Goal: Task Accomplishment & Management: Manage account settings

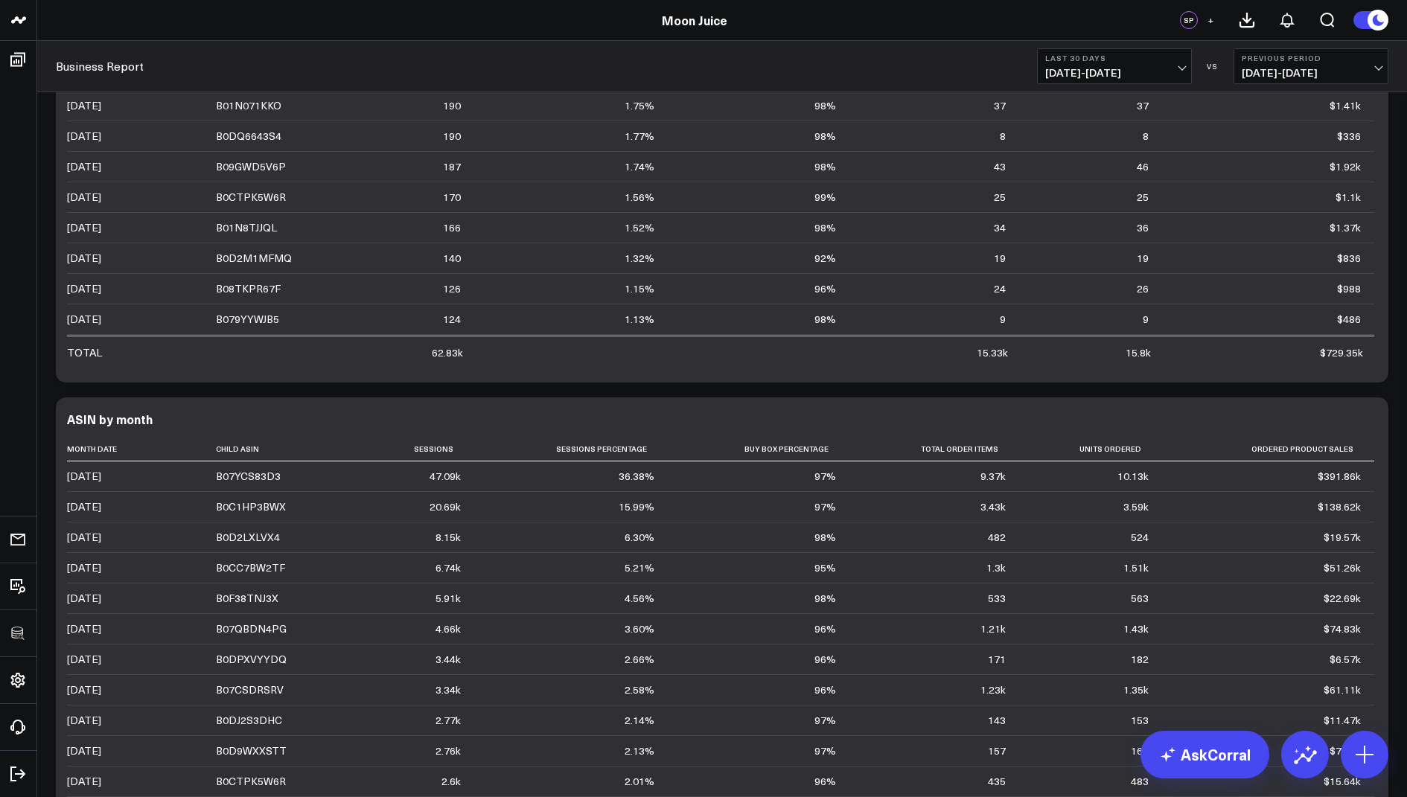
scroll to position [295, 0]
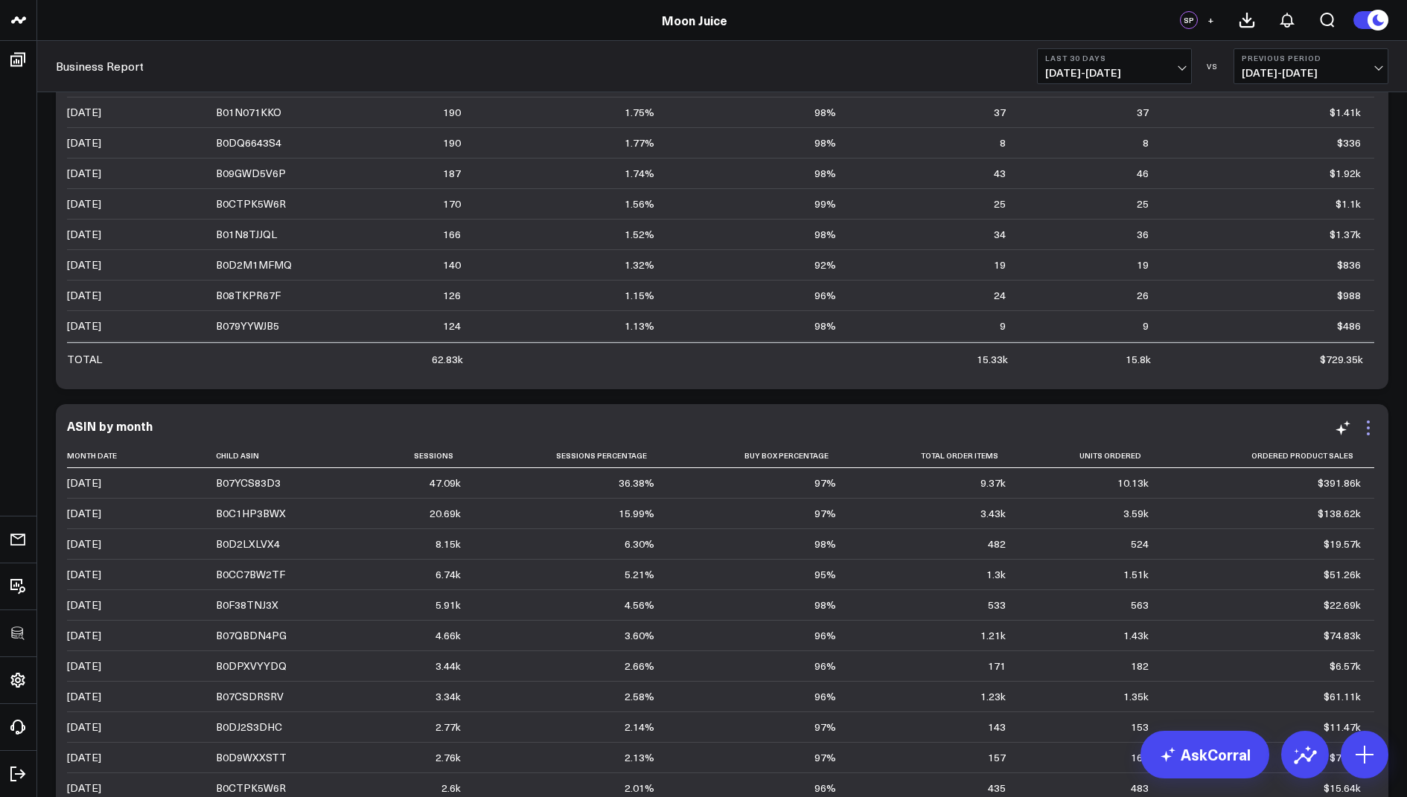
click at [1366, 427] on icon at bounding box center [1368, 428] width 18 height 18
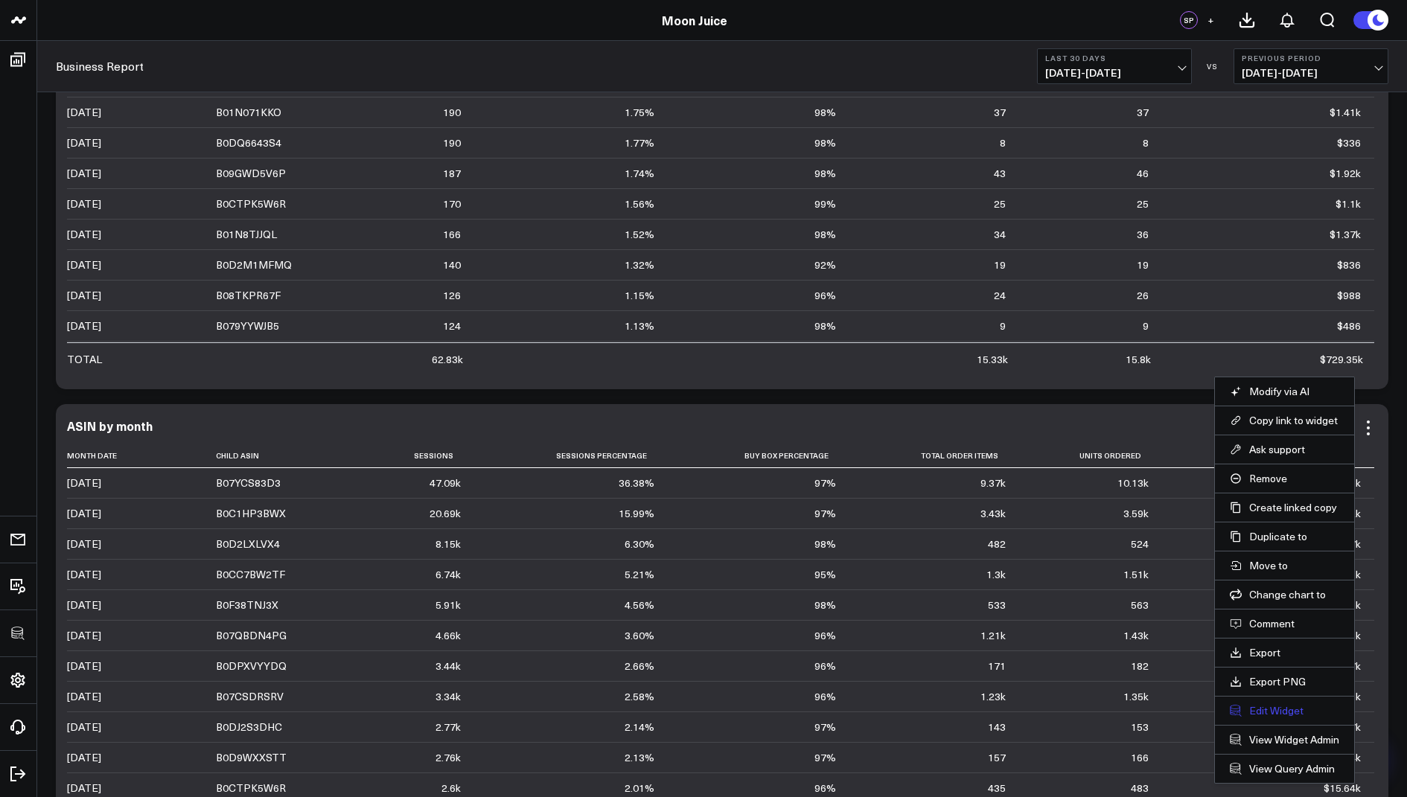
click at [1266, 704] on button "Edit Widget" at bounding box center [1284, 710] width 109 height 13
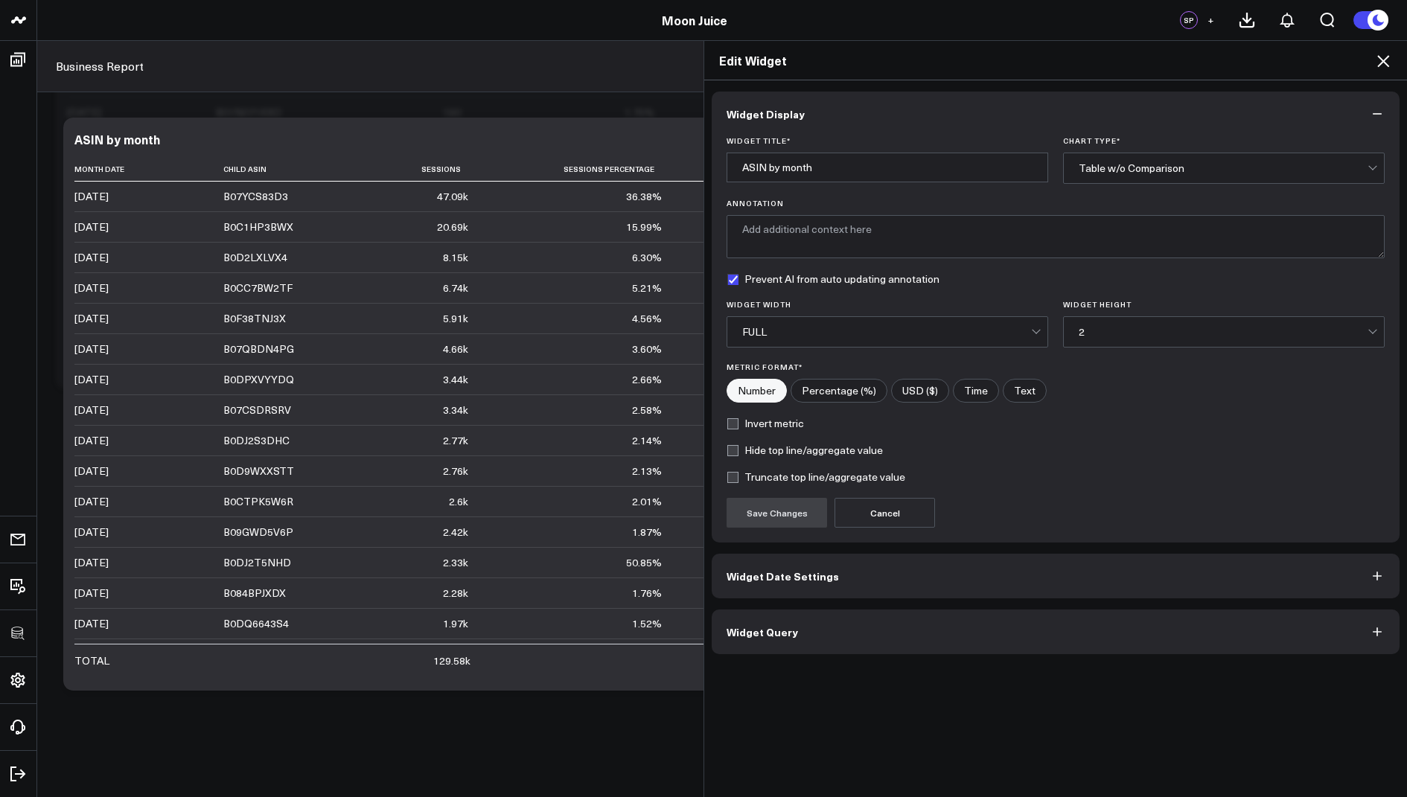
click at [787, 636] on button "Widget Query" at bounding box center [1056, 632] width 688 height 45
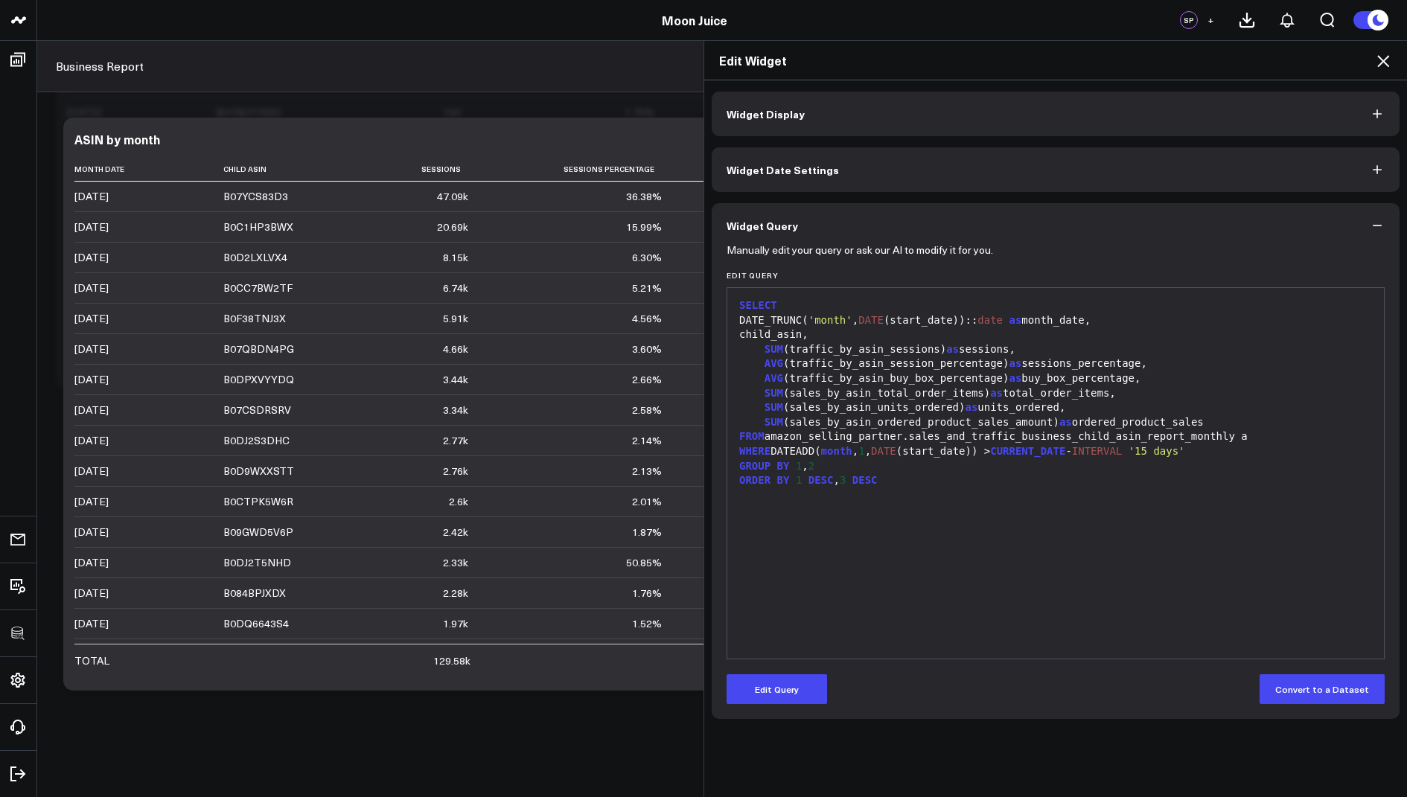
click at [1381, 56] on icon at bounding box center [1383, 61] width 18 height 18
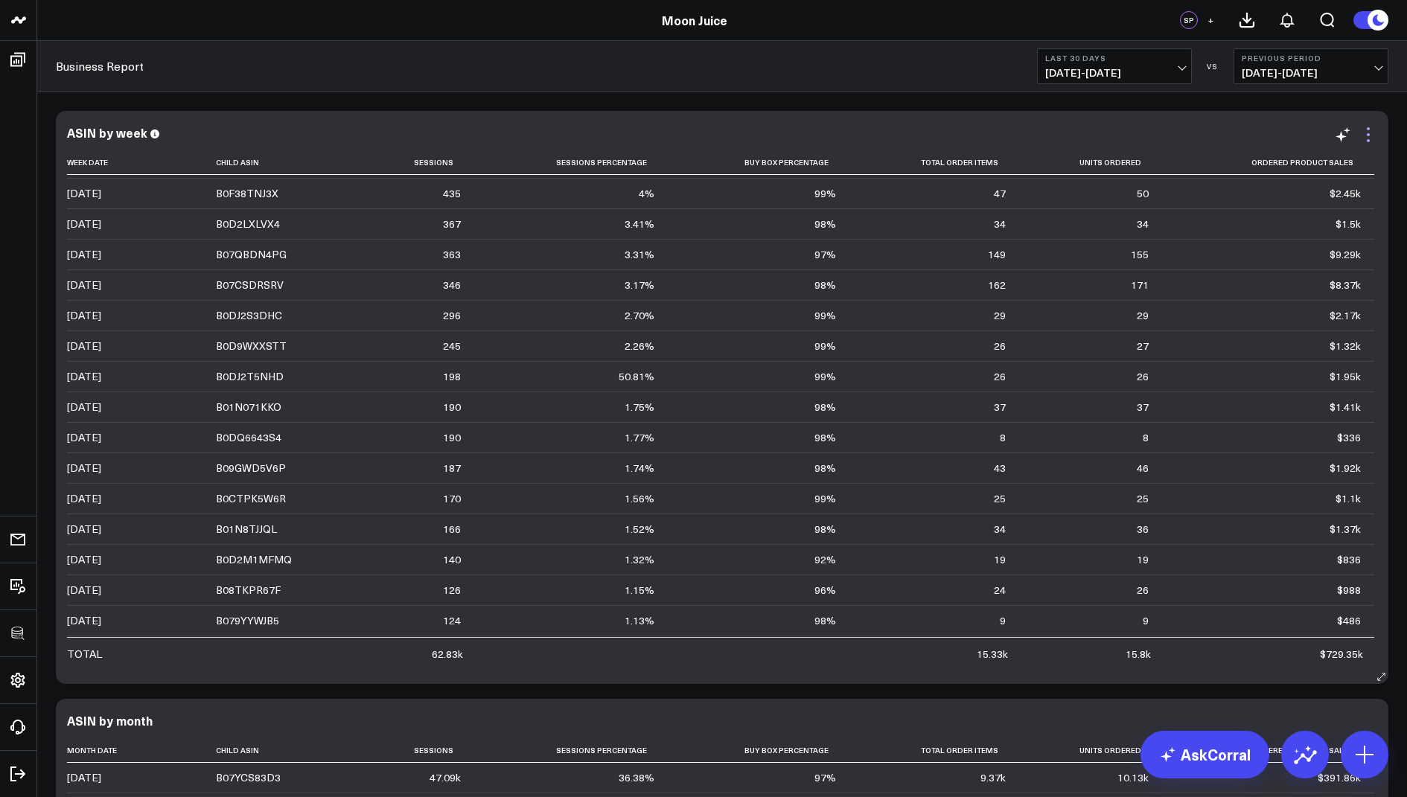
click at [1370, 138] on icon at bounding box center [1368, 135] width 18 height 18
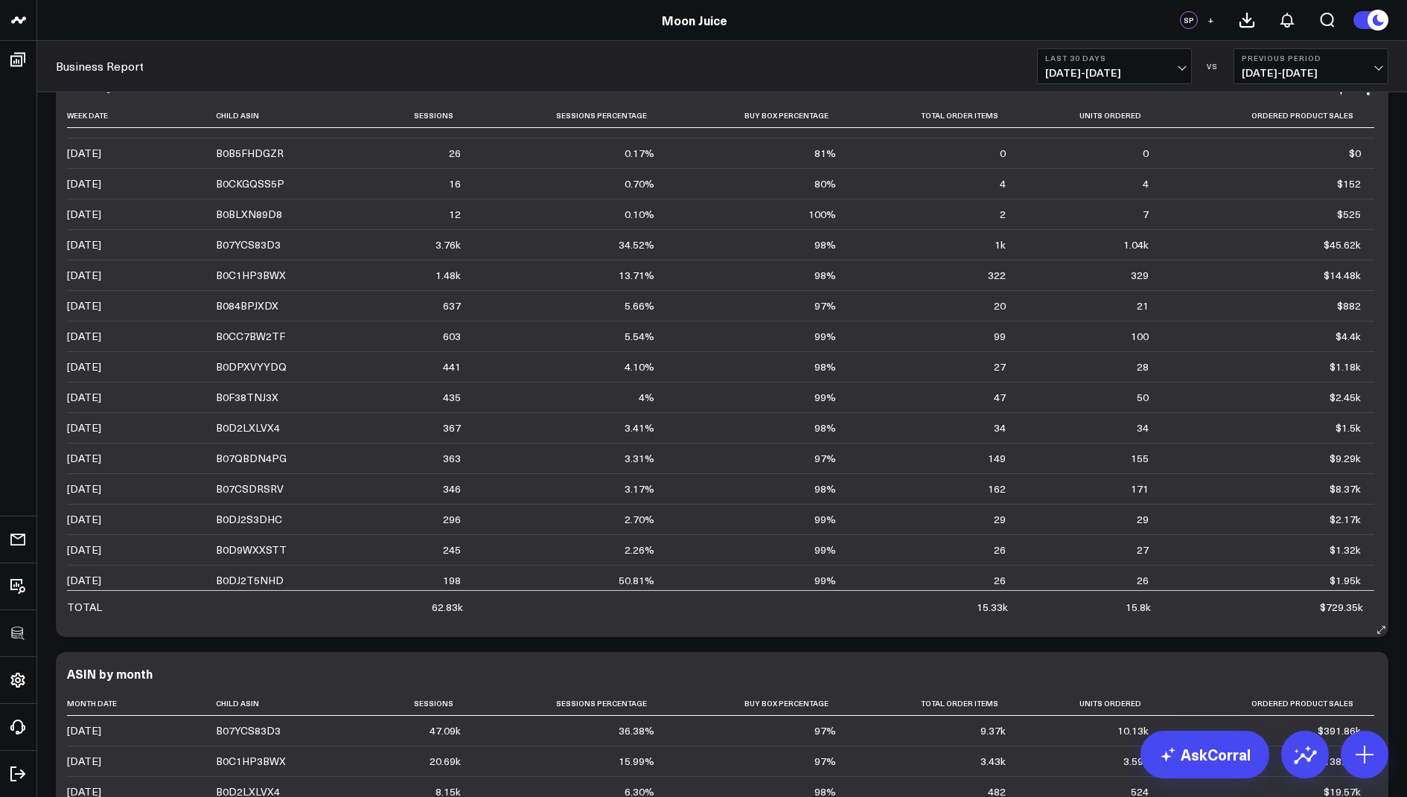
scroll to position [3360, 0]
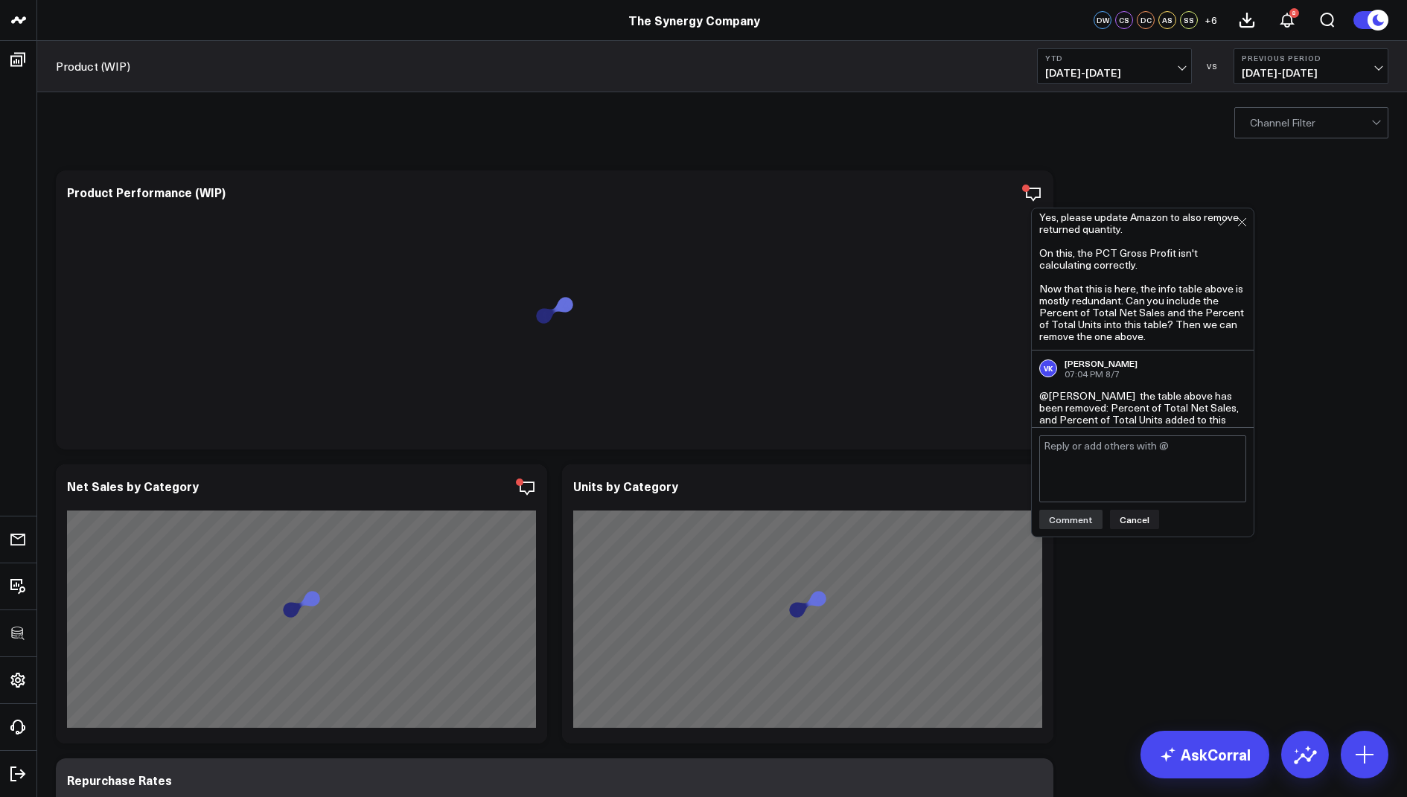
scroll to position [1598, 0]
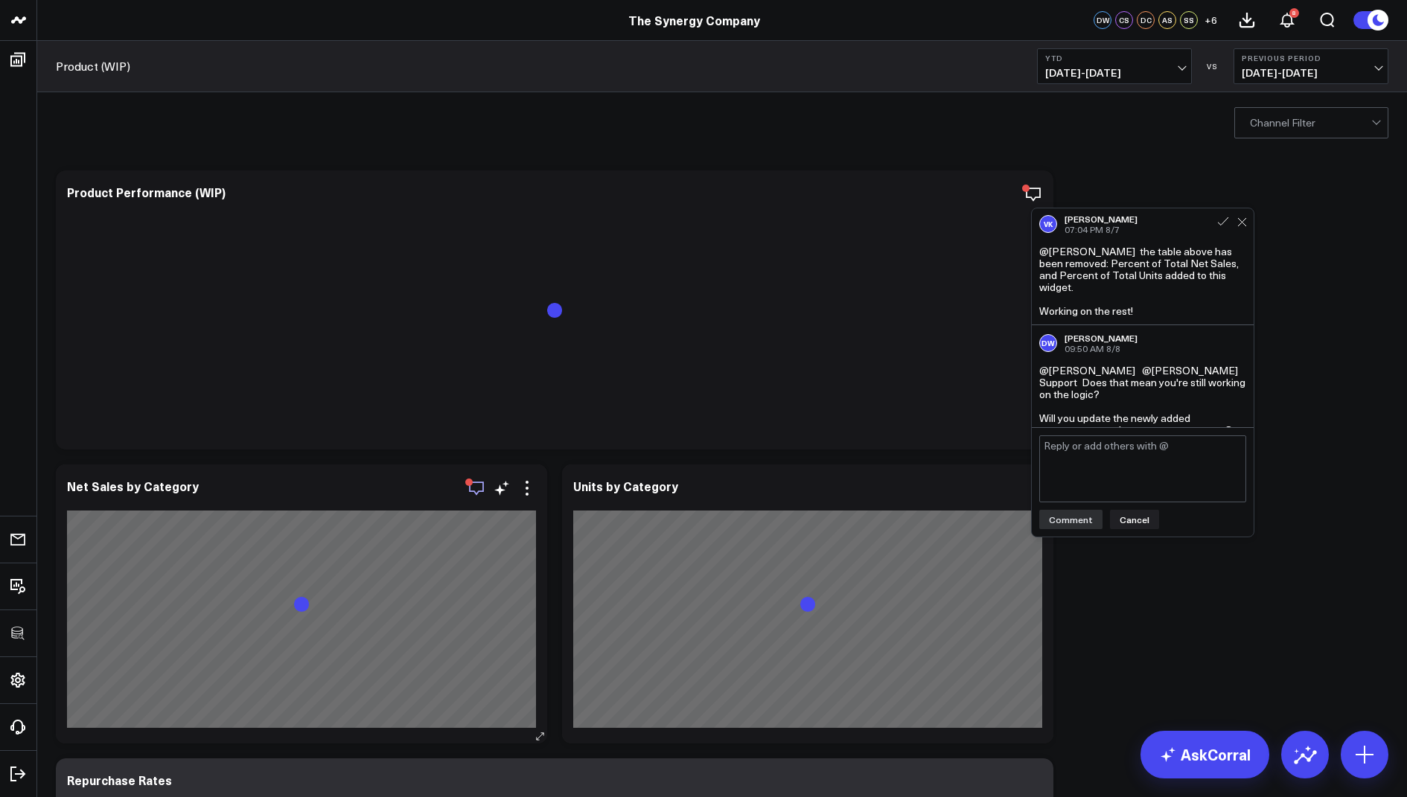
click at [476, 493] on icon "button" at bounding box center [476, 489] width 15 height 14
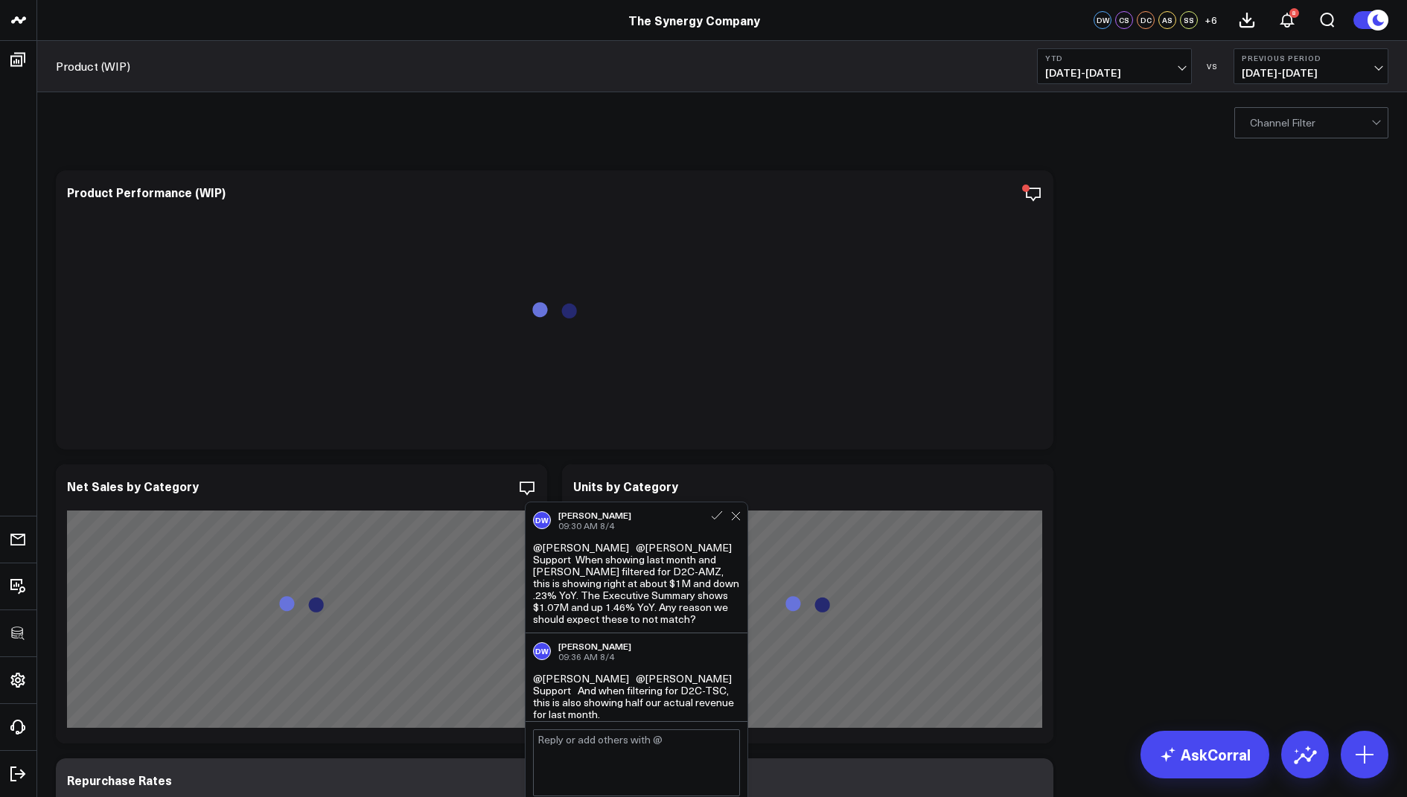
scroll to position [6, 0]
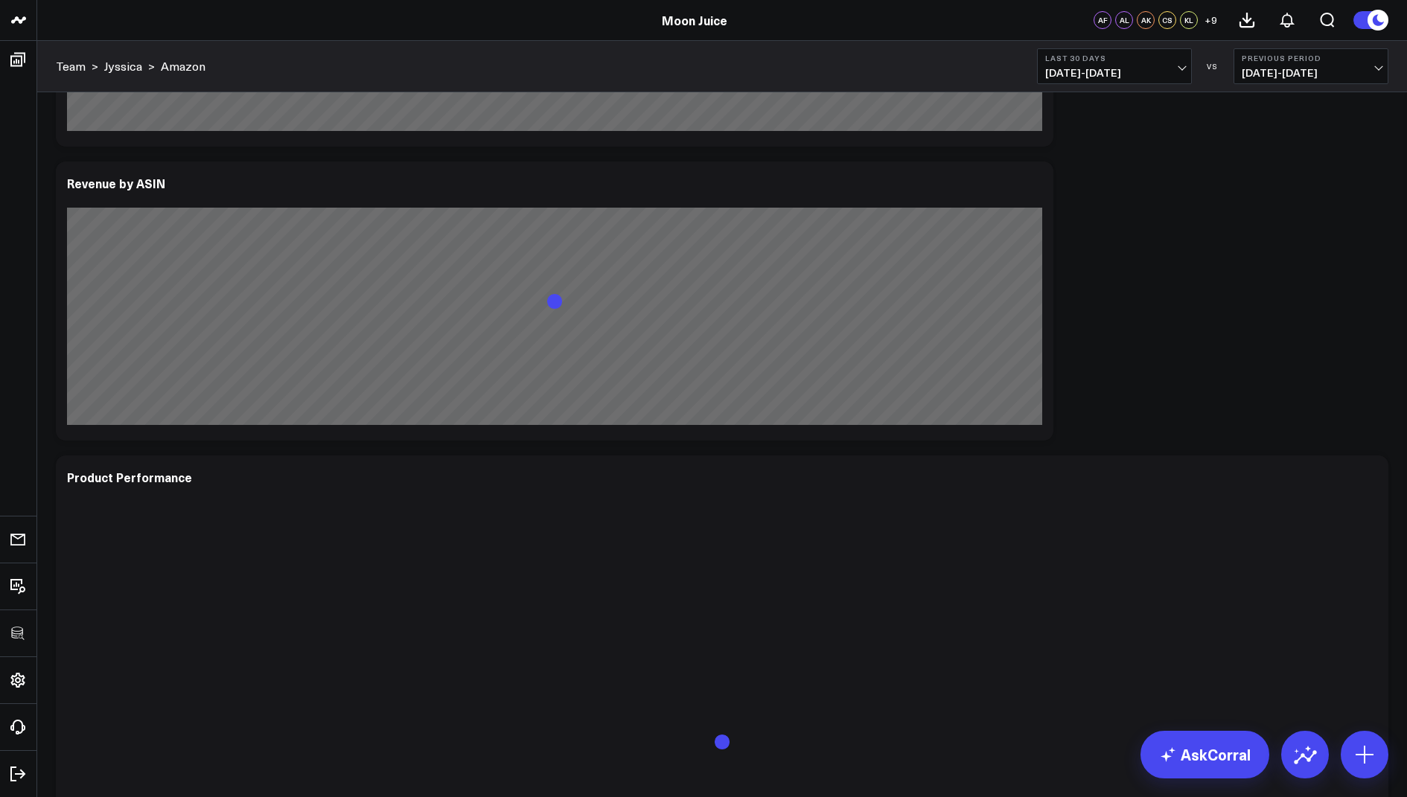
scroll to position [1643, 0]
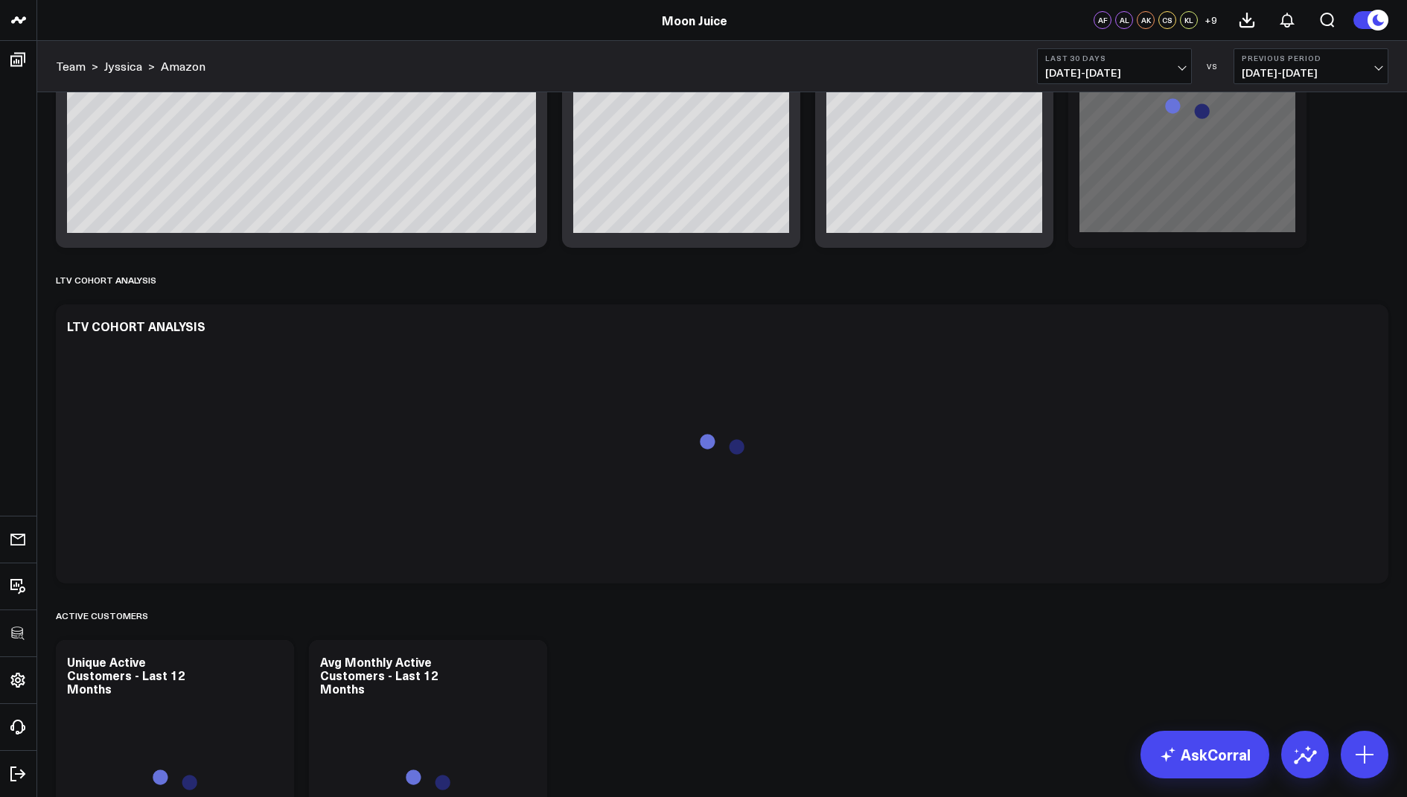
click at [1099, 56] on b "Last 30 Days" at bounding box center [1114, 58] width 138 height 9
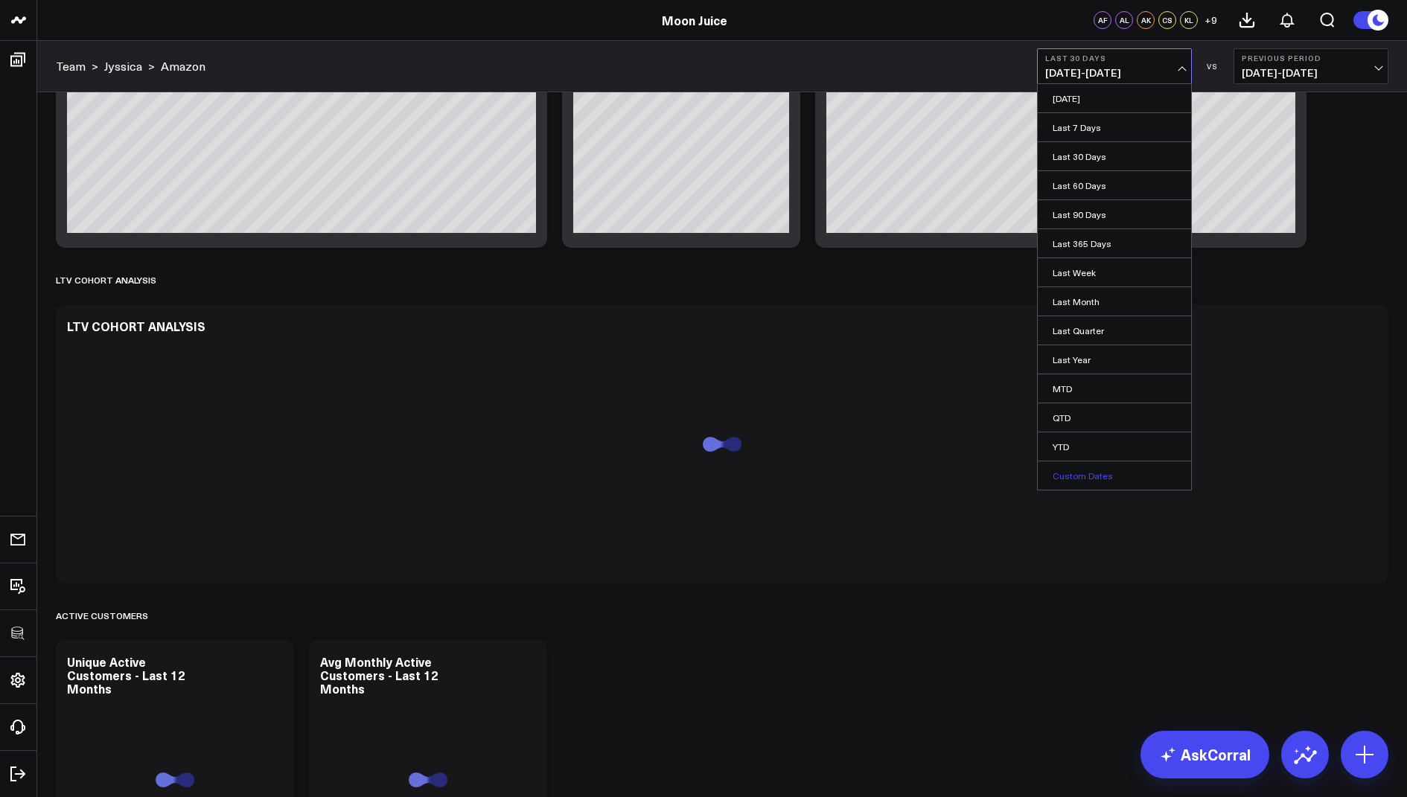
click at [1076, 463] on link "Custom Dates" at bounding box center [1114, 475] width 153 height 28
select select "7"
select select "2025"
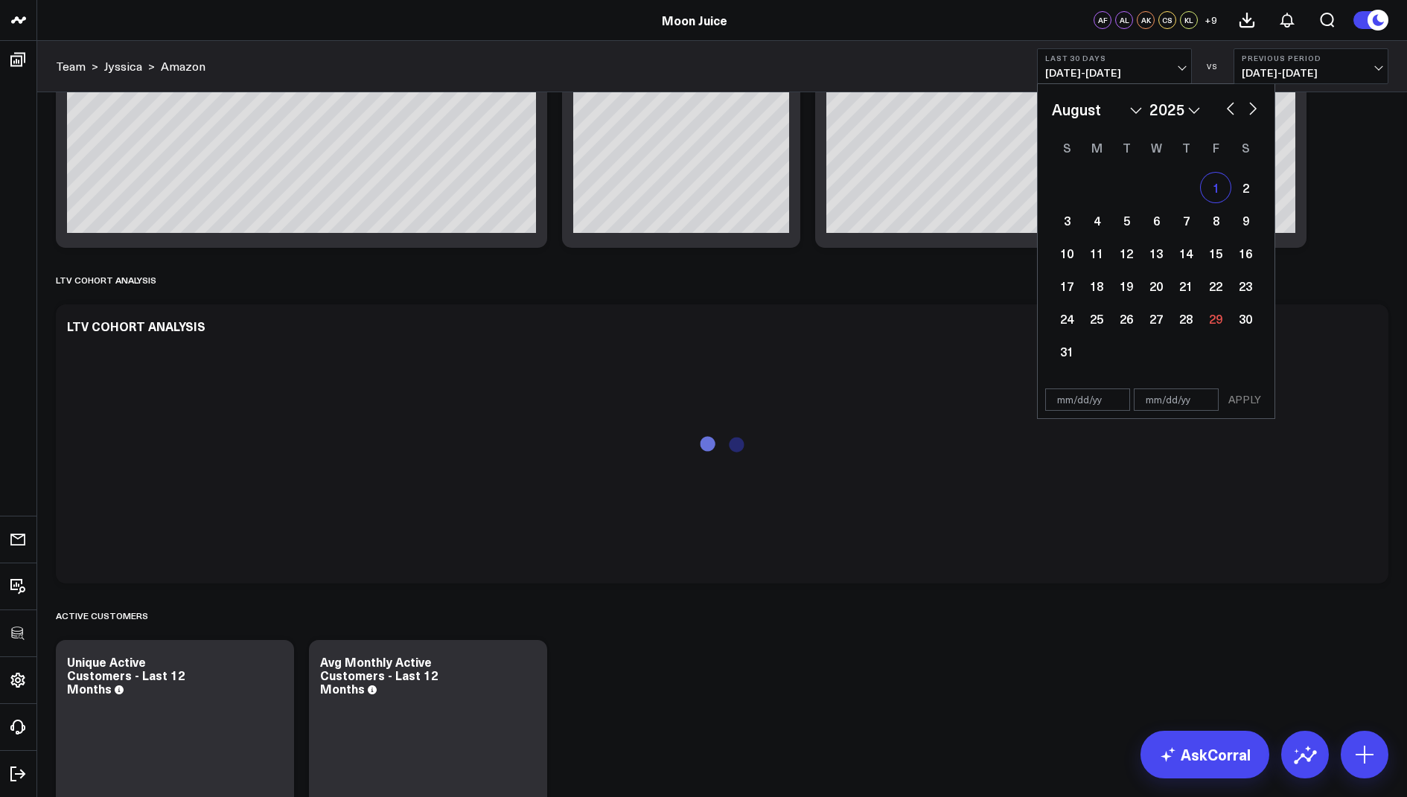
click at [1219, 186] on div "1" at bounding box center [1216, 188] width 30 height 30
type input "[DATE]"
select select "7"
select select "2025"
click at [1163, 214] on div "6" at bounding box center [1156, 220] width 30 height 30
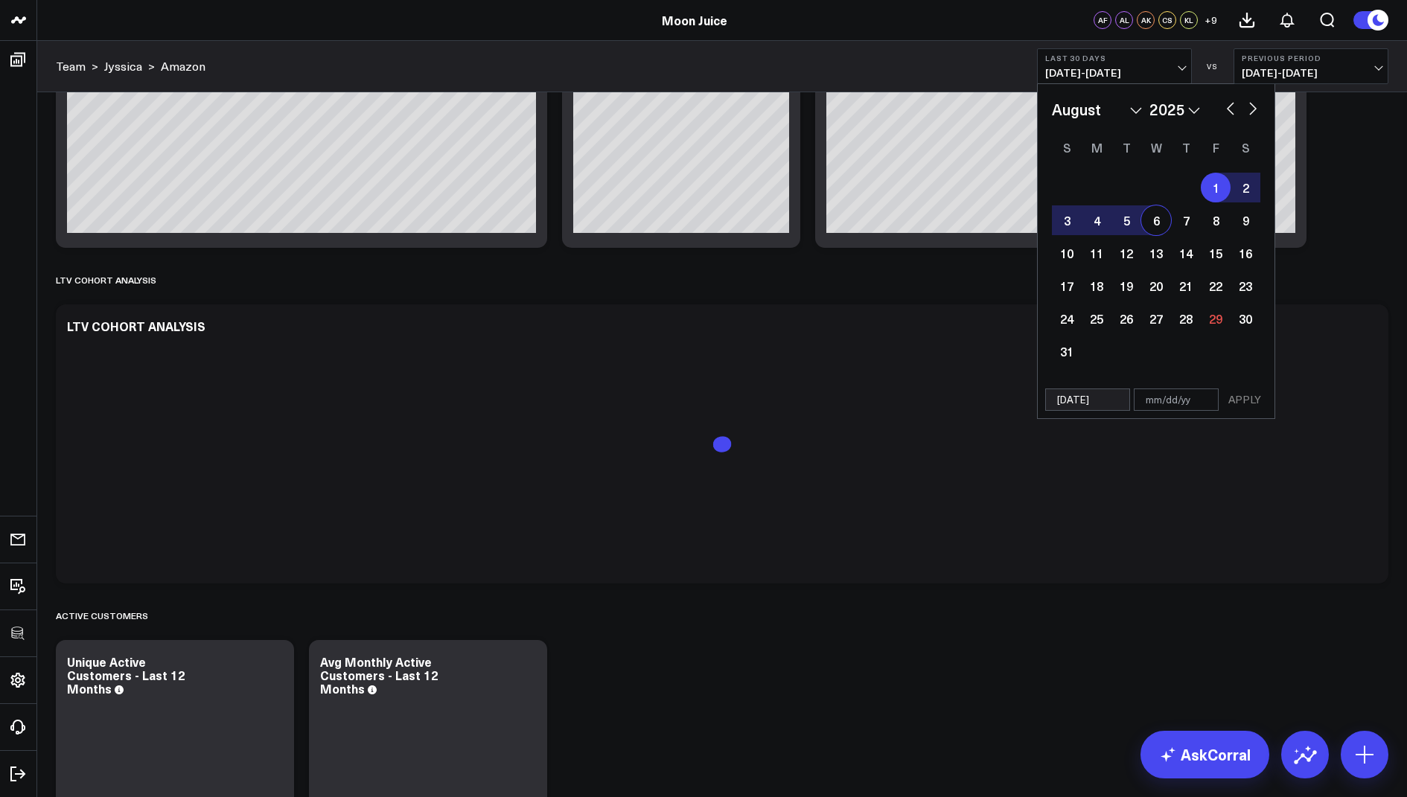
type input "08/06/25"
select select "7"
select select "2025"
click at [1247, 389] on button "APPLY" at bounding box center [1244, 400] width 45 height 22
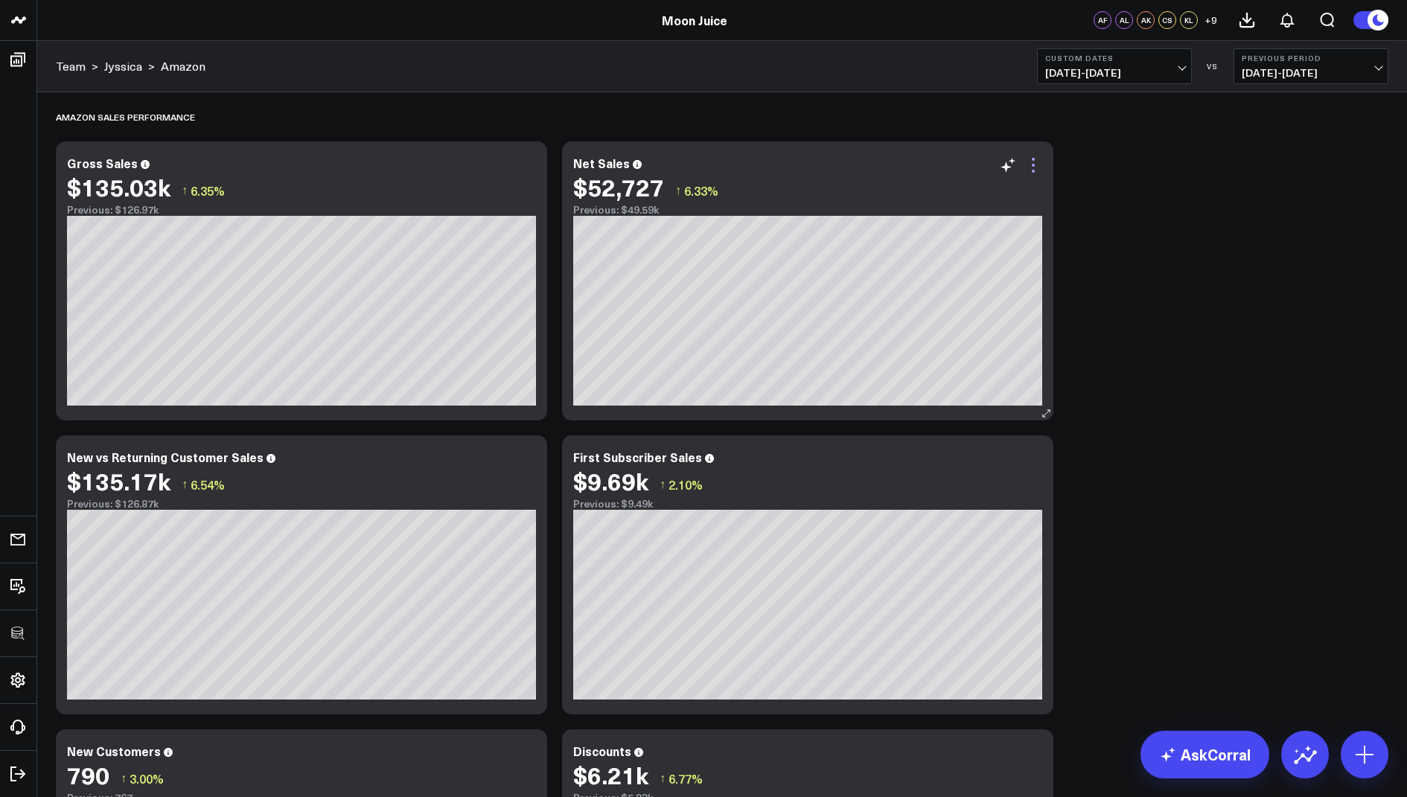
click at [1034, 165] on icon at bounding box center [1033, 165] width 18 height 18
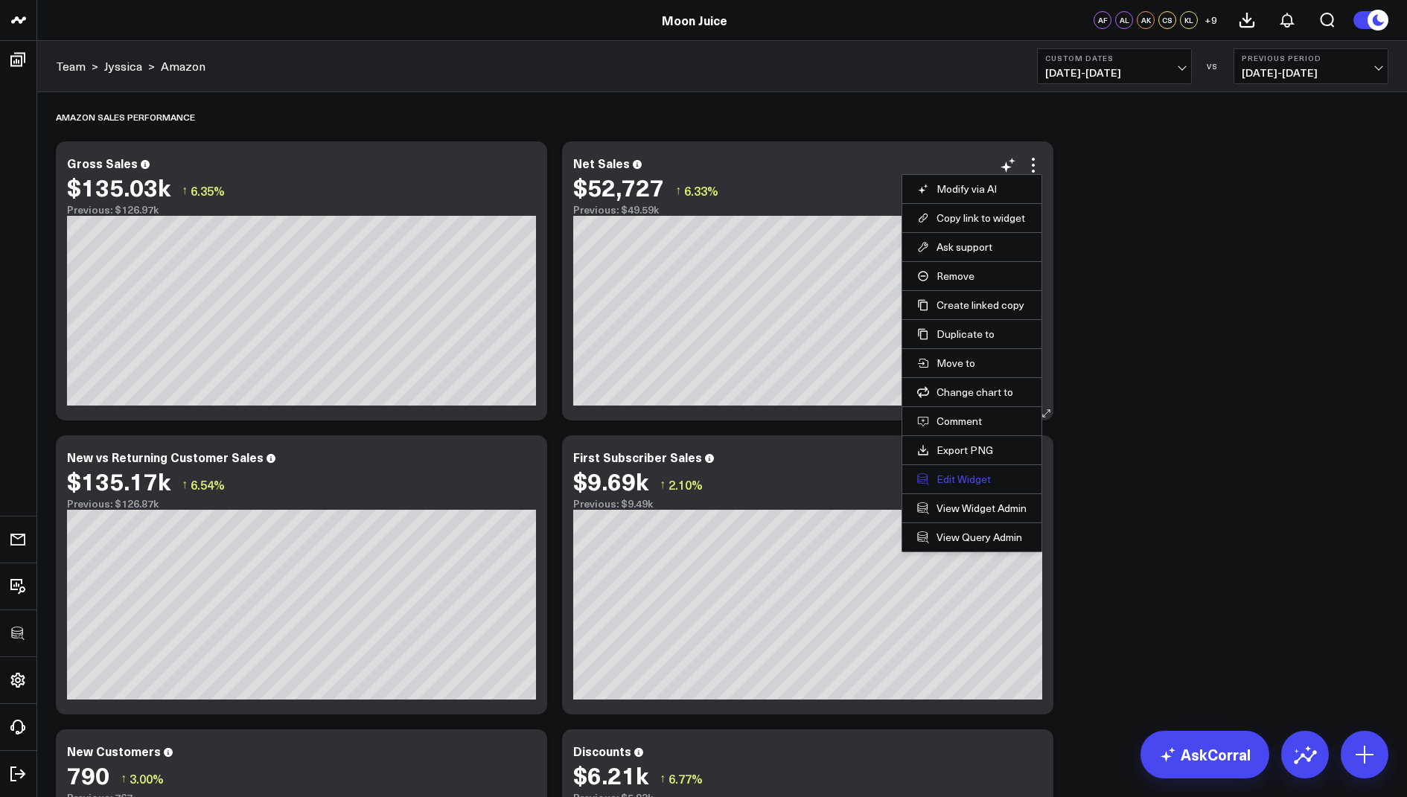
click at [951, 476] on button "Edit Widget" at bounding box center [971, 479] width 109 height 13
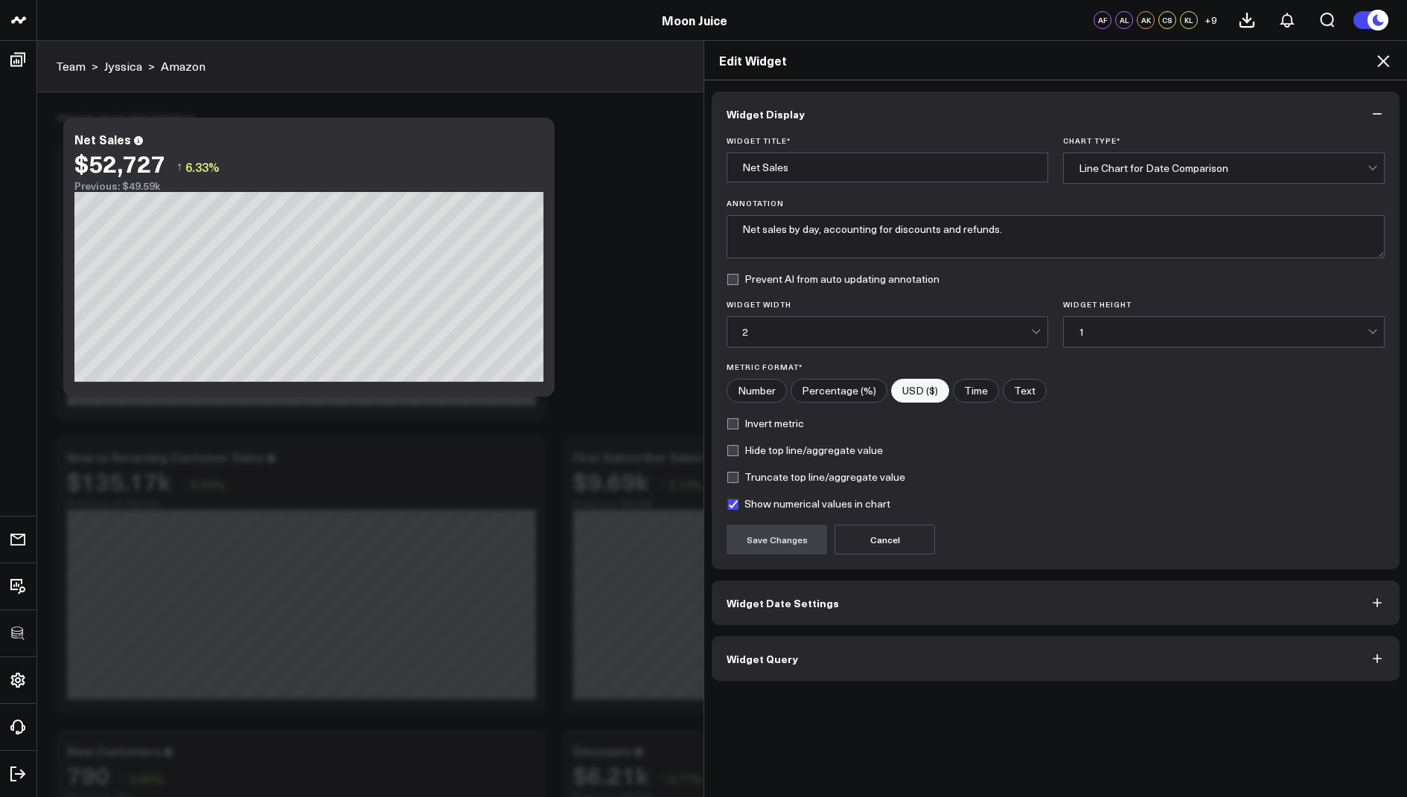
click at [765, 643] on button "Widget Query" at bounding box center [1056, 658] width 688 height 45
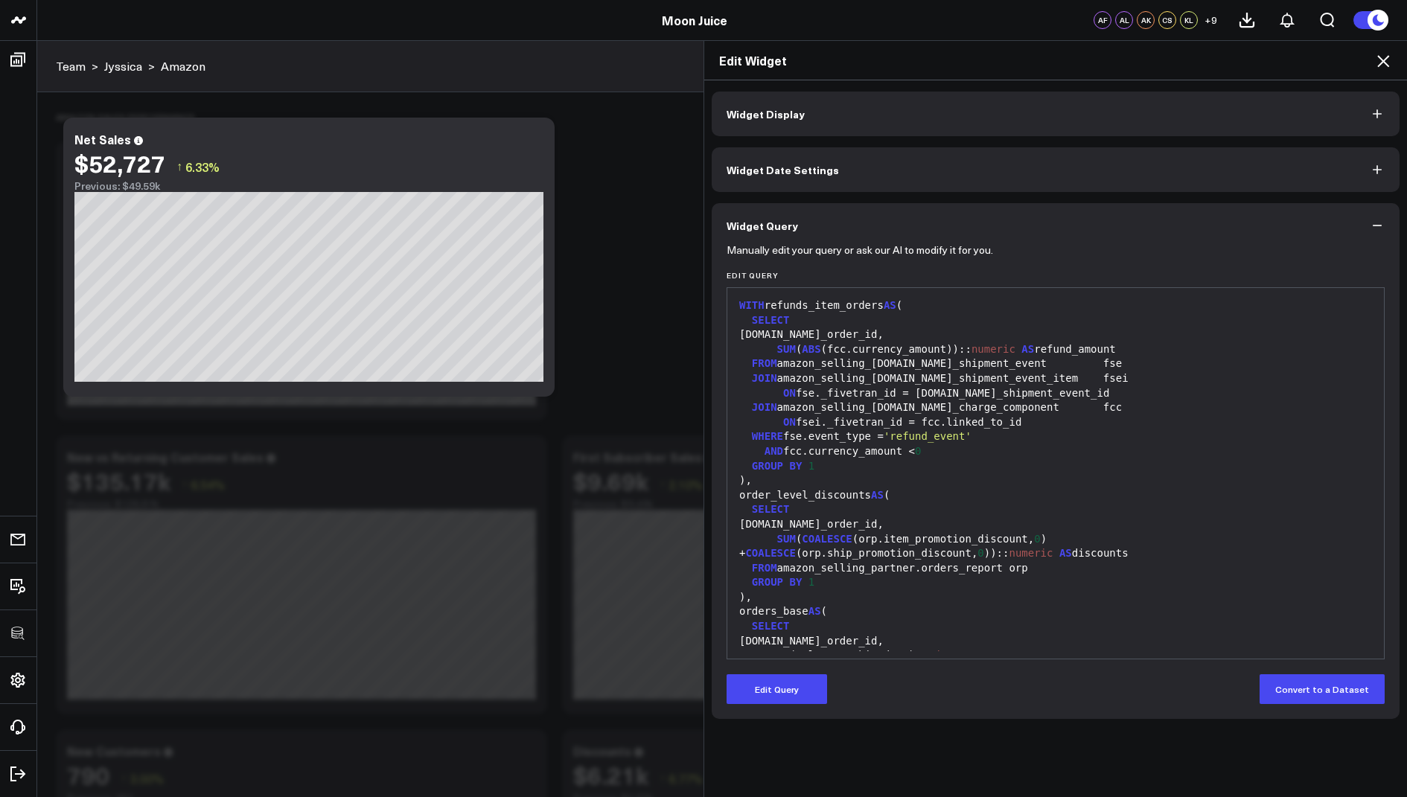
click at [1381, 61] on icon at bounding box center [1383, 61] width 18 height 18
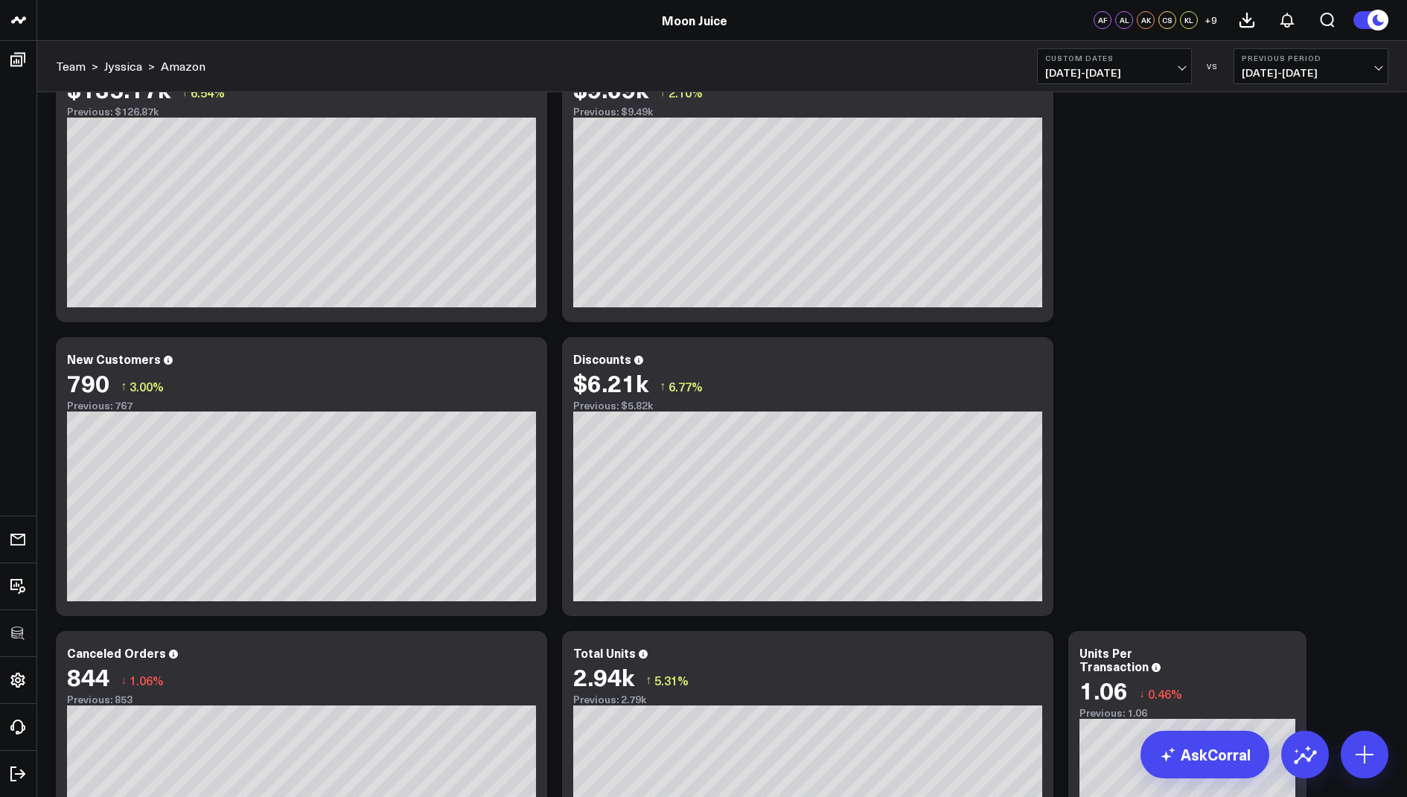
scroll to position [212, 0]
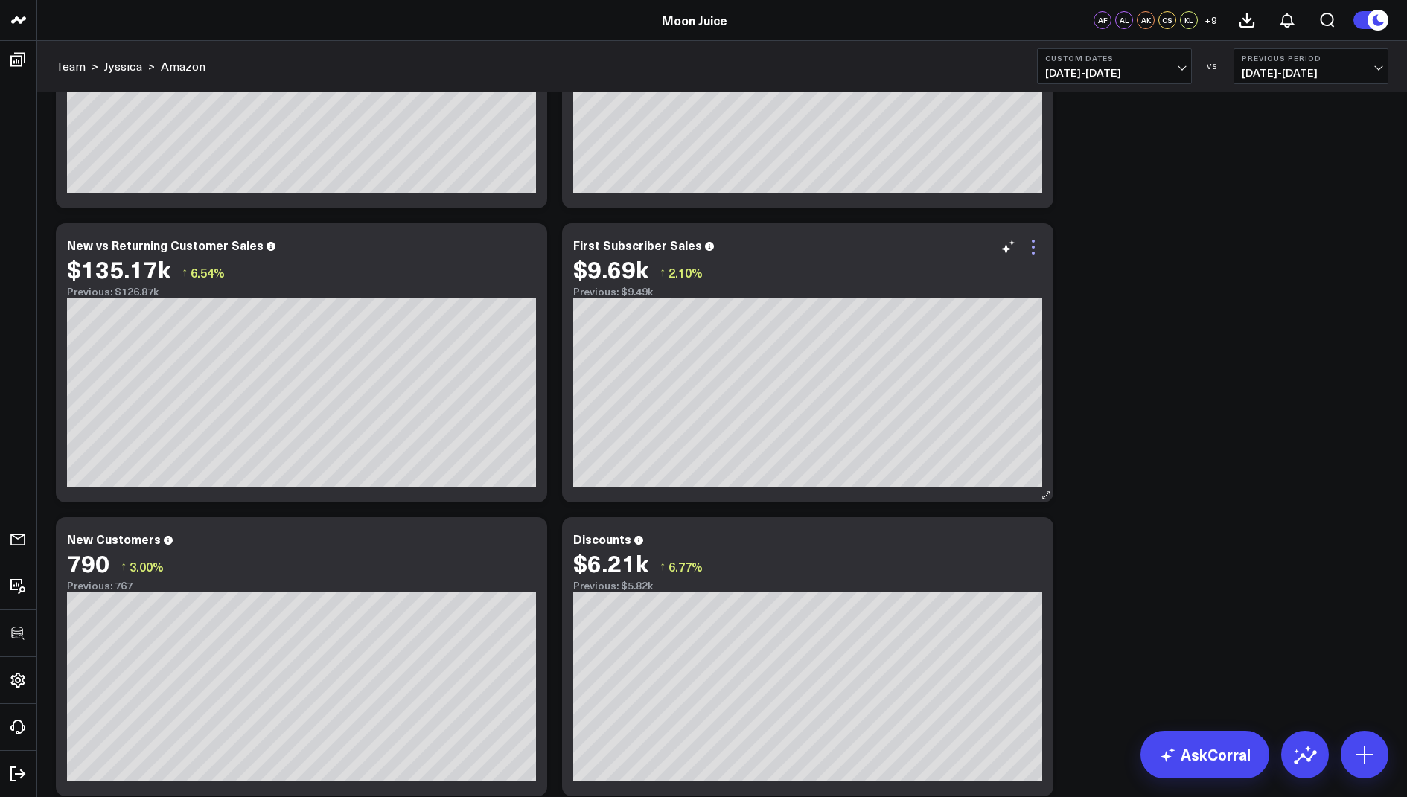
click at [1038, 244] on icon at bounding box center [1033, 247] width 18 height 18
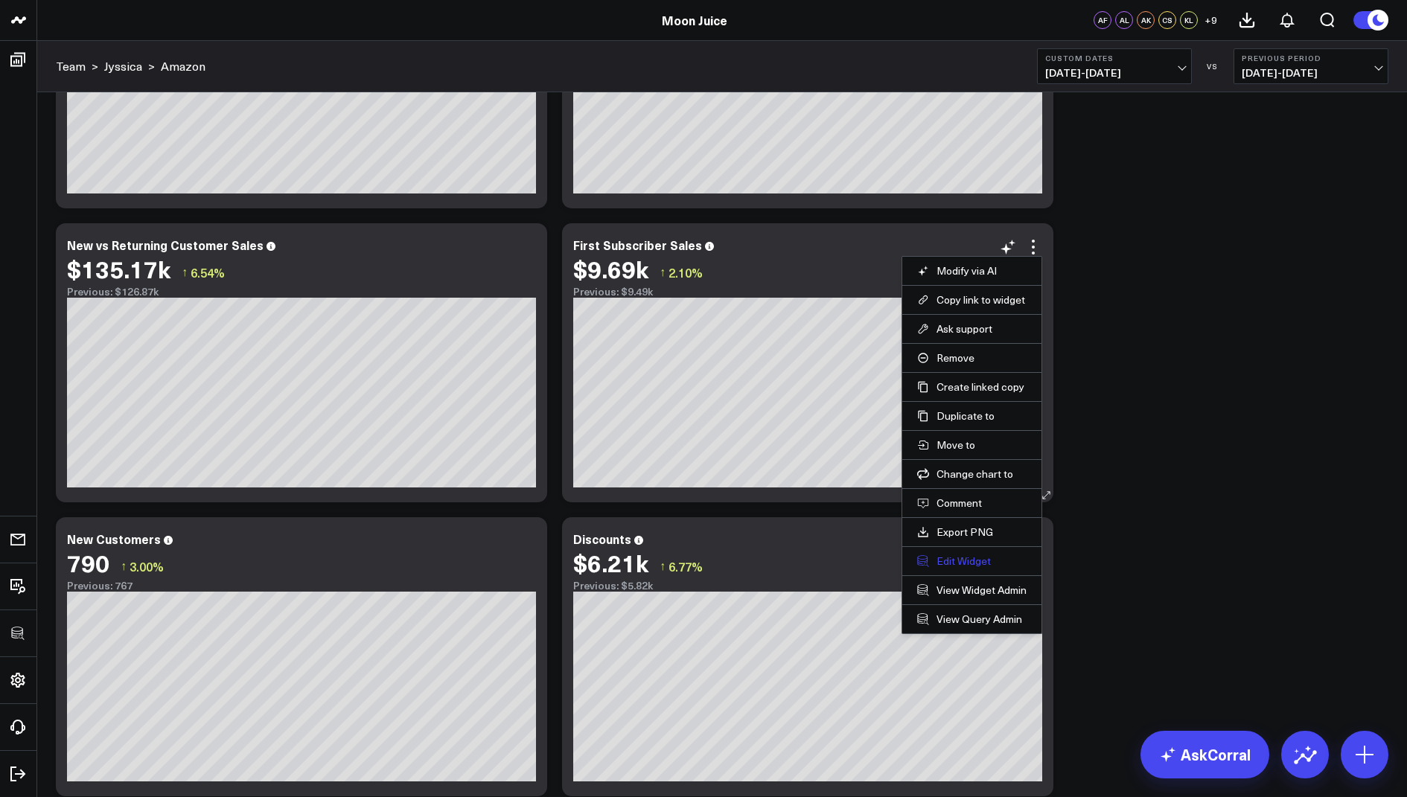
click at [953, 560] on button "Edit Widget" at bounding box center [971, 560] width 109 height 13
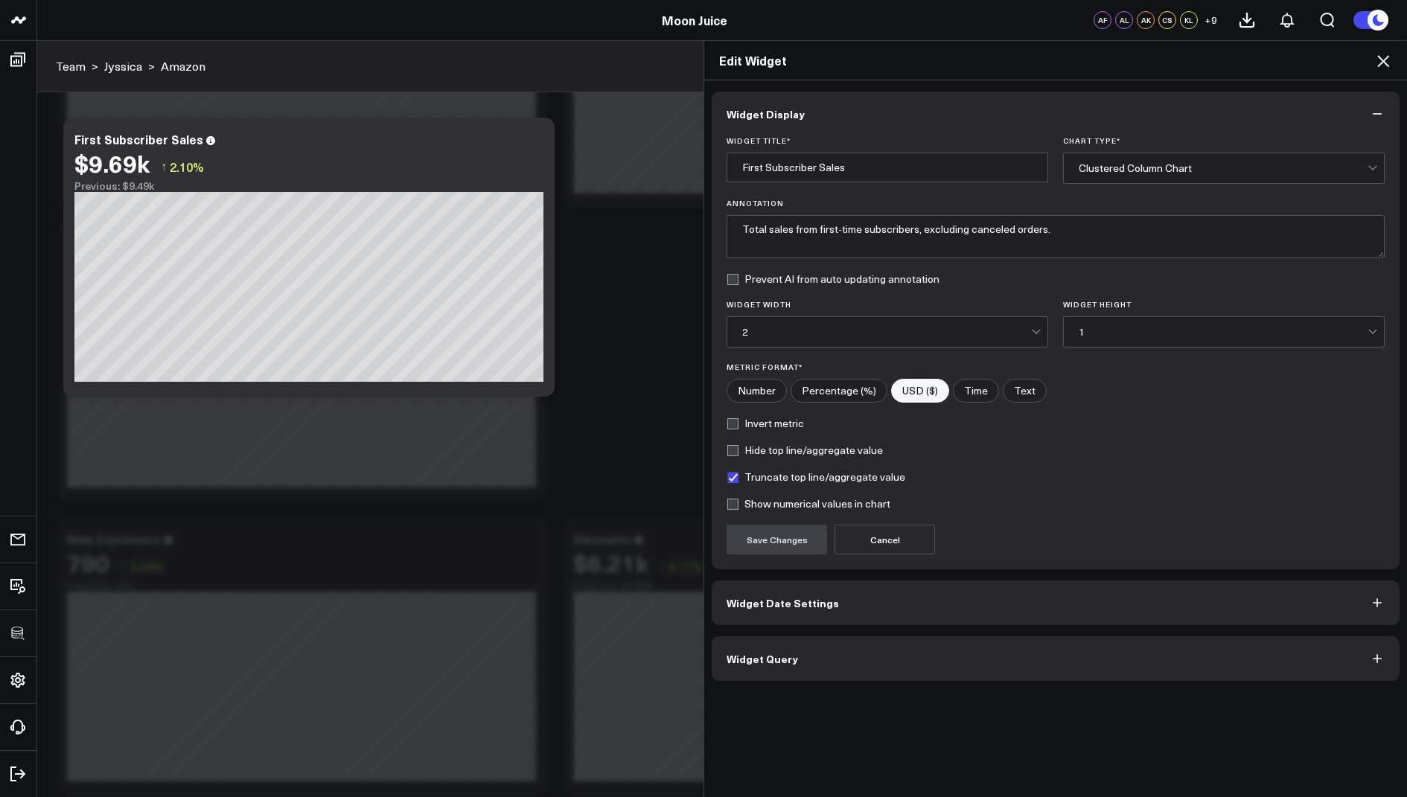
click at [743, 653] on span "Widget Query" at bounding box center [761, 659] width 71 height 12
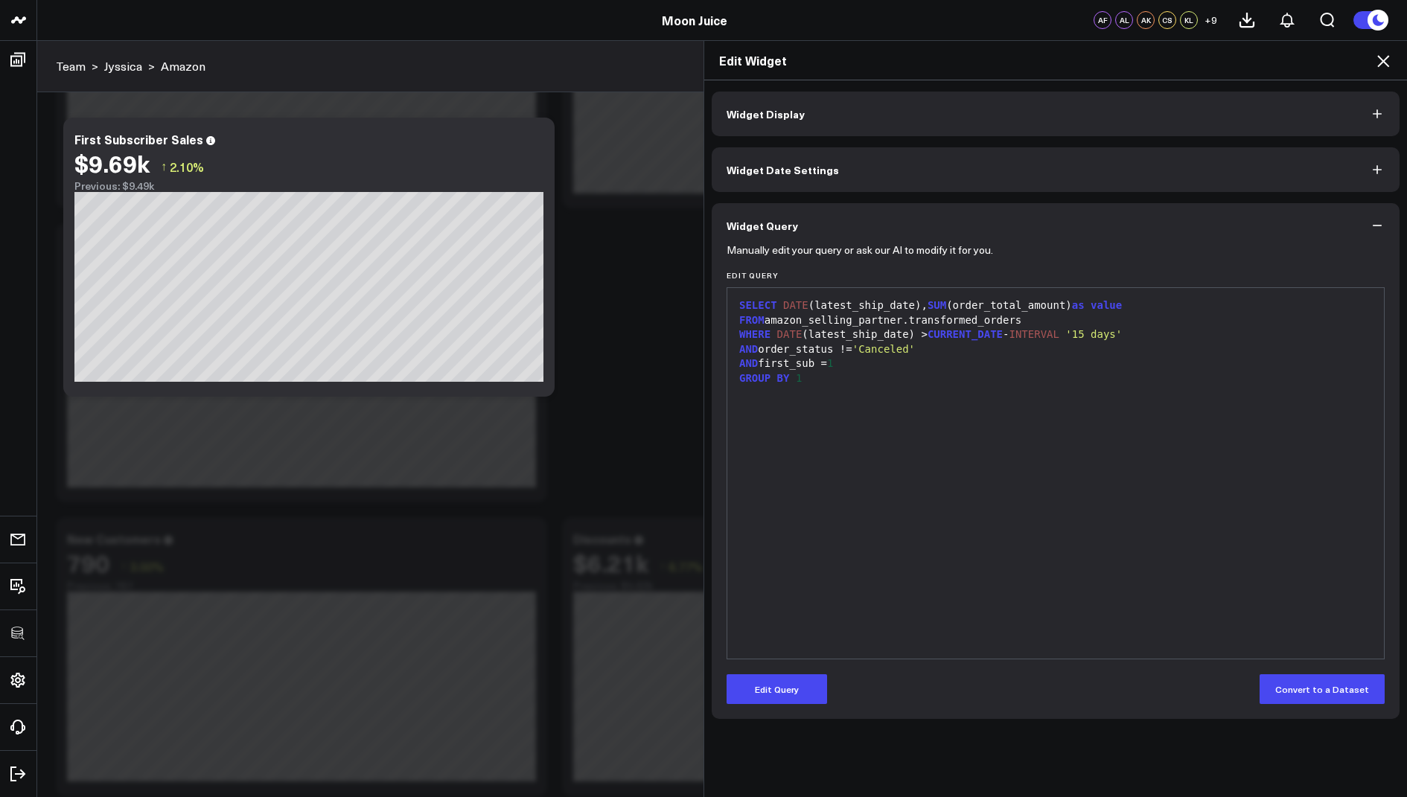
click at [1382, 61] on icon at bounding box center [1383, 61] width 12 height 12
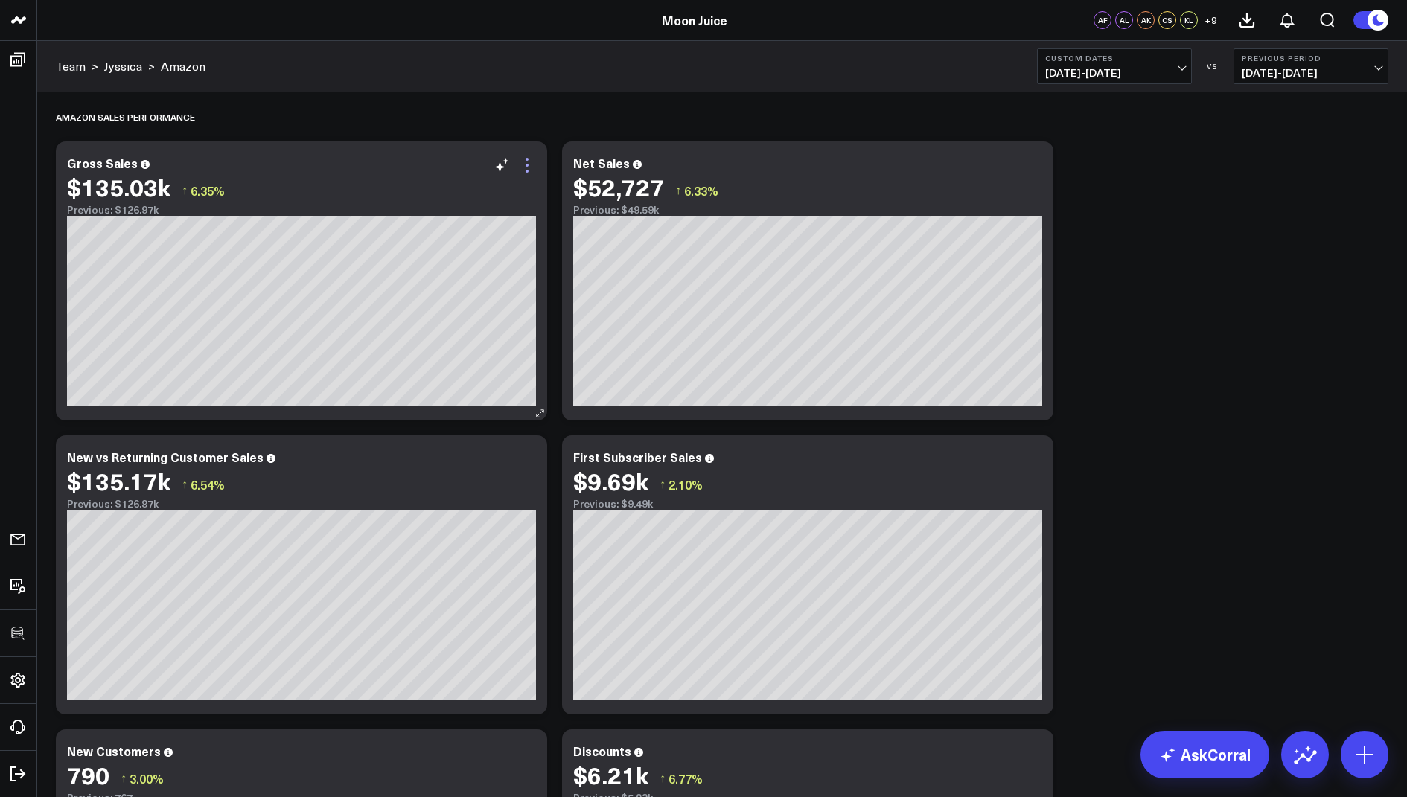
click at [527, 167] on icon at bounding box center [527, 165] width 18 height 18
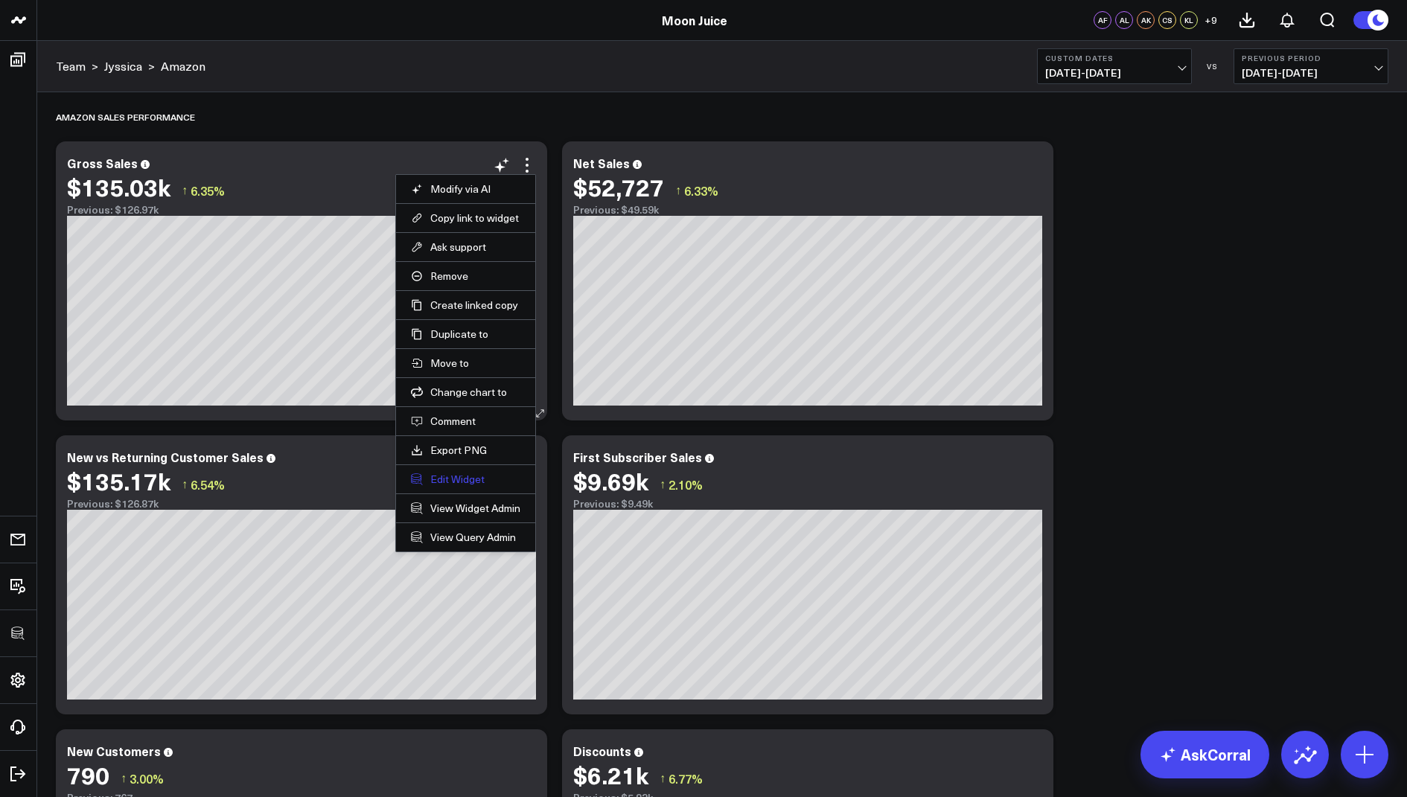
click at [438, 473] on button "Edit Widget" at bounding box center [465, 479] width 109 height 13
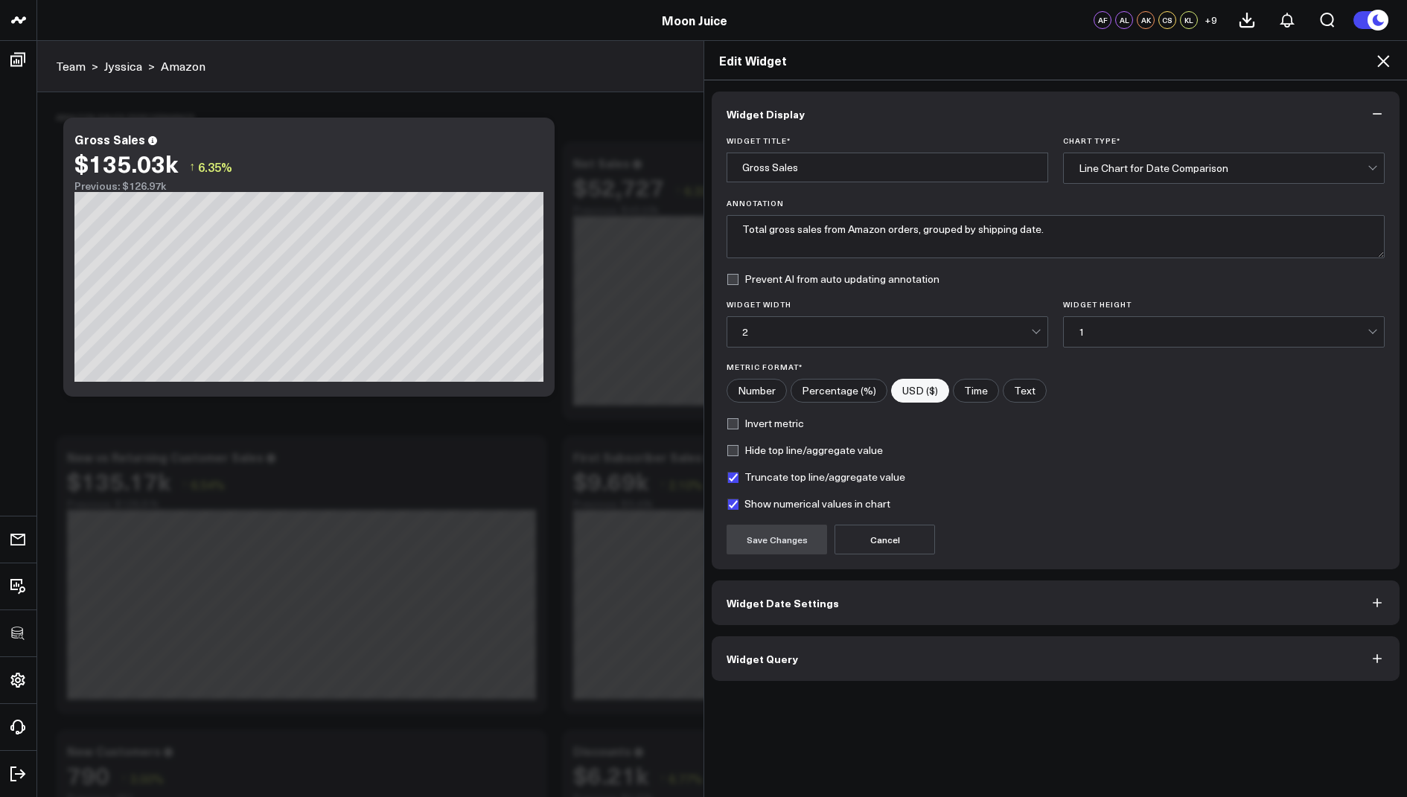
click at [769, 653] on span "Widget Query" at bounding box center [761, 659] width 71 height 12
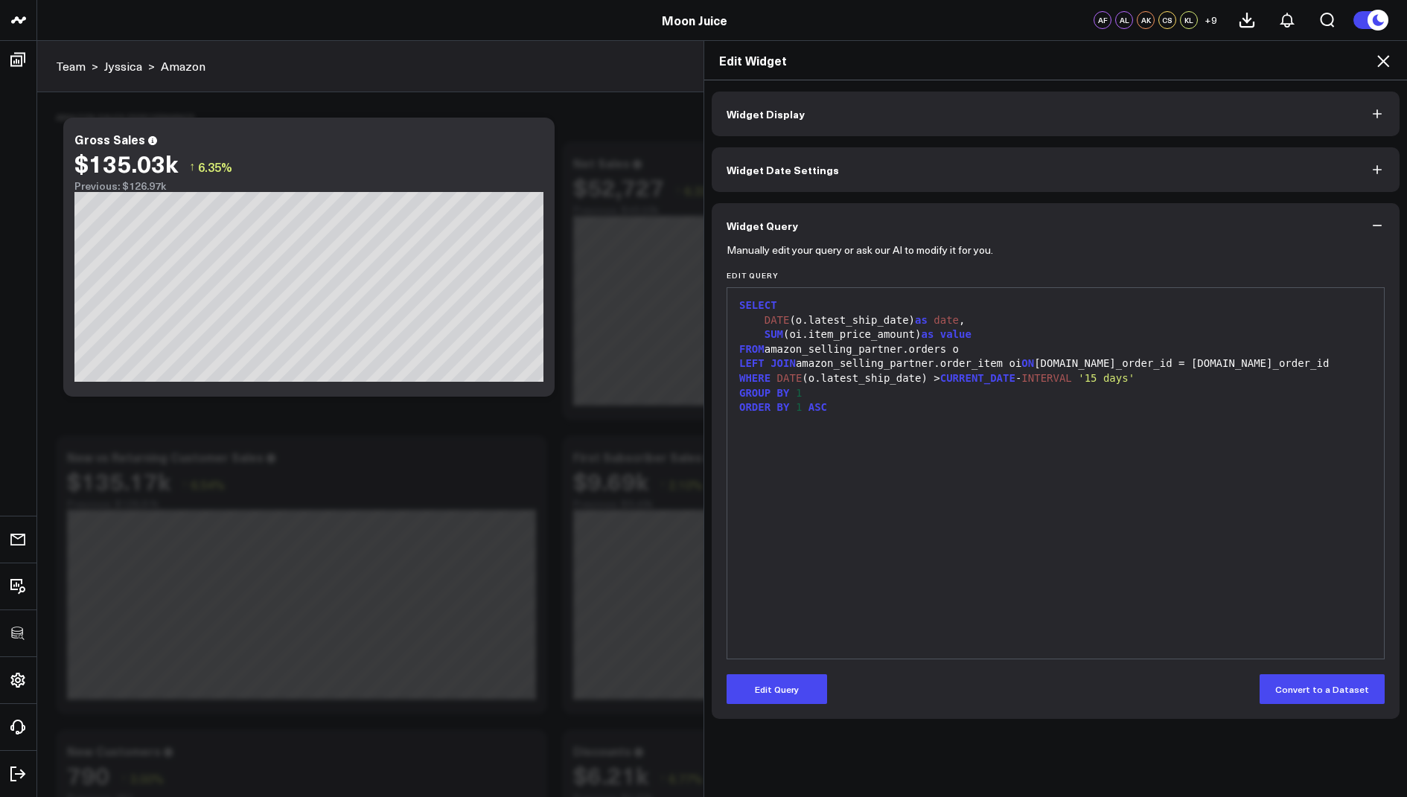
click at [1384, 58] on icon at bounding box center [1383, 61] width 18 height 18
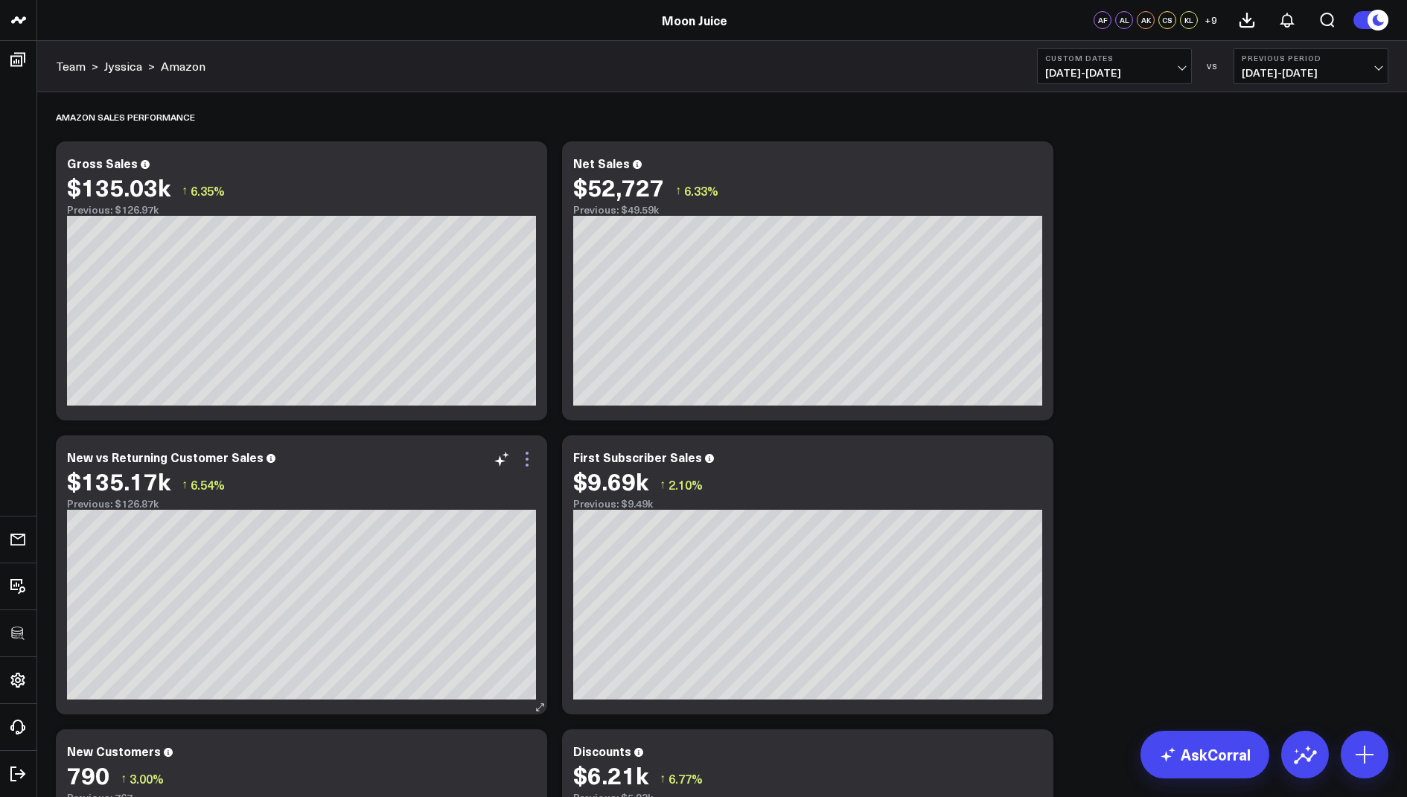
click at [519, 456] on icon at bounding box center [527, 459] width 18 height 18
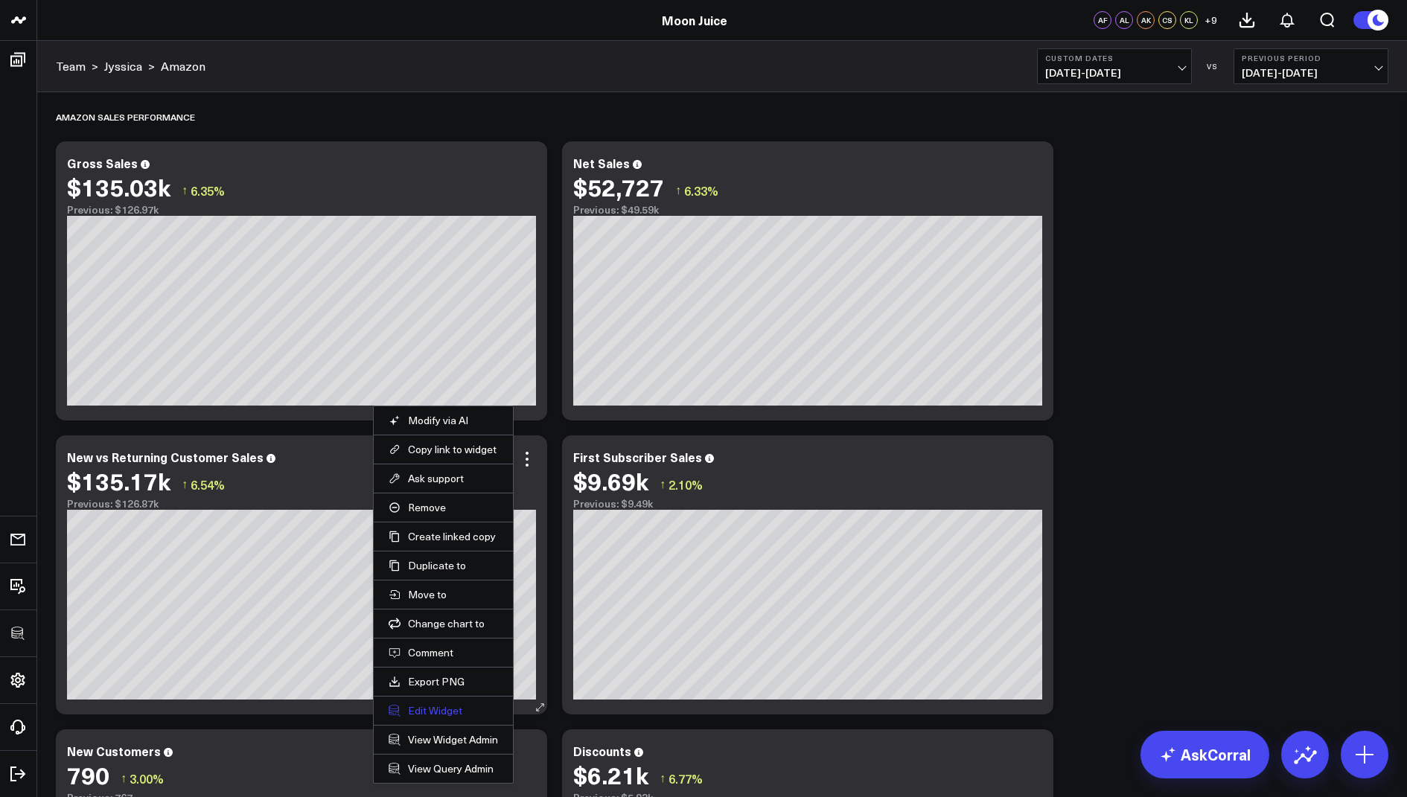
click at [449, 704] on button "Edit Widget" at bounding box center [443, 710] width 109 height 13
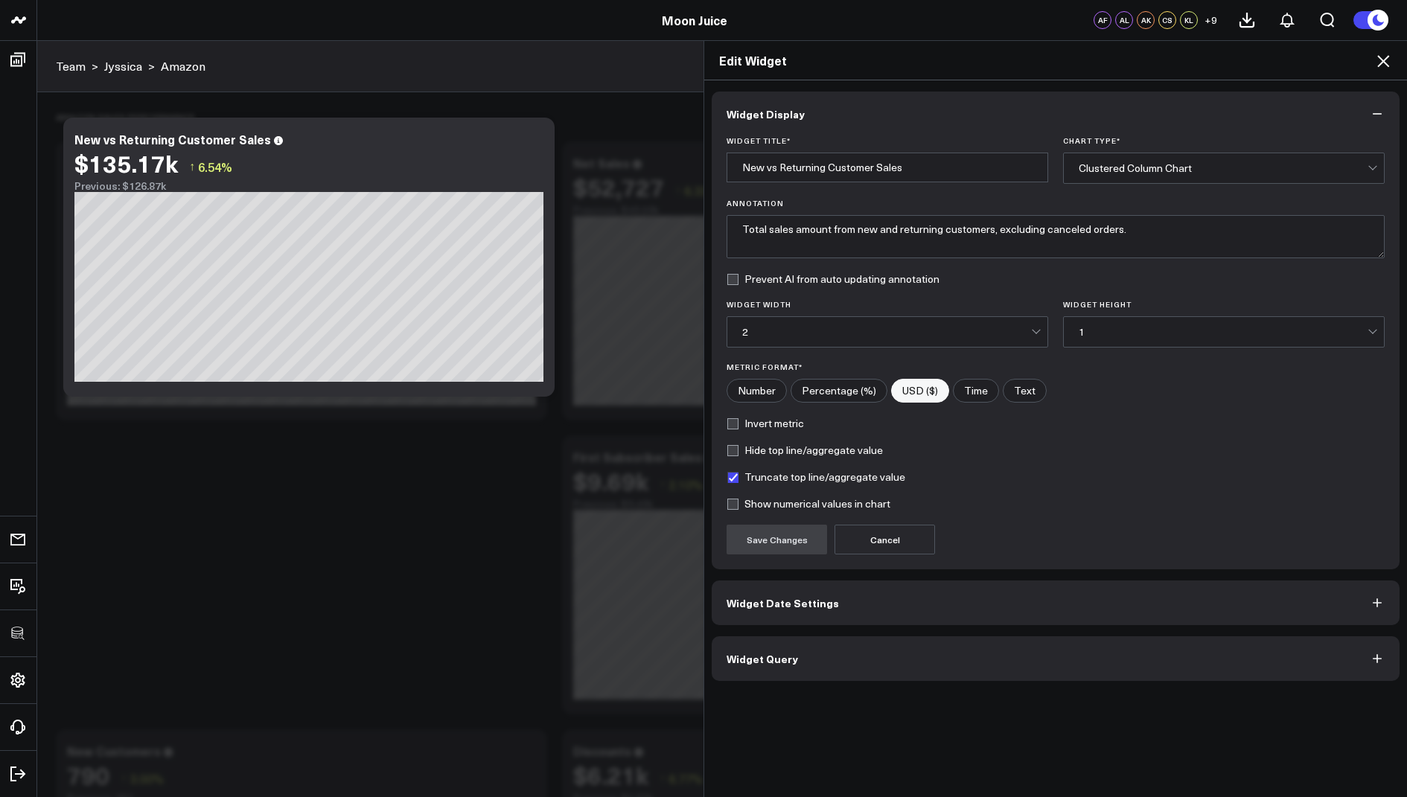
click at [742, 667] on button "Widget Query" at bounding box center [1056, 658] width 688 height 45
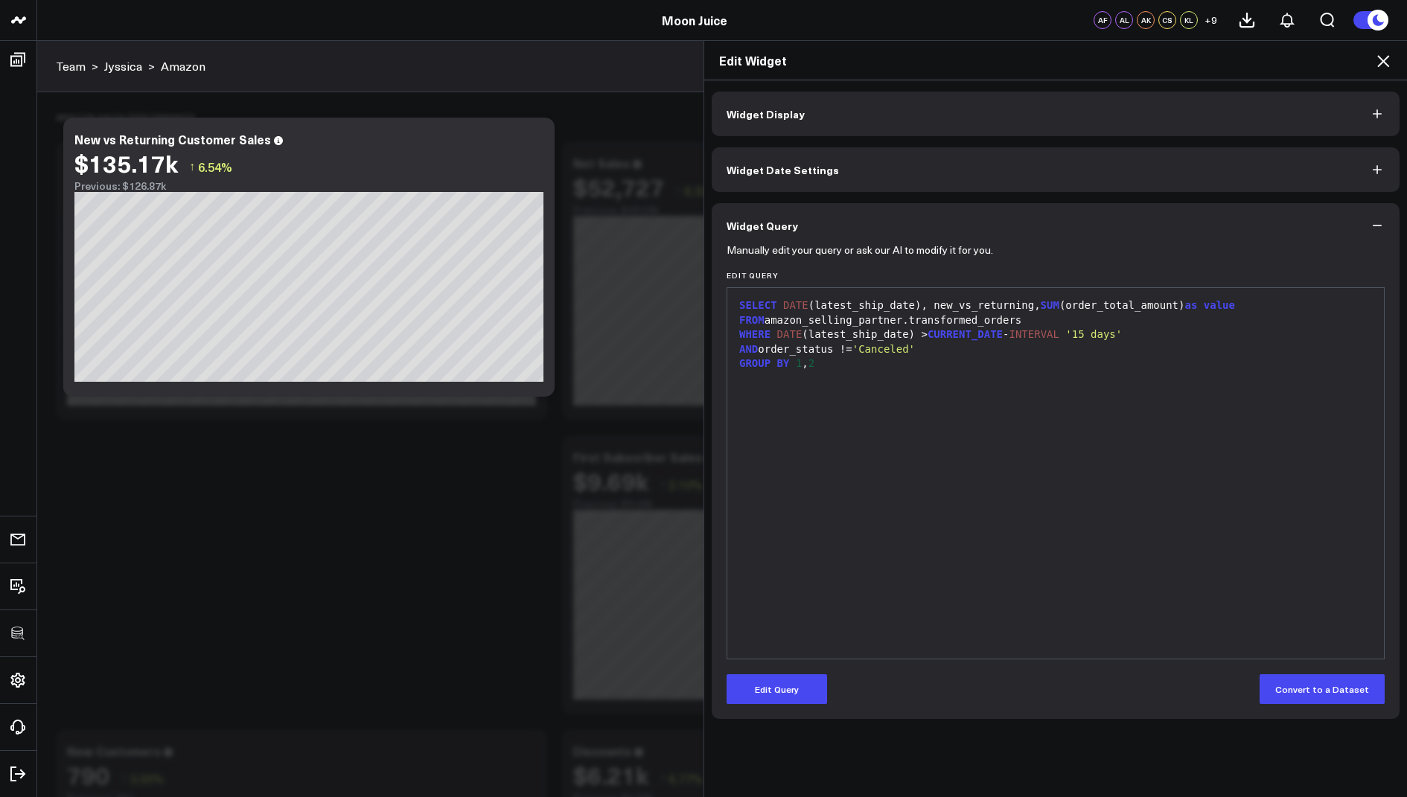
click at [1381, 52] on icon at bounding box center [1383, 61] width 18 height 18
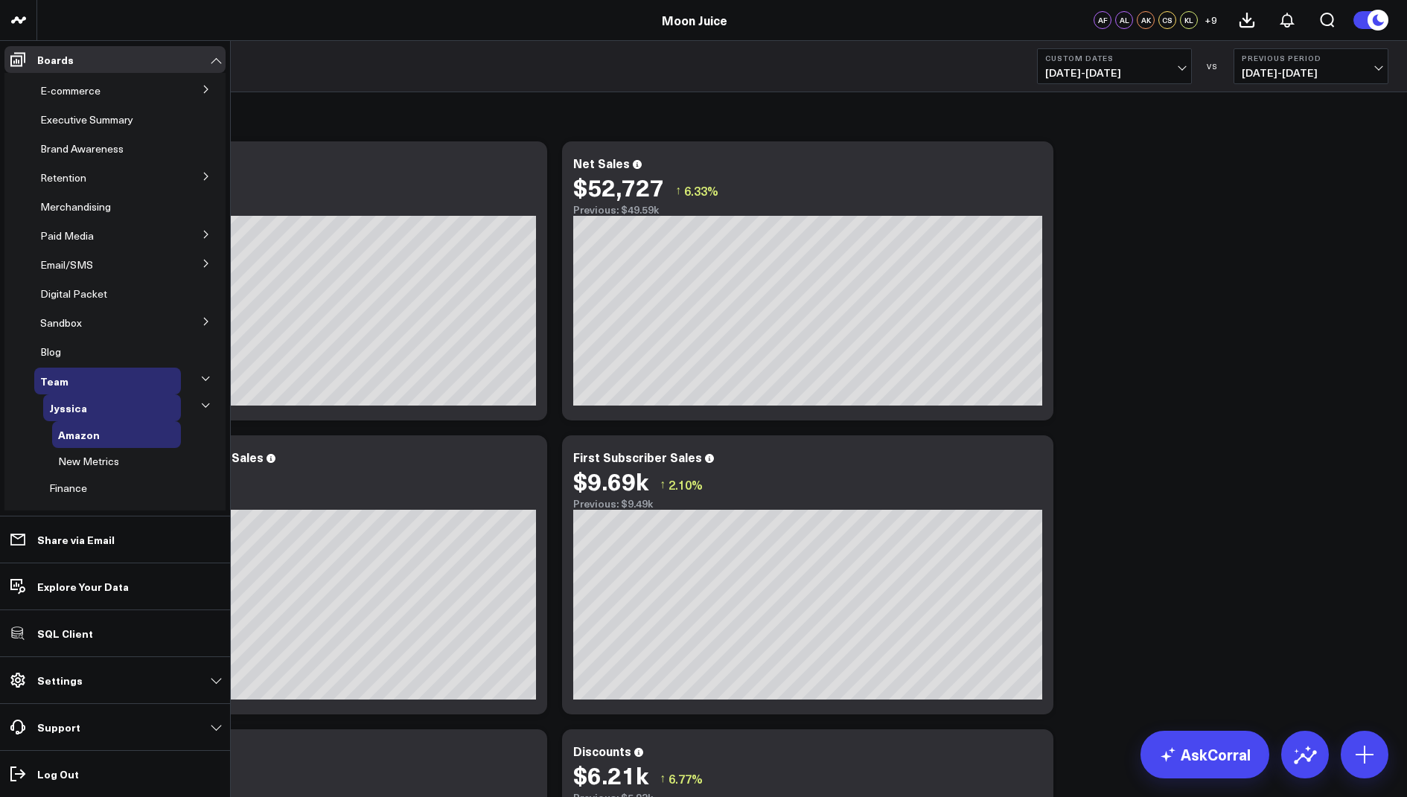
click at [198, 85] on button at bounding box center [206, 88] width 39 height 22
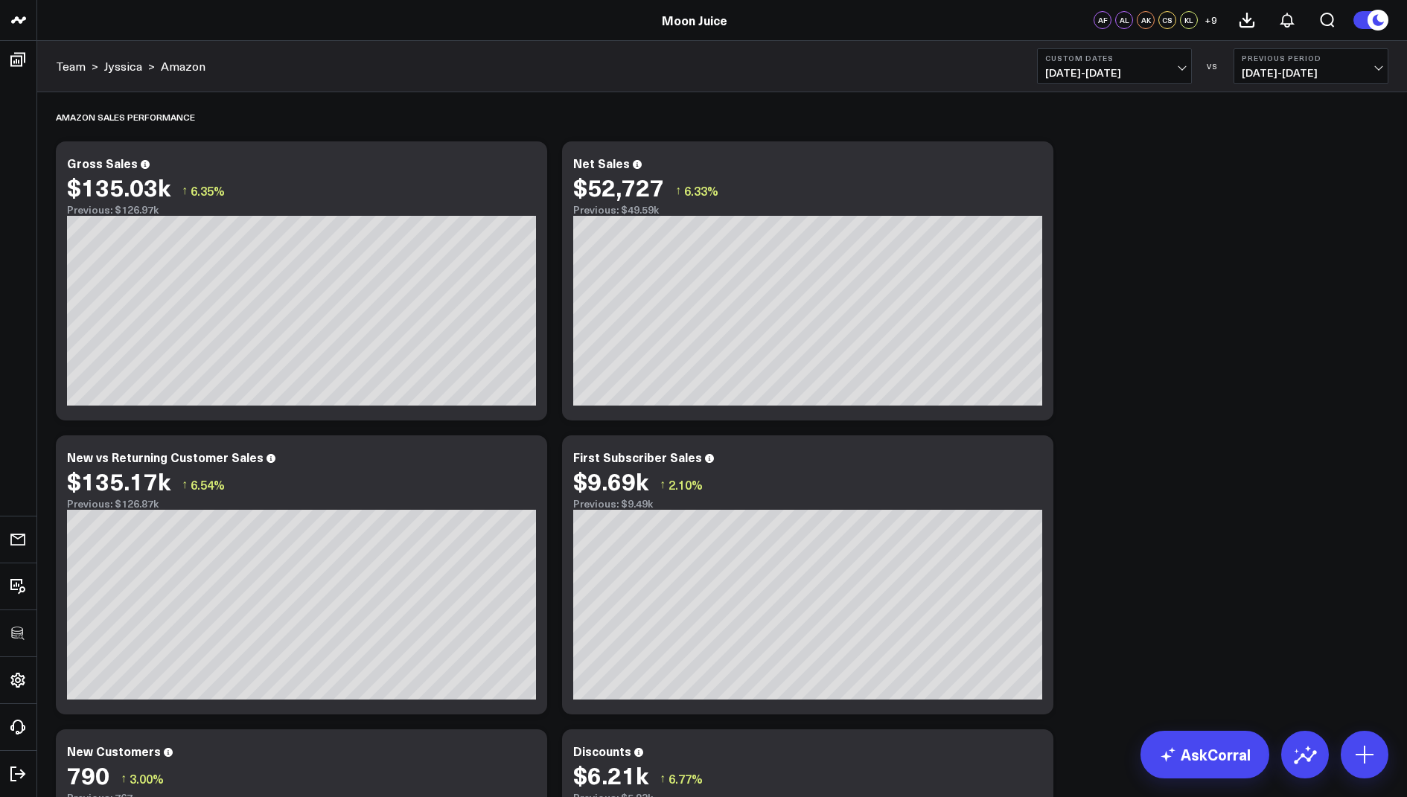
click at [523, 162] on icon at bounding box center [527, 165] width 18 height 18
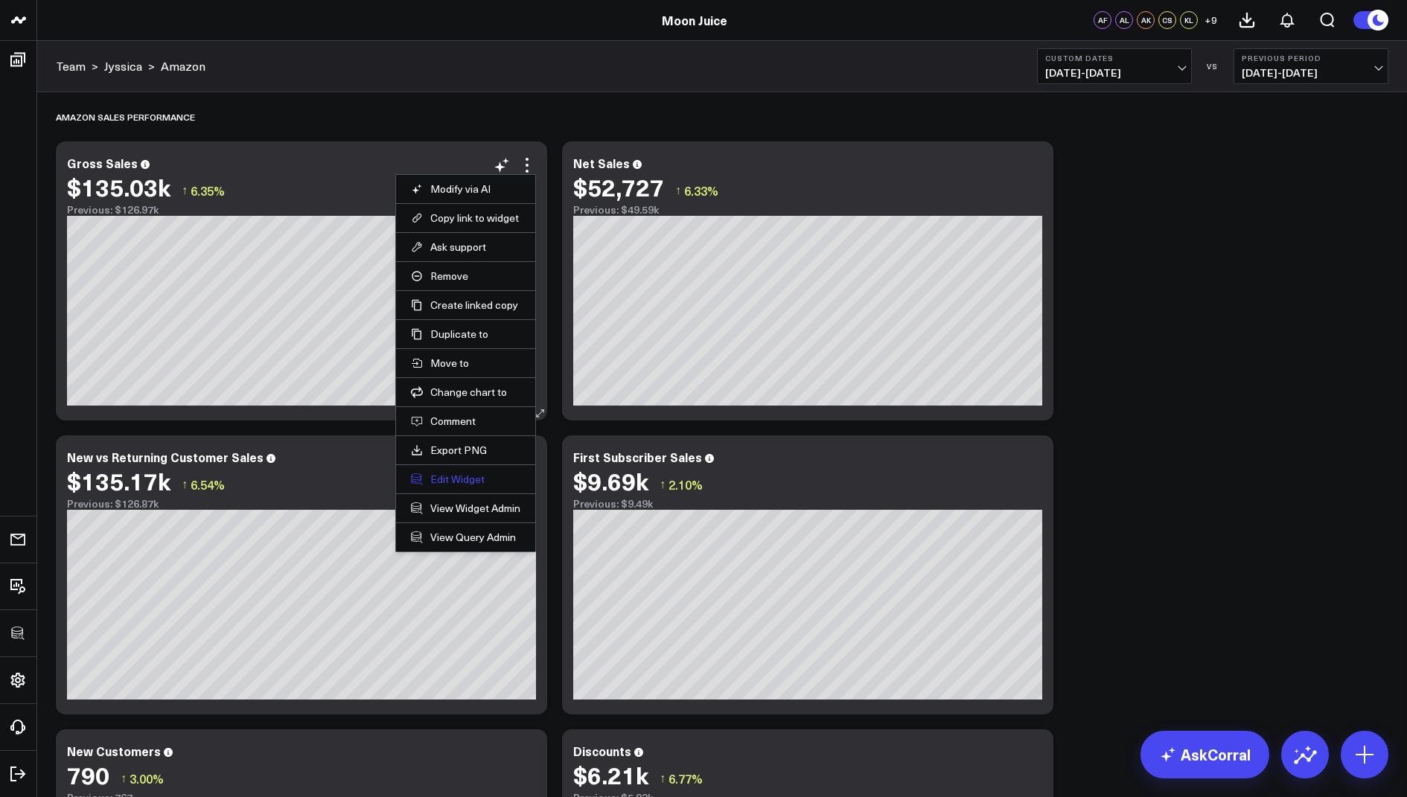
click at [459, 473] on button "Edit Widget" at bounding box center [465, 479] width 109 height 13
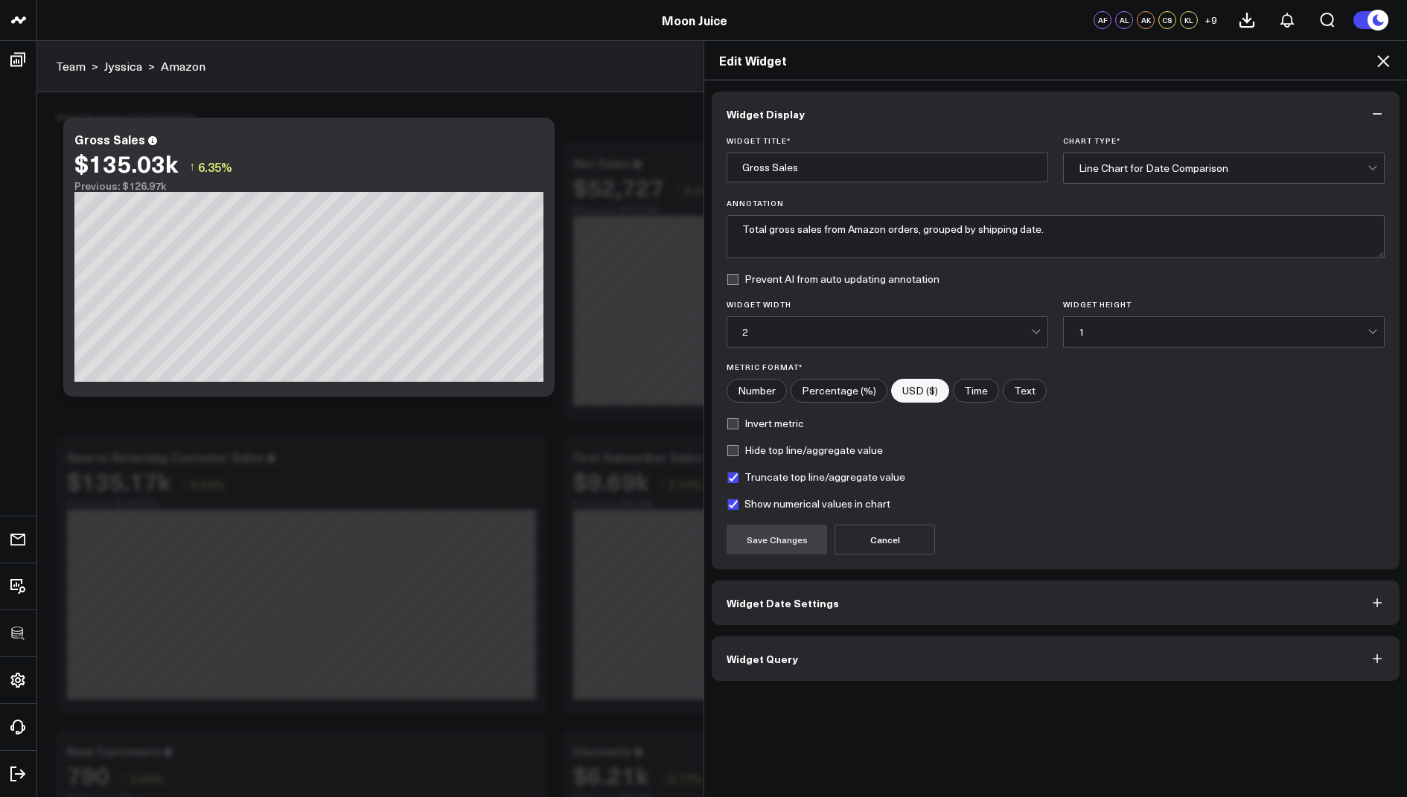
click at [745, 656] on span "Widget Query" at bounding box center [761, 659] width 71 height 12
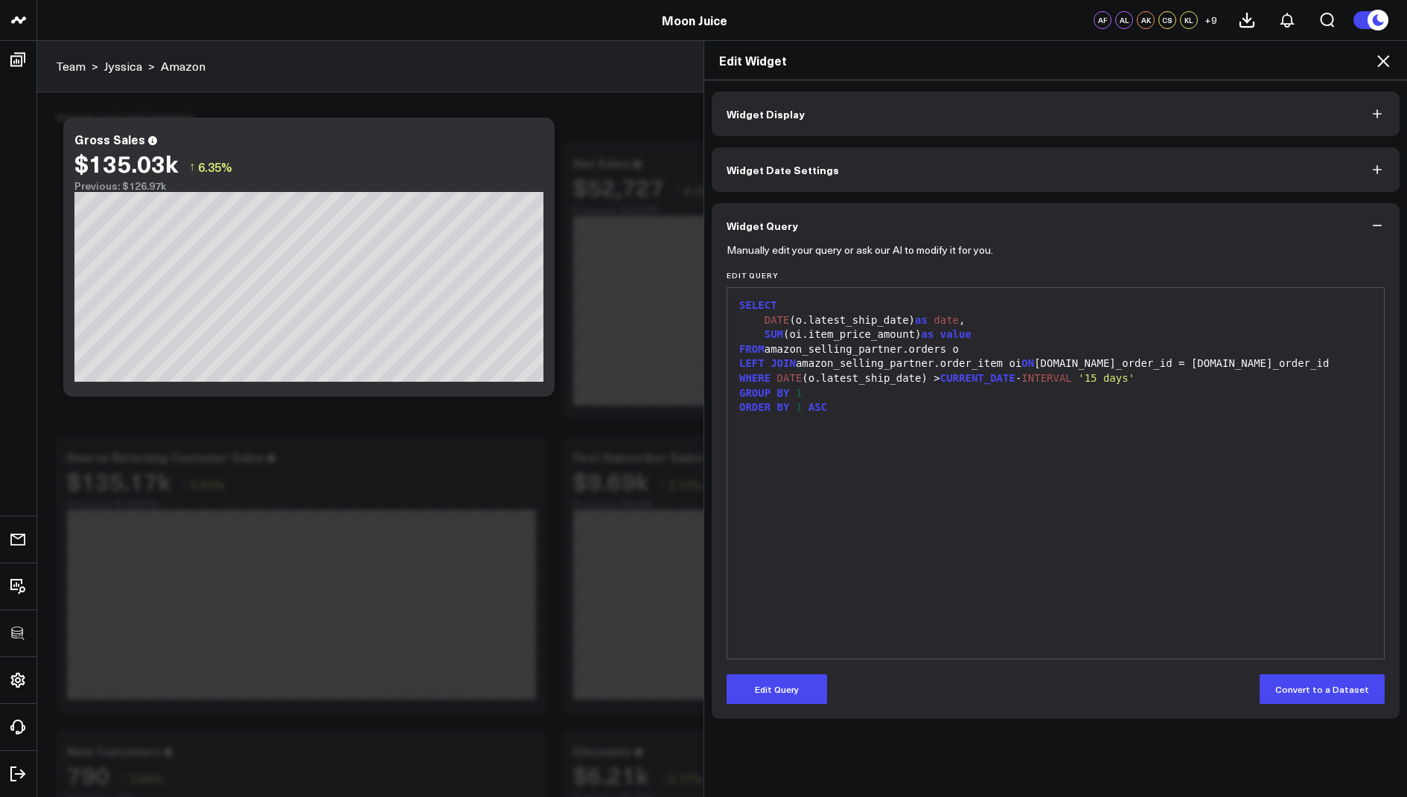
click at [1382, 62] on icon at bounding box center [1383, 61] width 12 height 12
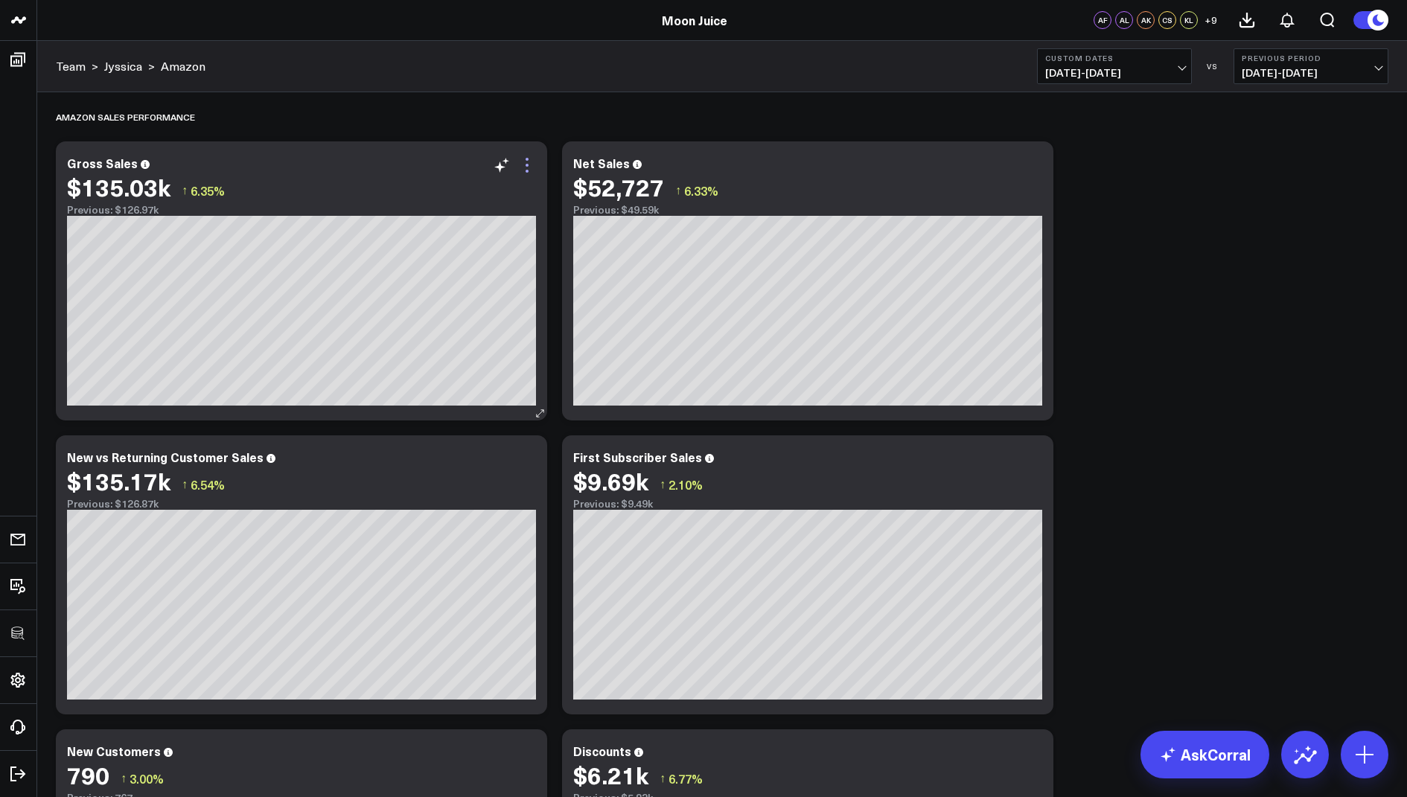
click at [527, 164] on icon at bounding box center [526, 165] width 3 height 3
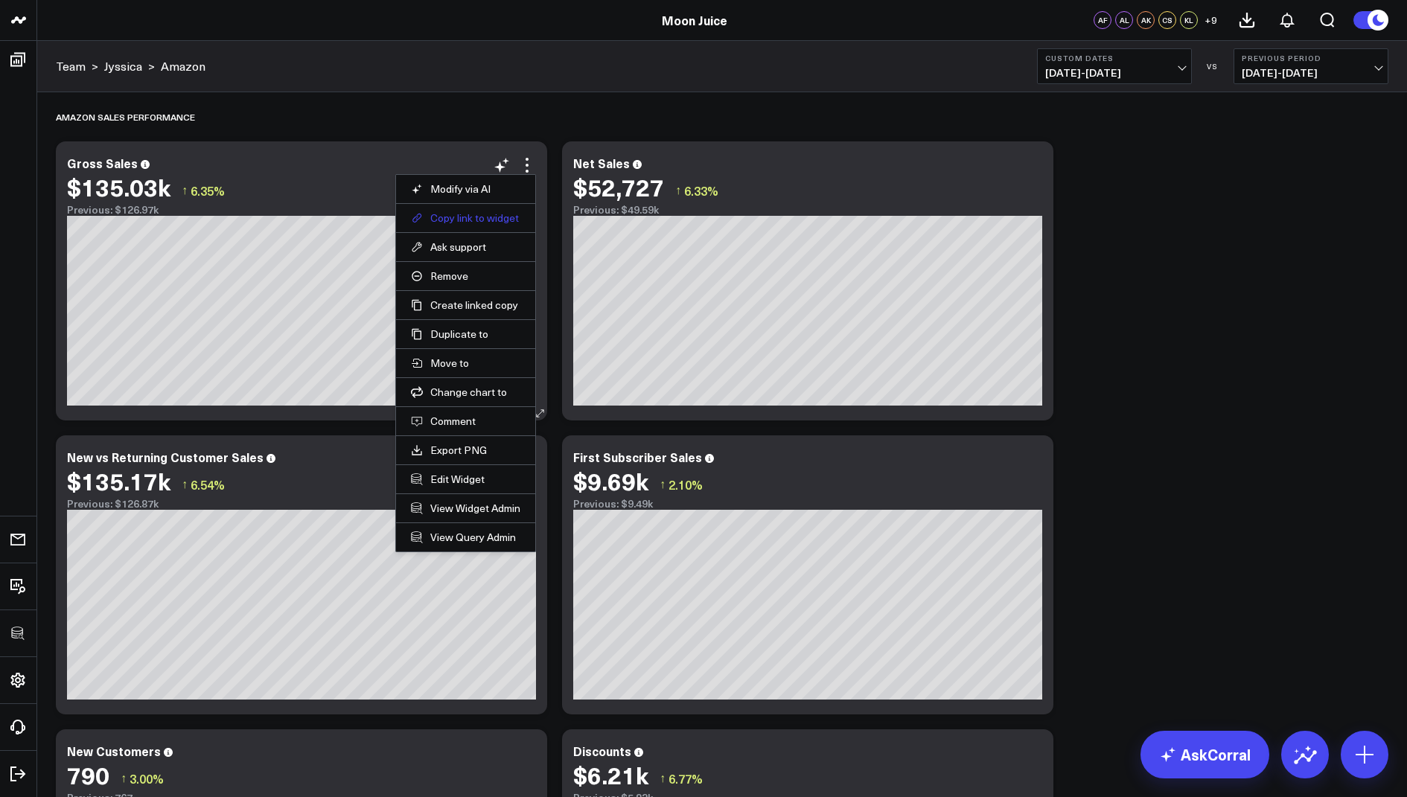
click at [466, 216] on button "Copy link to widget" at bounding box center [465, 217] width 109 height 13
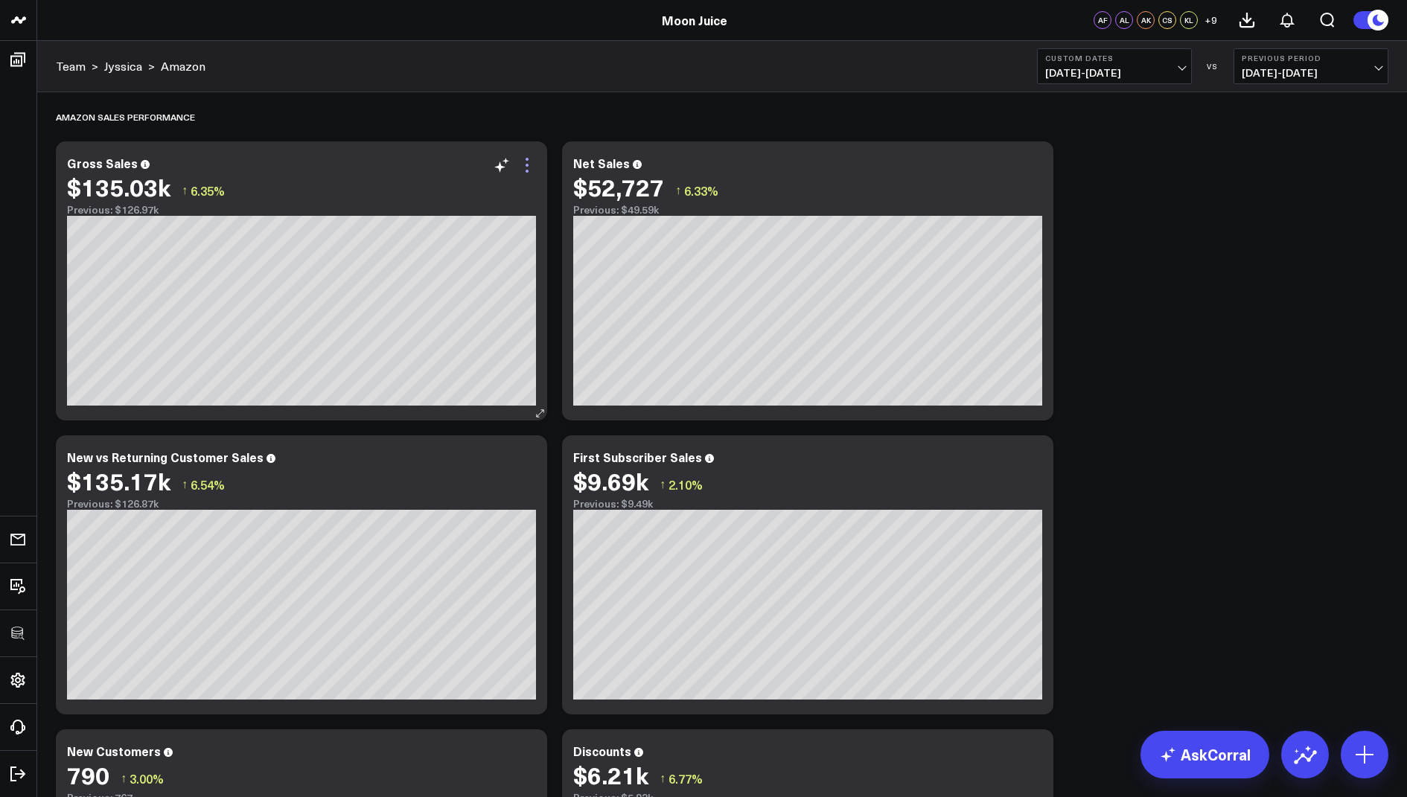
click at [531, 162] on icon at bounding box center [527, 165] width 18 height 18
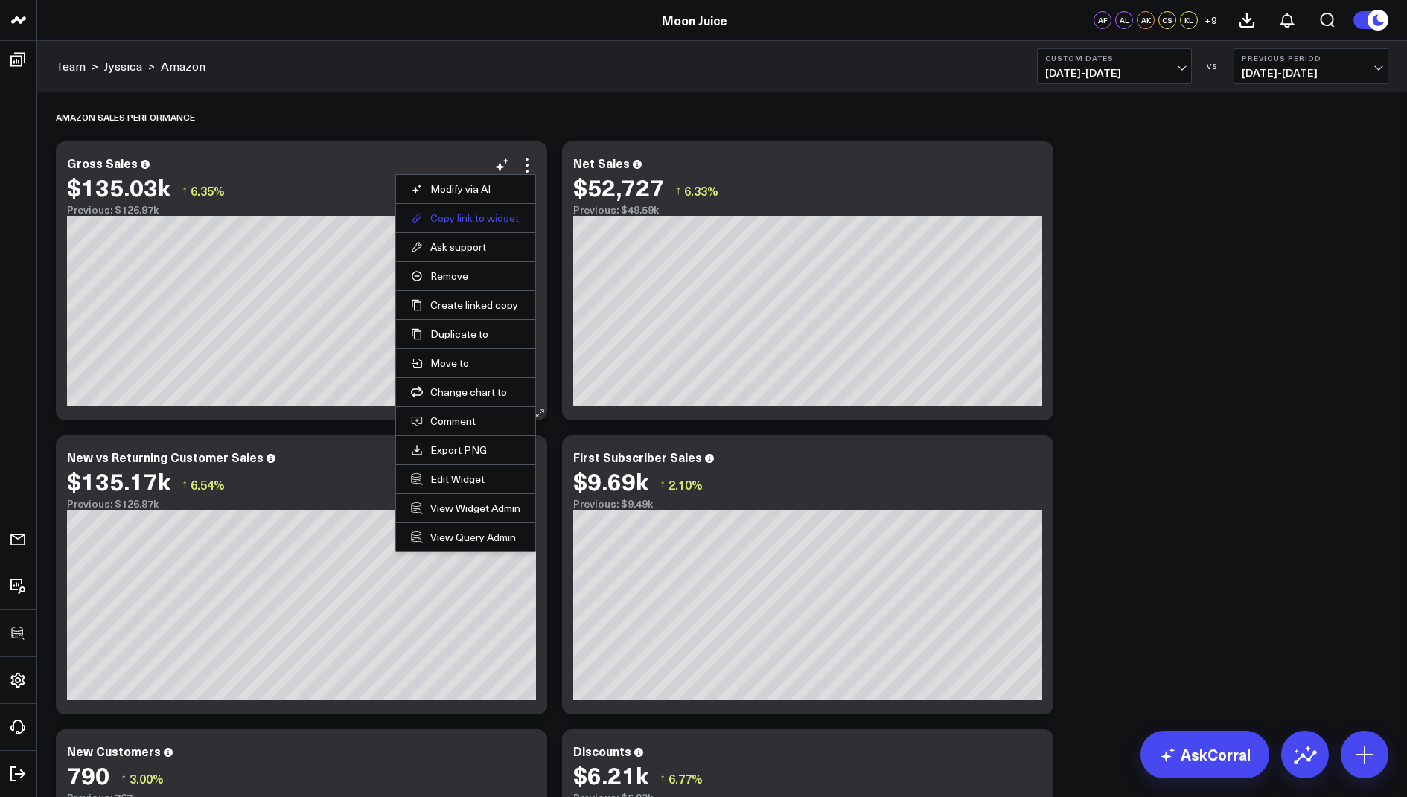
click at [447, 211] on button "Copy link to widget" at bounding box center [465, 217] width 109 height 13
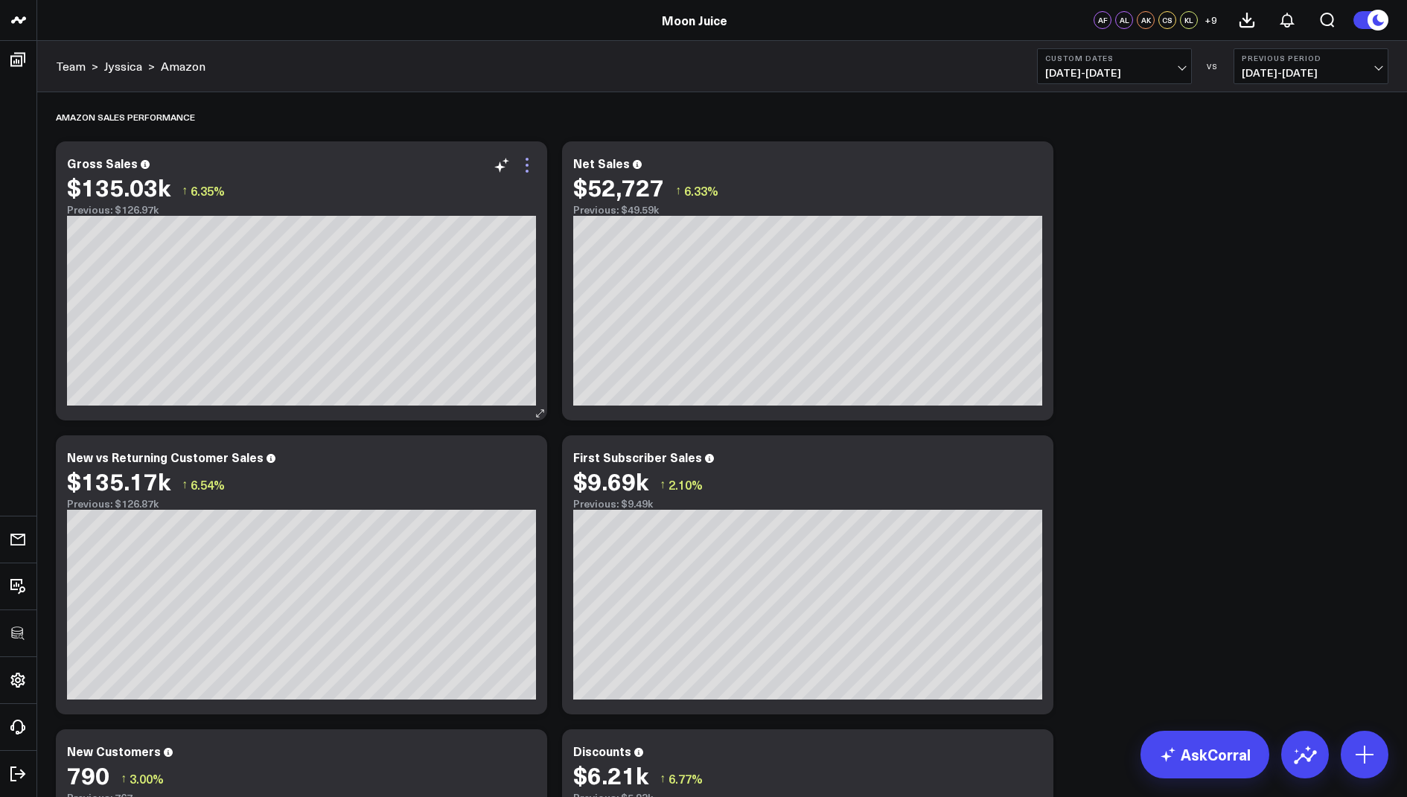
click at [527, 167] on icon at bounding box center [527, 165] width 18 height 18
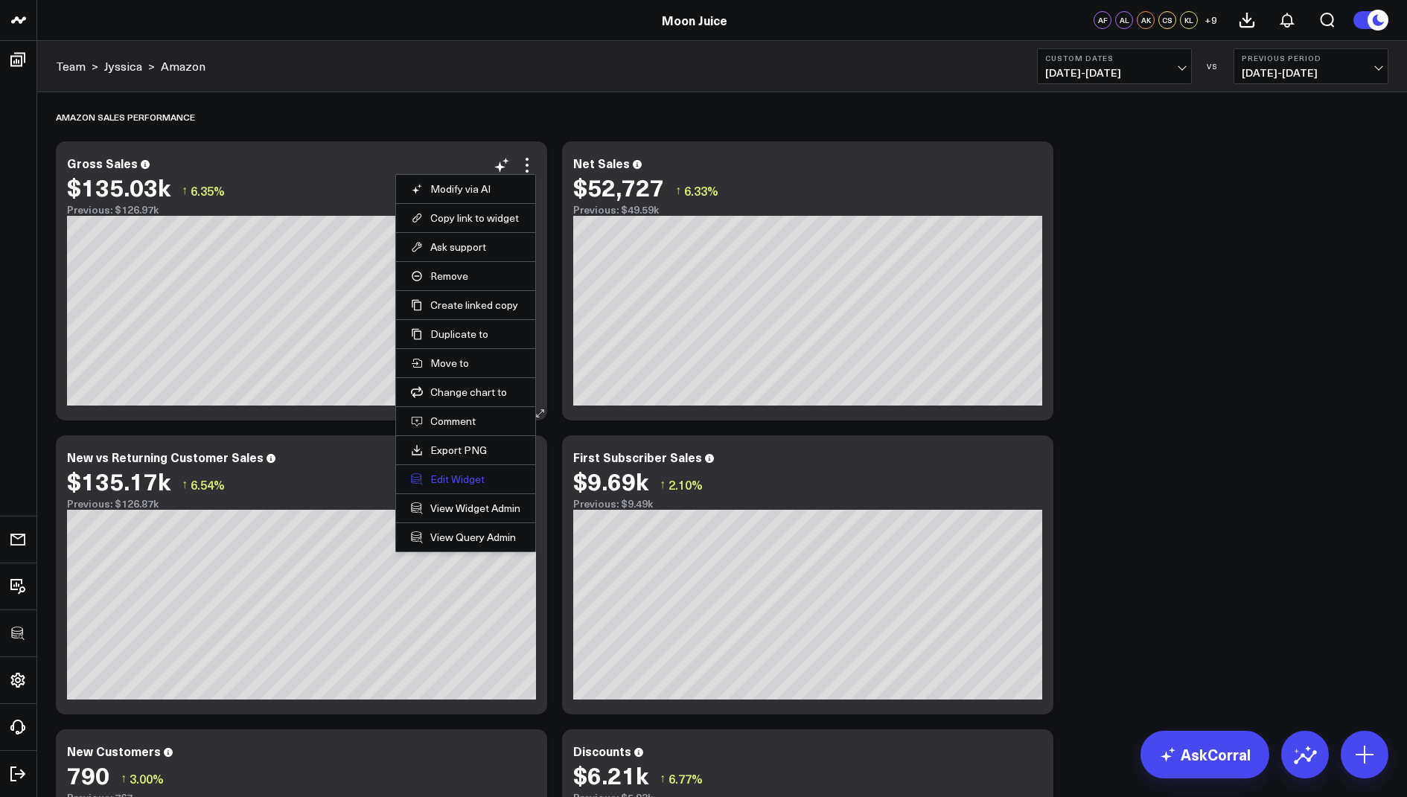
click at [453, 476] on button "Edit Widget" at bounding box center [465, 479] width 109 height 13
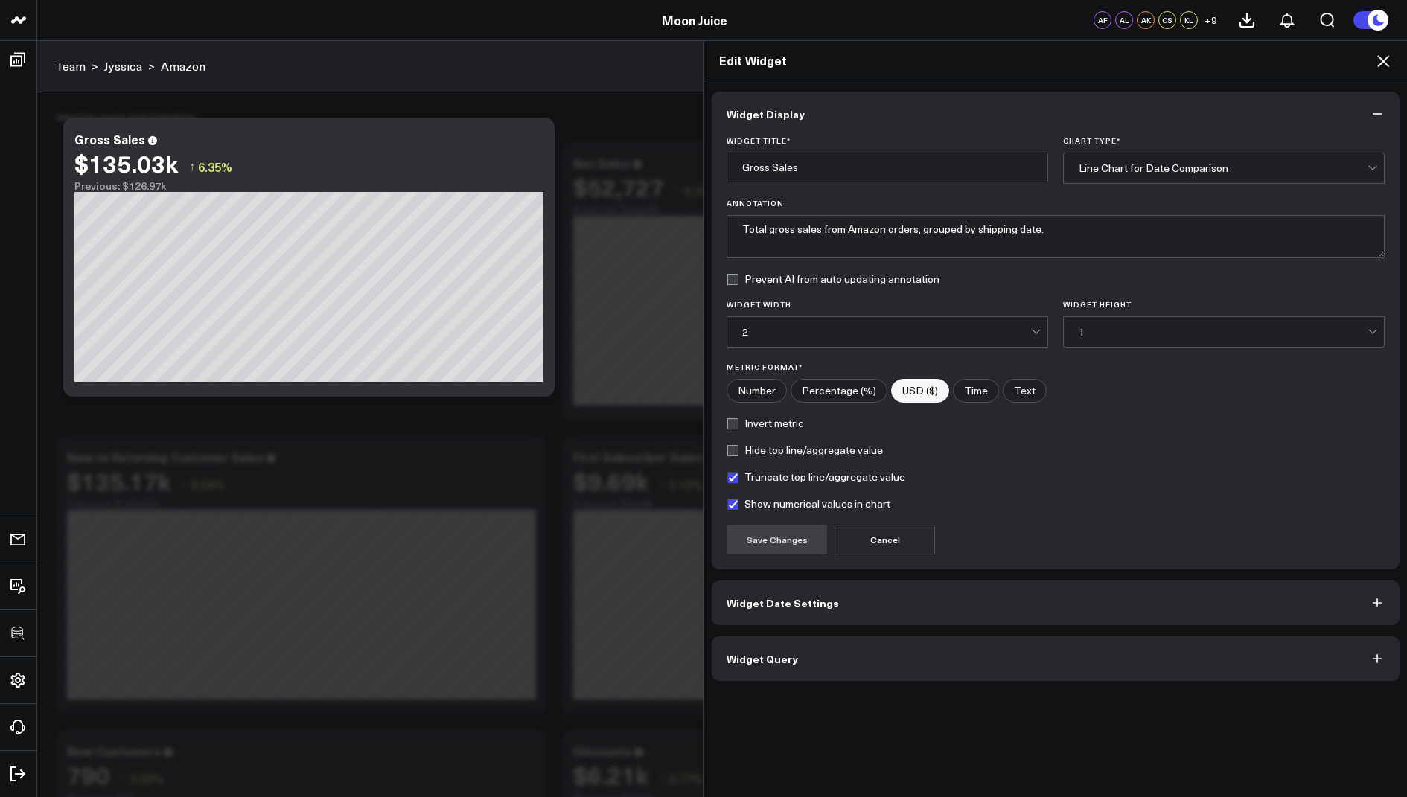
click at [771, 653] on span "Widget Query" at bounding box center [761, 659] width 71 height 12
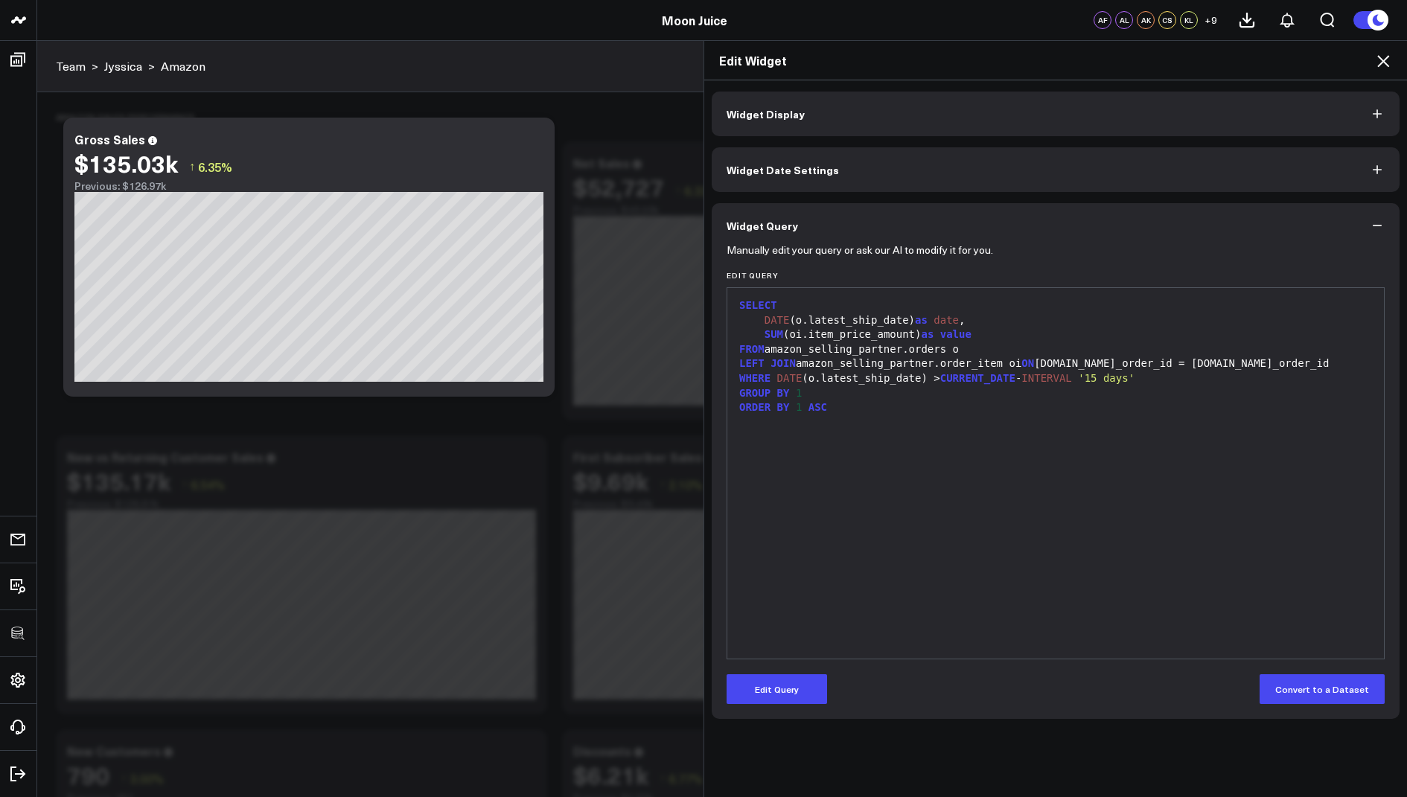
click at [1379, 46] on div "Edit Widget" at bounding box center [1055, 60] width 703 height 39
click at [1379, 65] on icon at bounding box center [1383, 61] width 12 height 12
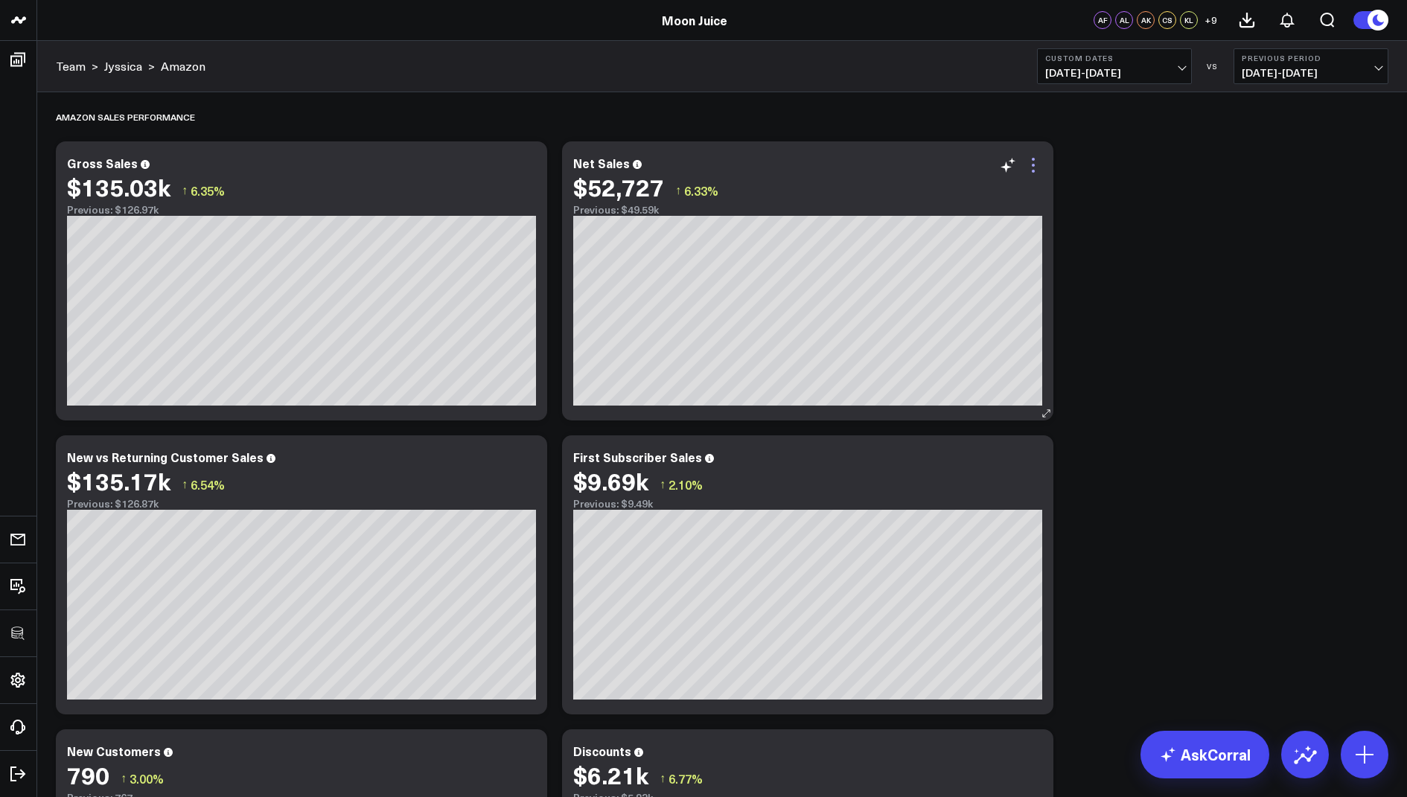
click at [1032, 159] on icon at bounding box center [1033, 159] width 3 height 3
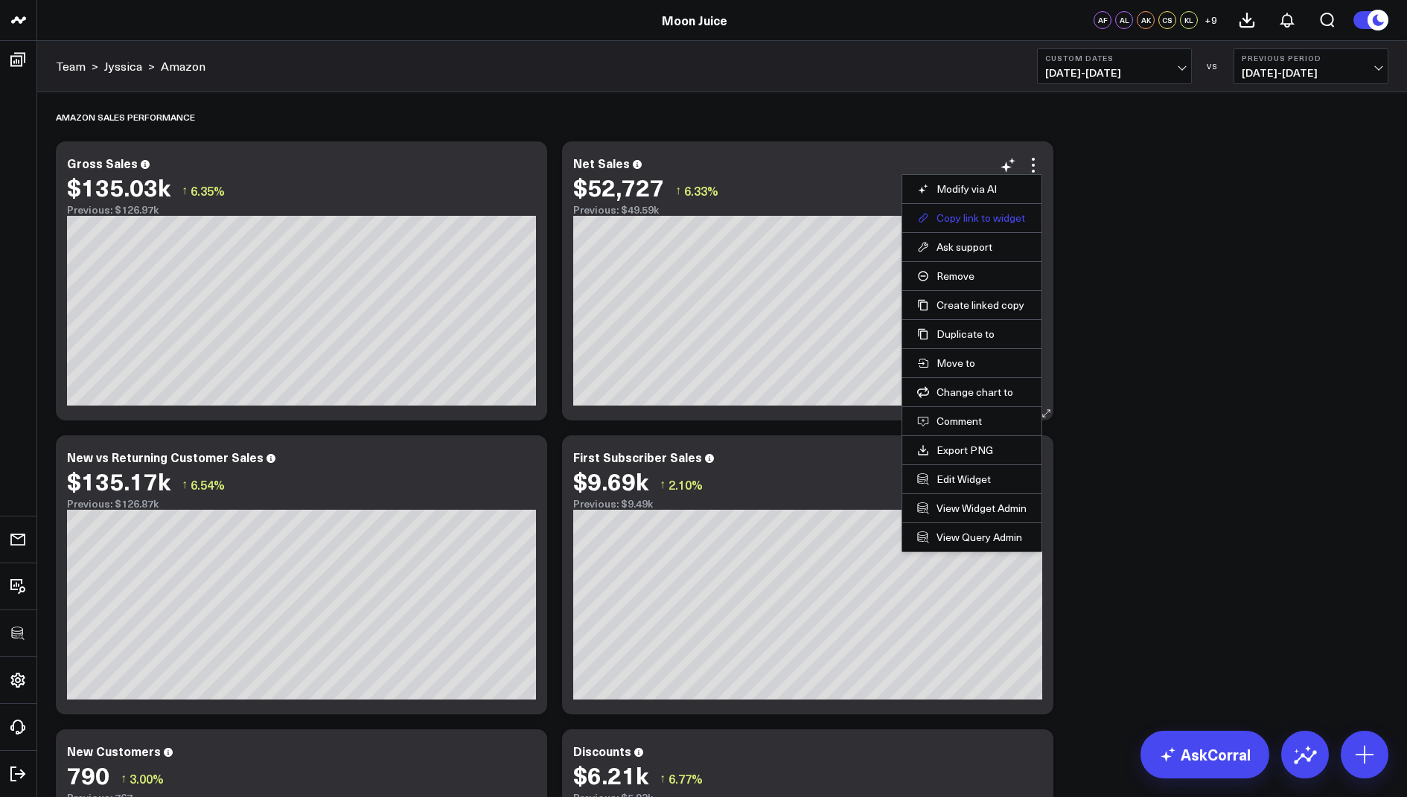
click at [972, 218] on button "Copy link to widget" at bounding box center [971, 217] width 109 height 13
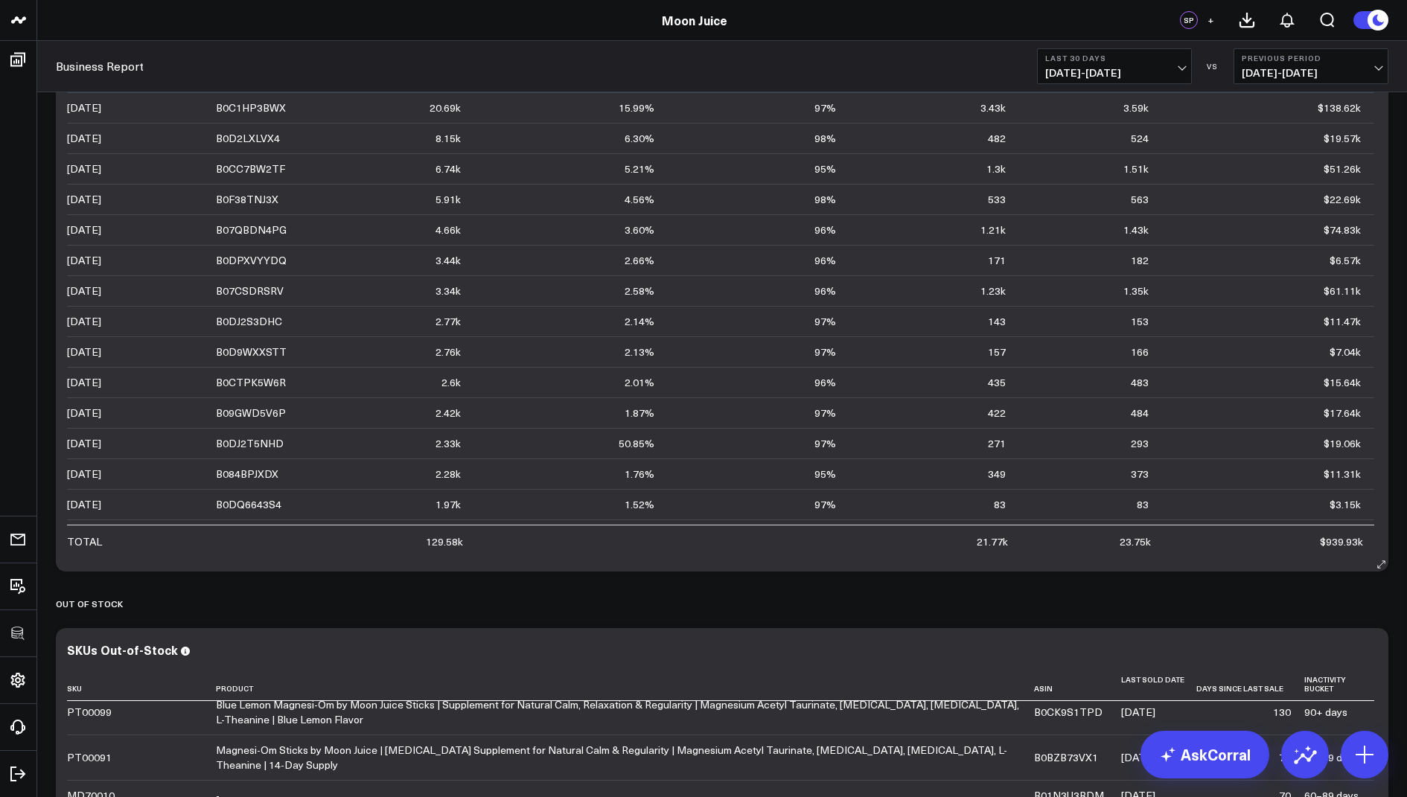
scroll to position [125, 0]
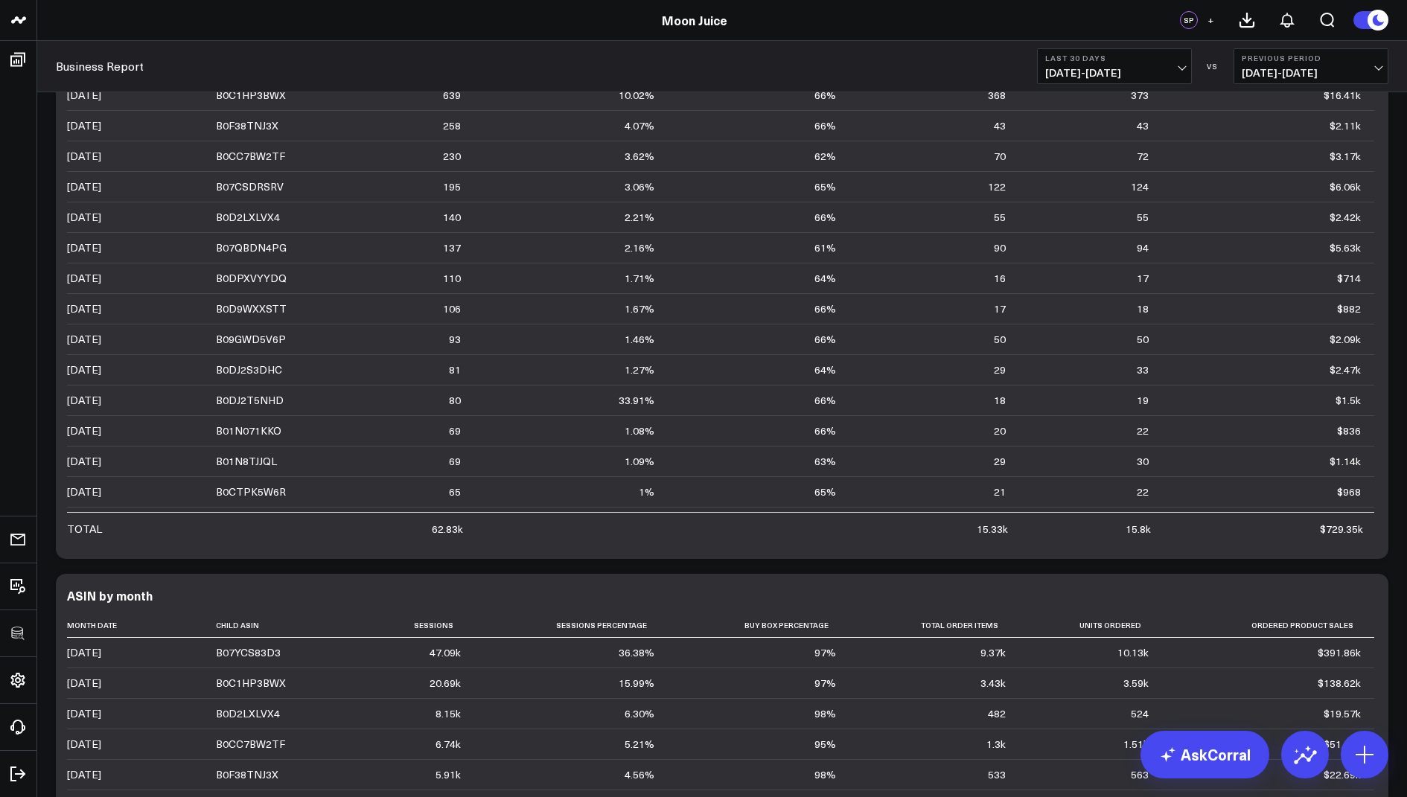
click at [1094, 57] on b "Last 30 Days" at bounding box center [1114, 58] width 138 height 9
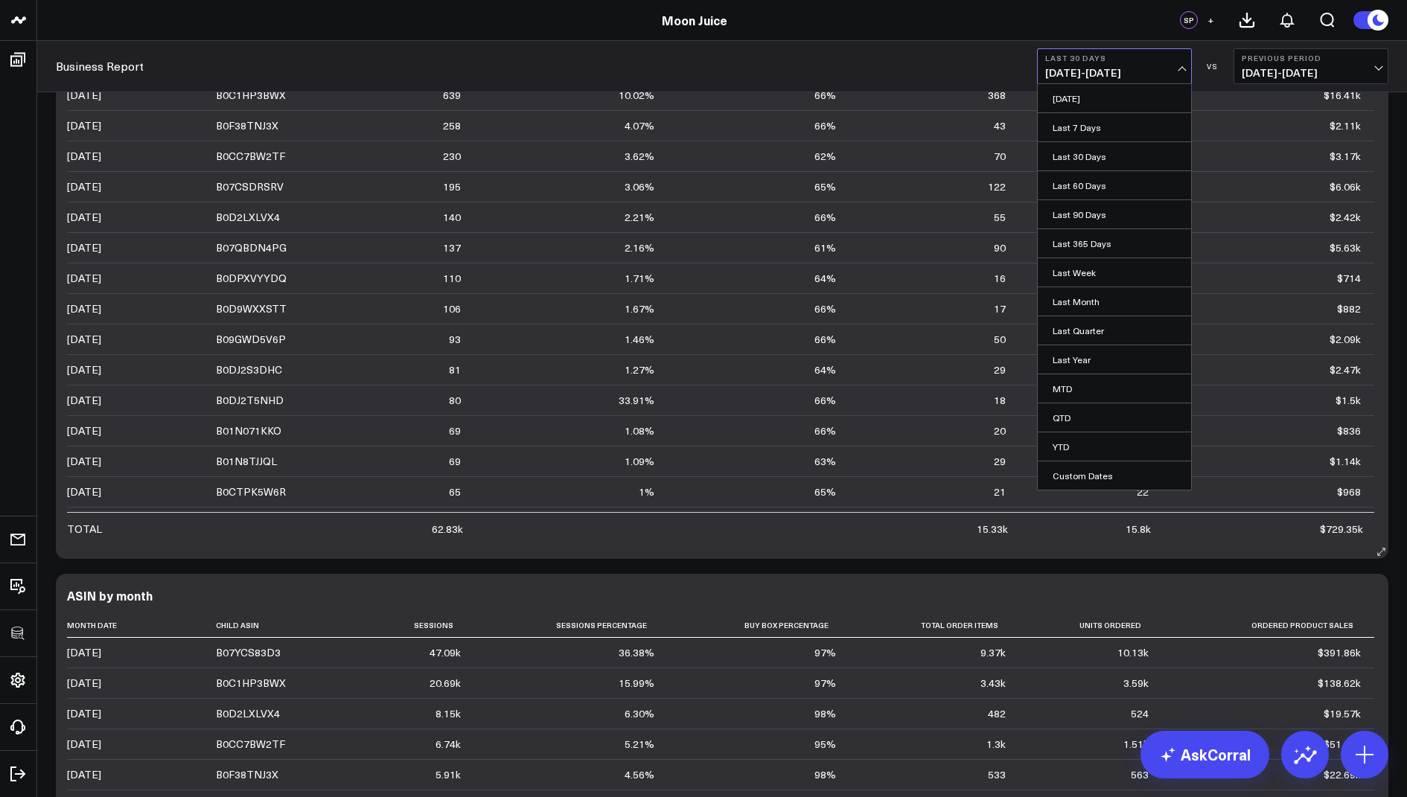
click at [943, 550] on div "ASIN by week Week Date Child Asin Sessions Sessions Percentage Buy Box Percenta…" at bounding box center [722, 272] width 1332 height 573
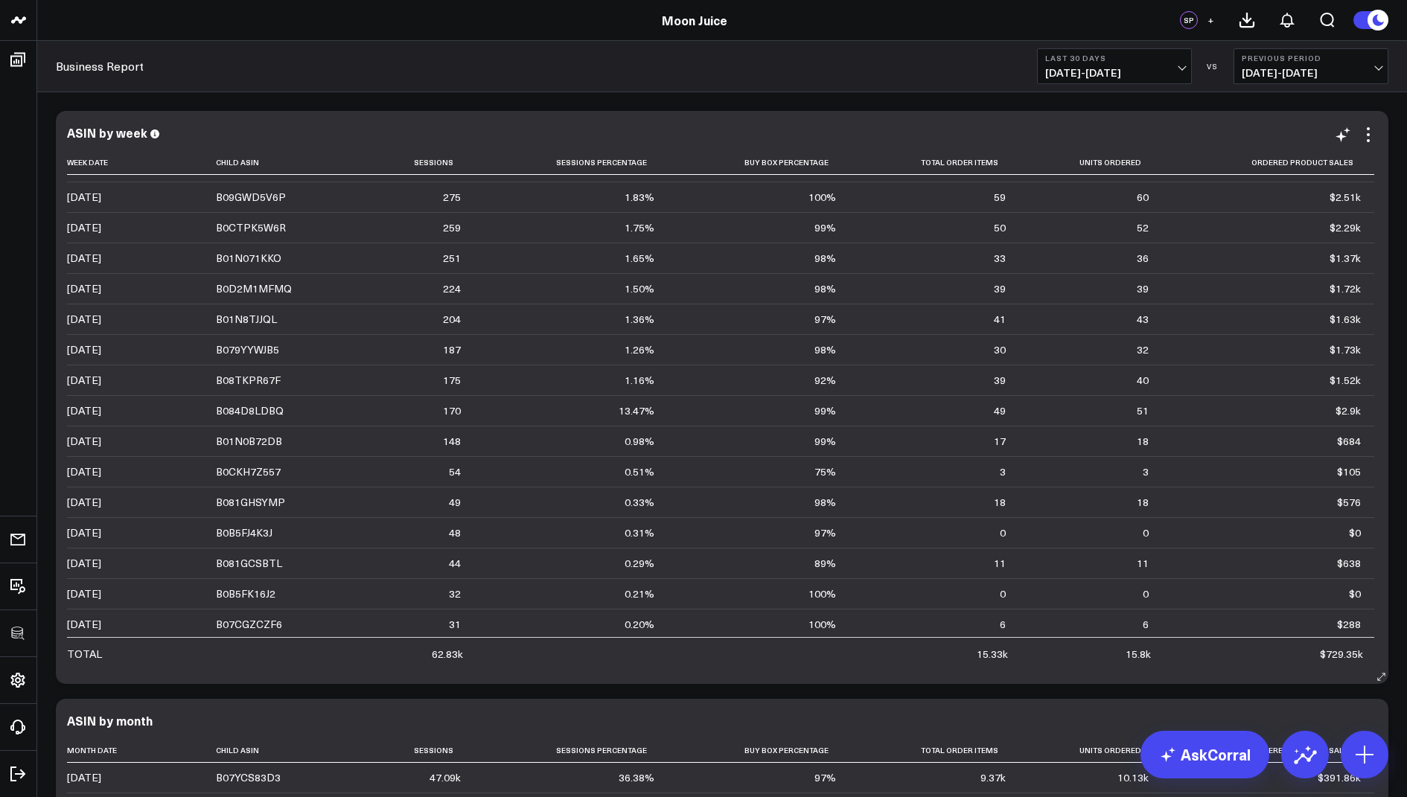
scroll to position [3308, 0]
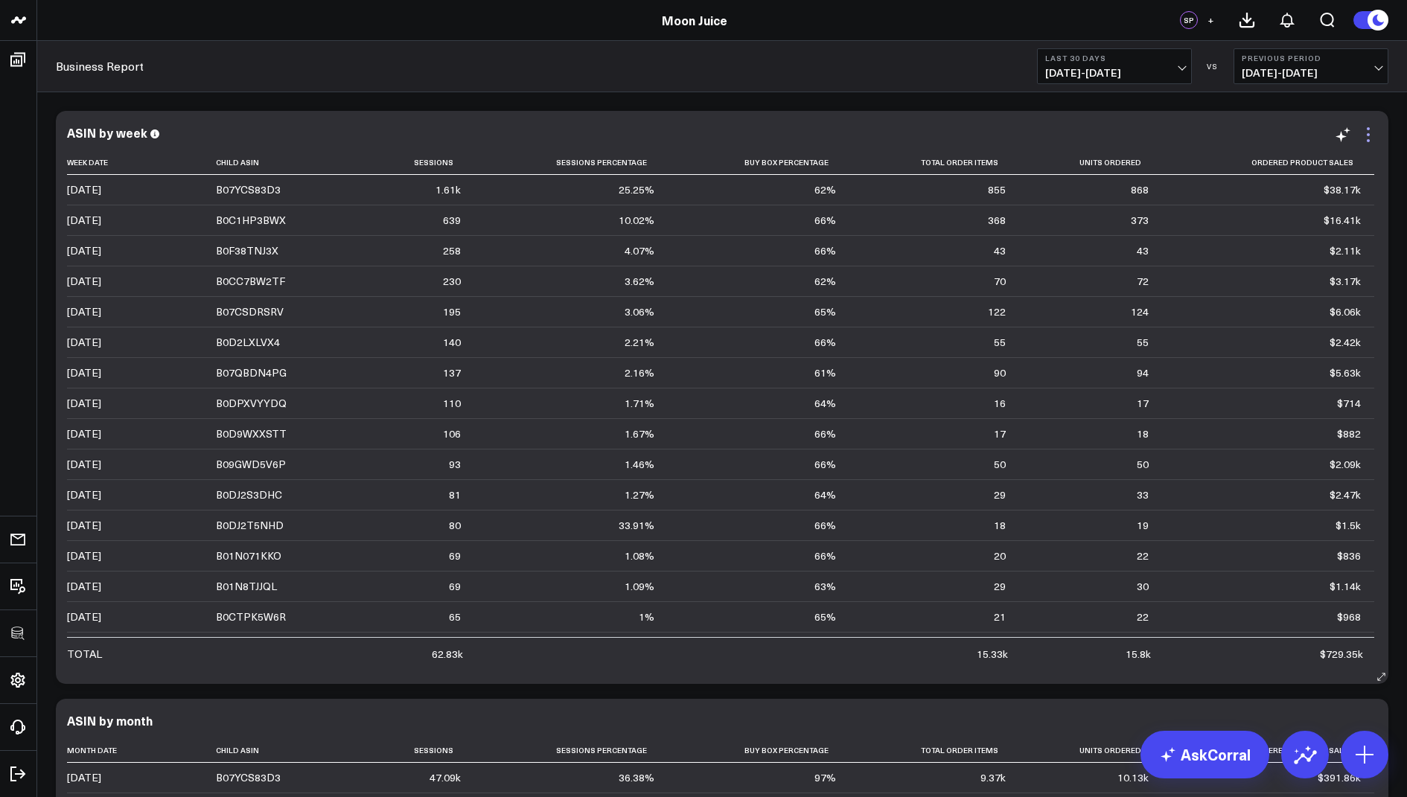
click at [1368, 135] on icon at bounding box center [1367, 134] width 3 height 3
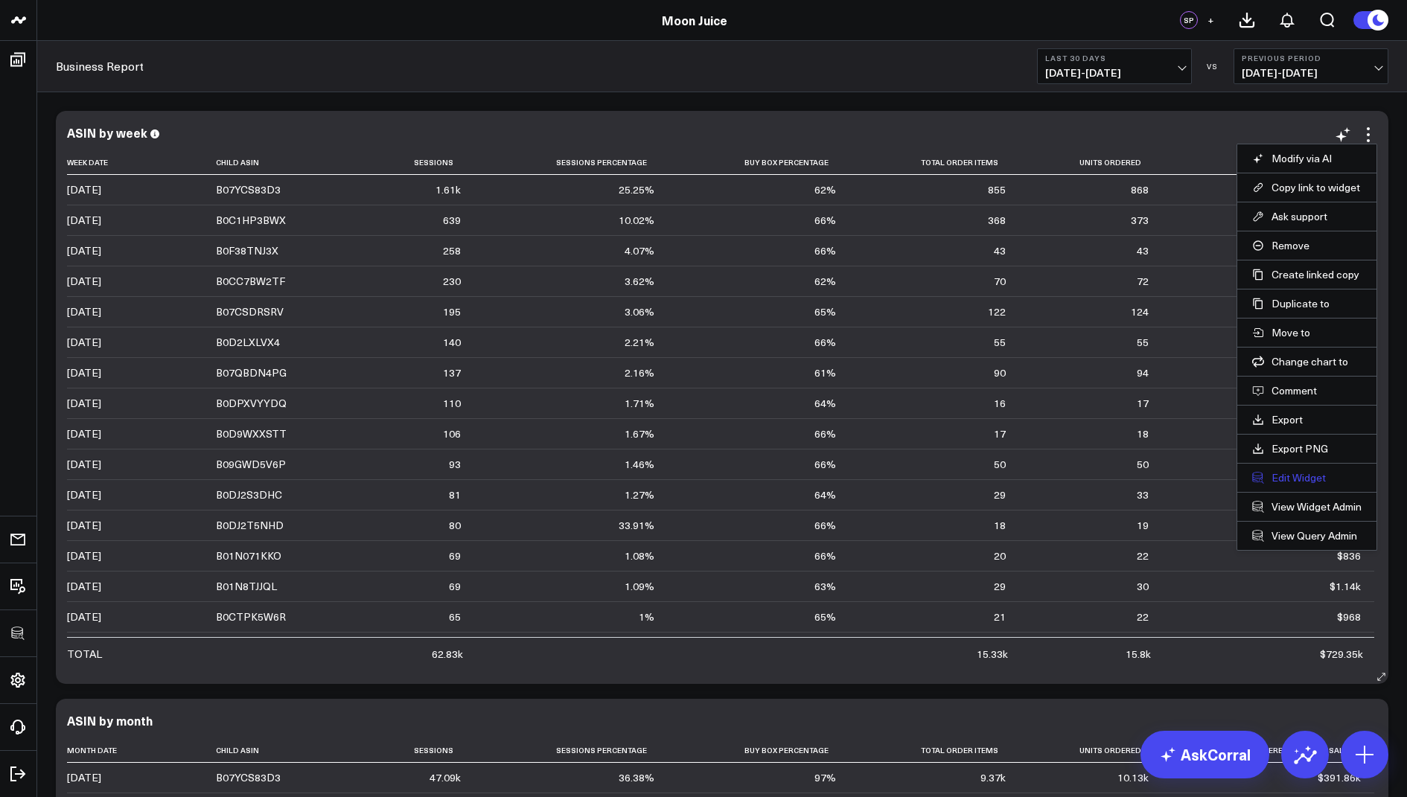
click at [1274, 472] on button "Edit Widget" at bounding box center [1306, 477] width 109 height 13
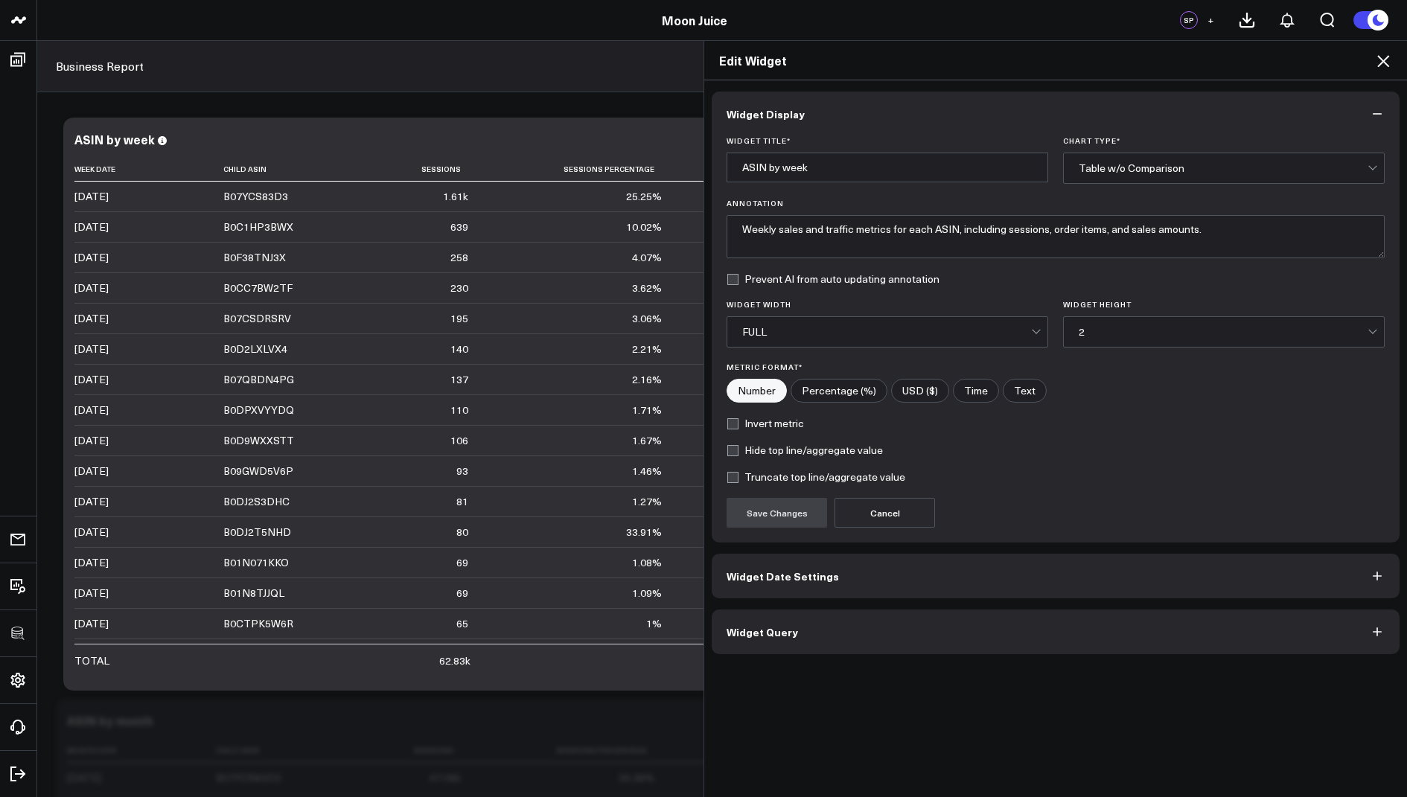
click at [831, 627] on button "Widget Query" at bounding box center [1056, 632] width 688 height 45
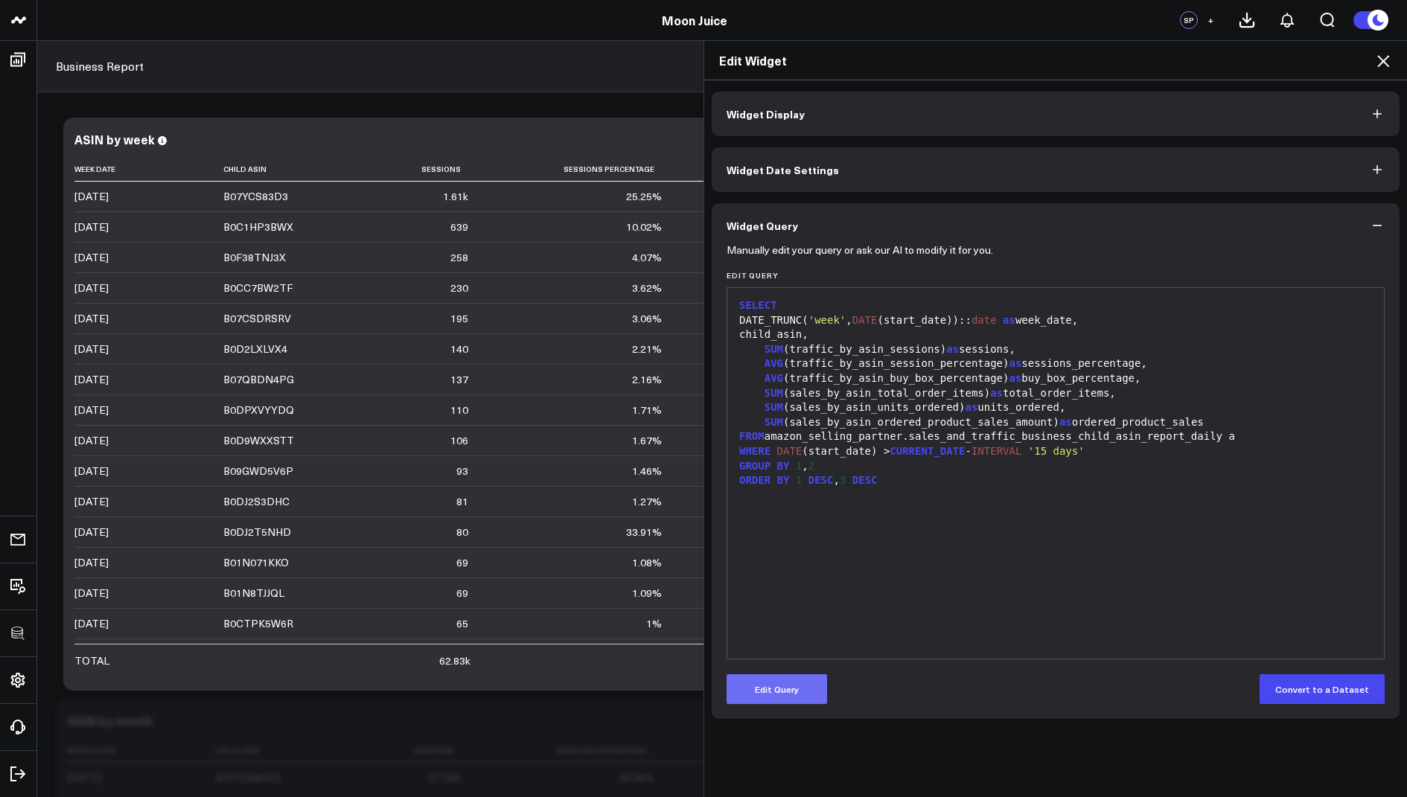
click at [768, 674] on button "Edit Query" at bounding box center [776, 689] width 100 height 30
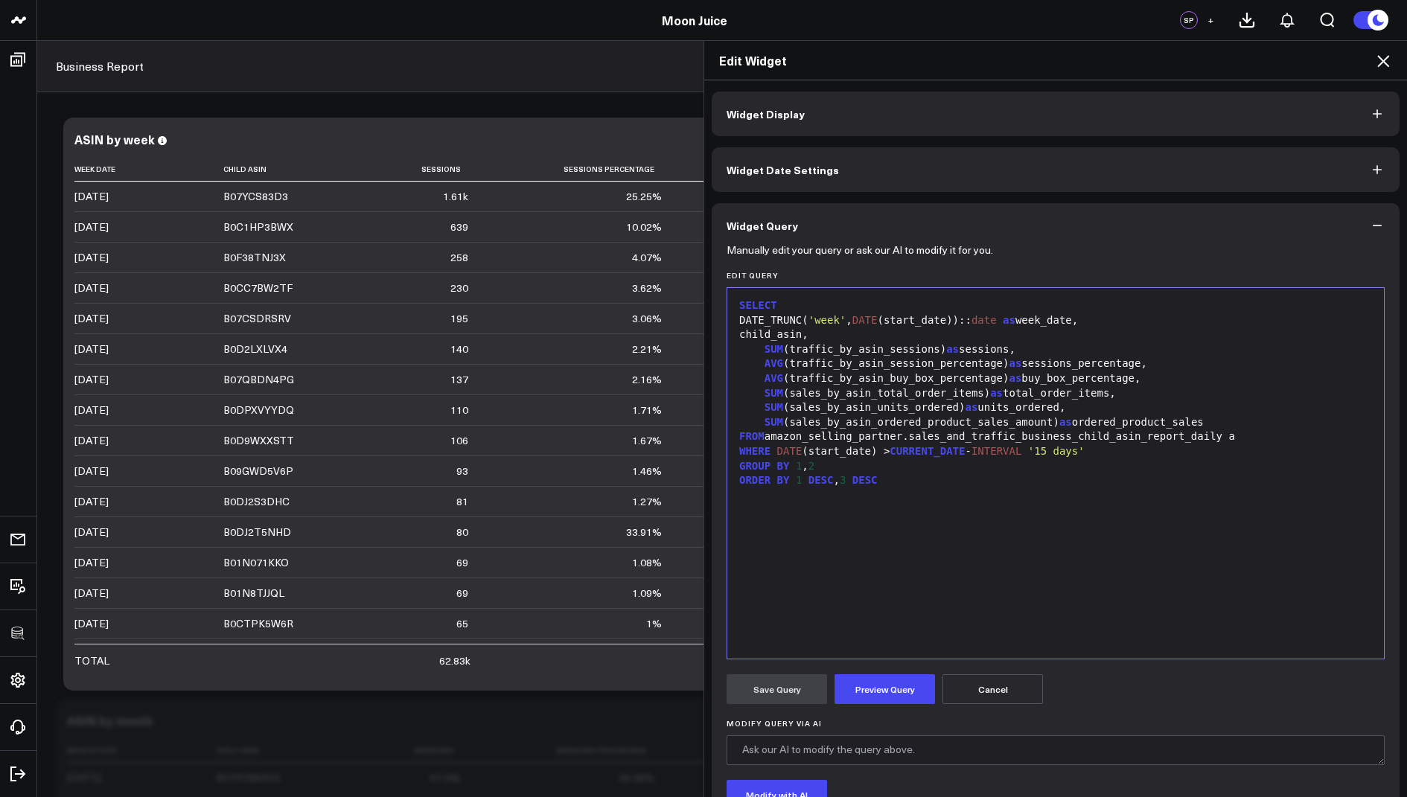
click at [1388, 53] on icon at bounding box center [1383, 61] width 18 height 18
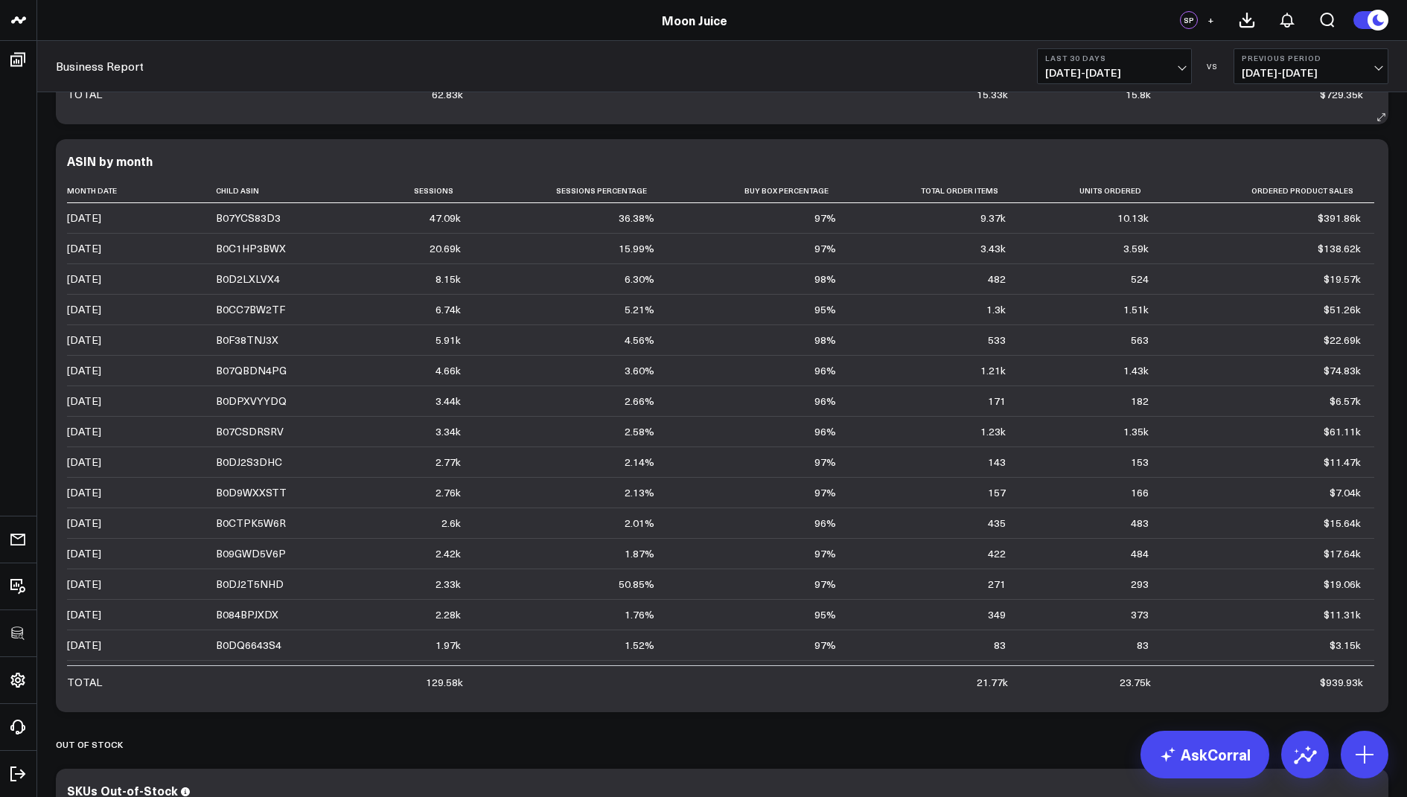
scroll to position [558, 0]
click at [1367, 159] on icon at bounding box center [1367, 158] width 3 height 3
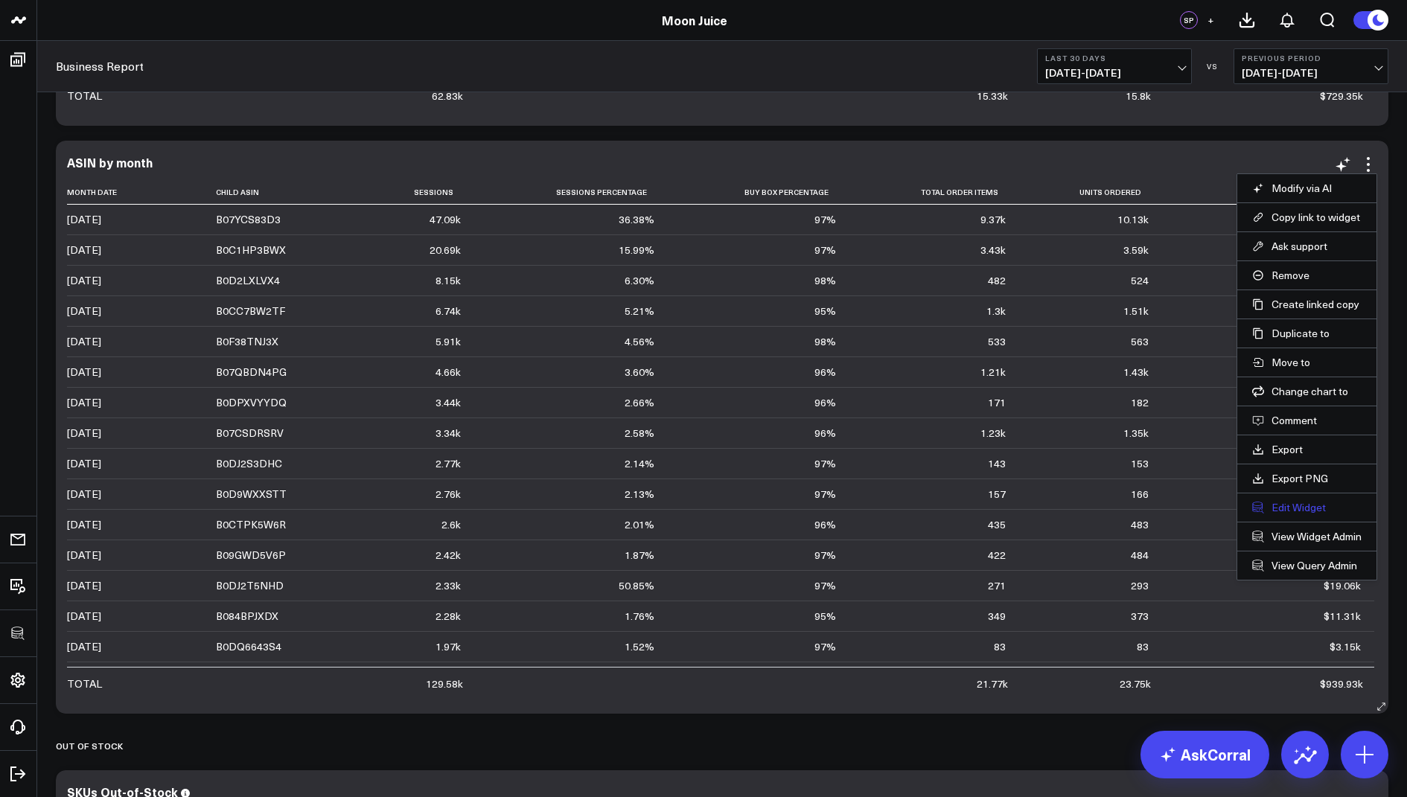
click at [1285, 504] on button "Edit Widget" at bounding box center [1306, 507] width 109 height 13
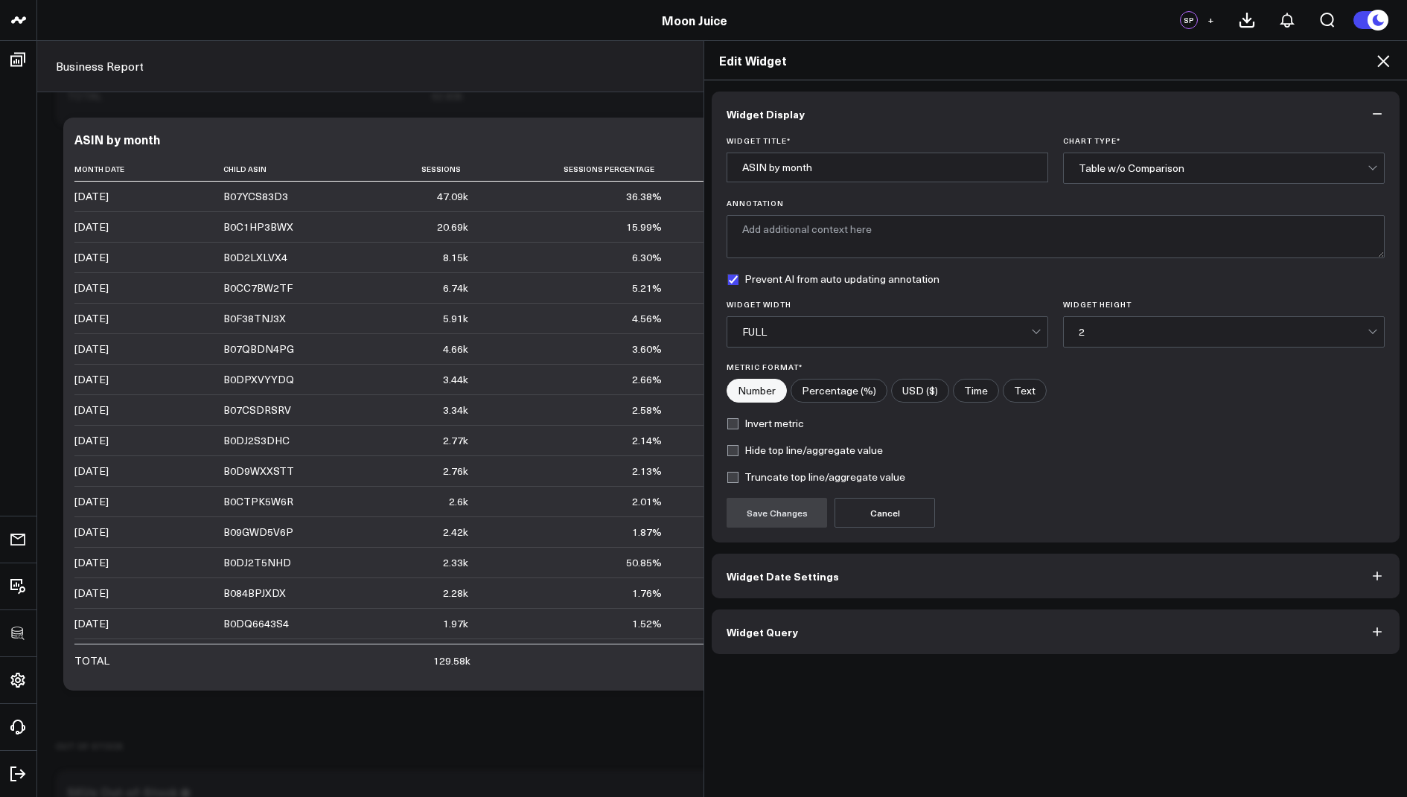
click at [789, 632] on span "Widget Query" at bounding box center [761, 632] width 71 height 12
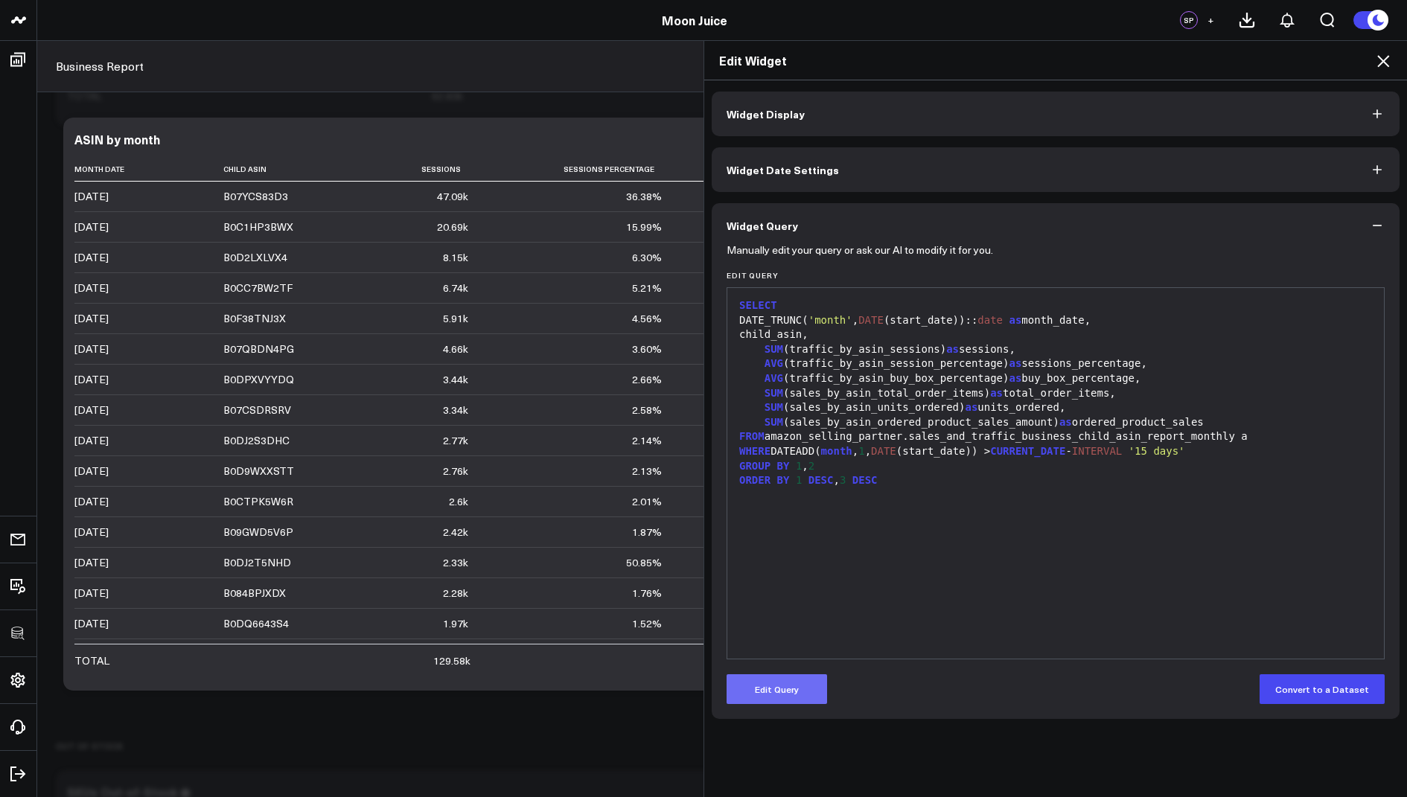
click at [792, 694] on button "Edit Query" at bounding box center [776, 689] width 100 height 30
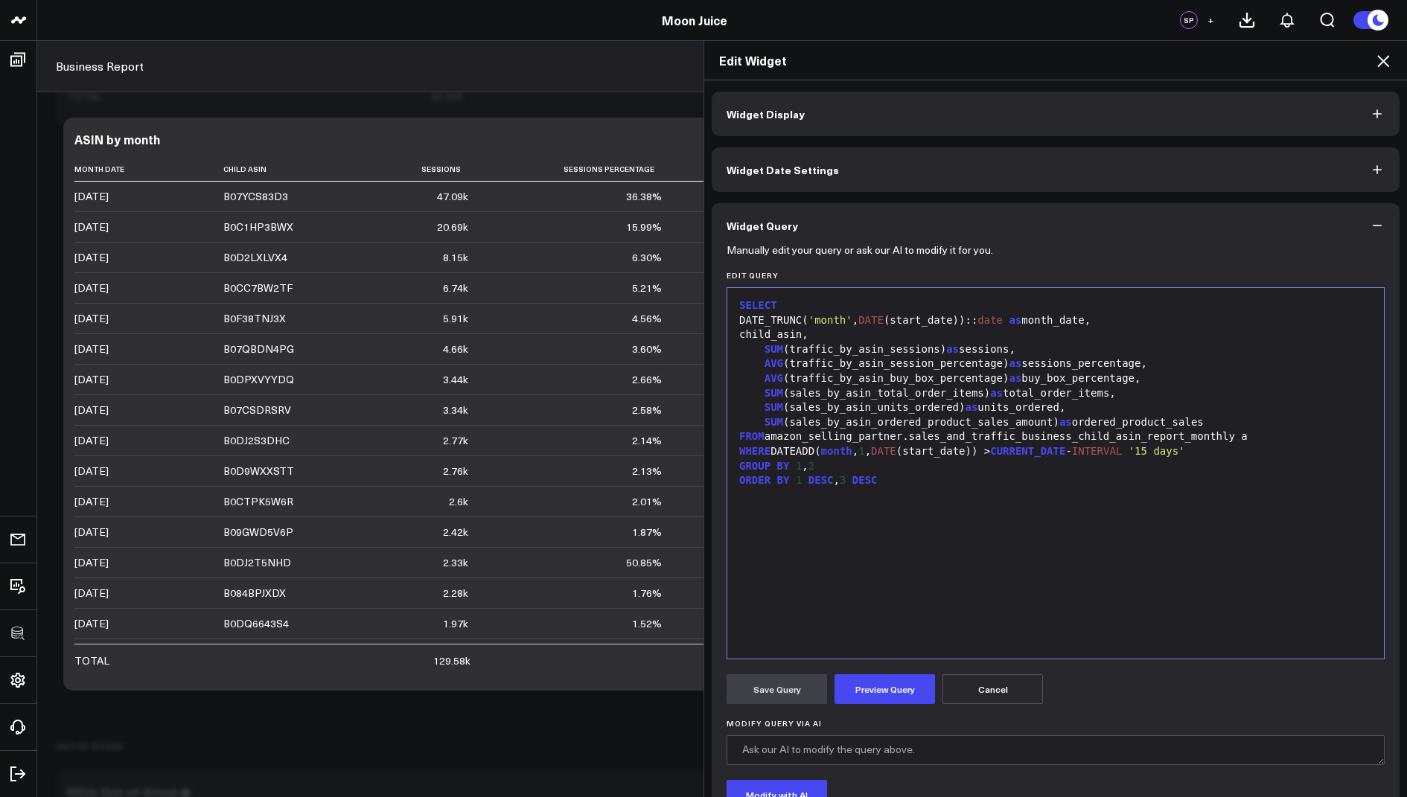
click at [1370, 65] on h2 "Edit Widget" at bounding box center [1055, 60] width 673 height 16
click at [1375, 54] on icon at bounding box center [1383, 61] width 18 height 18
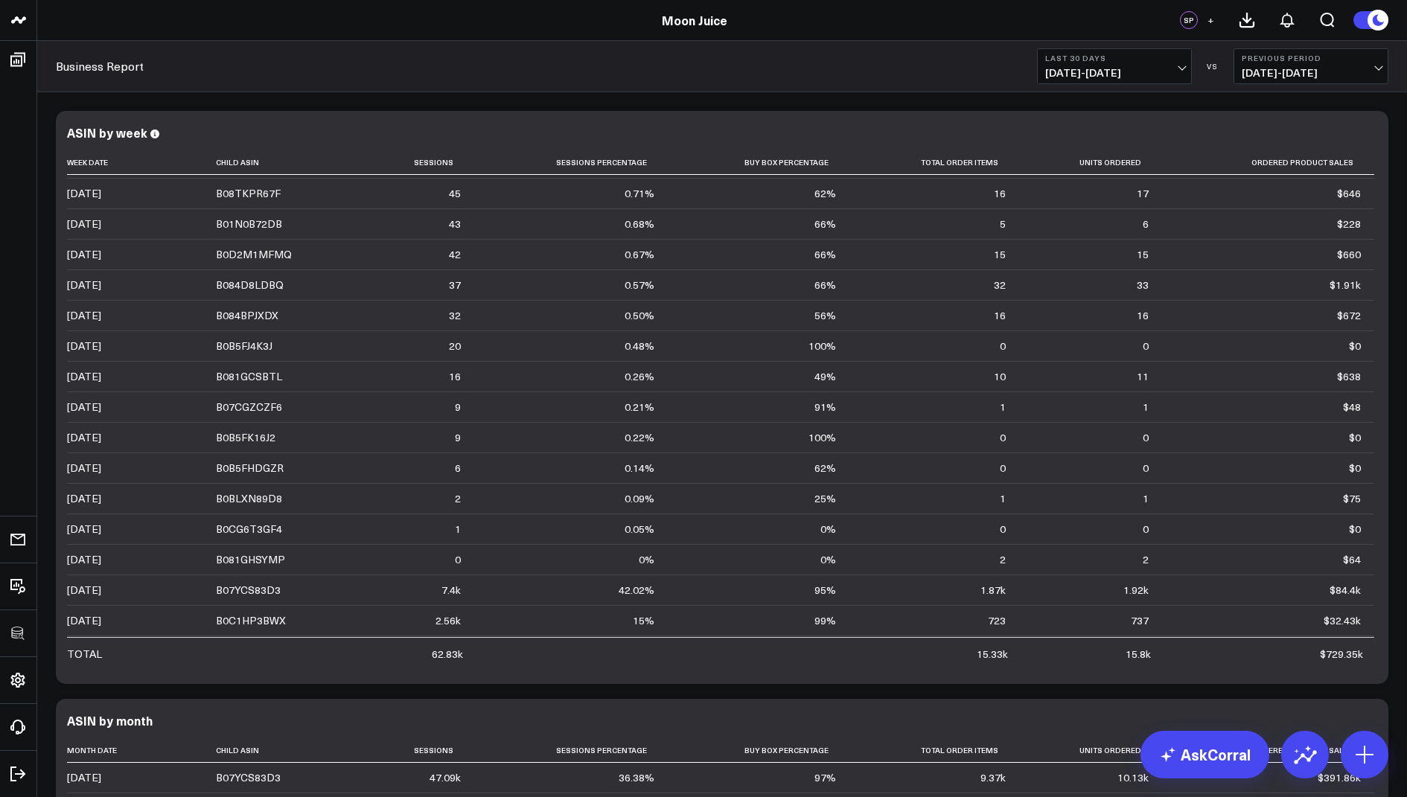
click at [1116, 63] on button "Last 30 Days [DATE] - [DATE]" at bounding box center [1114, 66] width 155 height 36
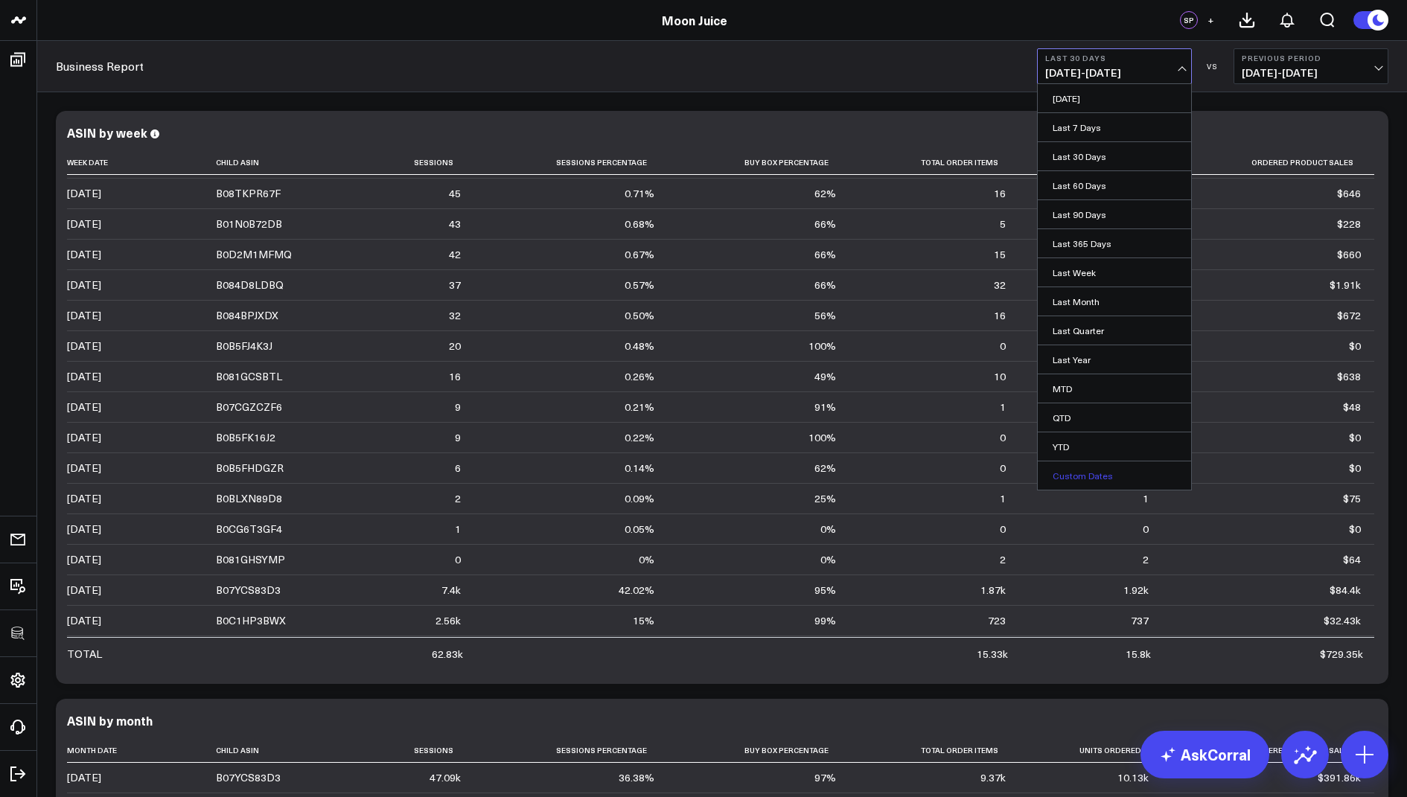
click at [1070, 472] on link "Custom Dates" at bounding box center [1114, 475] width 153 height 28
select select "7"
select select "2025"
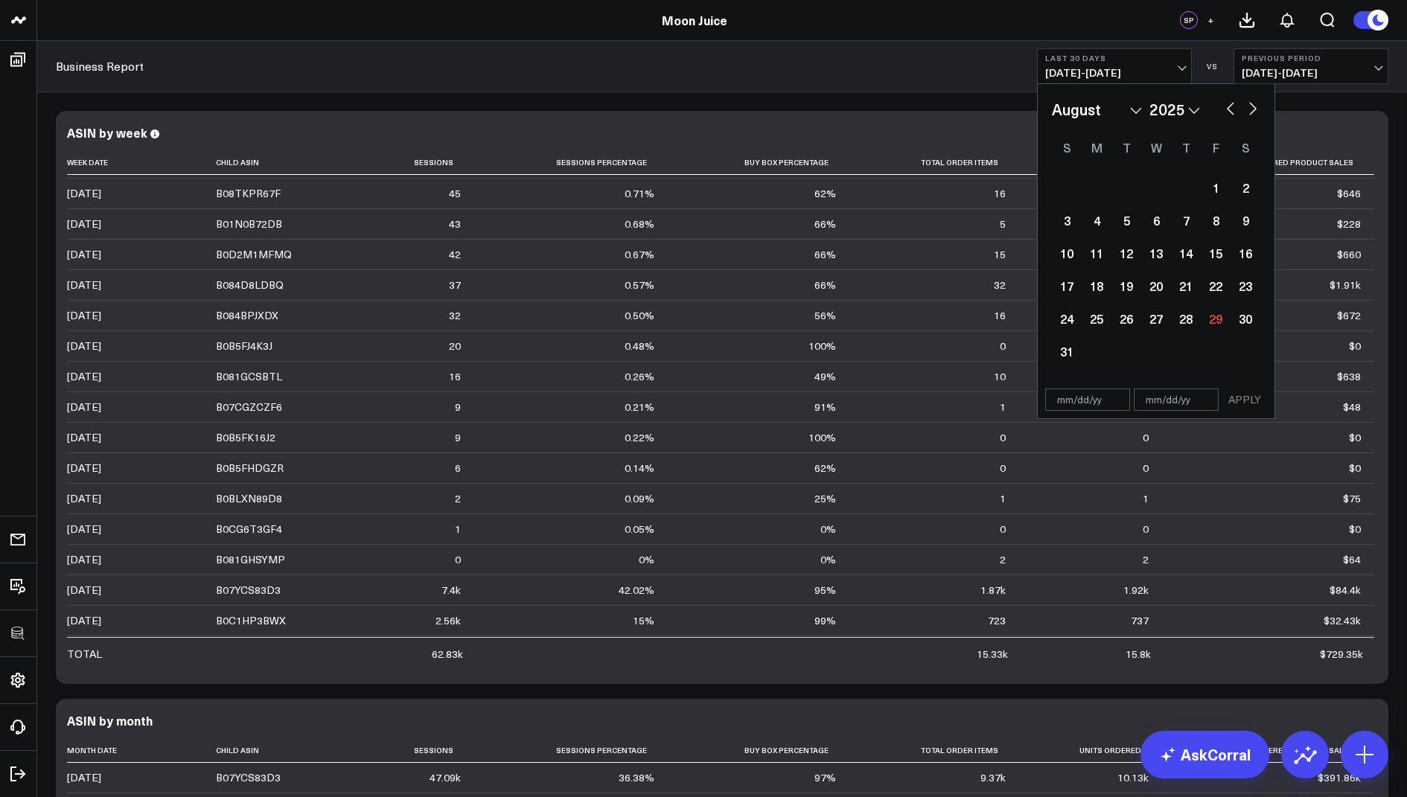
click at [1130, 106] on select "January February March April May June July August September October November De…" at bounding box center [1097, 109] width 90 height 22
select select "6"
select select "2025"
click at [1215, 226] on div "11" at bounding box center [1216, 220] width 30 height 30
type input "07/11/25"
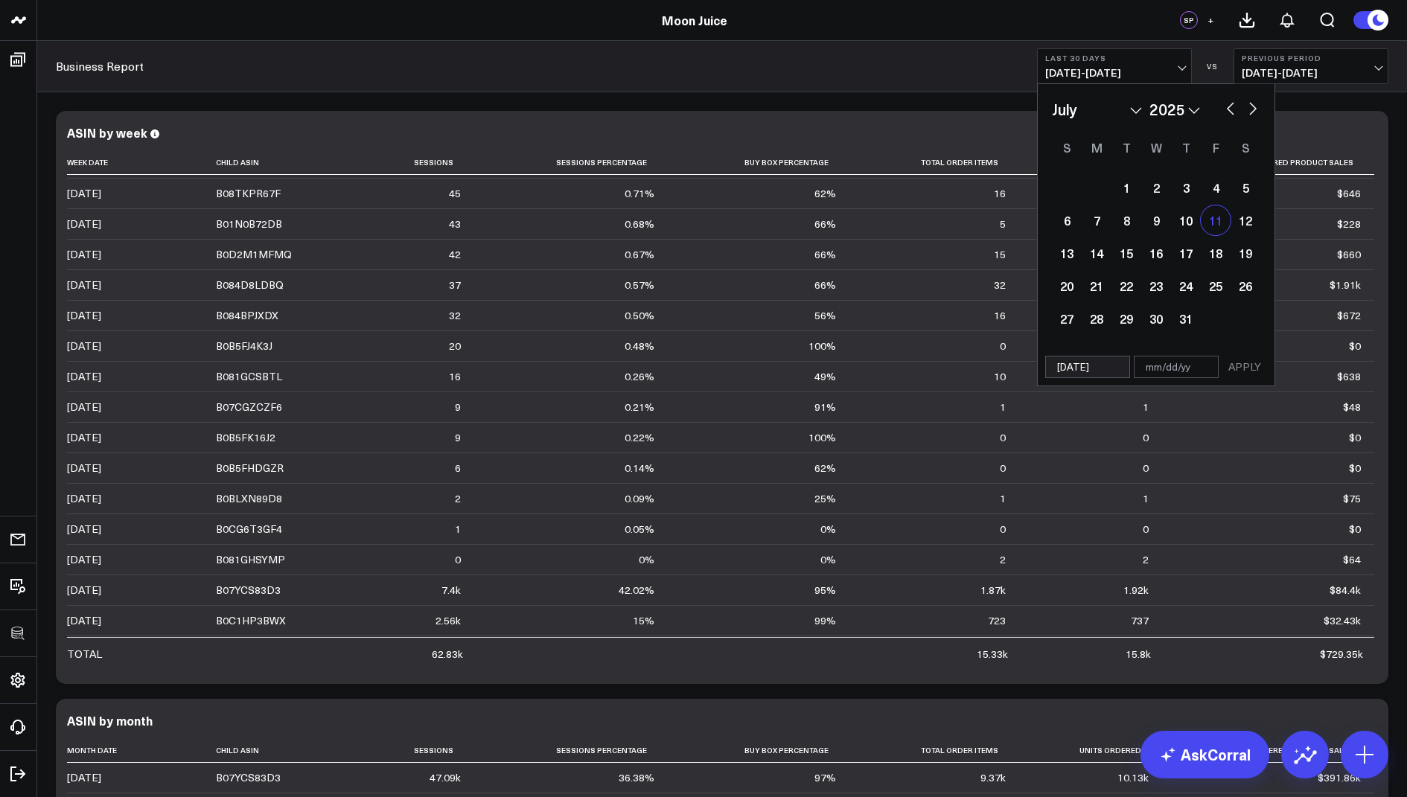
select select "6"
select select "2025"
click at [1122, 106] on select "January February March April May June July August September October November De…" at bounding box center [1097, 109] width 90 height 22
select select "7"
select select "2025"
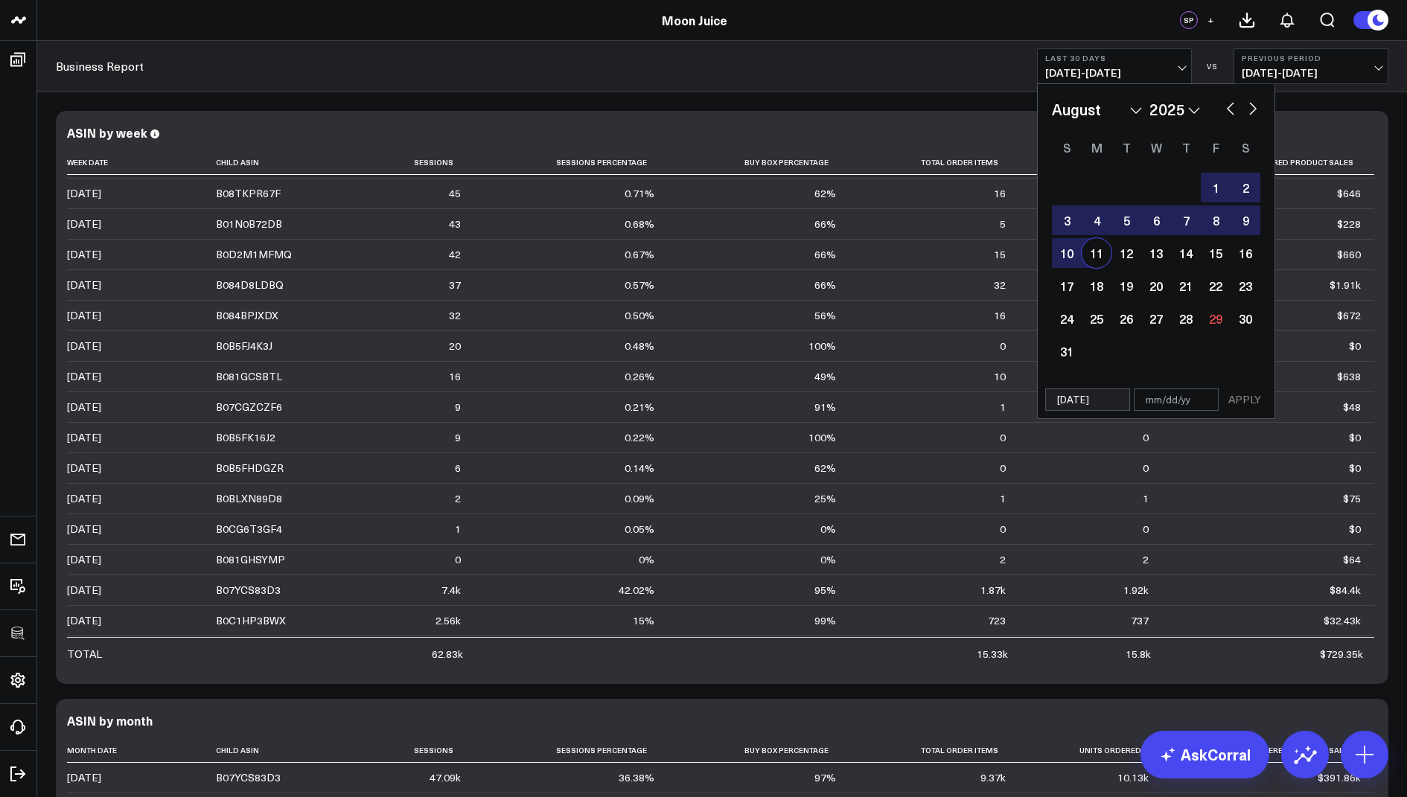
click at [1098, 260] on div "11" at bounding box center [1096, 253] width 30 height 30
type input "08/11/25"
select select "7"
select select "2025"
click at [1252, 406] on button "APPLY" at bounding box center [1244, 400] width 45 height 22
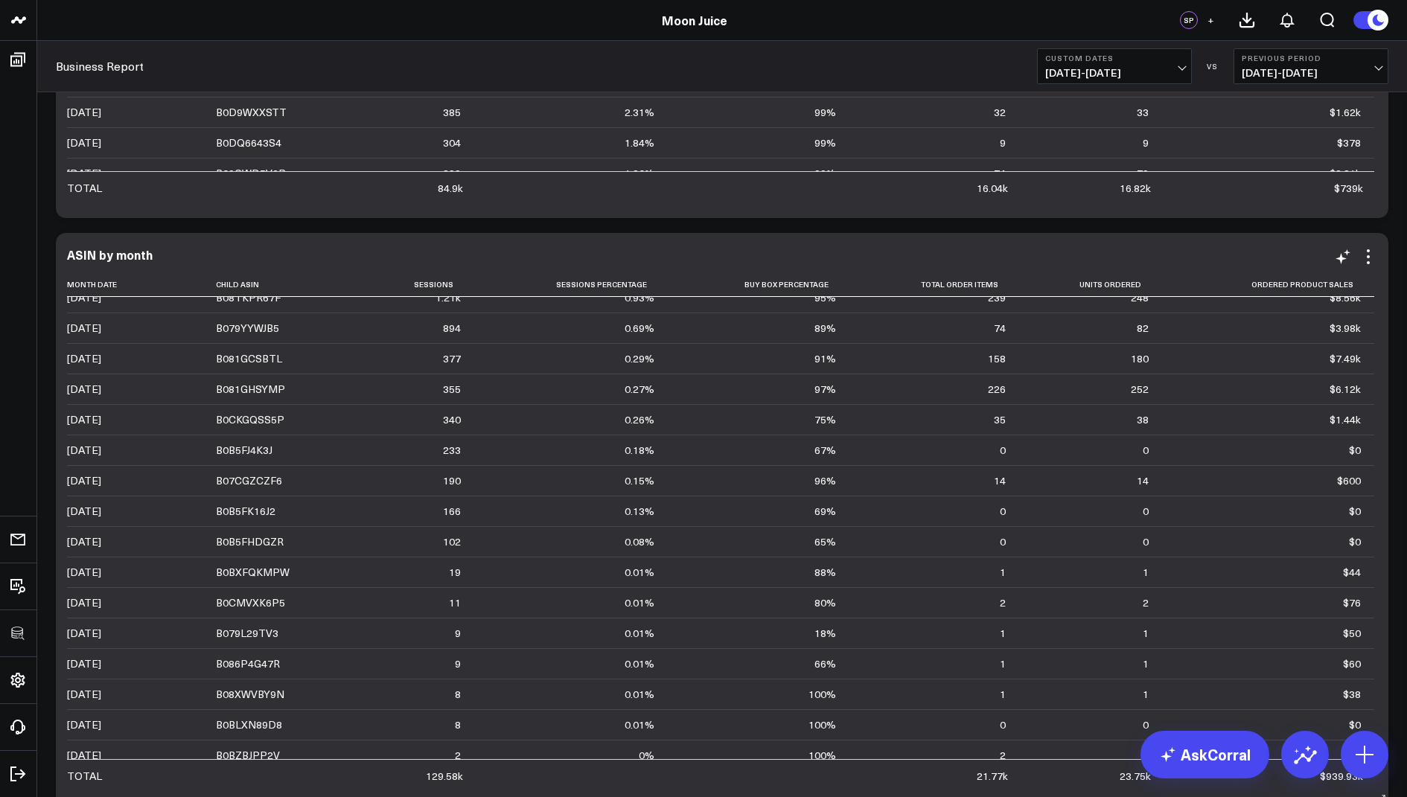
scroll to position [442, 0]
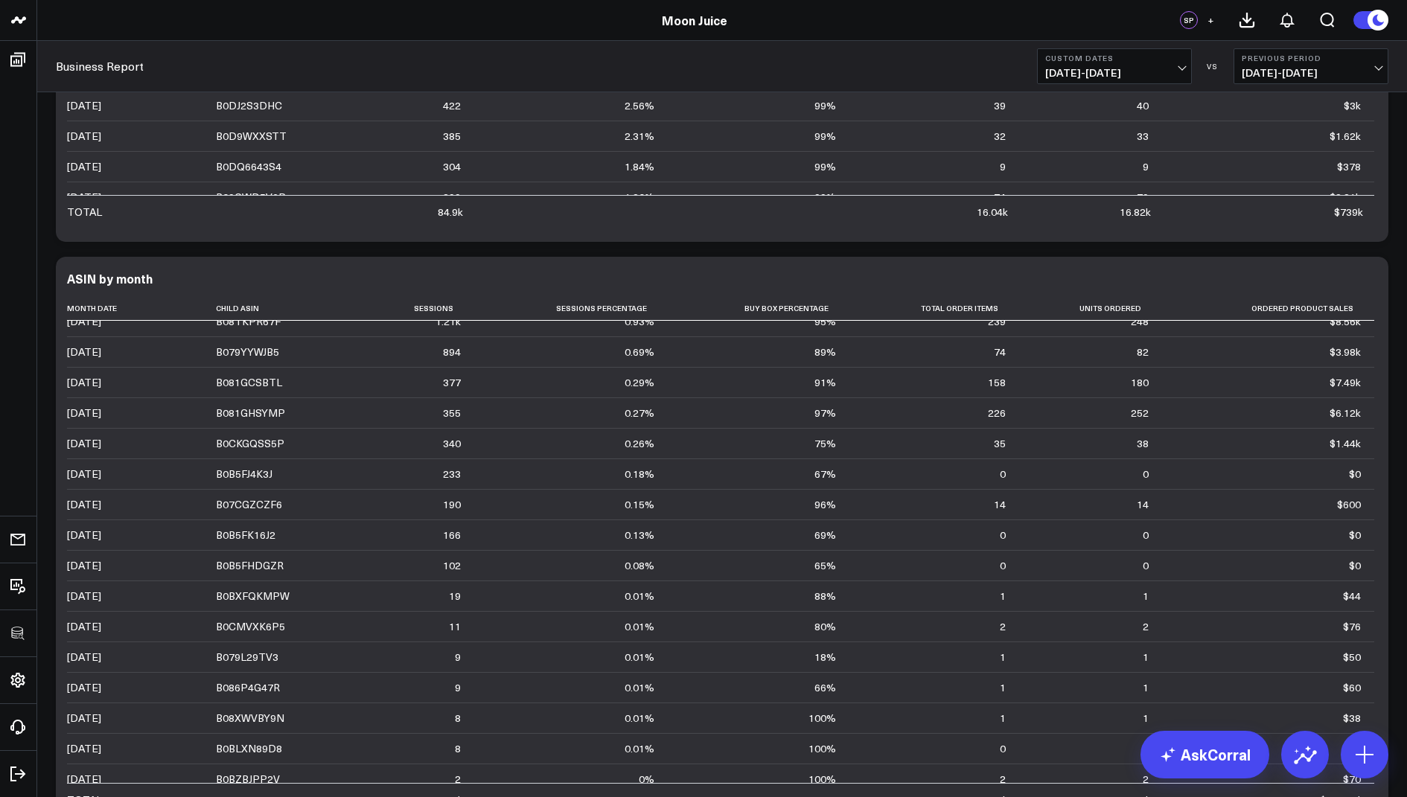
click at [1134, 75] on span "07/11/25 - 08/11/25" at bounding box center [1114, 73] width 138 height 12
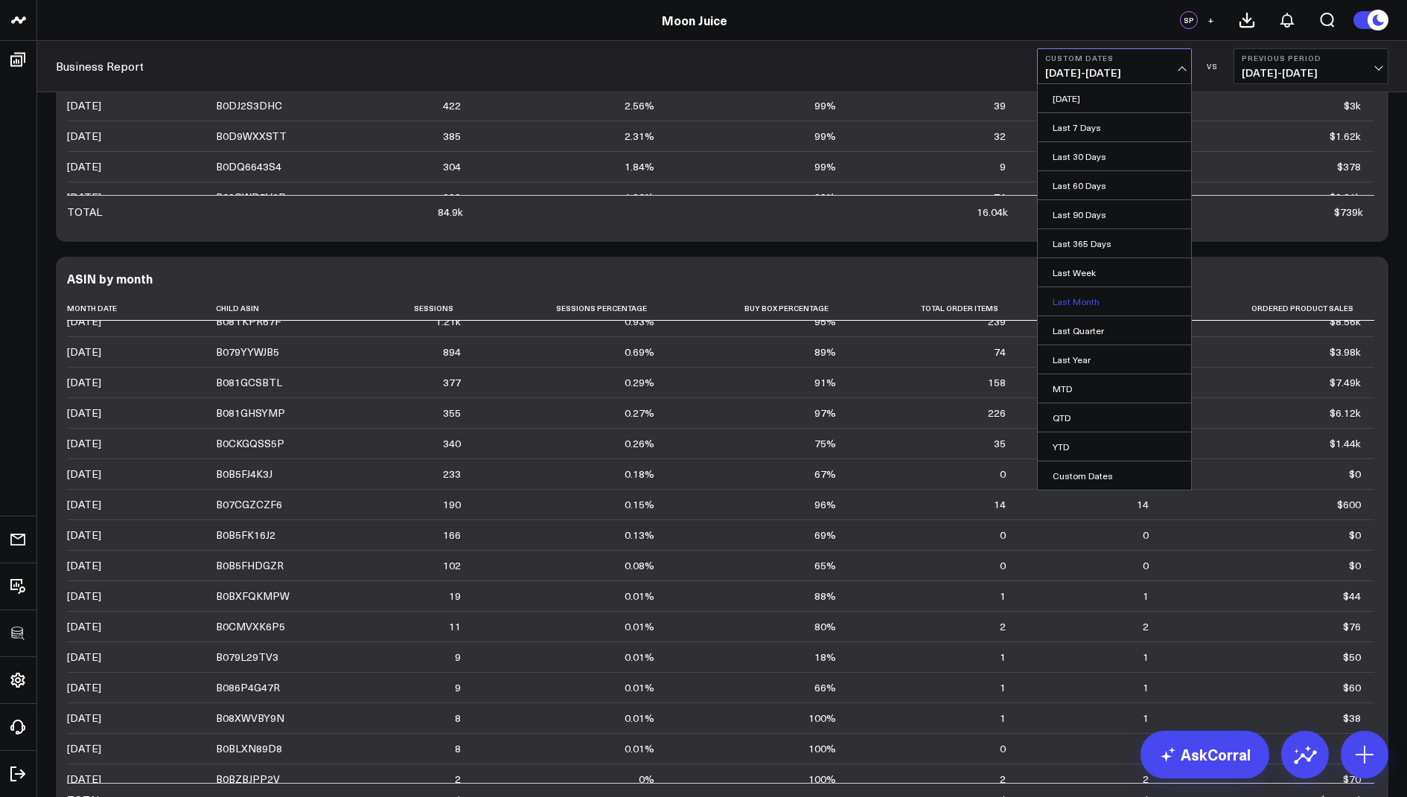
click at [1067, 298] on link "Last Month" at bounding box center [1114, 301] width 153 height 28
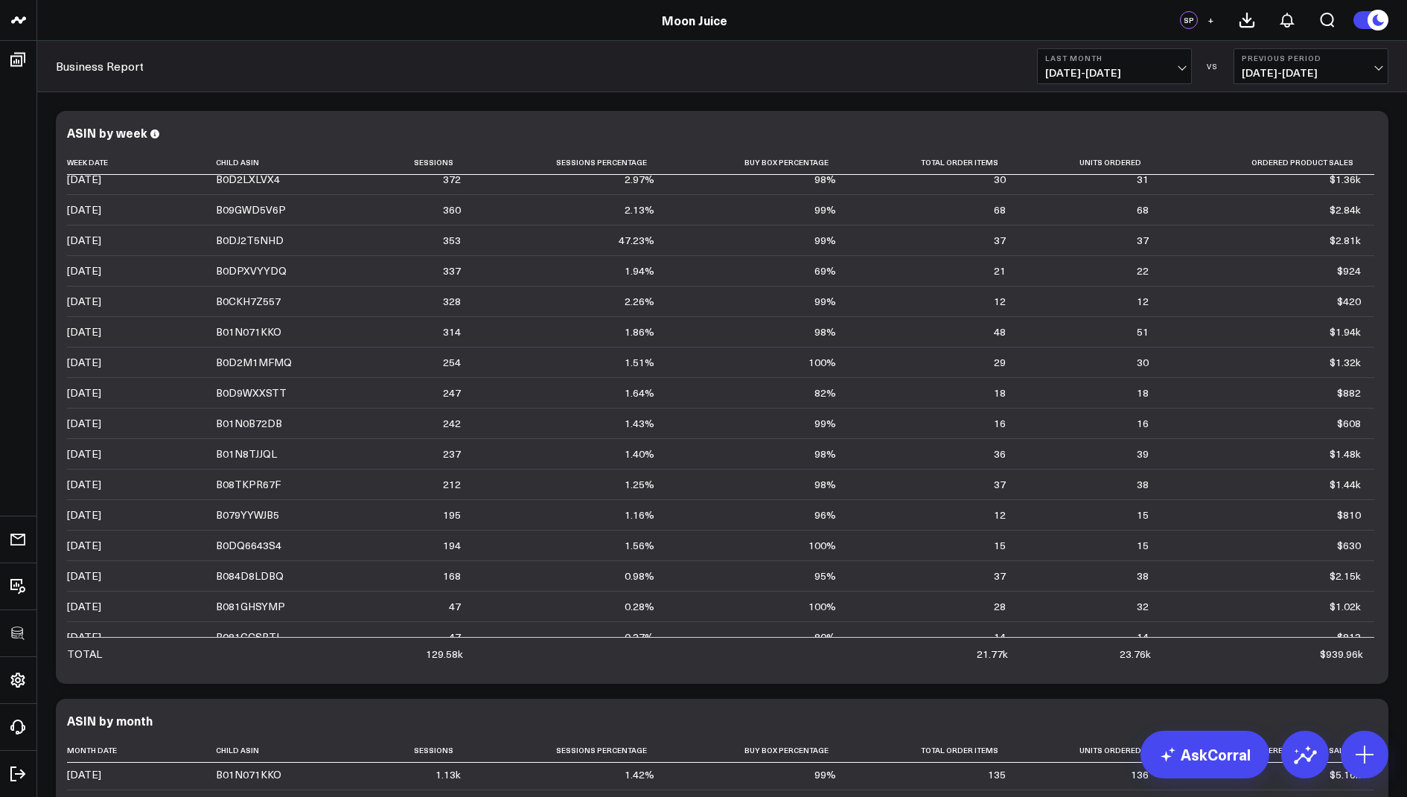
click at [1108, 67] on span "07/01/25 - 07/31/25" at bounding box center [1114, 73] width 138 height 12
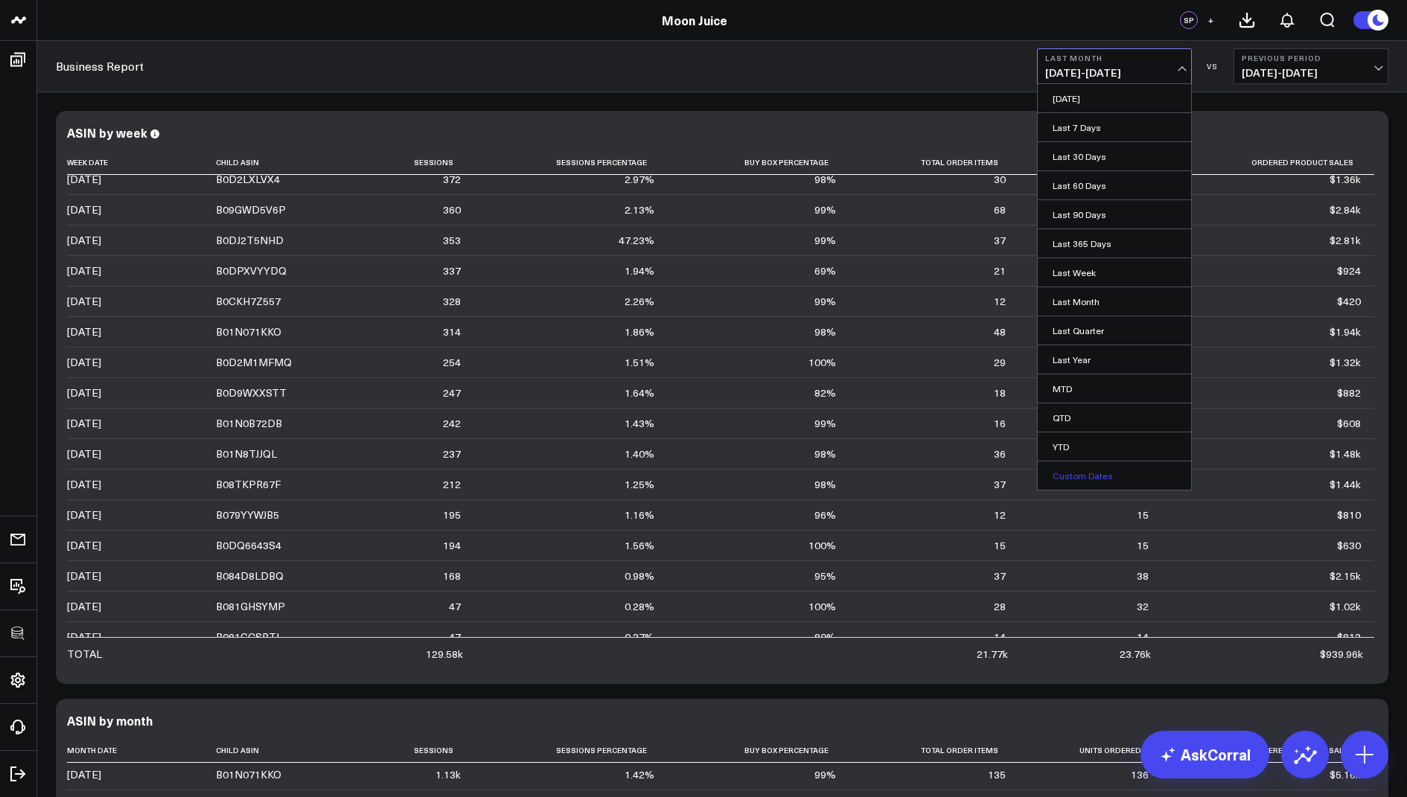
click at [1073, 473] on link "Custom Dates" at bounding box center [1114, 475] width 153 height 28
select select "7"
select select "2025"
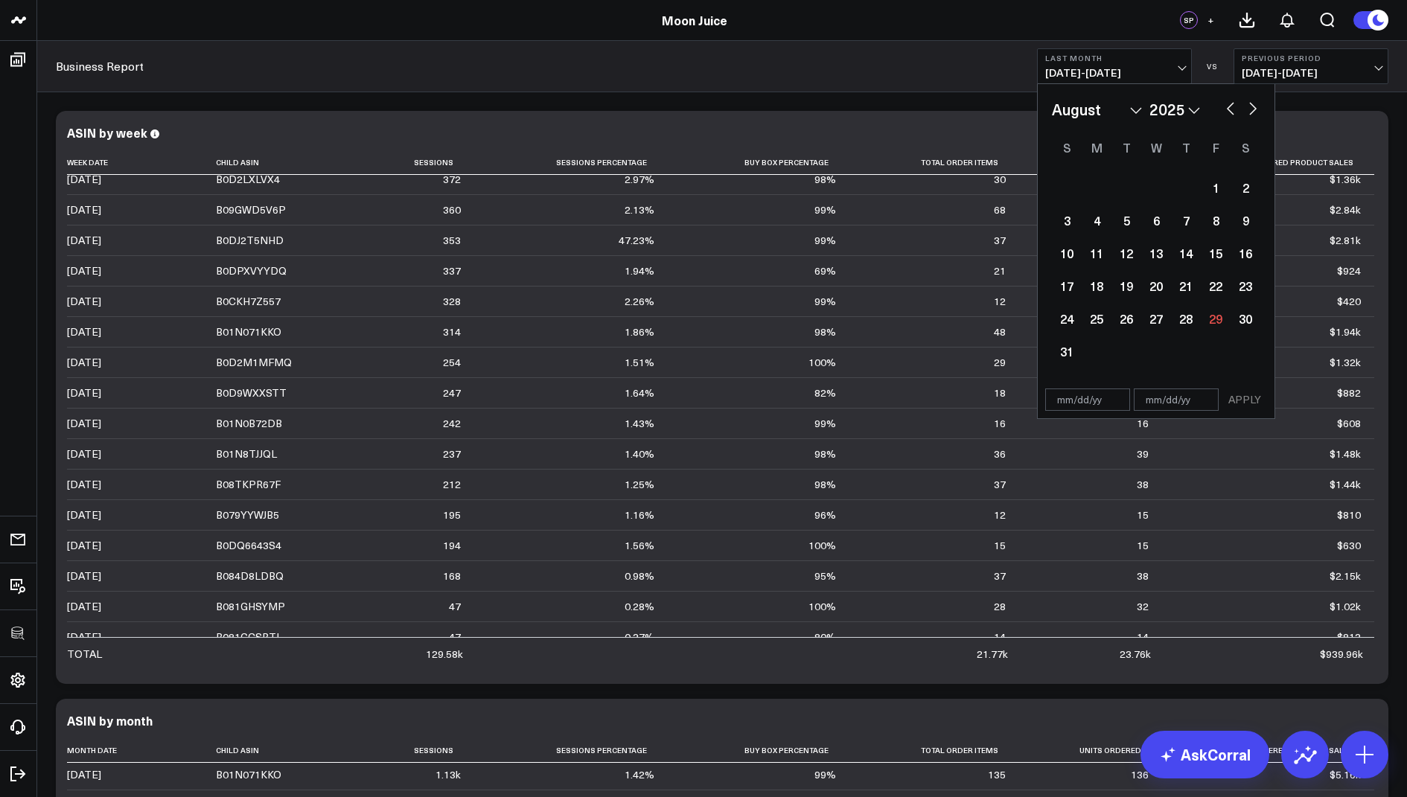
click at [1131, 114] on select "January February March April May June July August September October November De…" at bounding box center [1097, 109] width 90 height 22
select select "6"
select select "2025"
click at [1209, 224] on div "11" at bounding box center [1216, 220] width 30 height 30
type input "07/11/25"
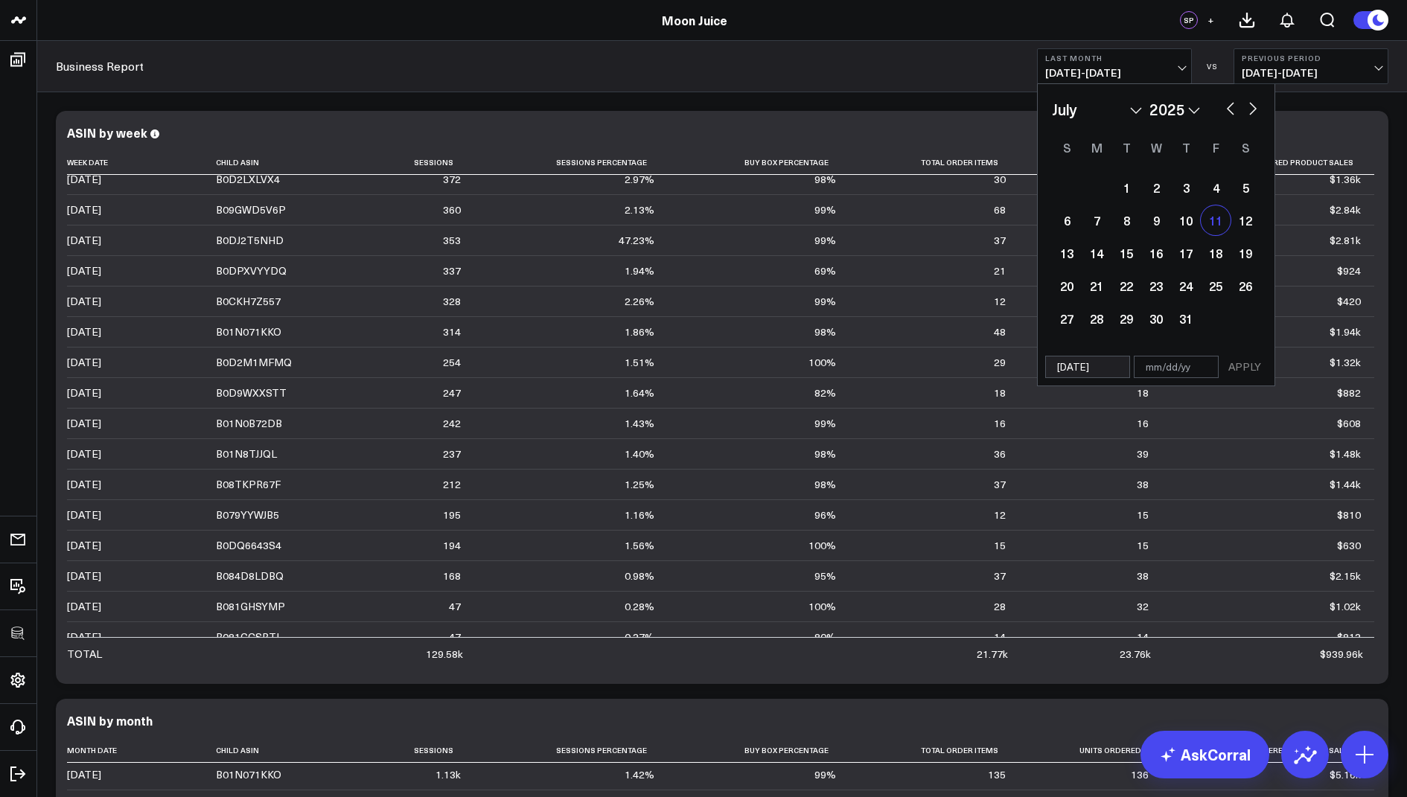
select select "6"
select select "2025"
click at [1136, 108] on select "January February March April May June July August September October November De…" at bounding box center [1097, 109] width 90 height 22
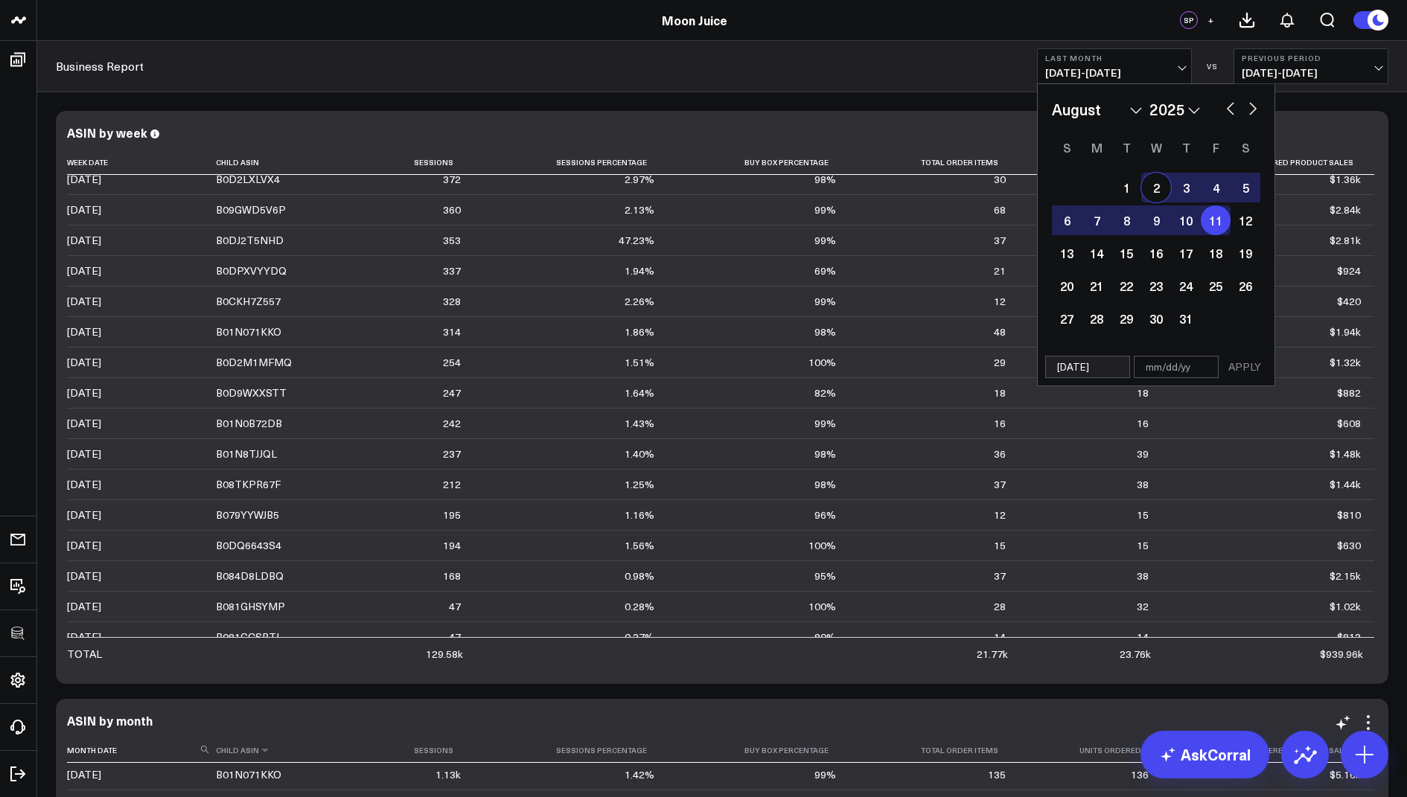
select select "7"
select select "2025"
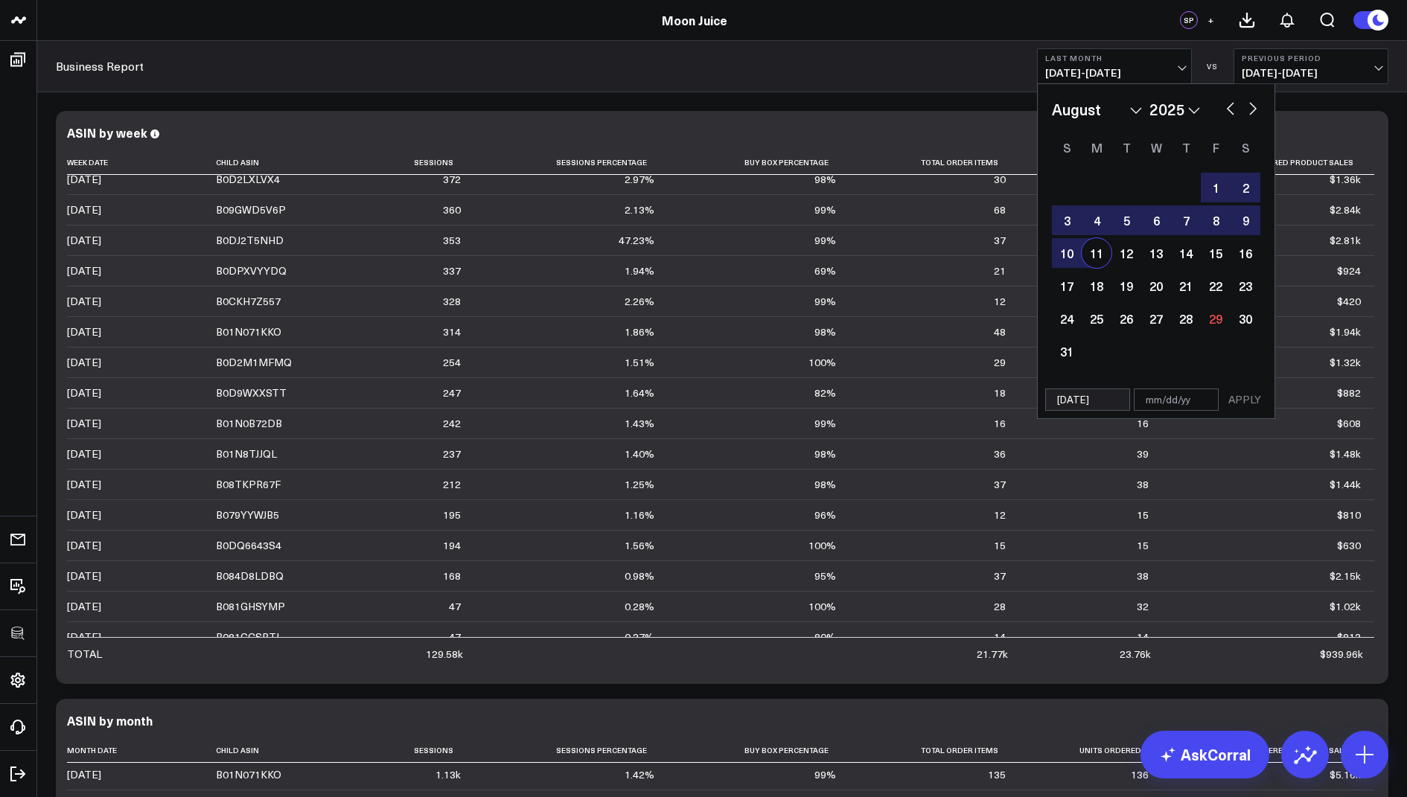
click at [1099, 254] on div "11" at bounding box center [1096, 253] width 30 height 30
type input "08/11/25"
select select "7"
select select "2025"
click at [1246, 394] on button "APPLY" at bounding box center [1244, 400] width 45 height 22
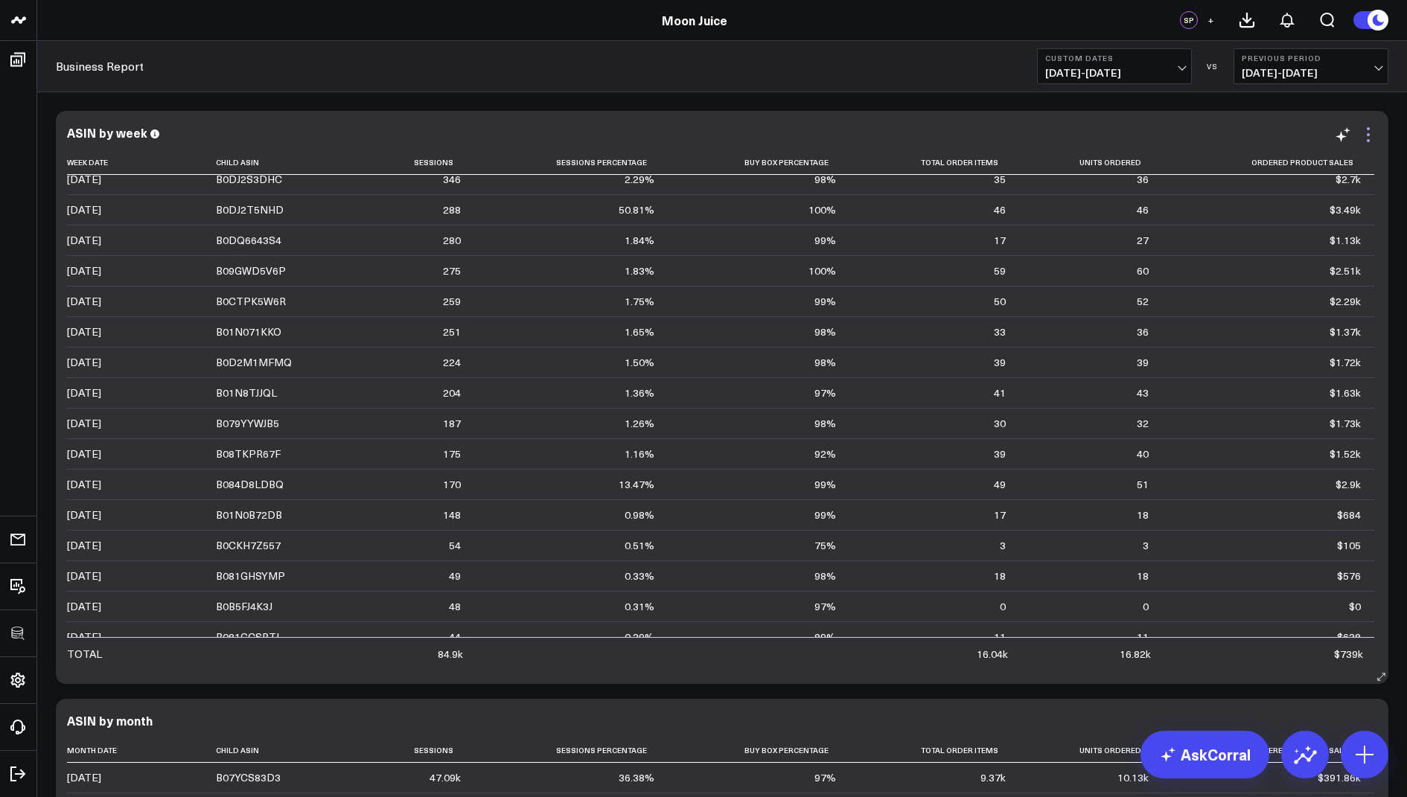
click at [1372, 132] on icon at bounding box center [1368, 135] width 18 height 18
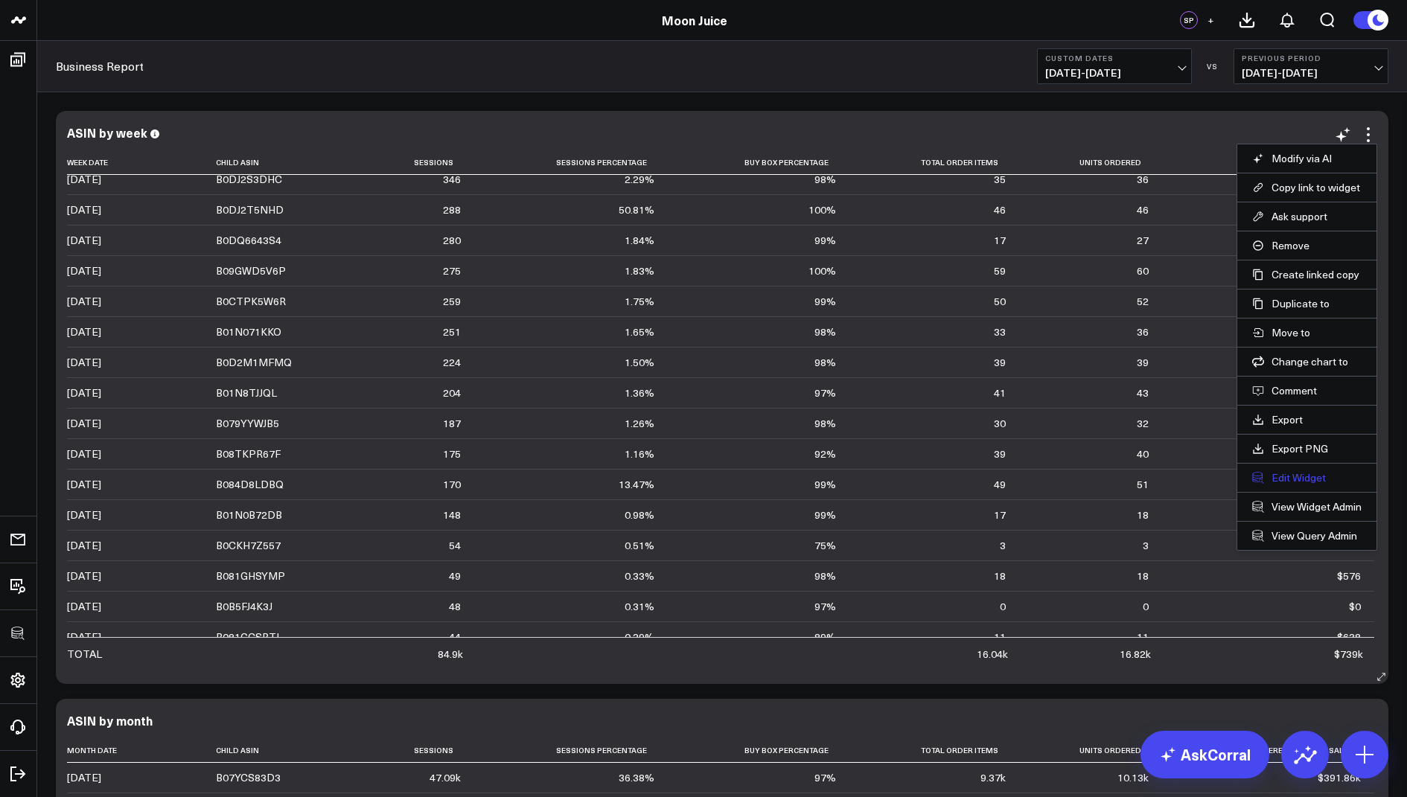
click at [1281, 474] on button "Edit Widget" at bounding box center [1306, 477] width 109 height 13
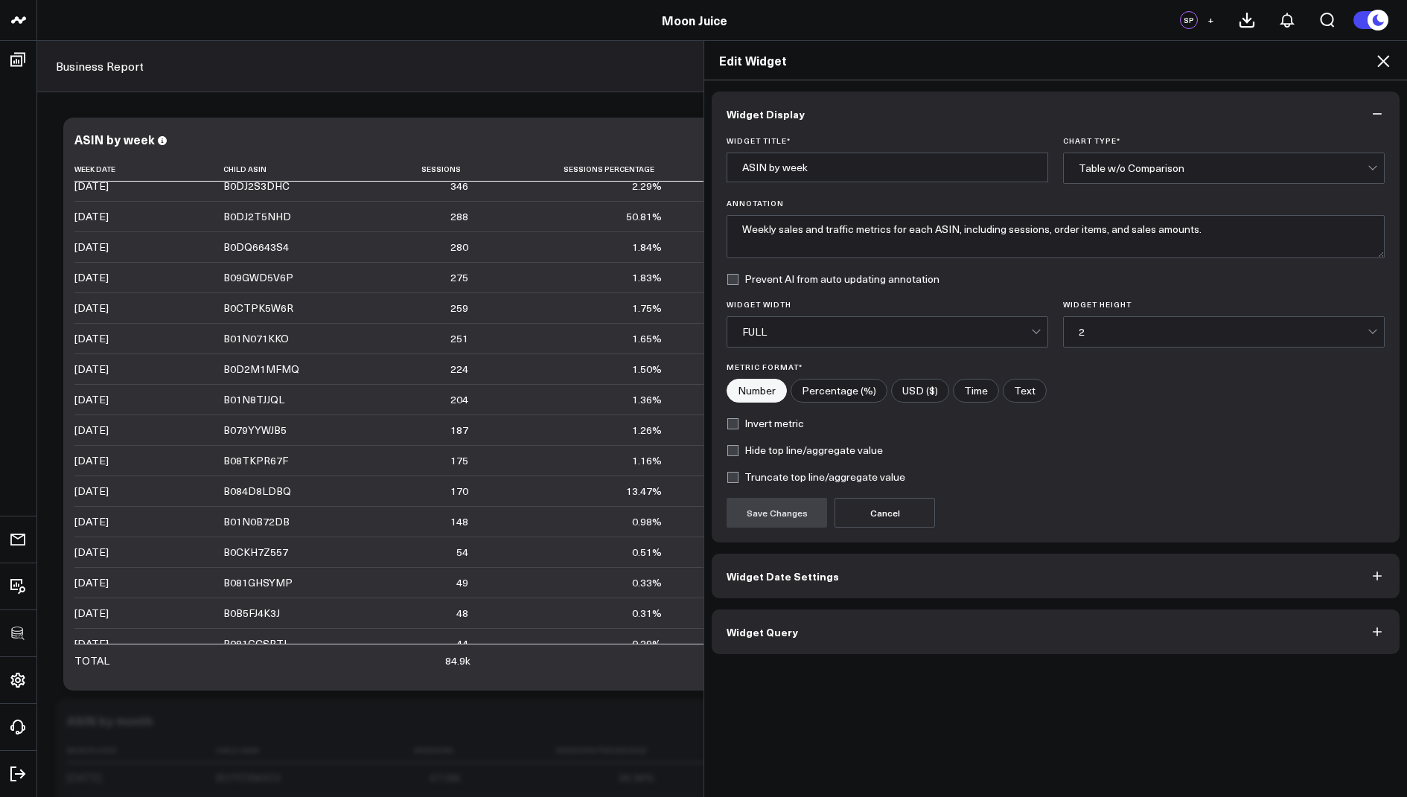
click at [936, 623] on button "Widget Query" at bounding box center [1056, 632] width 688 height 45
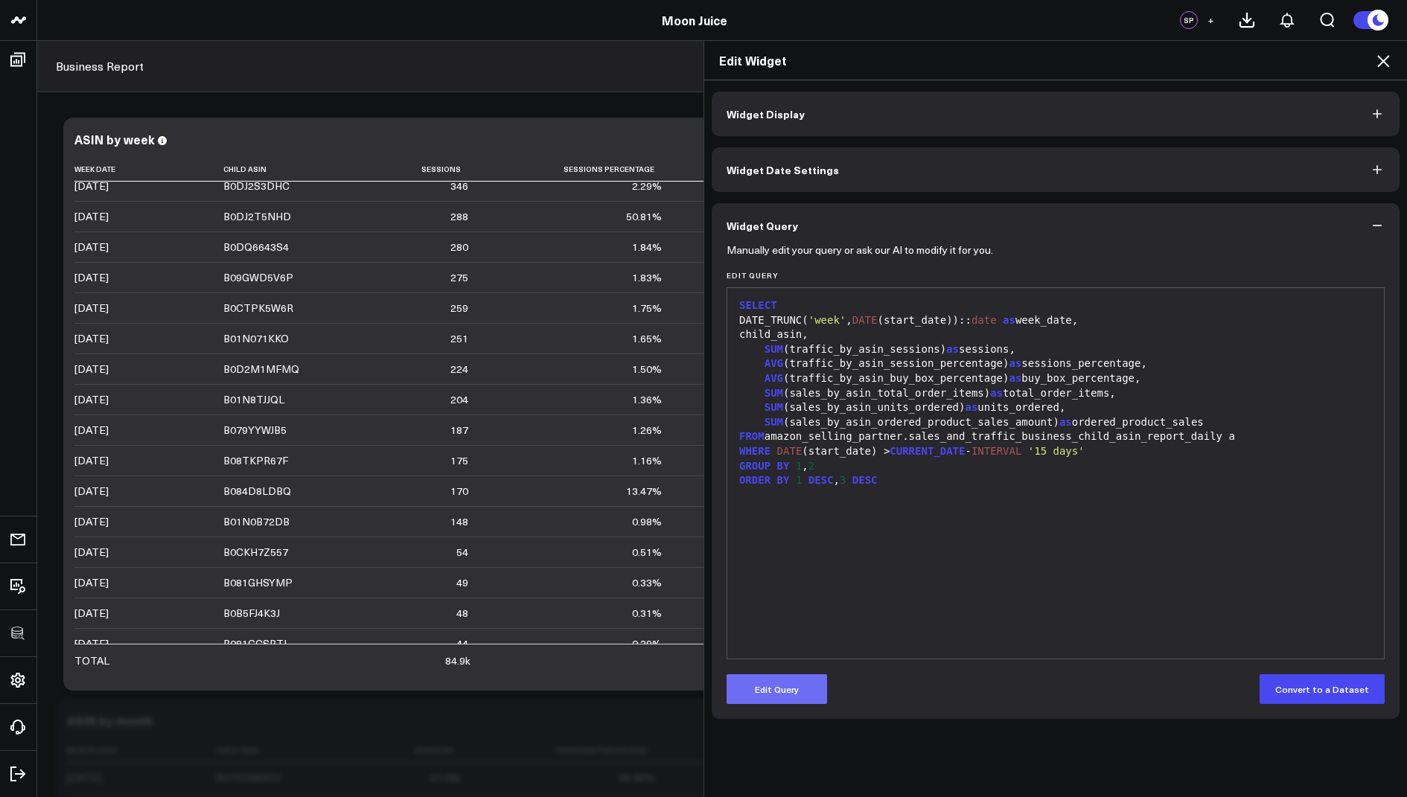
click at [762, 688] on button "Edit Query" at bounding box center [776, 689] width 100 height 30
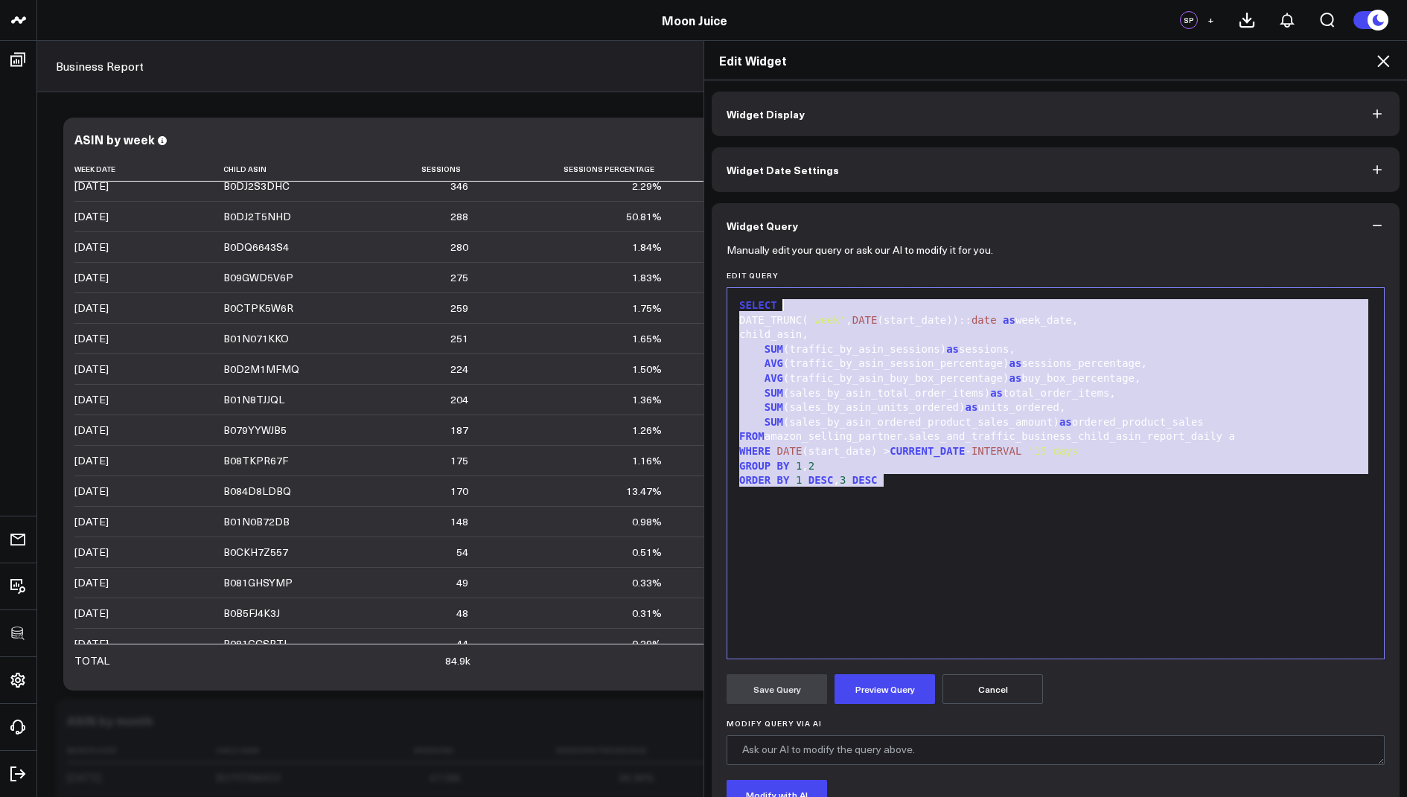
drag, startPoint x: 916, startPoint y: 485, endPoint x: 927, endPoint y: 265, distance: 220.6
click at [927, 266] on form "Manually edit your query or ask our AI to modify it for you. Edit Query 99 1 2 …" at bounding box center [1055, 568] width 658 height 641
copy div "SELECT DATE_TRUNC( 'week' , DATE (start_date)):: date as week_date, child_asin,…"
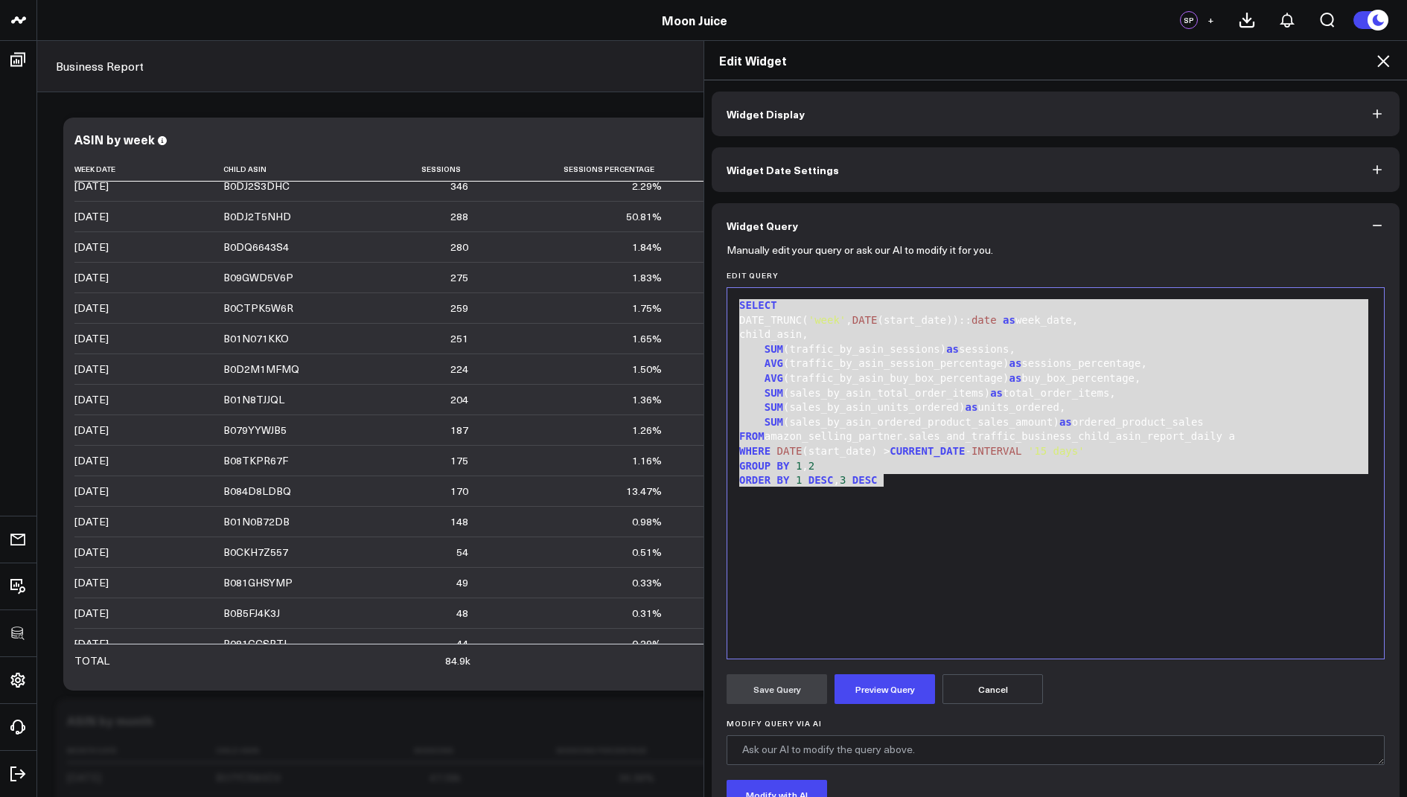
click at [1379, 55] on icon at bounding box center [1383, 61] width 18 height 18
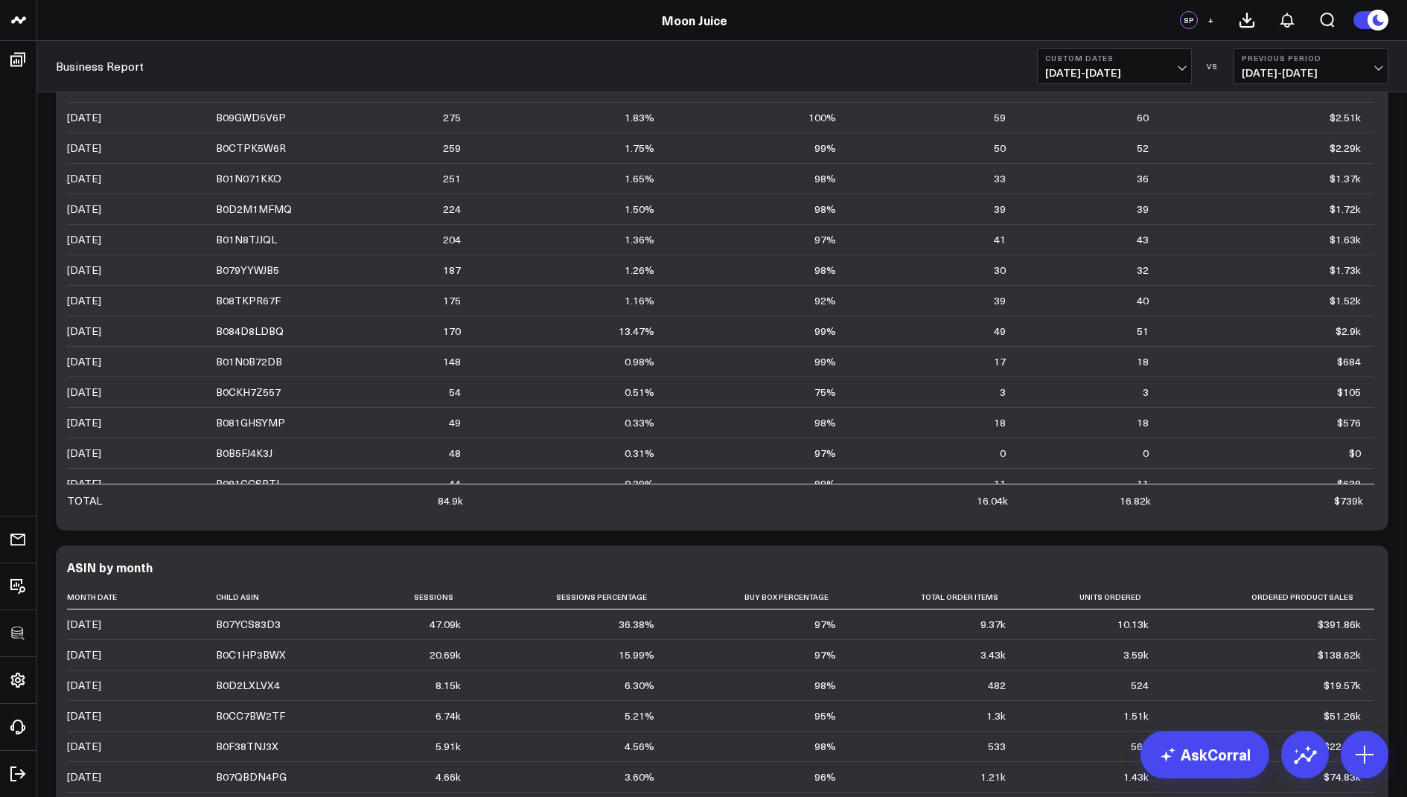
scroll to position [508, 0]
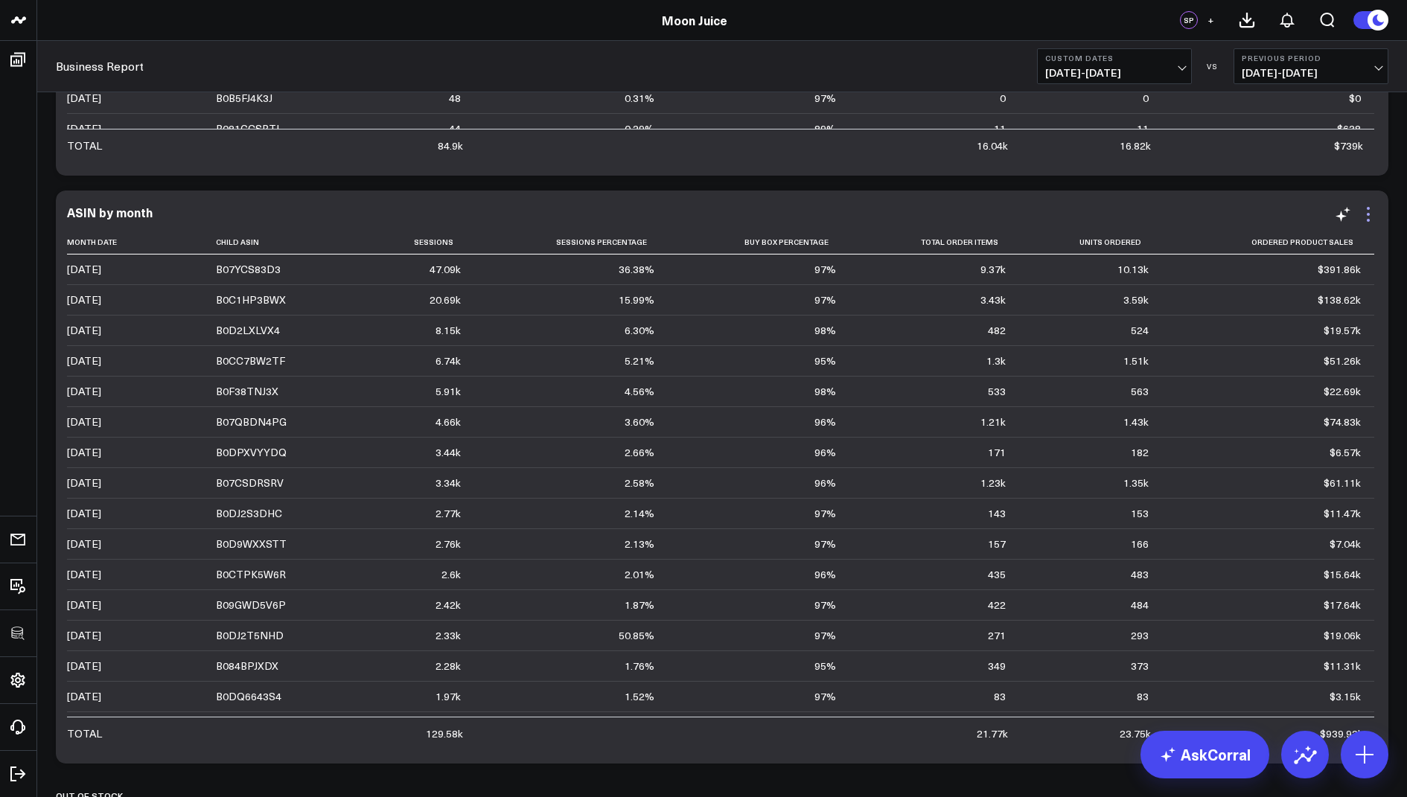
click at [1365, 213] on icon at bounding box center [1368, 214] width 18 height 18
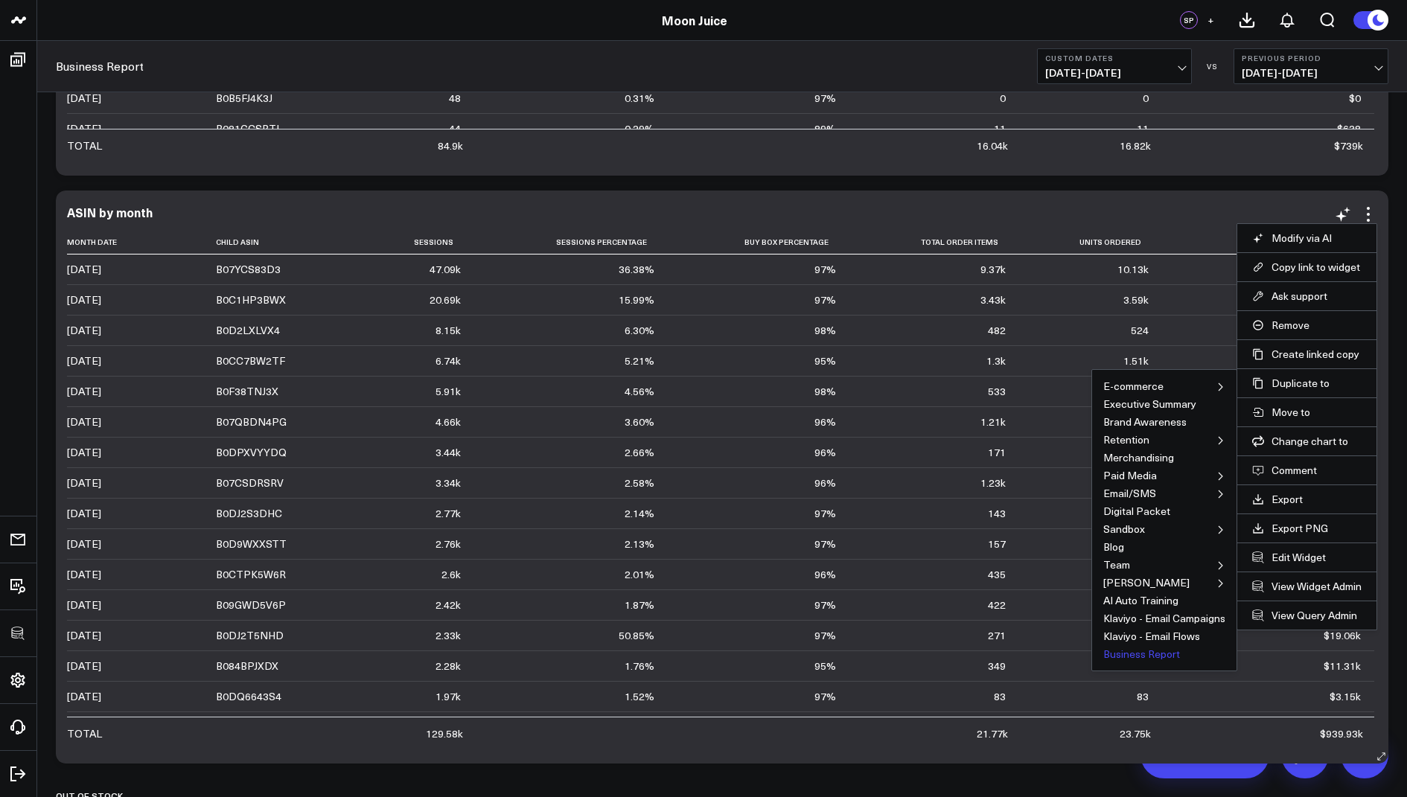
click at [1131, 653] on button "Business Report" at bounding box center [1141, 654] width 77 height 10
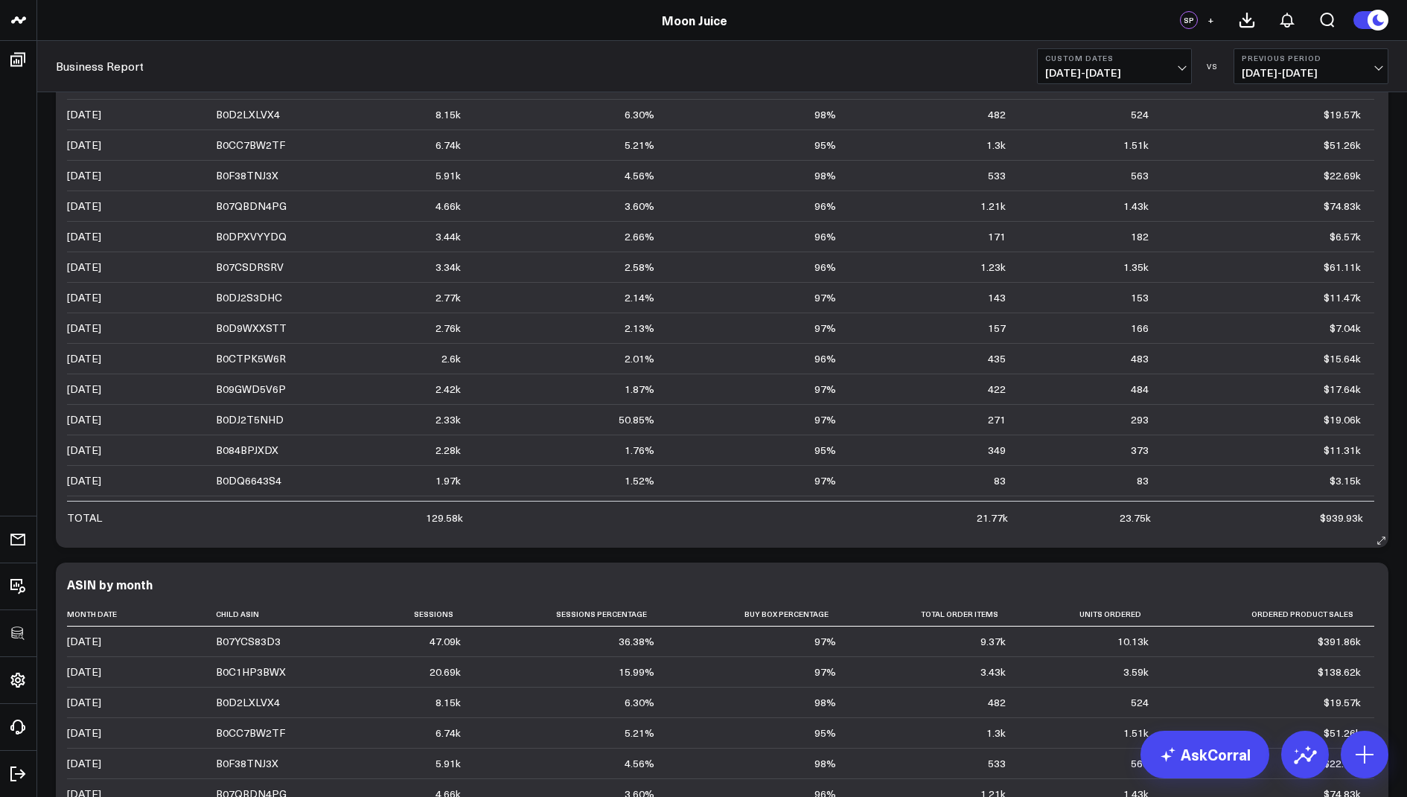
scroll to position [955, 0]
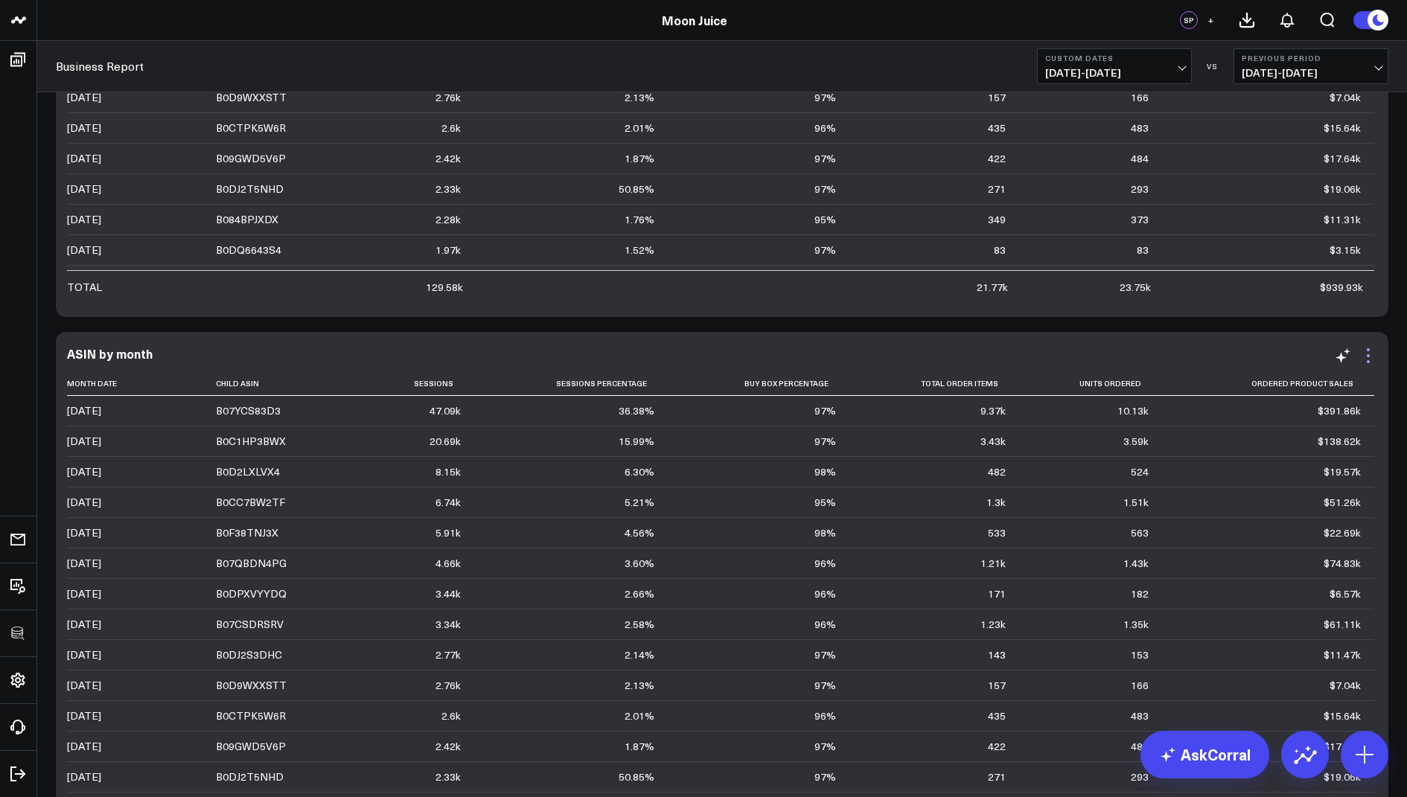
click at [1372, 351] on icon at bounding box center [1368, 356] width 18 height 18
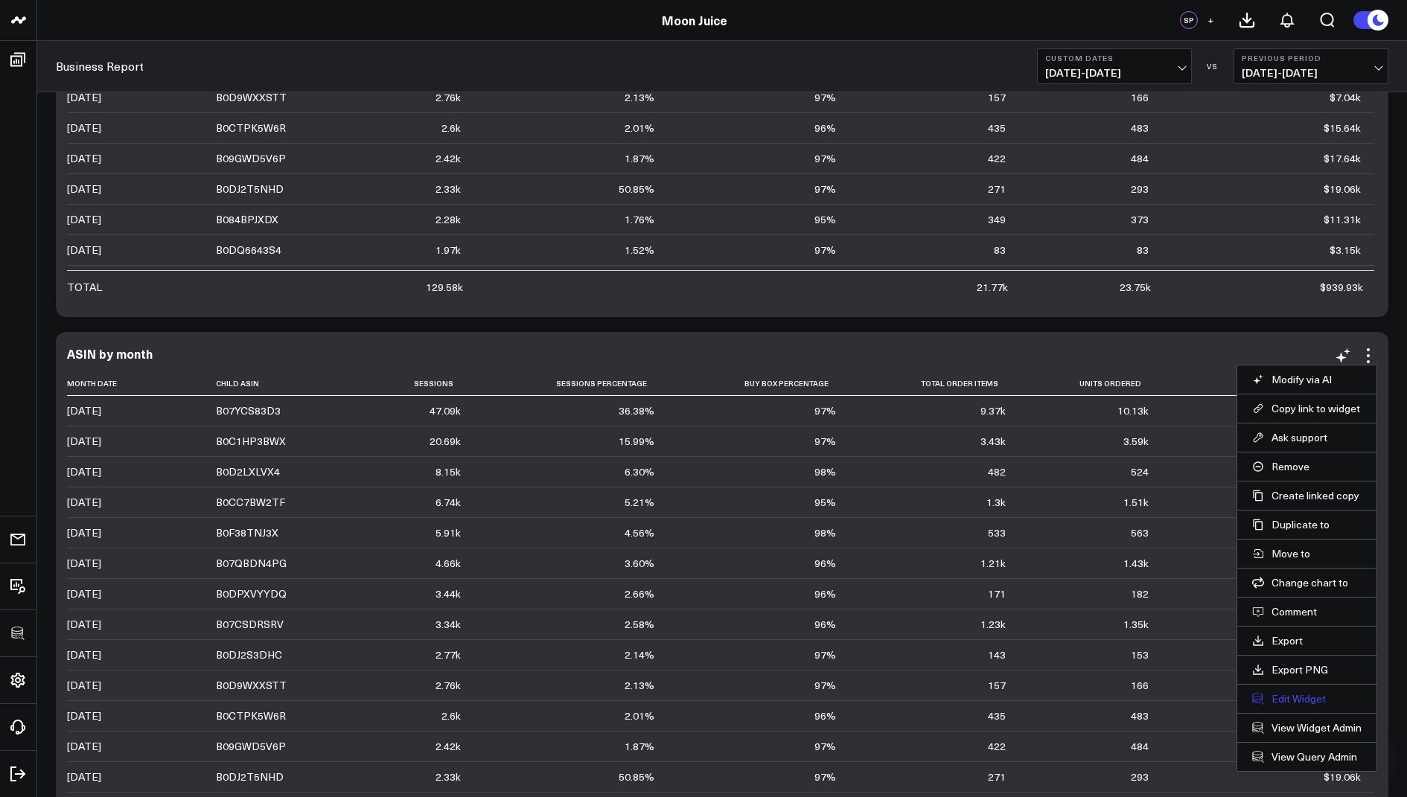
click at [1281, 693] on button "Edit Widget" at bounding box center [1306, 698] width 109 height 13
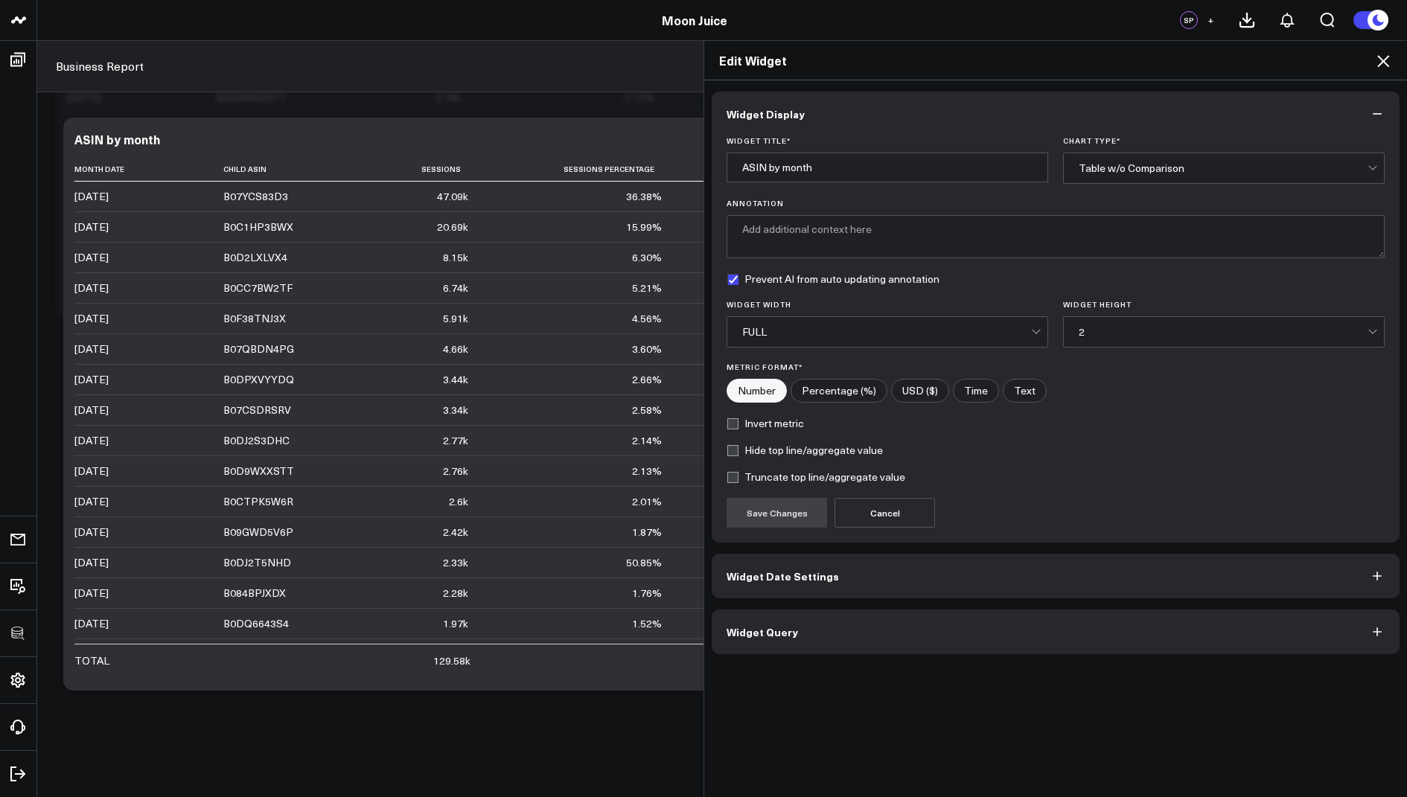
click at [771, 628] on span "Widget Query" at bounding box center [761, 632] width 71 height 12
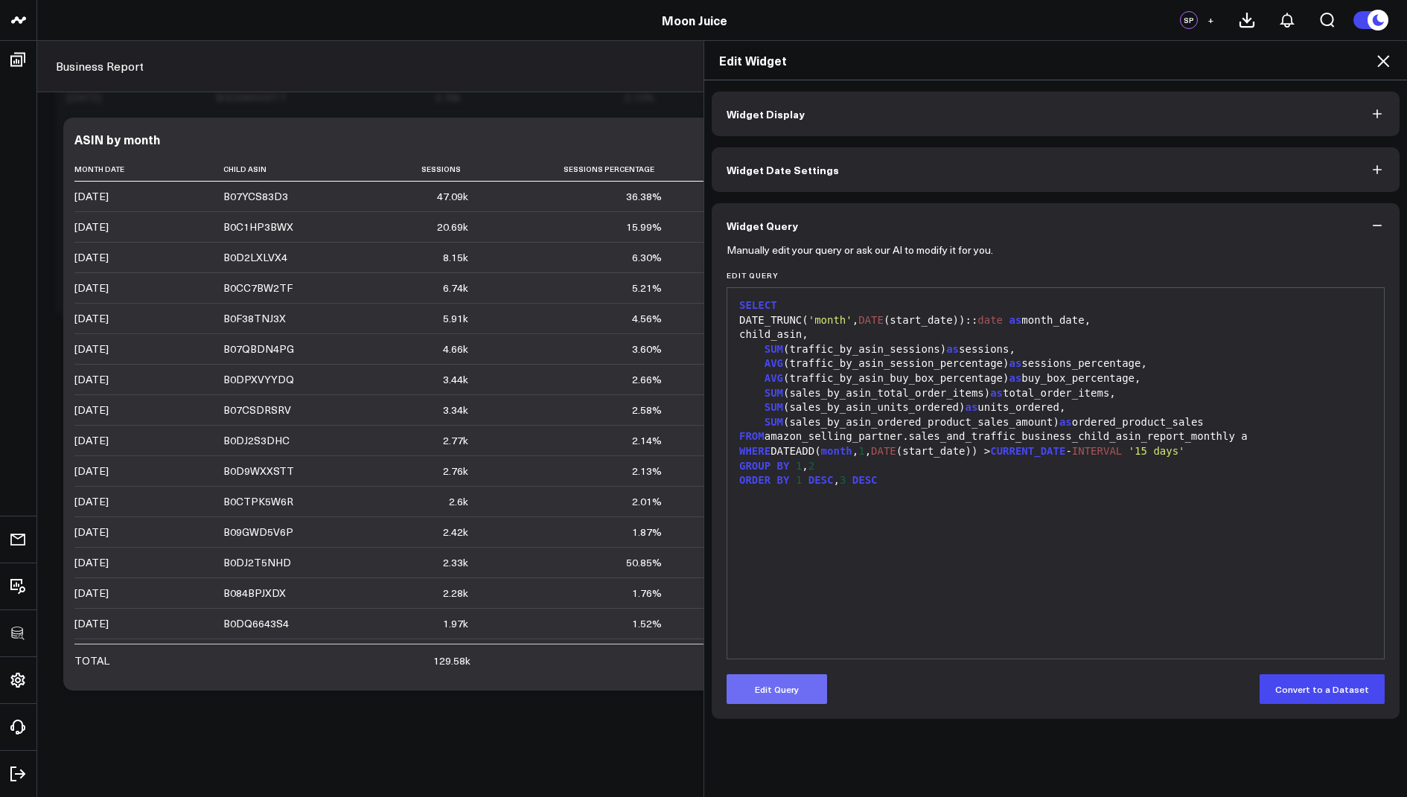
click at [776, 694] on button "Edit Query" at bounding box center [776, 689] width 100 height 30
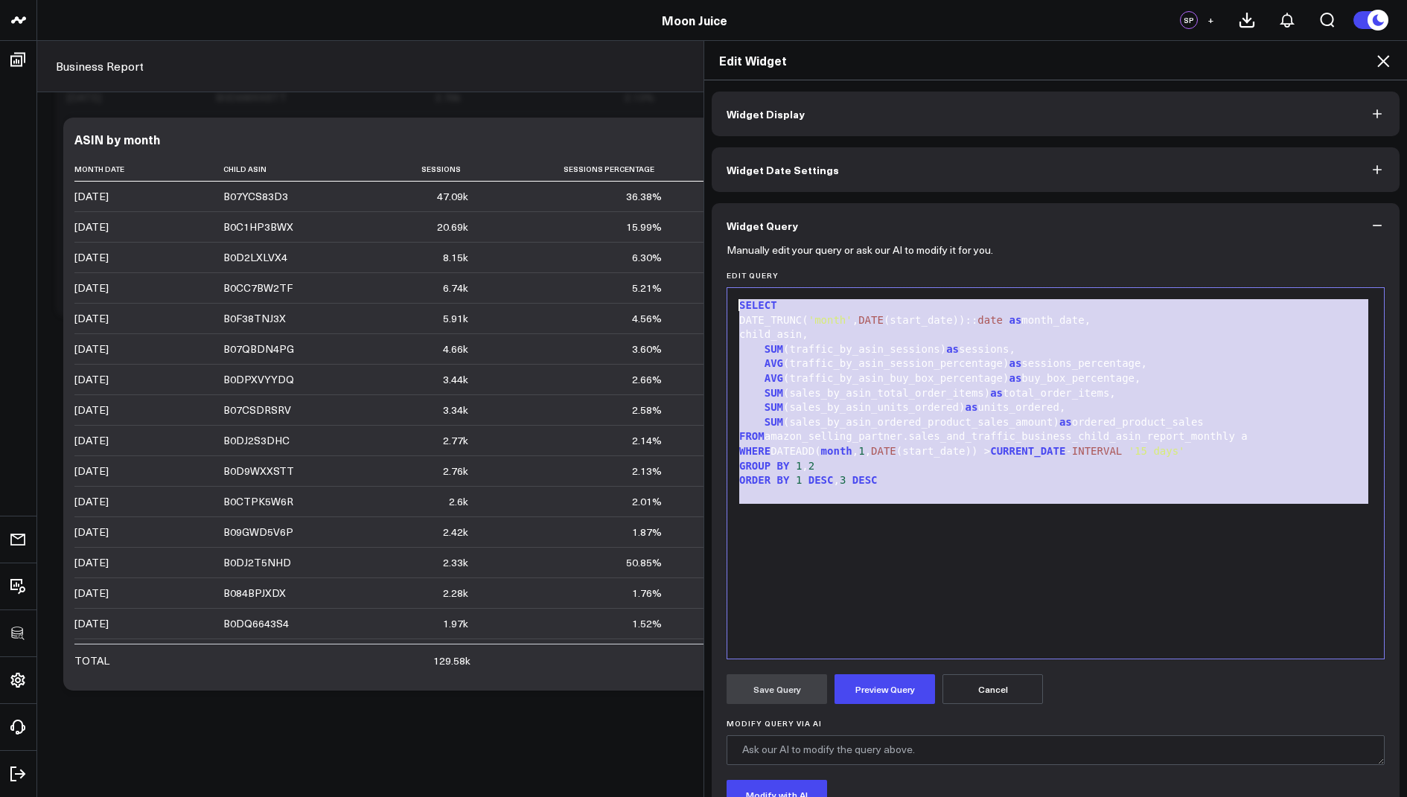
drag, startPoint x: 915, startPoint y: 502, endPoint x: 922, endPoint y: 152, distance: 350.6
click at [922, 152] on div "Widget Display Widget Date Settings Widget Query Manually edit your query or as…" at bounding box center [1056, 498] width 688 height 812
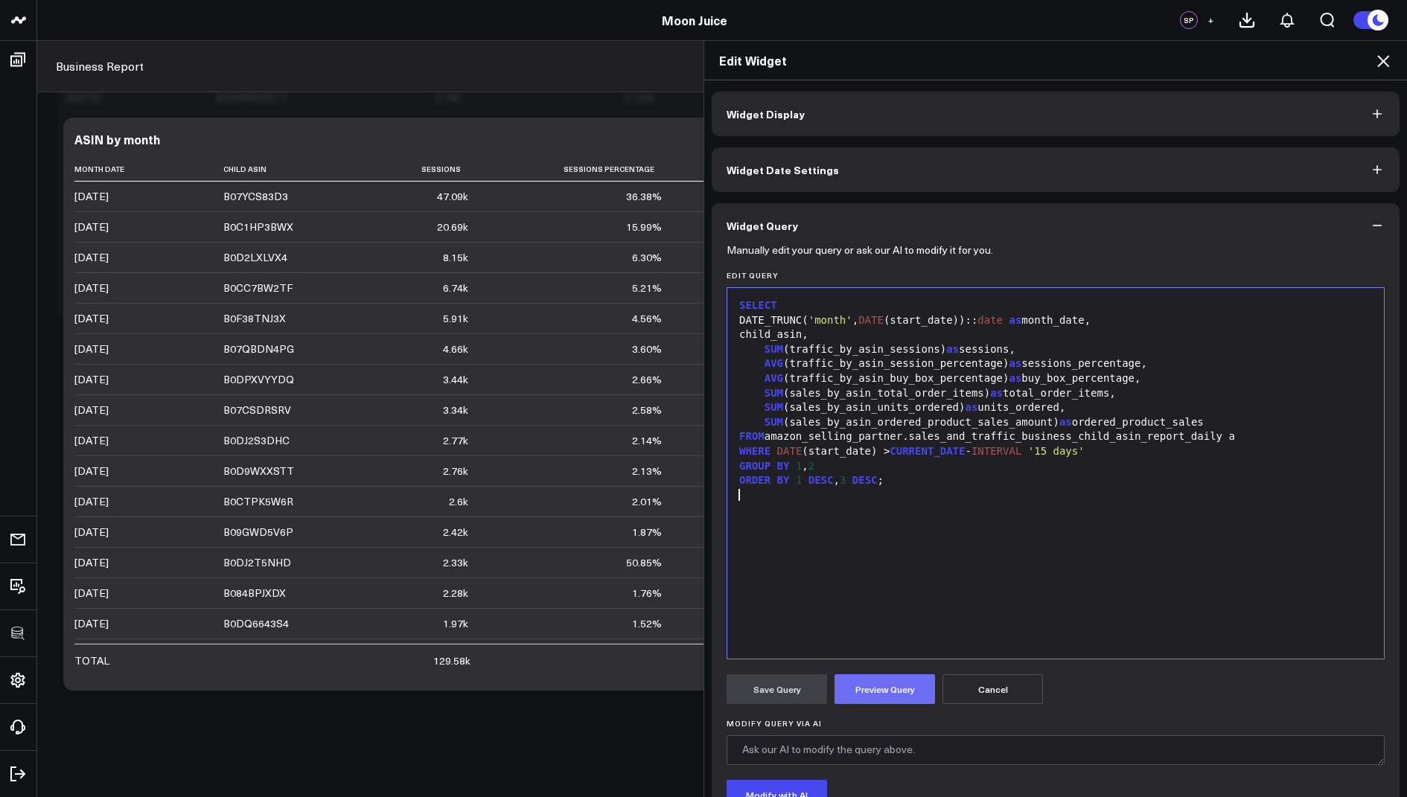
click at [878, 694] on button "Preview Query" at bounding box center [884, 689] width 100 height 30
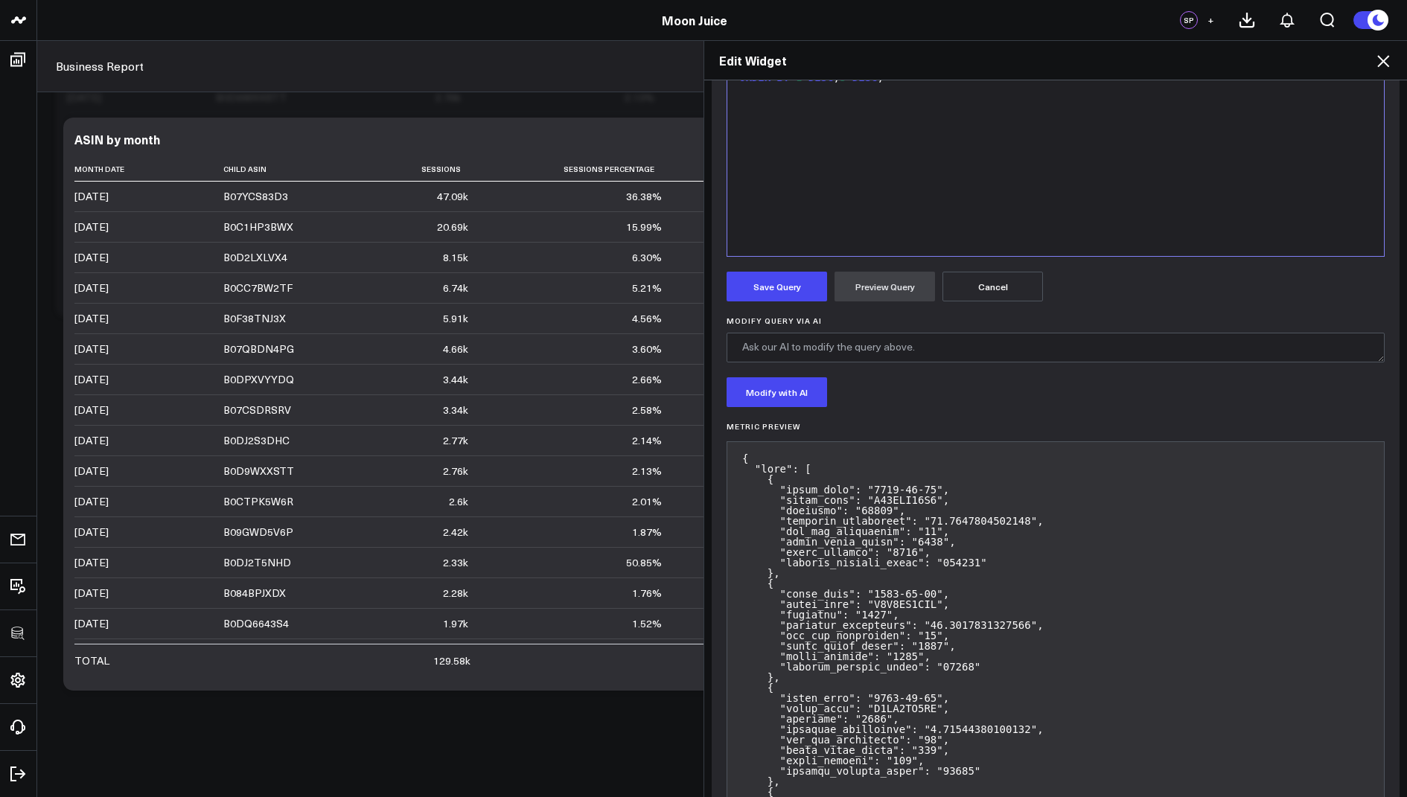
scroll to position [555, 0]
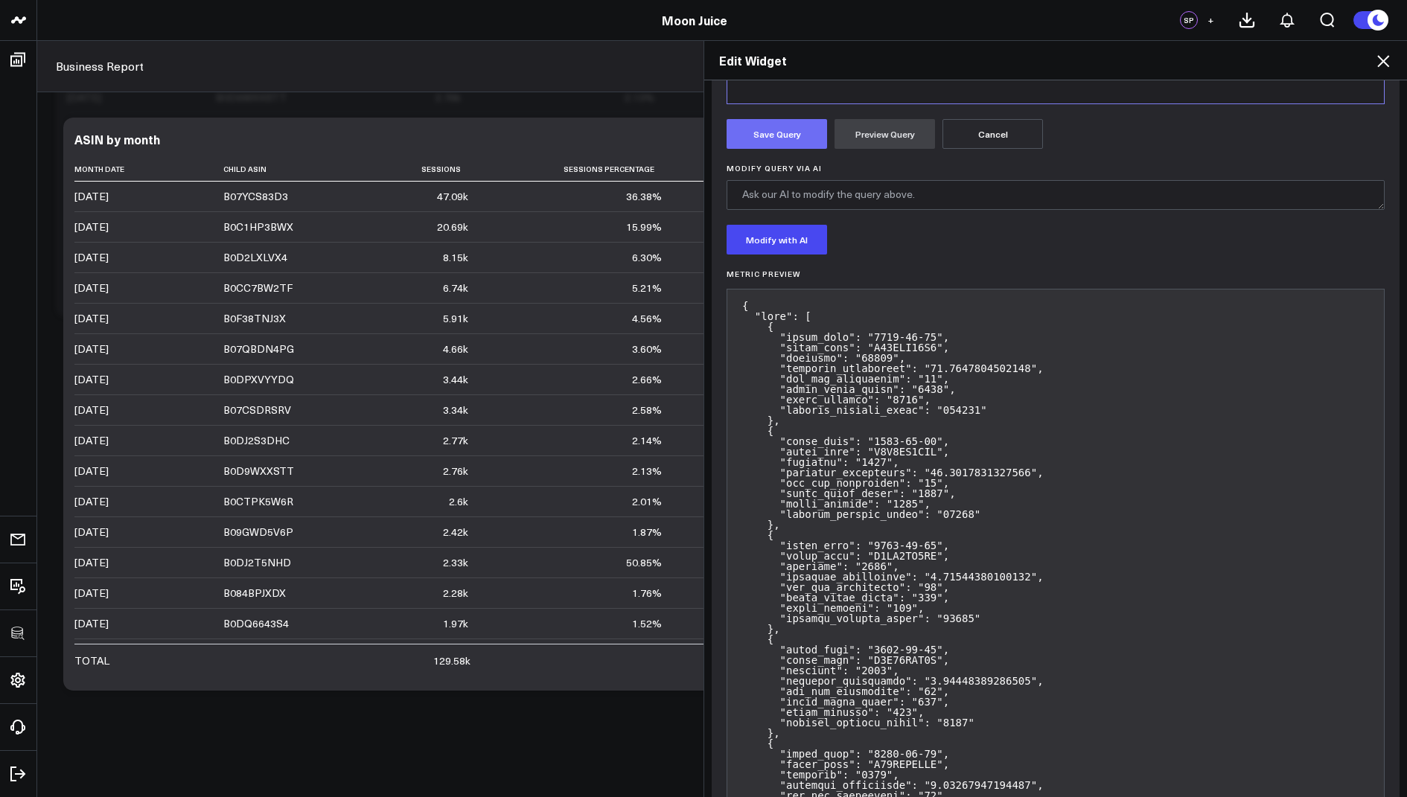
click at [776, 139] on button "Save Query" at bounding box center [776, 134] width 100 height 30
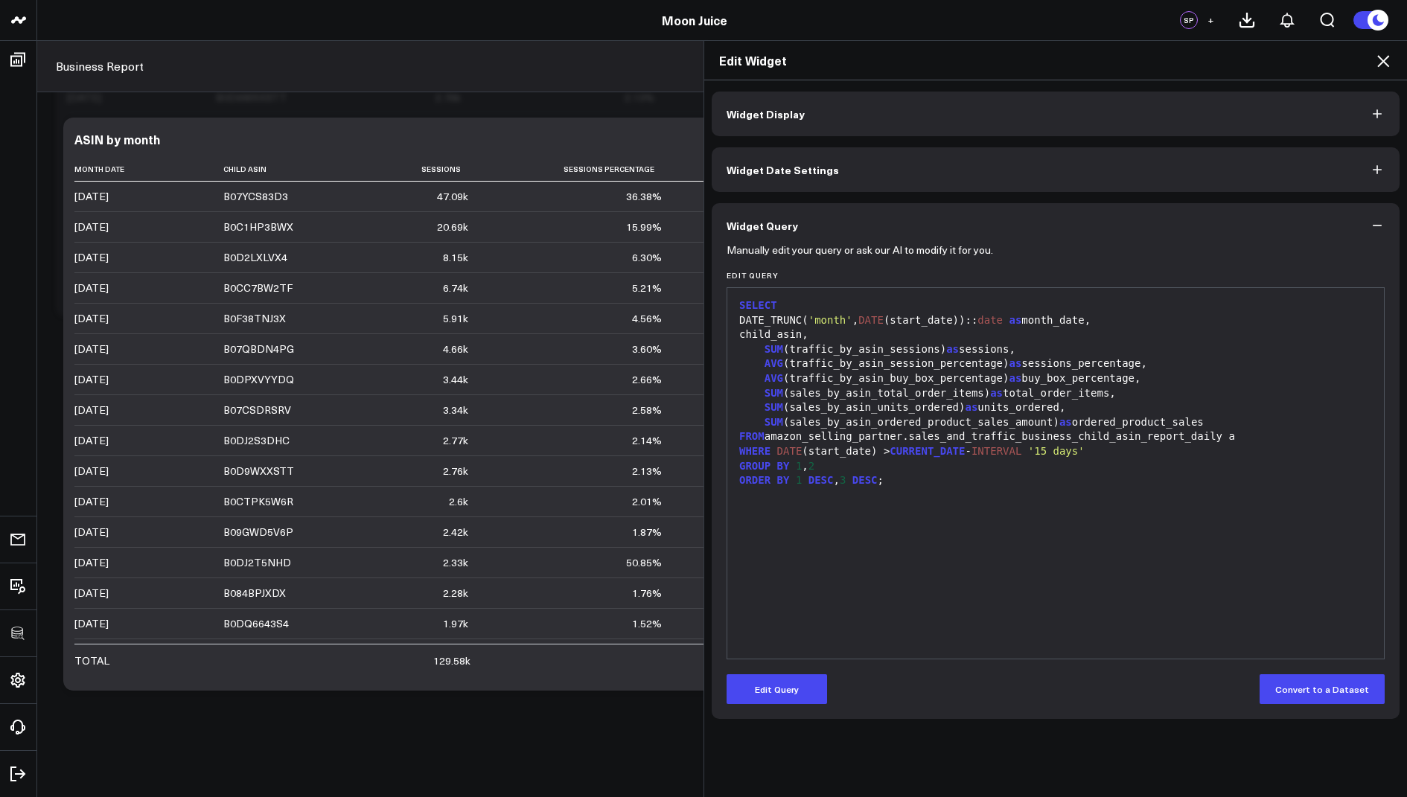
scroll to position [0, 0]
click at [1378, 57] on icon at bounding box center [1383, 61] width 12 height 12
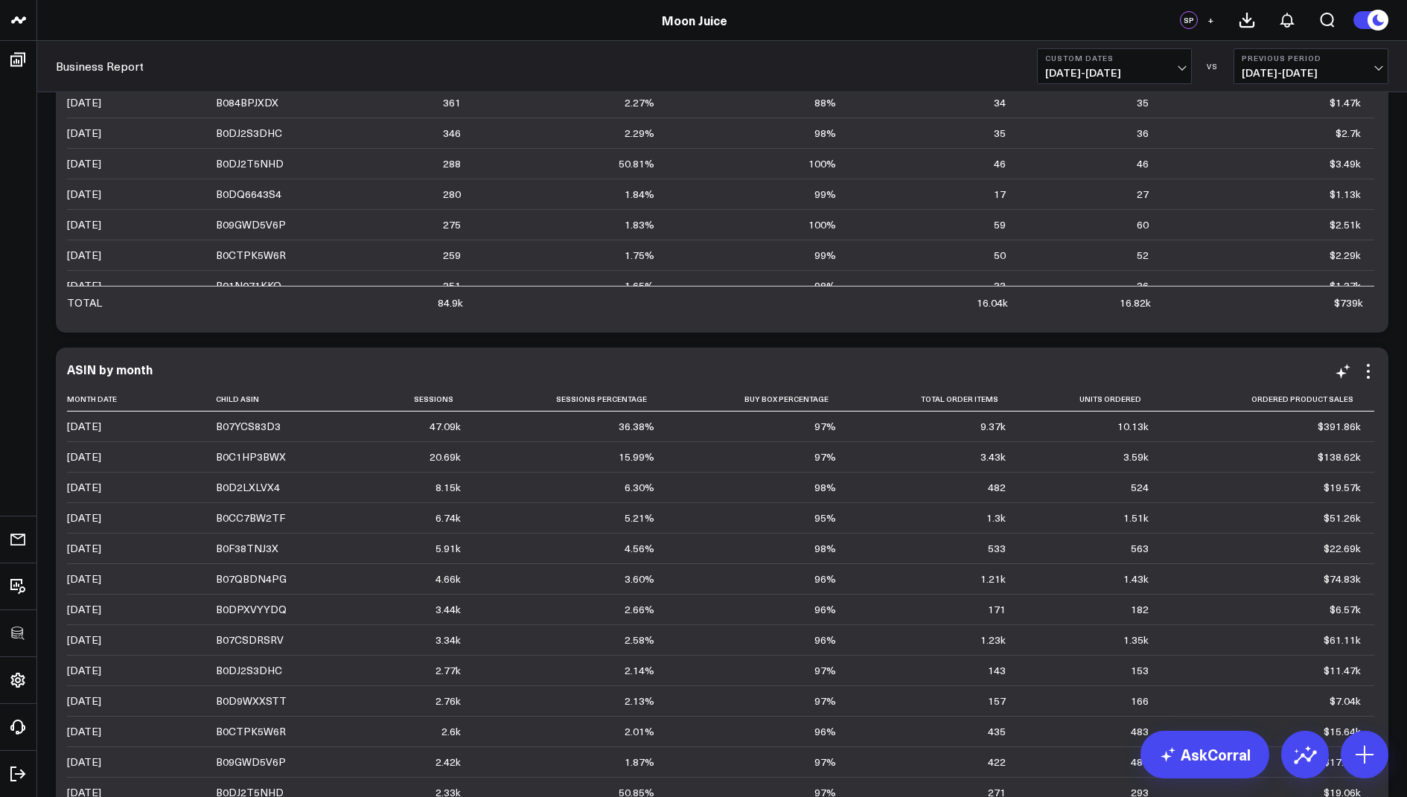
scroll to position [346, 0]
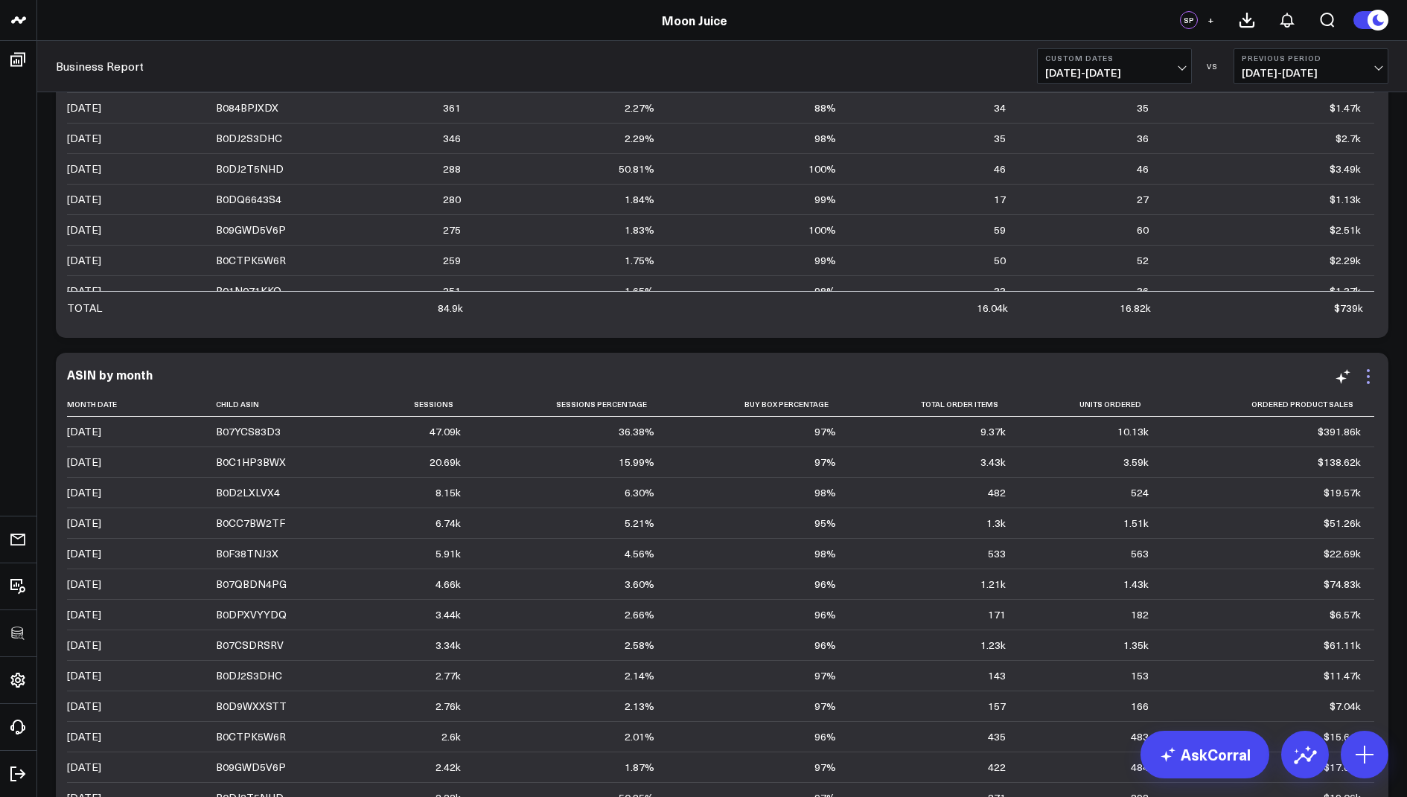
click at [1374, 374] on icon at bounding box center [1368, 377] width 18 height 18
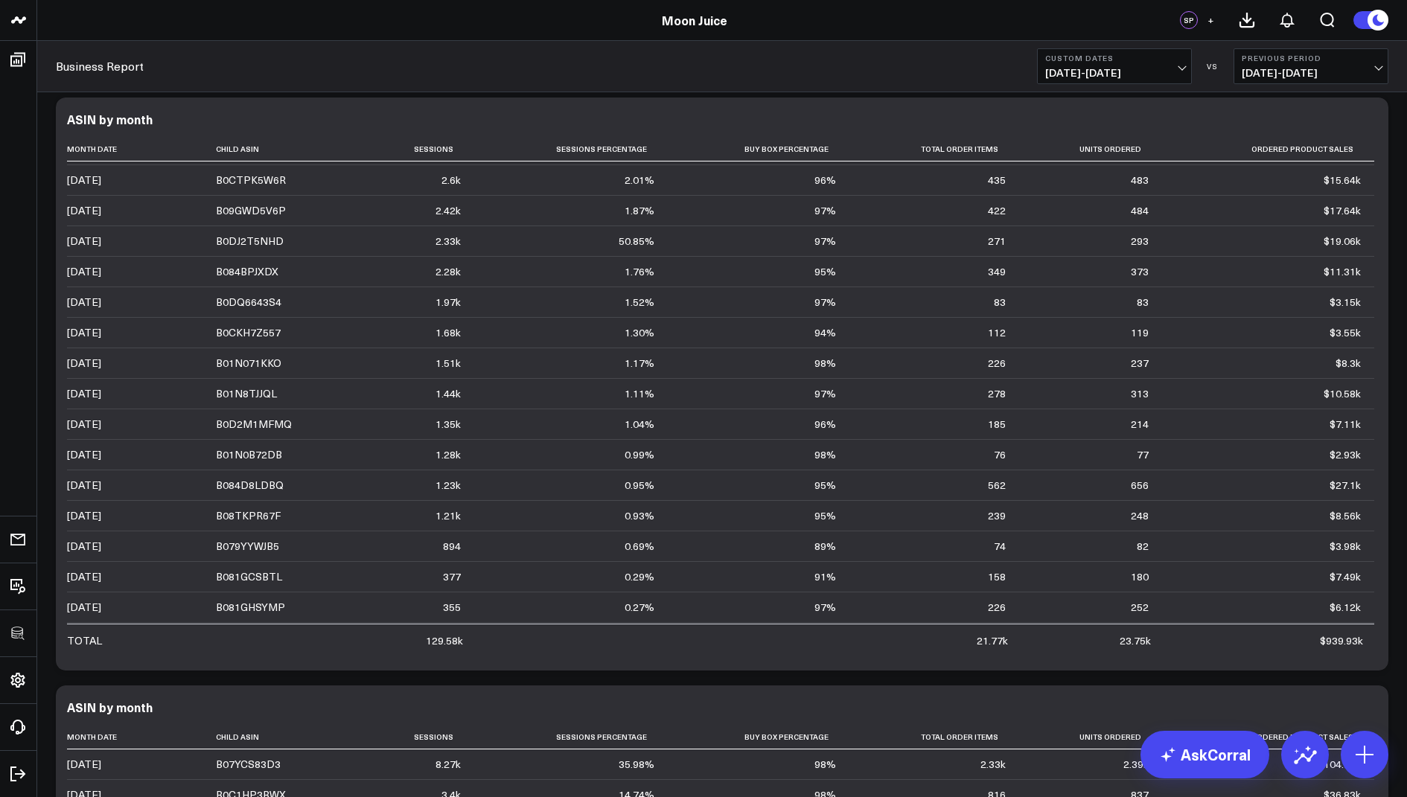
scroll to position [616, 0]
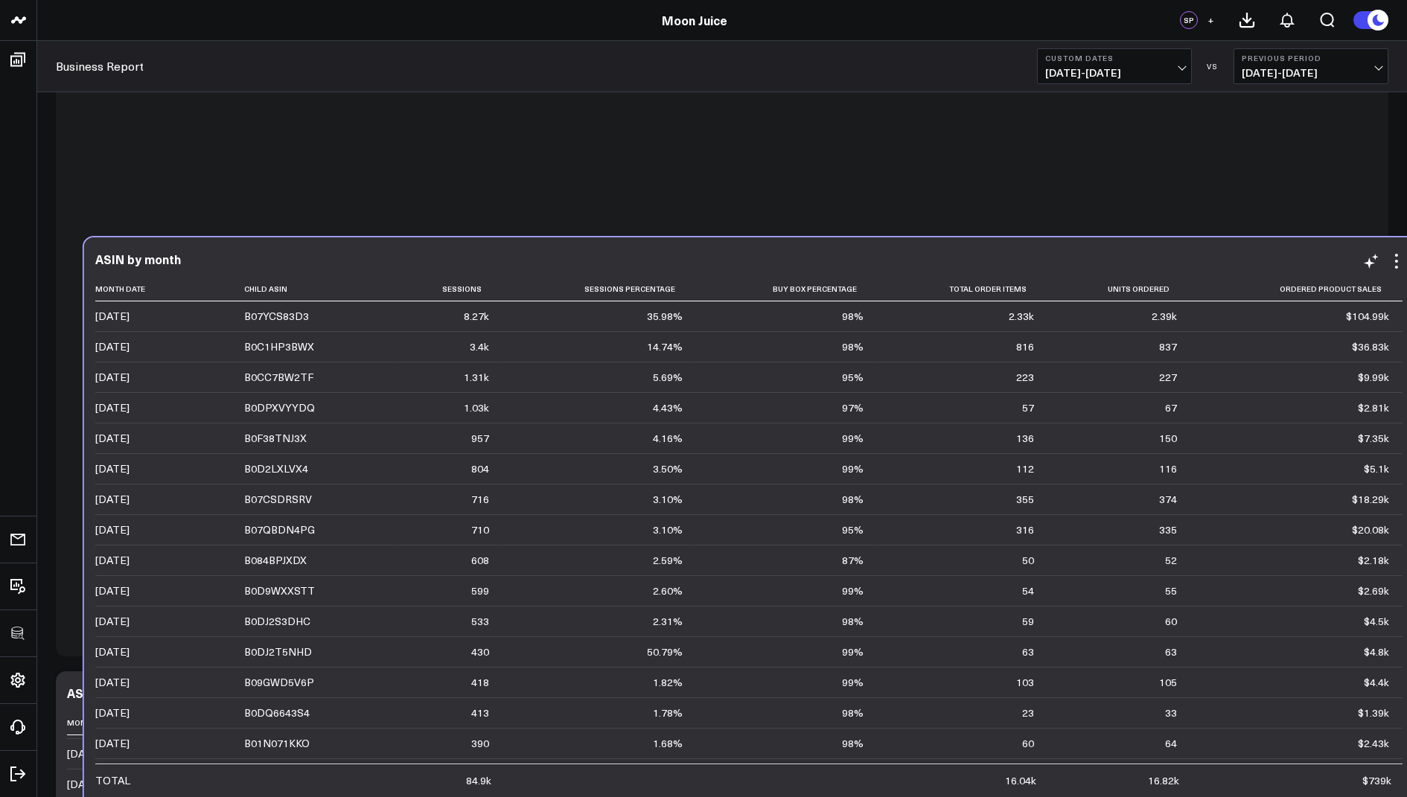
drag, startPoint x: 755, startPoint y: 709, endPoint x: 779, endPoint y: 272, distance: 438.2
click at [779, 277] on th "Buy Box Percentage" at bounding box center [787, 289] width 182 height 25
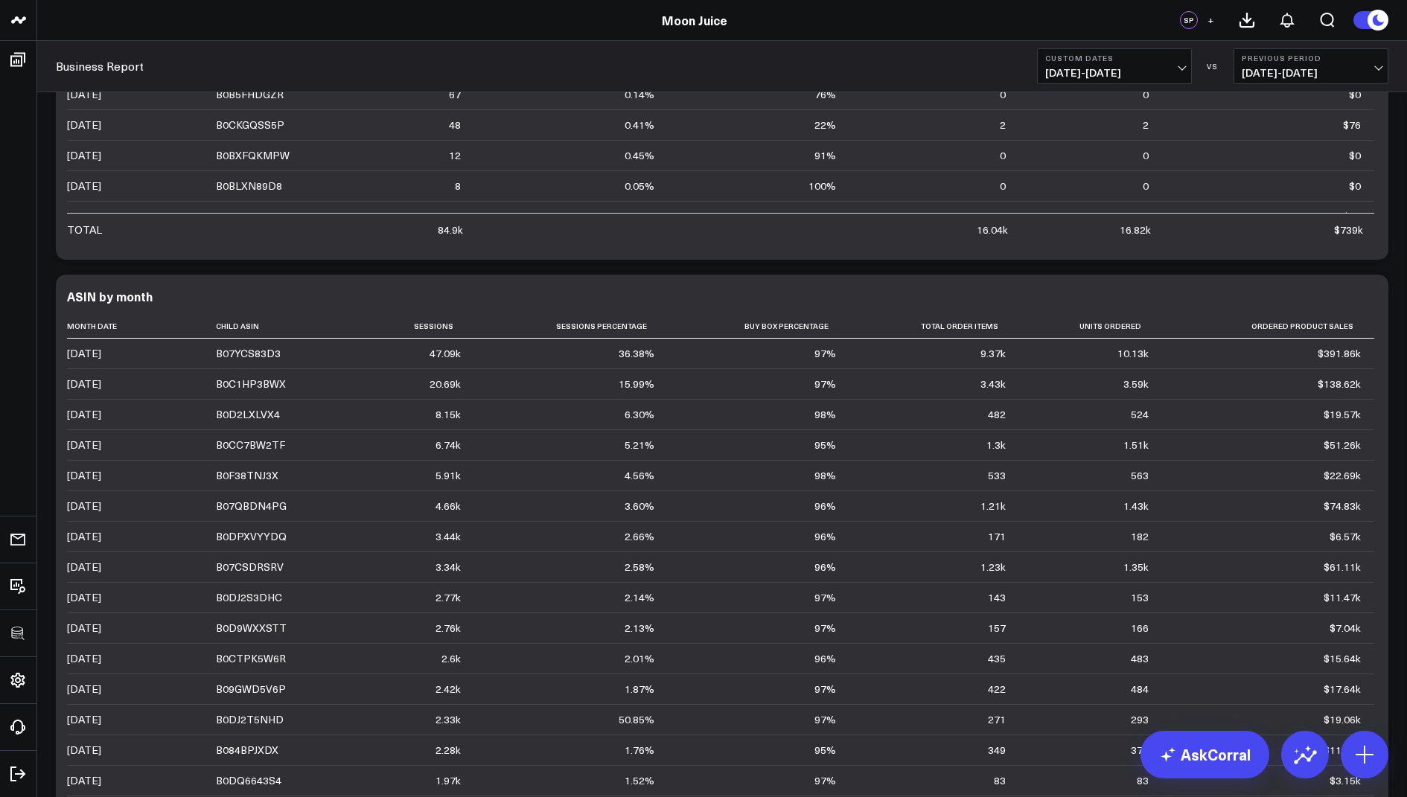
scroll to position [785, 0]
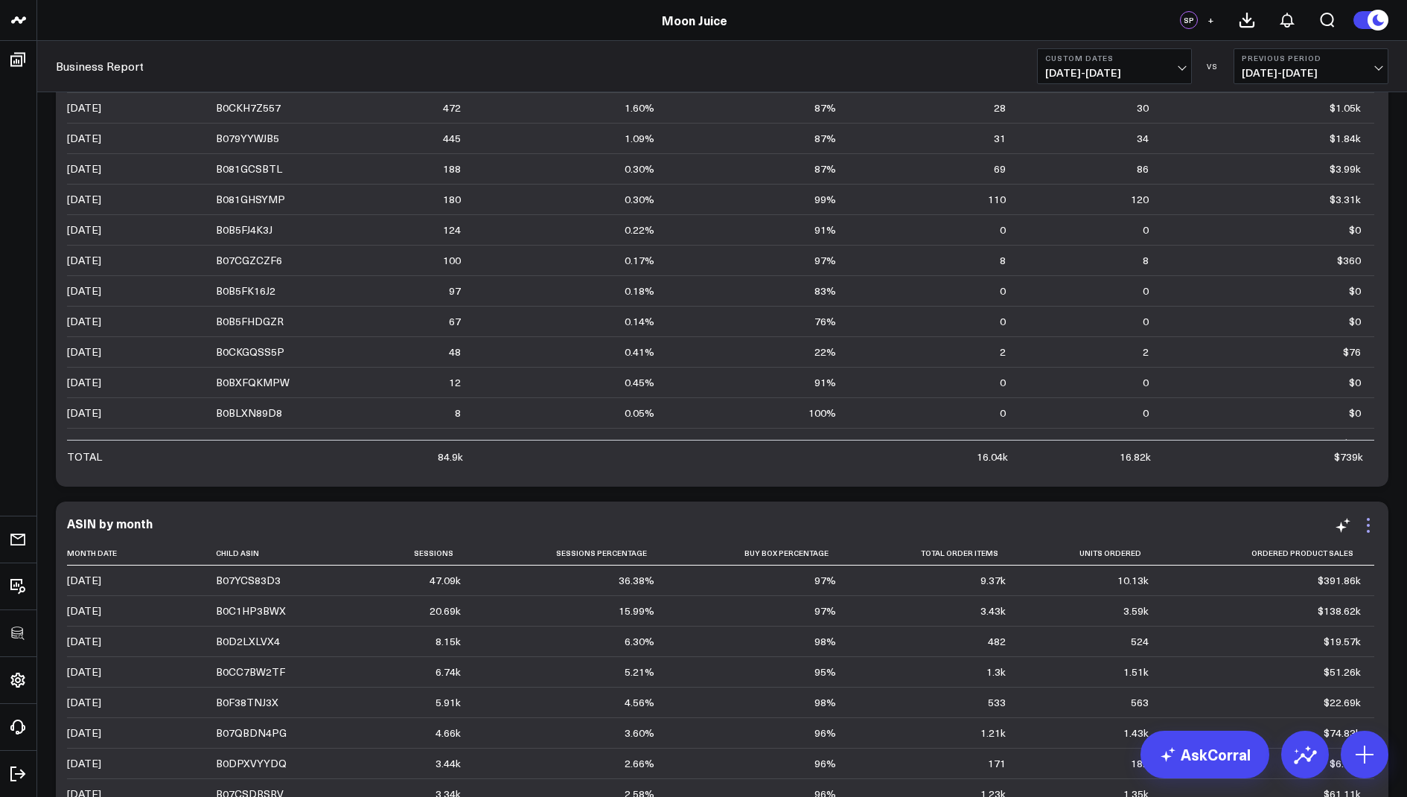
click at [1363, 528] on icon at bounding box center [1368, 526] width 18 height 18
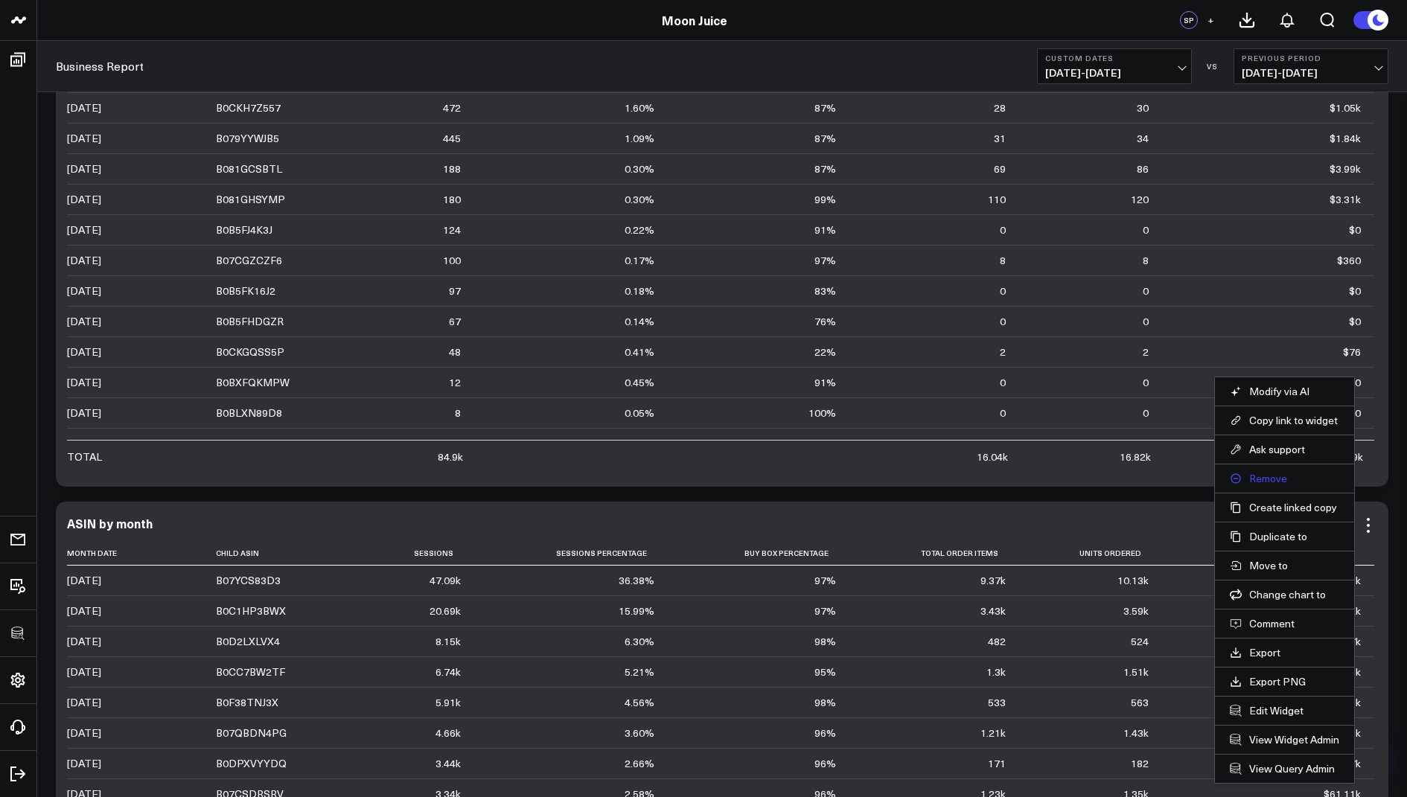
click at [1264, 478] on button "Remove" at bounding box center [1284, 478] width 109 height 13
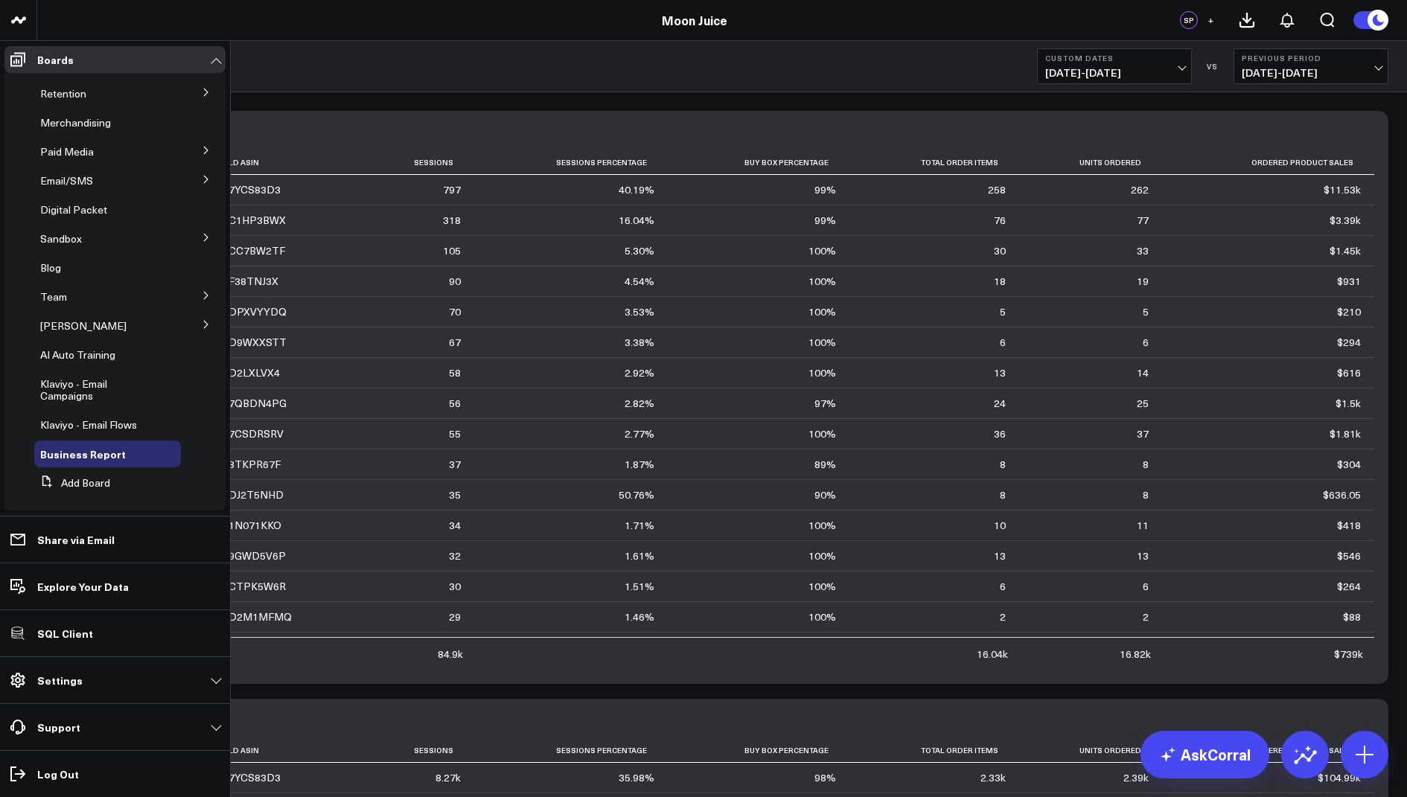
scroll to position [92, 0]
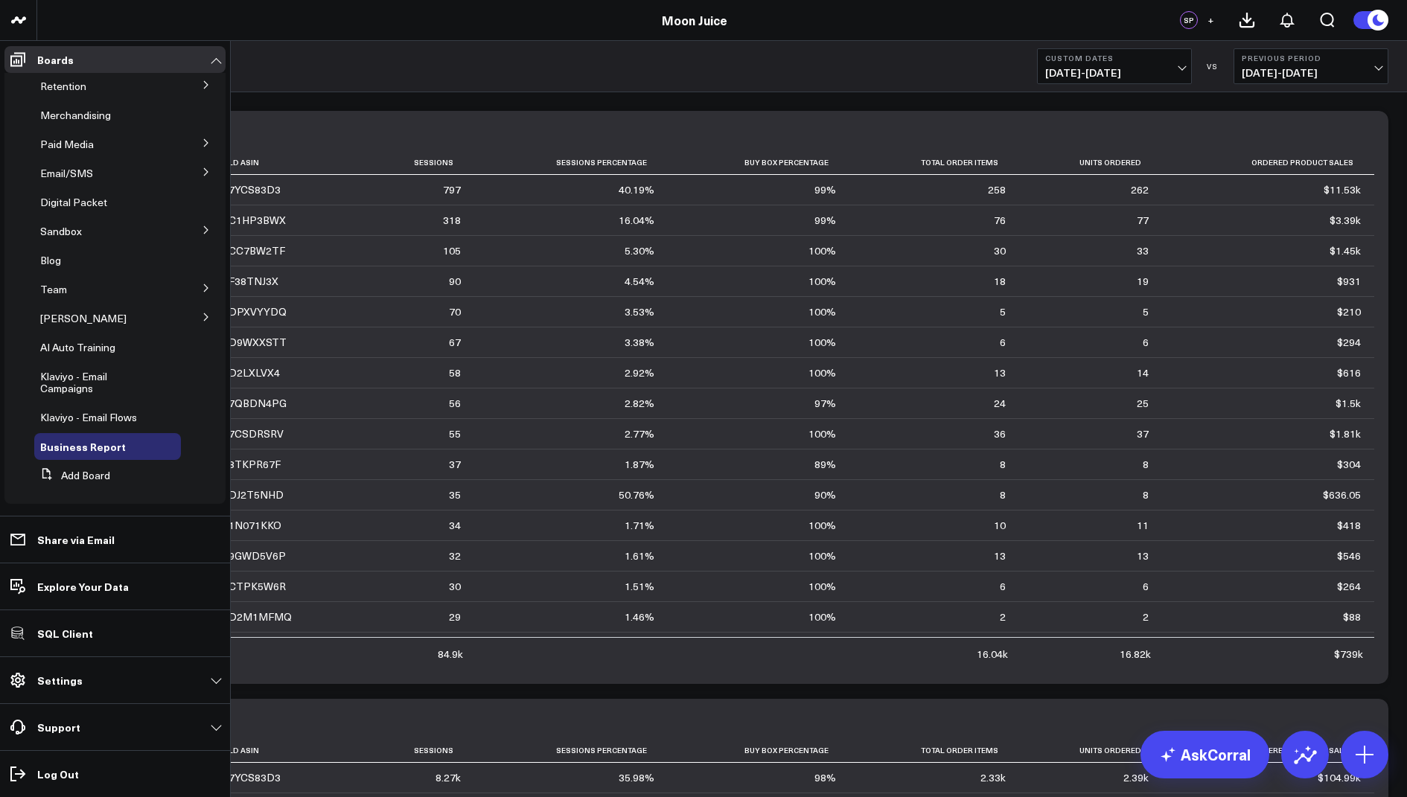
click at [202, 286] on icon at bounding box center [206, 288] width 9 height 9
click at [91, 316] on icon at bounding box center [94, 316] width 12 height 12
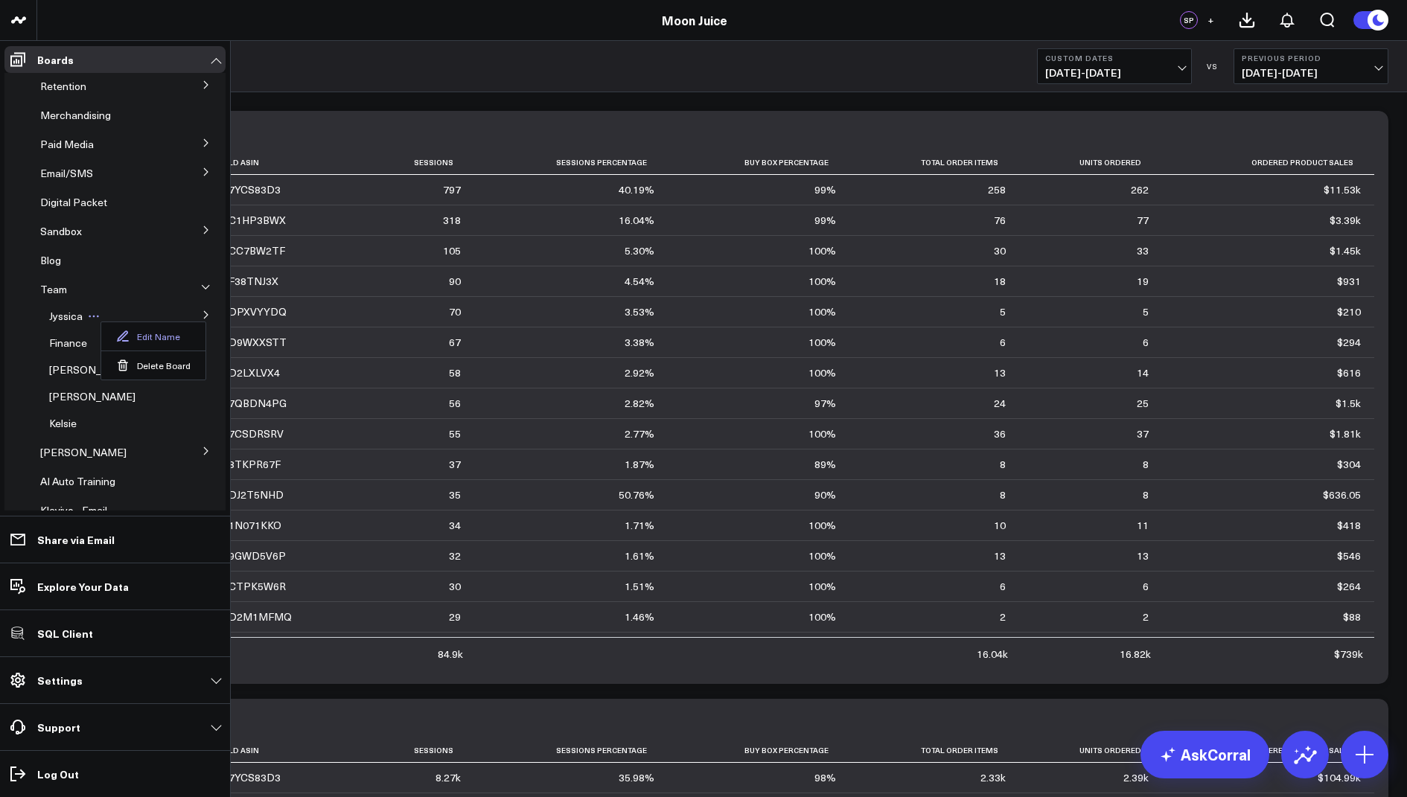
click at [137, 332] on button "Edit Name" at bounding box center [153, 336] width 104 height 28
type input "J"
type input "Clayton"
click at [188, 315] on icon at bounding box center [194, 316] width 13 height 13
click at [202, 313] on icon at bounding box center [206, 314] width 9 height 9
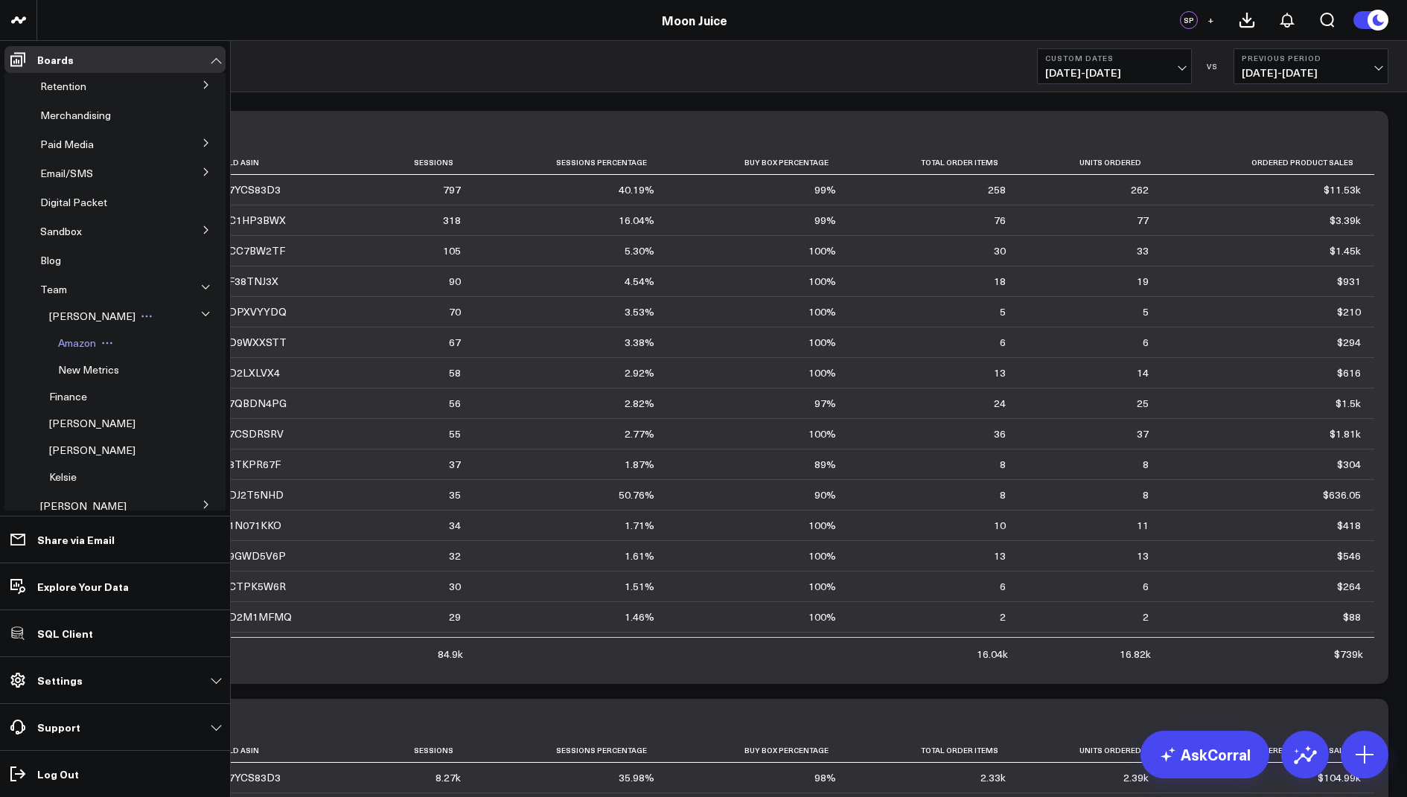
click at [73, 342] on span "Amazon" at bounding box center [77, 343] width 38 height 14
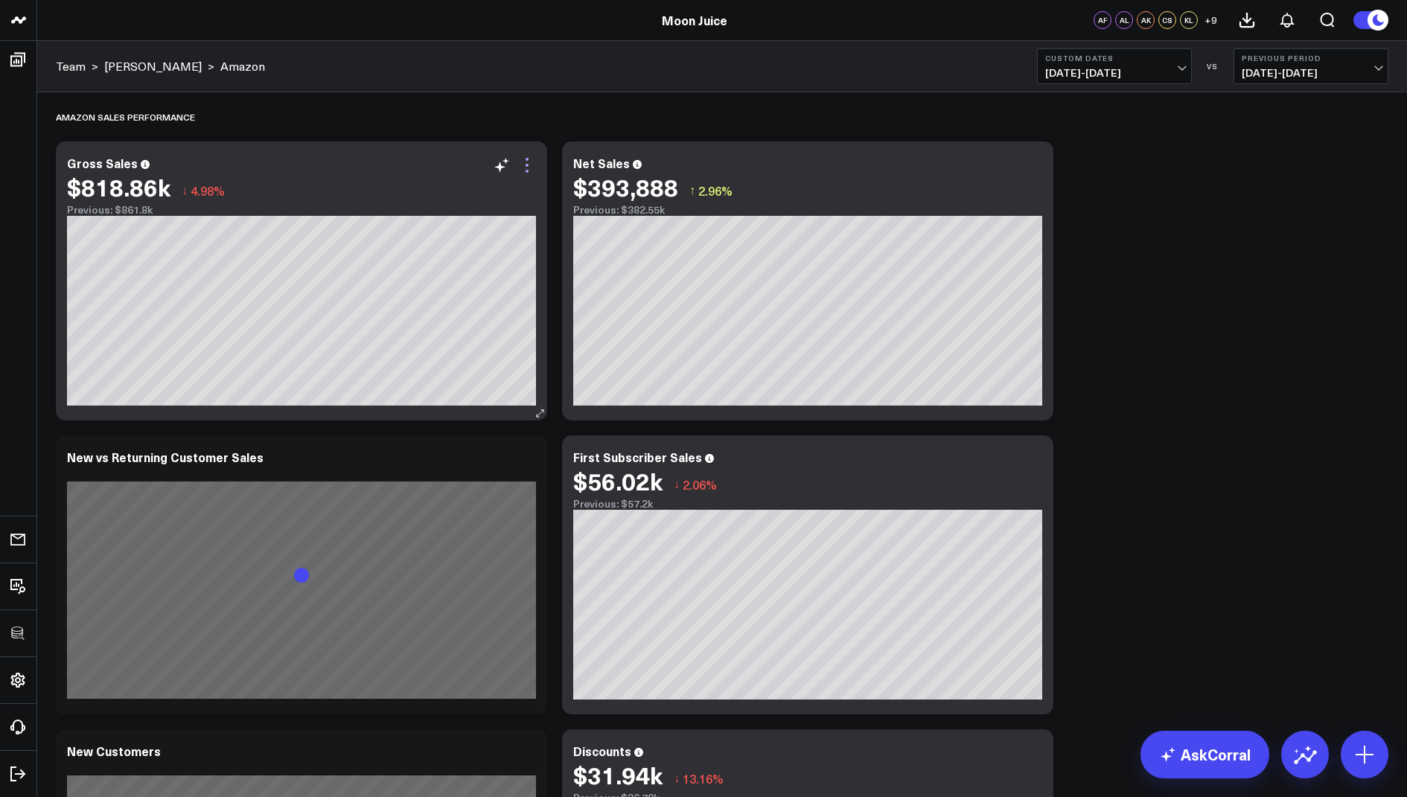
click at [522, 173] on div "Modify via AI Copy link to widget Ask support Remove Create linked copy E-comme…" at bounding box center [301, 280] width 491 height 279
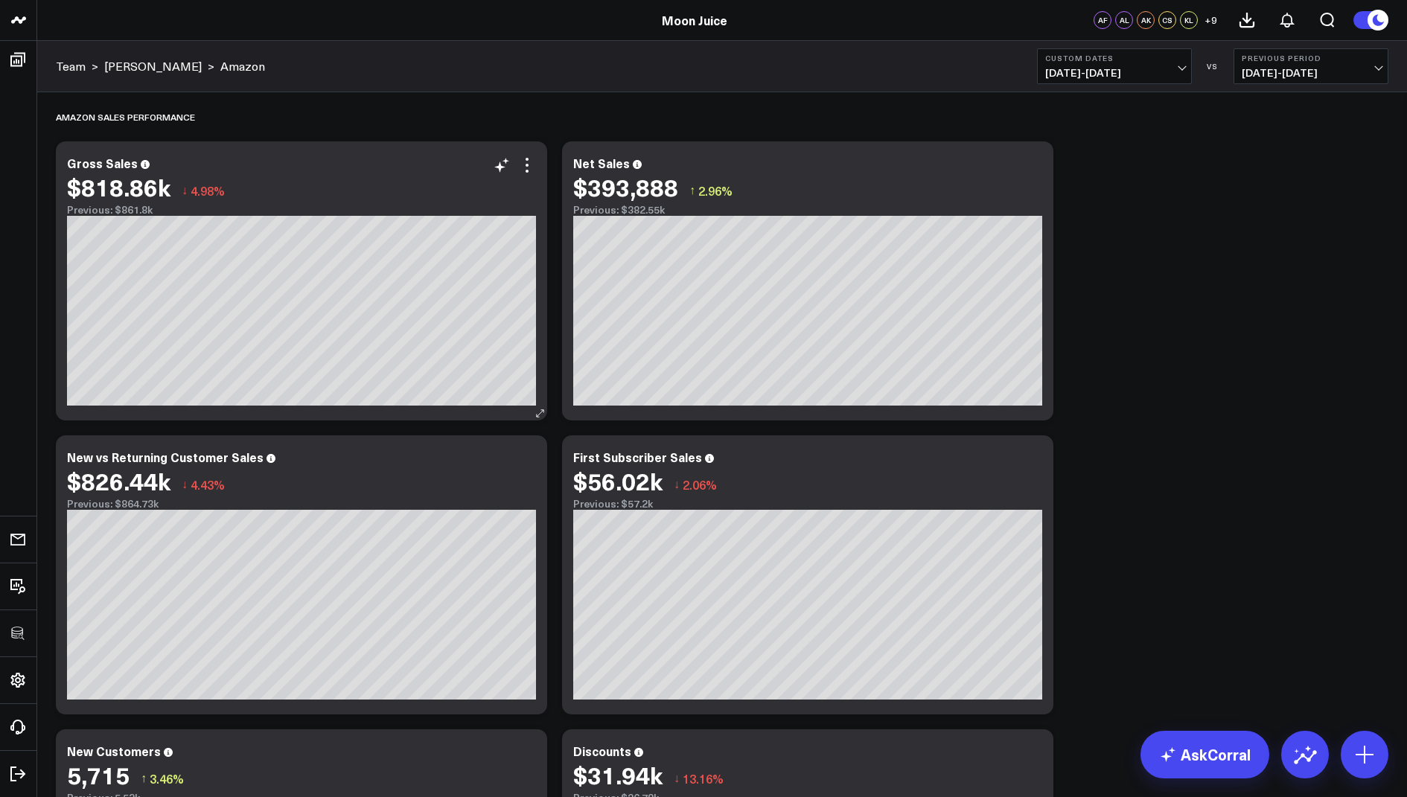
click at [534, 175] on div "$818.86k ↓ 4.98%" at bounding box center [301, 186] width 469 height 27
click at [531, 167] on icon at bounding box center [527, 165] width 18 height 18
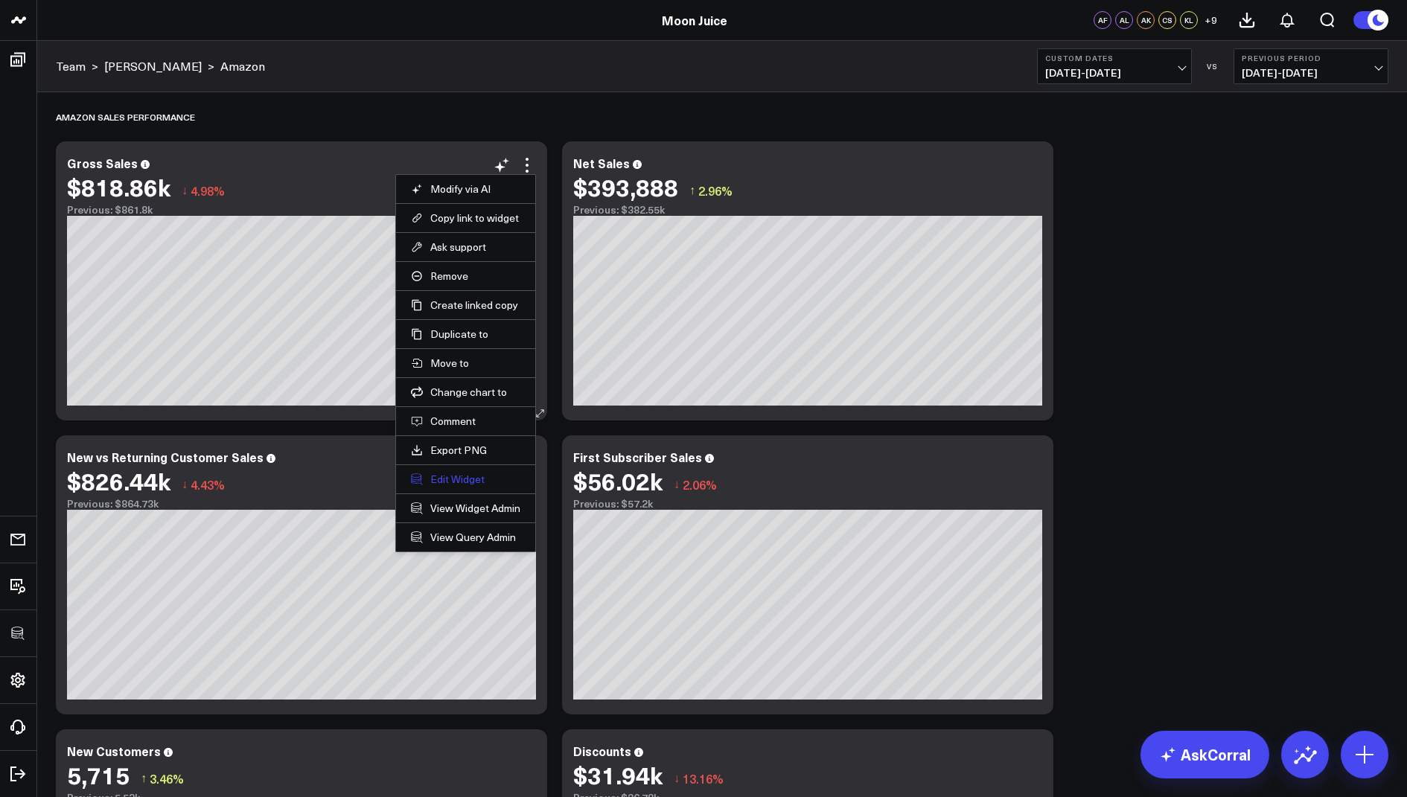
click at [453, 474] on button "Edit Widget" at bounding box center [465, 479] width 109 height 13
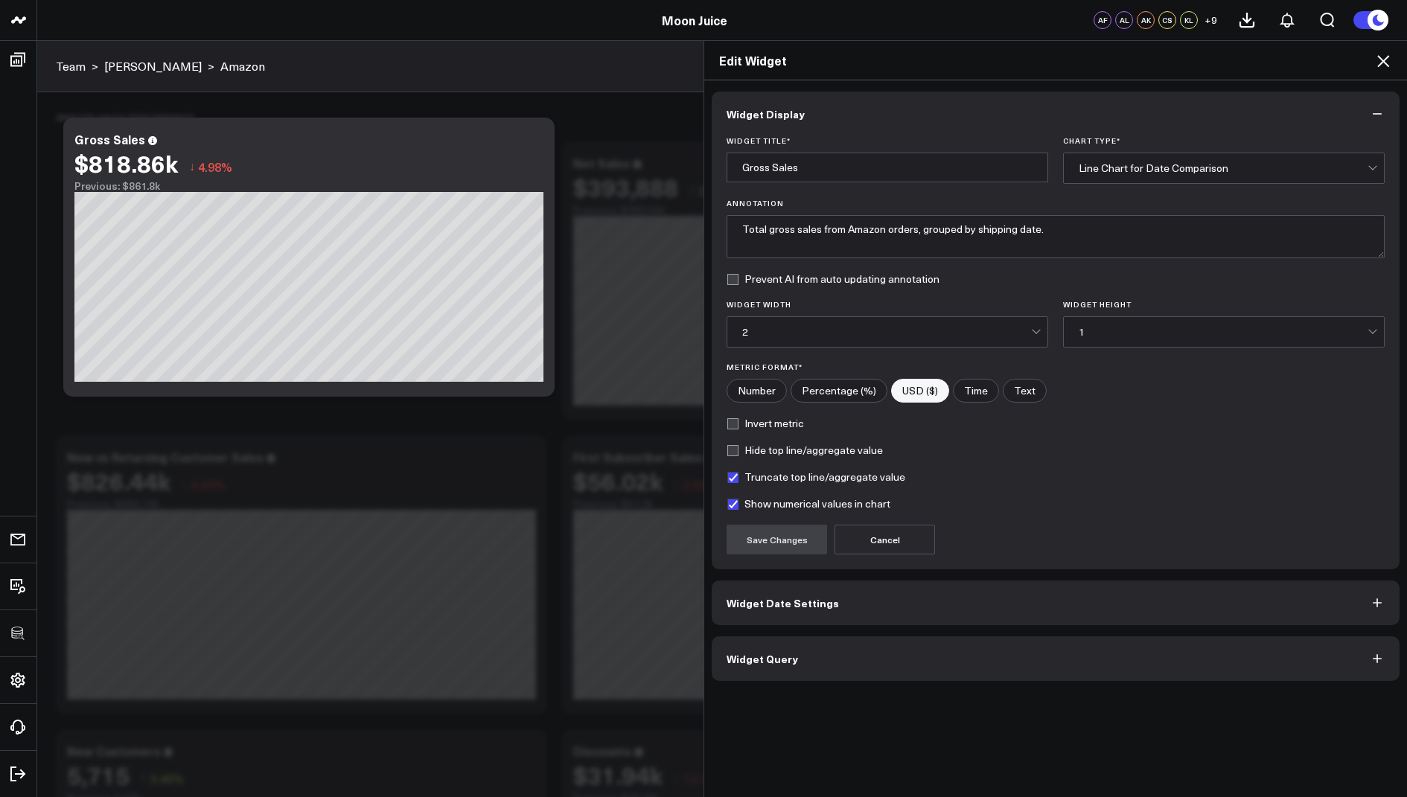
click at [751, 660] on span "Widget Query" at bounding box center [761, 659] width 71 height 12
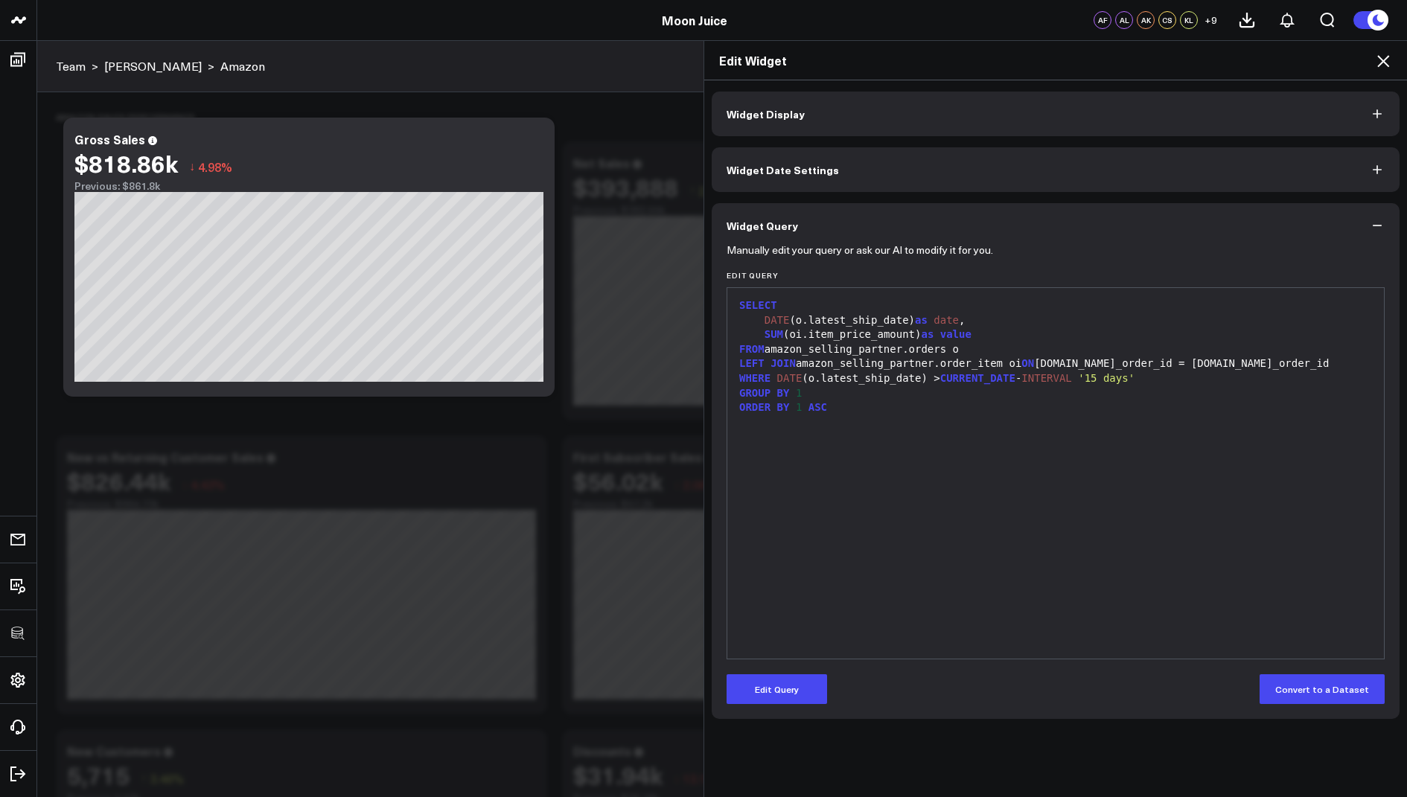
click at [1375, 60] on icon at bounding box center [1383, 61] width 18 height 18
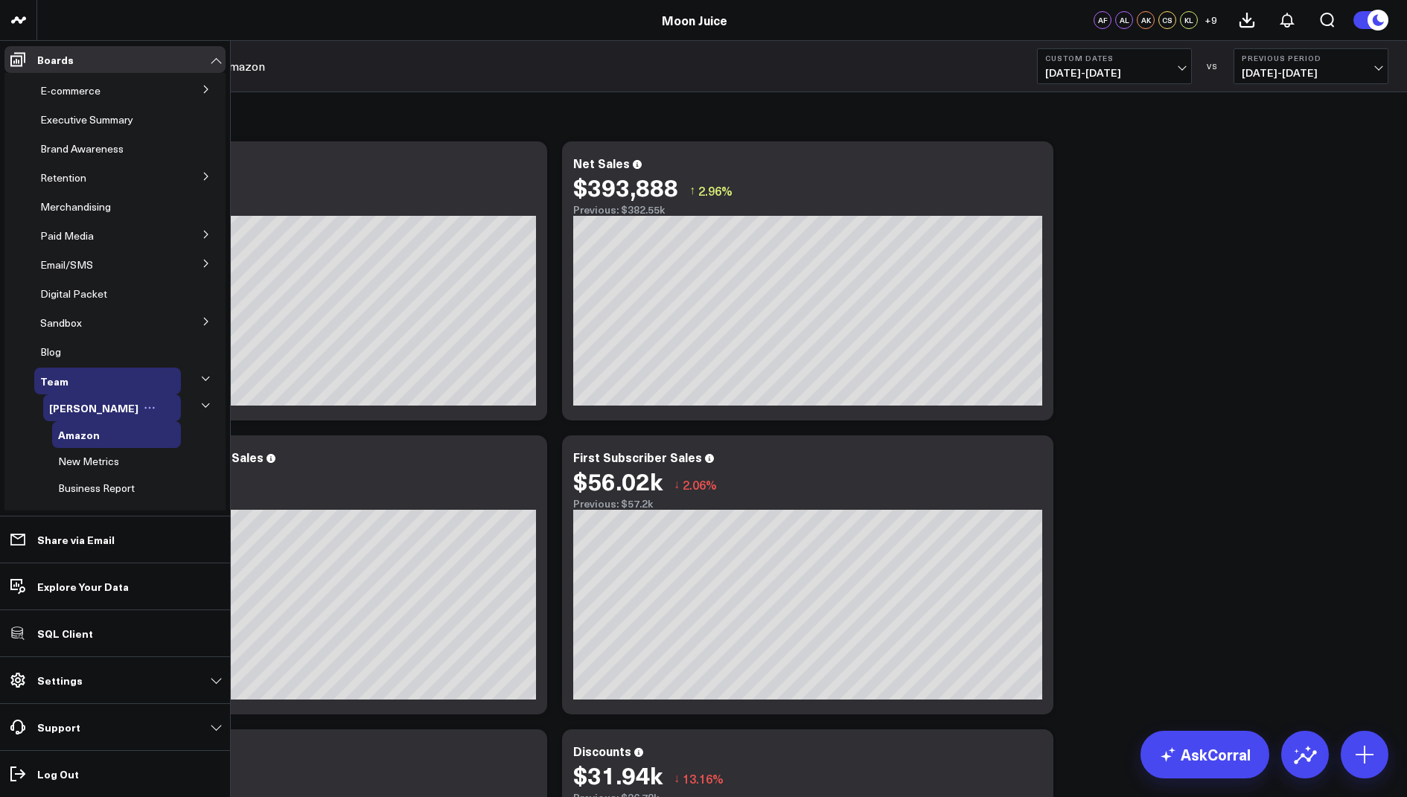
click at [201, 401] on icon at bounding box center [205, 405] width 9 height 9
click at [77, 412] on span "Clayton" at bounding box center [93, 407] width 89 height 15
click at [68, 408] on span "Clayton" at bounding box center [93, 407] width 89 height 15
click at [90, 487] on span "Business Report" at bounding box center [96, 488] width 77 height 14
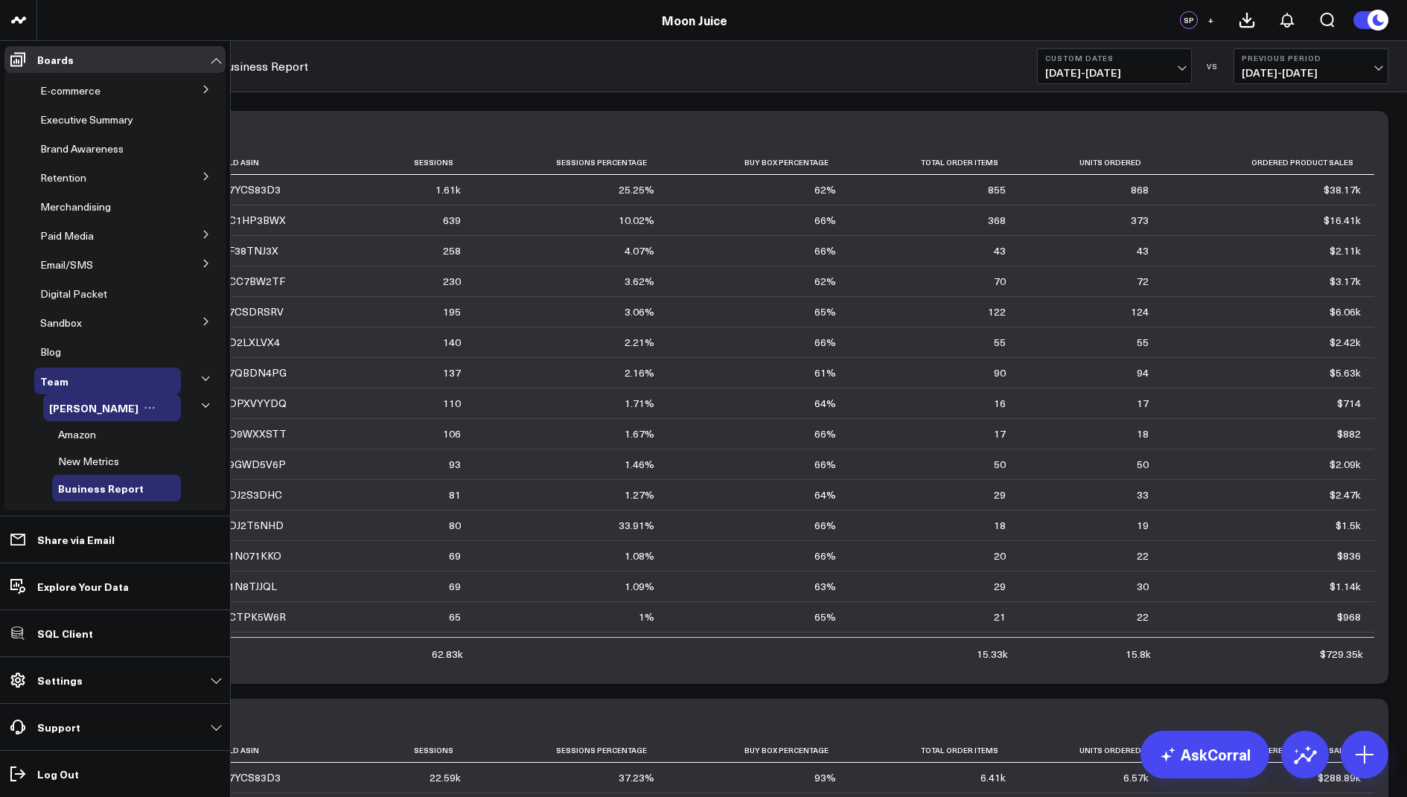
click at [69, 405] on span "Clayton" at bounding box center [93, 407] width 89 height 15
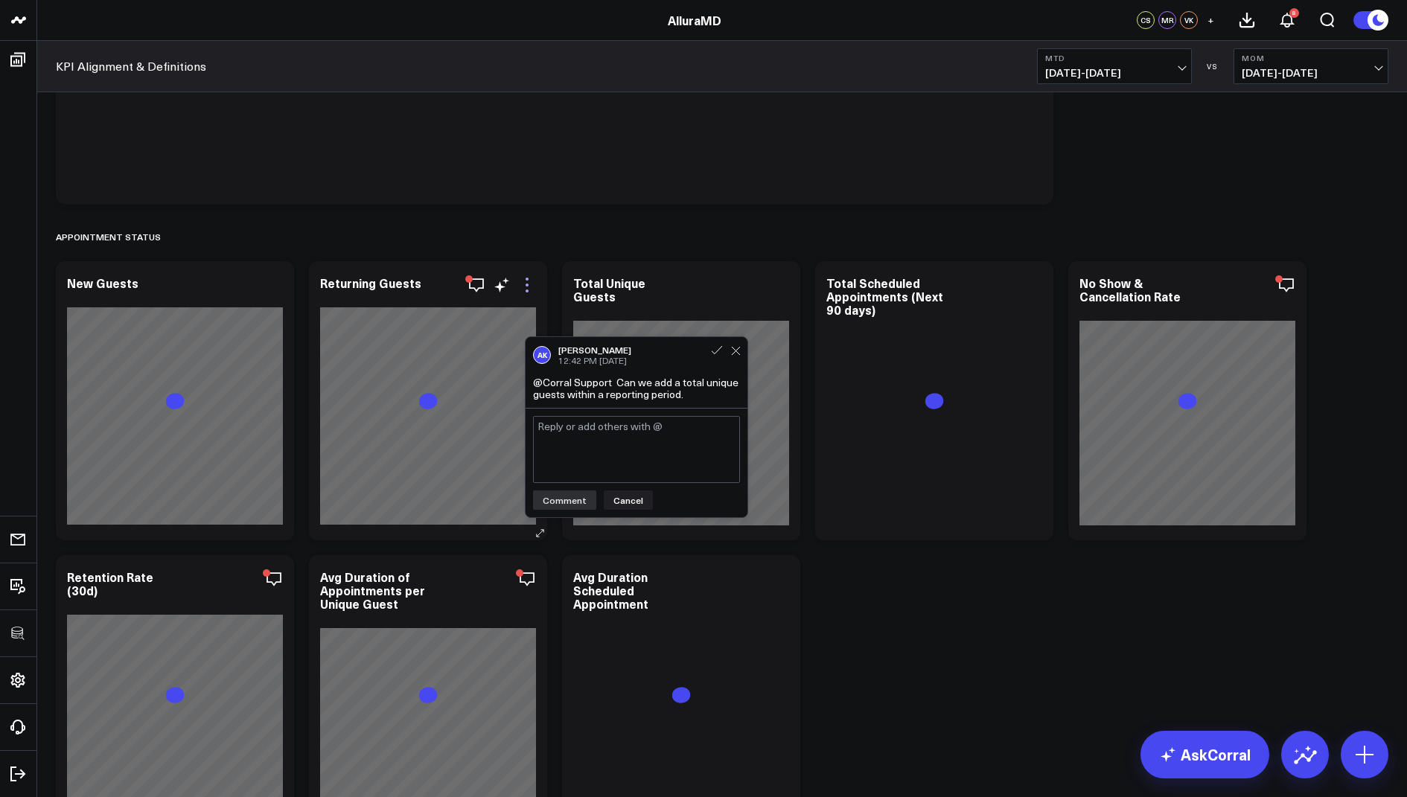
click at [522, 285] on icon at bounding box center [527, 285] width 18 height 18
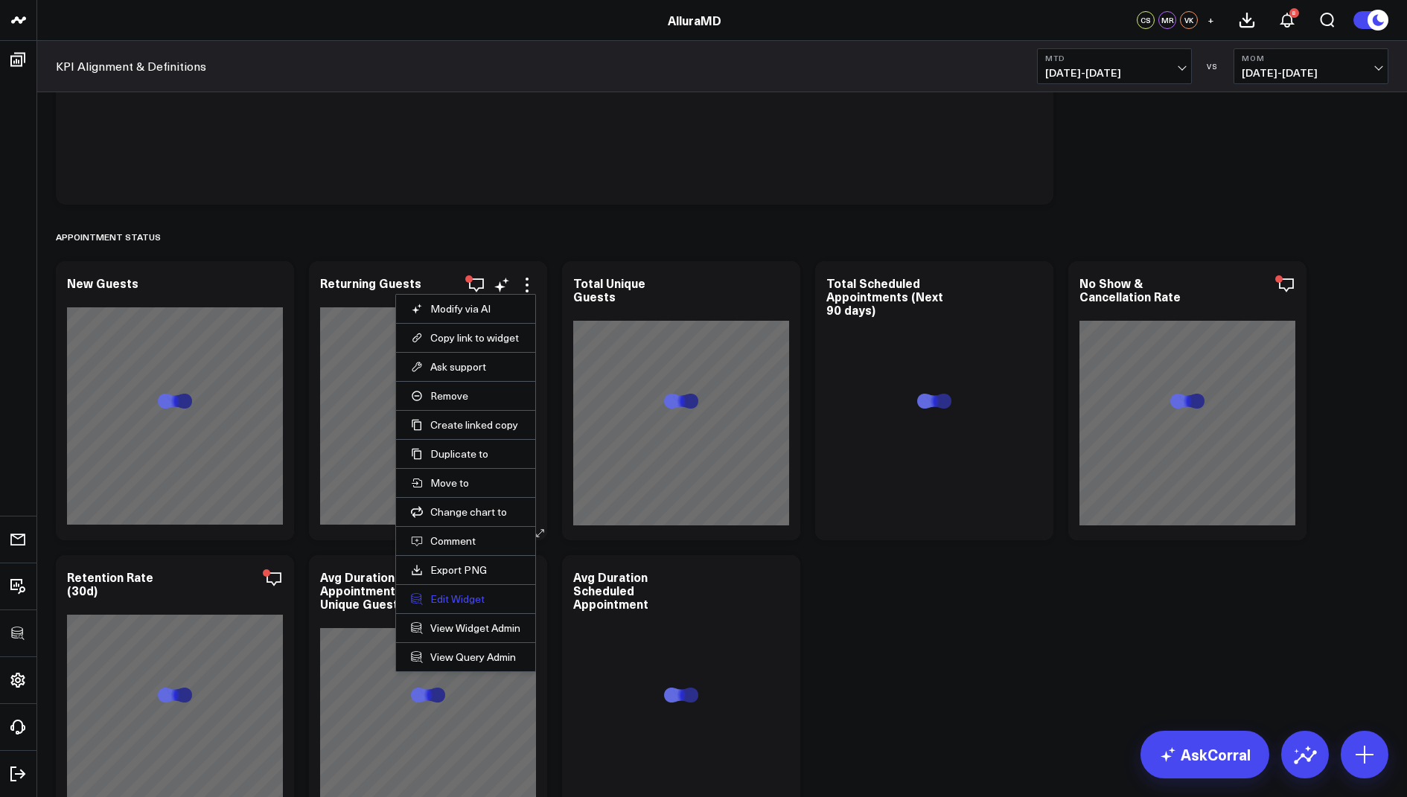
click at [463, 592] on button "Edit Widget" at bounding box center [465, 598] width 109 height 13
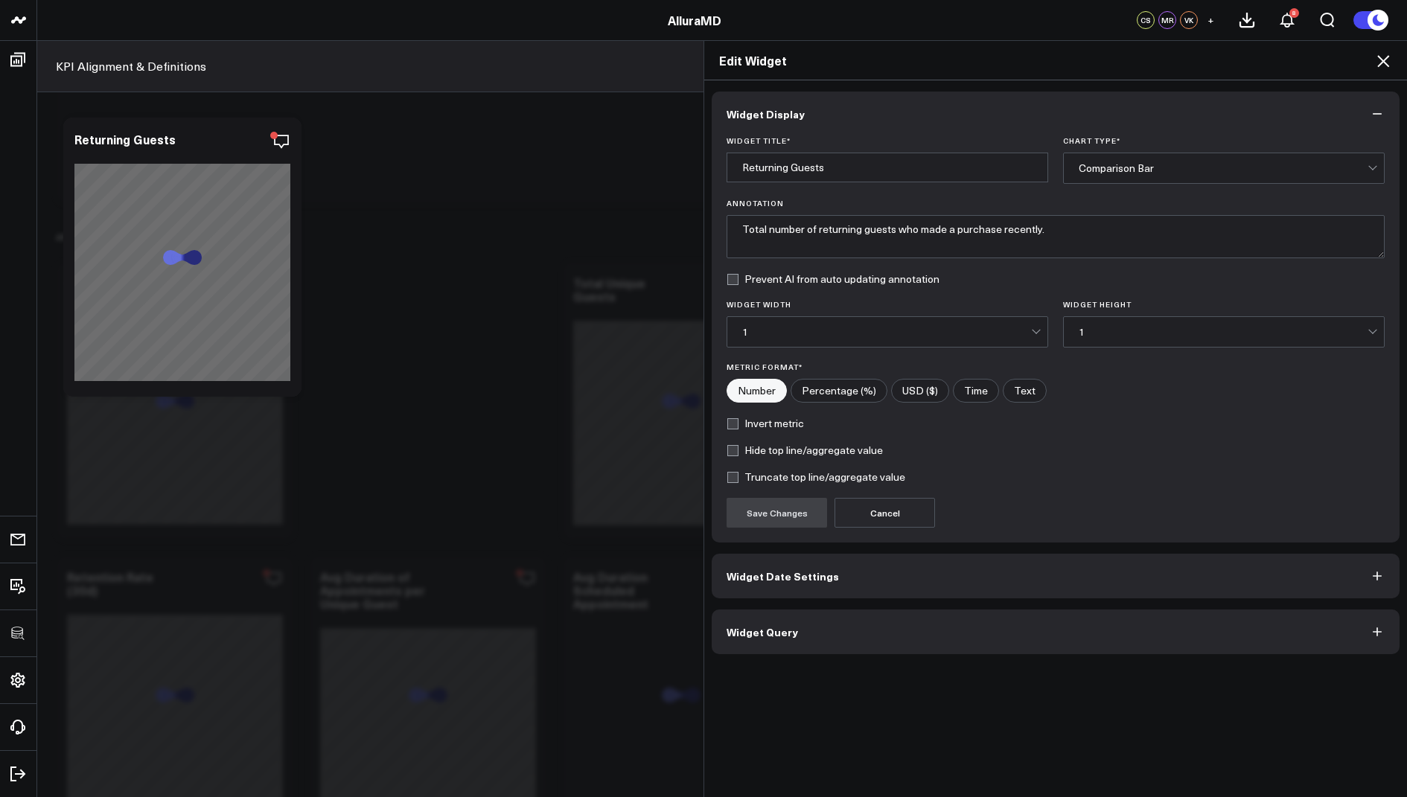
click at [783, 636] on button "Widget Query" at bounding box center [1056, 632] width 688 height 45
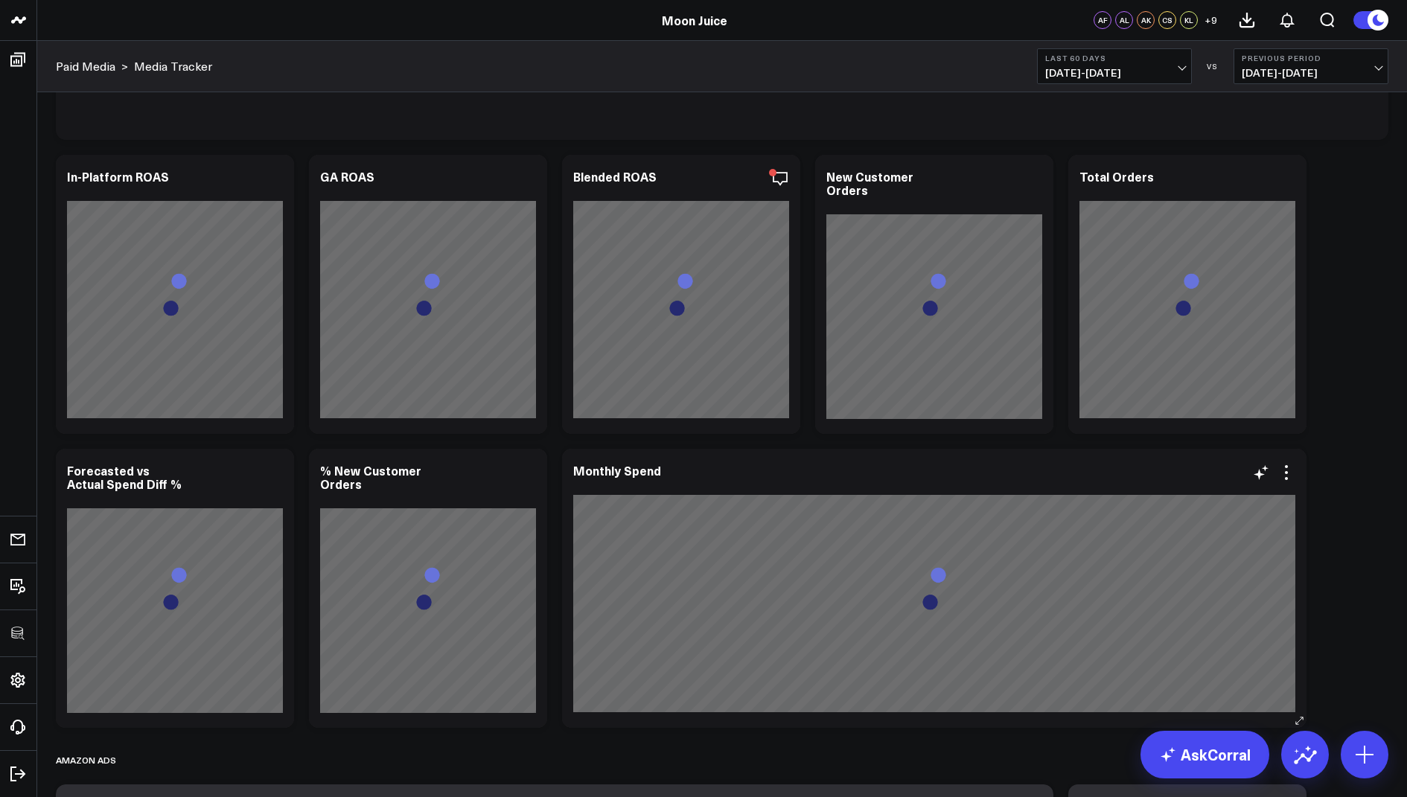
scroll to position [298, 0]
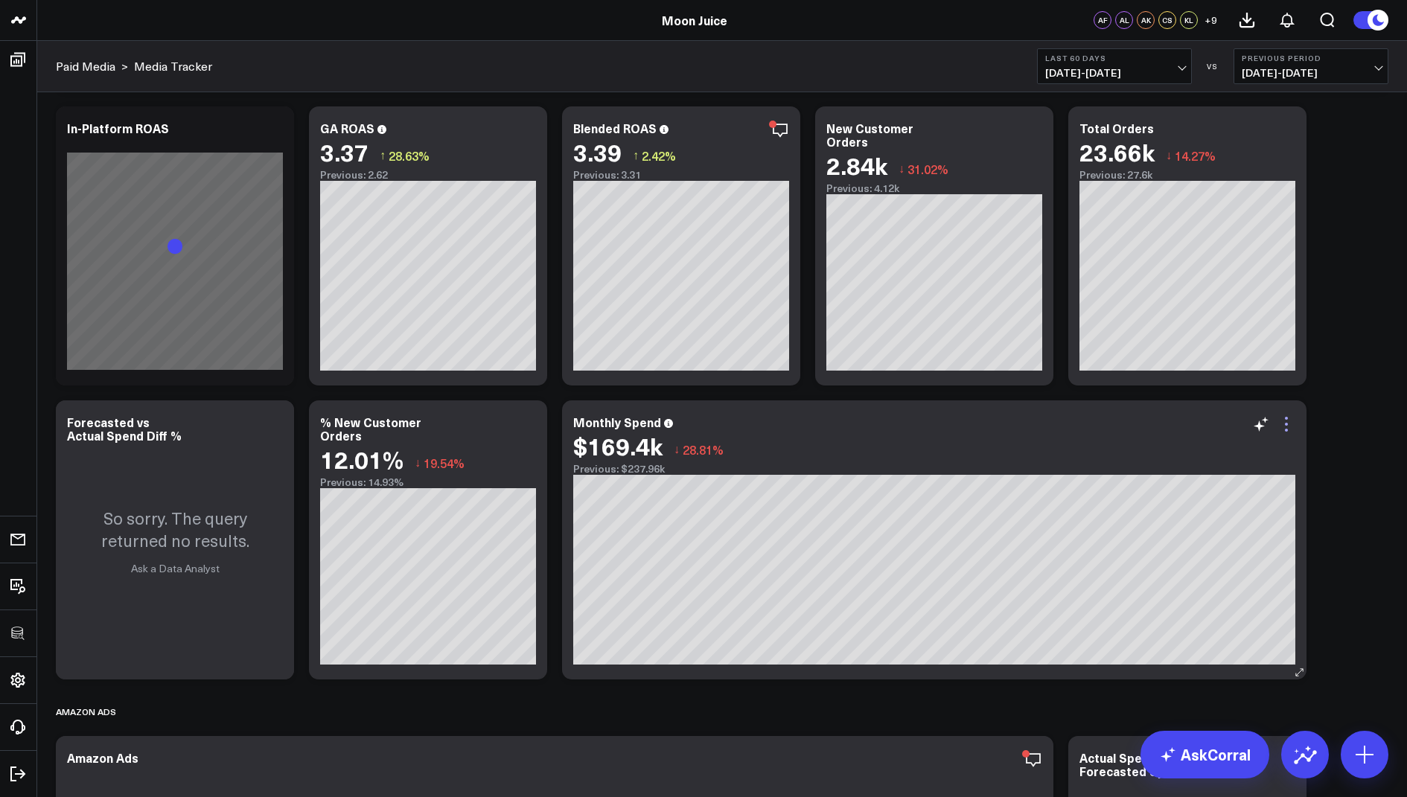
click at [1288, 419] on icon at bounding box center [1286, 424] width 18 height 18
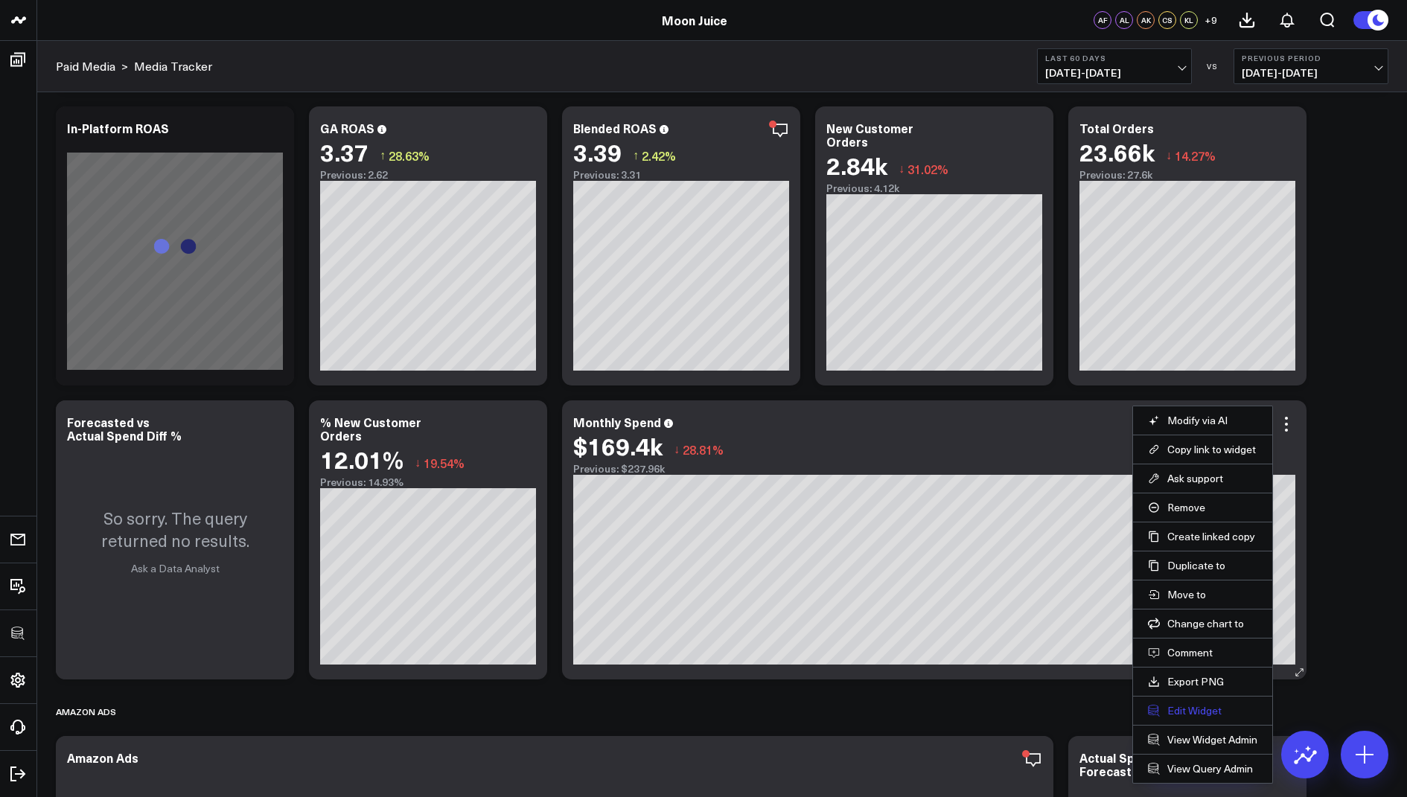
click at [1177, 704] on button "Edit Widget" at bounding box center [1202, 710] width 109 height 13
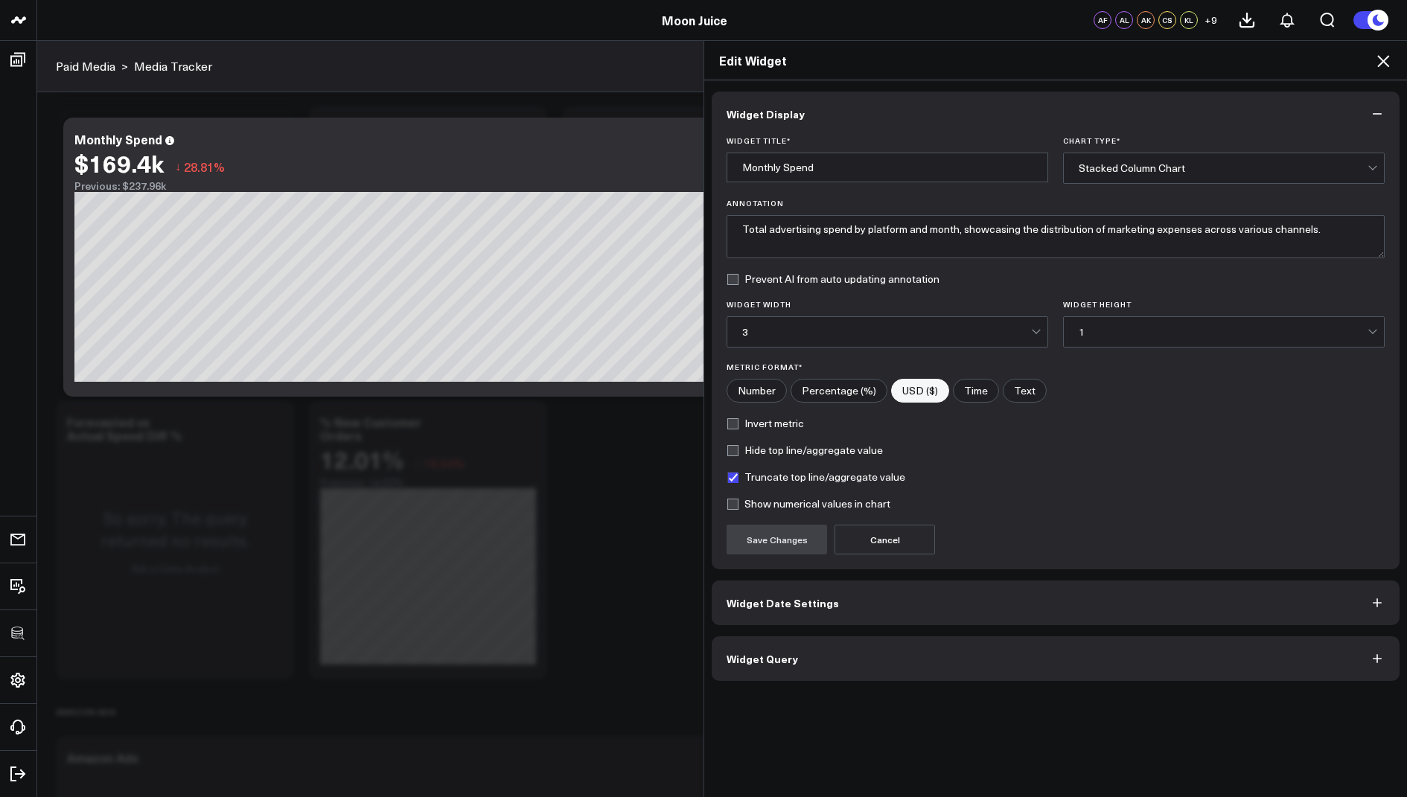
click at [777, 662] on button "Widget Query" at bounding box center [1056, 658] width 688 height 45
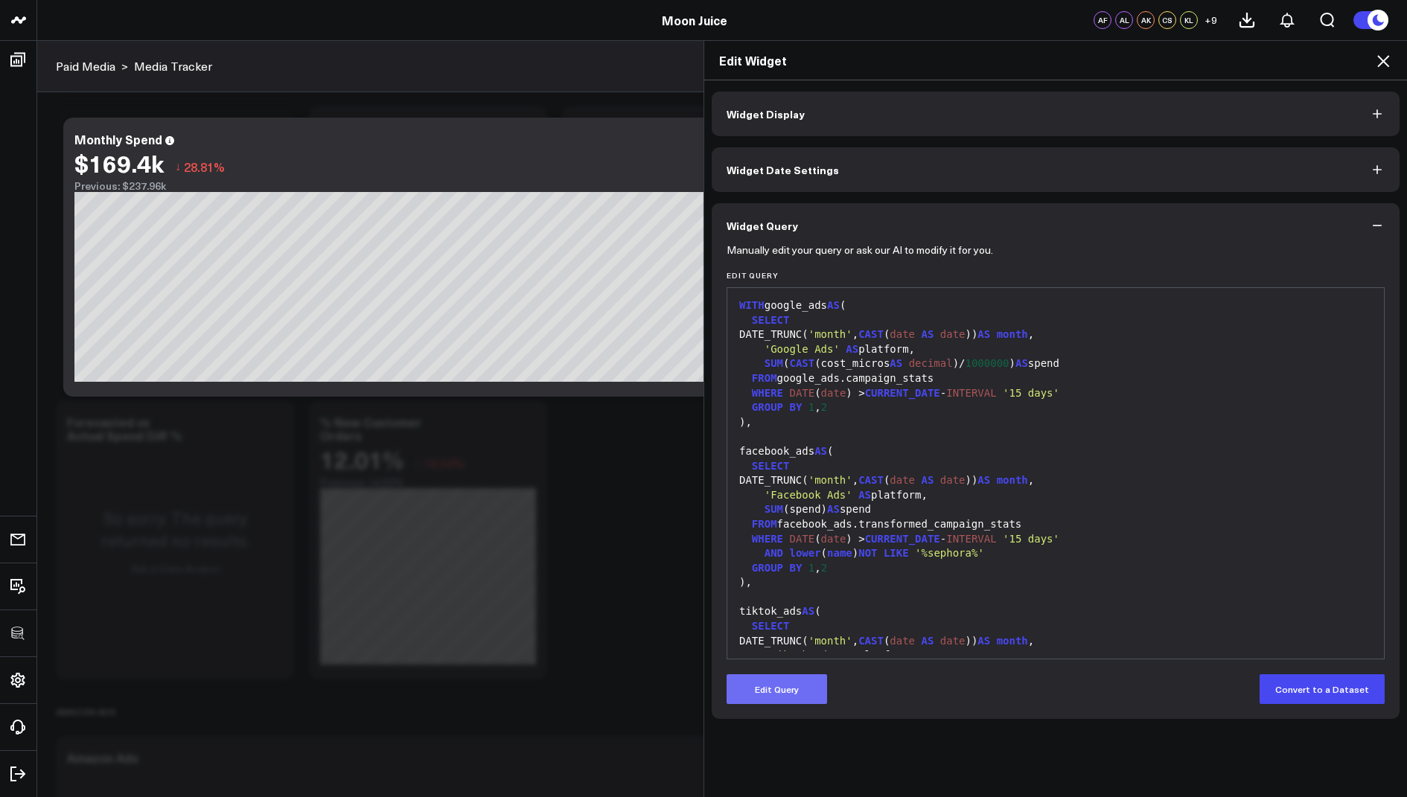
click at [769, 686] on button "Edit Query" at bounding box center [776, 689] width 100 height 30
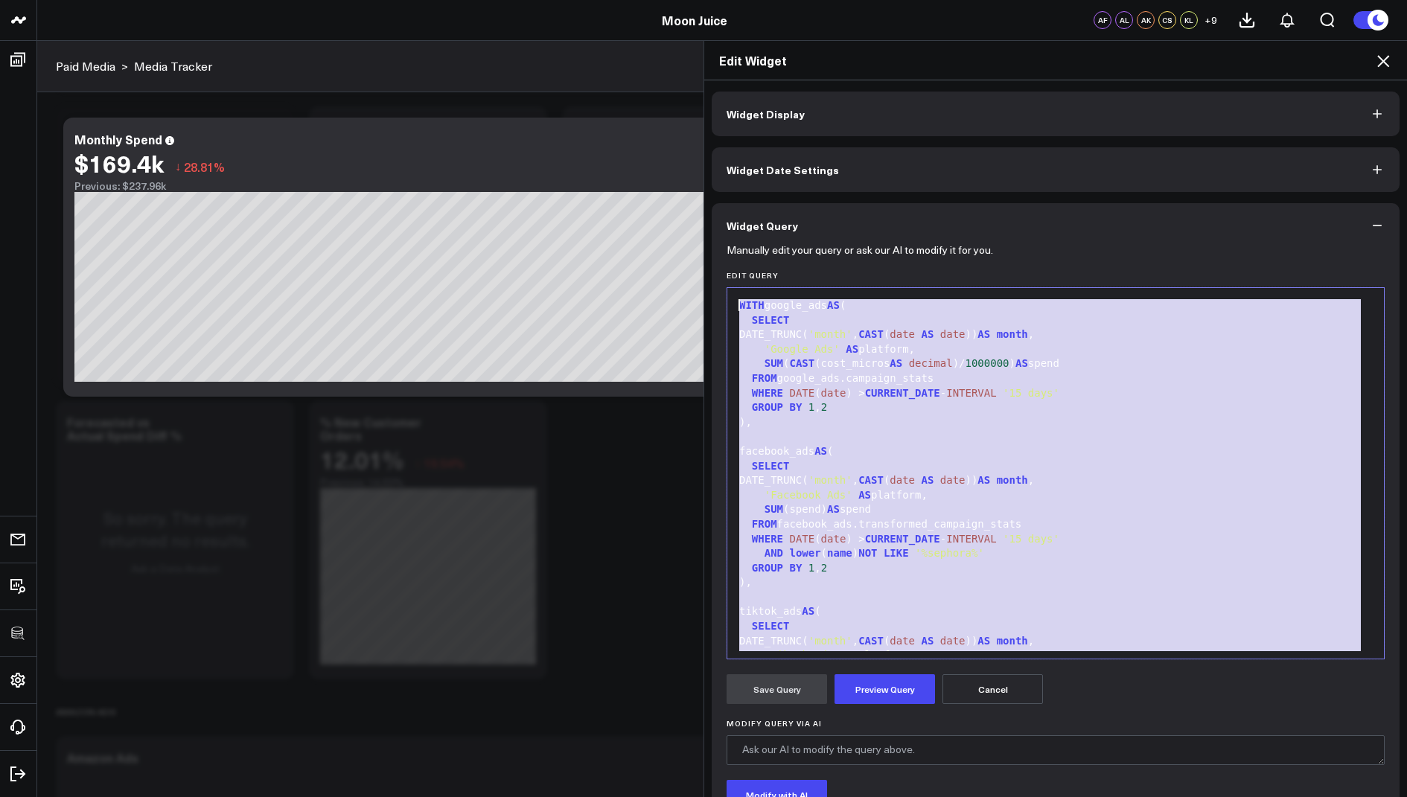
drag, startPoint x: 859, startPoint y: 595, endPoint x: 978, endPoint y: 185, distance: 427.7
click at [978, 185] on div "Widget Display Widget Date Settings Widget Query Manually edit your query or as…" at bounding box center [1056, 498] width 688 height 812
copy div "WITH google_ads AS ( SELECT DATE_TRUNC( 'month' , CAST ( date AS date )) AS mon…"
click at [1383, 52] on icon at bounding box center [1383, 61] width 18 height 18
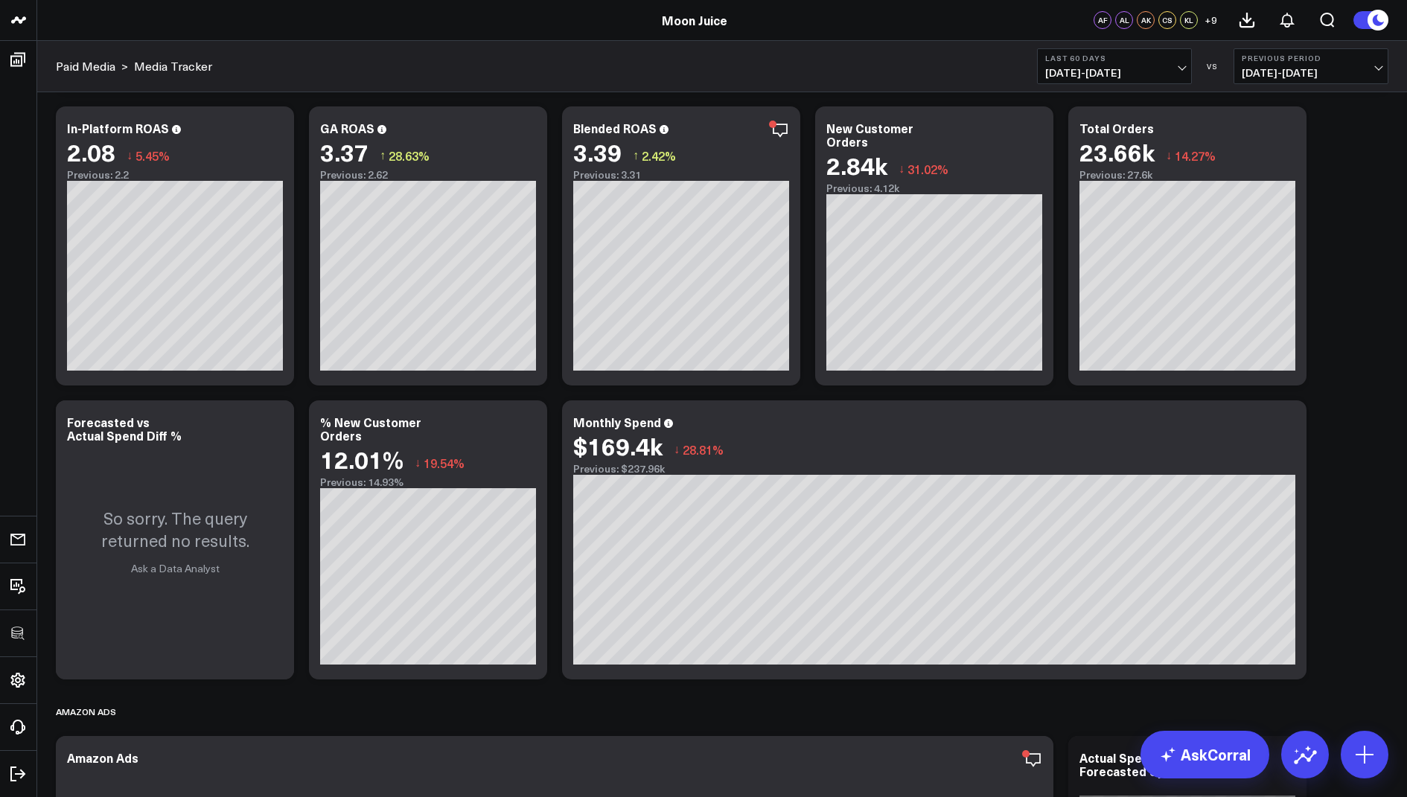
scroll to position [395, 0]
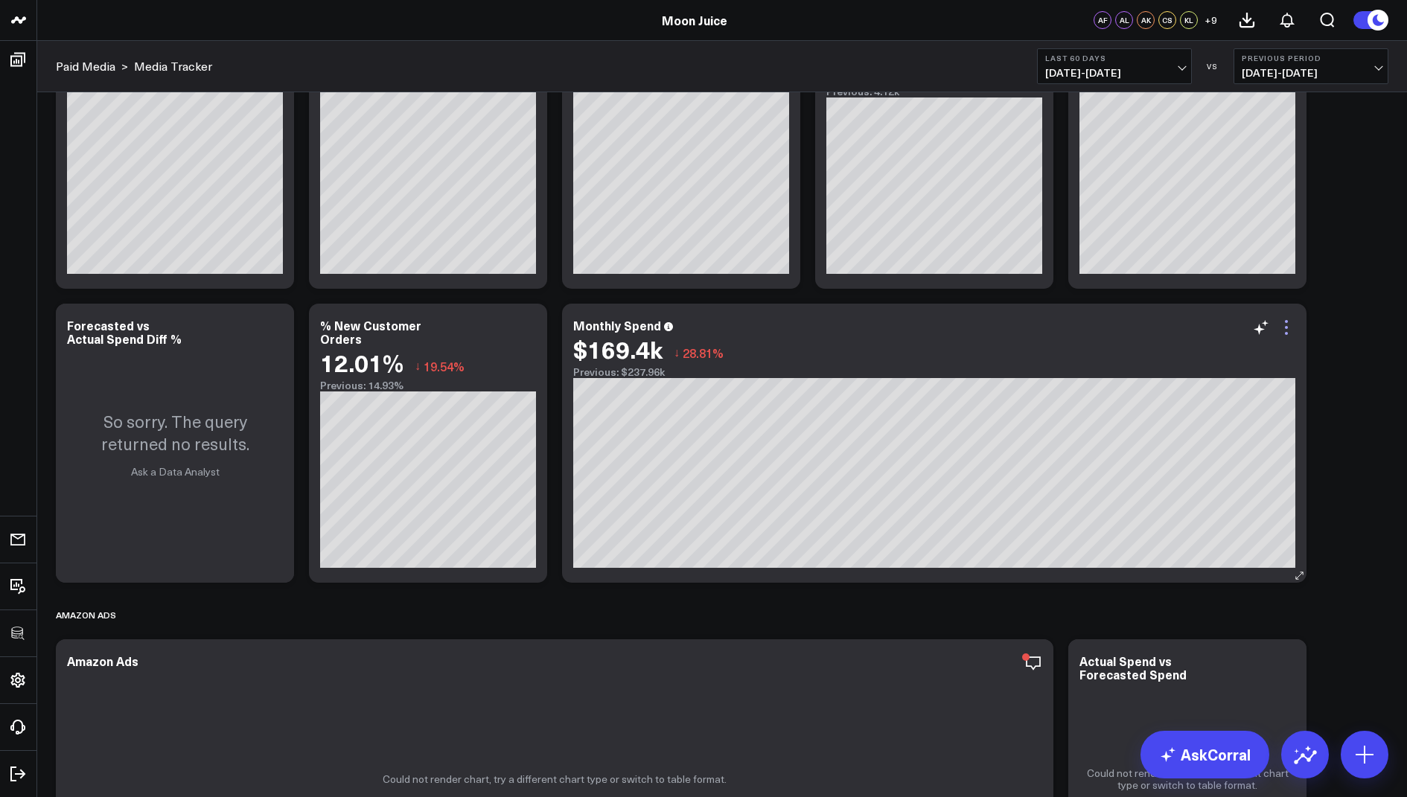
click at [1293, 322] on icon at bounding box center [1286, 328] width 18 height 18
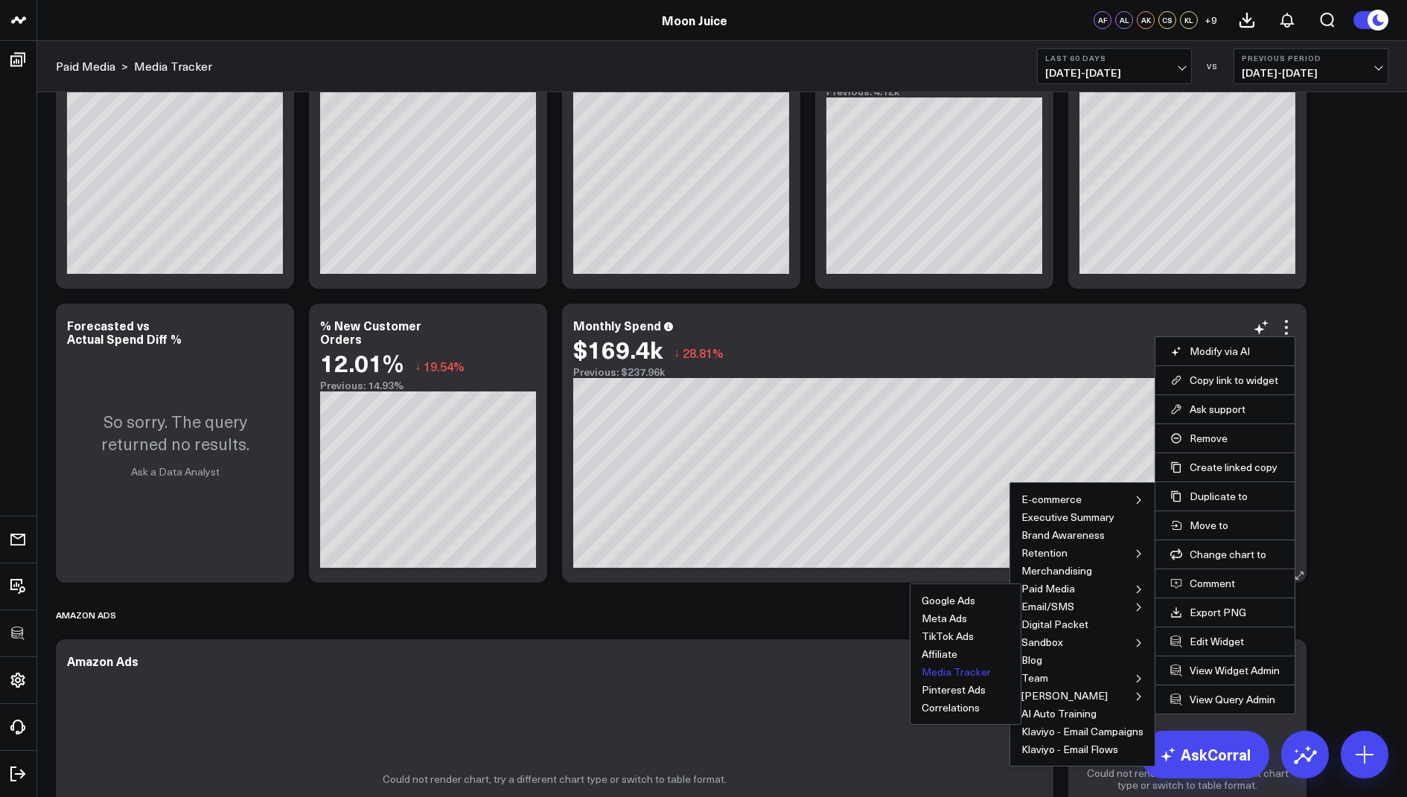
click at [944, 670] on button "Media Tracker" at bounding box center [955, 672] width 69 height 10
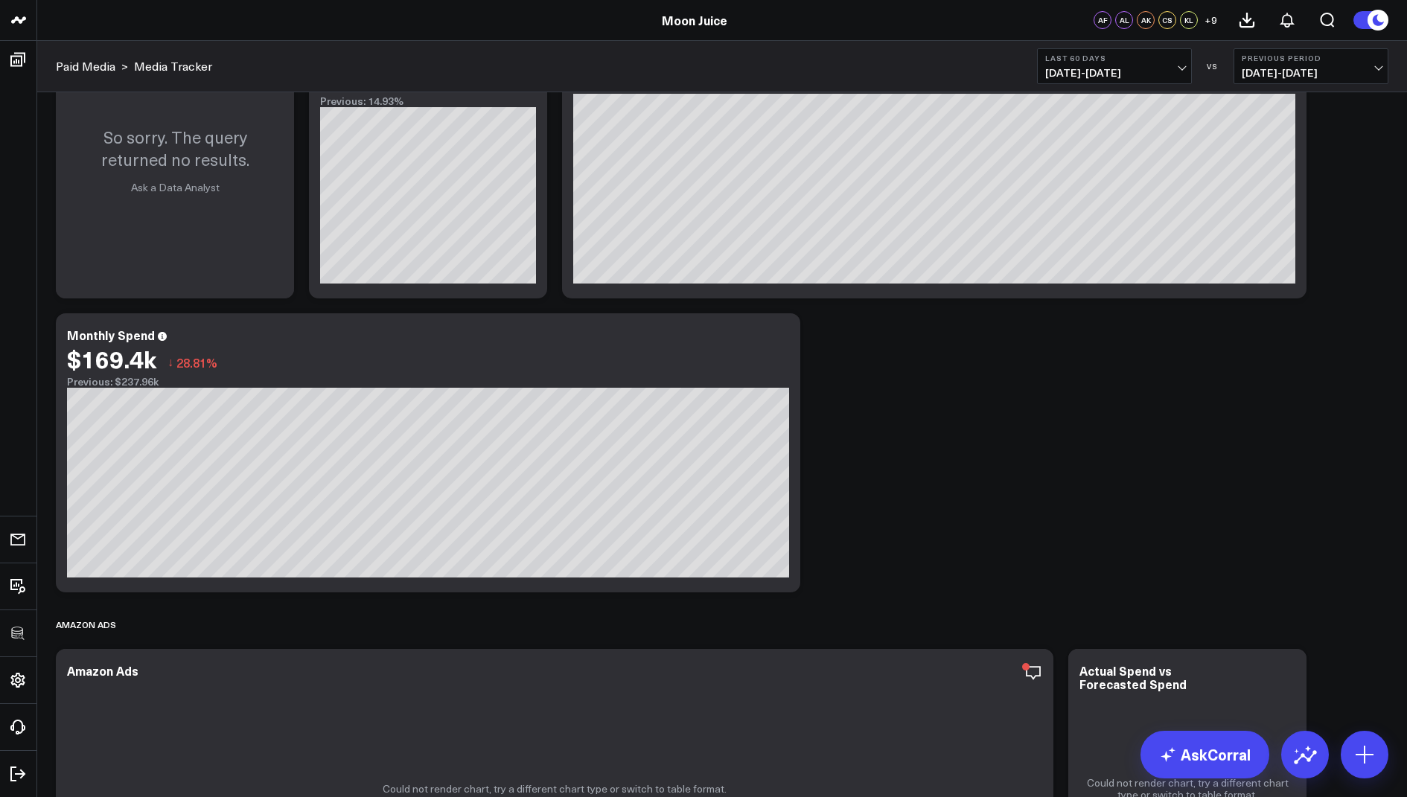
scroll to position [662, 0]
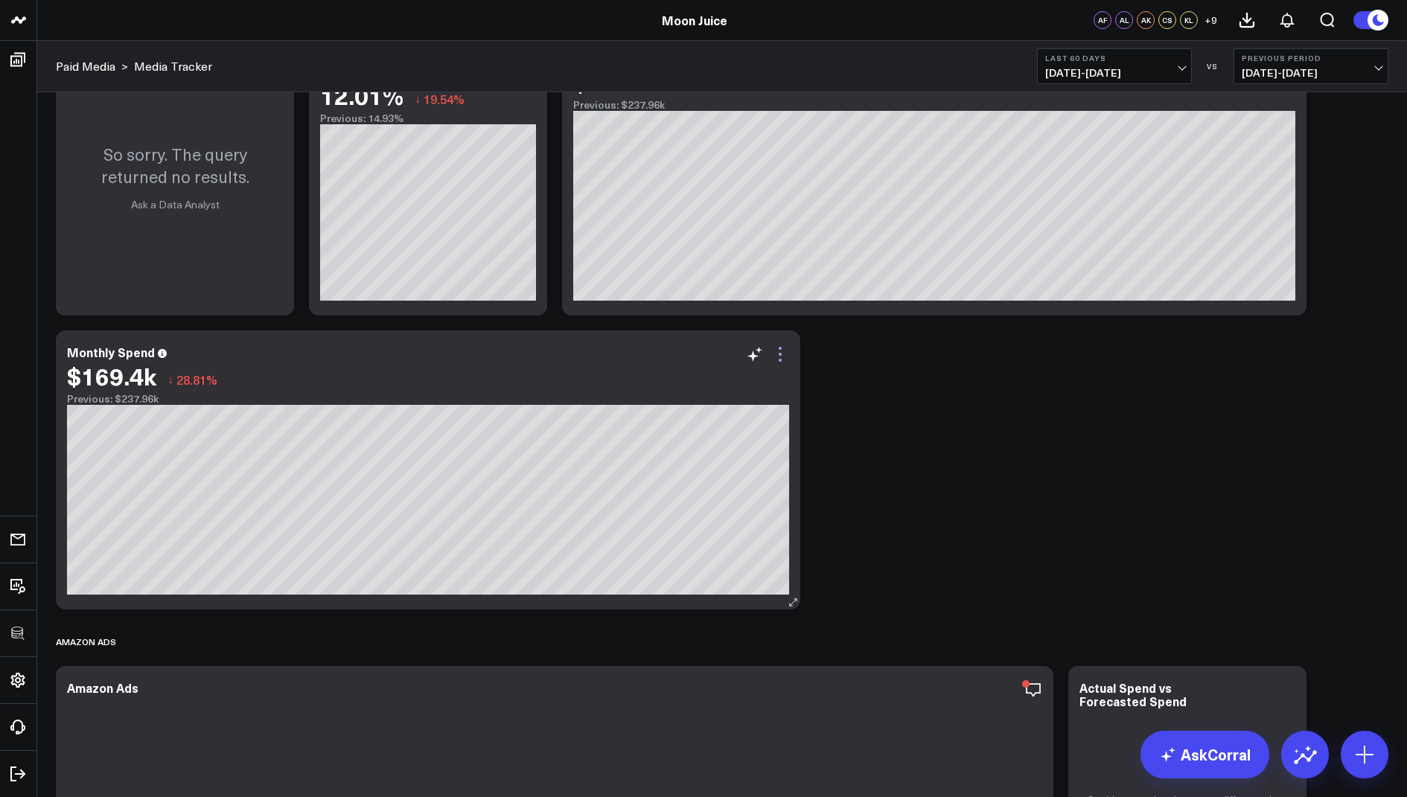
click at [784, 346] on icon at bounding box center [780, 354] width 18 height 18
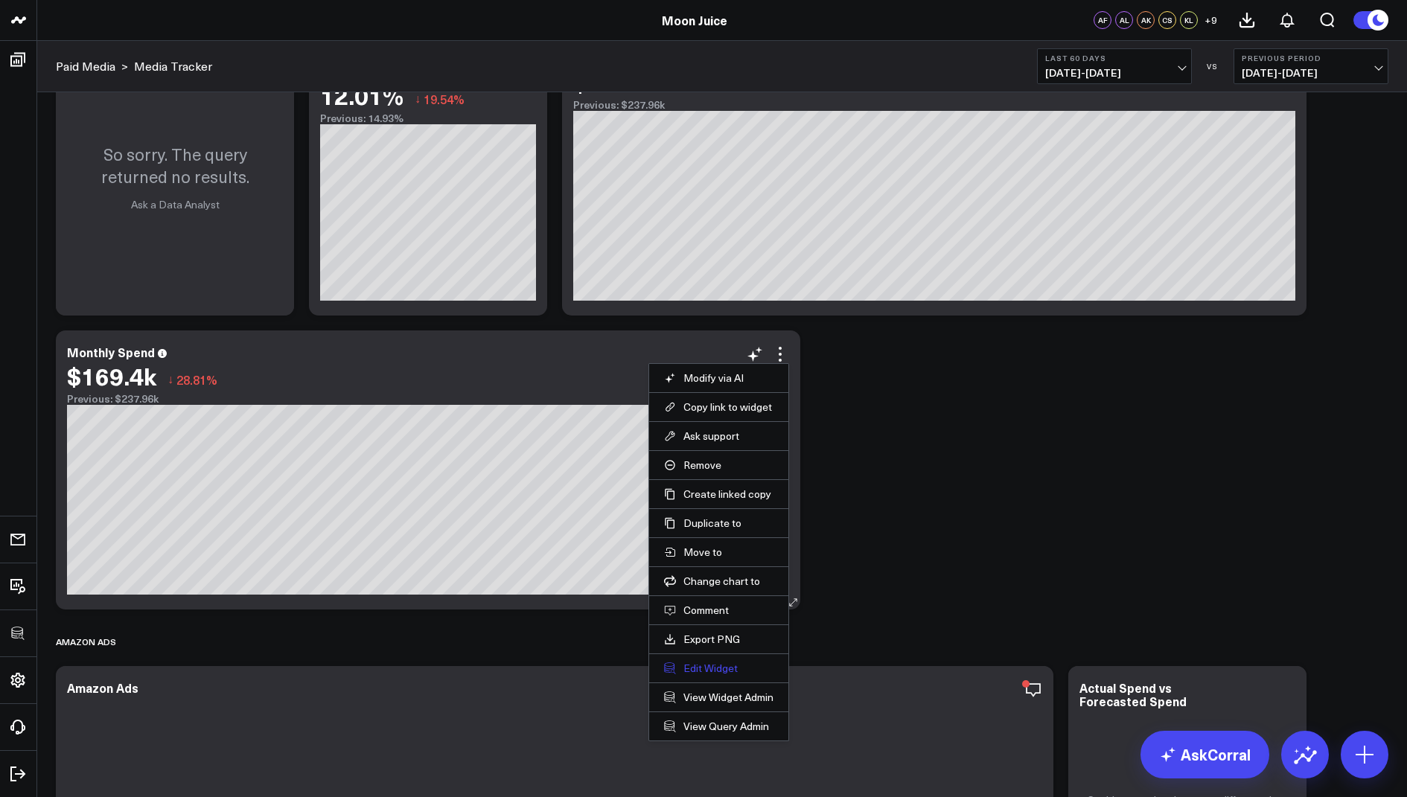
click at [712, 662] on button "Edit Widget" at bounding box center [718, 668] width 109 height 13
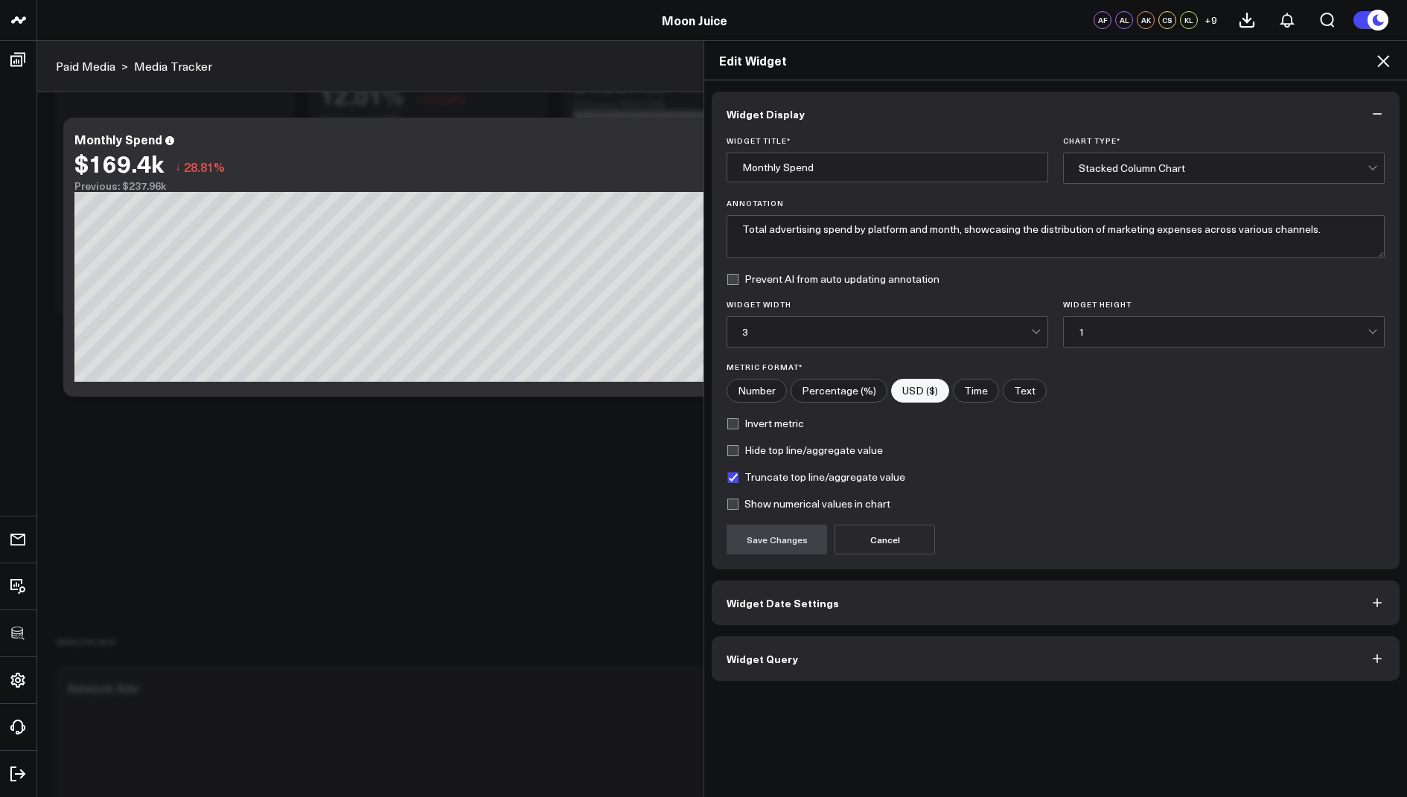
click at [760, 653] on span "Widget Query" at bounding box center [761, 659] width 71 height 12
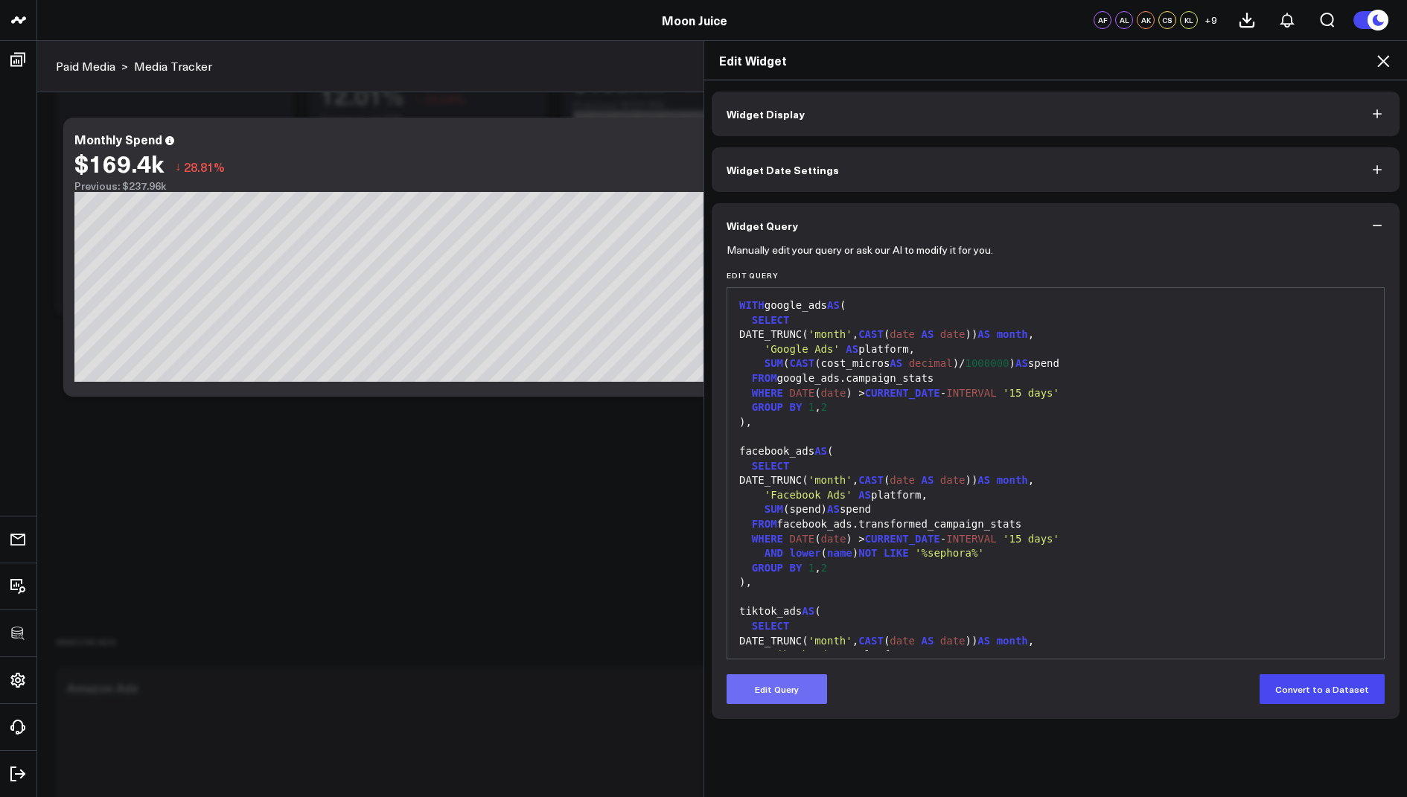
click at [767, 694] on button "Edit Query" at bounding box center [776, 689] width 100 height 30
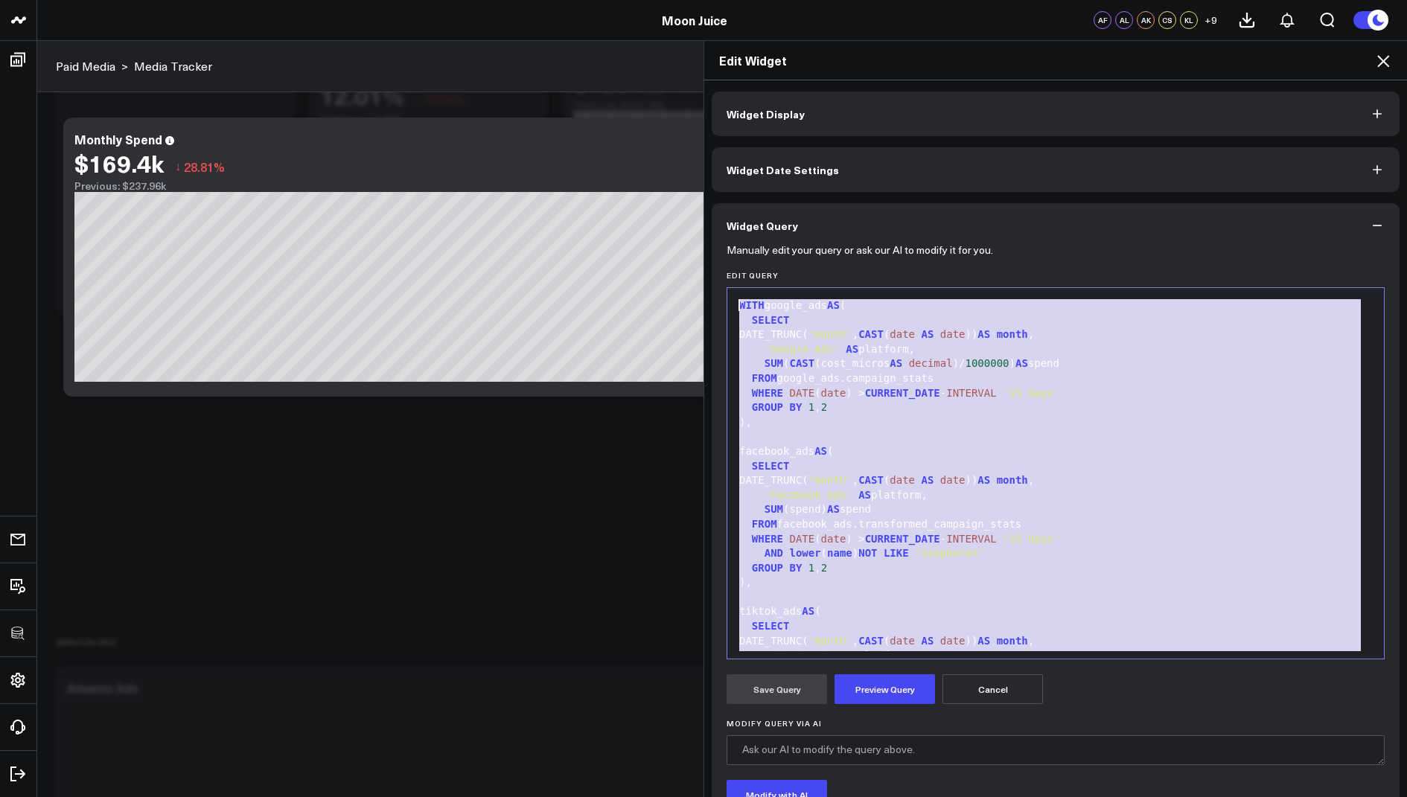
drag, startPoint x: 835, startPoint y: 610, endPoint x: 971, endPoint y: 81, distance: 546.4
click at [971, 81] on div "Widget Display Widget Date Settings Widget Query Manually edit your query or as…" at bounding box center [1055, 438] width 703 height 717
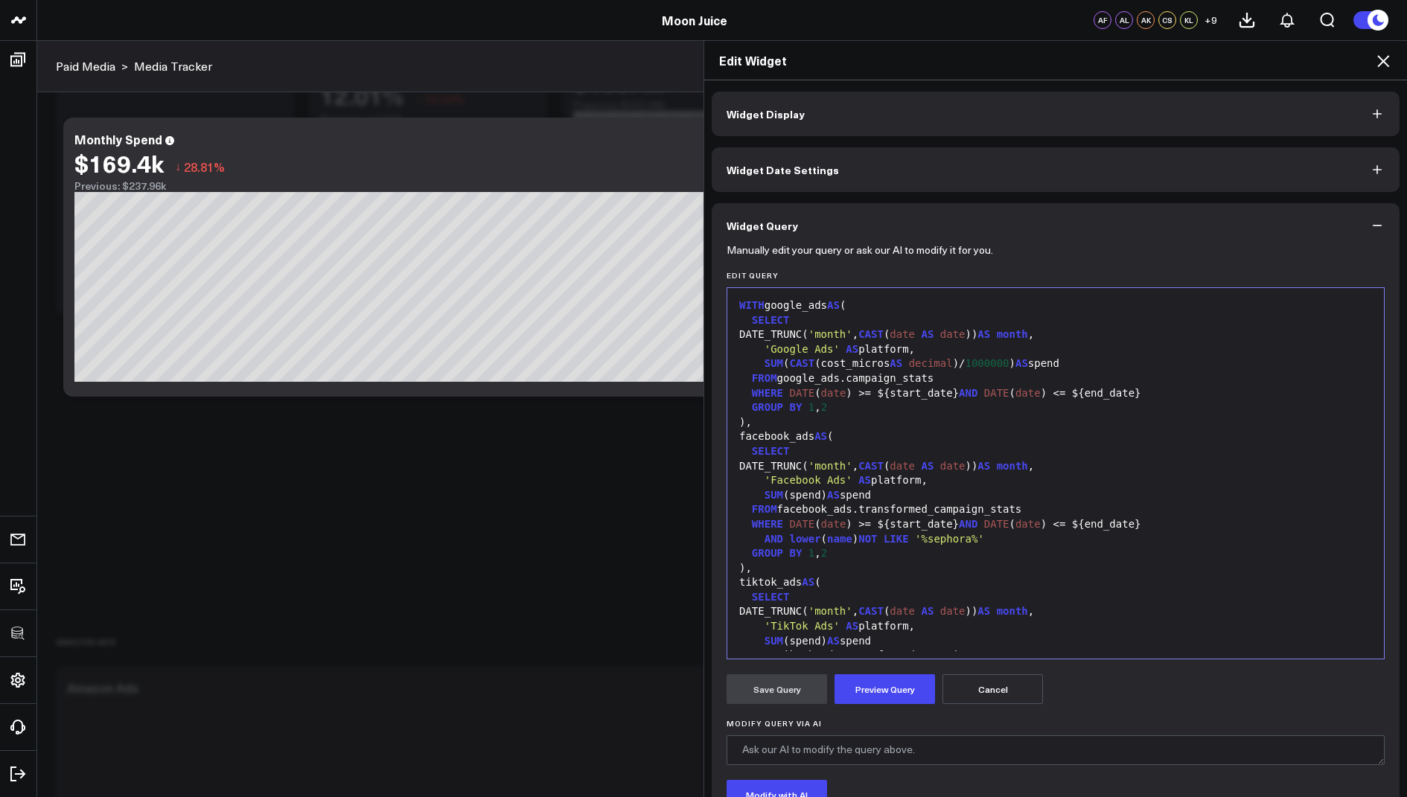
scroll to position [976, 0]
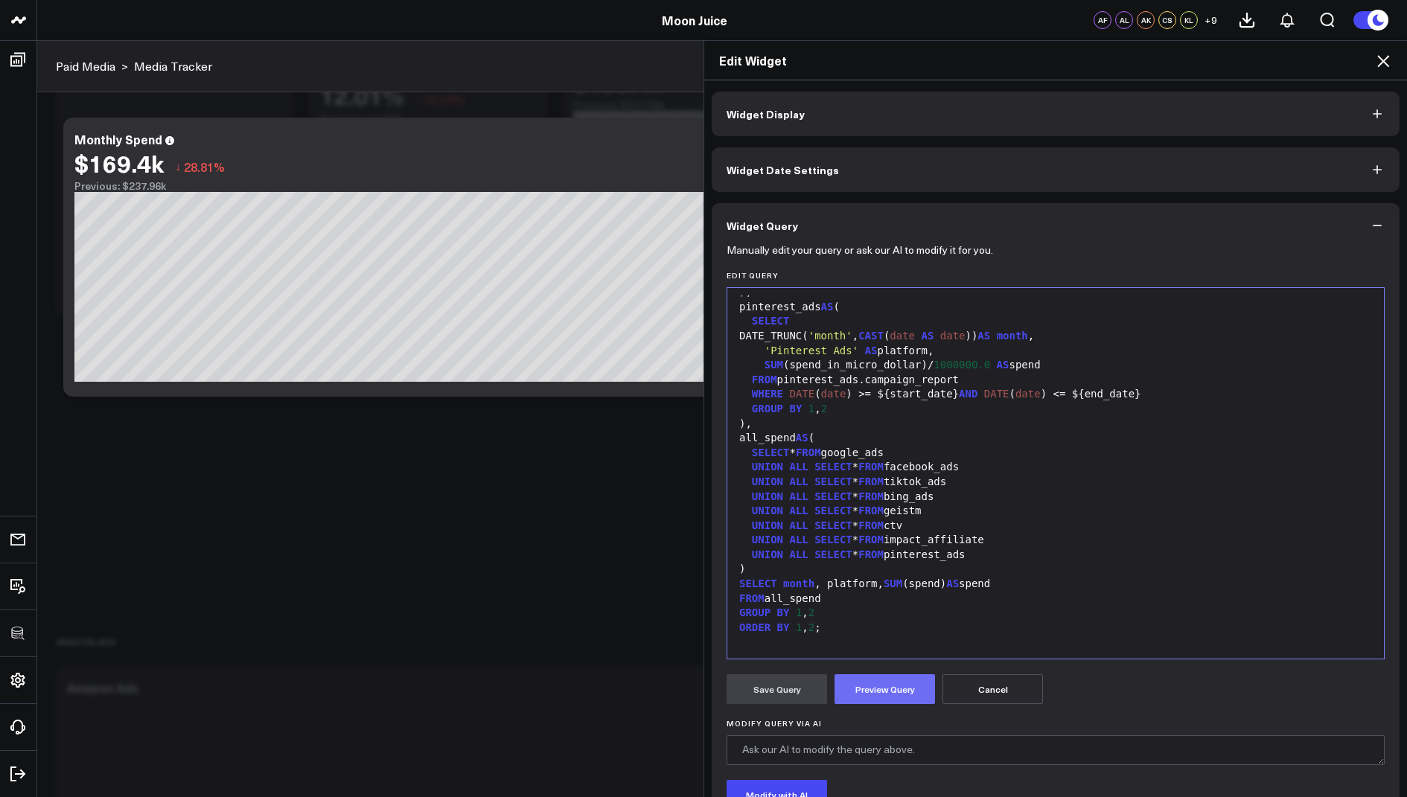
click at [873, 686] on button "Preview Query" at bounding box center [884, 689] width 100 height 30
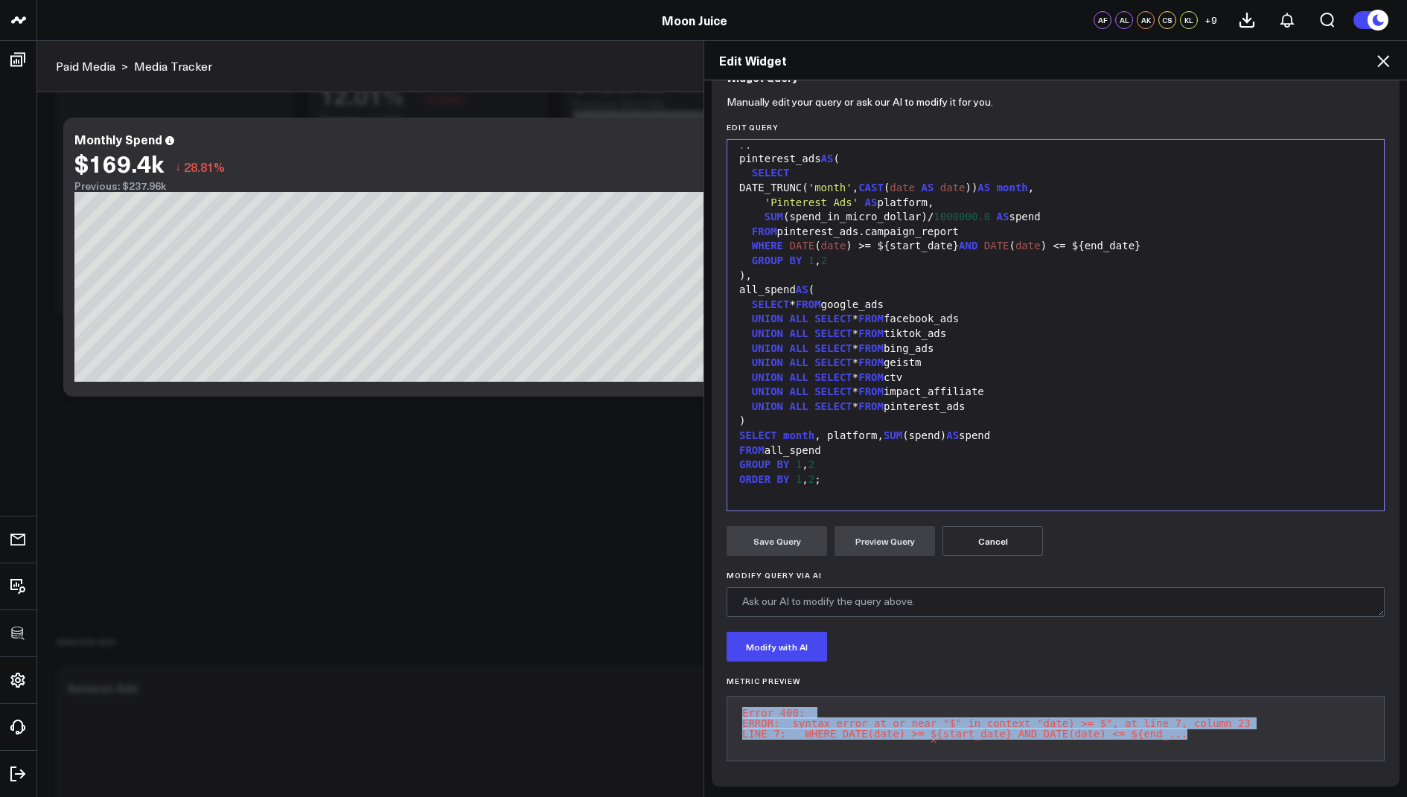
drag, startPoint x: 1233, startPoint y: 721, endPoint x: 732, endPoint y: 697, distance: 502.2
click at [732, 697] on pre "Error 400: ERROR: syntax error at or near "$" in context "date) >= $", at line …" at bounding box center [1055, 728] width 658 height 65
copy pre "Error 400: ERROR: syntax error at or near "$" in context "date) >= $", at line …"
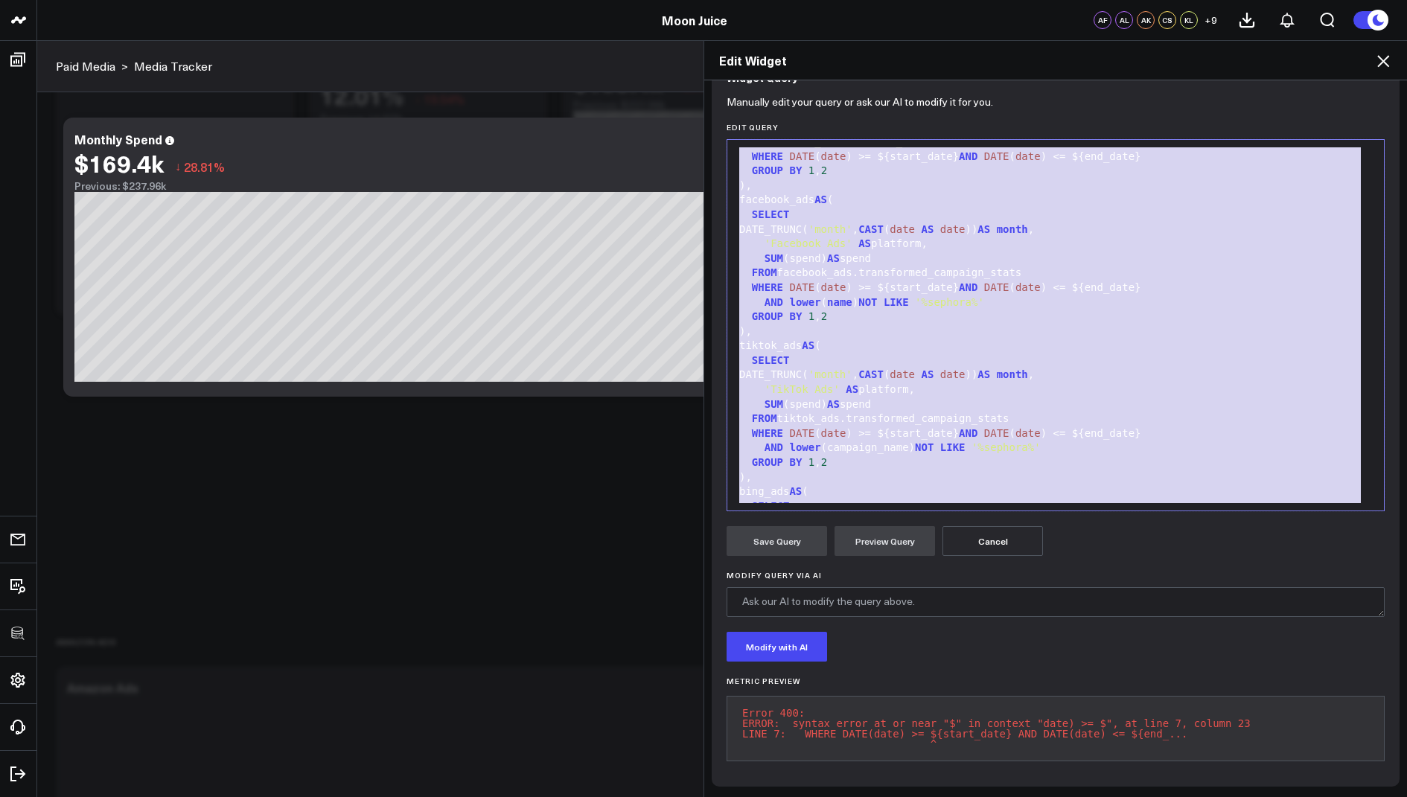
scroll to position [0, 0]
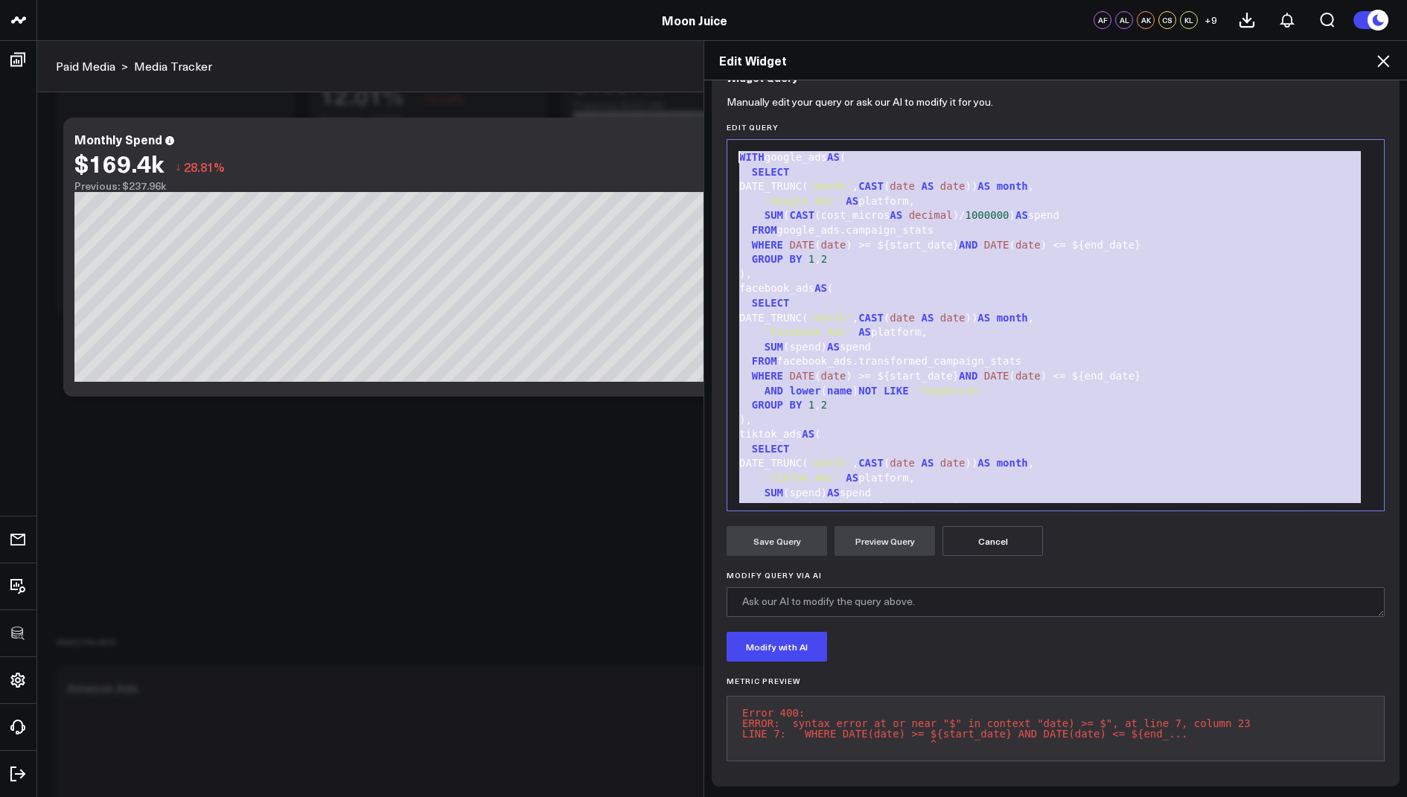
drag, startPoint x: 843, startPoint y: 482, endPoint x: 723, endPoint y: 31, distance: 467.4
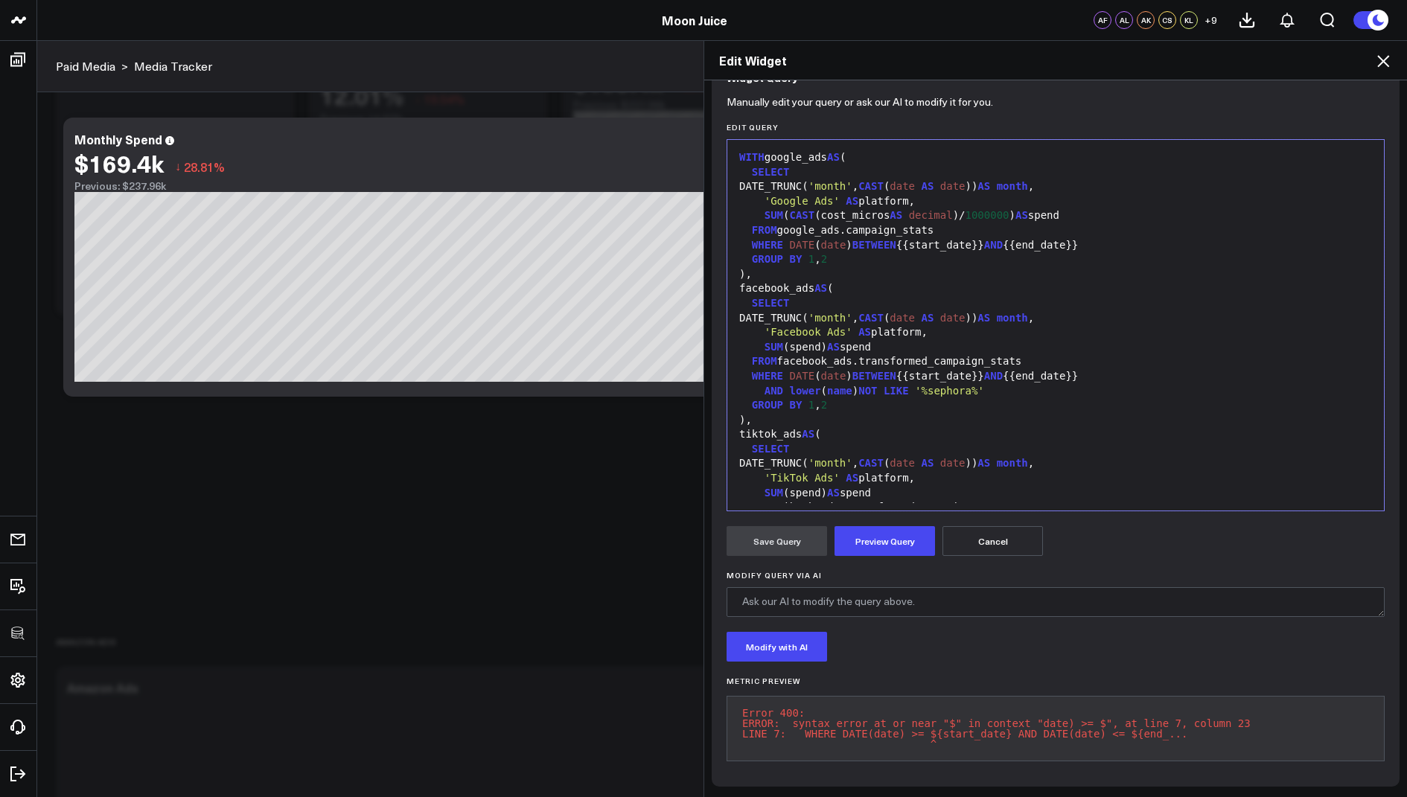
scroll to position [976, 0]
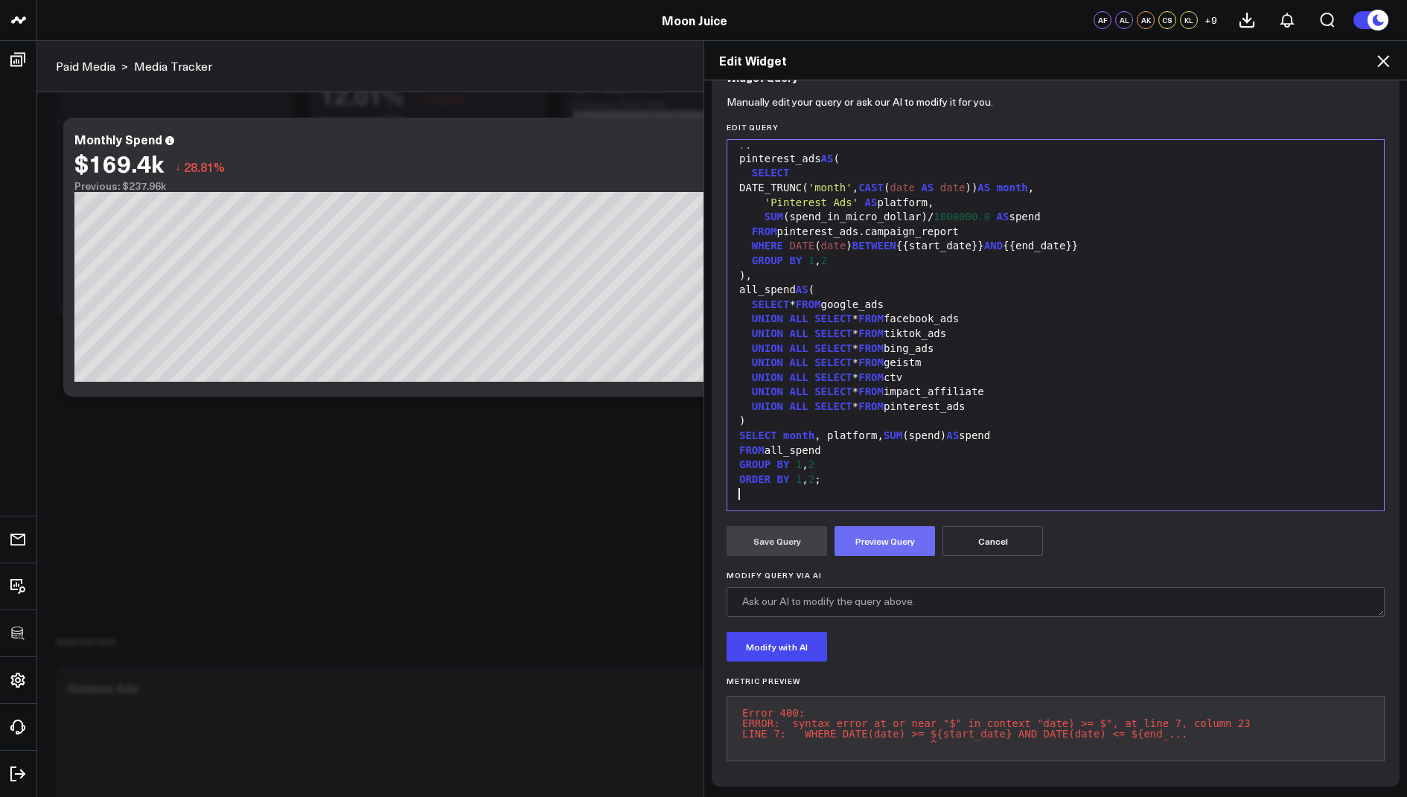
click at [866, 531] on button "Preview Query" at bounding box center [884, 541] width 100 height 30
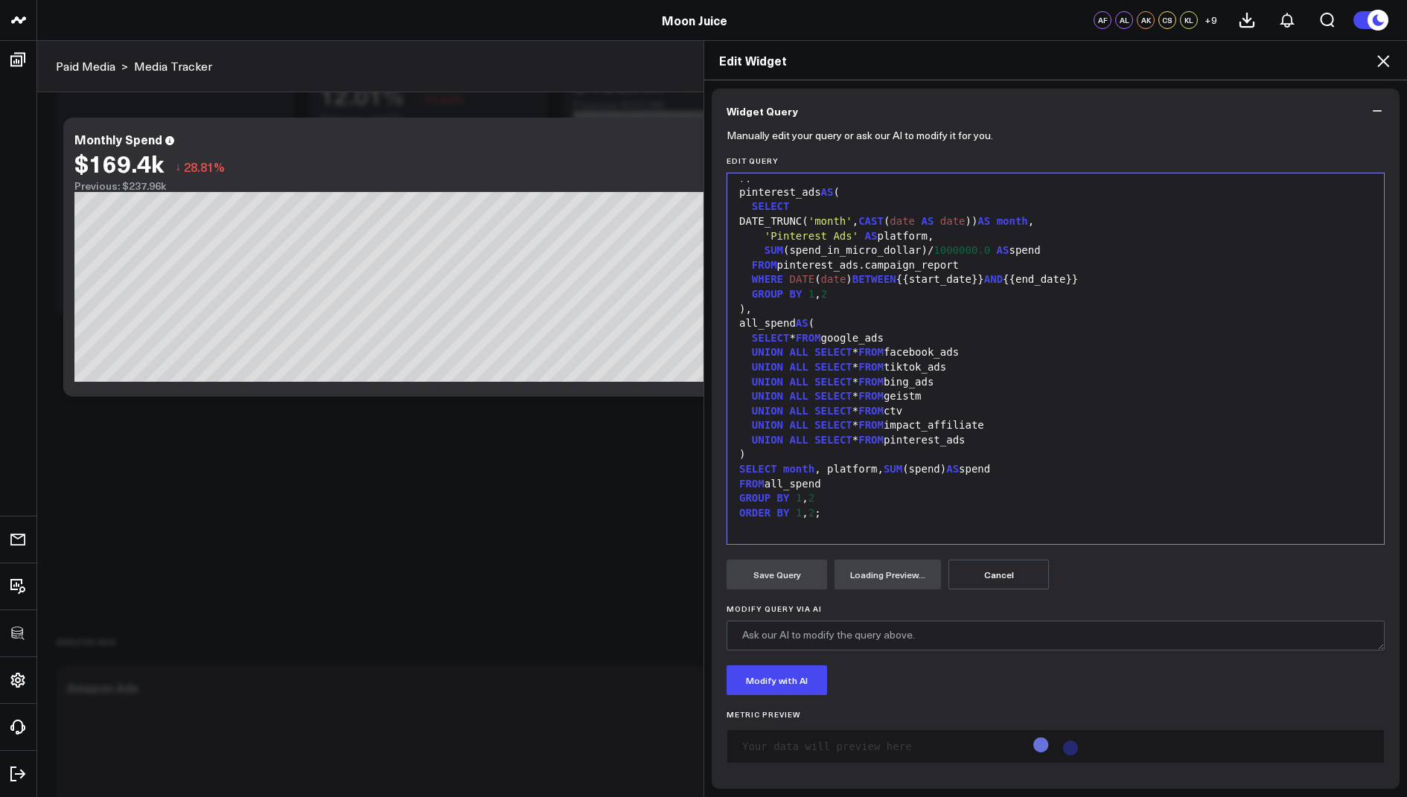
scroll to position [156, 0]
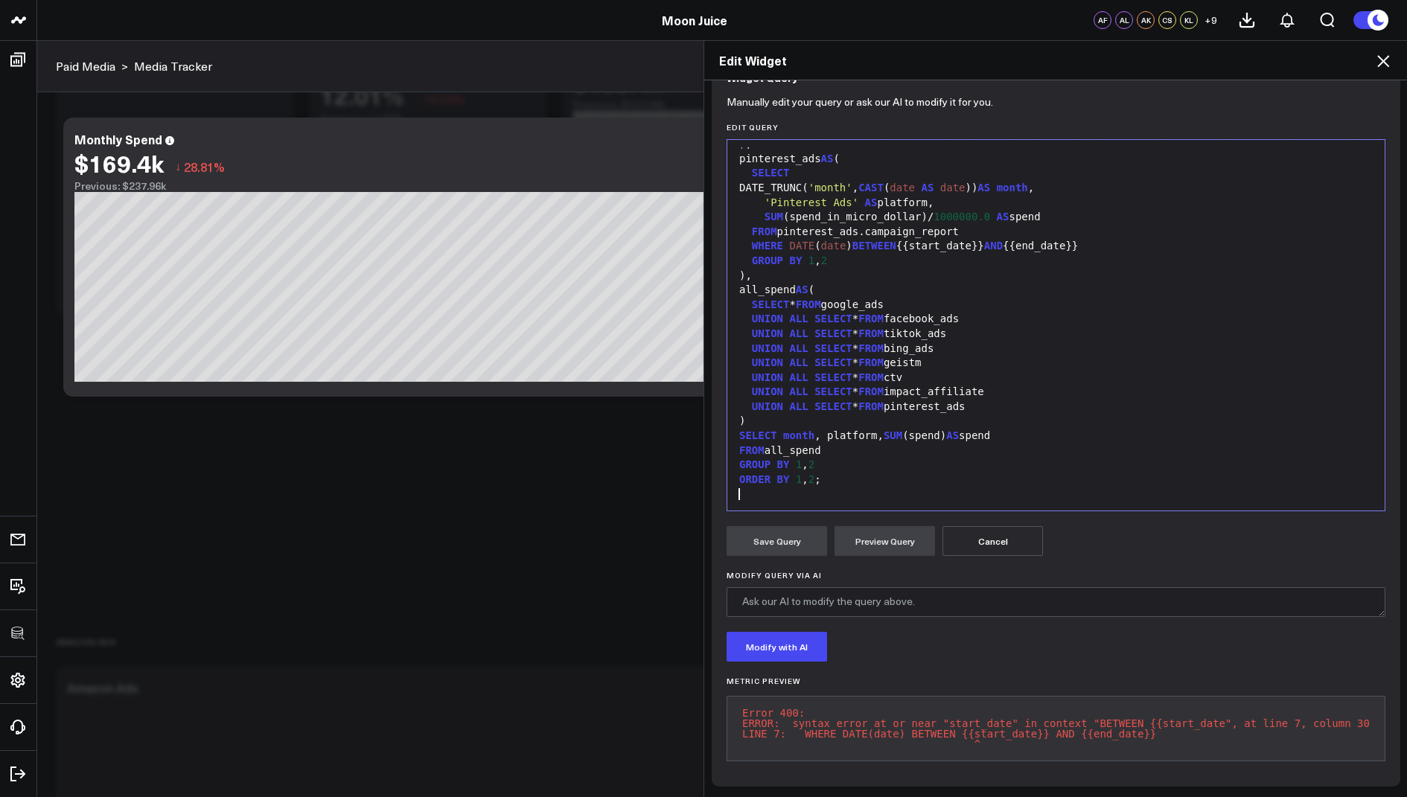
click at [851, 487] on div at bounding box center [1056, 494] width 642 height 15
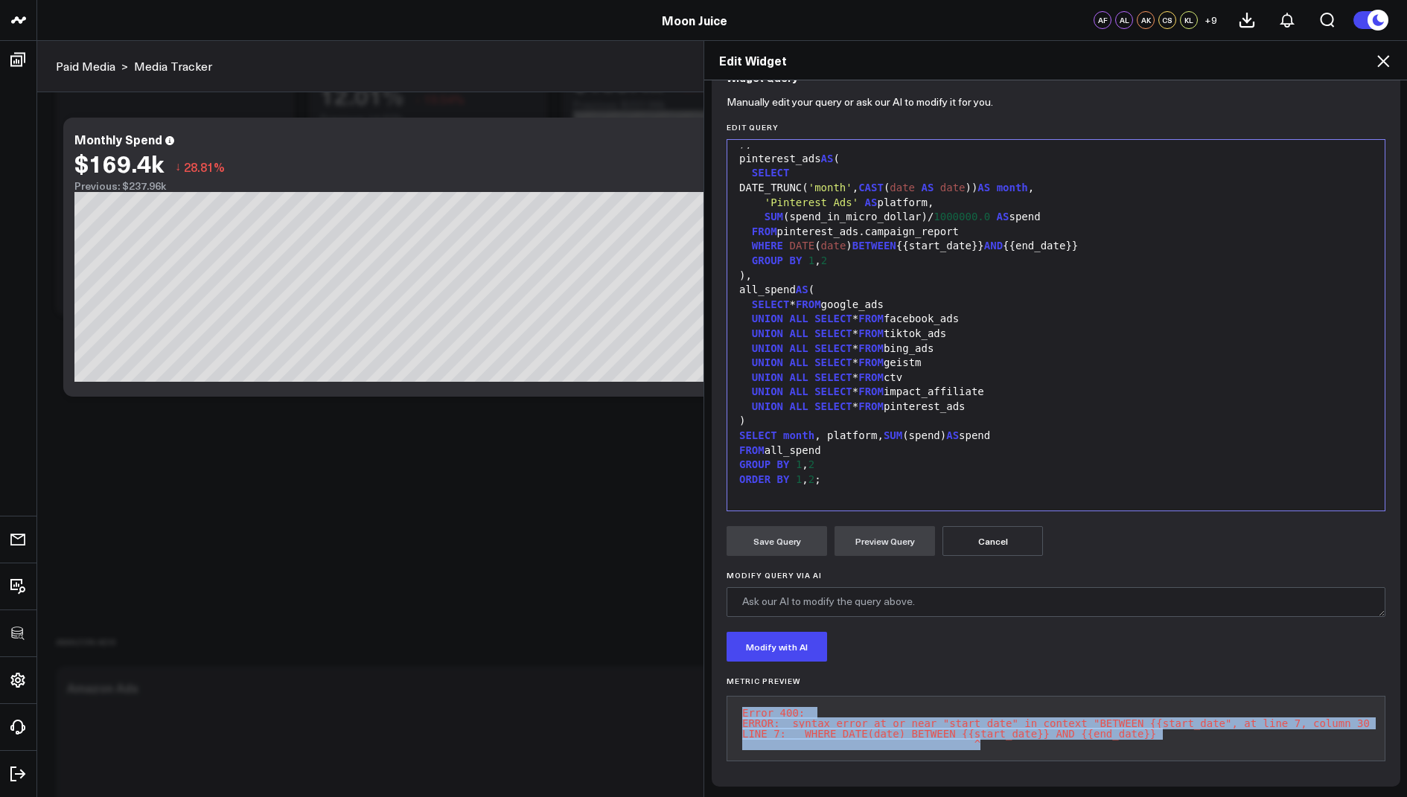
drag, startPoint x: 1213, startPoint y: 731, endPoint x: 730, endPoint y: 699, distance: 484.1
click at [730, 699] on pre "Error 400: ERROR: syntax error at or near "start_date" in context "BETWEEN {{st…" at bounding box center [1055, 728] width 659 height 65
copy pre "Error 400: ERROR: syntax error at or near "start_date" in context "BETWEEN {{st…"
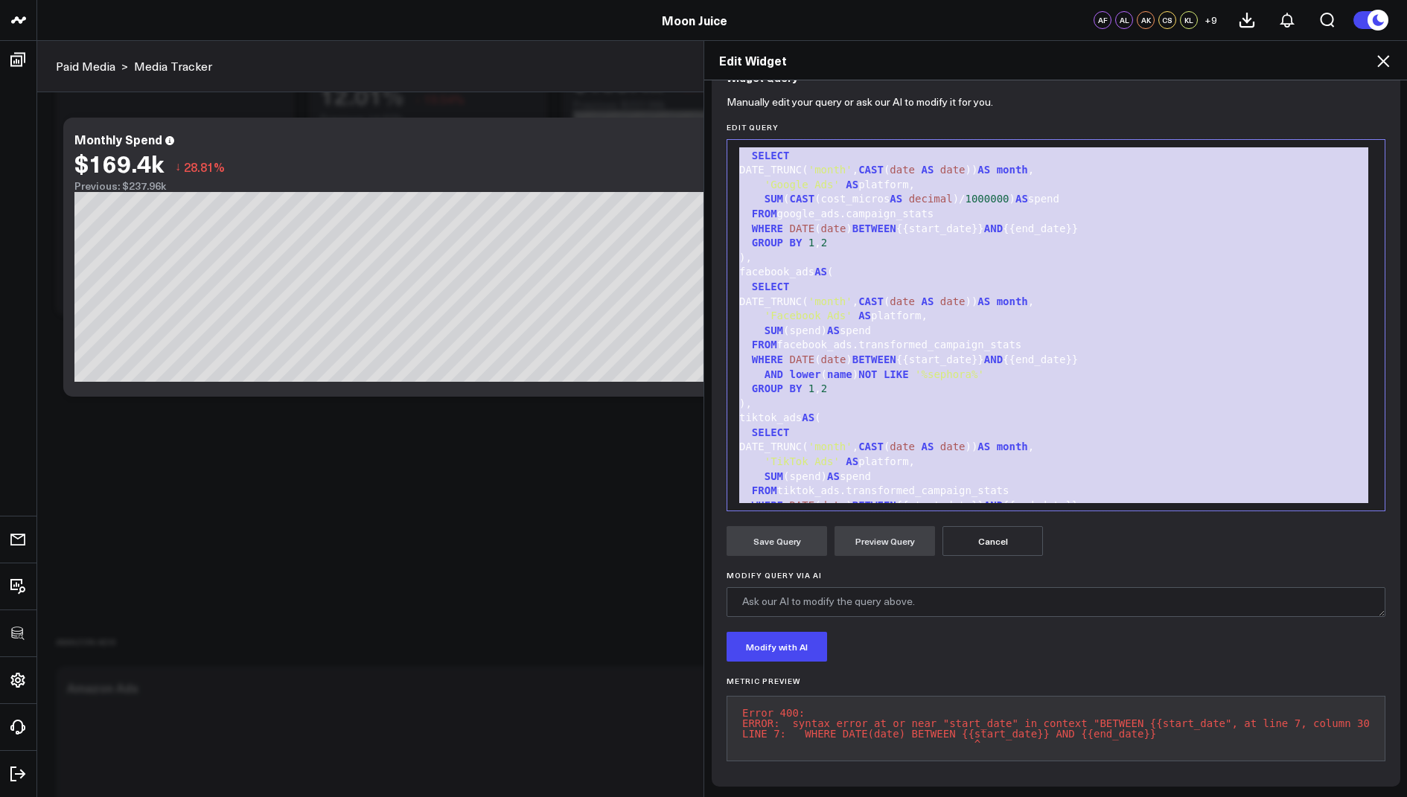
scroll to position [0, 0]
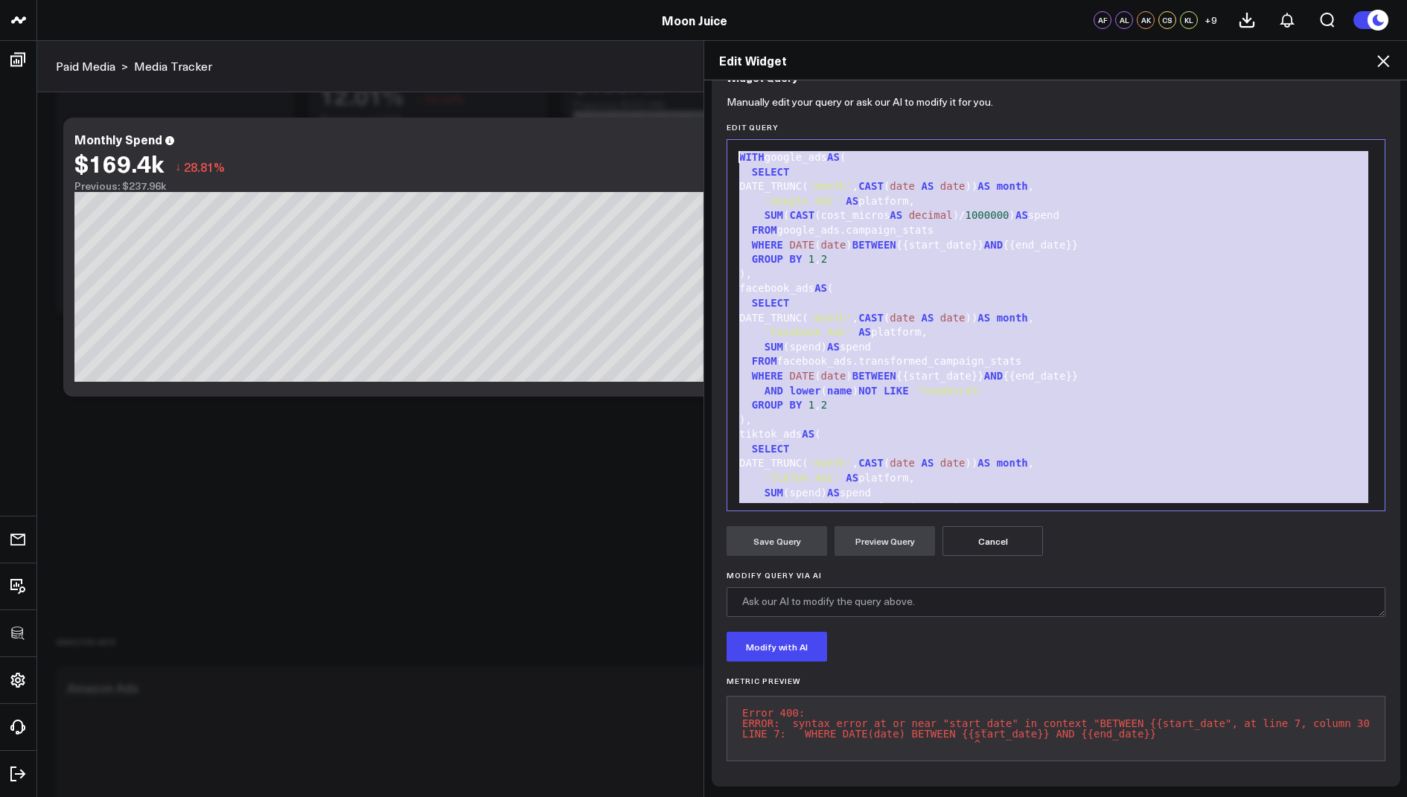
drag, startPoint x: 848, startPoint y: 472, endPoint x: 812, endPoint y: -37, distance: 510.3
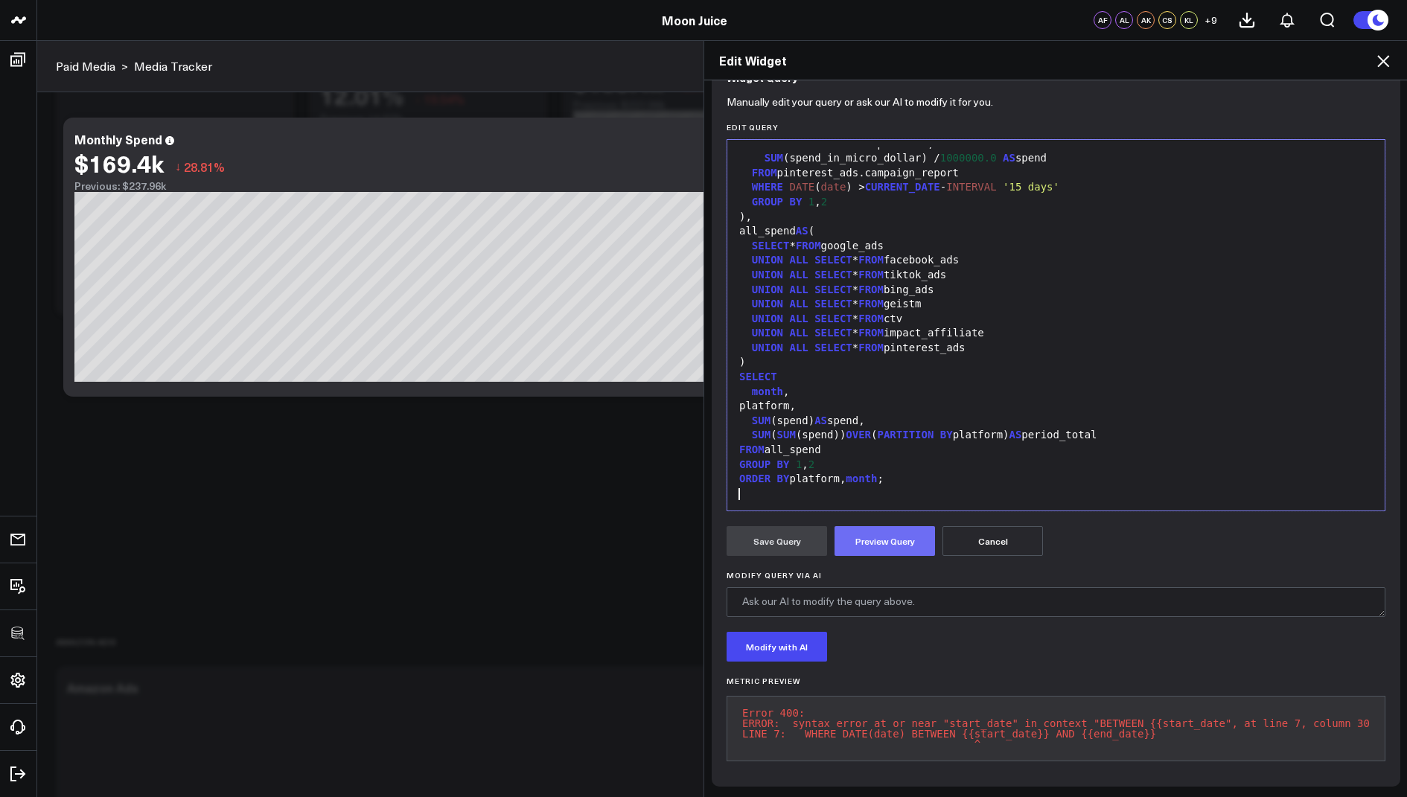
click at [867, 527] on button "Preview Query" at bounding box center [884, 541] width 100 height 30
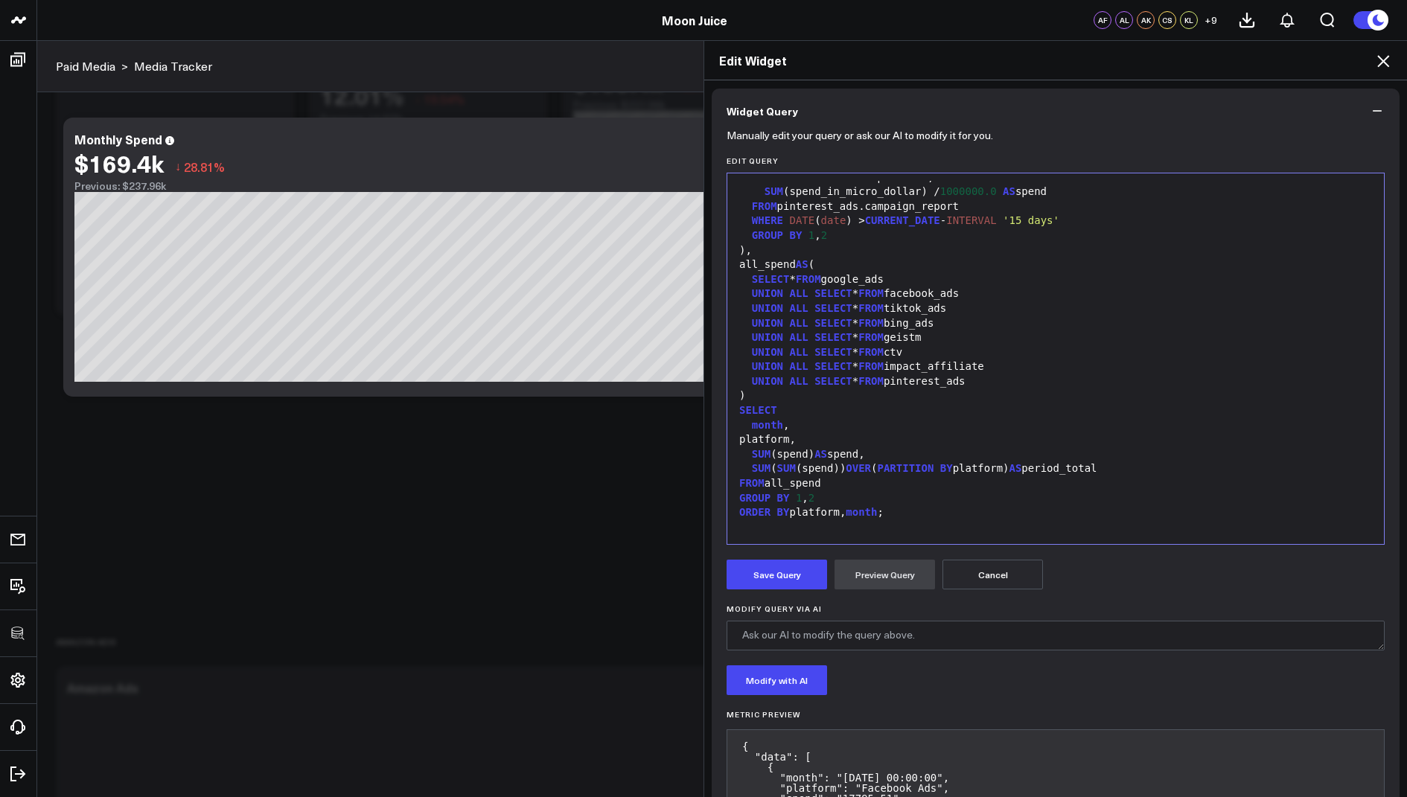
scroll to position [156, 0]
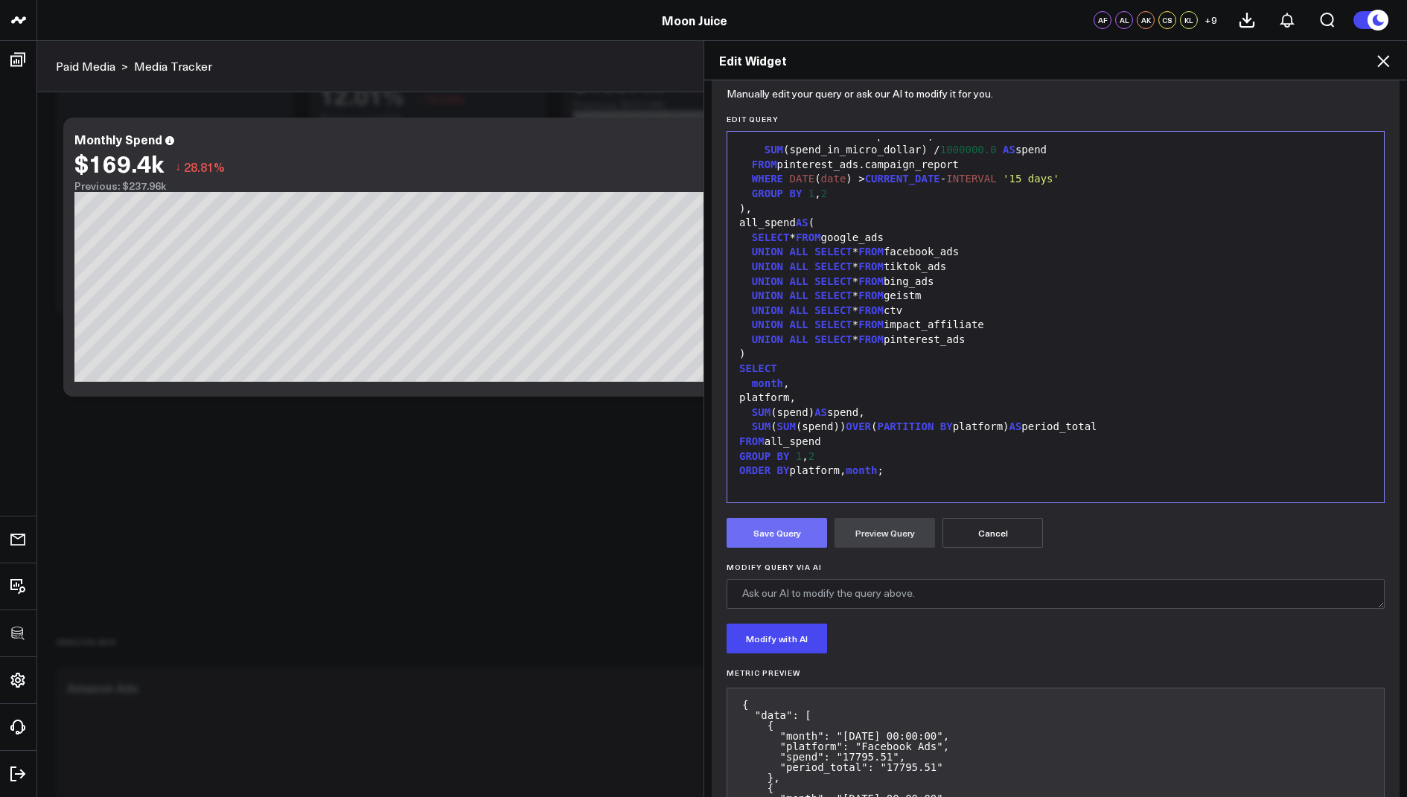
click at [764, 536] on button "Save Query" at bounding box center [776, 533] width 100 height 30
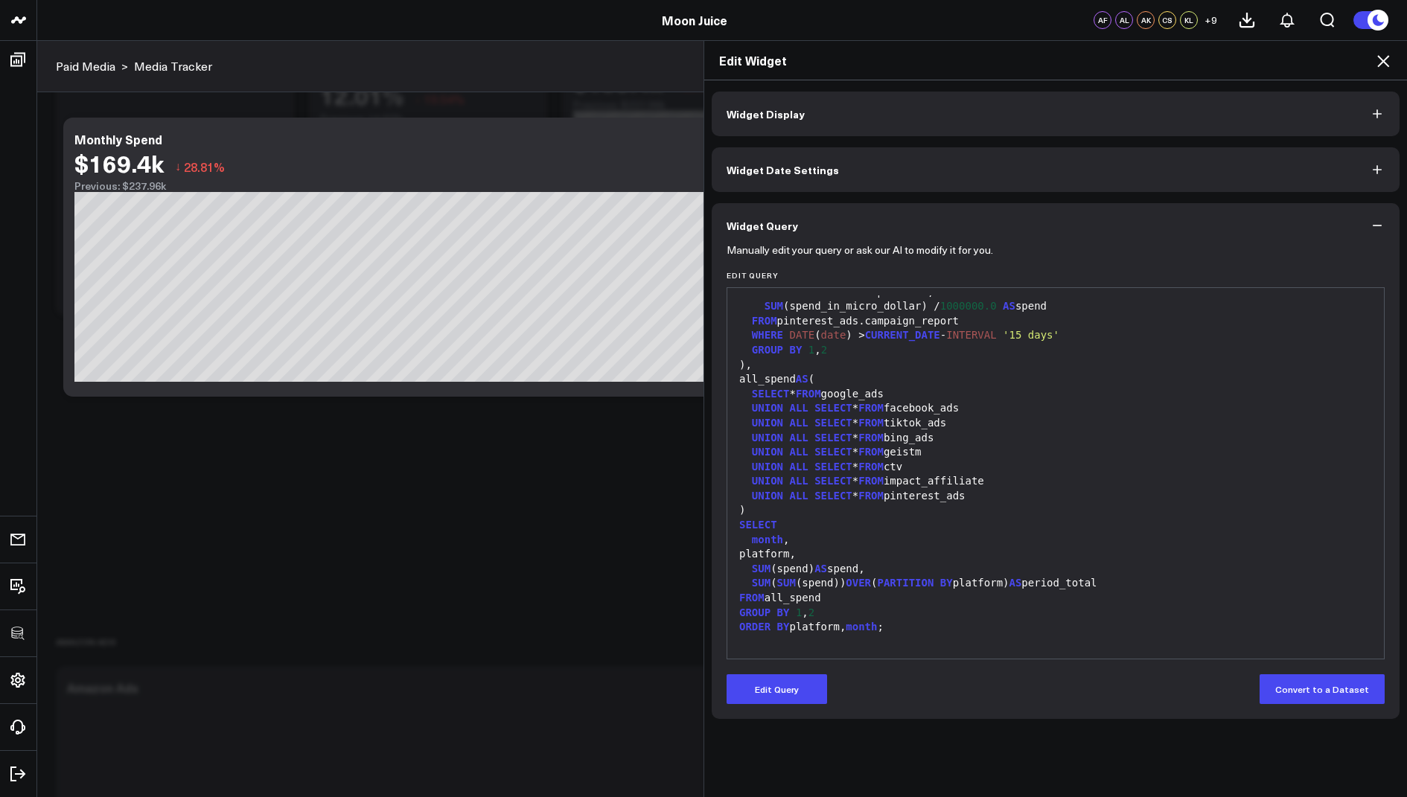
scroll to position [0, 0]
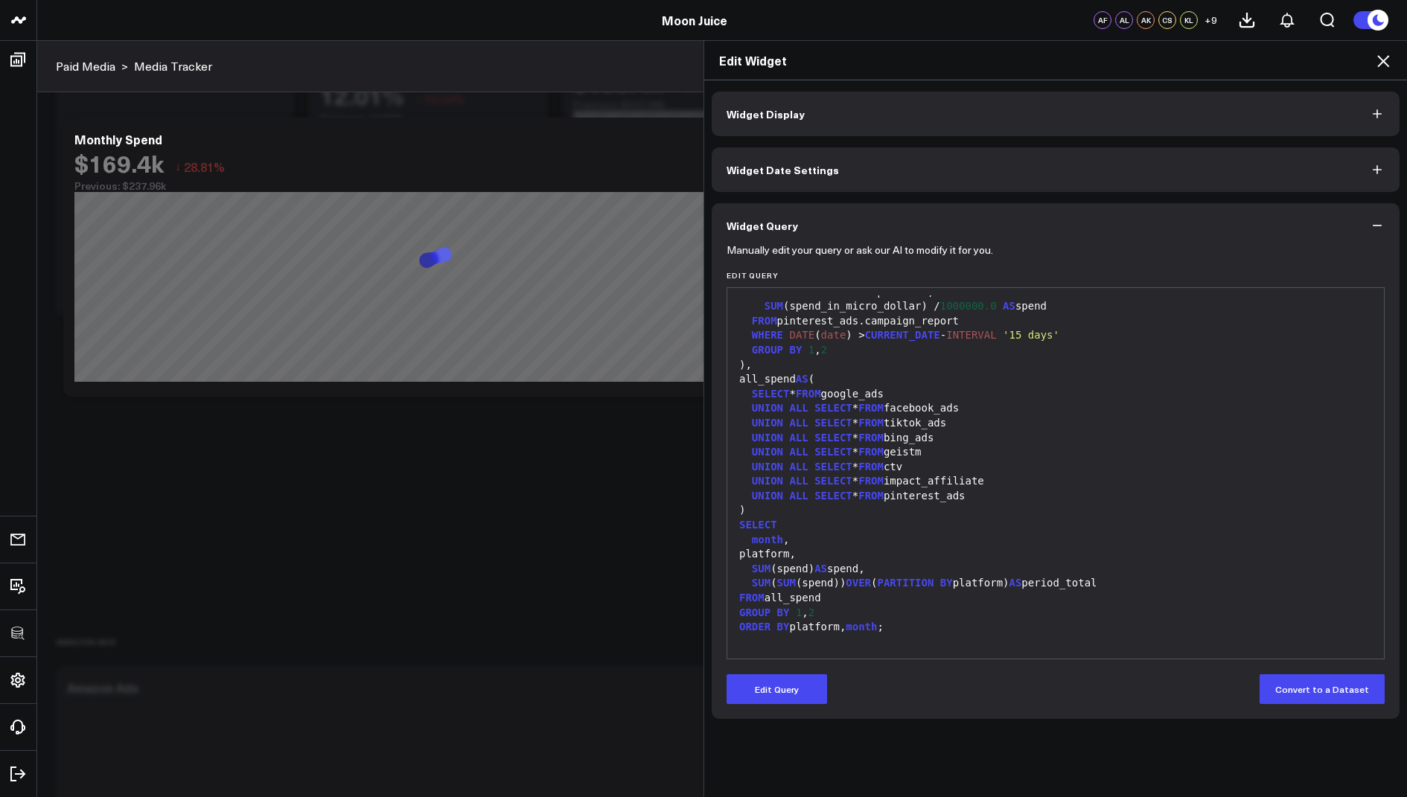
click at [1382, 62] on icon at bounding box center [1383, 61] width 12 height 12
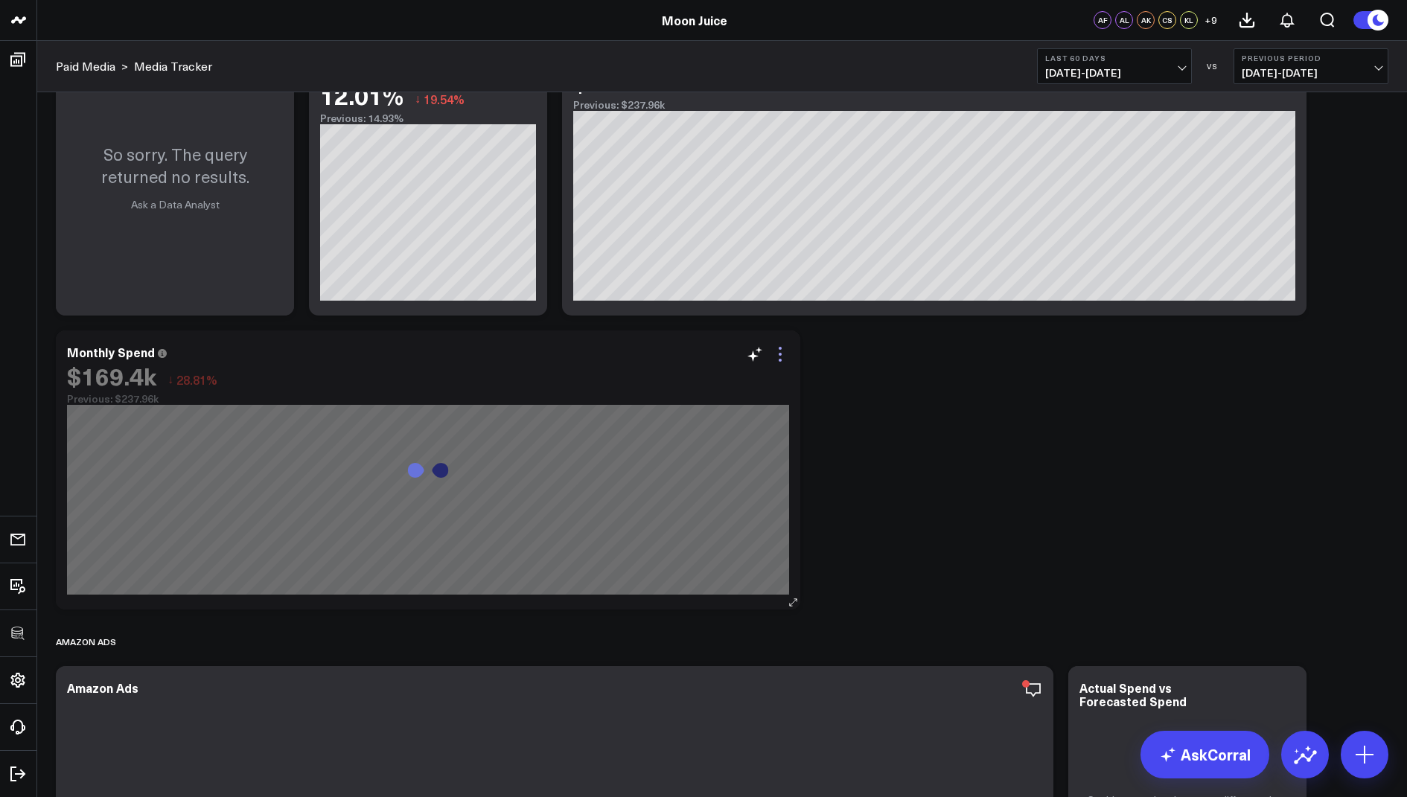
click at [776, 352] on icon at bounding box center [780, 354] width 18 height 18
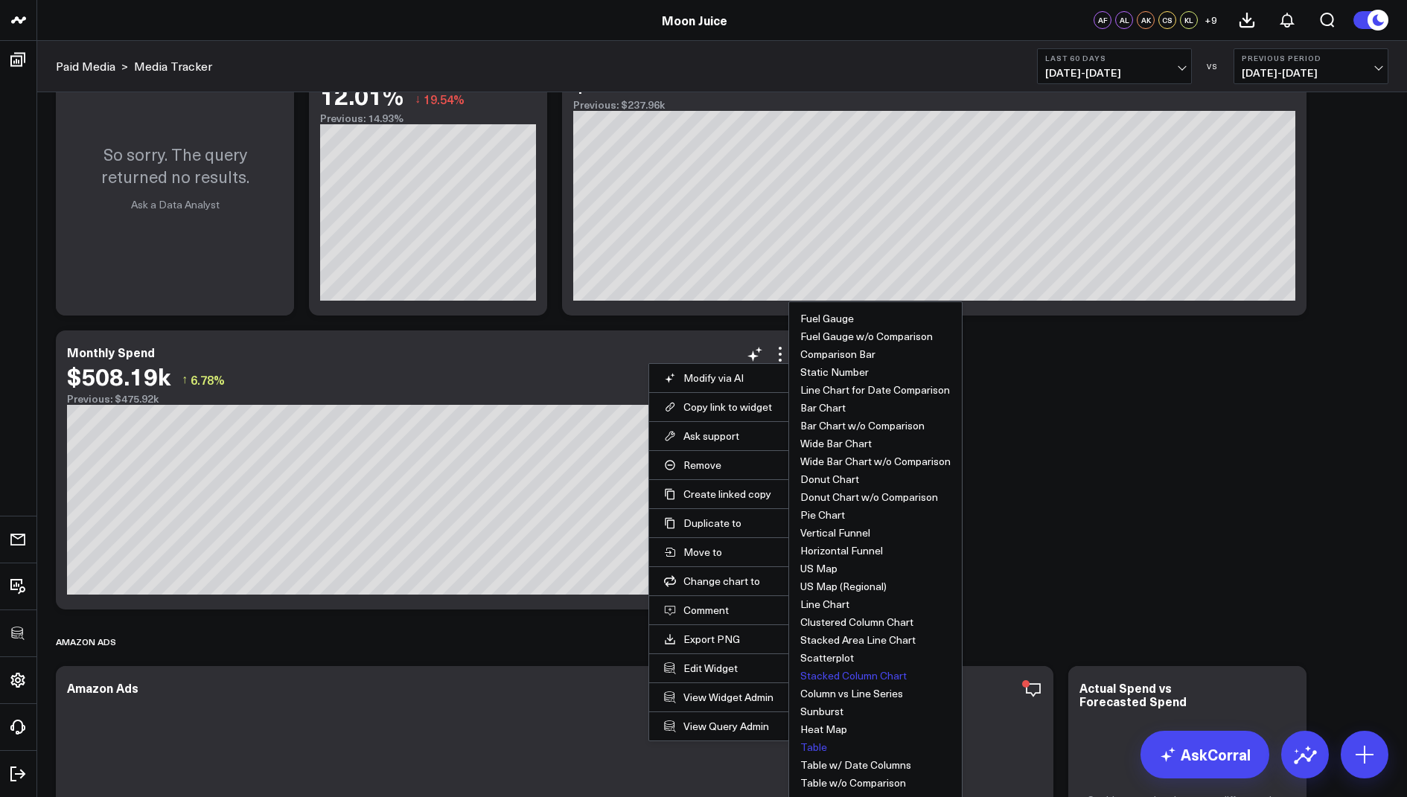
click at [813, 745] on button "Table" at bounding box center [813, 747] width 27 height 10
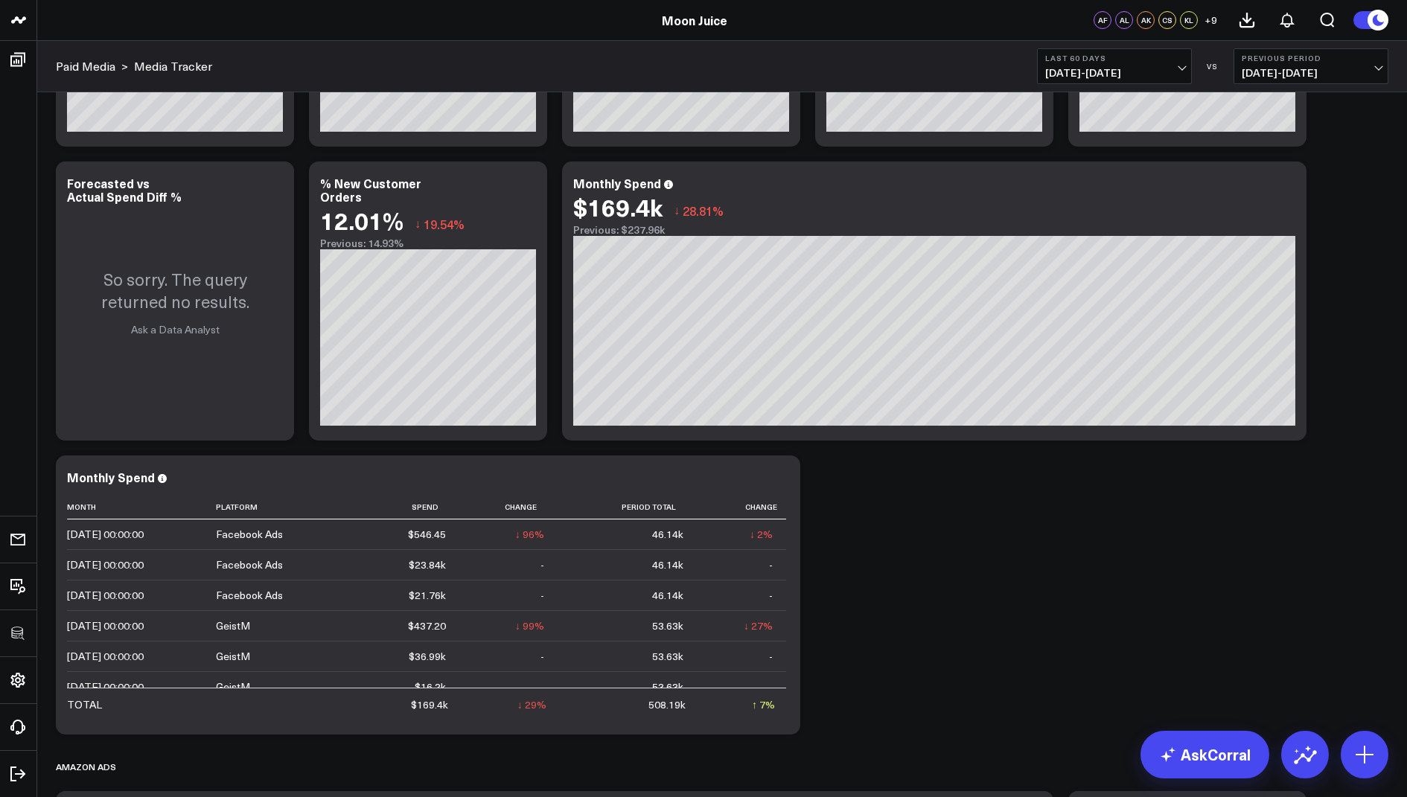
click at [1099, 75] on span "06/30/25 - 08/28/25" at bounding box center [1114, 73] width 138 height 12
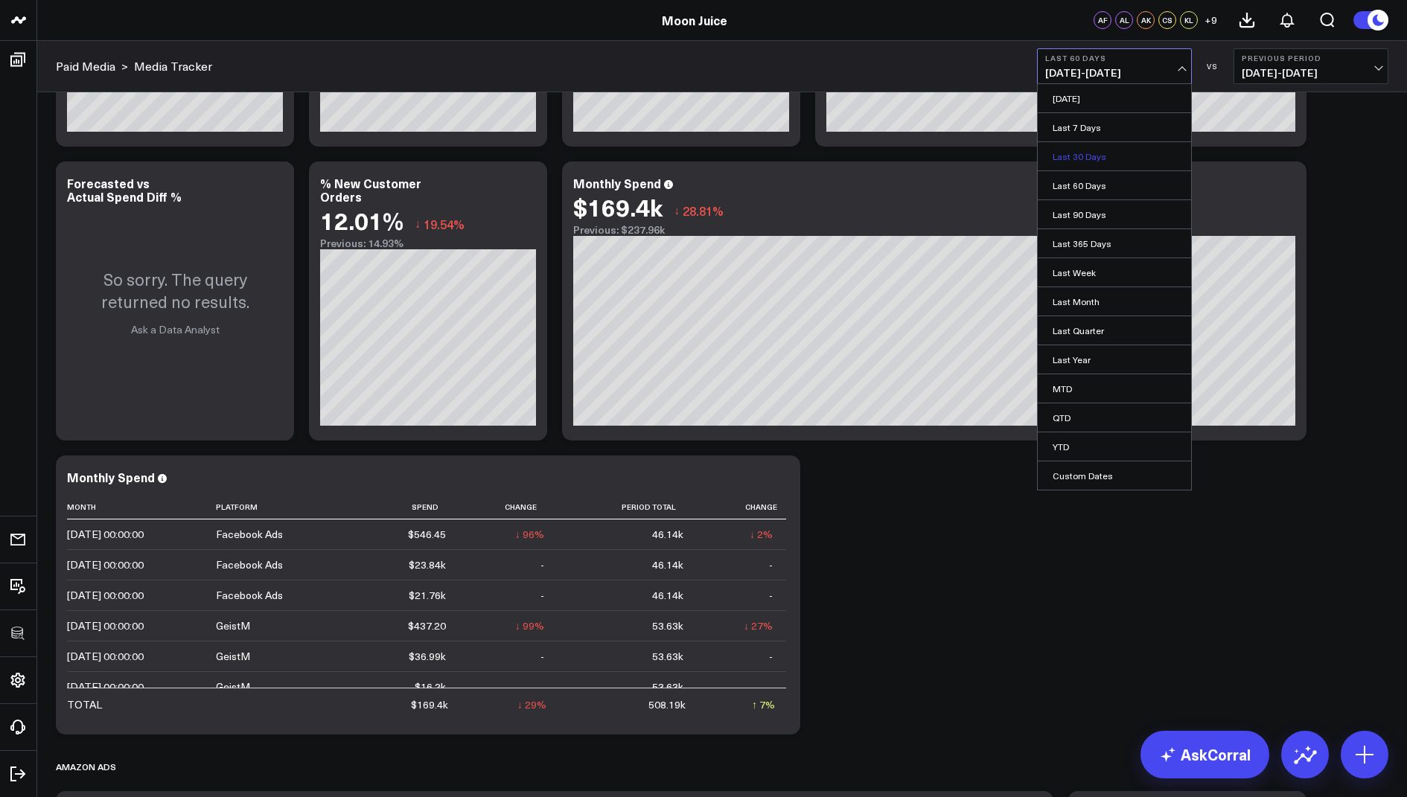
click at [1075, 155] on link "Last 30 Days" at bounding box center [1114, 156] width 153 height 28
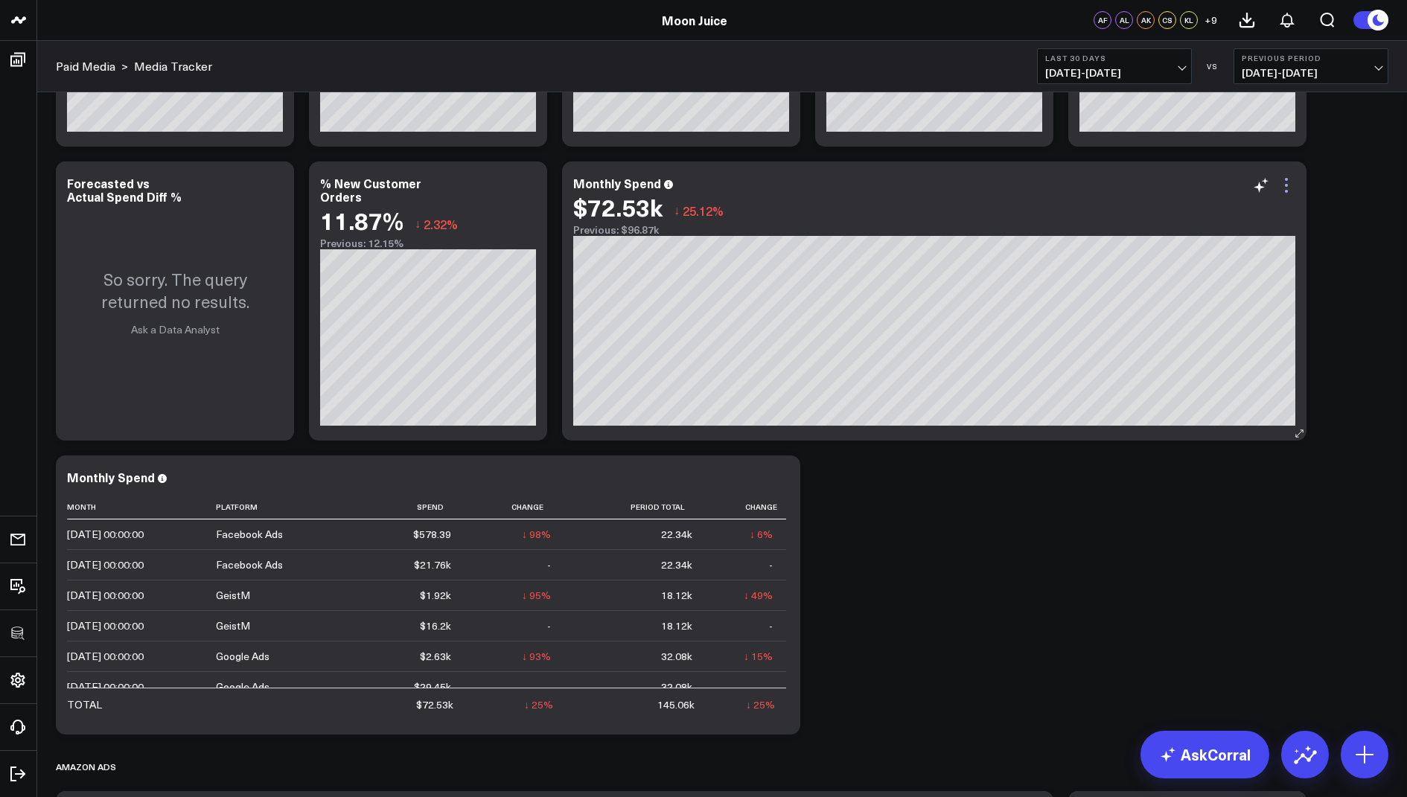
click at [1289, 180] on icon at bounding box center [1286, 185] width 18 height 18
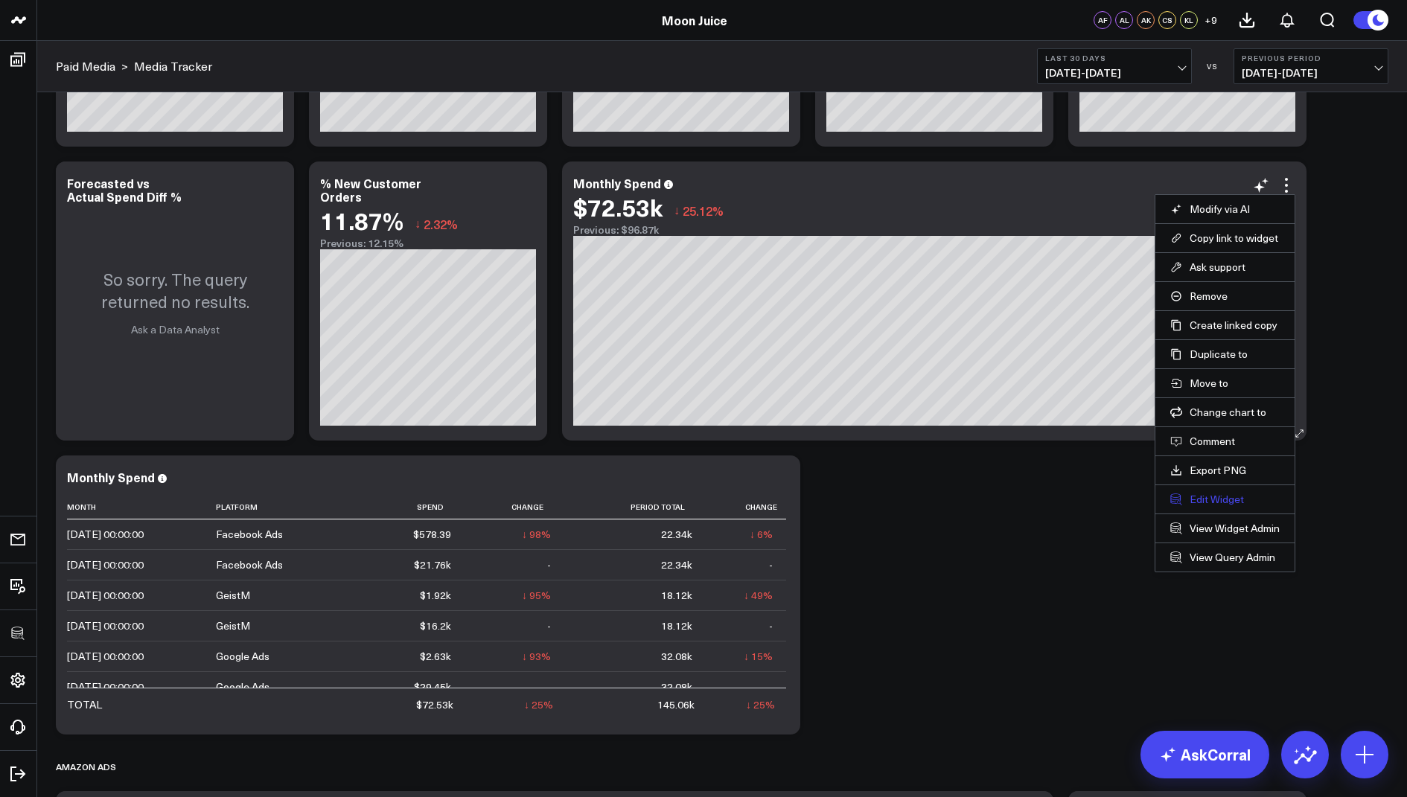
click at [1213, 498] on button "Edit Widget" at bounding box center [1224, 499] width 109 height 13
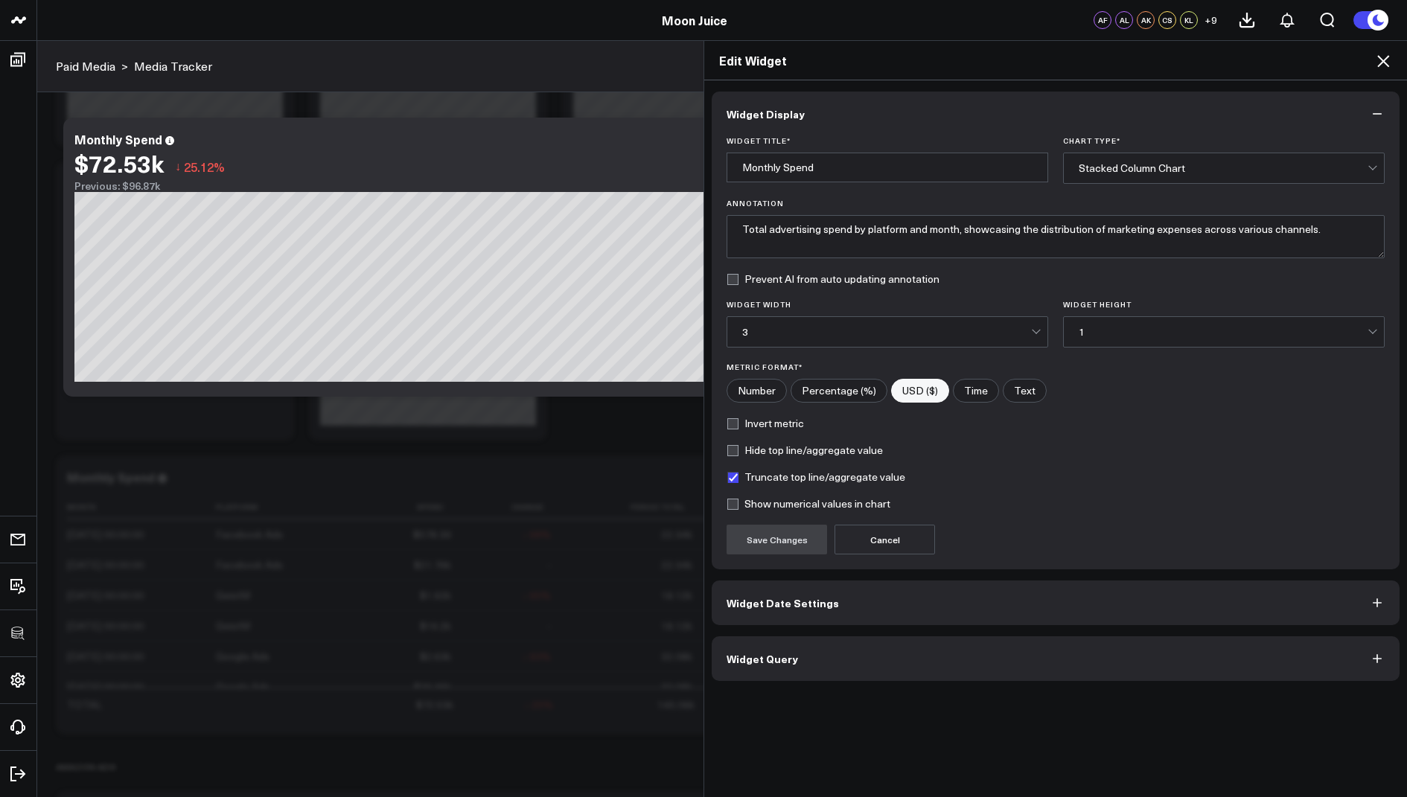
click at [774, 611] on button "Widget Date Settings" at bounding box center [1056, 603] width 688 height 45
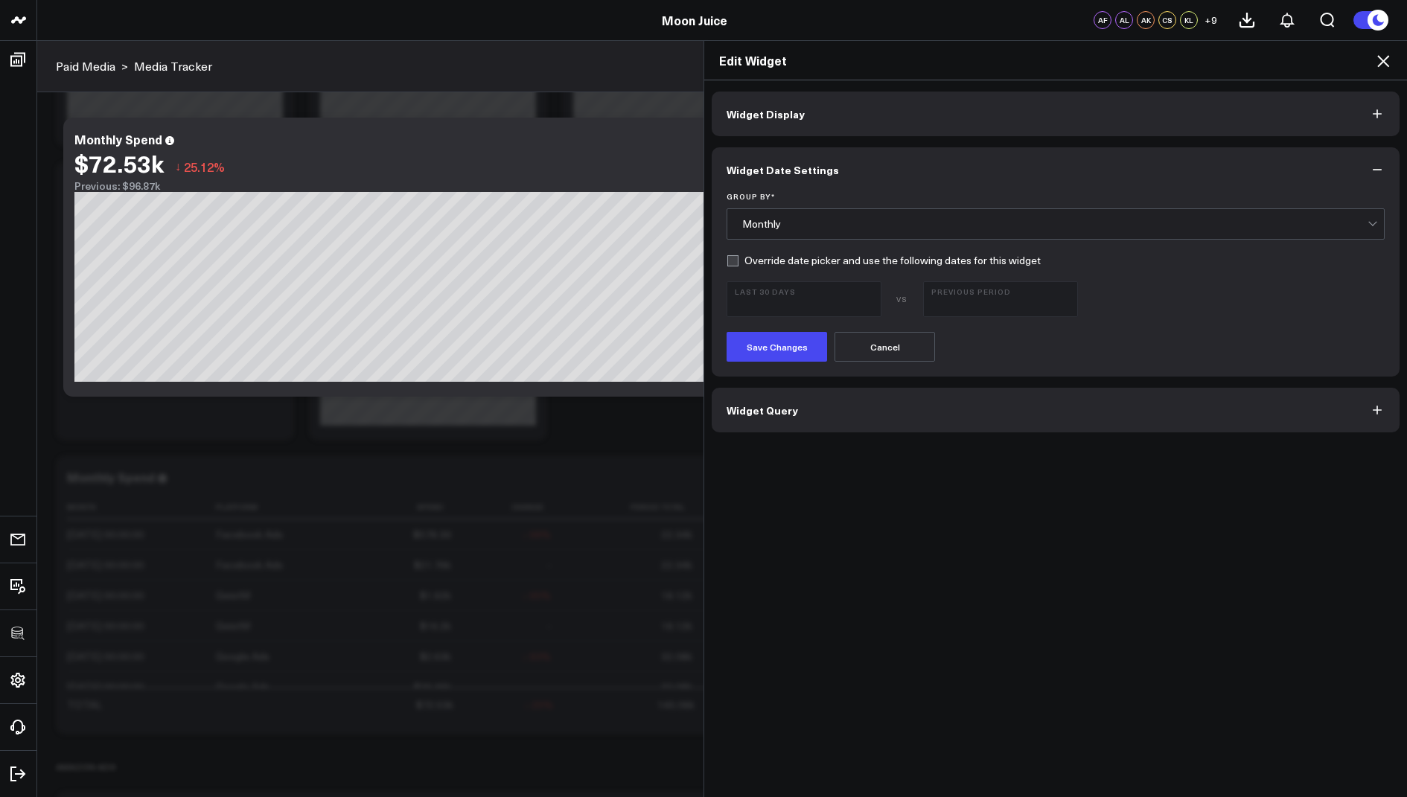
click at [1383, 62] on icon at bounding box center [1383, 61] width 12 height 12
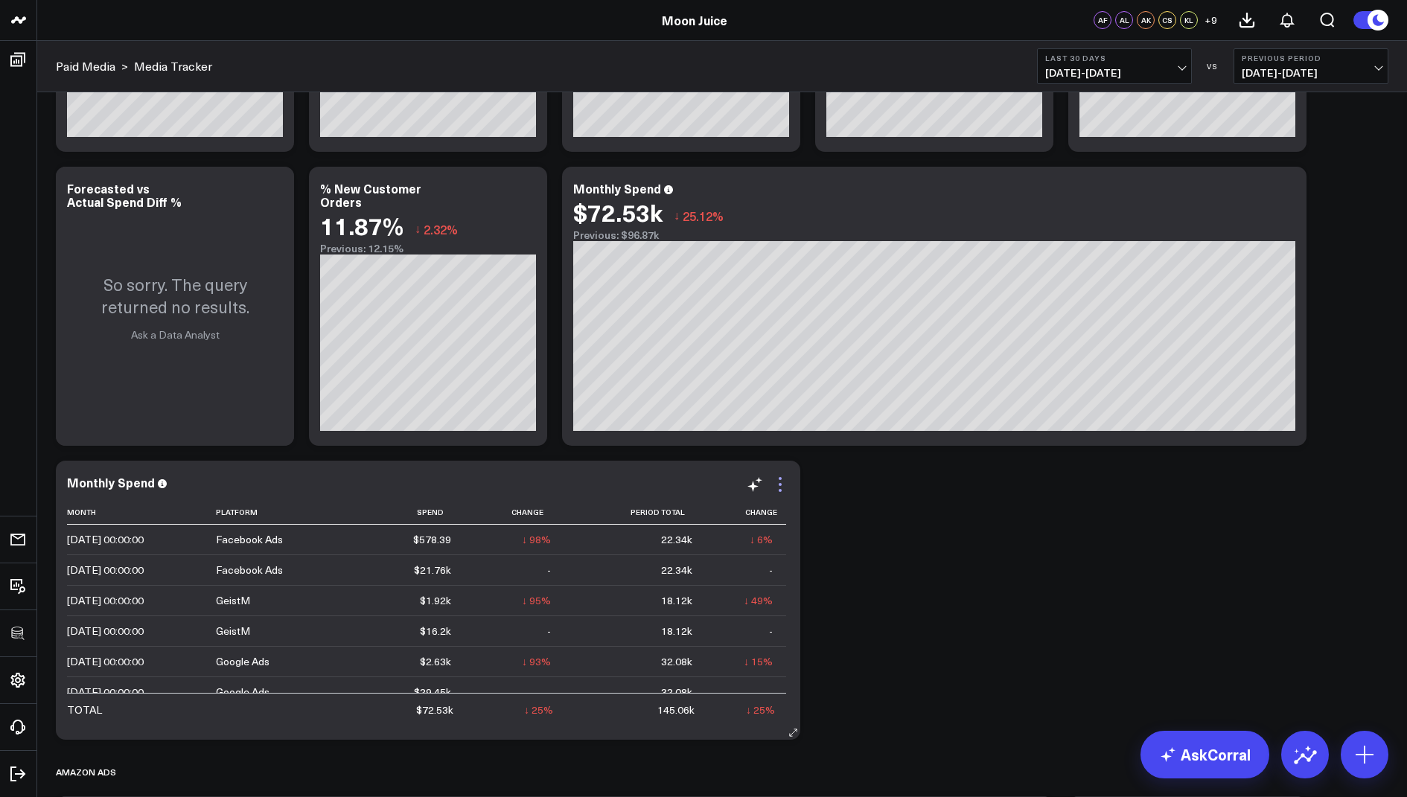
click at [779, 485] on icon at bounding box center [780, 485] width 18 height 18
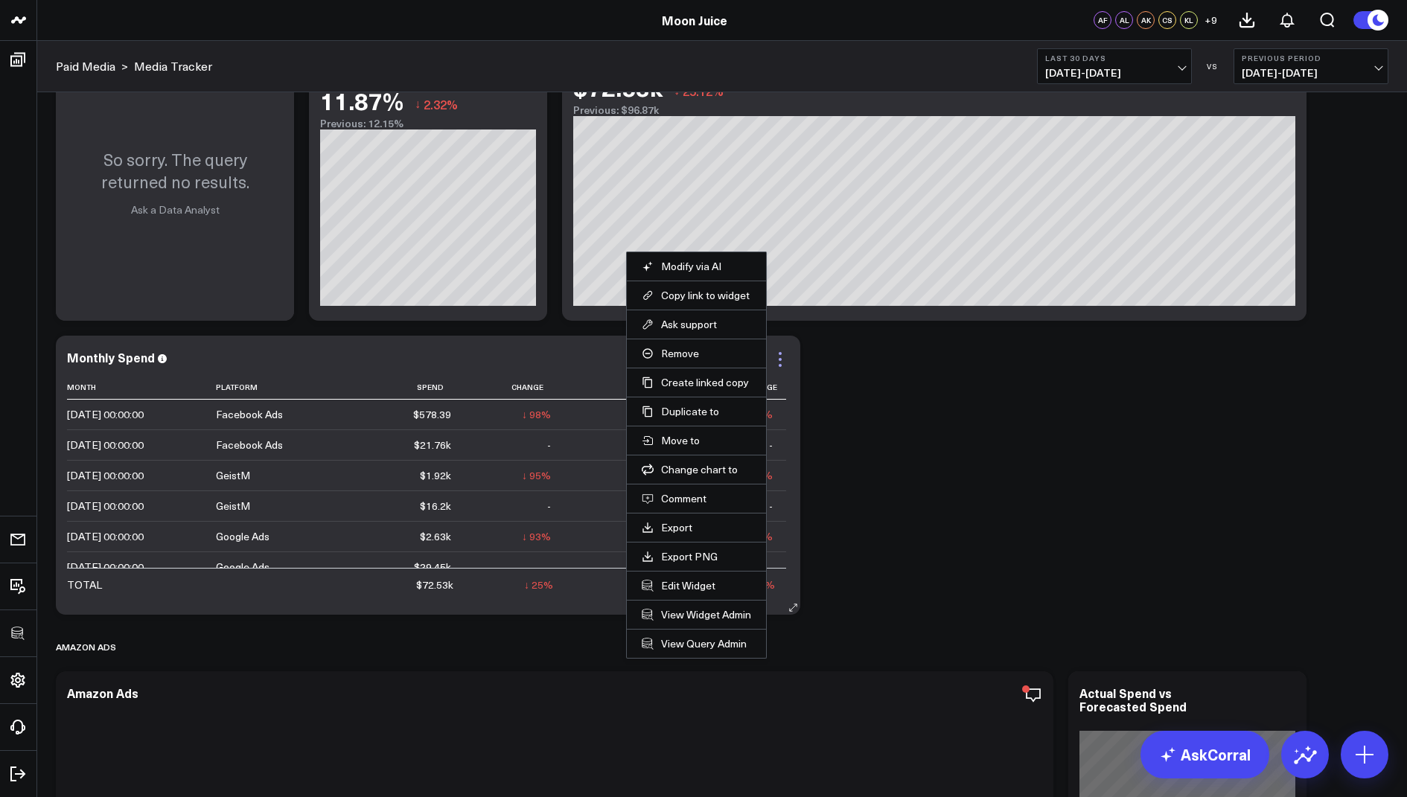
scroll to position [675, 0]
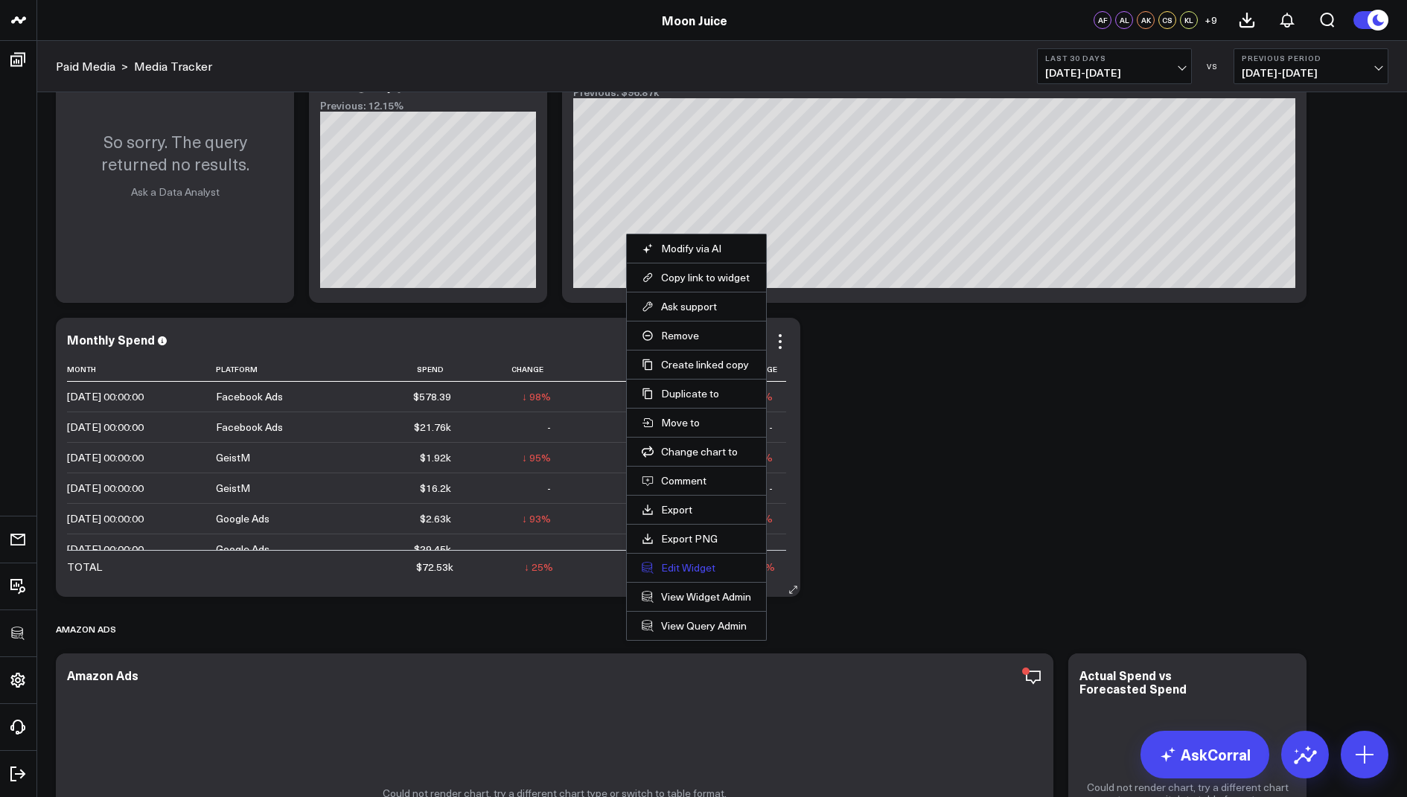
click at [680, 561] on button "Edit Widget" at bounding box center [696, 567] width 109 height 13
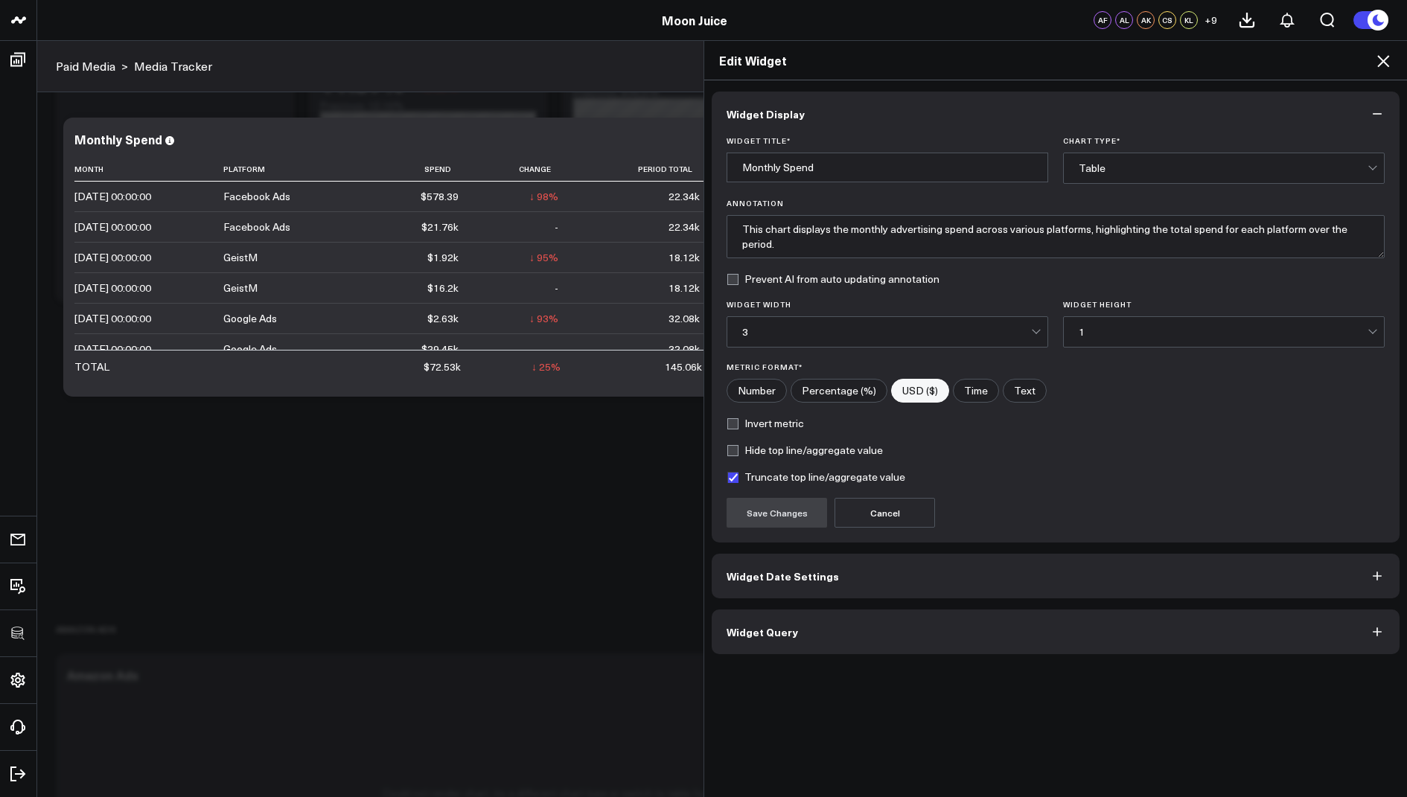
click at [785, 626] on span "Widget Query" at bounding box center [761, 632] width 71 height 12
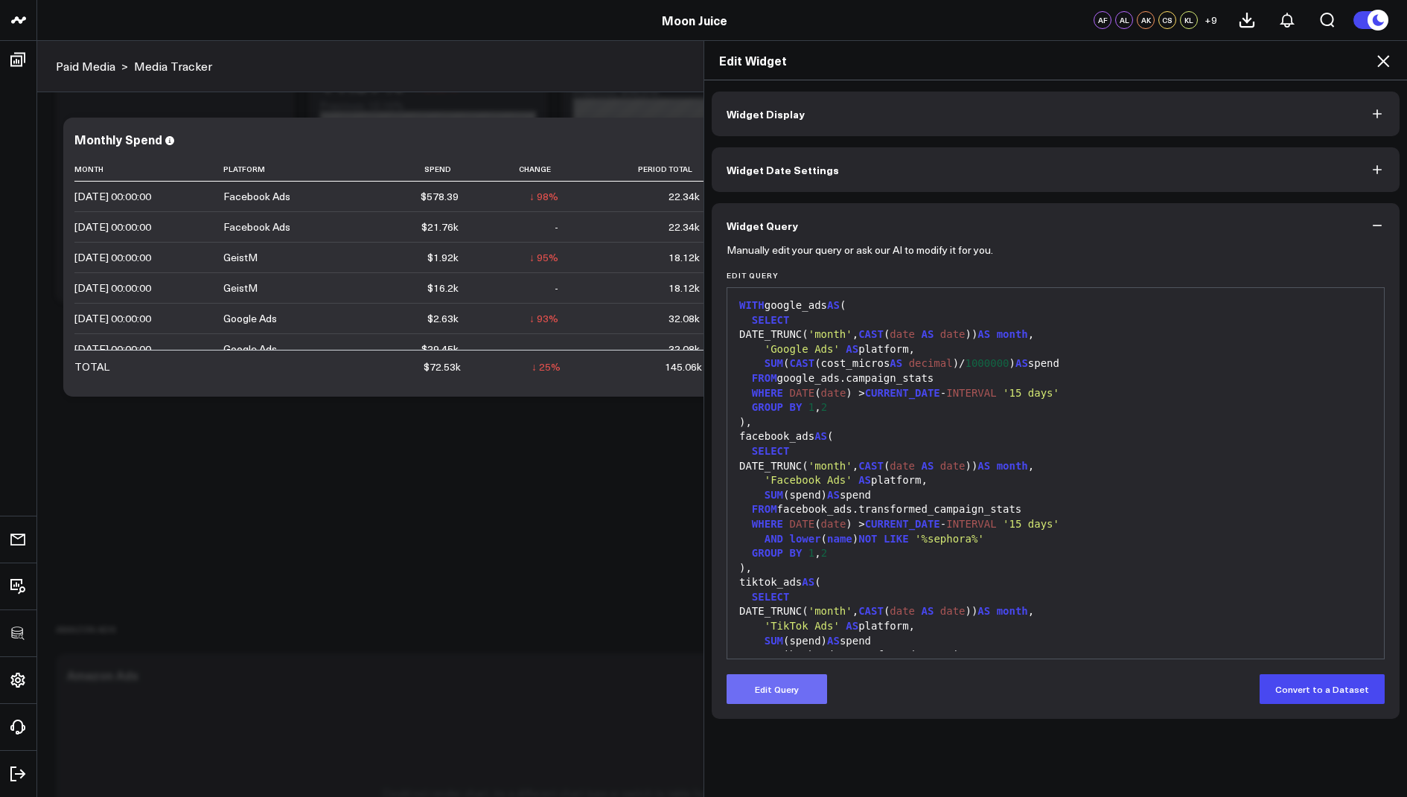
click at [772, 690] on button "Edit Query" at bounding box center [776, 689] width 100 height 30
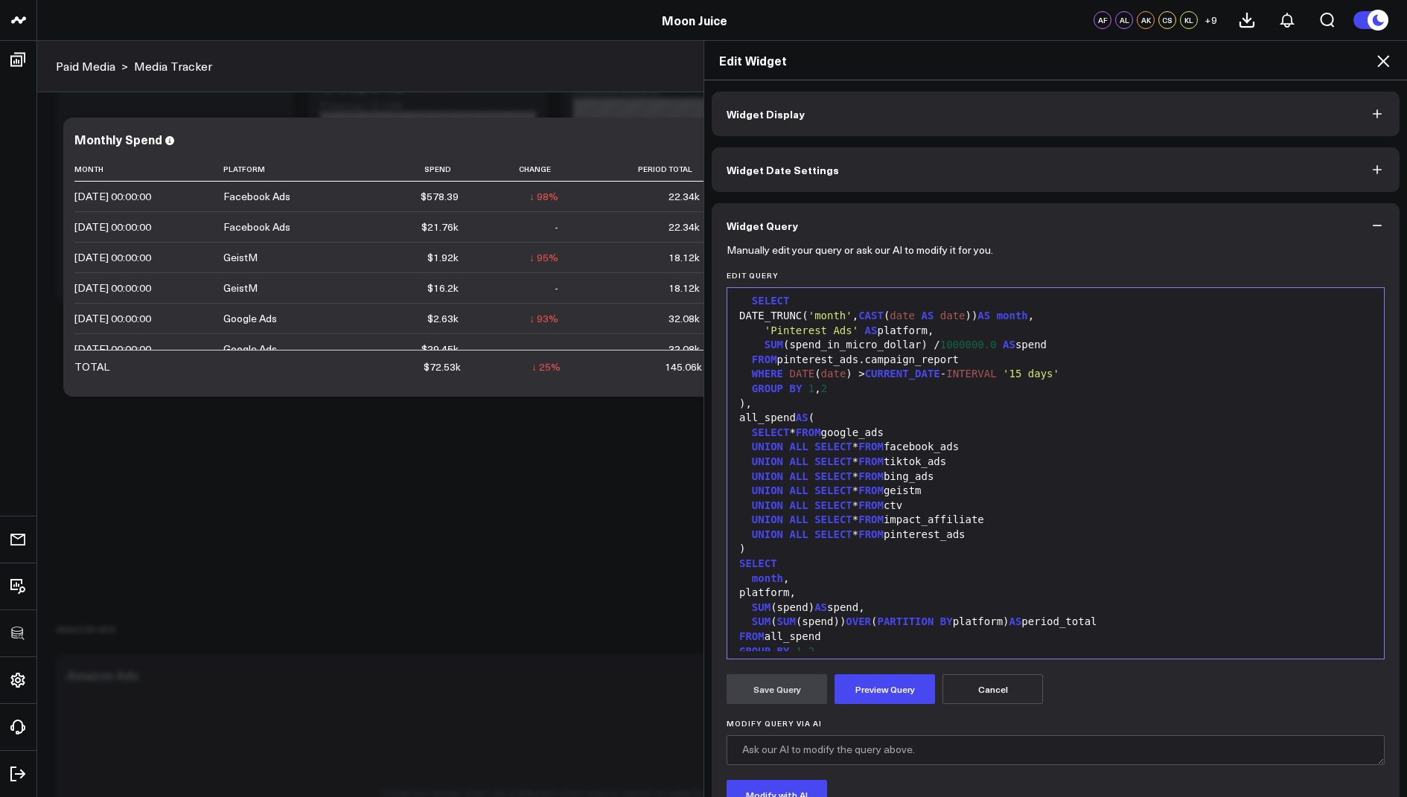
scroll to position [1079, 0]
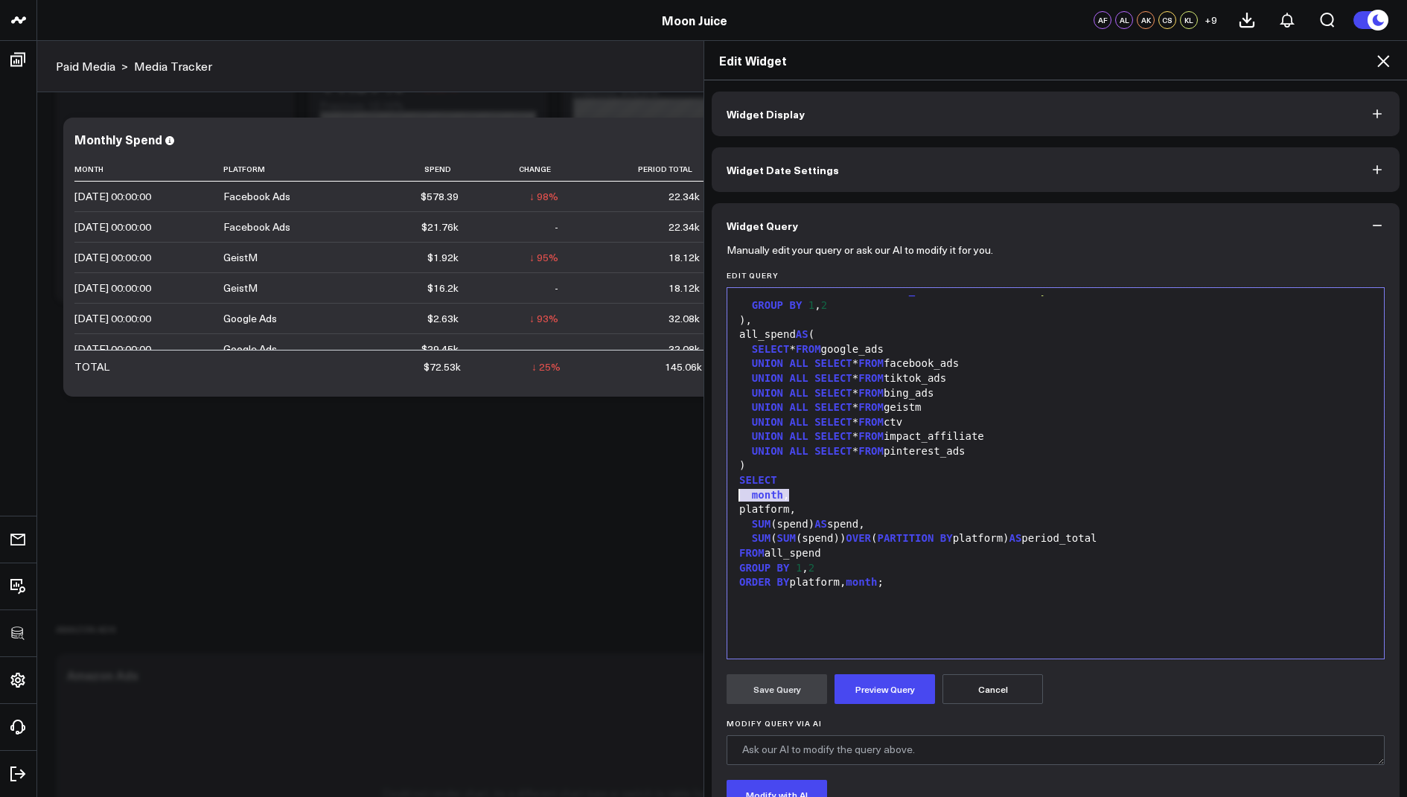
drag, startPoint x: 806, startPoint y: 496, endPoint x: 729, endPoint y: 496, distance: 76.7
click at [729, 496] on div "99 1 2 3 4 5 6 7 8 9 10 11 12 13 14 15 16 17 18 19 20 21 22 23 24 25 26 27 28 2…" at bounding box center [1055, 473] width 658 height 372
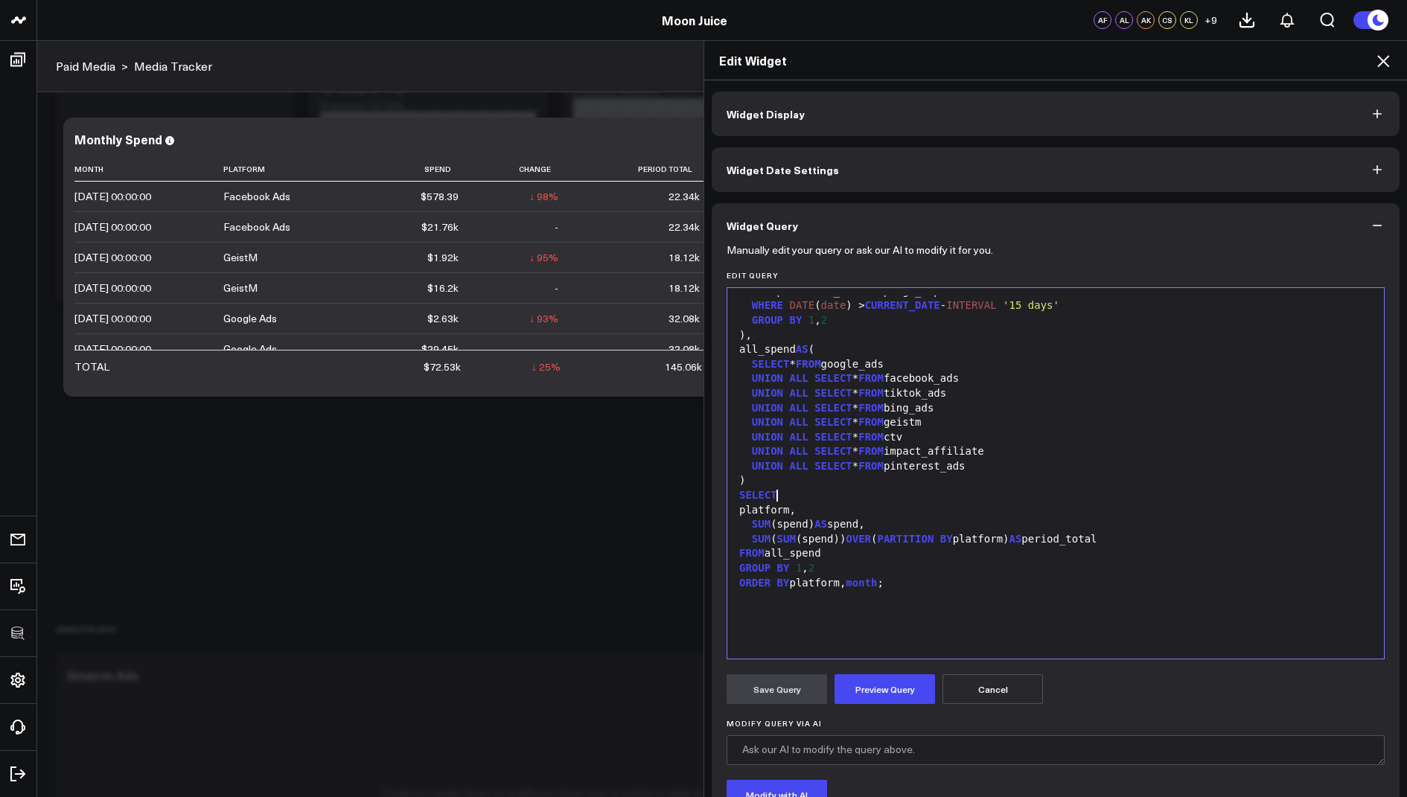
click at [828, 568] on div "GROUP BY 1 , 2" at bounding box center [1056, 568] width 642 height 15
click at [872, 692] on button "Preview Query" at bounding box center [884, 689] width 100 height 30
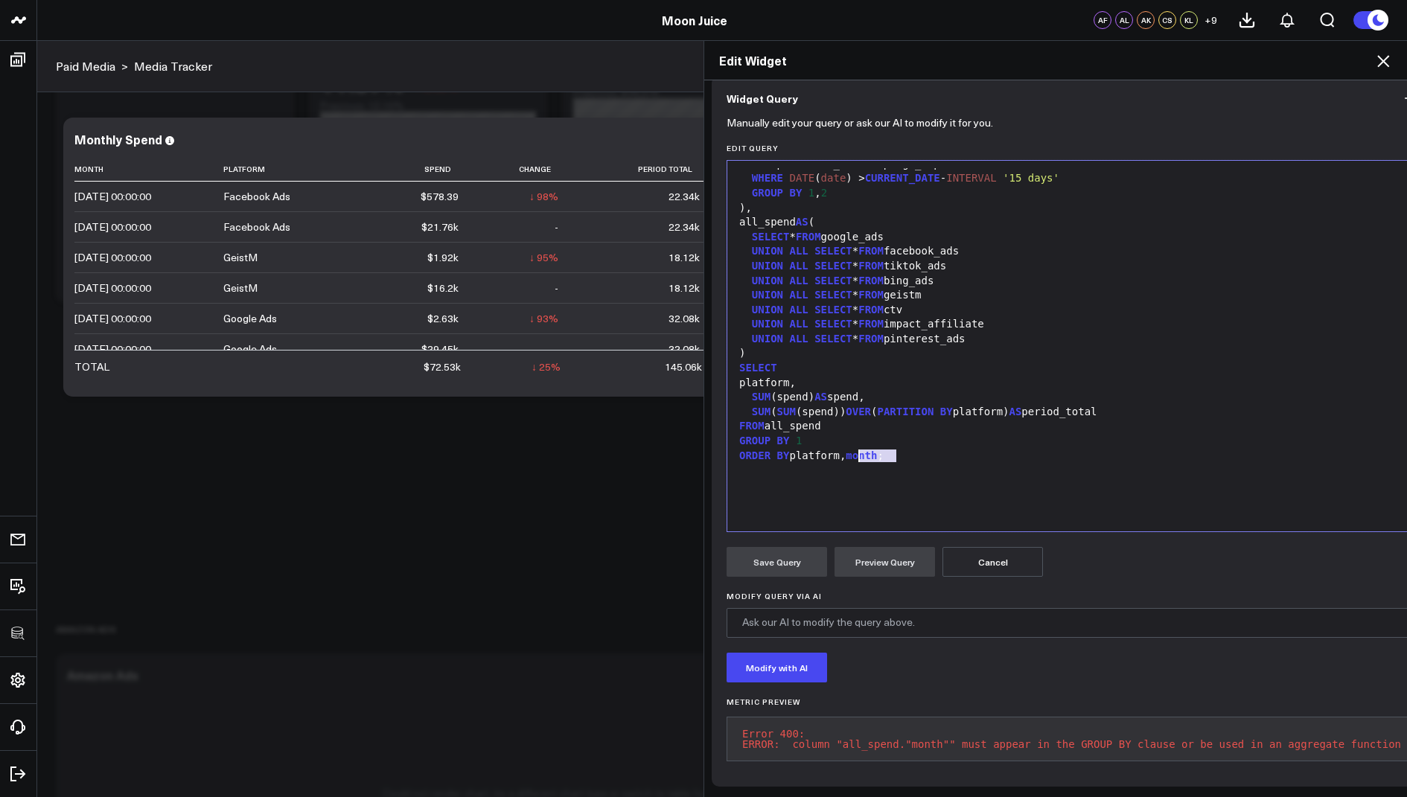
drag, startPoint x: 903, startPoint y: 438, endPoint x: 854, endPoint y: 441, distance: 49.2
click at [854, 449] on div "ORDER BY platform, month ;" at bounding box center [1072, 456] width 674 height 15
click at [893, 555] on button "Preview Query" at bounding box center [884, 562] width 100 height 30
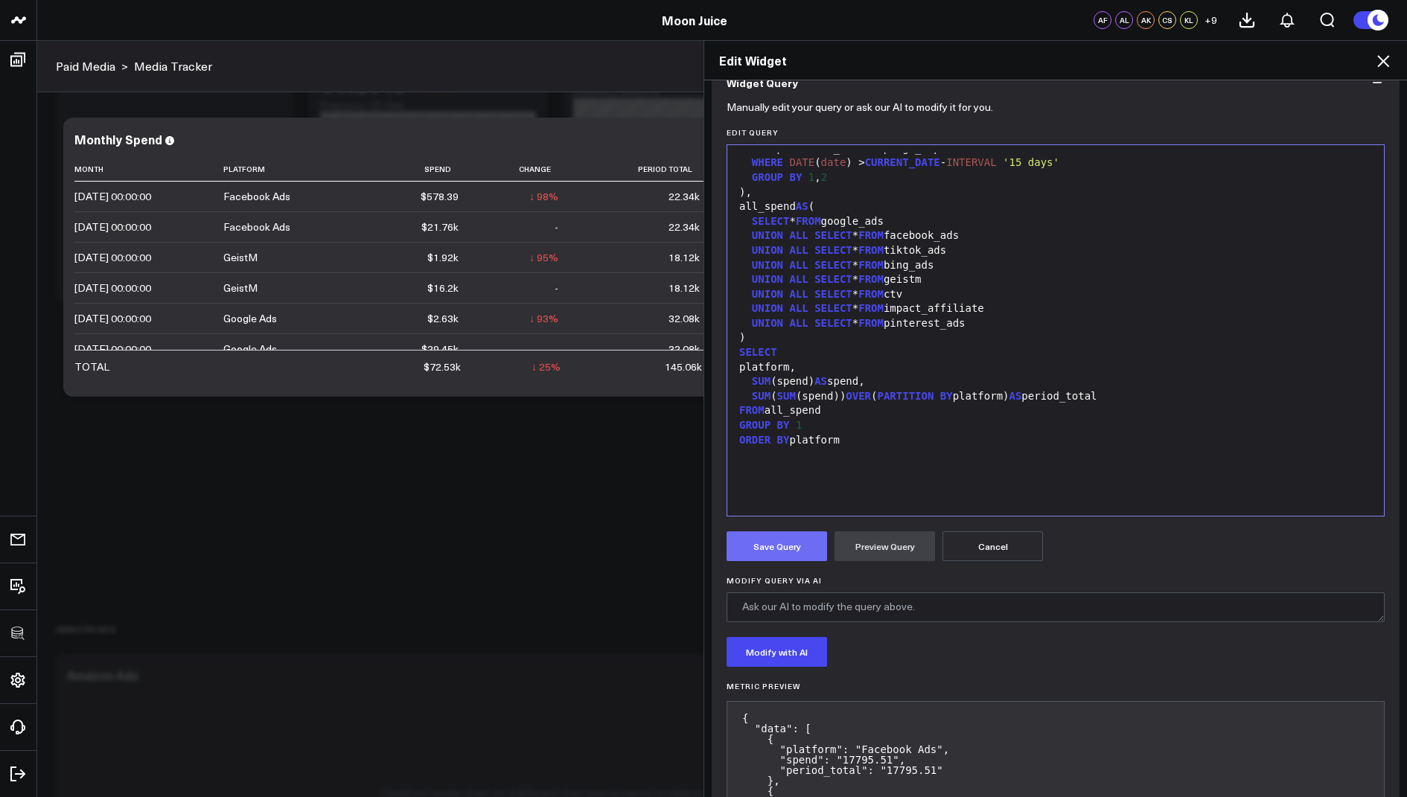
click at [779, 552] on button "Save Query" at bounding box center [776, 546] width 100 height 30
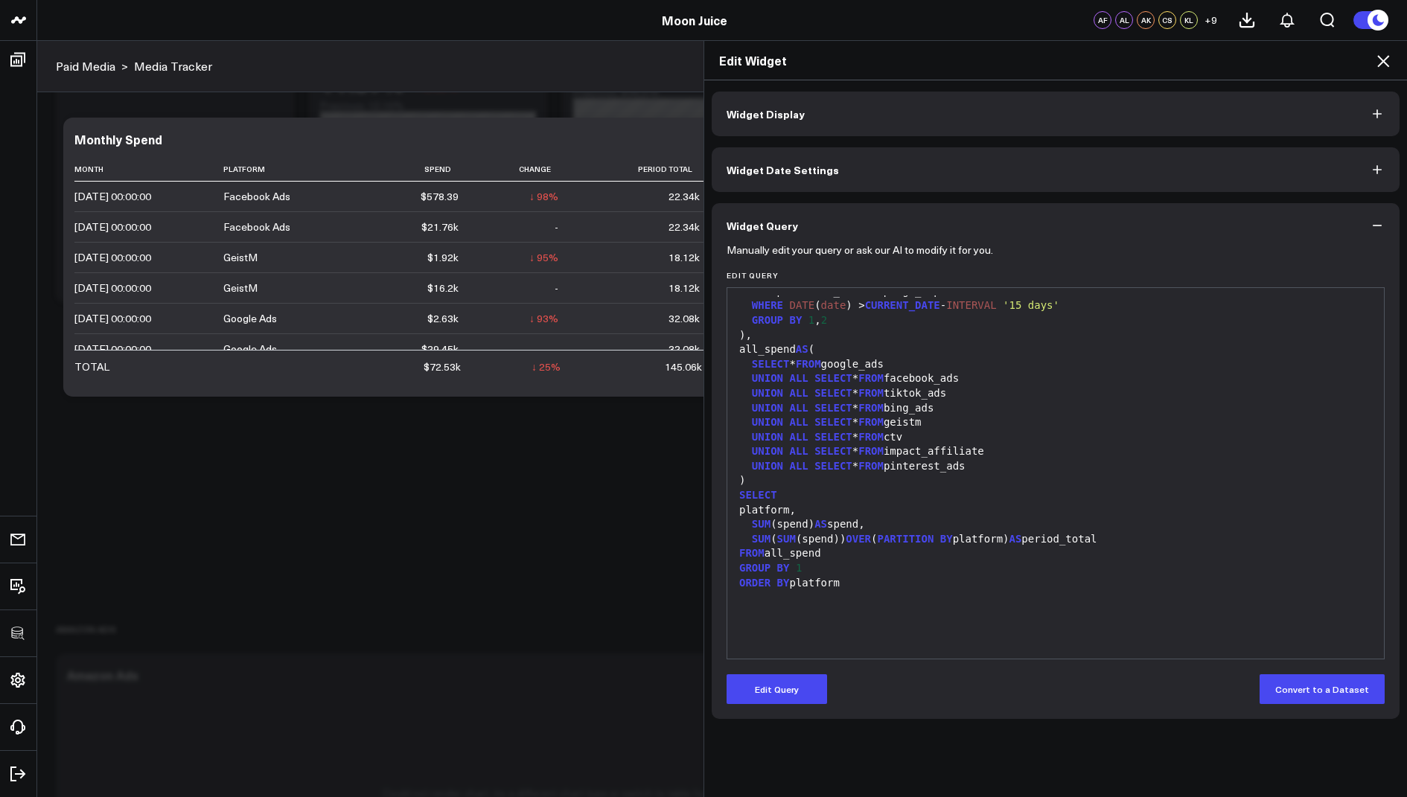
scroll to position [0, 0]
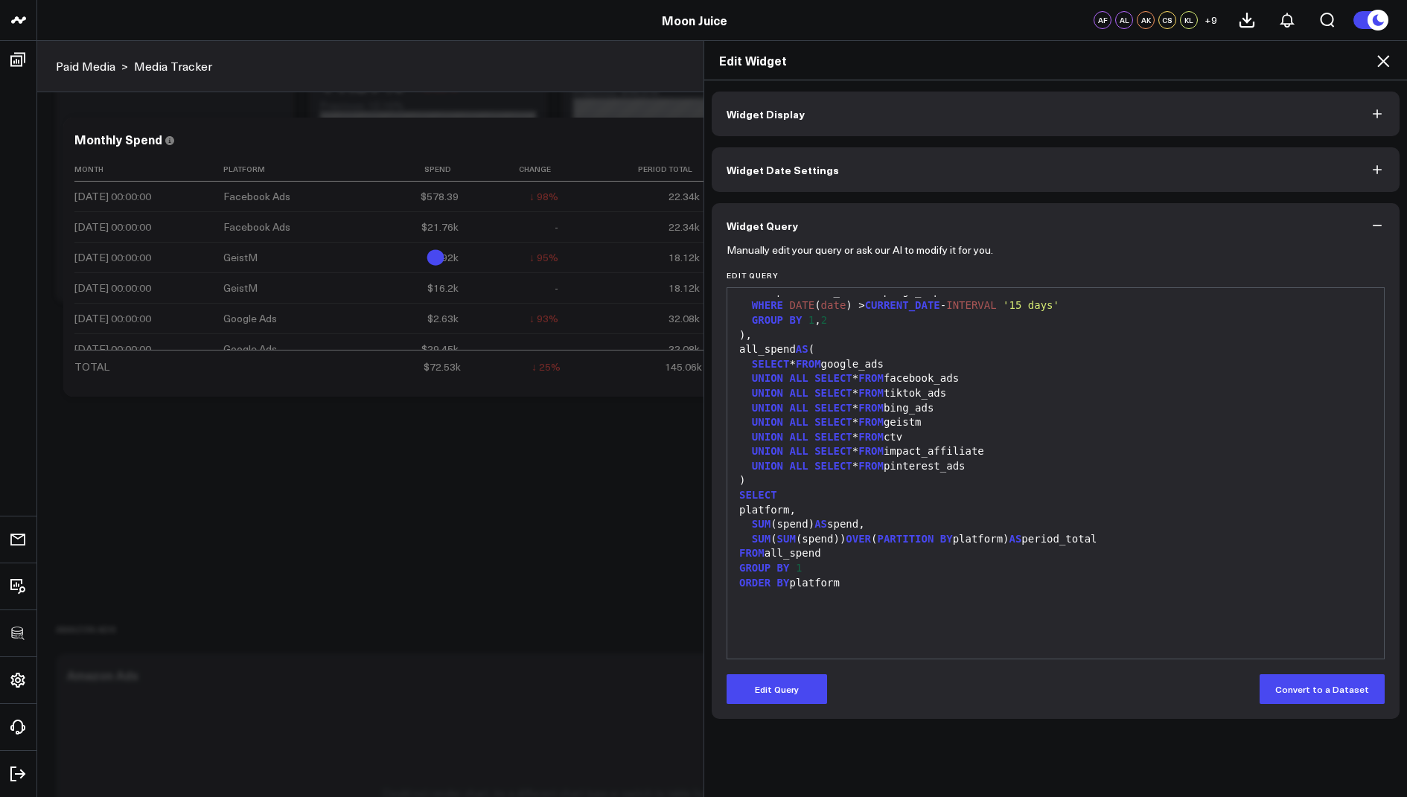
click at [1384, 58] on icon at bounding box center [1383, 61] width 18 height 18
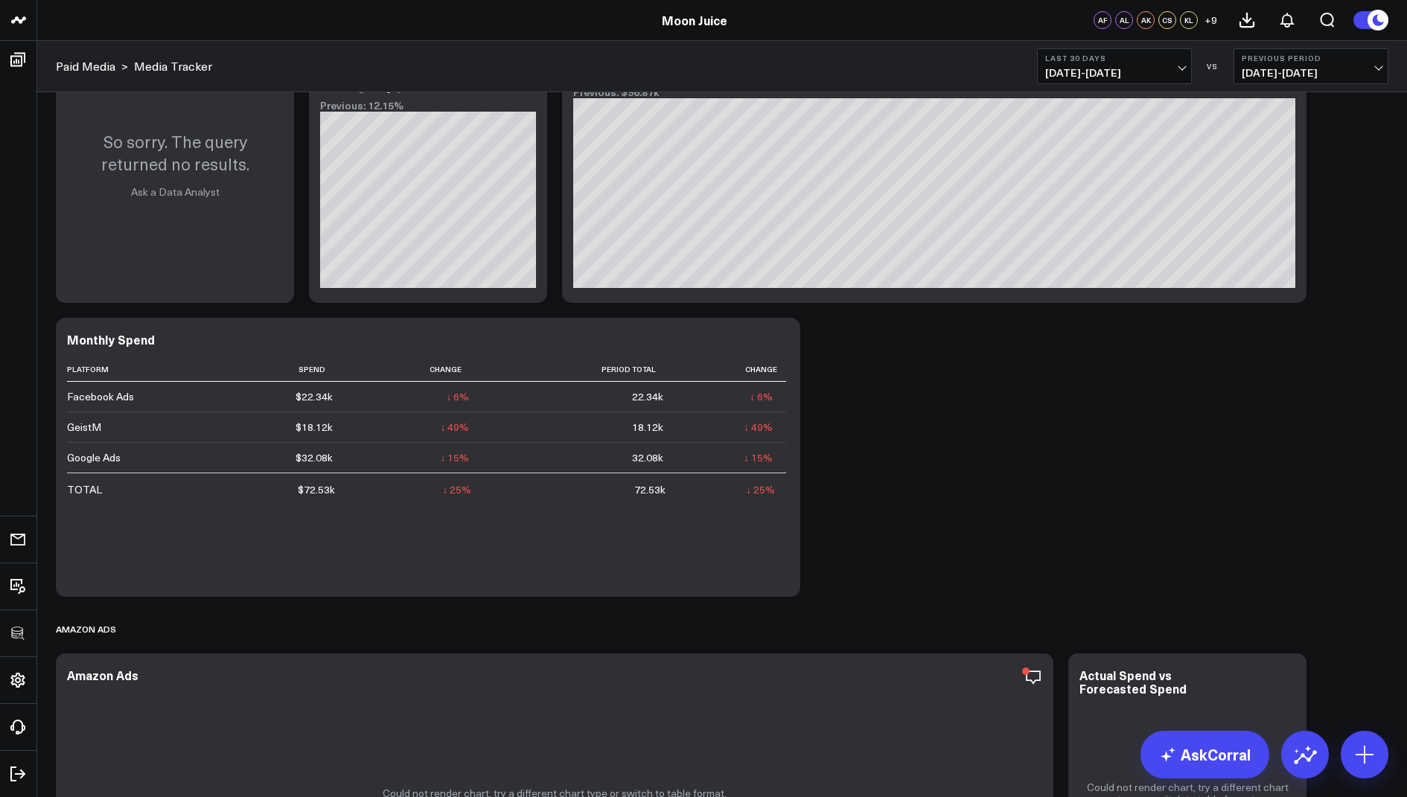
click at [1080, 65] on button "Last 30 Days 07/30/25 - 08/28/25" at bounding box center [1114, 66] width 155 height 36
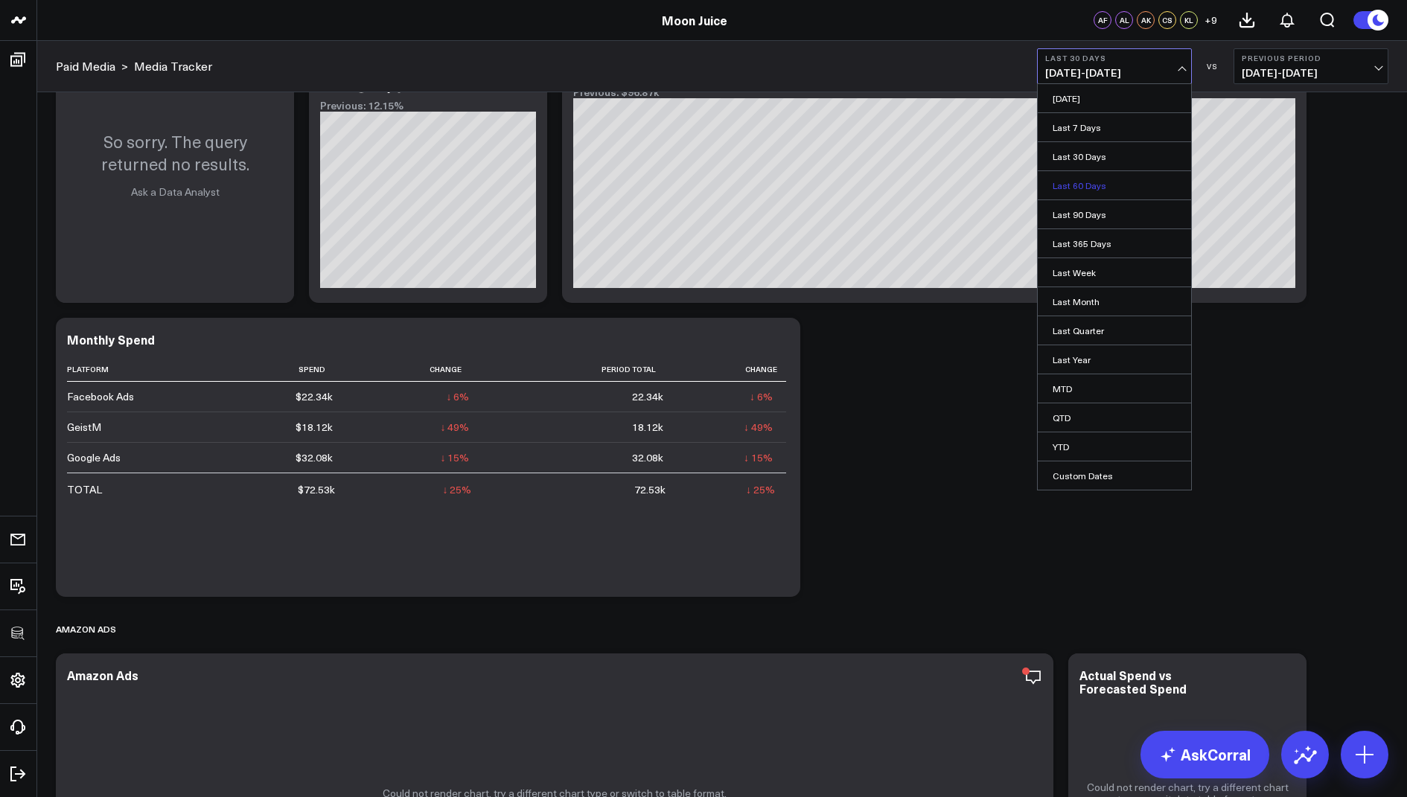
click at [1078, 181] on link "Last 60 Days" at bounding box center [1114, 185] width 153 height 28
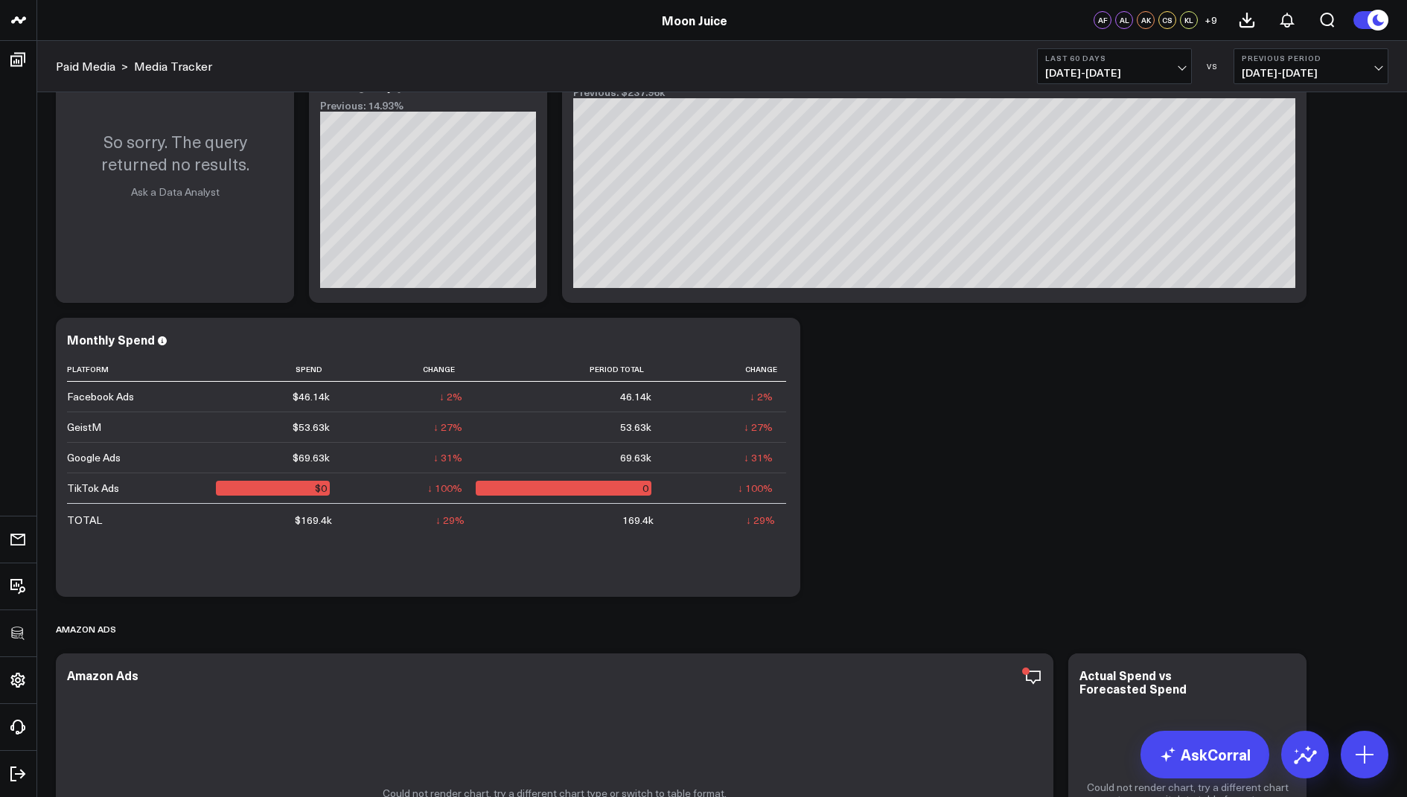
click at [1104, 56] on b "Last 60 Days" at bounding box center [1114, 58] width 138 height 9
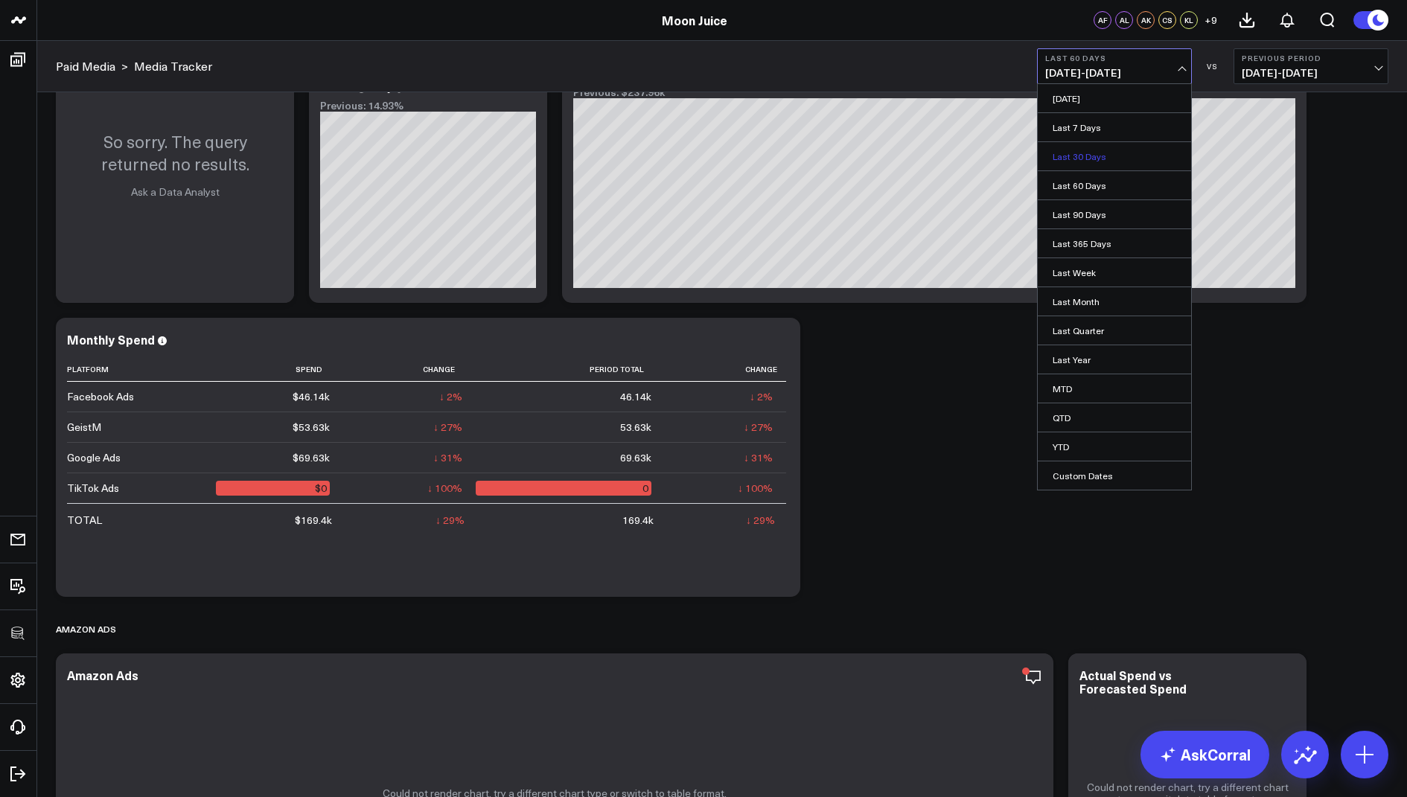
click at [1081, 151] on link "Last 30 Days" at bounding box center [1114, 156] width 153 height 28
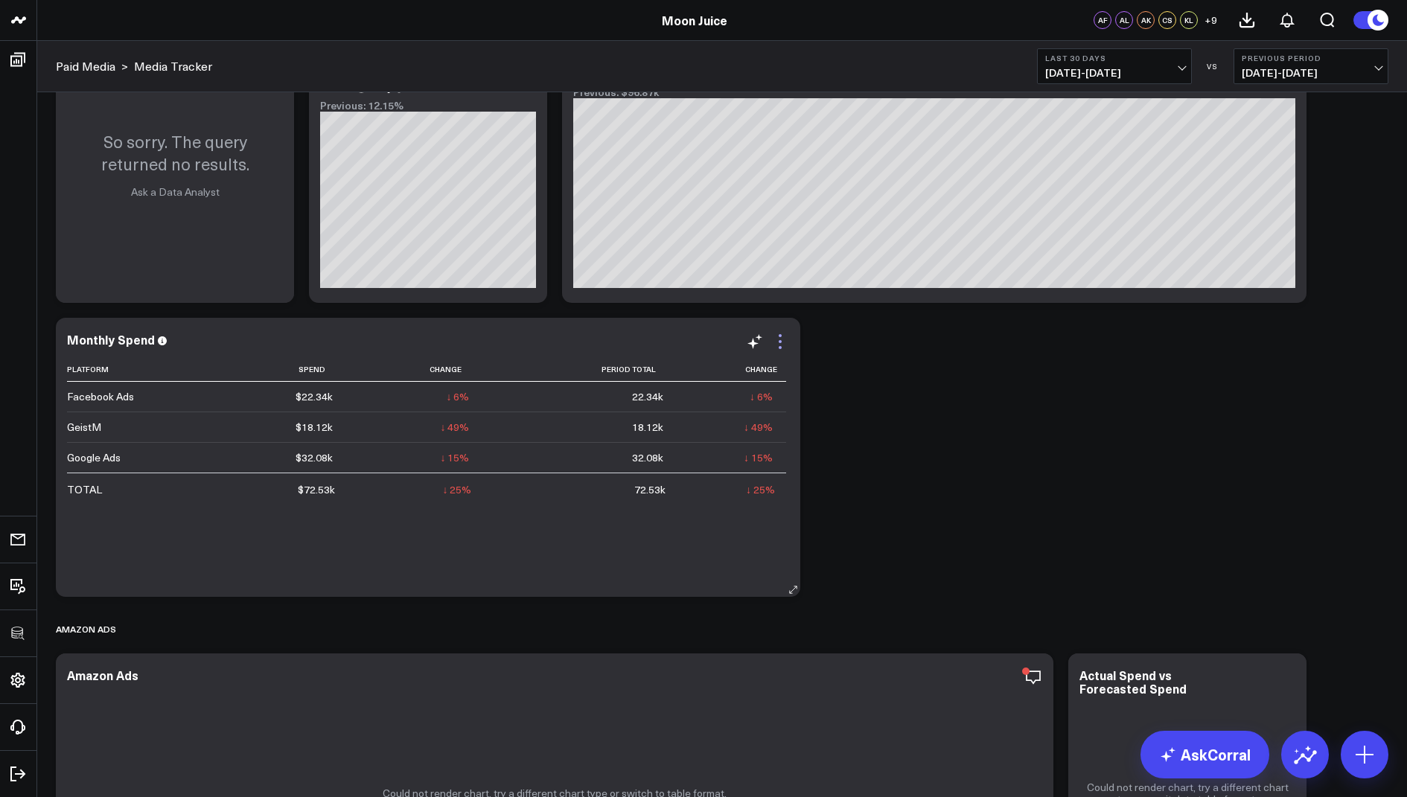
click at [776, 337] on icon at bounding box center [780, 342] width 18 height 18
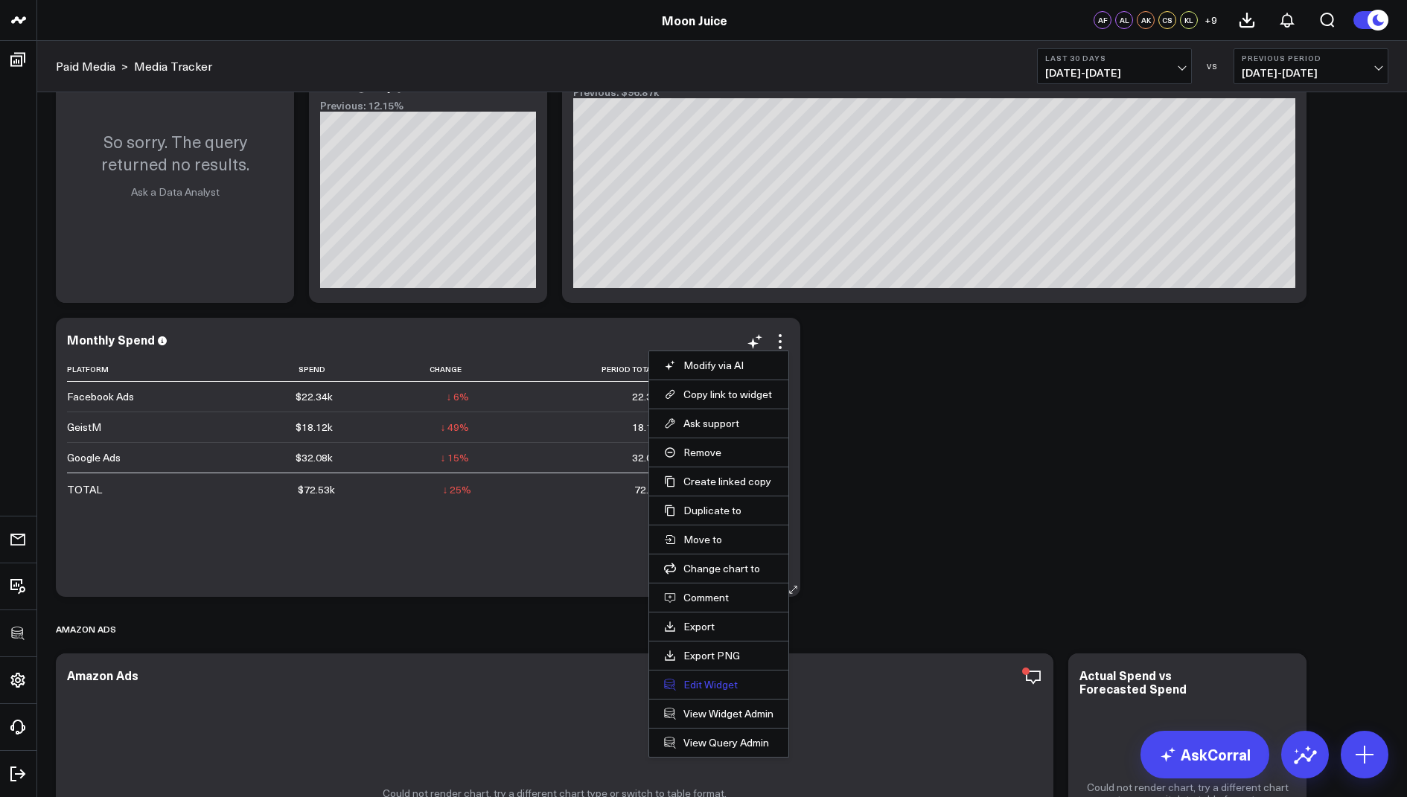
click at [691, 678] on button "Edit Widget" at bounding box center [718, 684] width 109 height 13
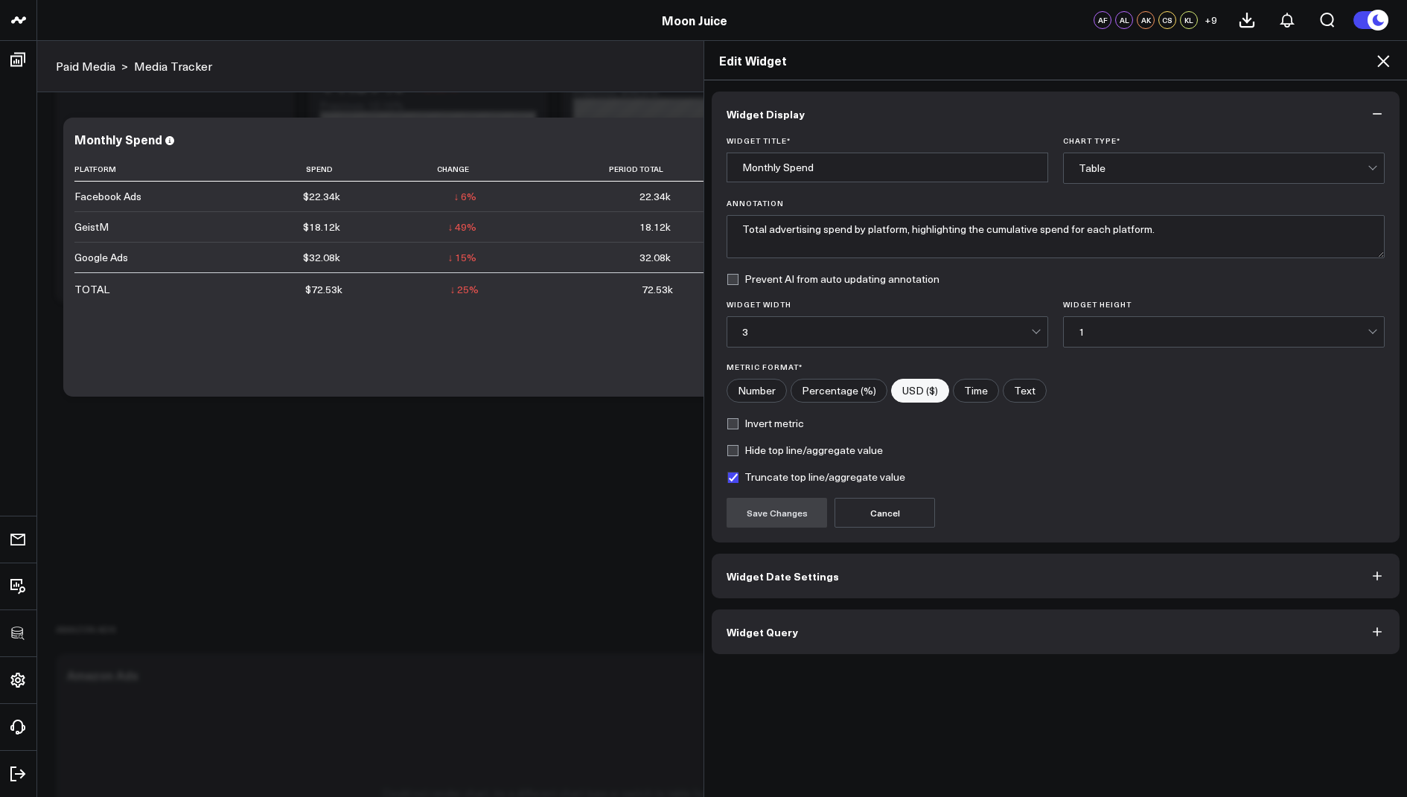
click at [772, 628] on span "Widget Query" at bounding box center [761, 632] width 71 height 12
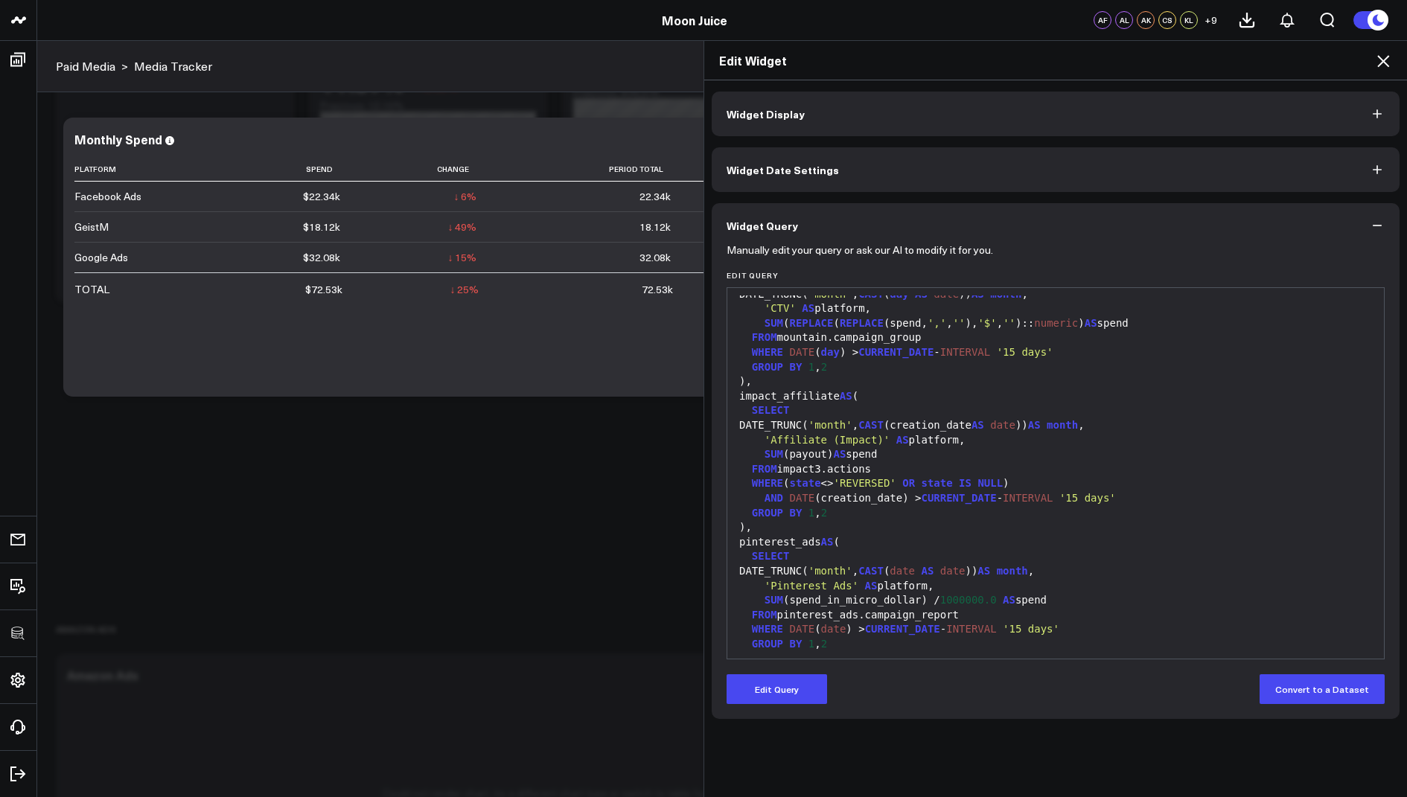
scroll to position [1064, 0]
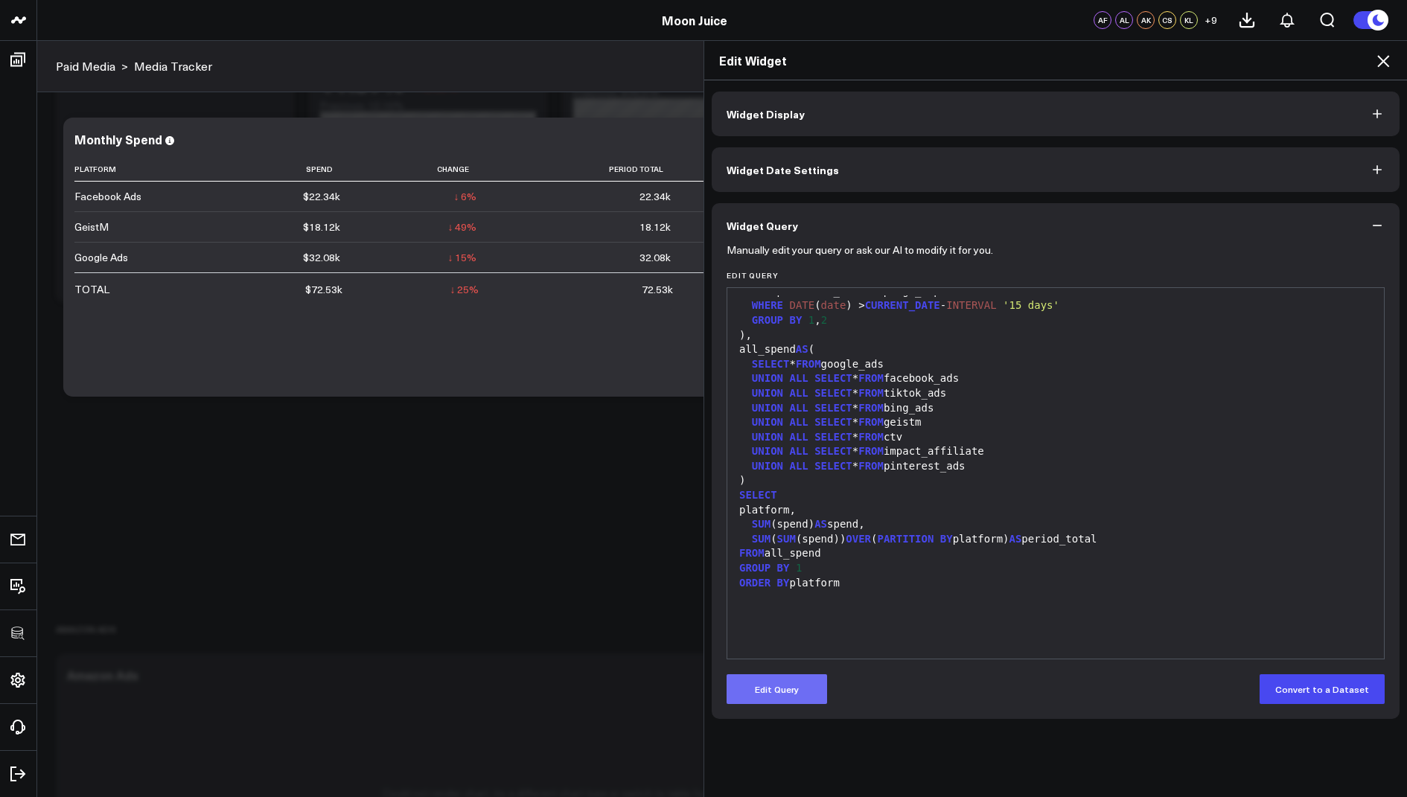
click at [748, 691] on button "Edit Query" at bounding box center [776, 689] width 100 height 30
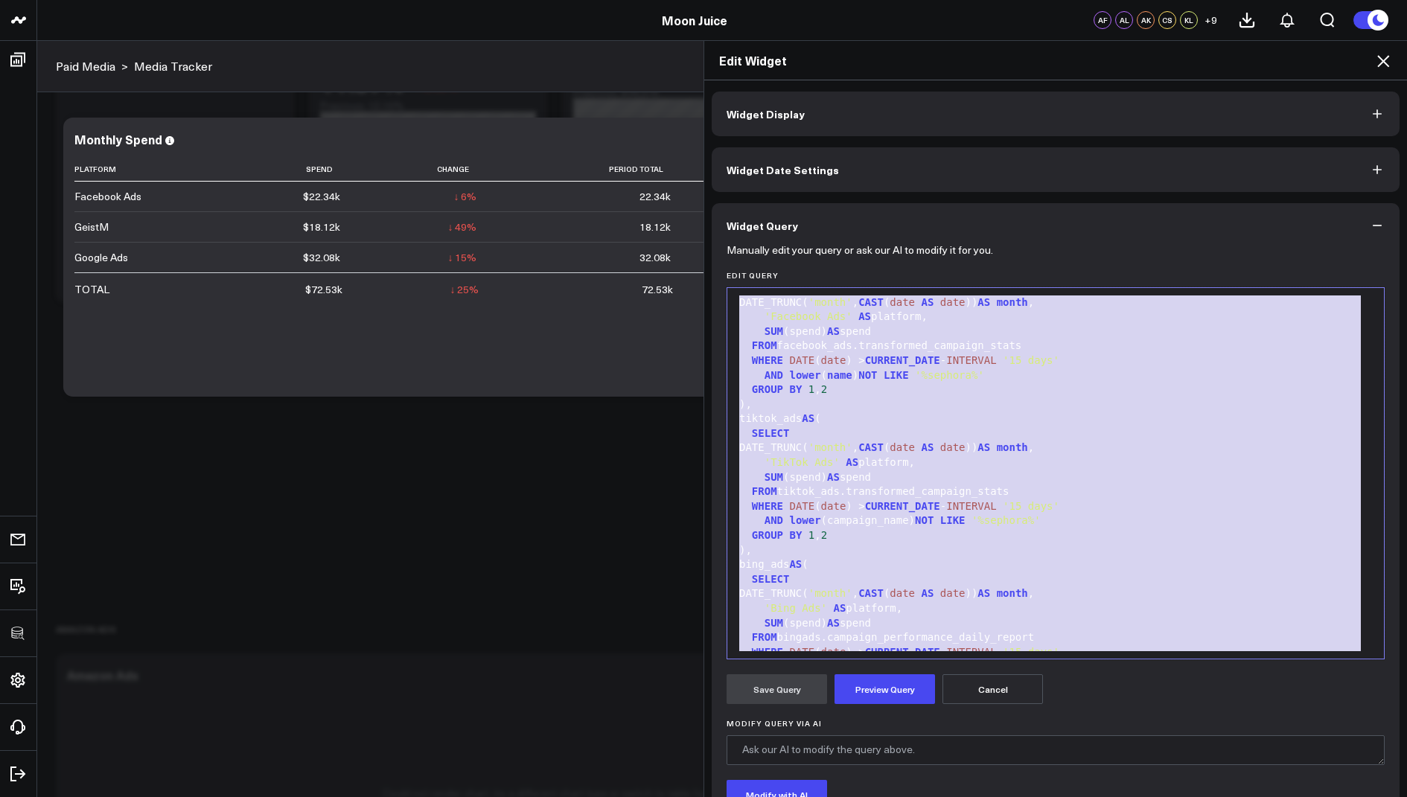
scroll to position [0, 0]
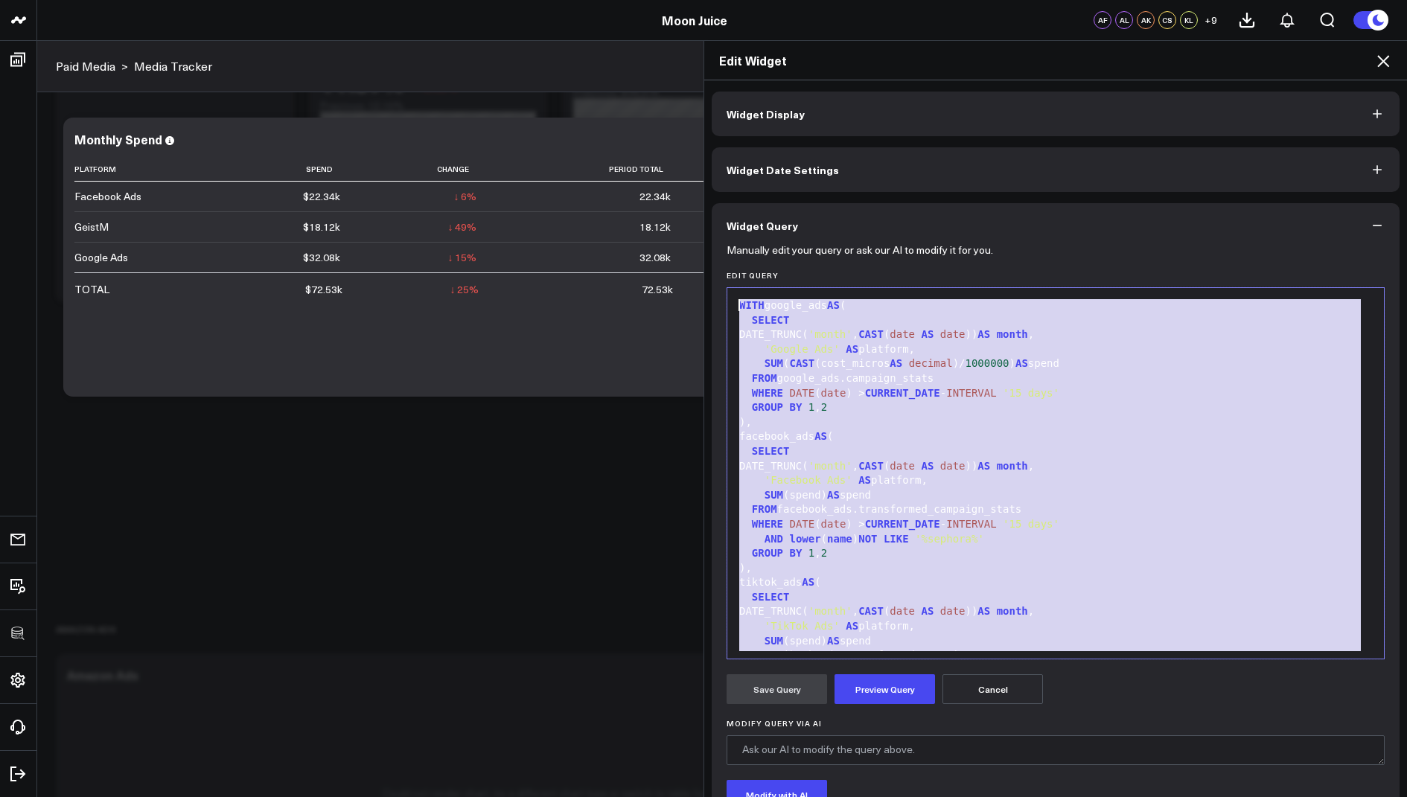
drag, startPoint x: 861, startPoint y: 579, endPoint x: 887, endPoint y: 169, distance: 410.9
click at [887, 169] on div "Widget Display Widget Date Settings Widget Query Manually edit your query or as…" at bounding box center [1056, 498] width 688 height 812
copy div "WITH google_ads AS ( SELECT DATE_TRUNC( 'month' , CAST ( date AS date )) AS mon…"
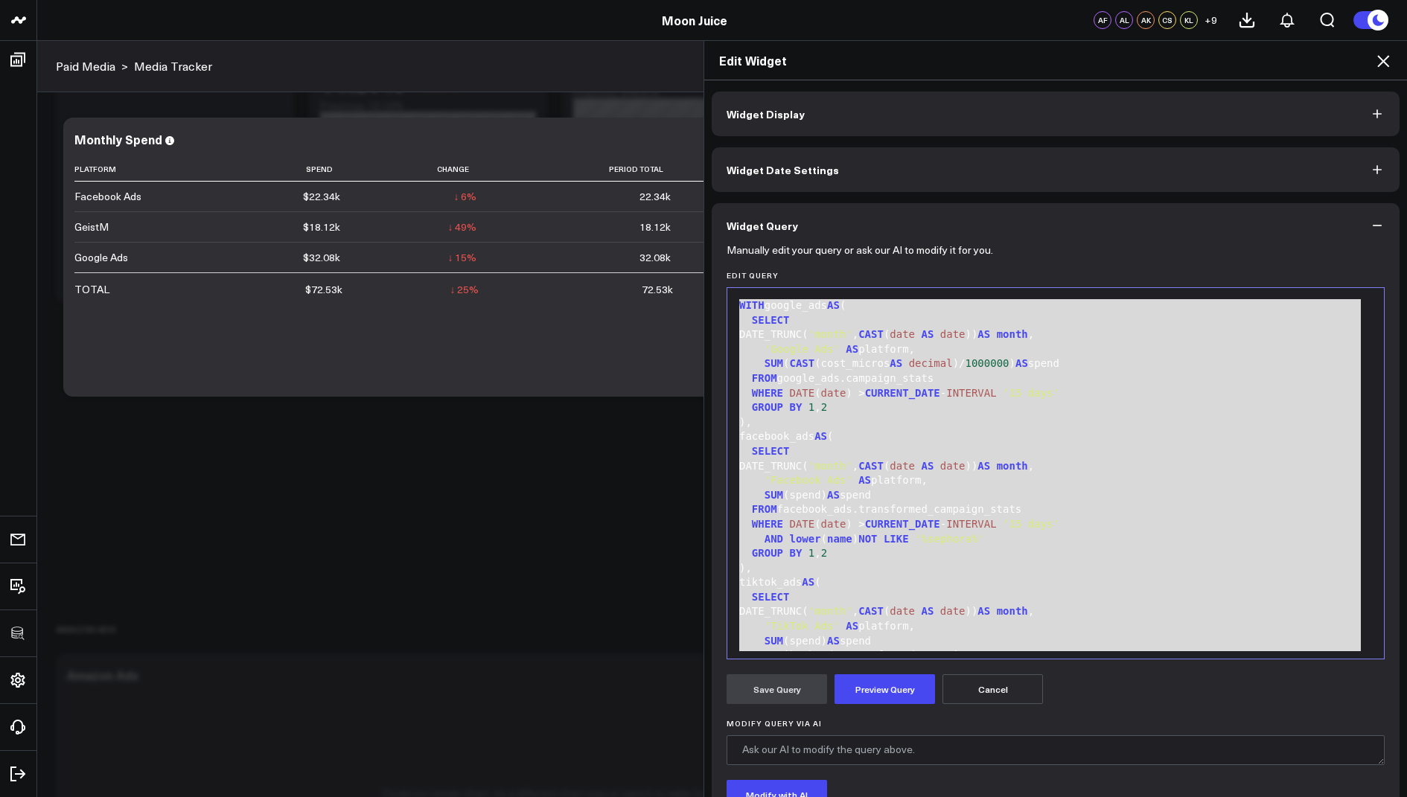
click at [1375, 57] on icon at bounding box center [1383, 61] width 18 height 18
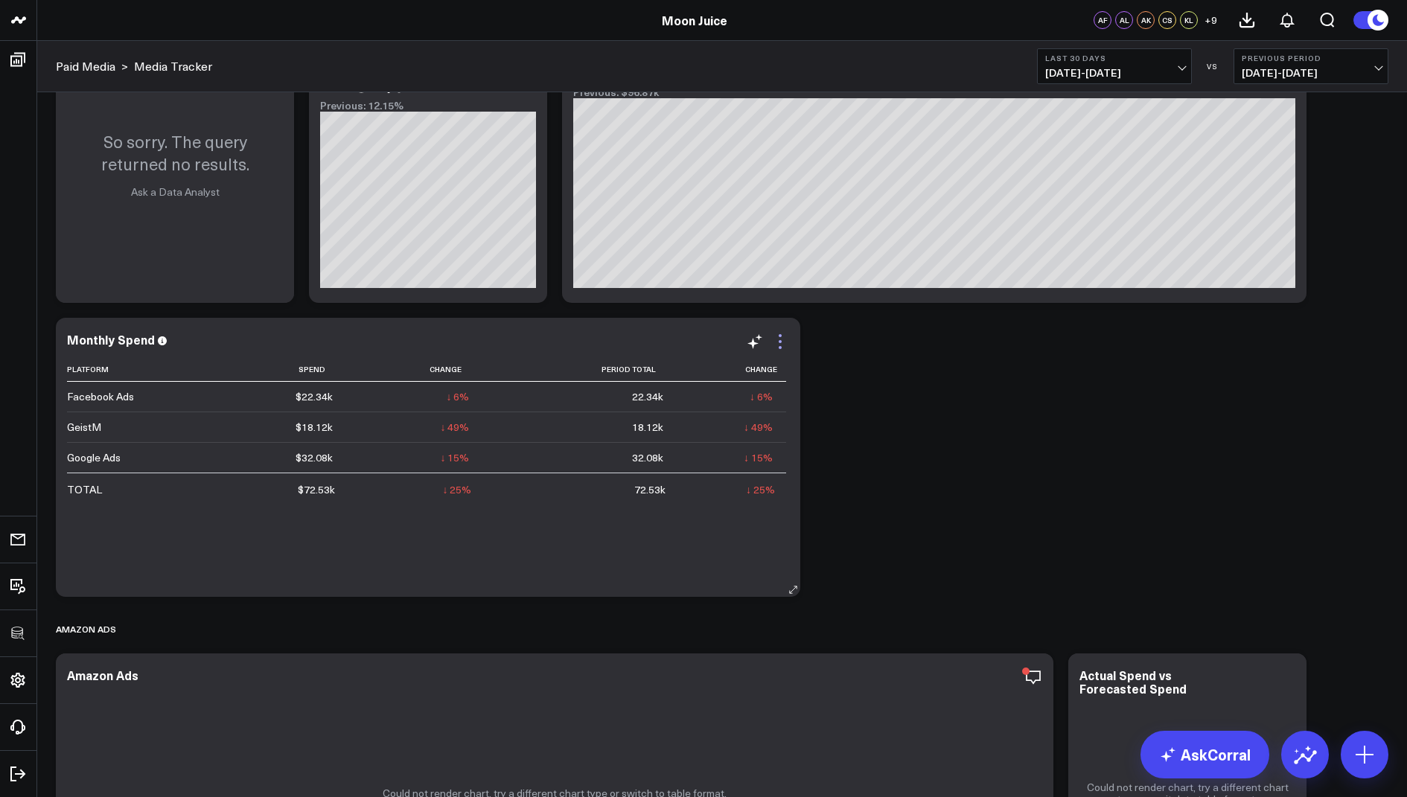
click at [782, 344] on icon at bounding box center [780, 342] width 18 height 18
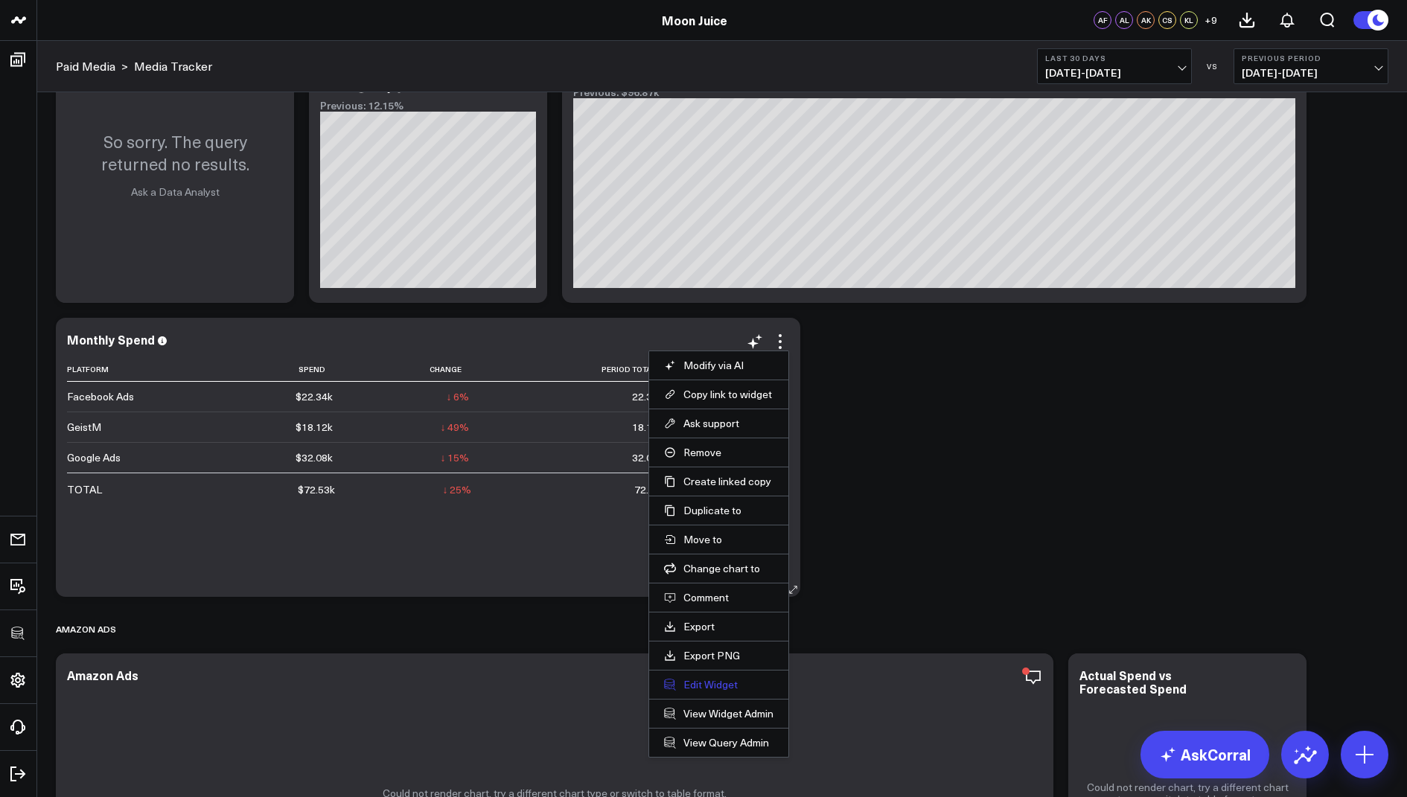
click at [693, 679] on button "Edit Widget" at bounding box center [718, 684] width 109 height 13
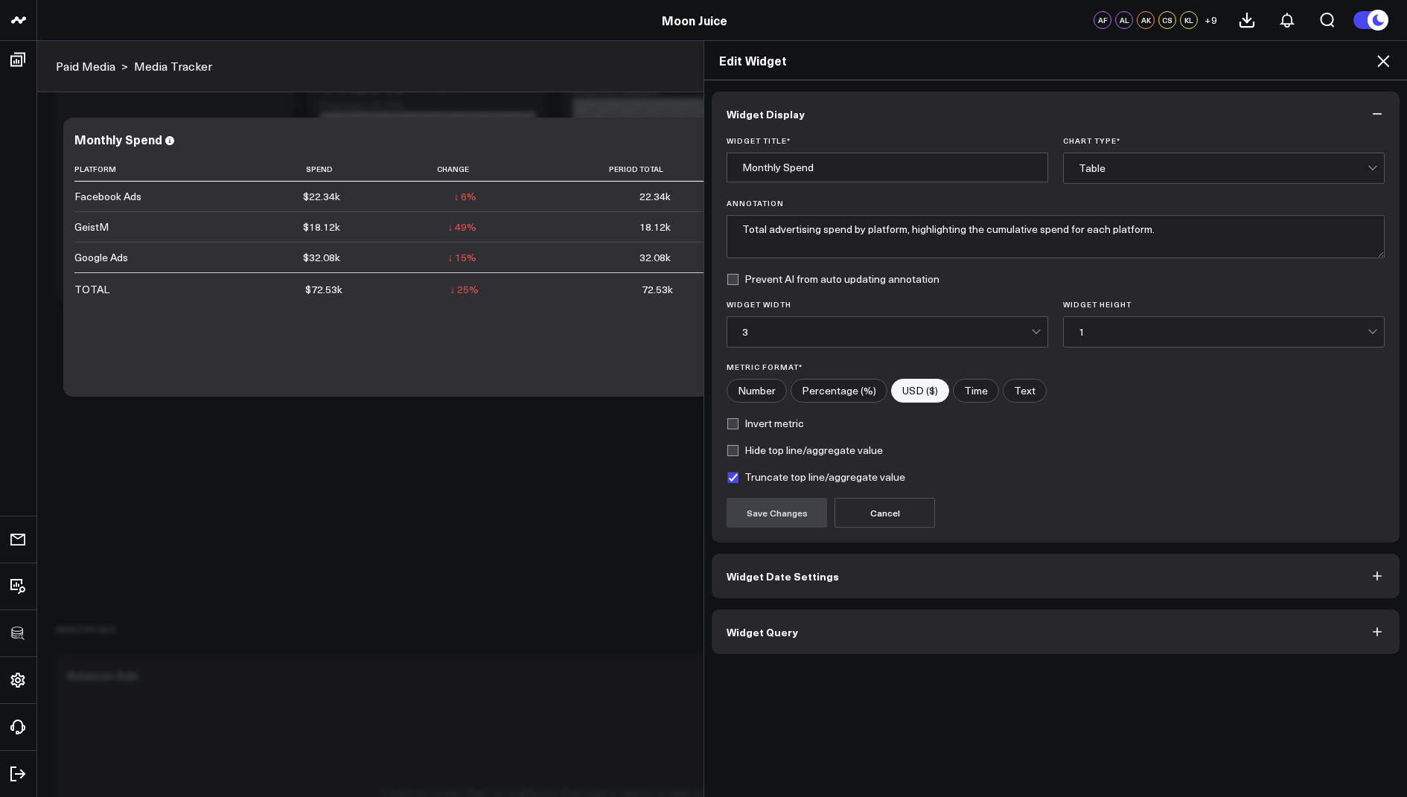
click at [822, 616] on button "Widget Query" at bounding box center [1056, 632] width 688 height 45
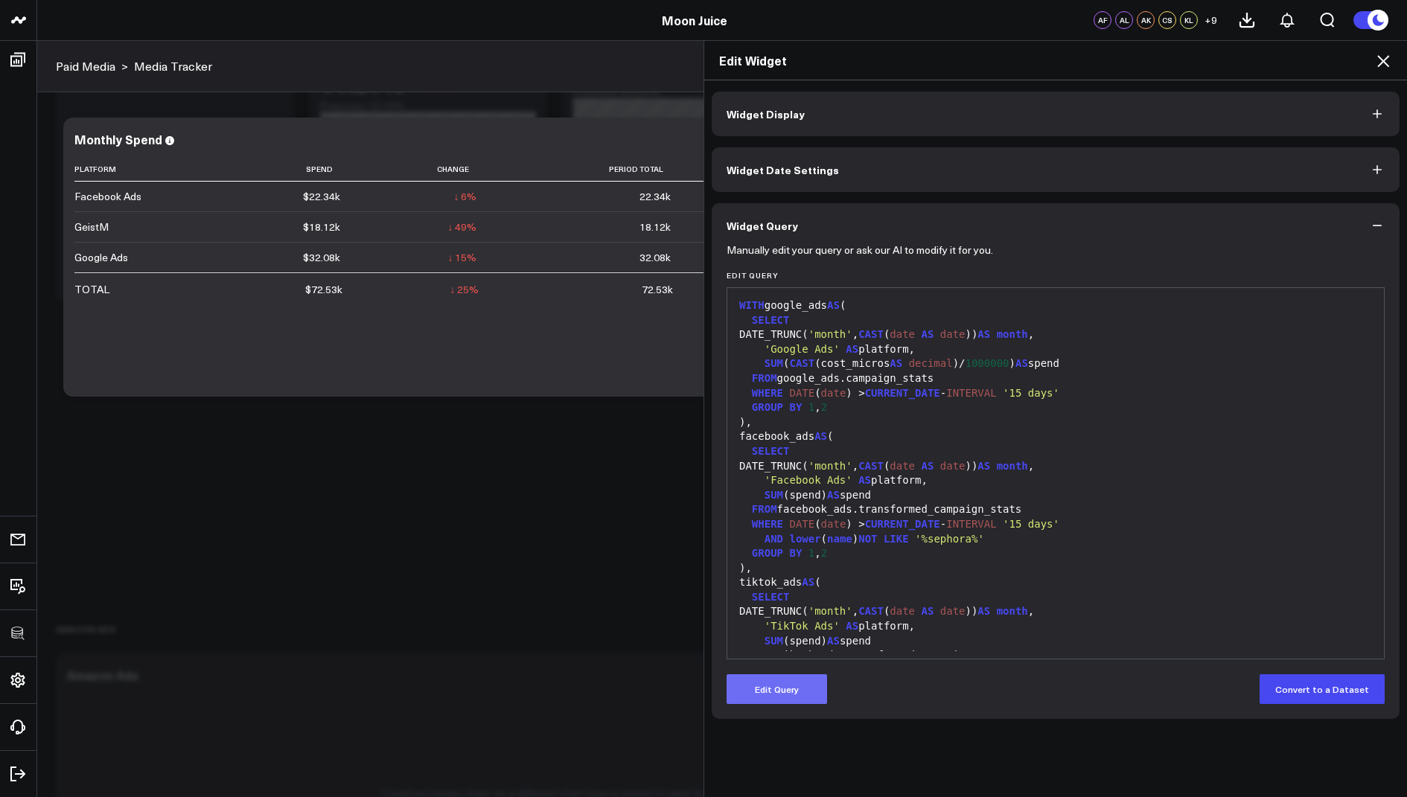
click at [767, 691] on button "Edit Query" at bounding box center [776, 689] width 100 height 30
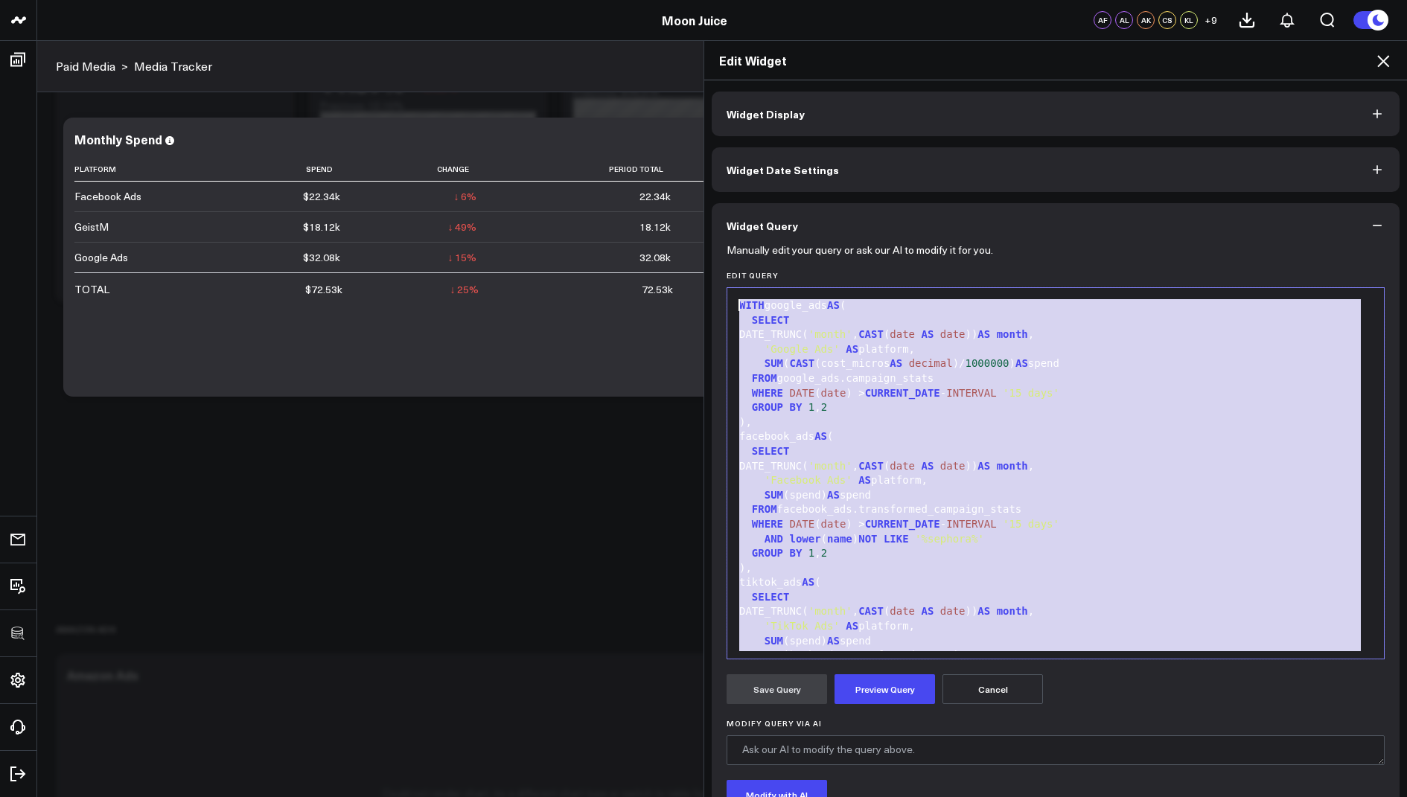
drag, startPoint x: 866, startPoint y: 589, endPoint x: 938, endPoint y: 96, distance: 498.7
click at [938, 96] on div "Widget Display Widget Date Settings Widget Query Manually edit your query or as…" at bounding box center [1056, 498] width 688 height 812
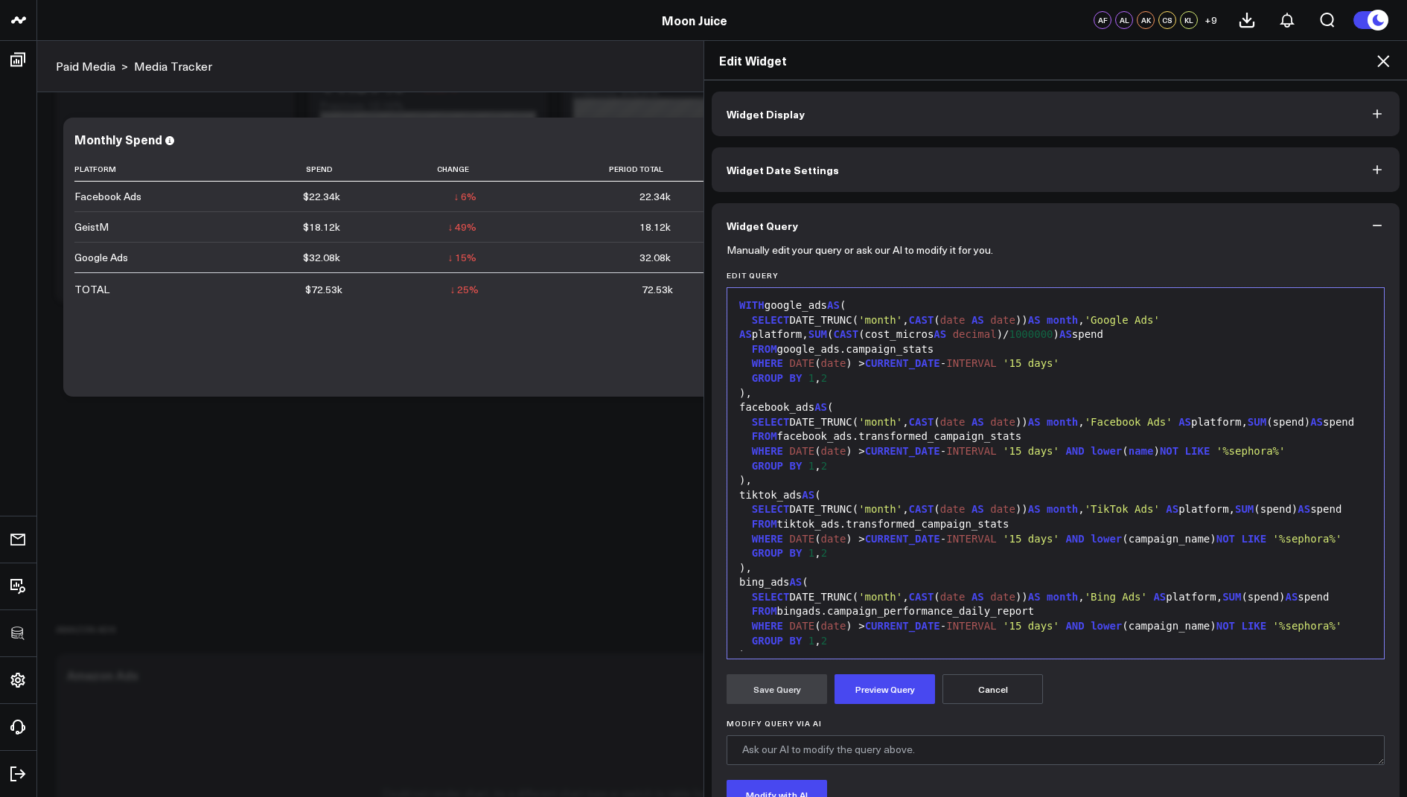
scroll to position [830, 0]
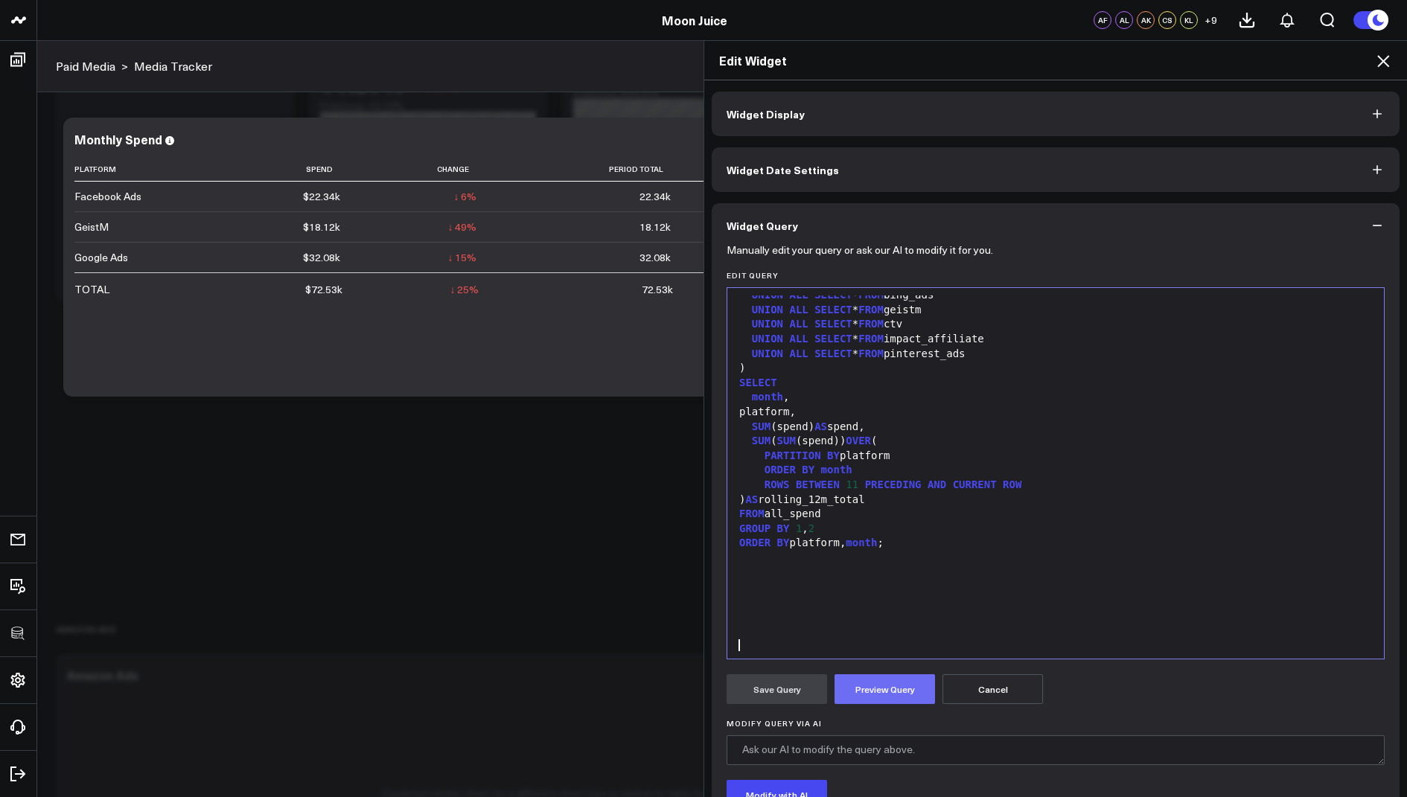
click at [877, 692] on button "Preview Query" at bounding box center [884, 689] width 100 height 30
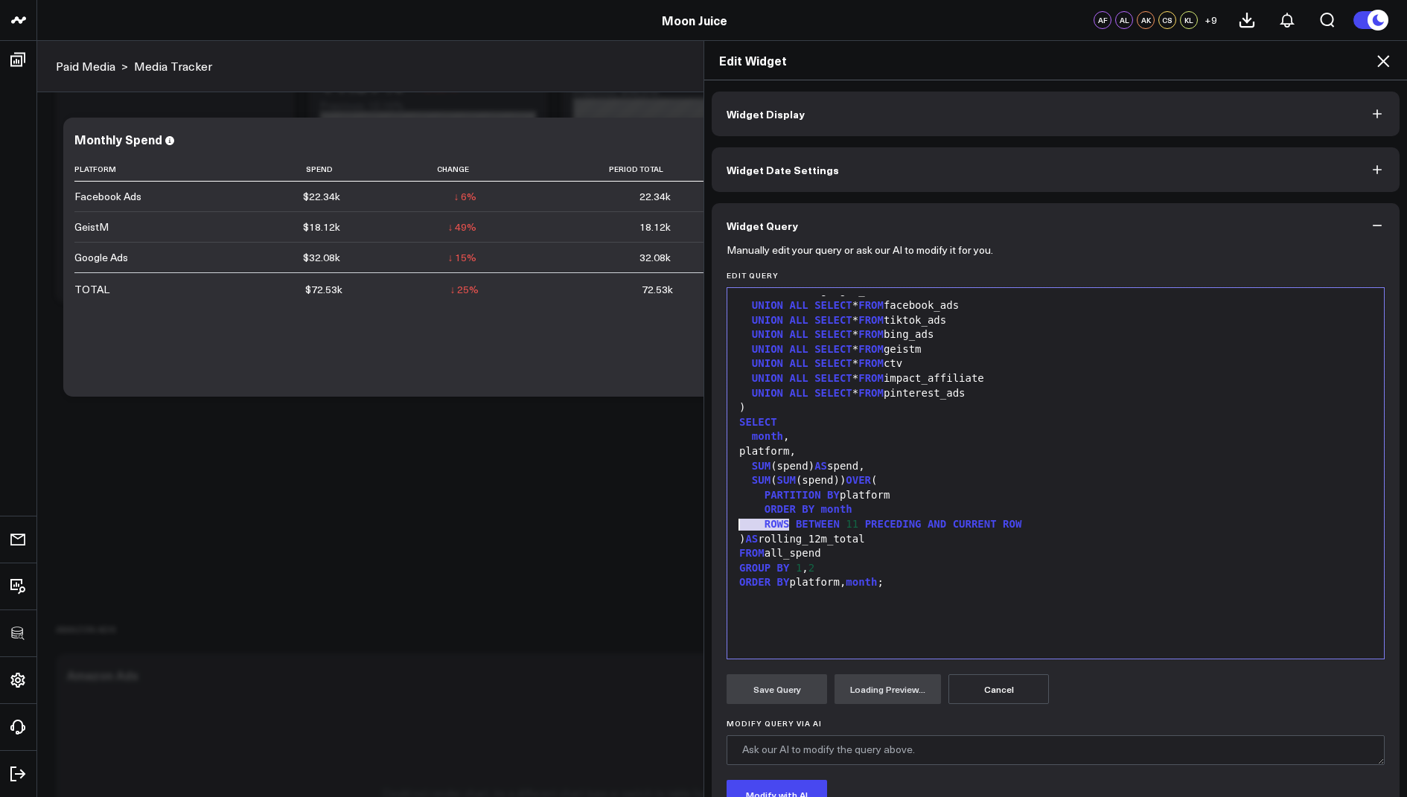
drag, startPoint x: 805, startPoint y: 486, endPoint x: 738, endPoint y: 486, distance: 67.0
click at [738, 444] on div "month ," at bounding box center [1056, 436] width 642 height 15
click at [976, 503] on div "PARTITION BY platform" at bounding box center [1056, 495] width 642 height 15
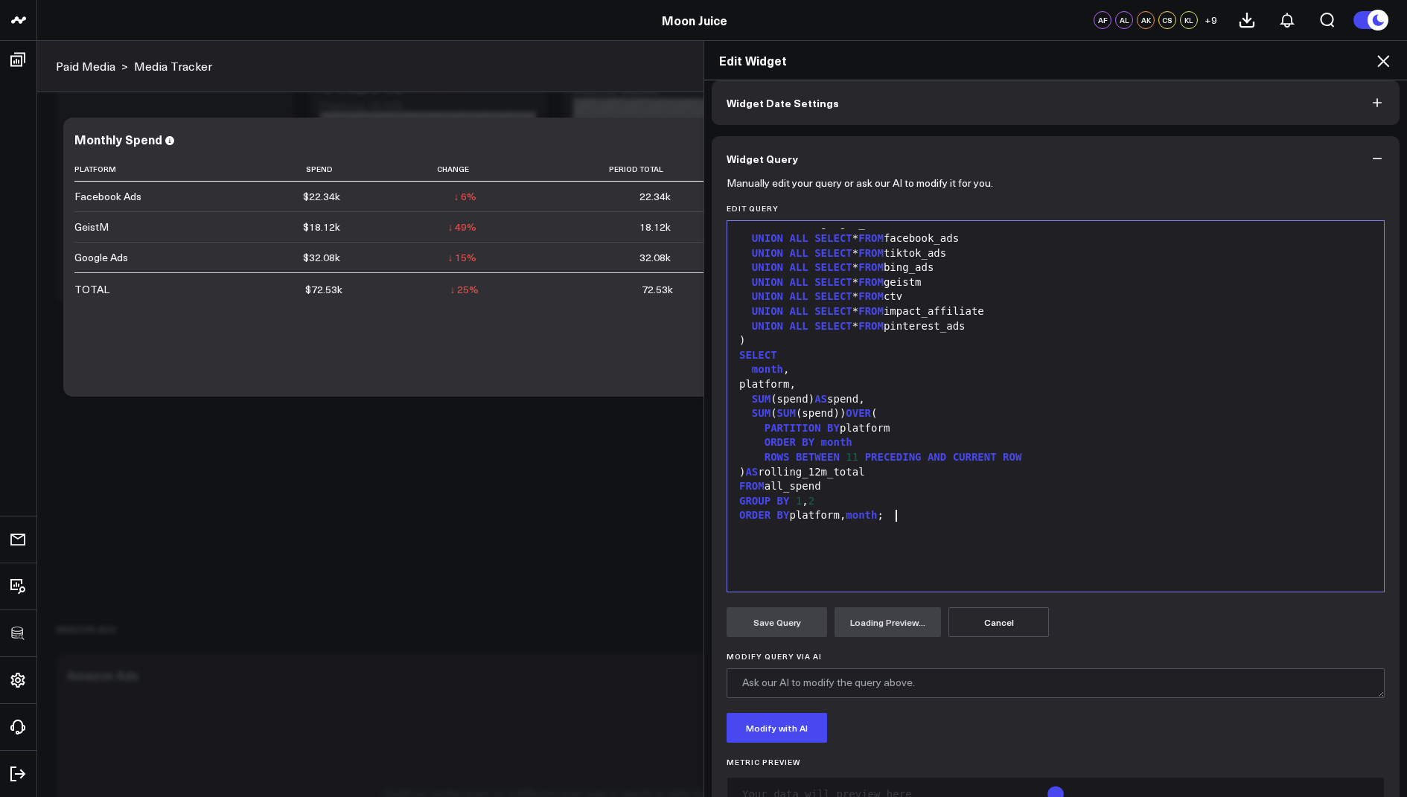
scroll to position [115, 0]
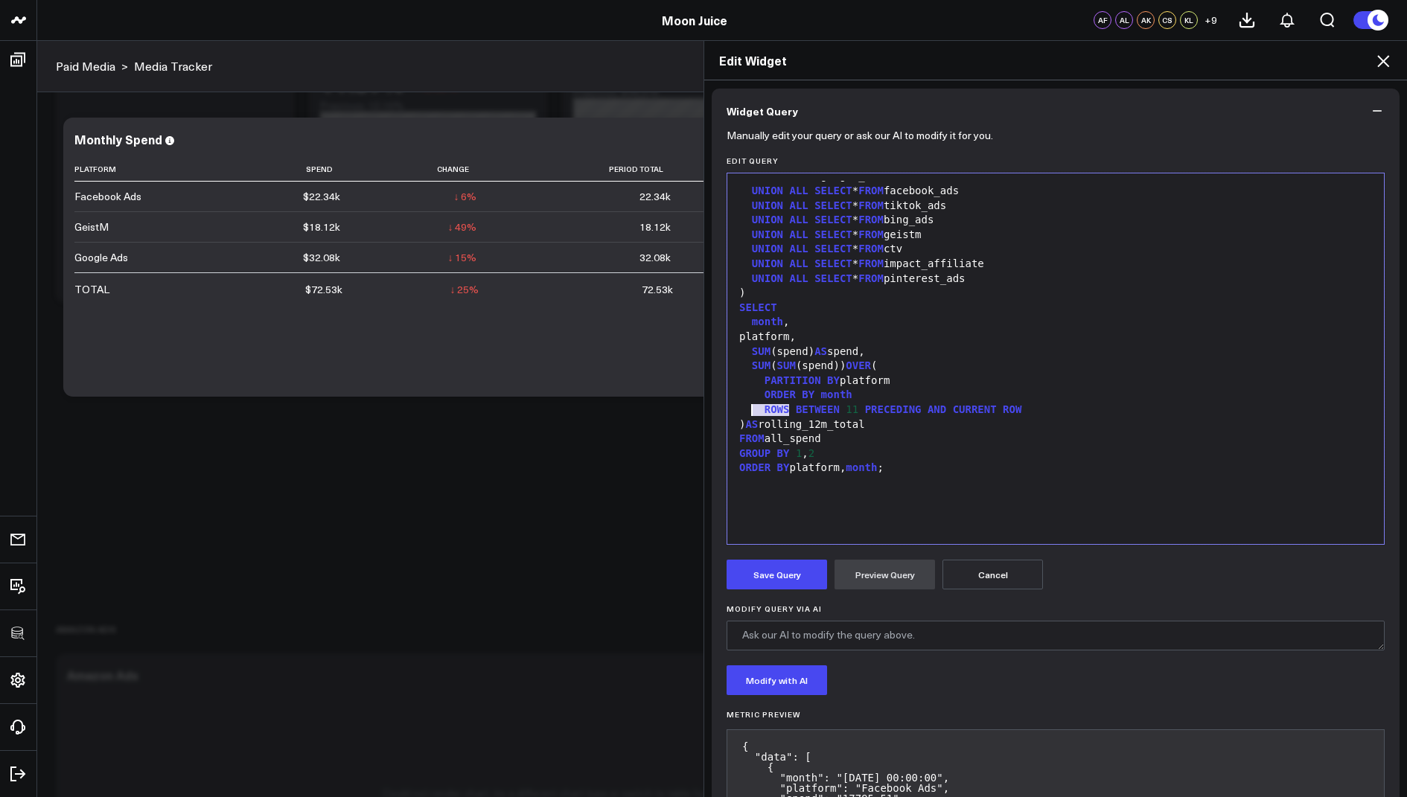
drag, startPoint x: 803, startPoint y: 368, endPoint x: 728, endPoint y: 368, distance: 75.2
click at [728, 368] on div "99 1 2 3 4 5 6 7 8 9 10 11 12 13 14 15 16 17 18 19 20 21 22 23 24 25 26 27 28 2…" at bounding box center [1055, 359] width 658 height 372
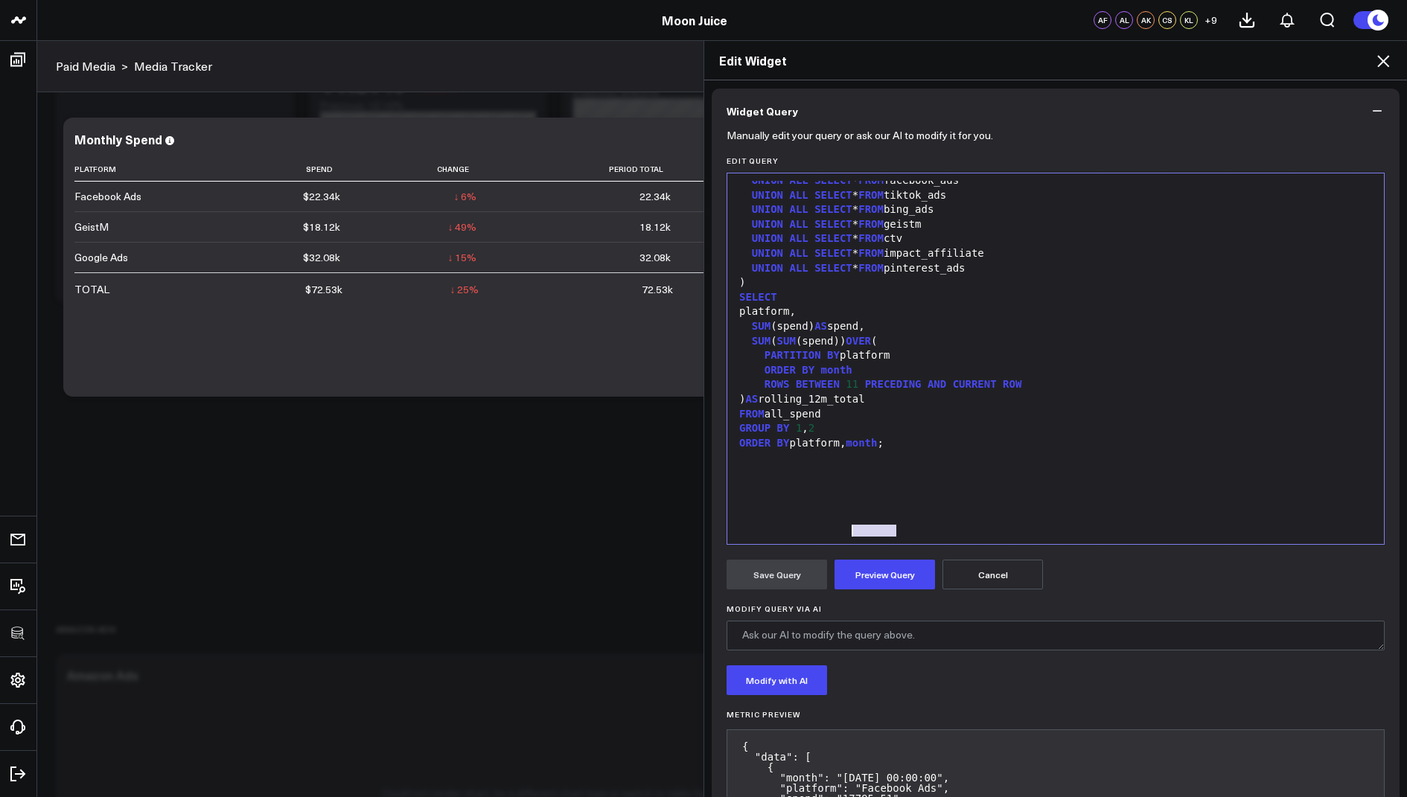
drag, startPoint x: 909, startPoint y: 501, endPoint x: 849, endPoint y: 504, distance: 59.6
click at [849, 451] on div "ORDER BY platform, month ;" at bounding box center [1056, 443] width 642 height 15
click at [837, 436] on div "GROUP BY 1 , 2" at bounding box center [1056, 428] width 642 height 15
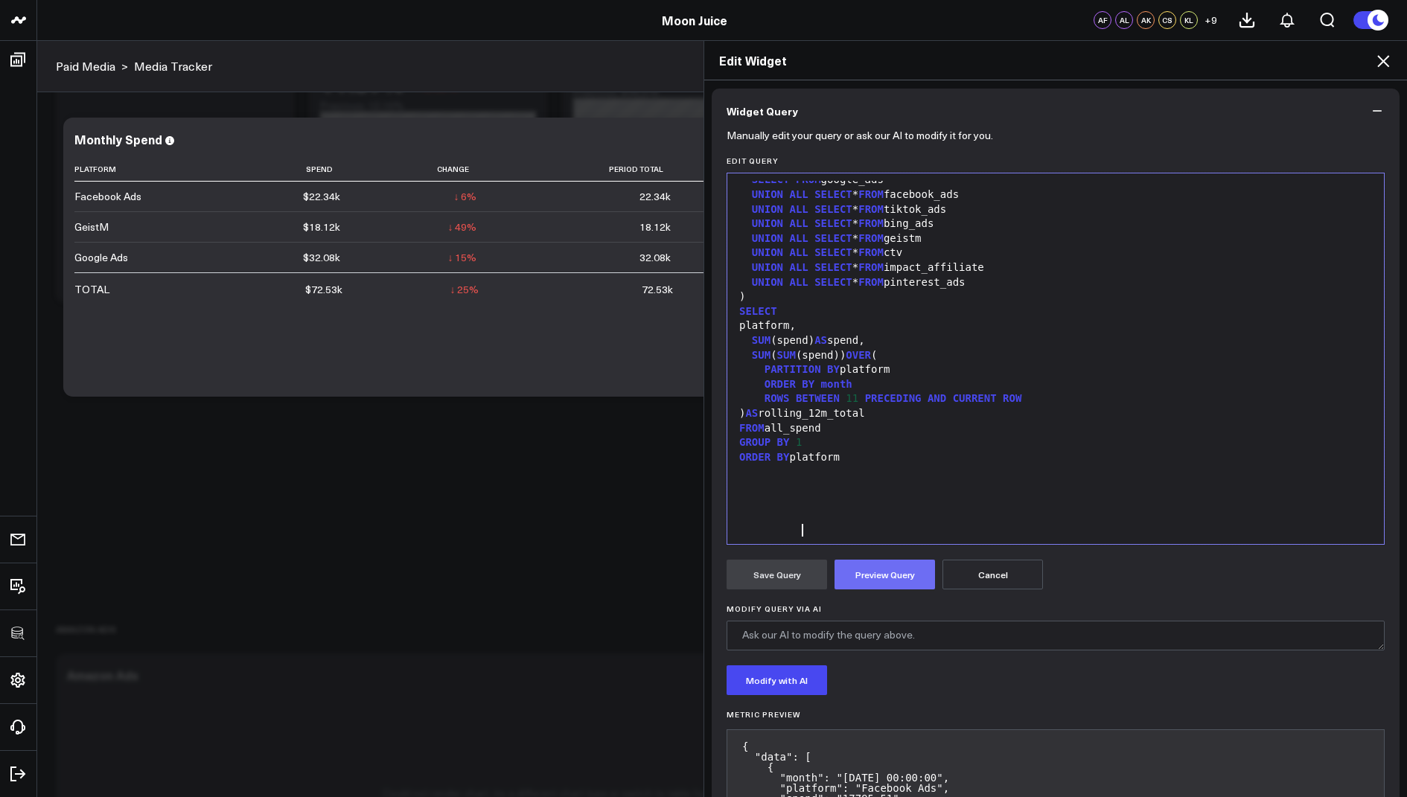
click at [878, 570] on button "Preview Query" at bounding box center [884, 575] width 100 height 30
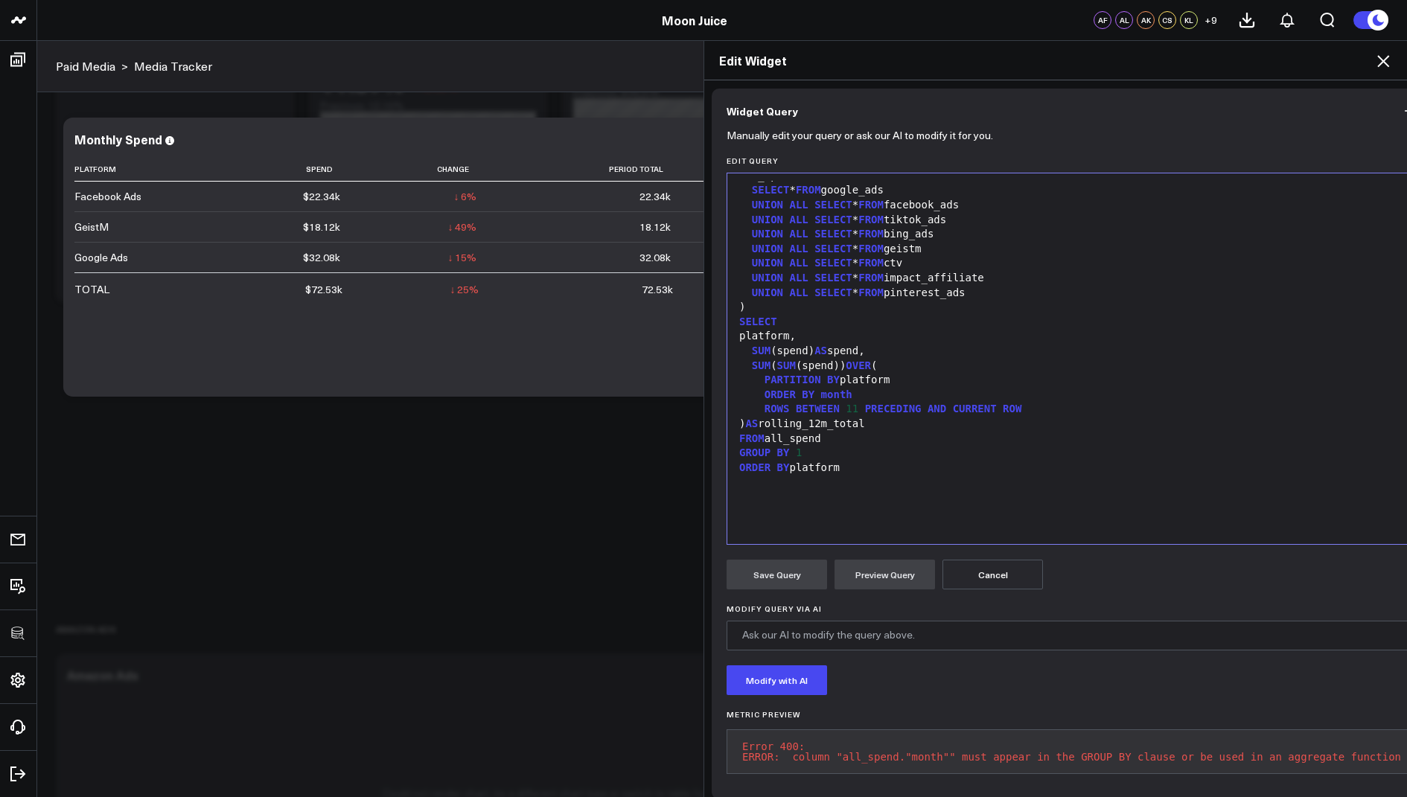
scroll to position [714, 0]
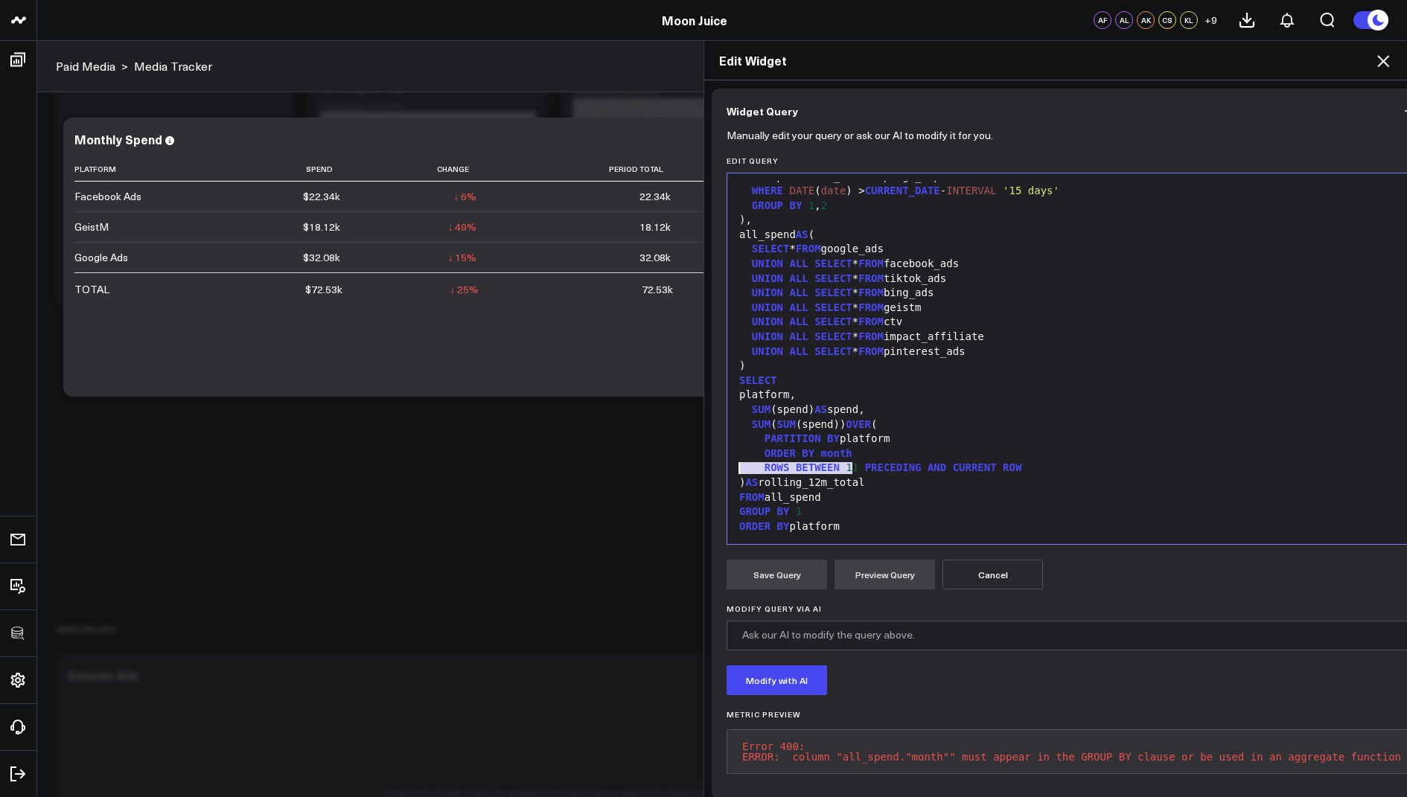
drag, startPoint x: 874, startPoint y: 464, endPoint x: 730, endPoint y: 469, distance: 143.7
click at [730, 469] on div "Selection deleted 99 1 2 3 4 5 6 7 8 9 10 11 12 13 14 15 16 17 18 19 20 21 22 2…" at bounding box center [1071, 359] width 690 height 372
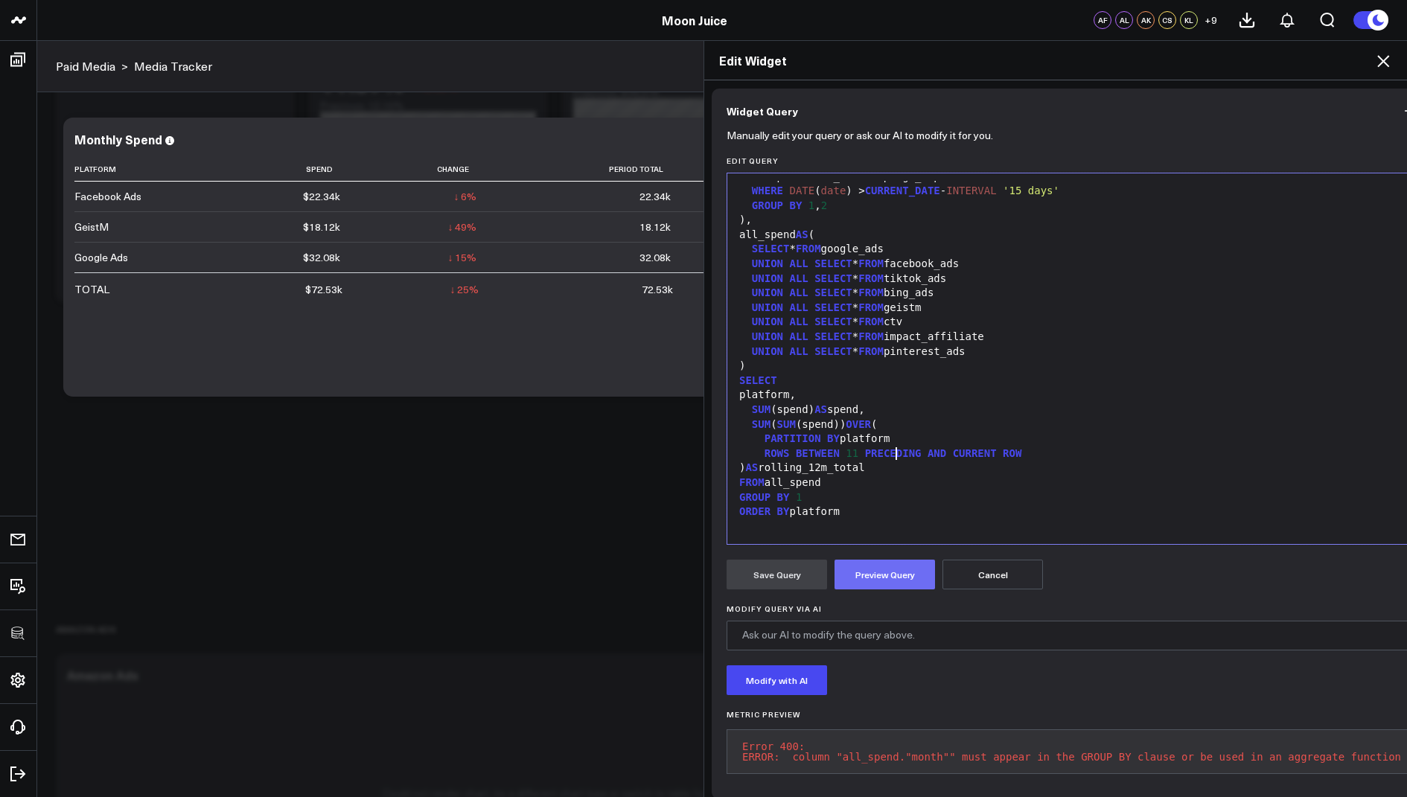
click at [887, 573] on button "Preview Query" at bounding box center [884, 575] width 100 height 30
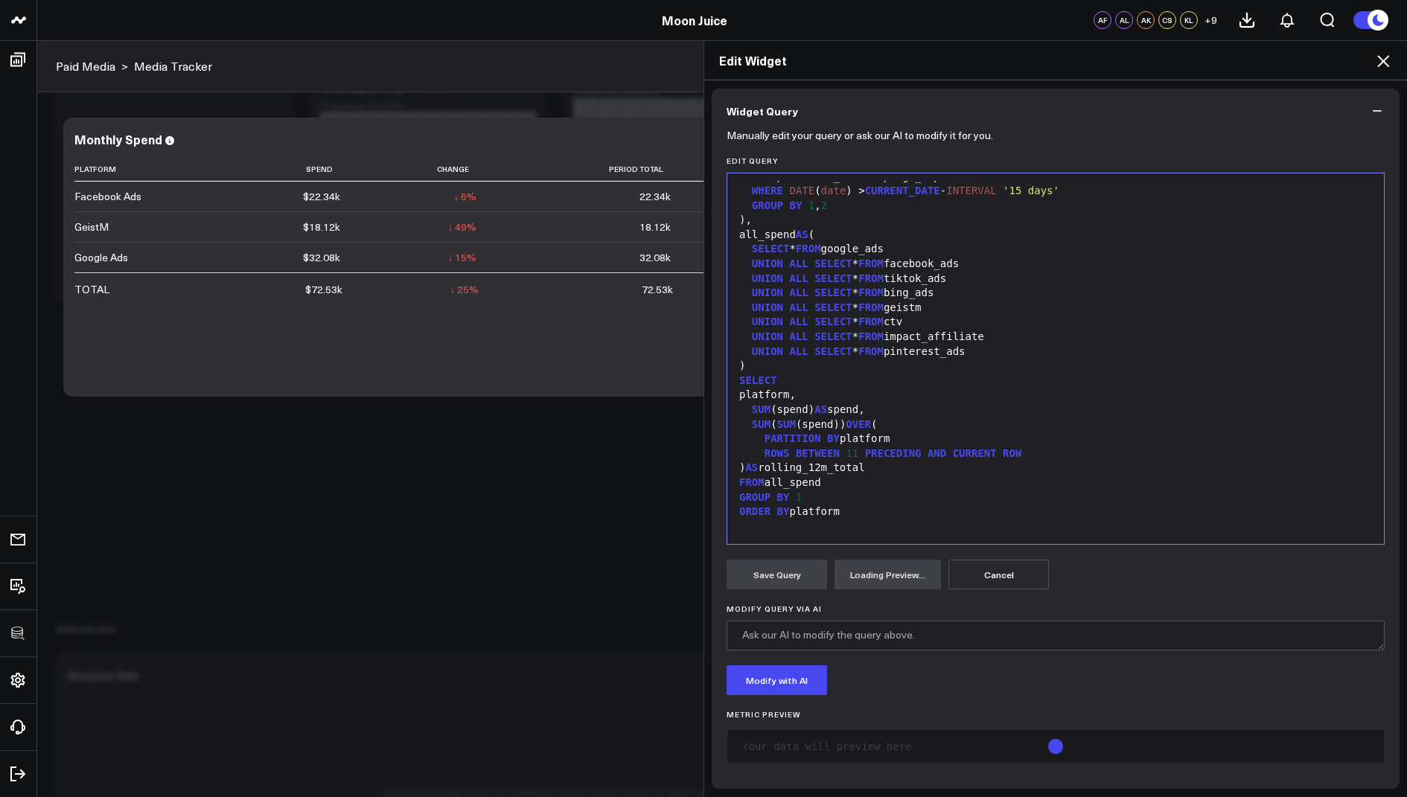
scroll to position [787, 0]
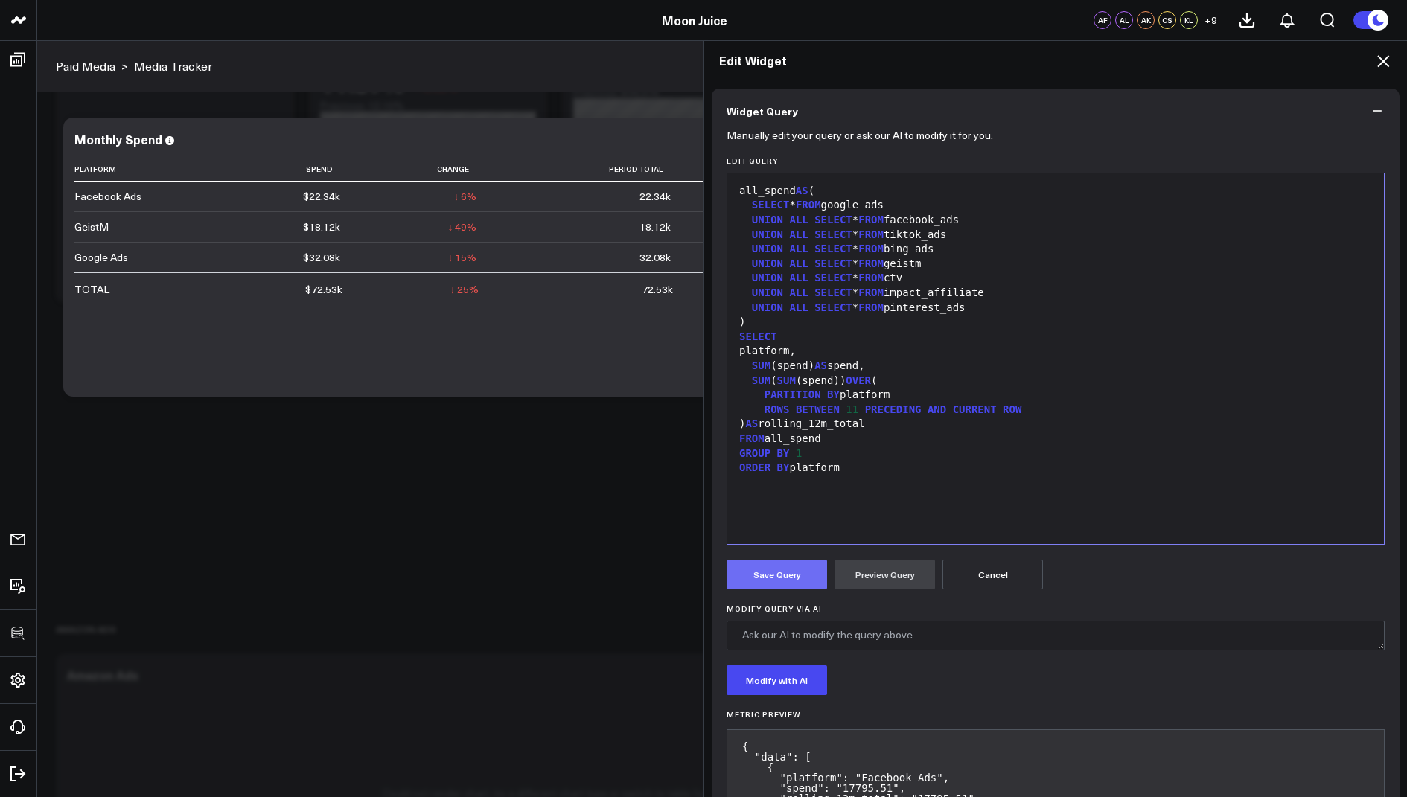
click at [765, 573] on button "Save Query" at bounding box center [776, 575] width 100 height 30
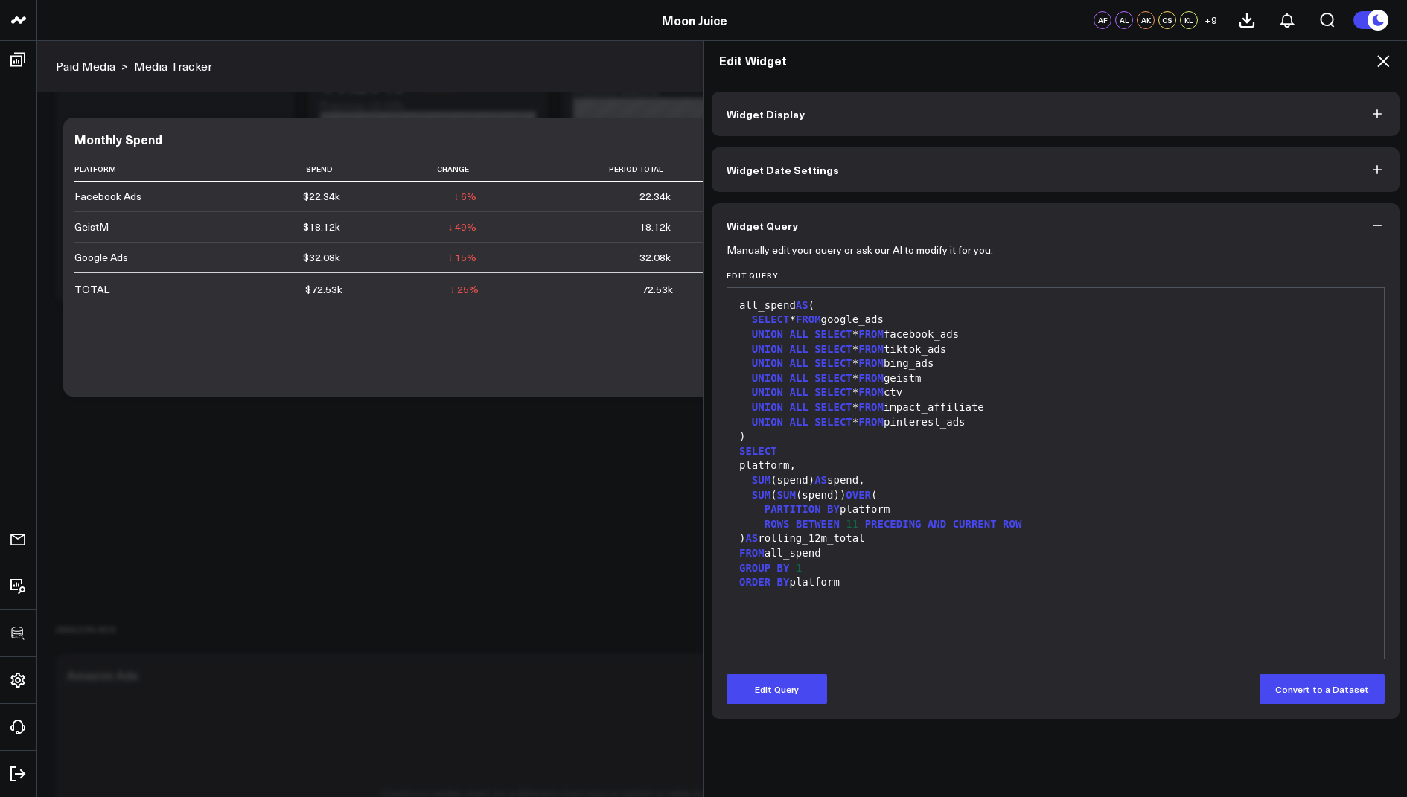
scroll to position [744, 0]
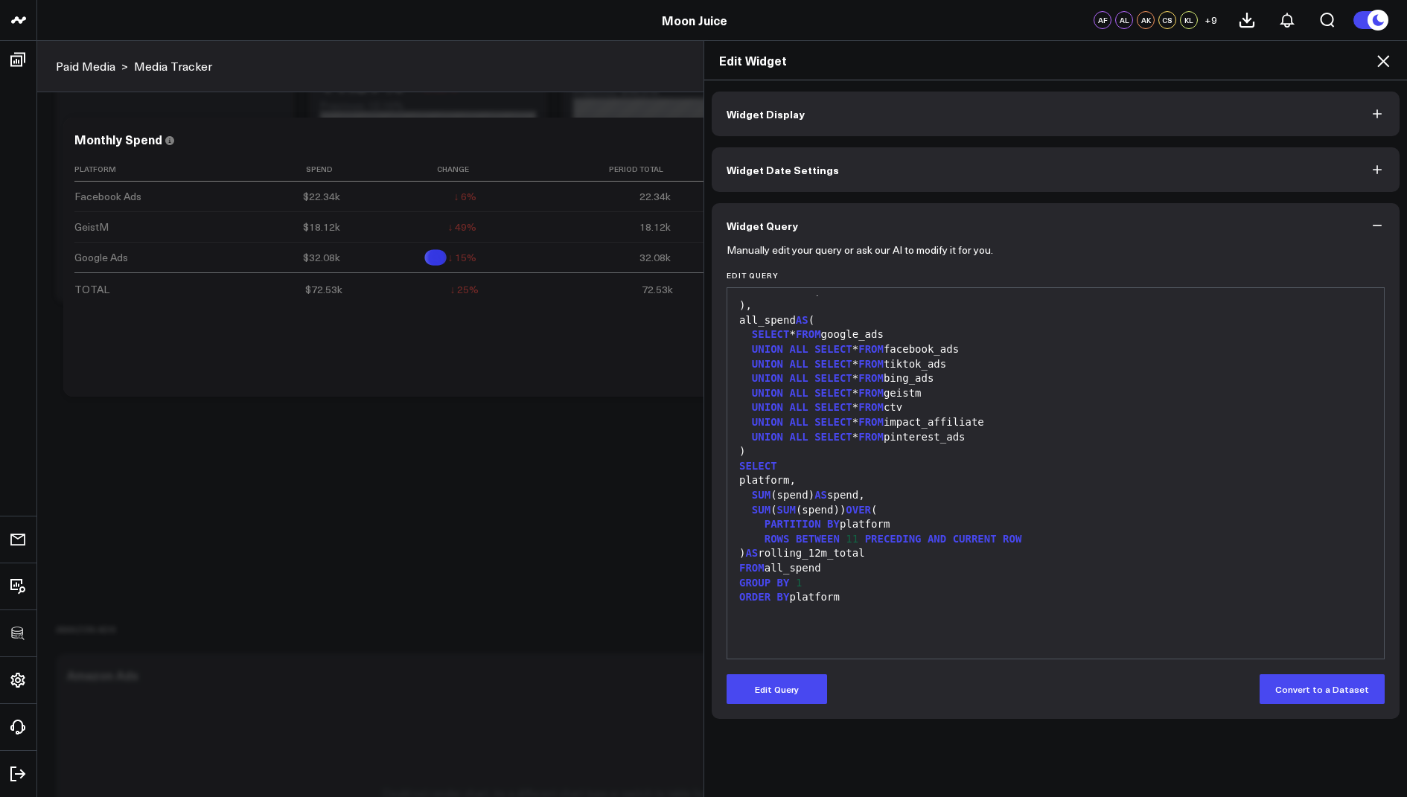
click at [1384, 59] on icon at bounding box center [1383, 61] width 18 height 18
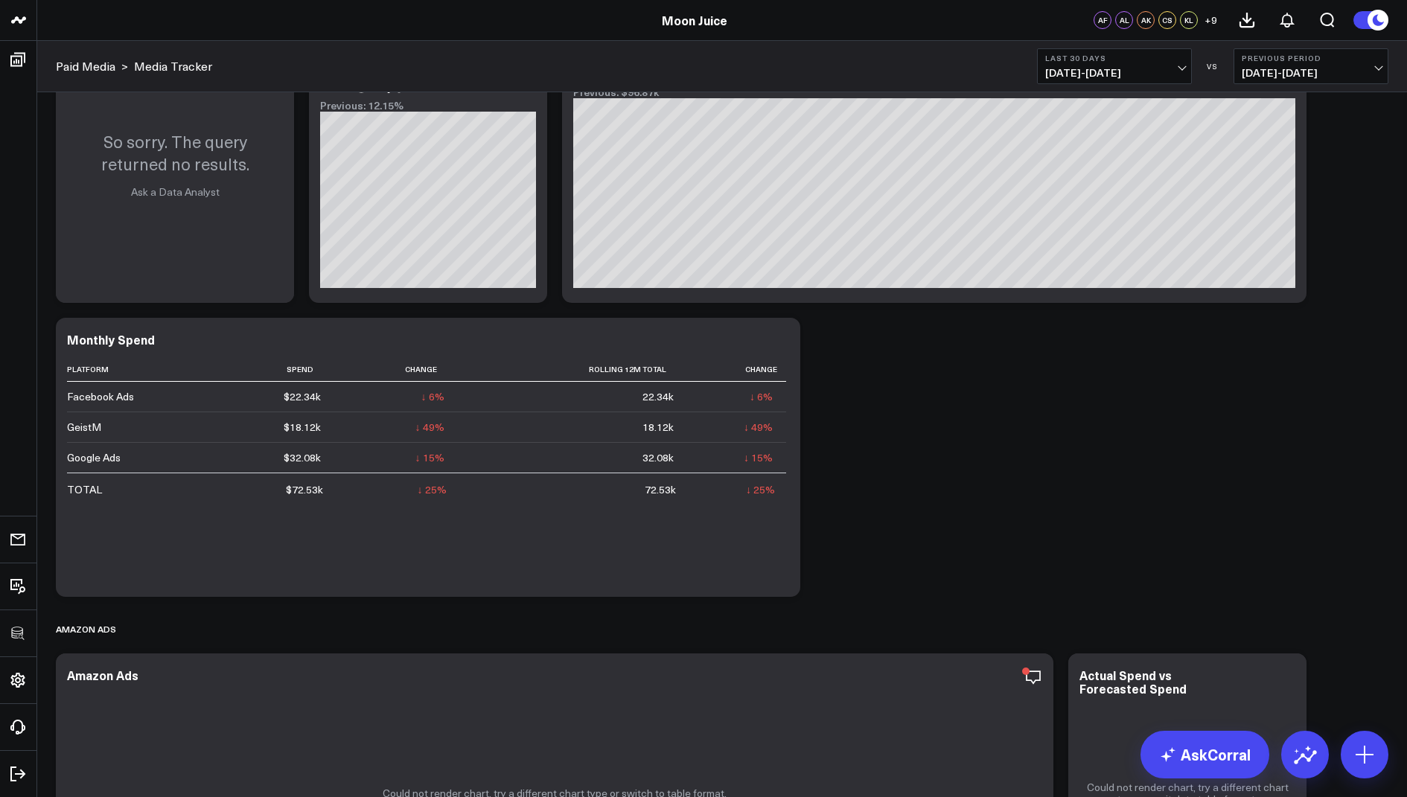
click at [1117, 78] on span "07/30/25 - 08/28/25" at bounding box center [1114, 73] width 138 height 12
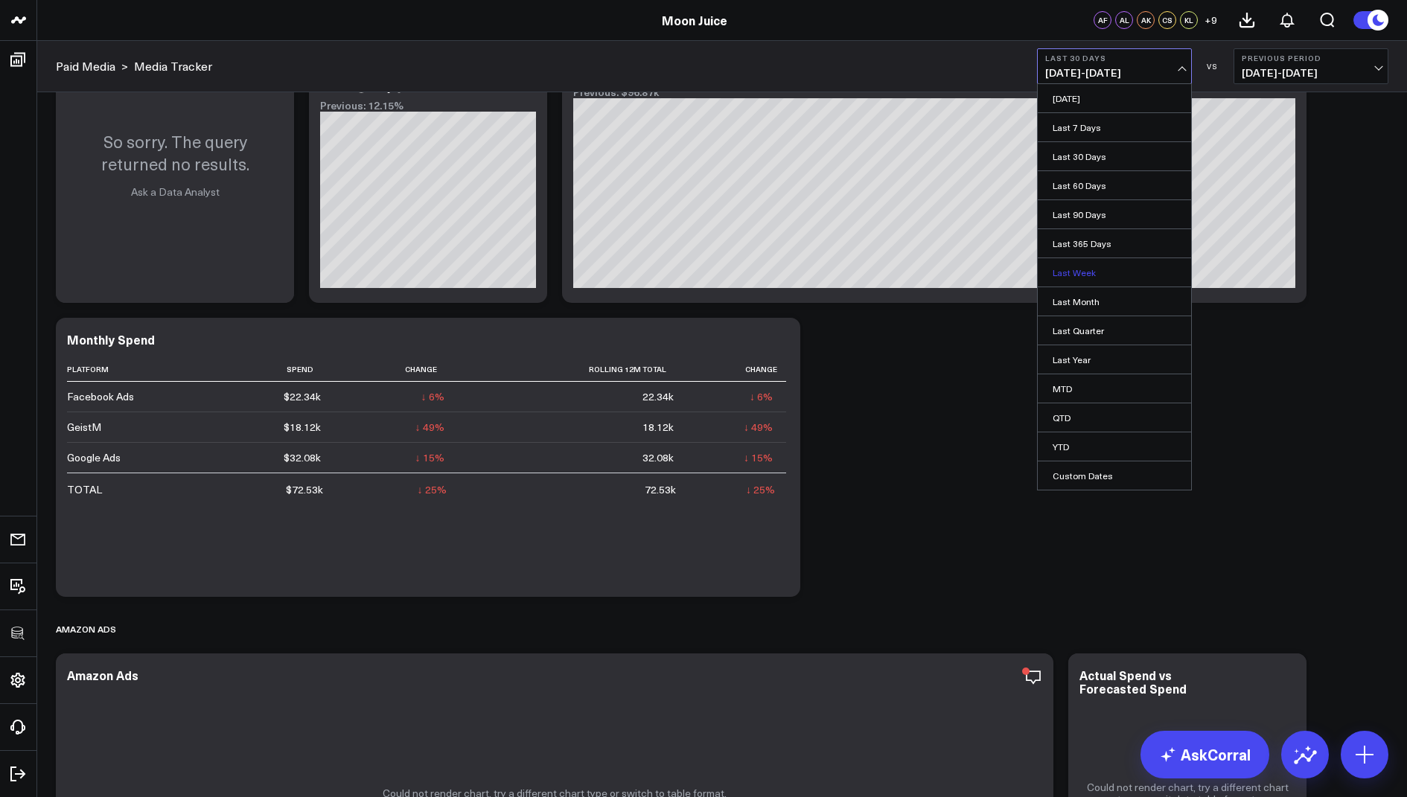
click at [1087, 269] on link "Last Week" at bounding box center [1114, 272] width 153 height 28
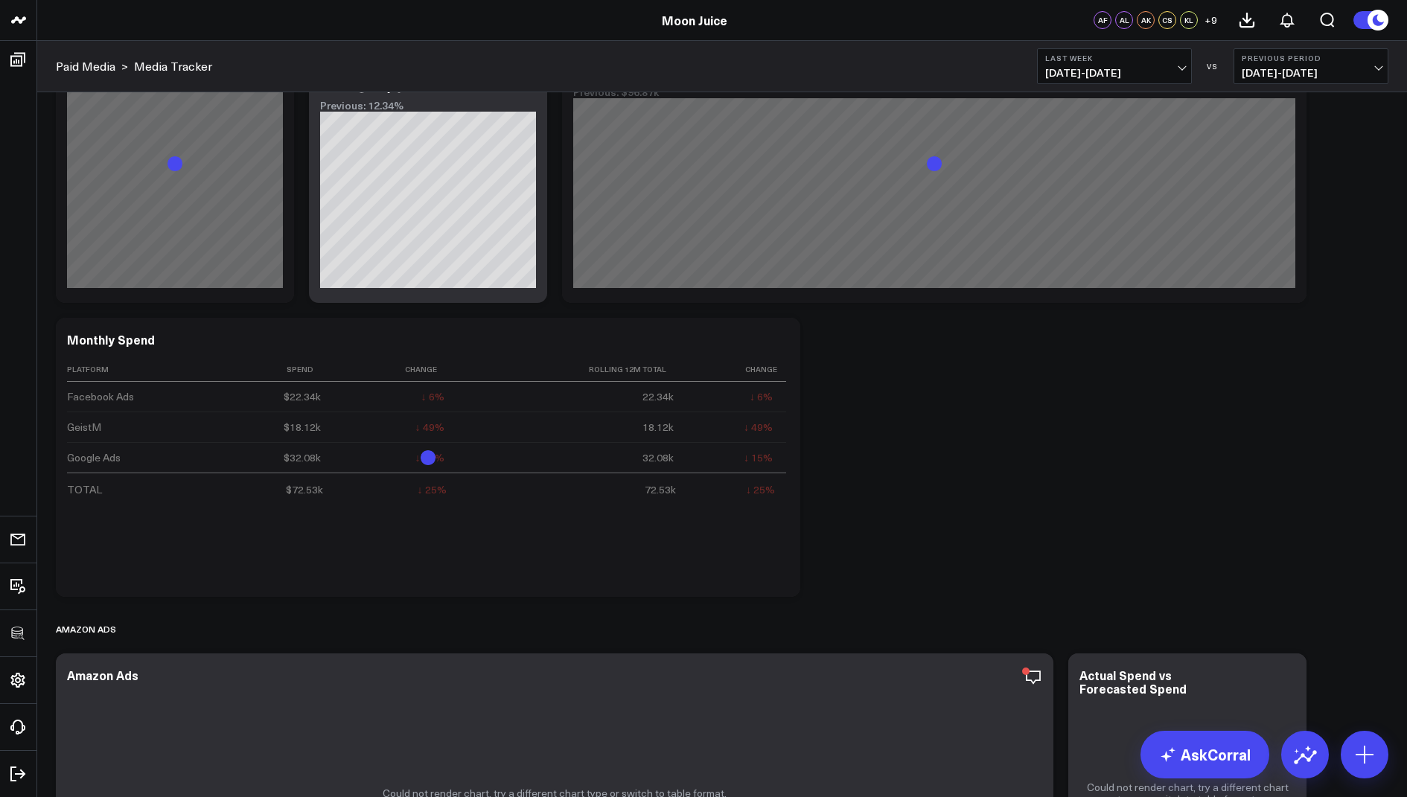
click at [1119, 64] on button "Last Week 08/17/25 - 08/23/25" at bounding box center [1114, 66] width 155 height 36
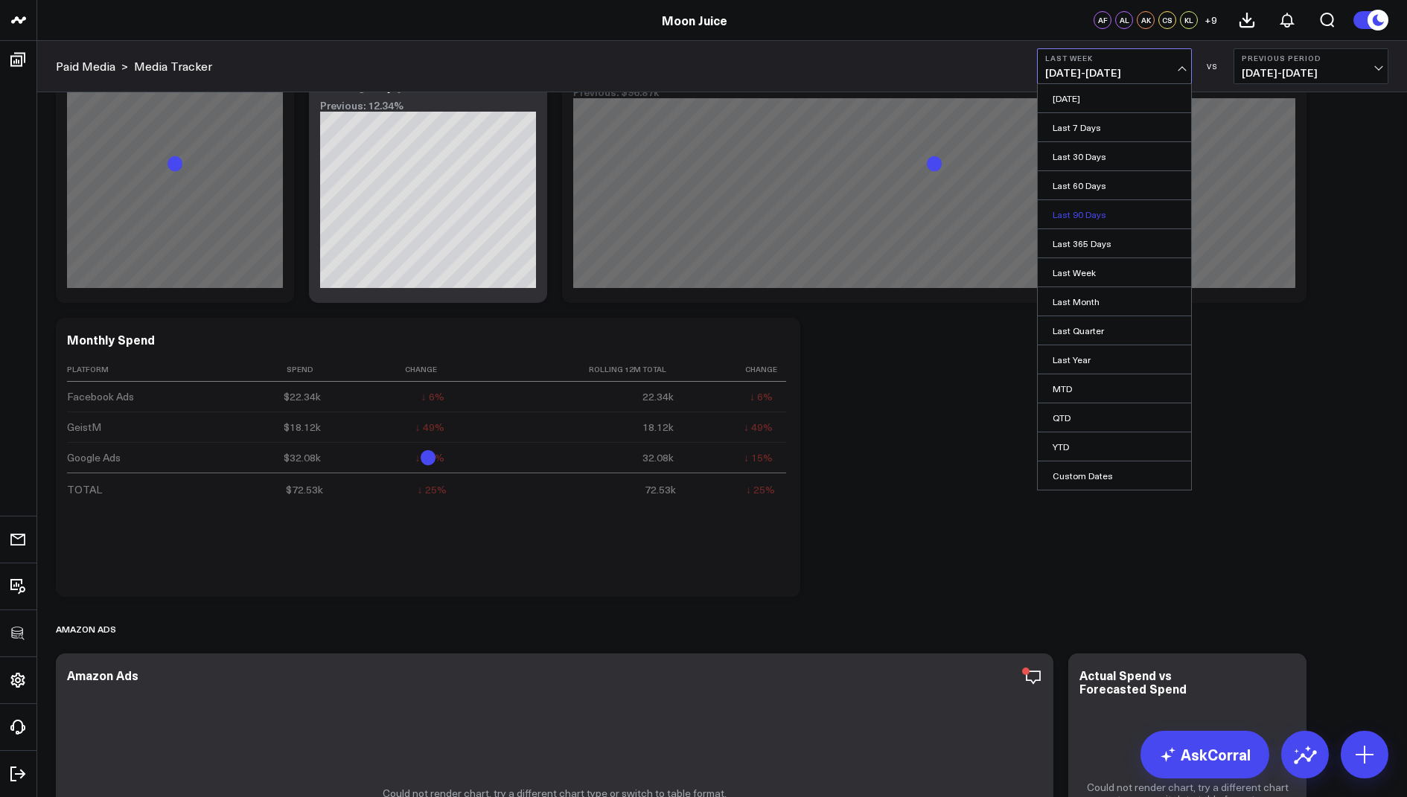
click at [1091, 214] on link "Last 90 Days" at bounding box center [1114, 214] width 153 height 28
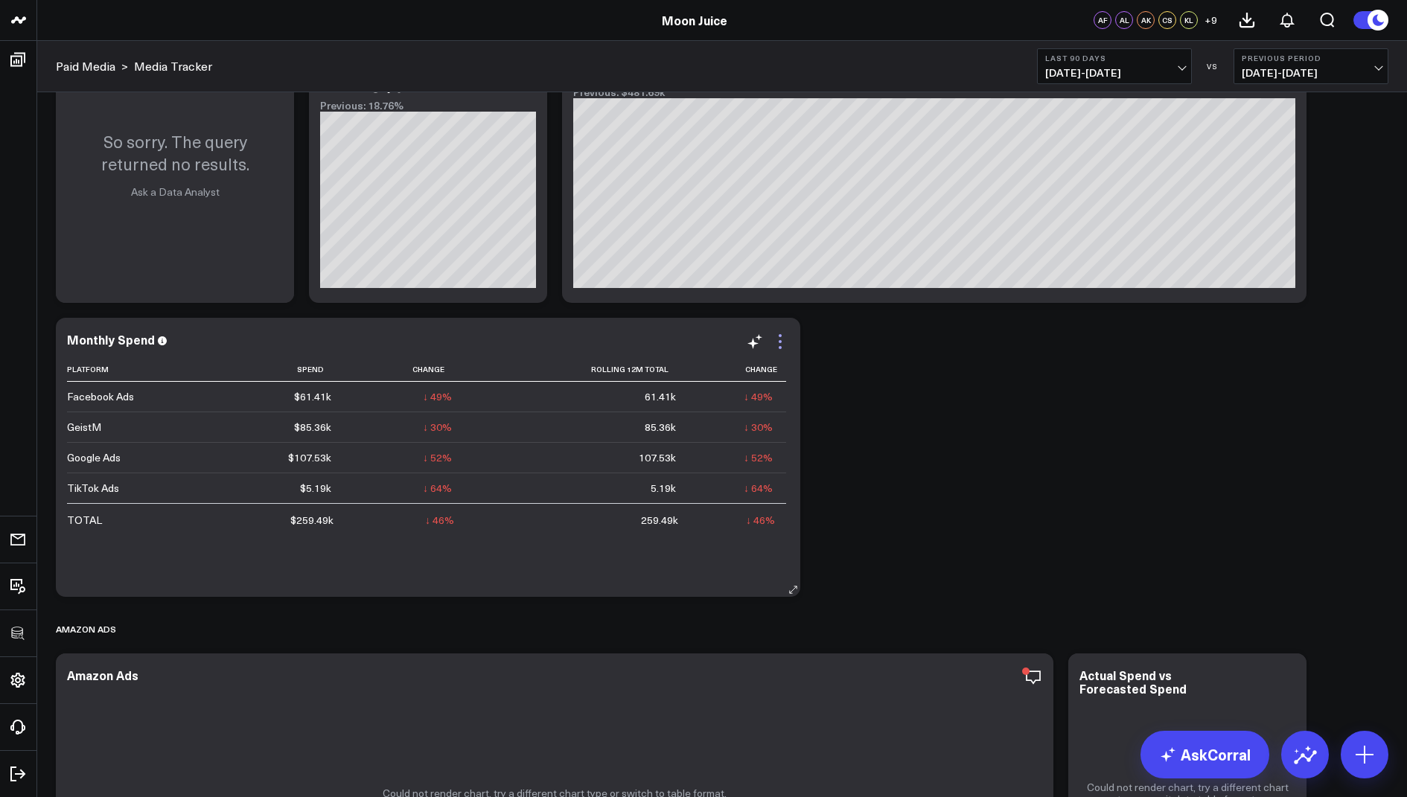
click at [775, 340] on icon at bounding box center [780, 342] width 18 height 18
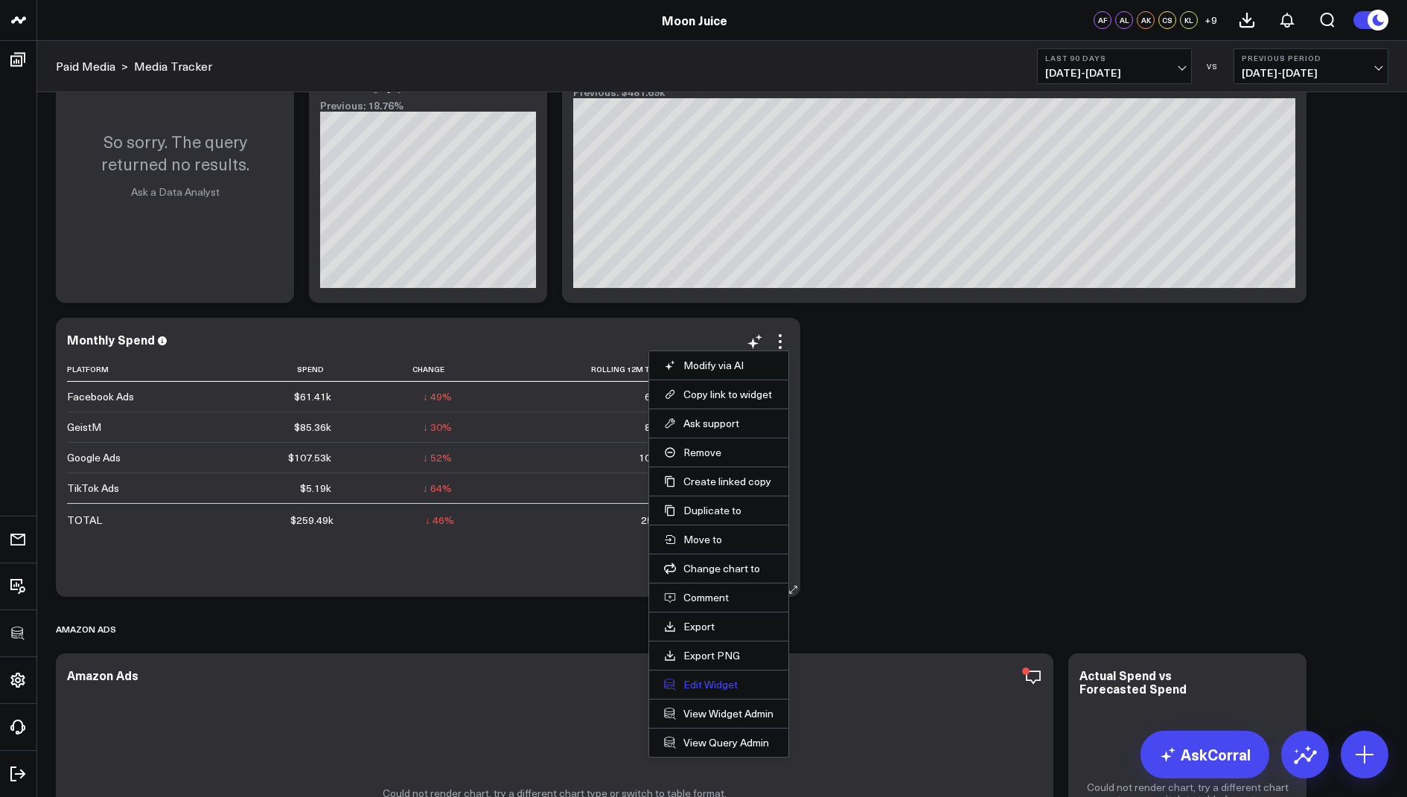
click at [692, 683] on button "Edit Widget" at bounding box center [718, 684] width 109 height 13
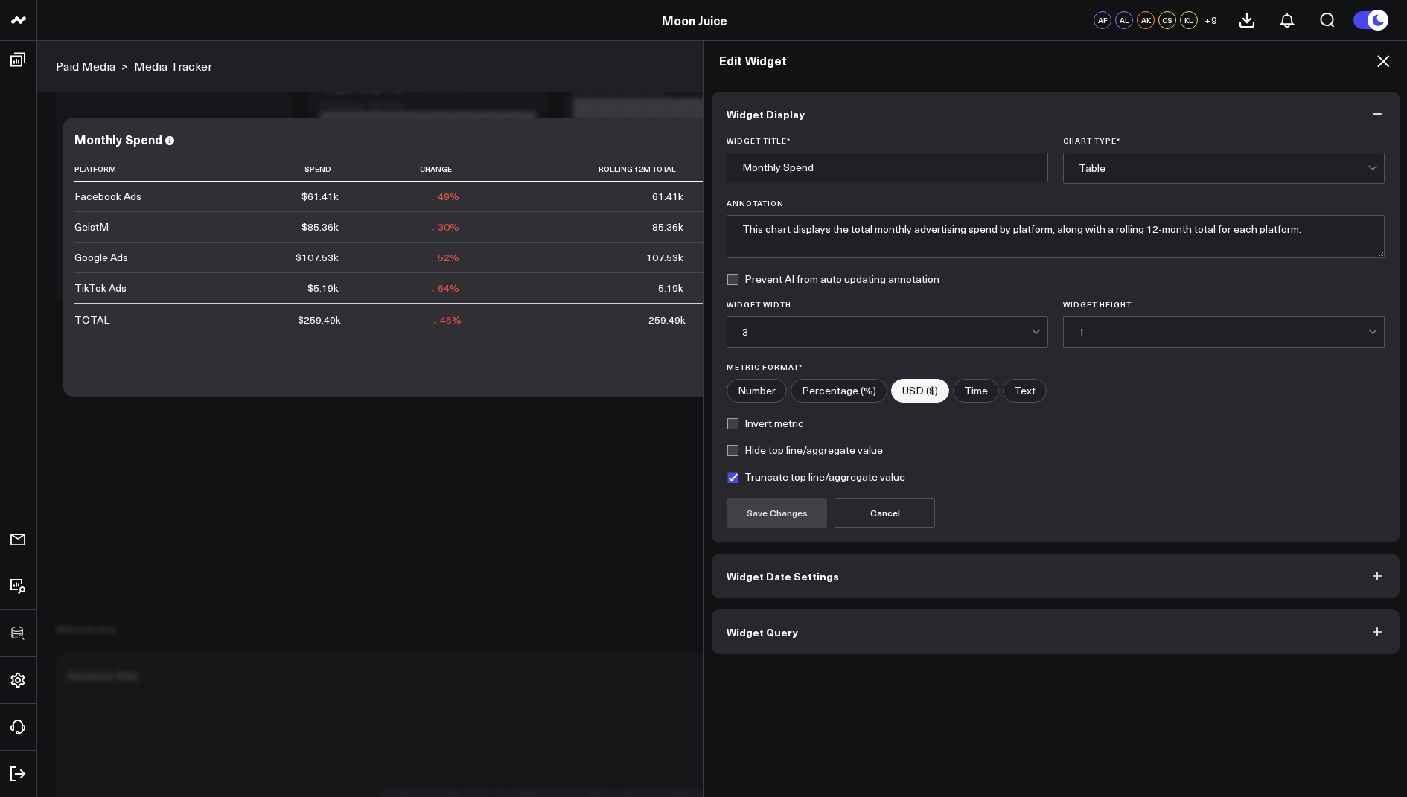
click at [795, 622] on button "Widget Query" at bounding box center [1056, 632] width 688 height 45
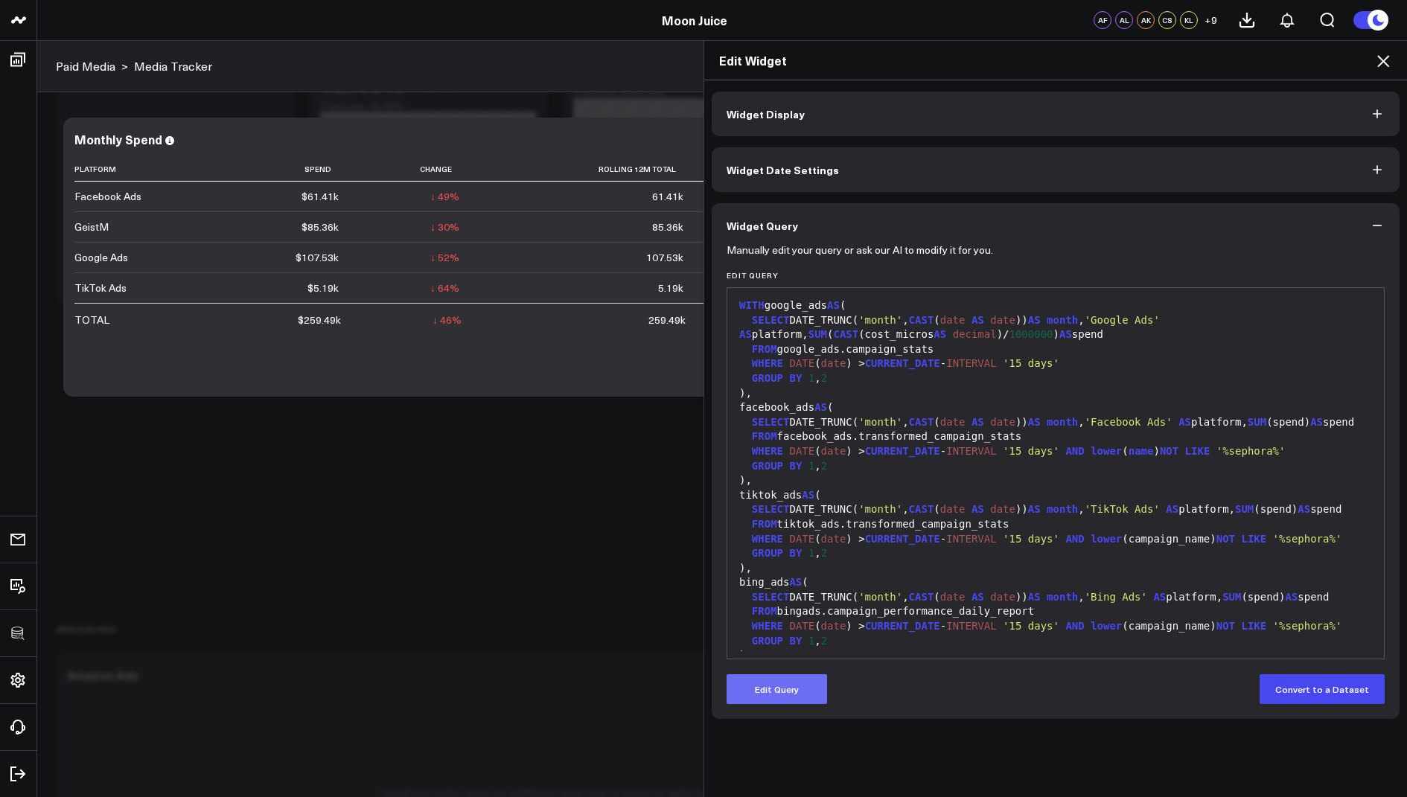
click at [761, 684] on button "Edit Query" at bounding box center [776, 689] width 100 height 30
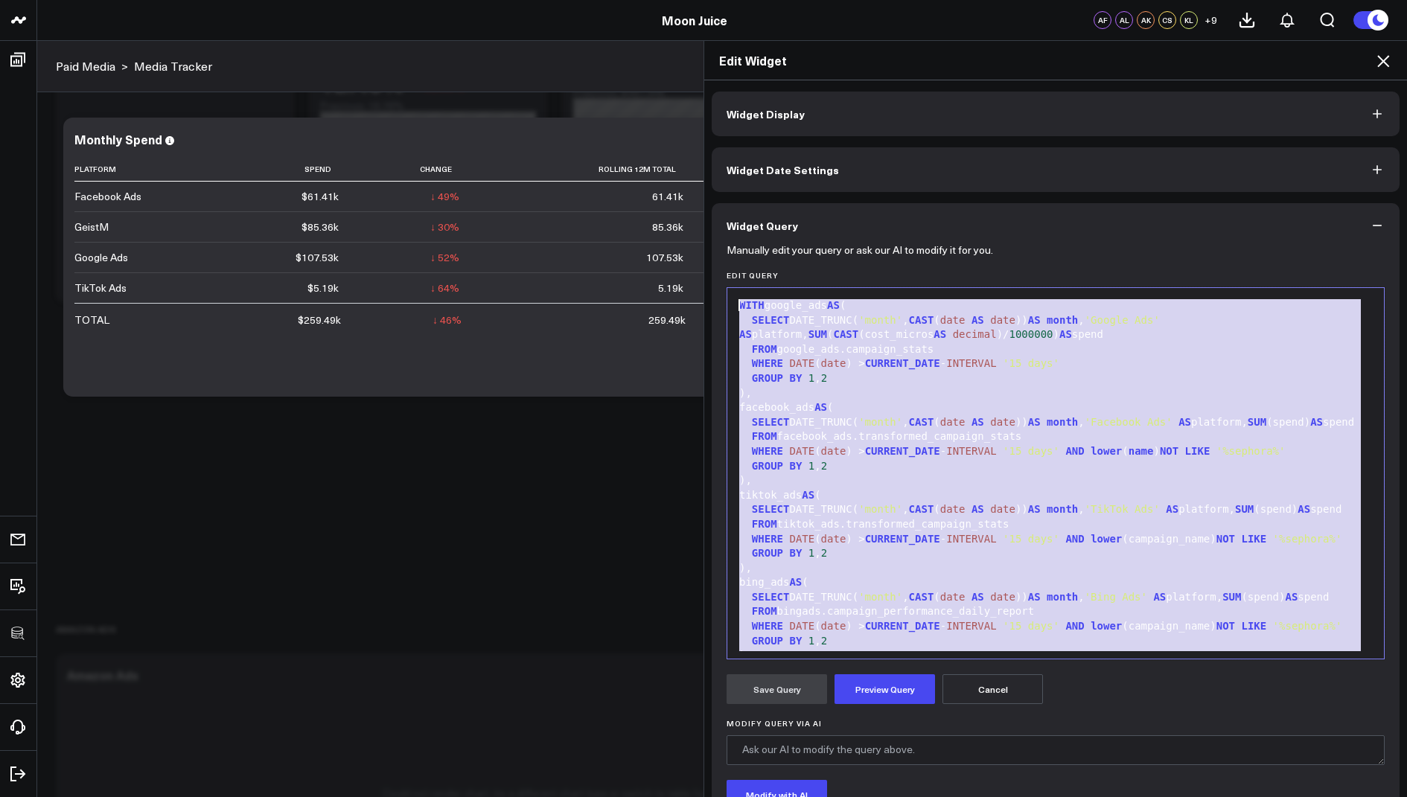
drag, startPoint x: 871, startPoint y: 587, endPoint x: 1023, endPoint y: 124, distance: 487.2
click at [1023, 124] on div "Widget Display Widget Date Settings Widget Query Manually edit your query or as…" at bounding box center [1056, 498] width 688 height 812
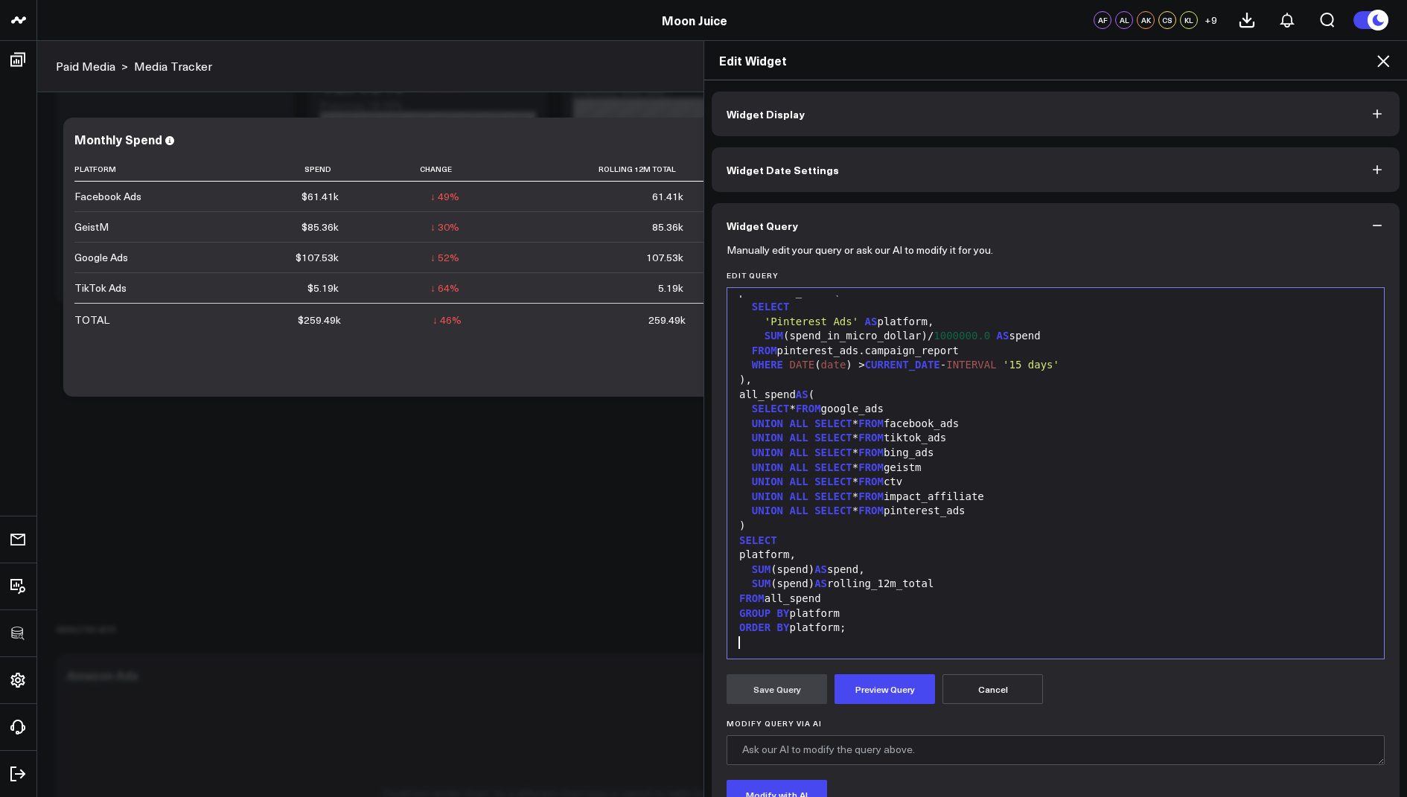
click at [866, 706] on form "Manually edit your query or ask our AI to modify it for you. Edit Query 99 1 2 …" at bounding box center [1055, 568] width 658 height 641
click at [866, 688] on button "Preview Query" at bounding box center [884, 689] width 100 height 30
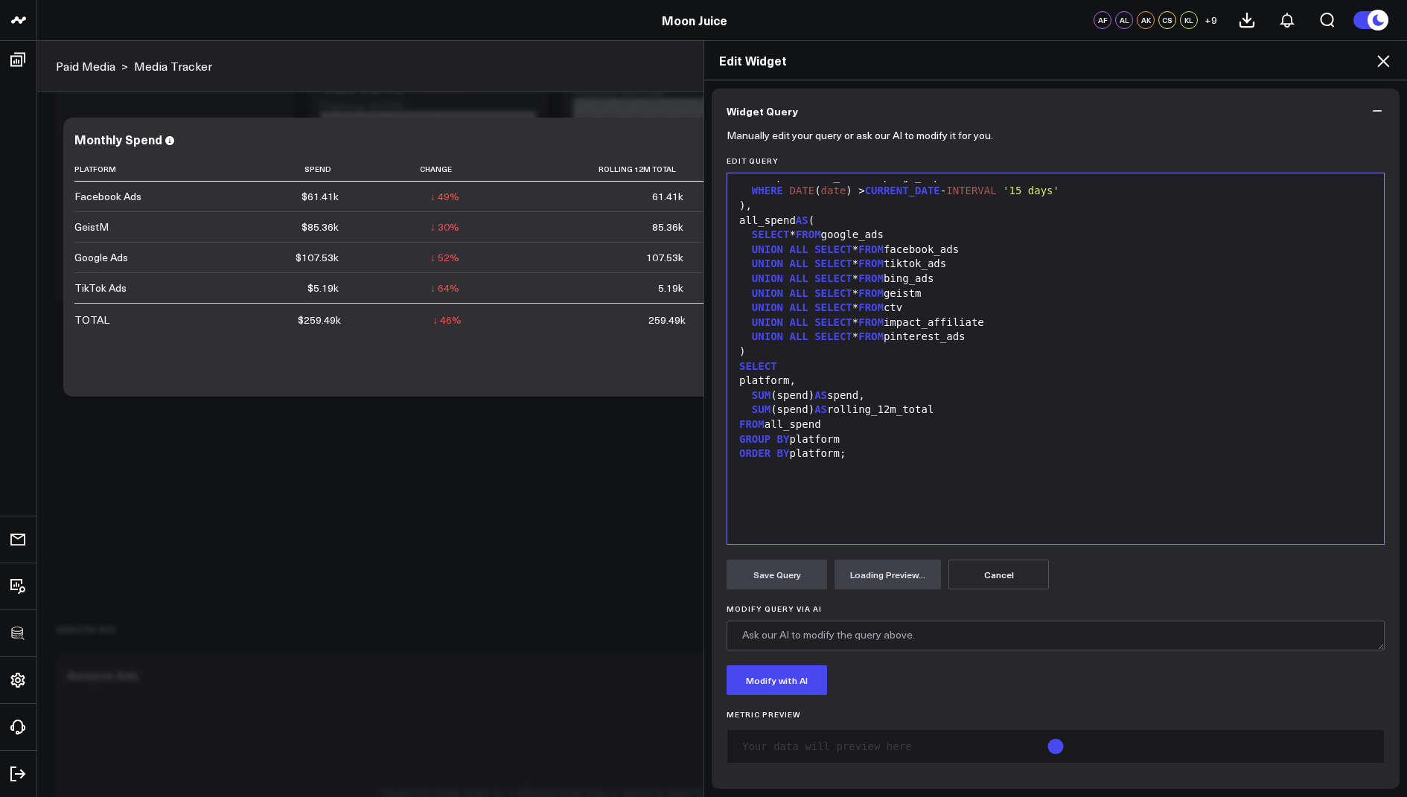
scroll to position [140, 0]
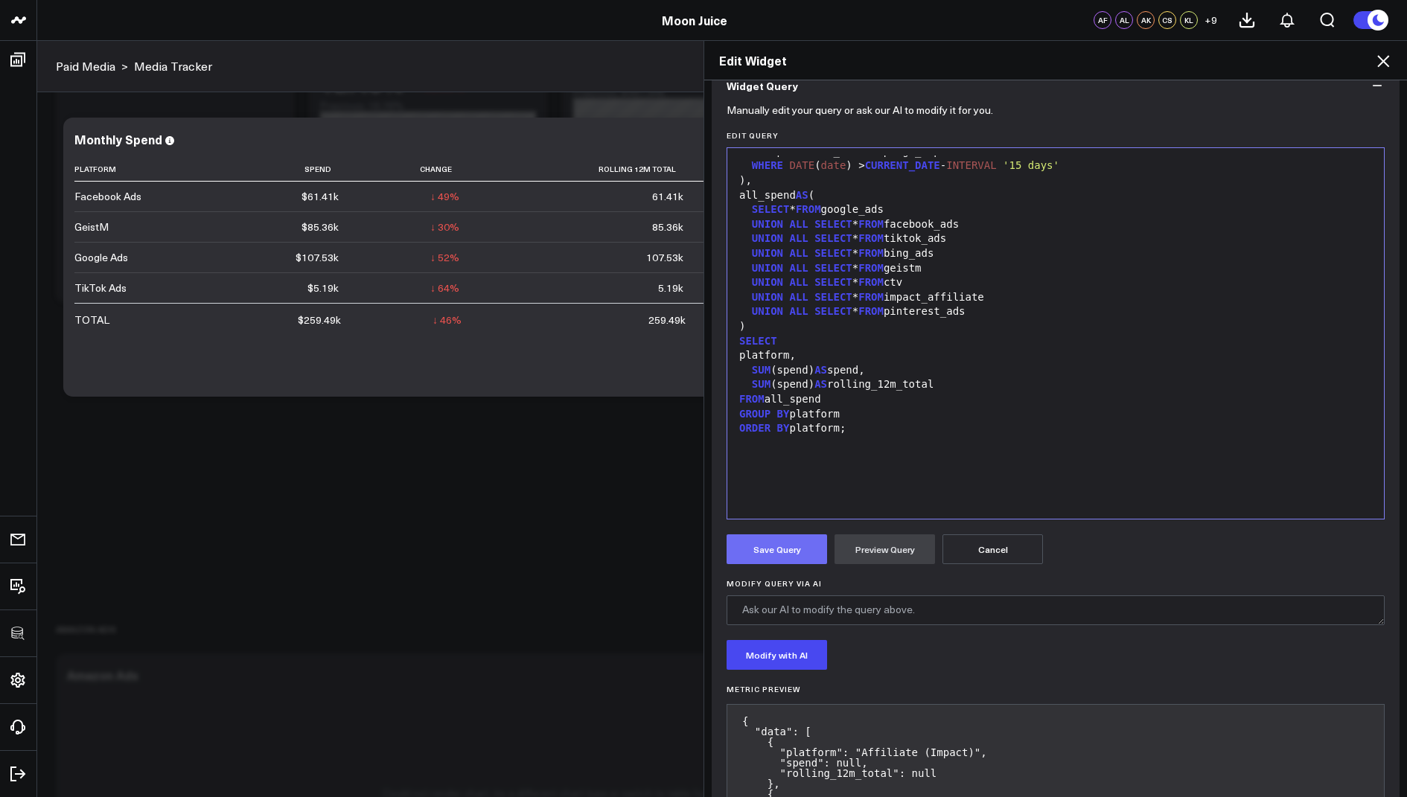
click at [751, 554] on button "Save Query" at bounding box center [776, 549] width 100 height 30
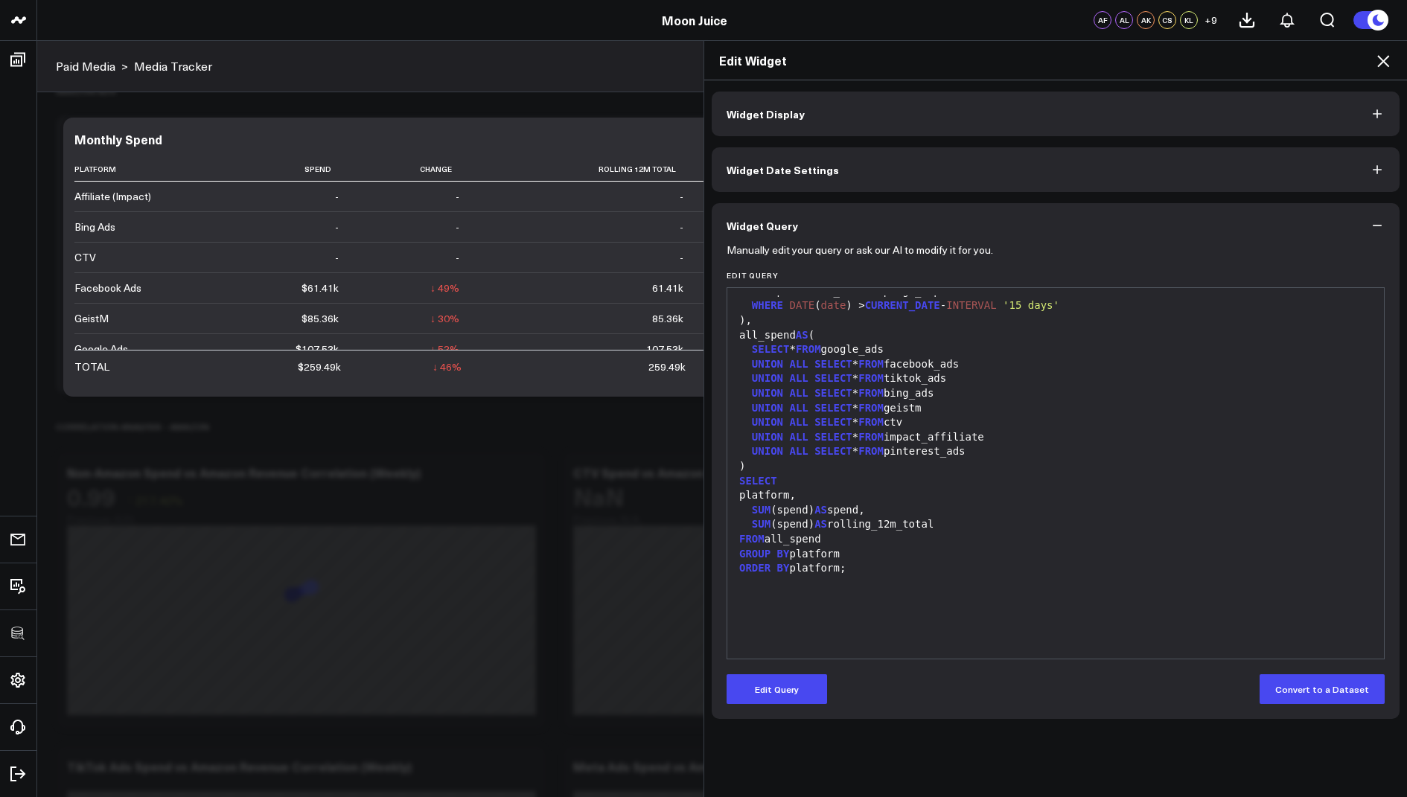
scroll to position [1189, 0]
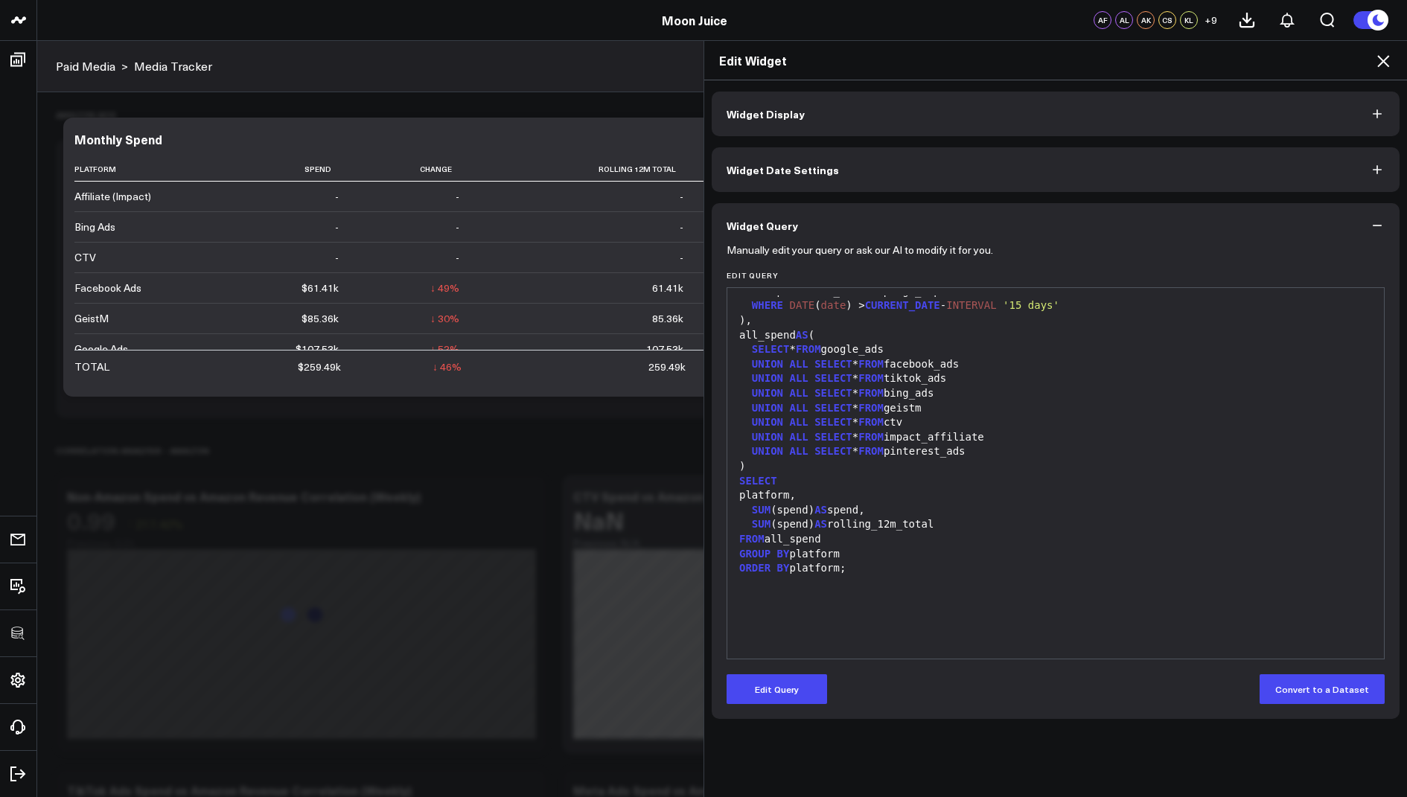
click at [1393, 62] on div "Edit Widget" at bounding box center [1055, 60] width 703 height 39
click at [1381, 62] on icon at bounding box center [1383, 61] width 12 height 12
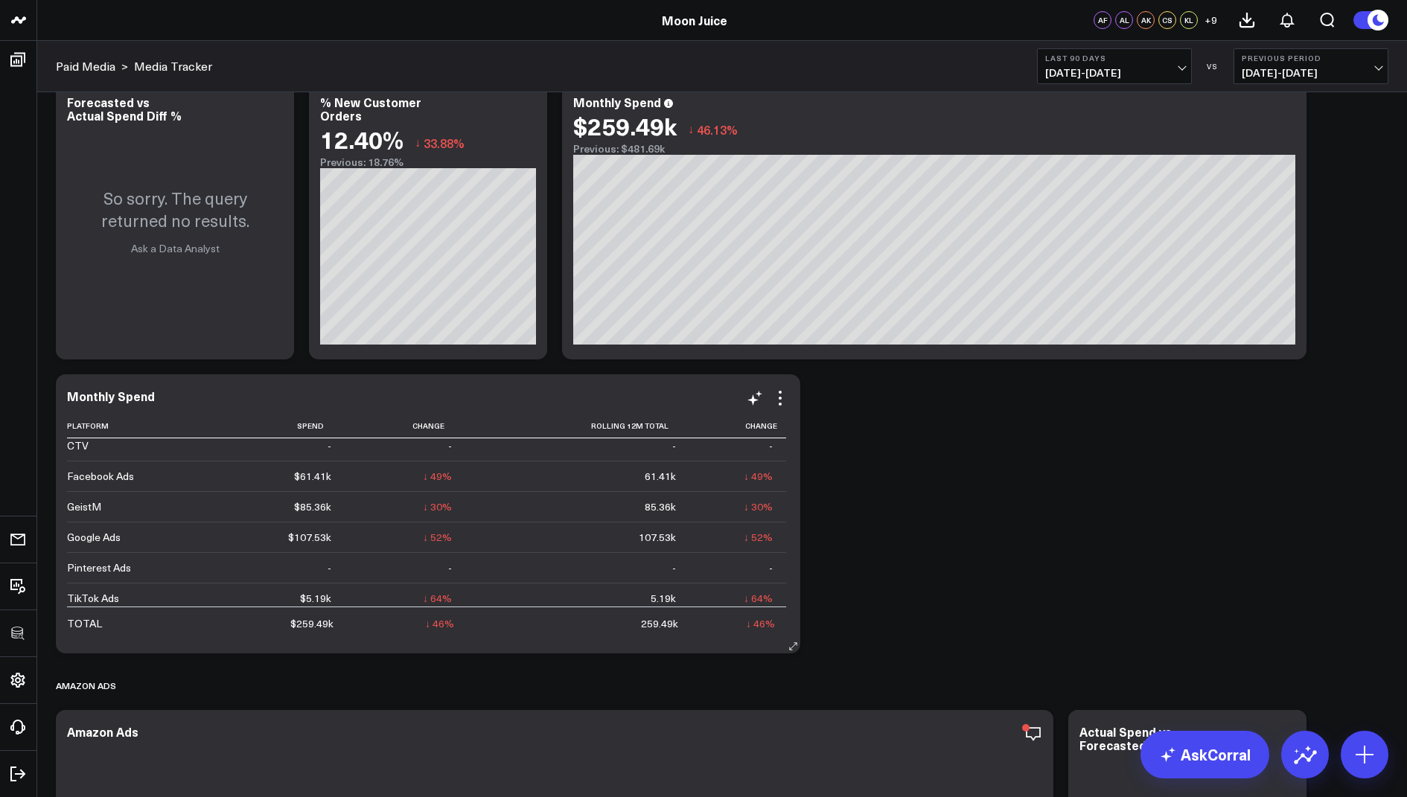
scroll to position [72, 0]
click at [781, 398] on icon at bounding box center [780, 398] width 18 height 18
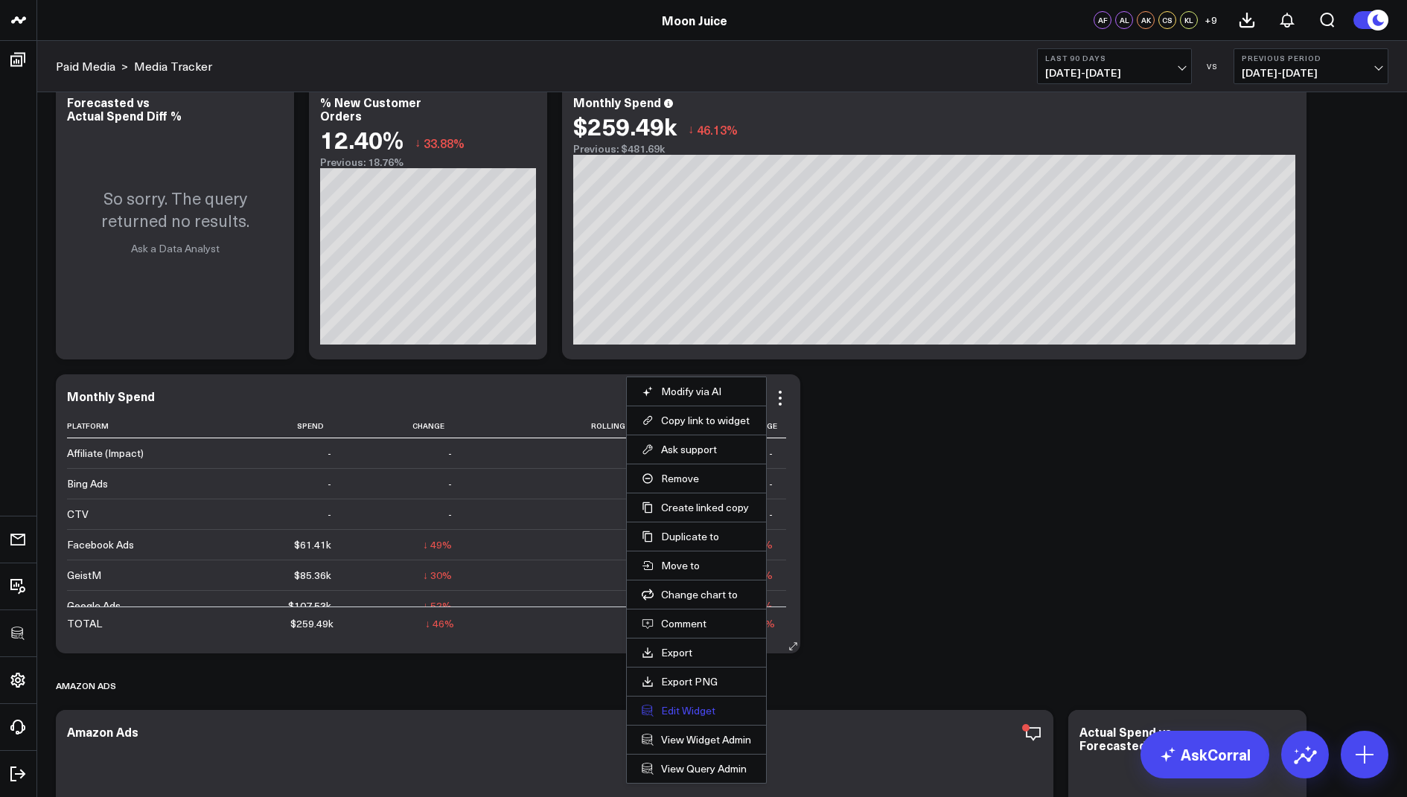
click at [685, 704] on button "Edit Widget" at bounding box center [696, 710] width 109 height 13
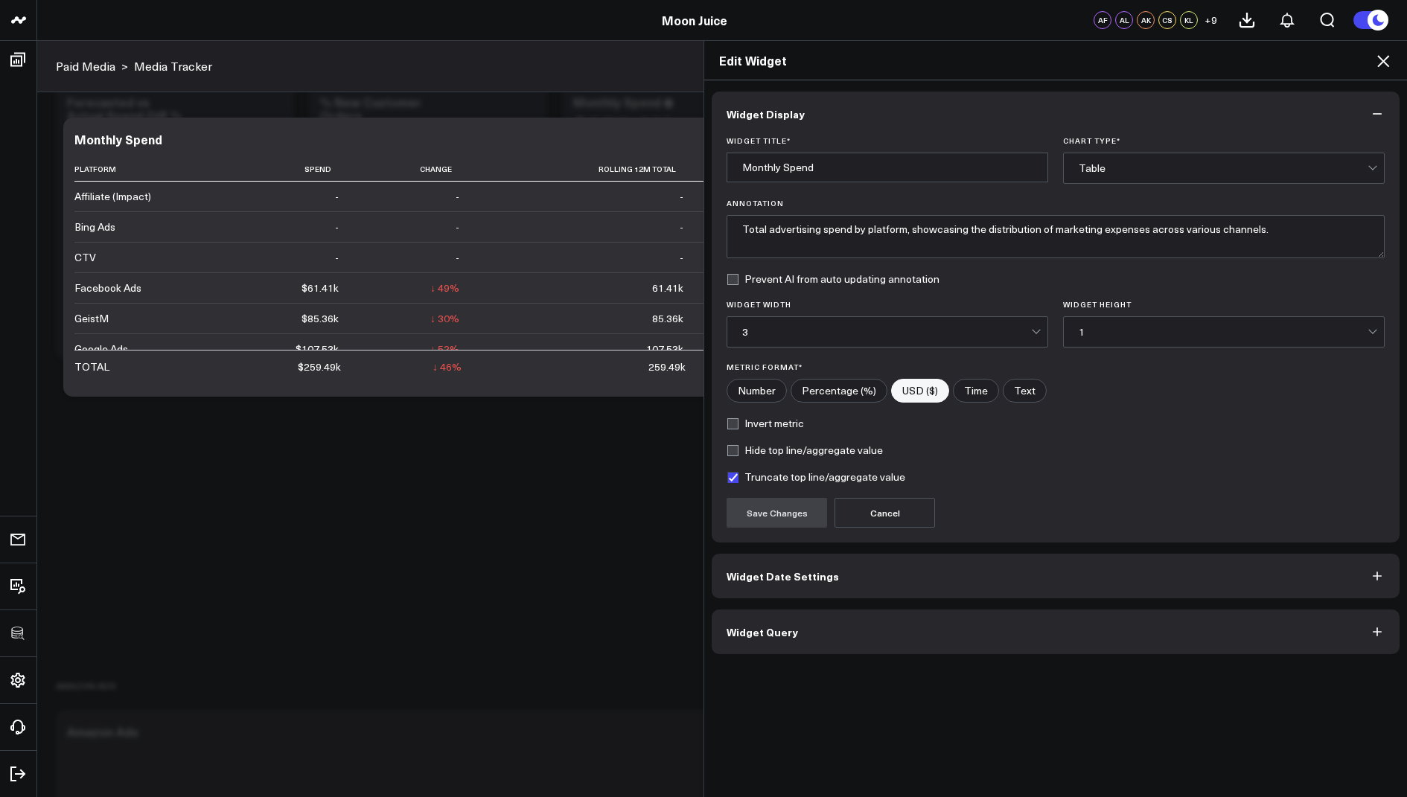
click at [757, 633] on span "Widget Query" at bounding box center [761, 632] width 71 height 12
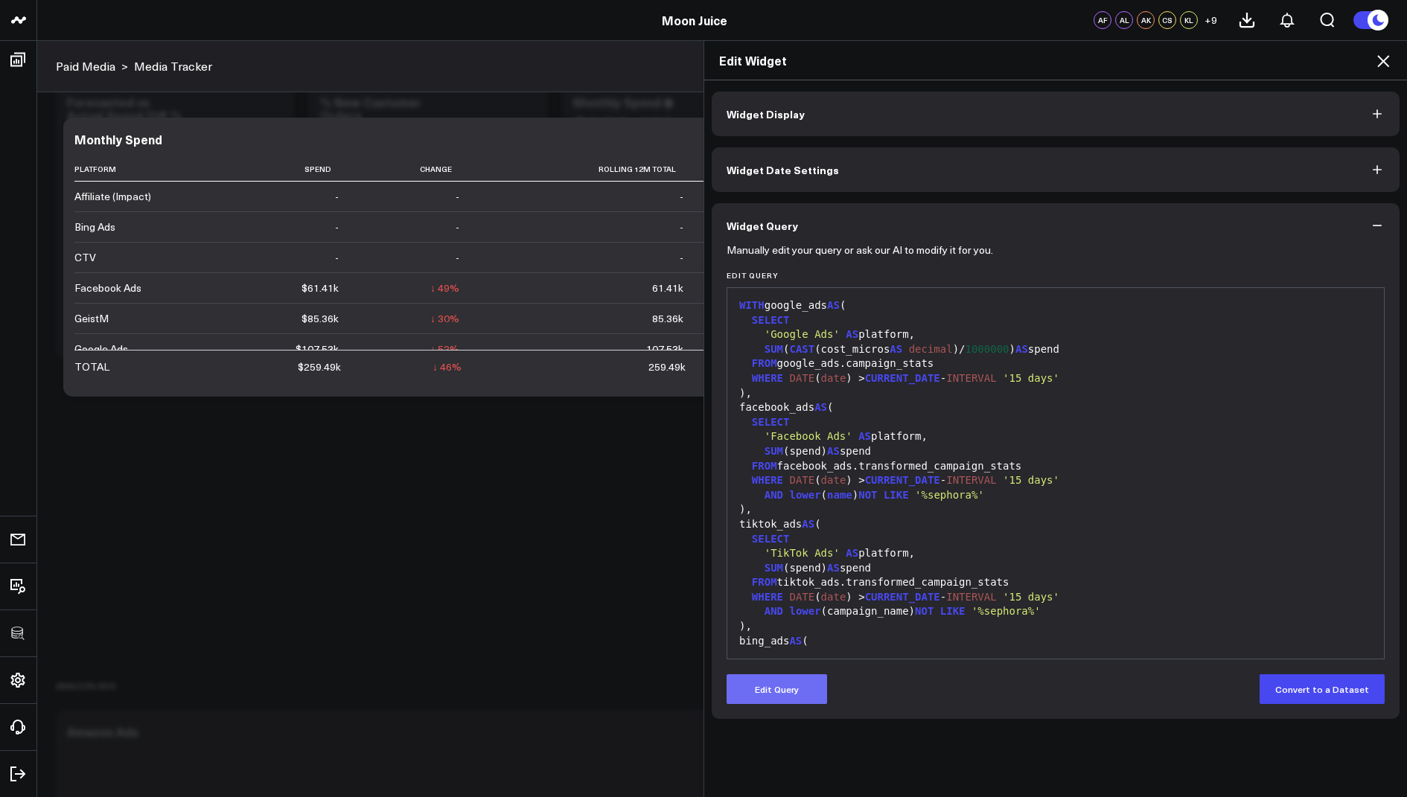
click at [775, 696] on button "Edit Query" at bounding box center [776, 689] width 100 height 30
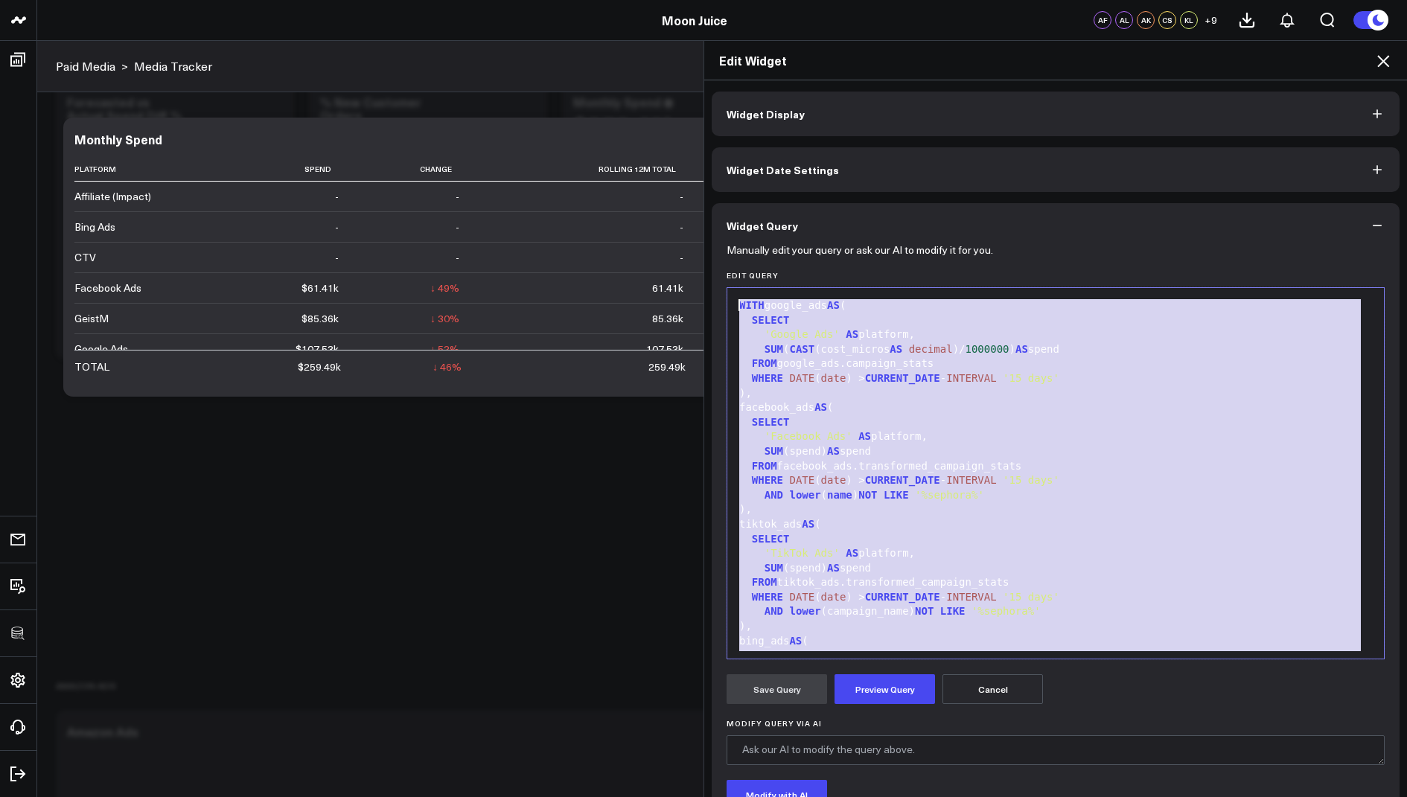
drag, startPoint x: 871, startPoint y: 566, endPoint x: 965, endPoint y: 162, distance: 415.6
click at [965, 162] on div "Widget Display Widget Date Settings Widget Query Manually edit your query or as…" at bounding box center [1056, 498] width 688 height 812
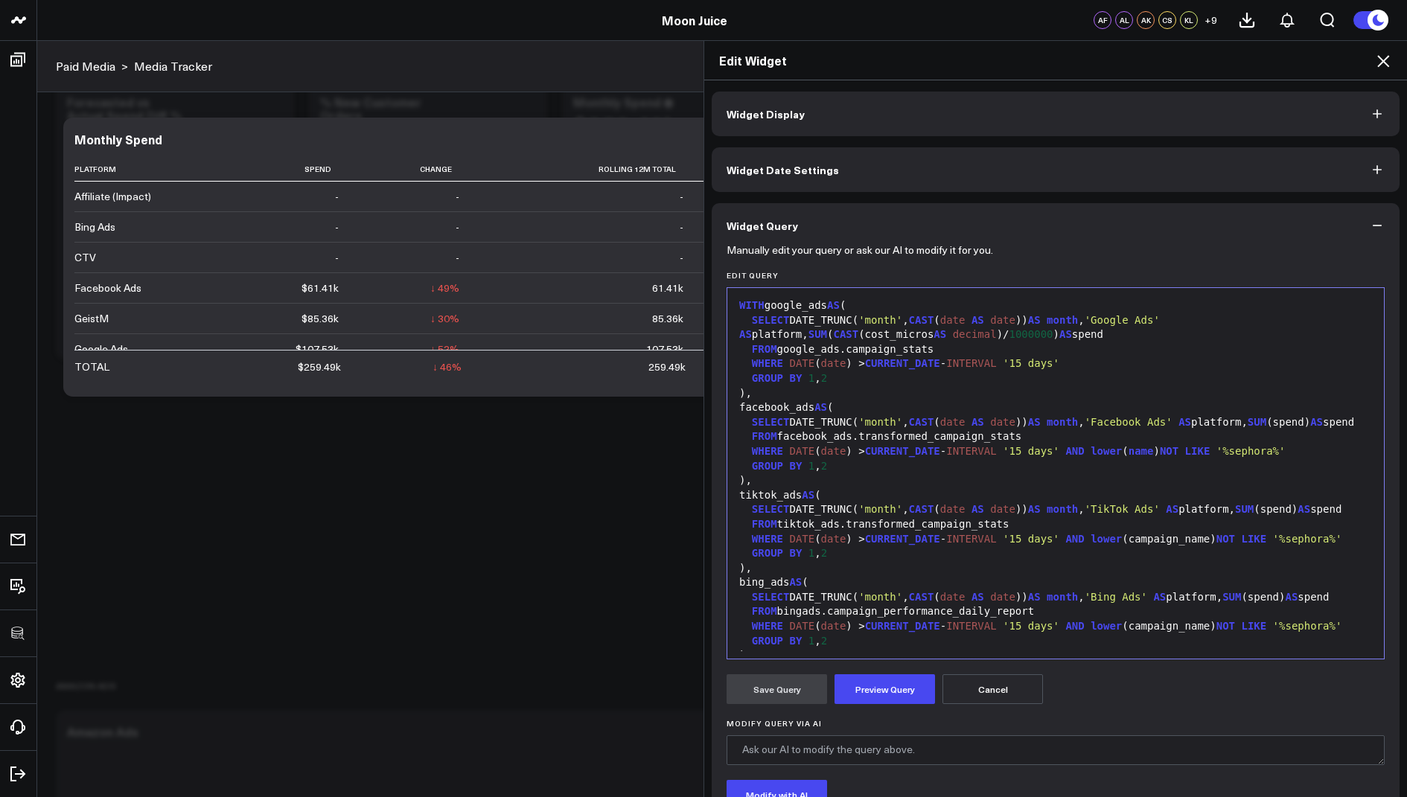
scroll to position [830, 0]
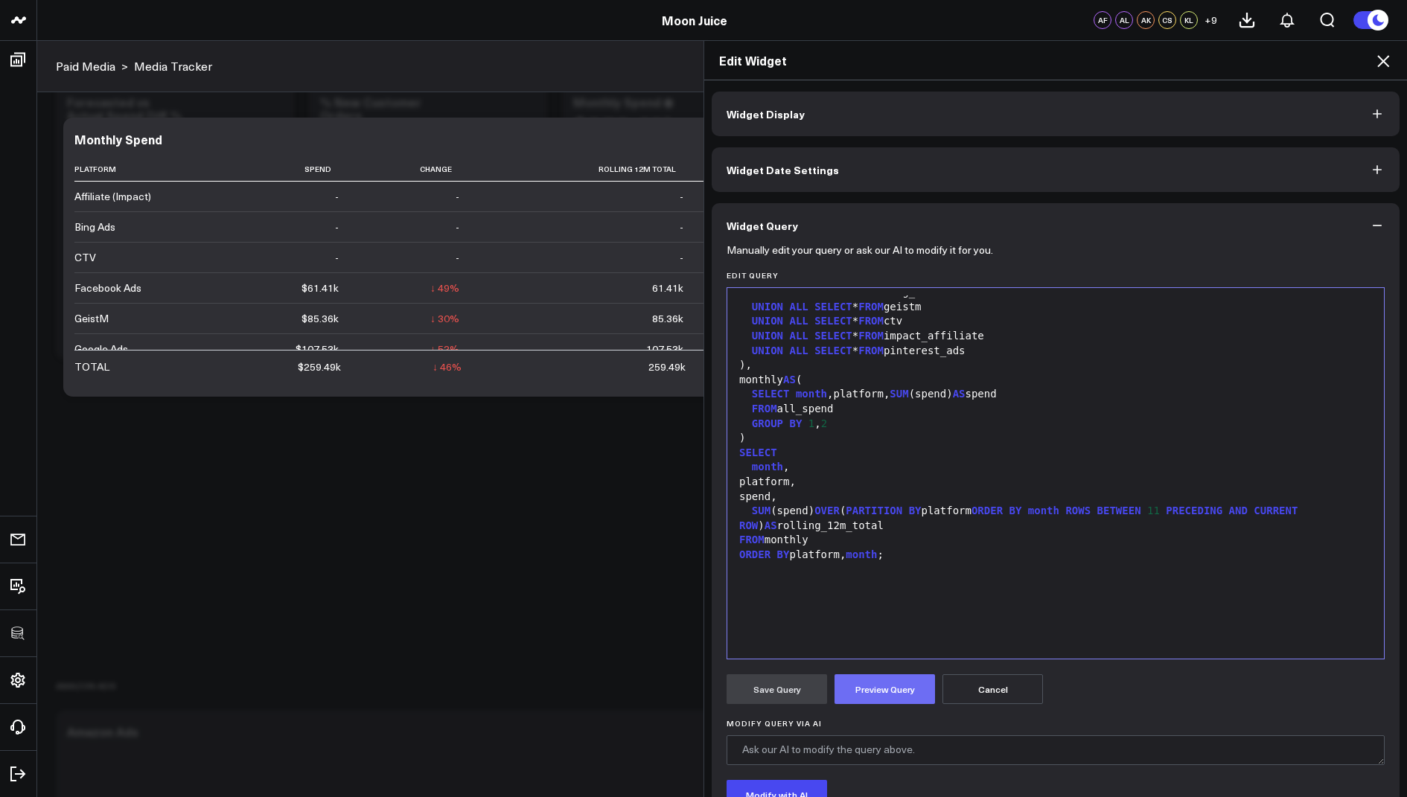
click at [871, 693] on button "Preview Query" at bounding box center [884, 689] width 100 height 30
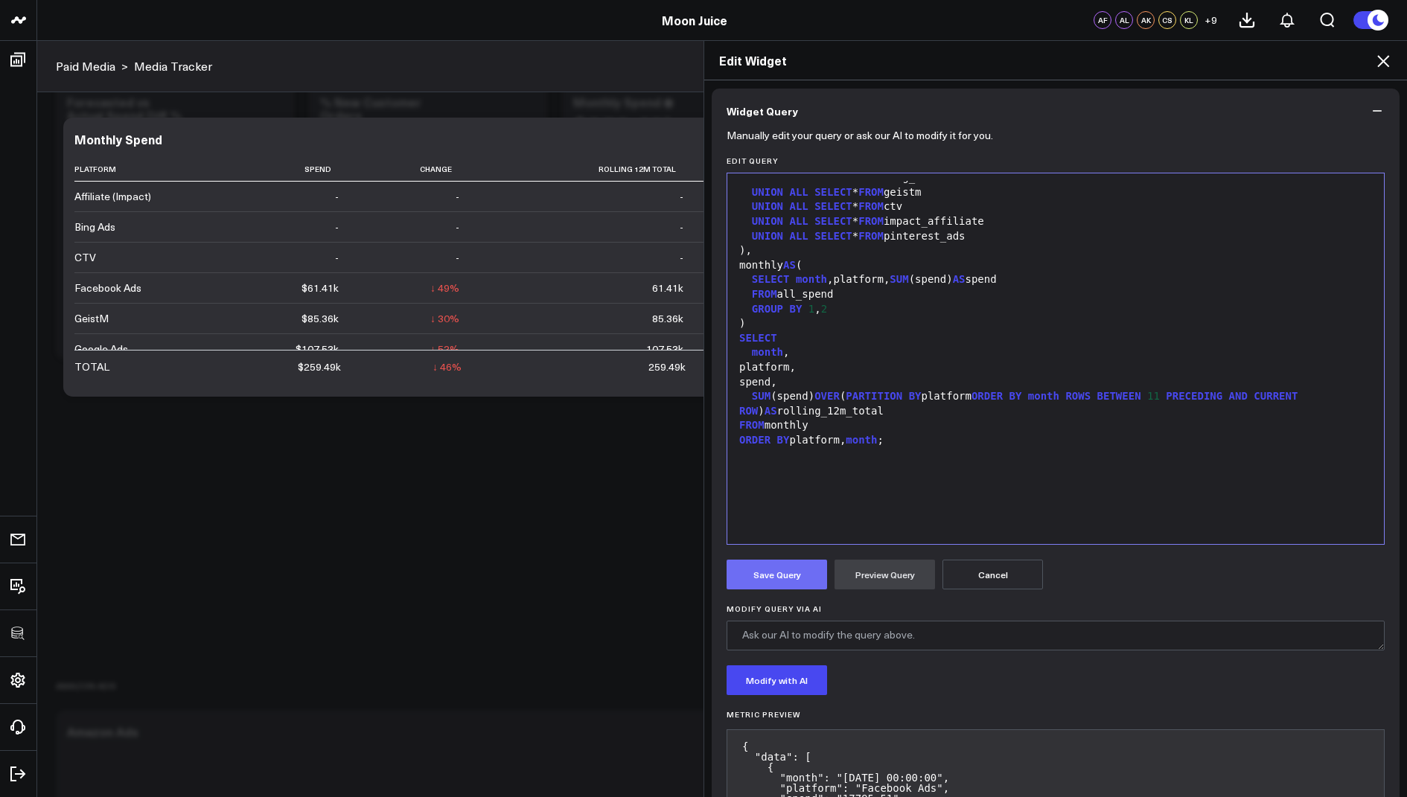
click at [779, 578] on button "Save Query" at bounding box center [776, 575] width 100 height 30
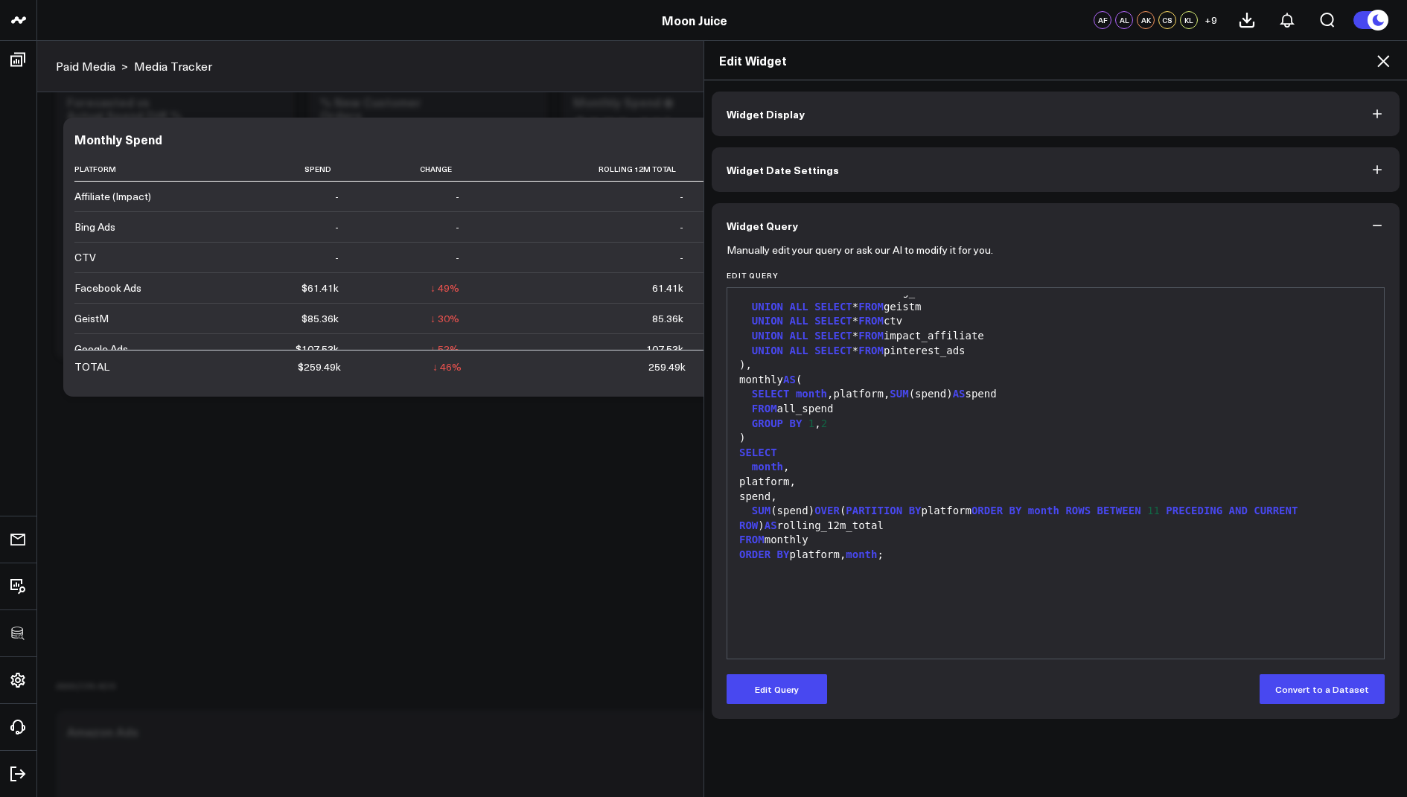
scroll to position [801, 0]
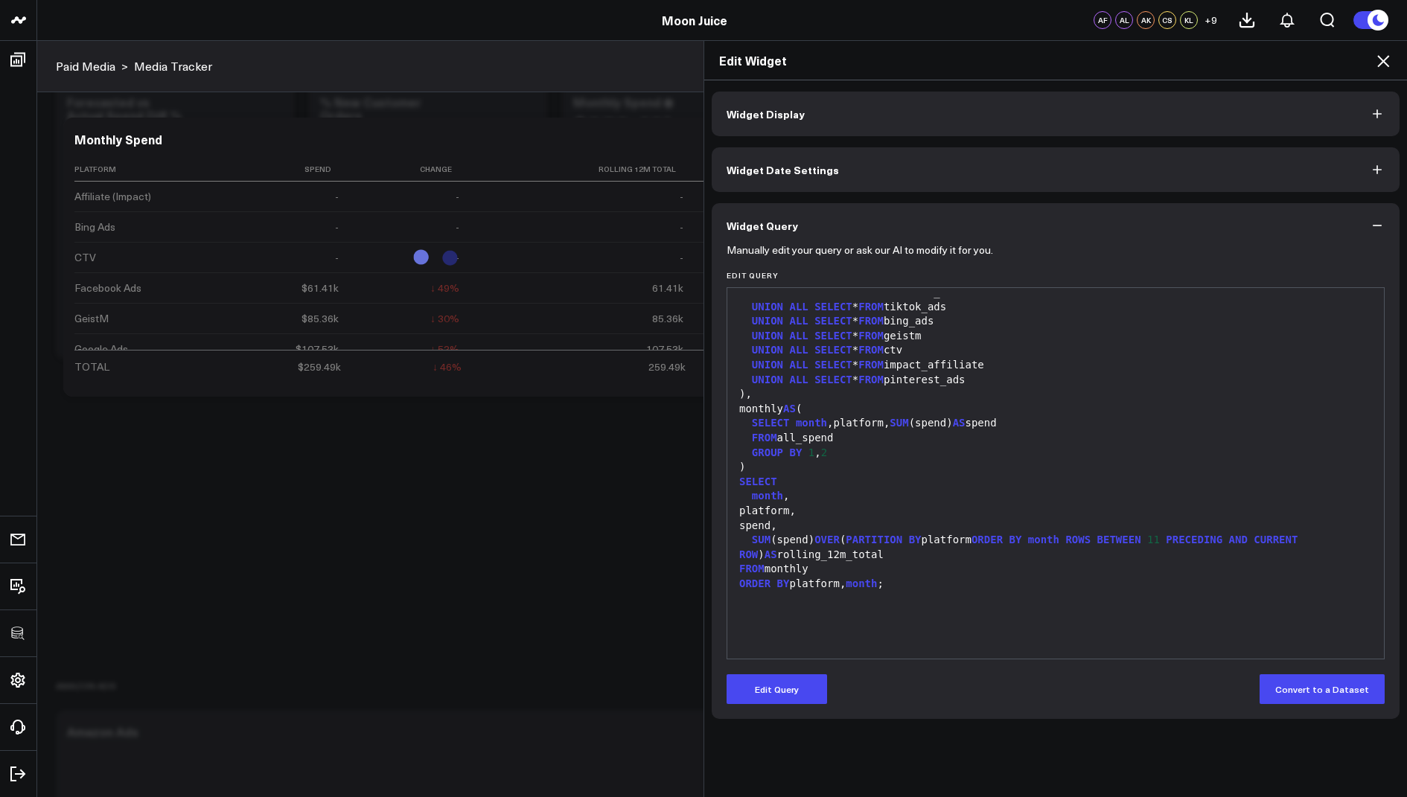
click at [1387, 65] on icon at bounding box center [1383, 61] width 12 height 12
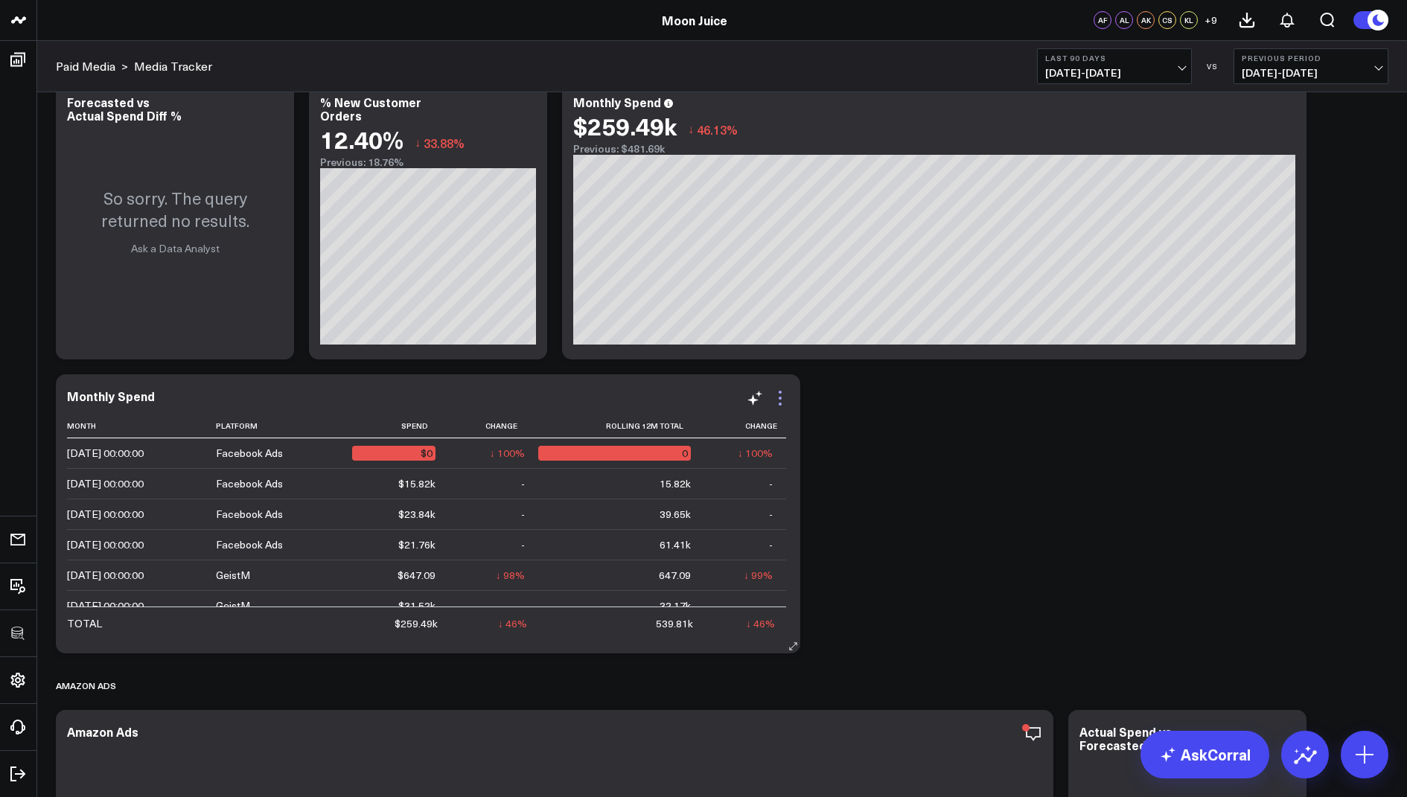
click at [773, 400] on icon at bounding box center [780, 398] width 18 height 18
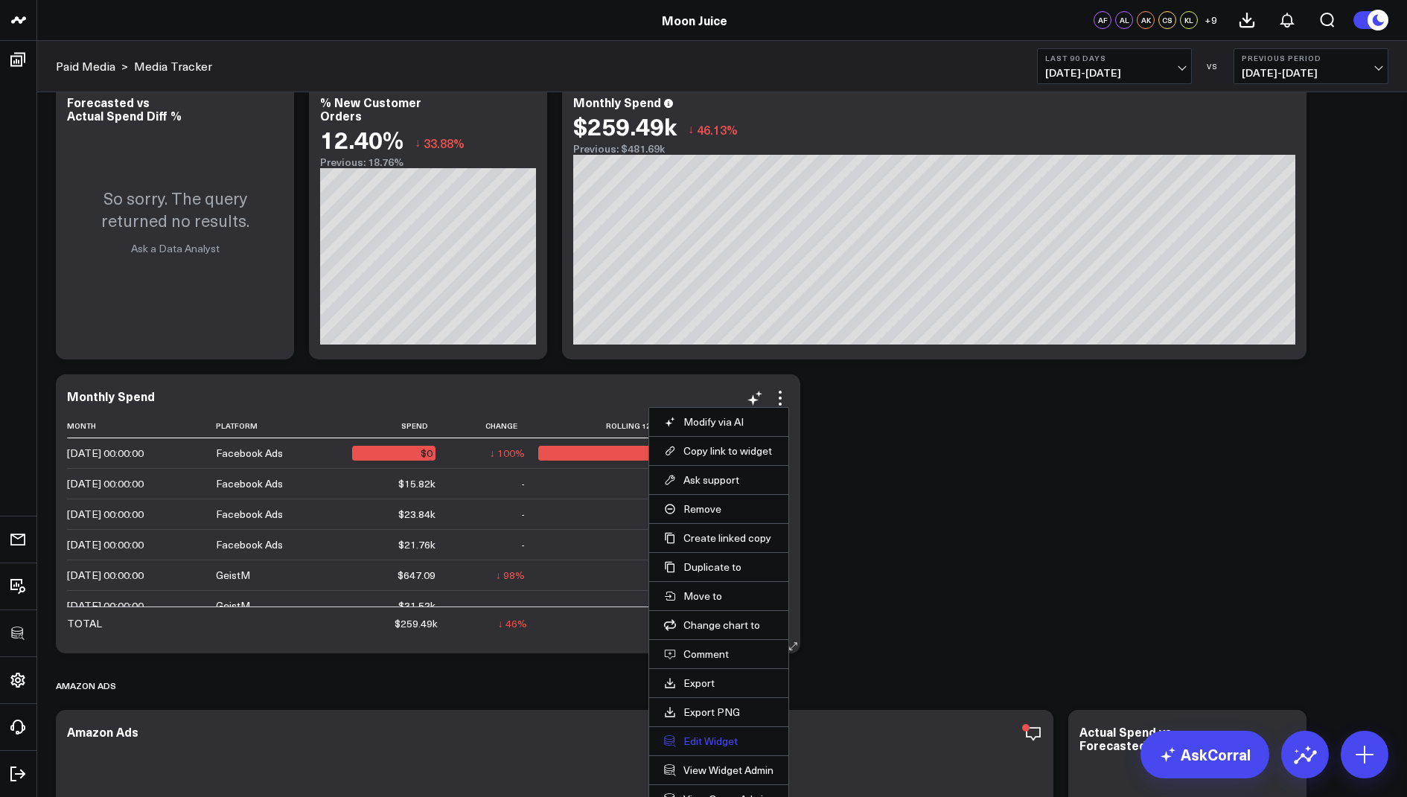
click at [705, 739] on button "Edit Widget" at bounding box center [718, 741] width 109 height 13
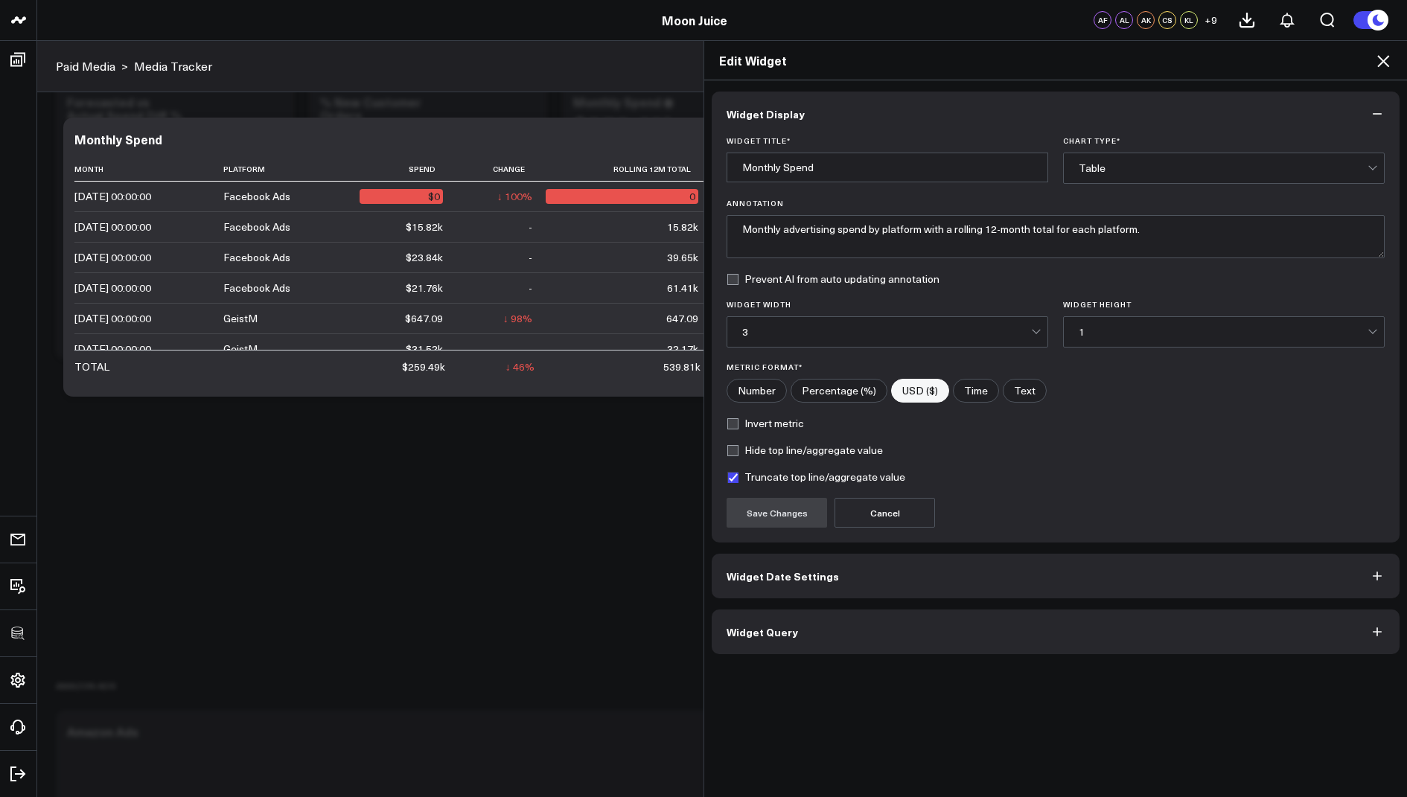
click at [837, 622] on button "Widget Query" at bounding box center [1056, 632] width 688 height 45
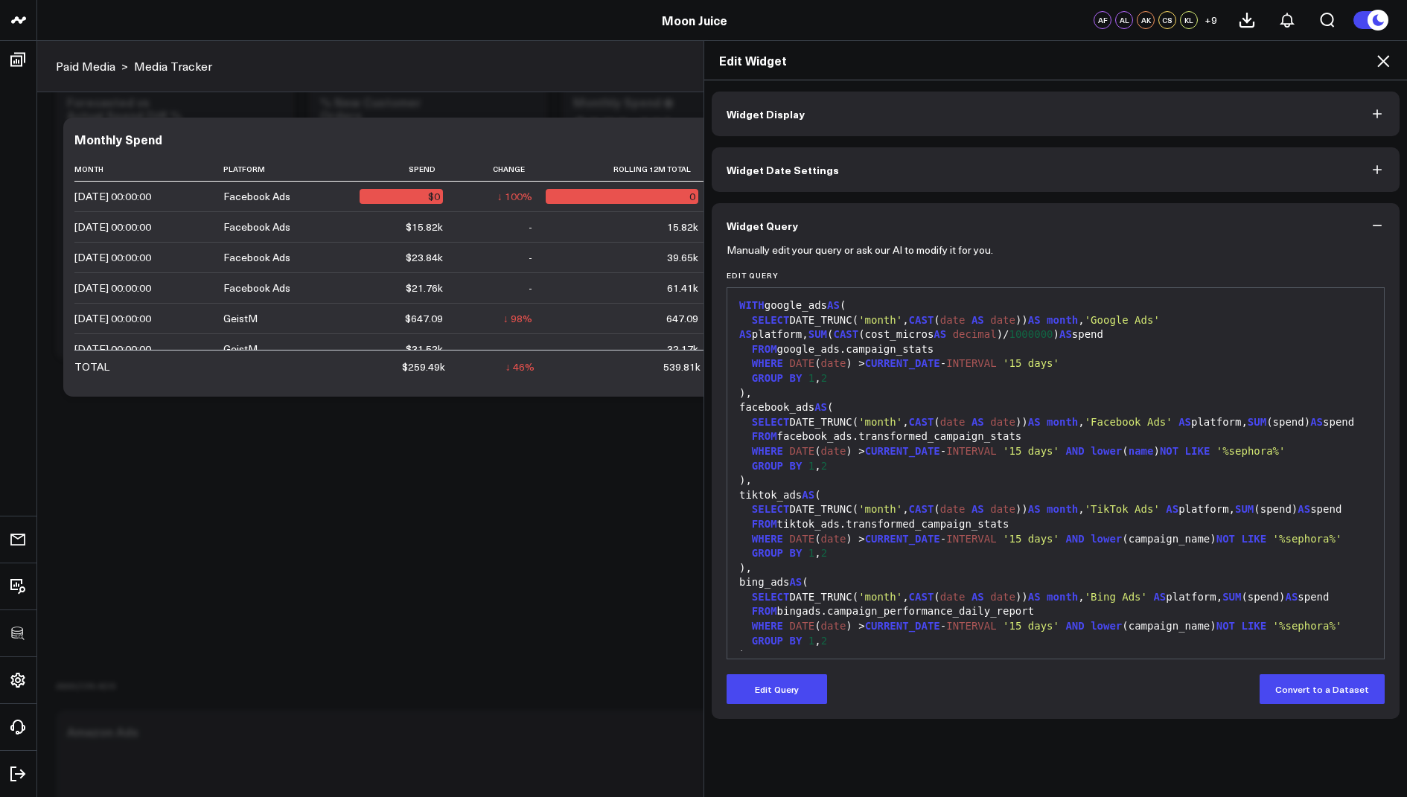
click at [1387, 61] on icon at bounding box center [1383, 61] width 18 height 18
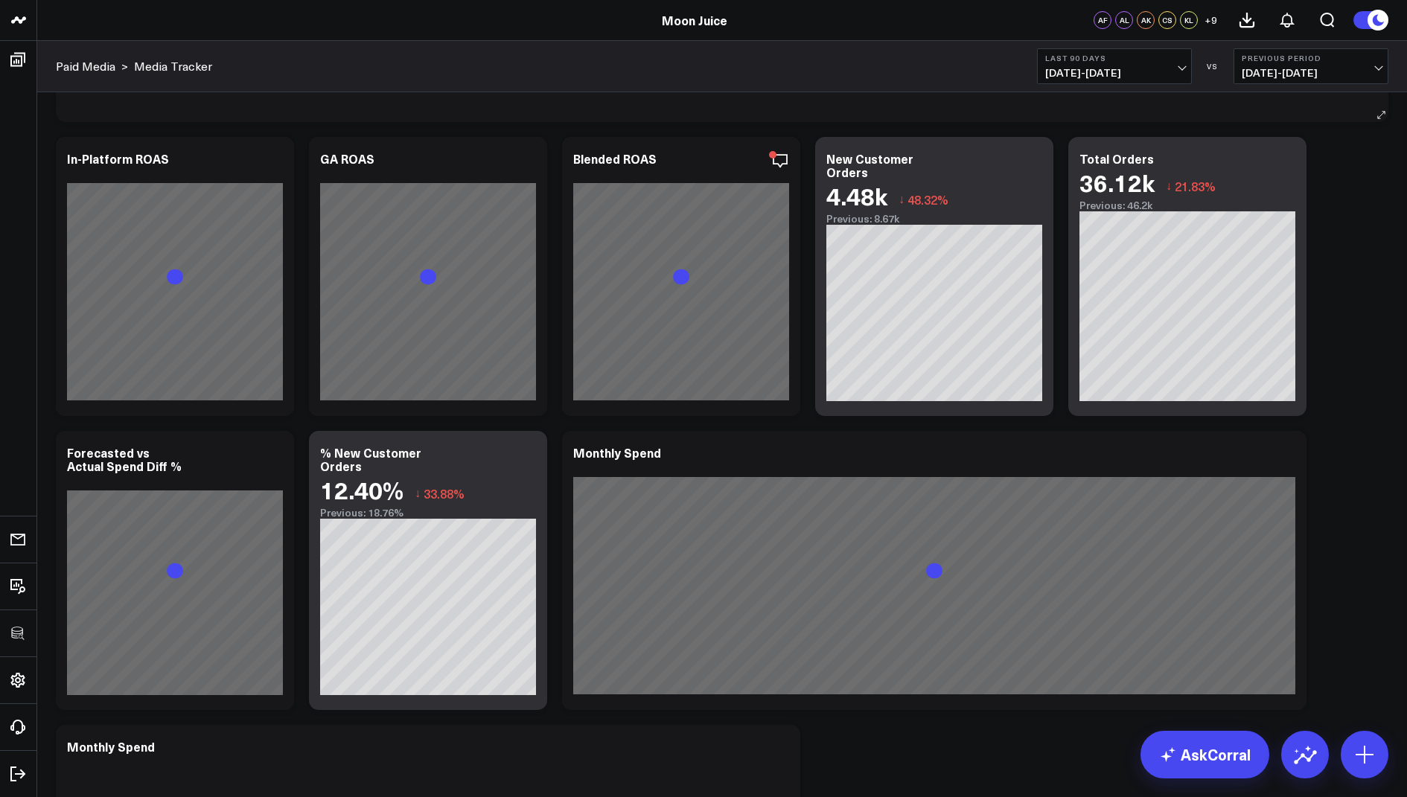
scroll to position [611, 0]
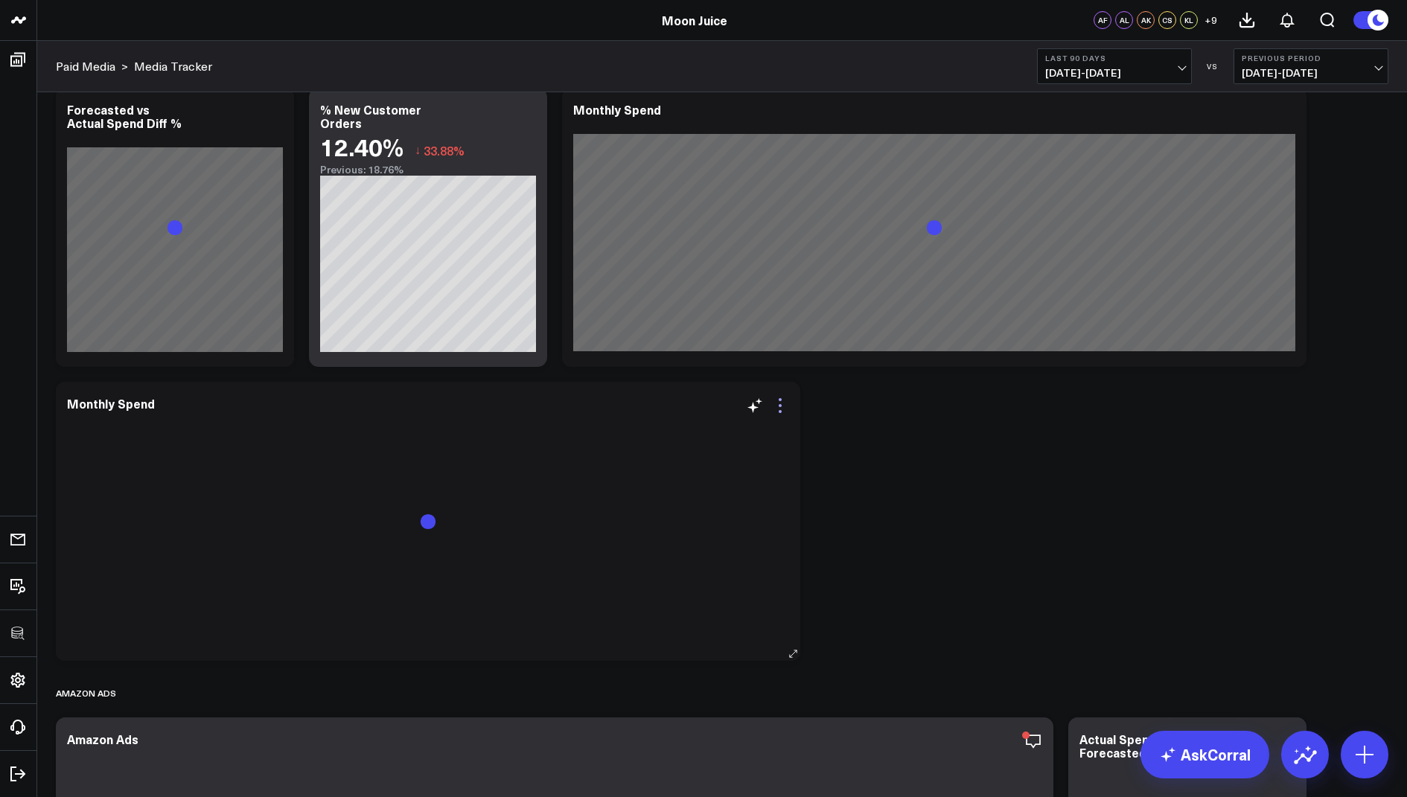
click at [783, 405] on icon at bounding box center [780, 406] width 18 height 18
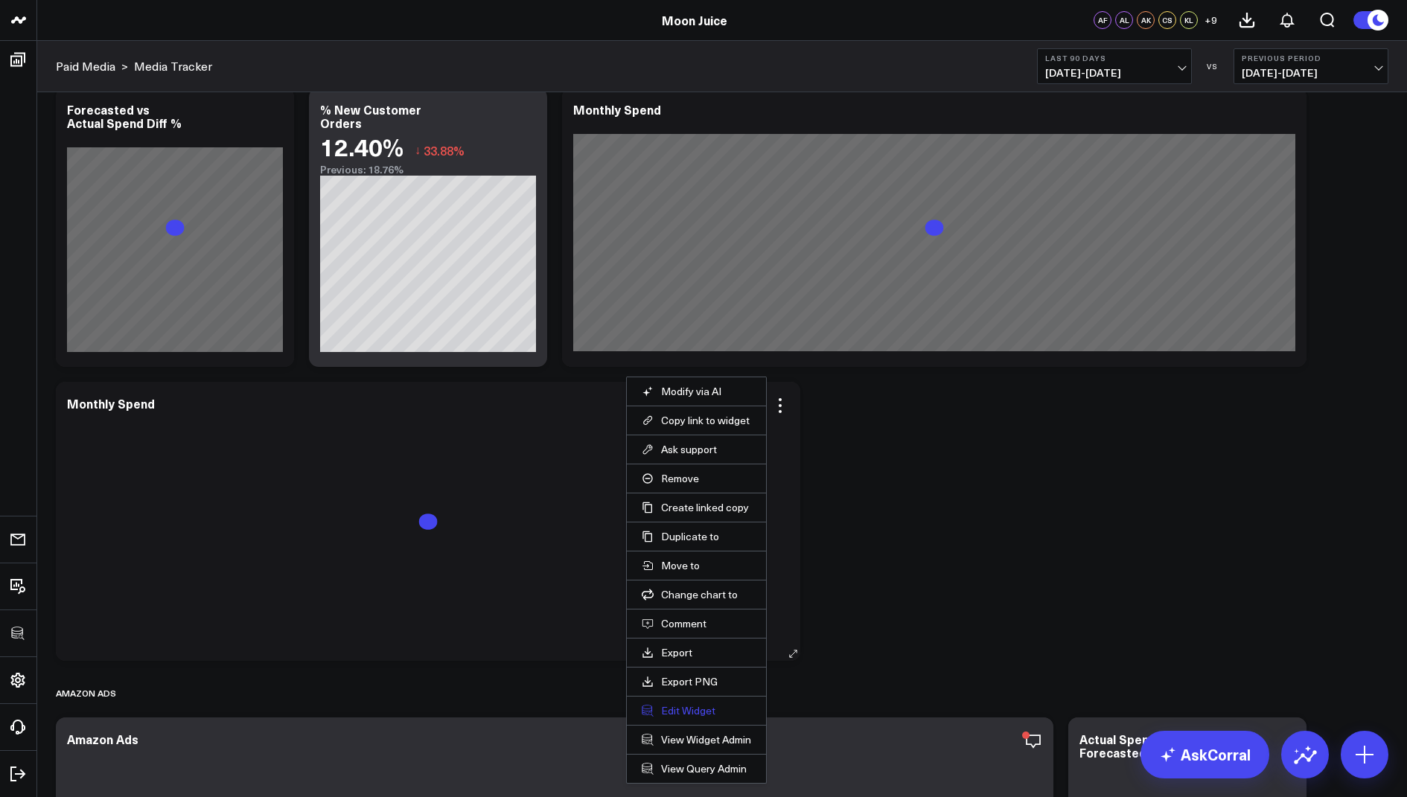
click at [674, 709] on button "Edit Widget" at bounding box center [696, 710] width 109 height 13
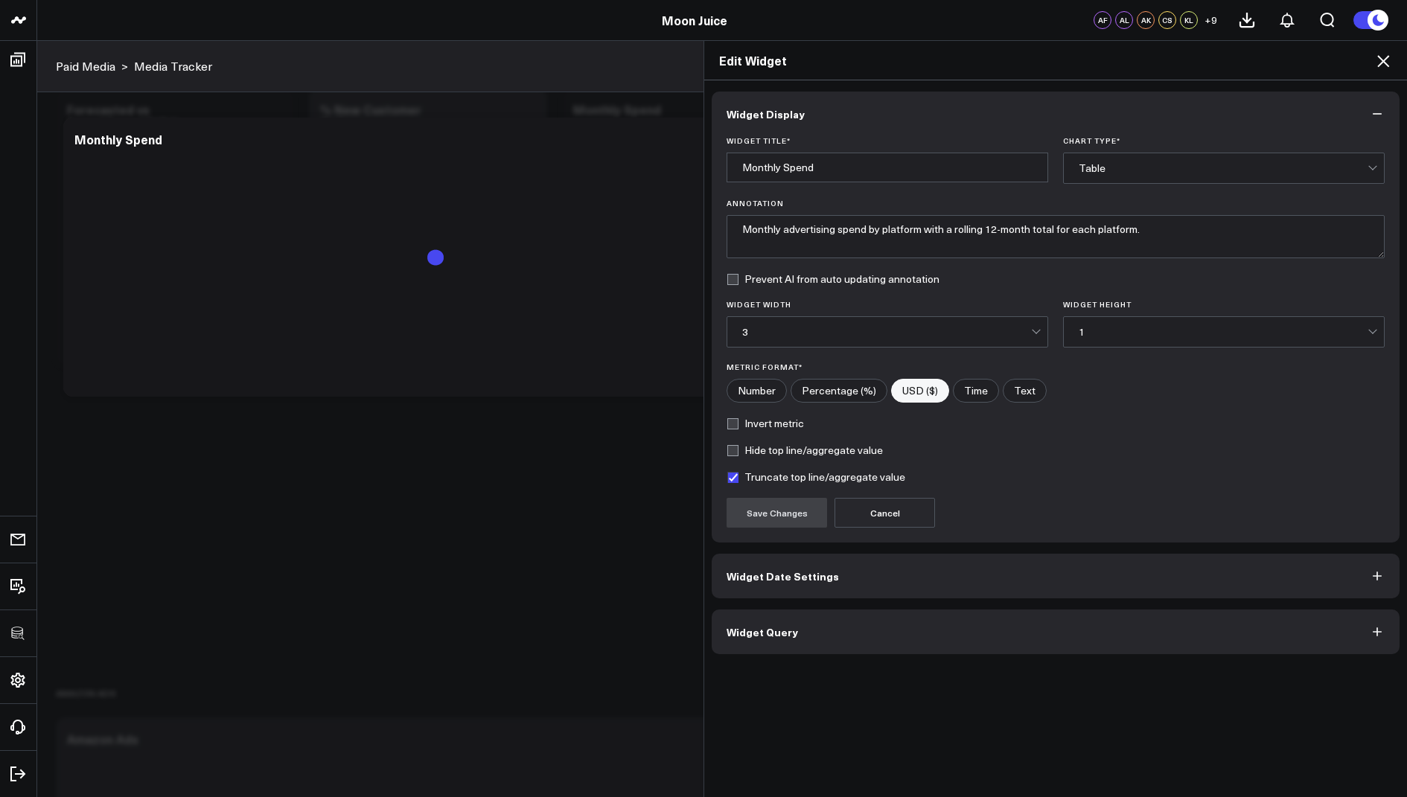
click at [741, 618] on button "Widget Query" at bounding box center [1056, 632] width 688 height 45
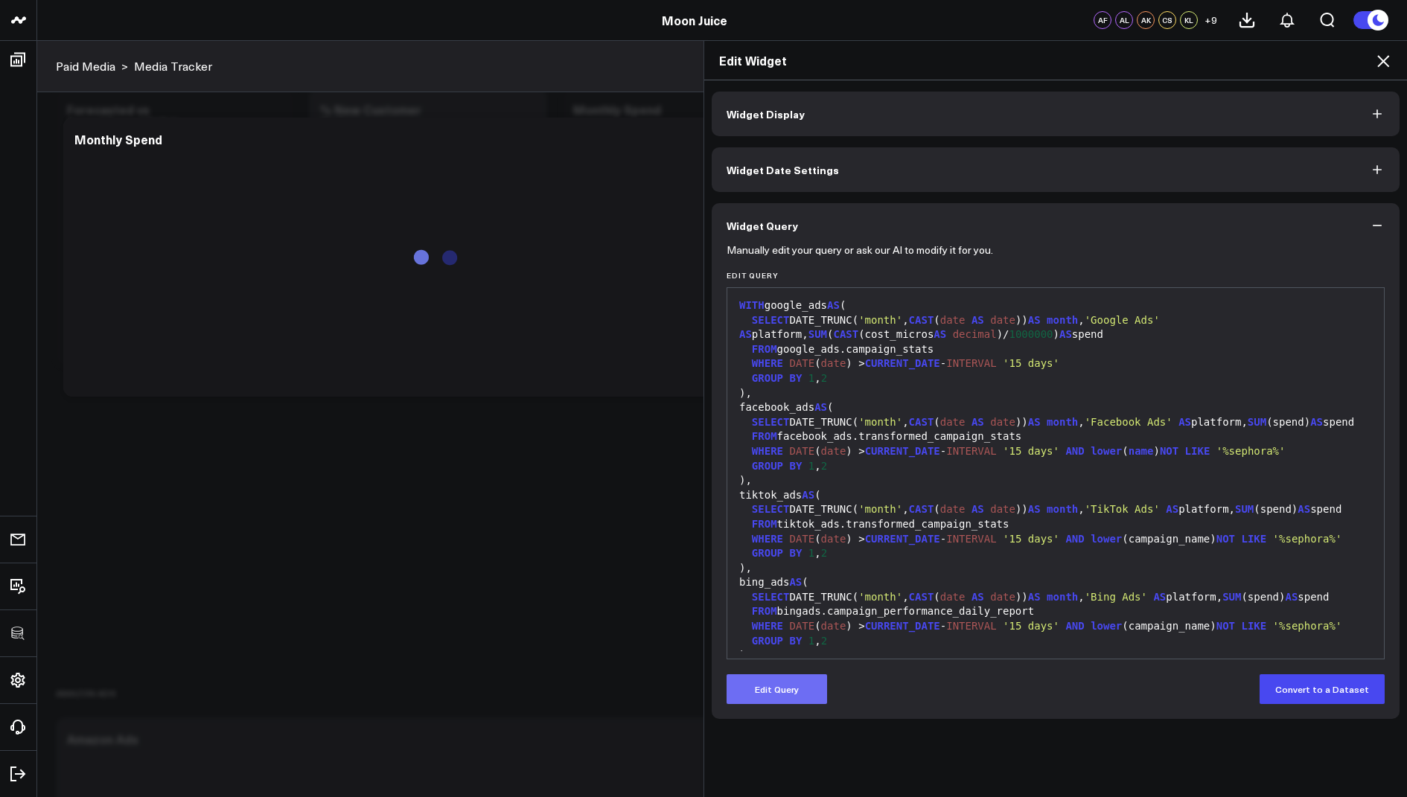
click at [753, 677] on button "Edit Query" at bounding box center [776, 689] width 100 height 30
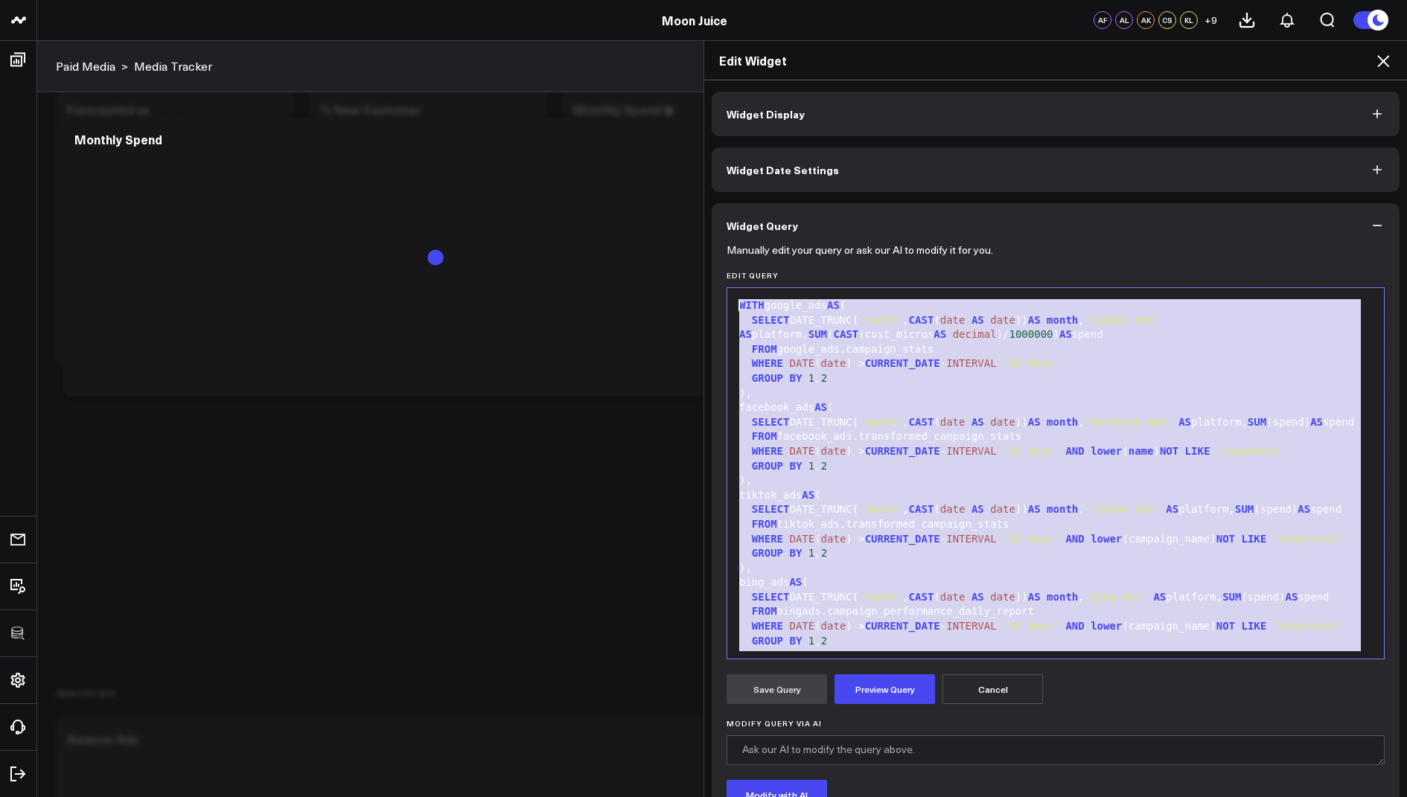
drag, startPoint x: 923, startPoint y: 560, endPoint x: 992, endPoint y: 127, distance: 439.4
click at [992, 127] on div "Widget Display Widget Date Settings Widget Query Manually edit your query or as…" at bounding box center [1056, 498] width 688 height 812
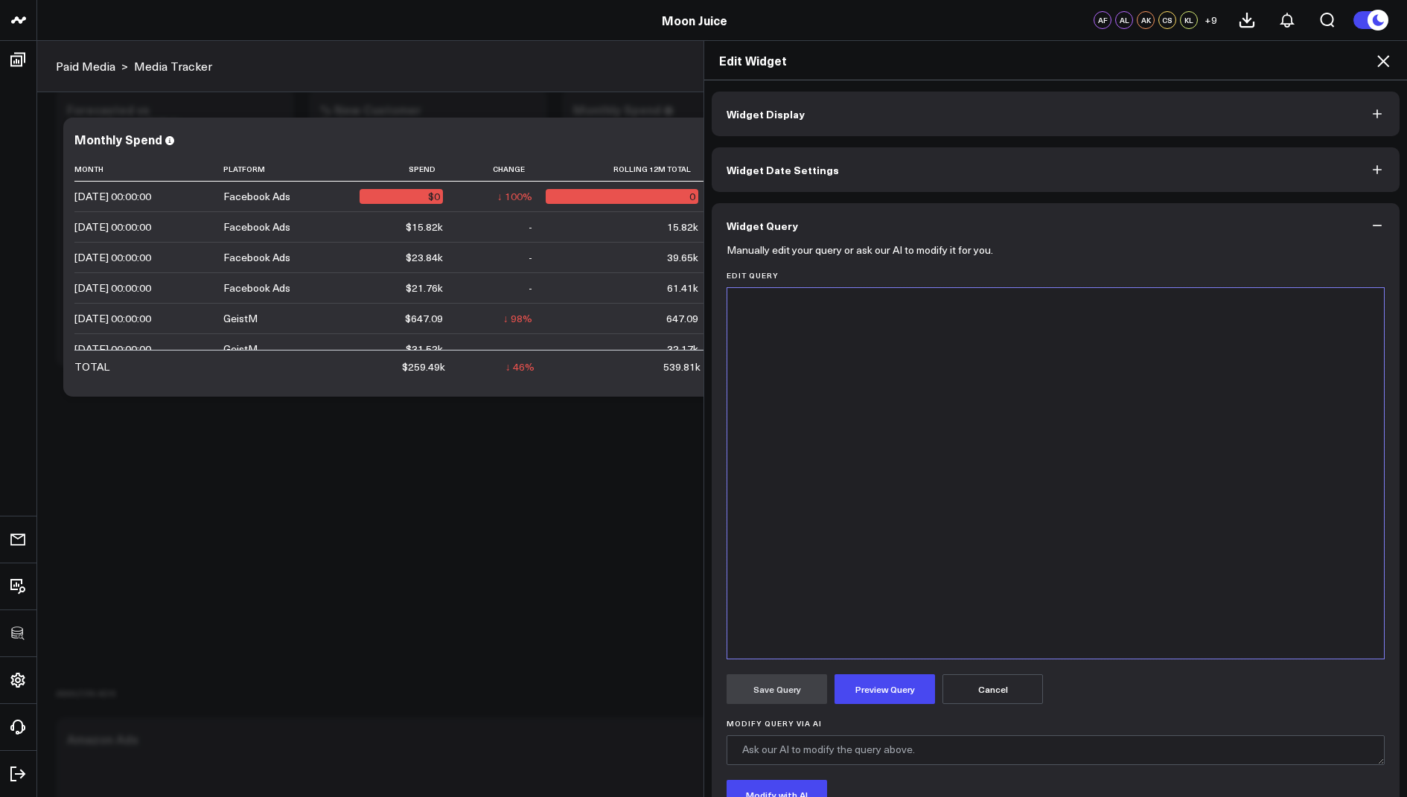
scroll to position [1428, 0]
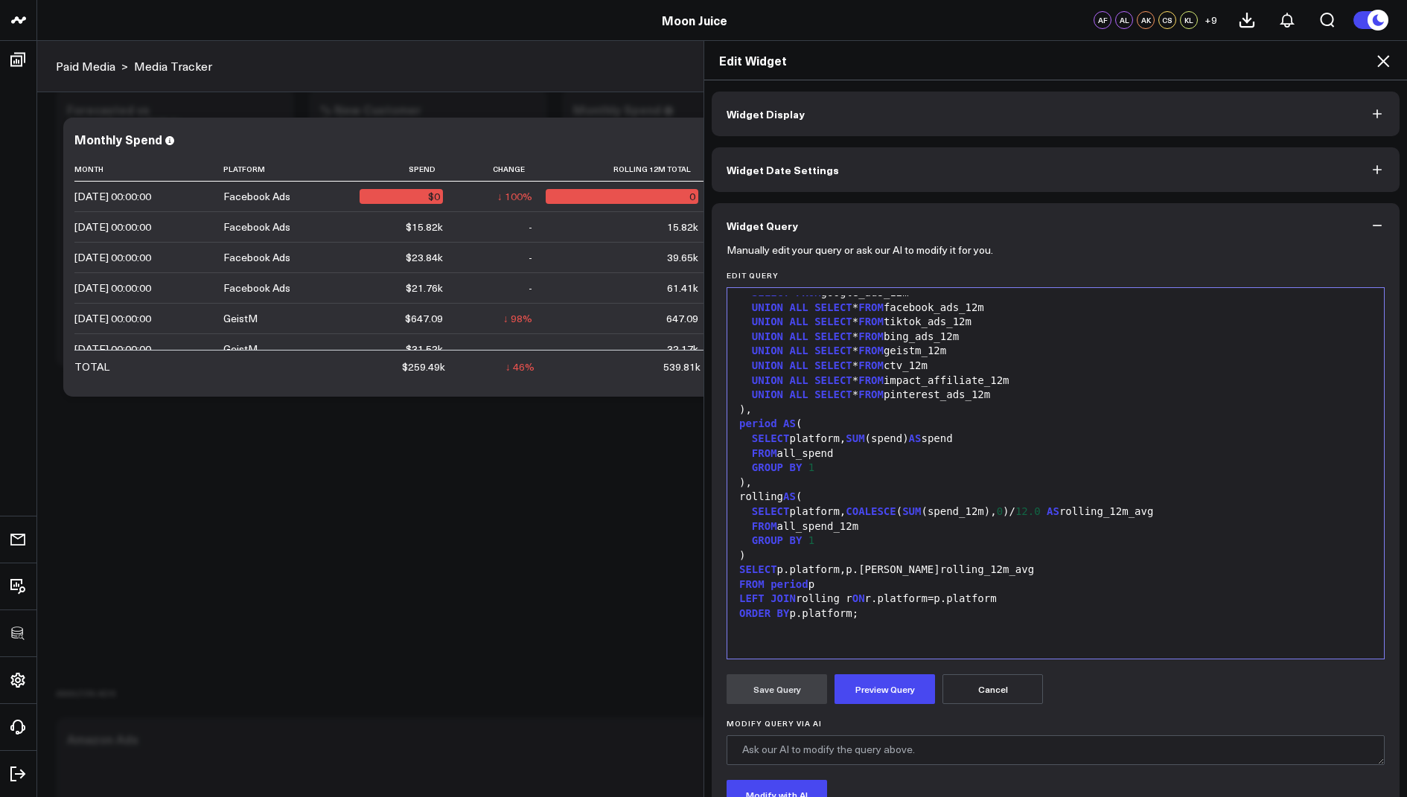
click at [873, 704] on form "Manually edit your query or ask our AI to modify it for you. Edit Query 999 69 …" at bounding box center [1055, 568] width 658 height 641
click at [873, 685] on button "Preview Query" at bounding box center [884, 689] width 100 height 30
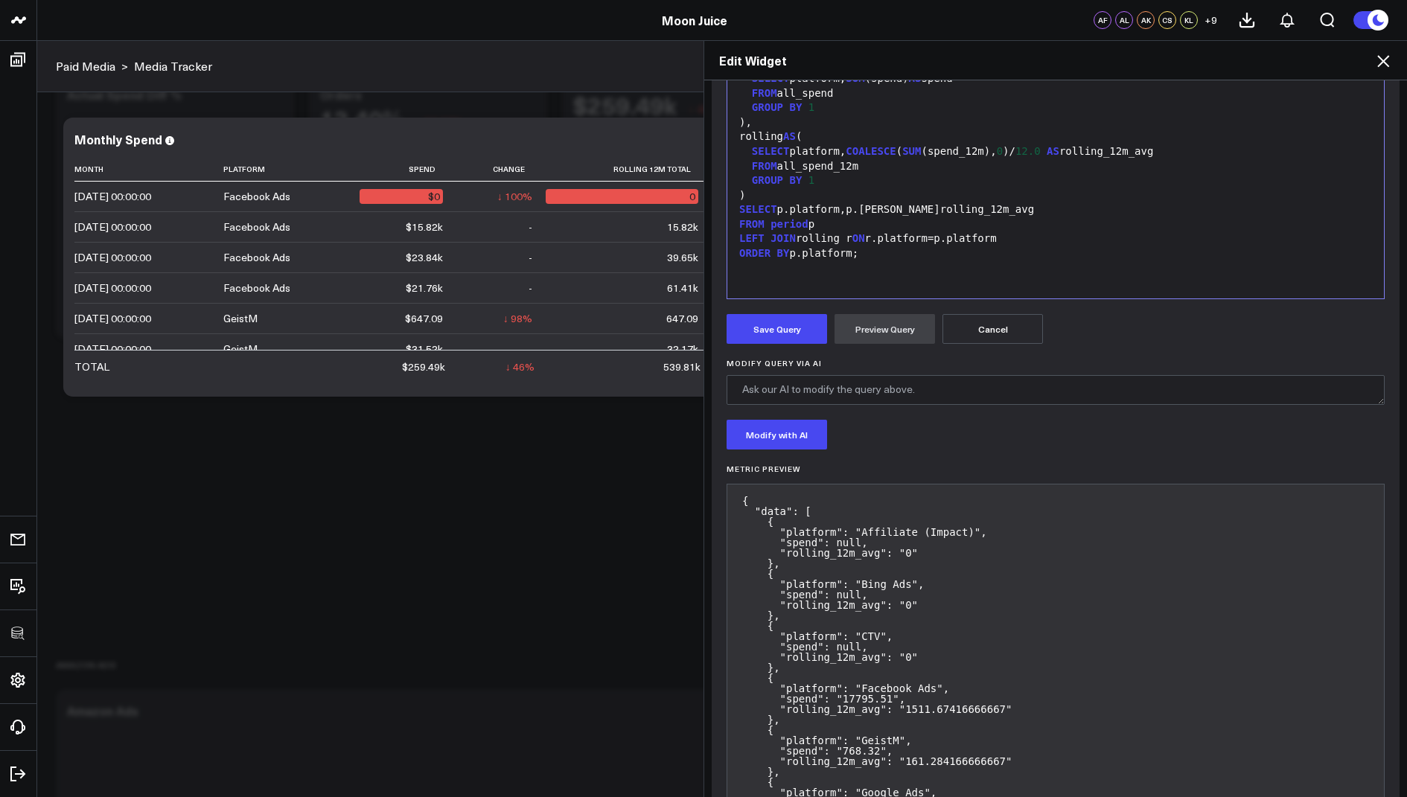
scroll to position [379, 0]
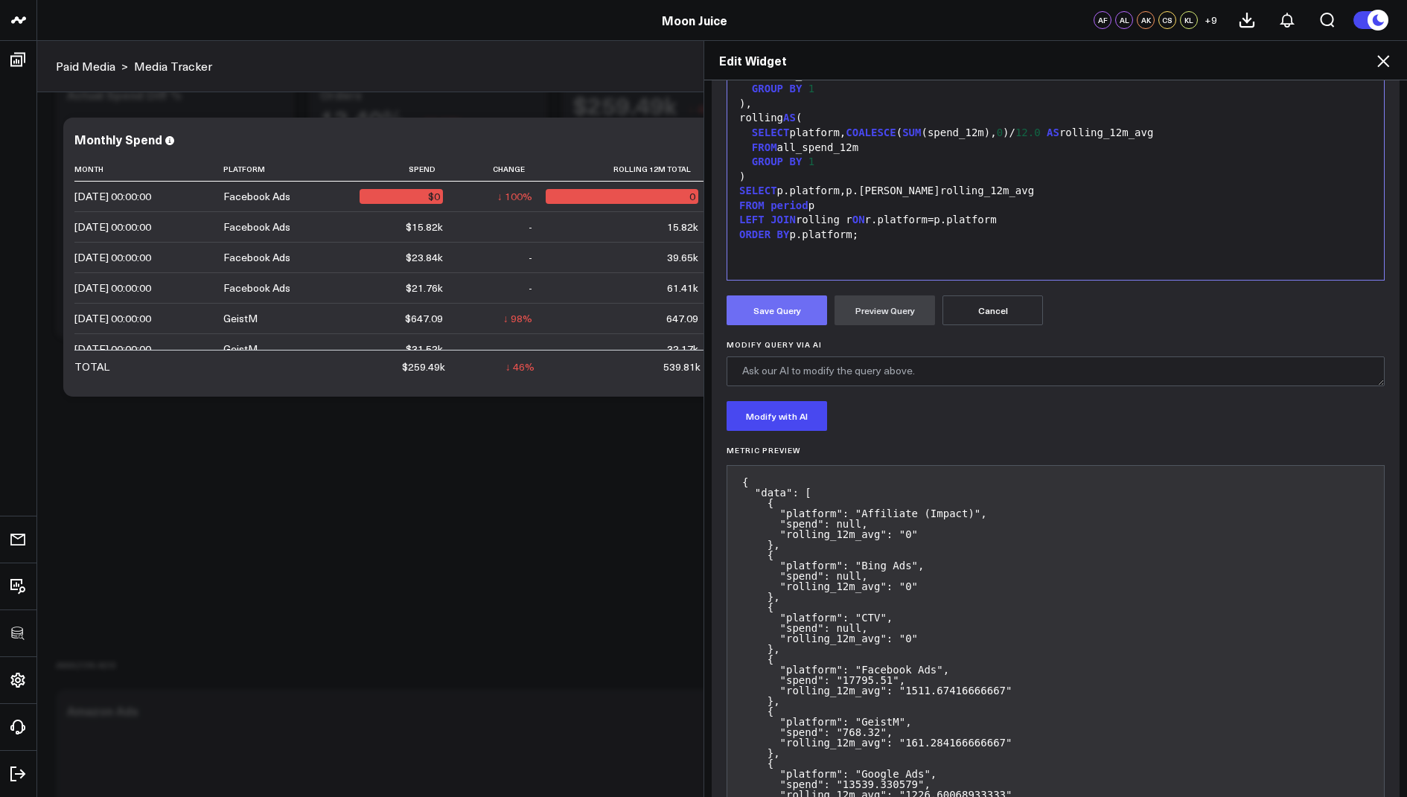
click at [792, 313] on button "Save Query" at bounding box center [776, 310] width 100 height 30
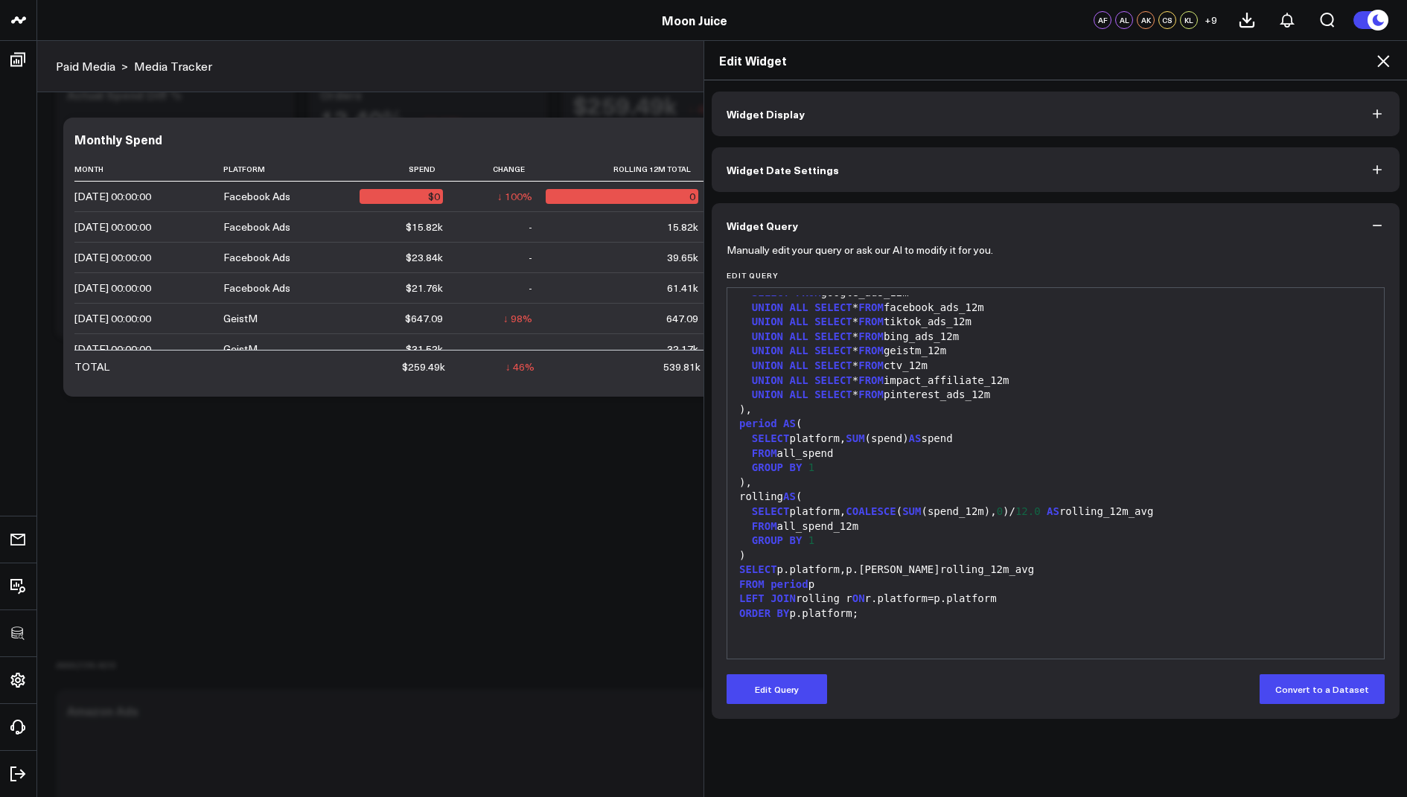
scroll to position [0, 0]
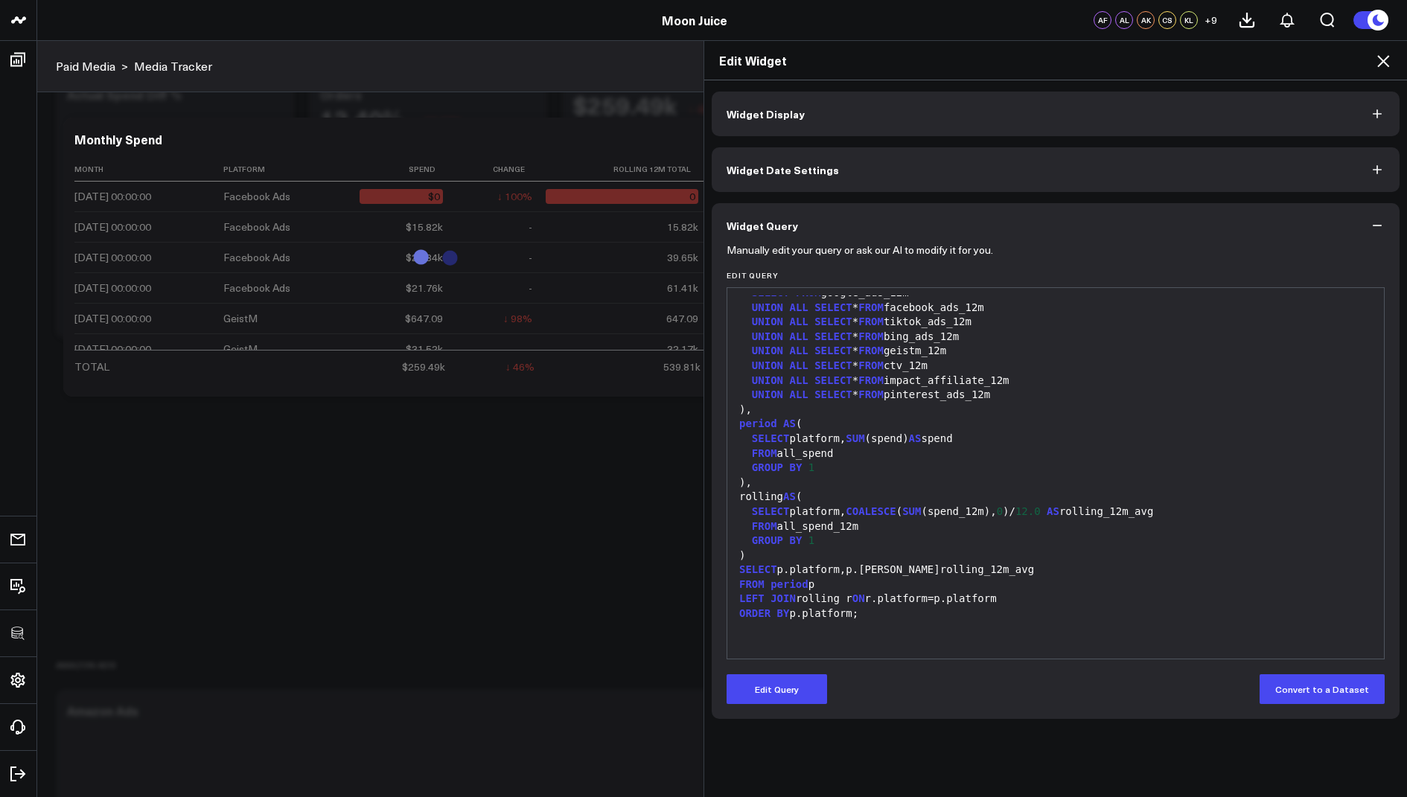
click at [1384, 61] on icon at bounding box center [1383, 61] width 18 height 18
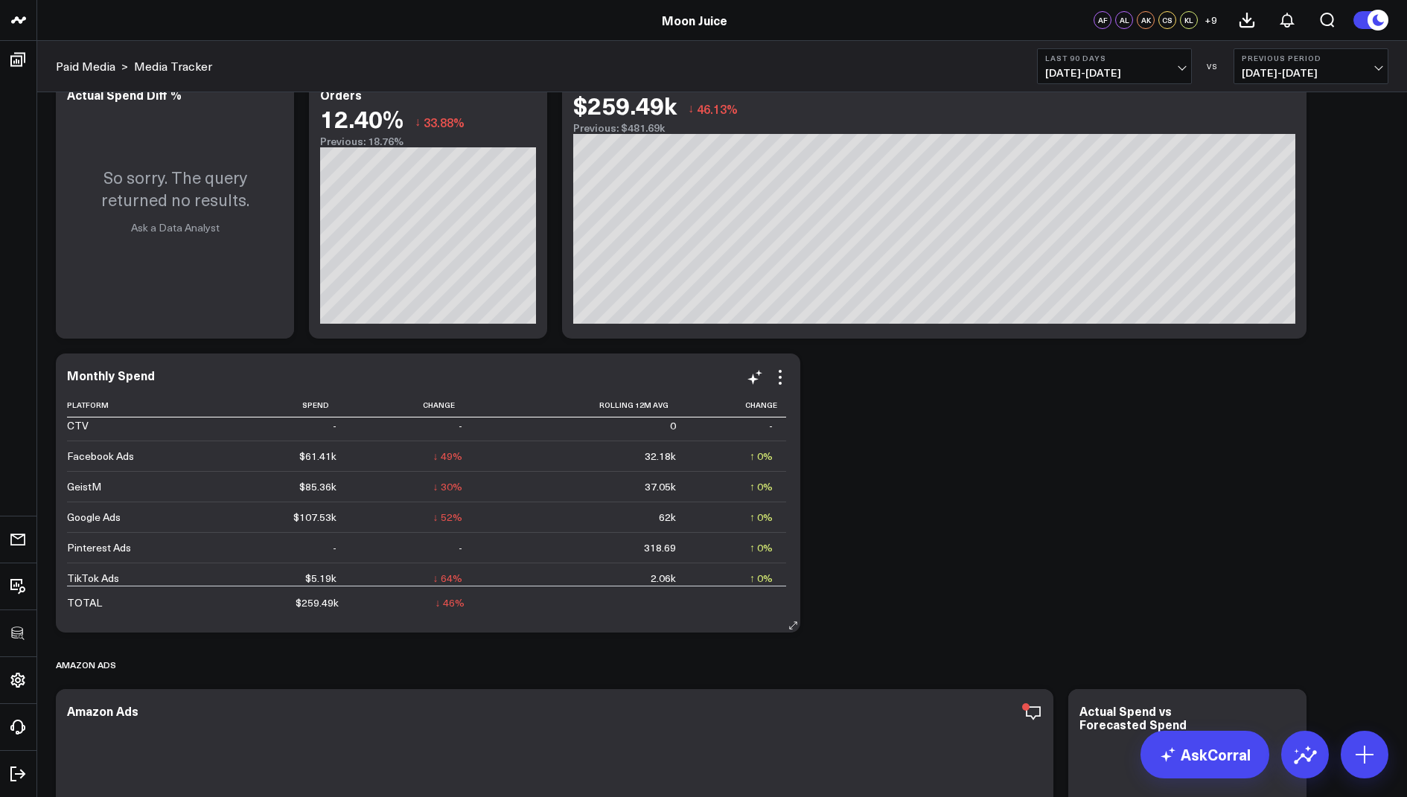
scroll to position [72, 0]
click at [782, 374] on icon at bounding box center [780, 377] width 18 height 18
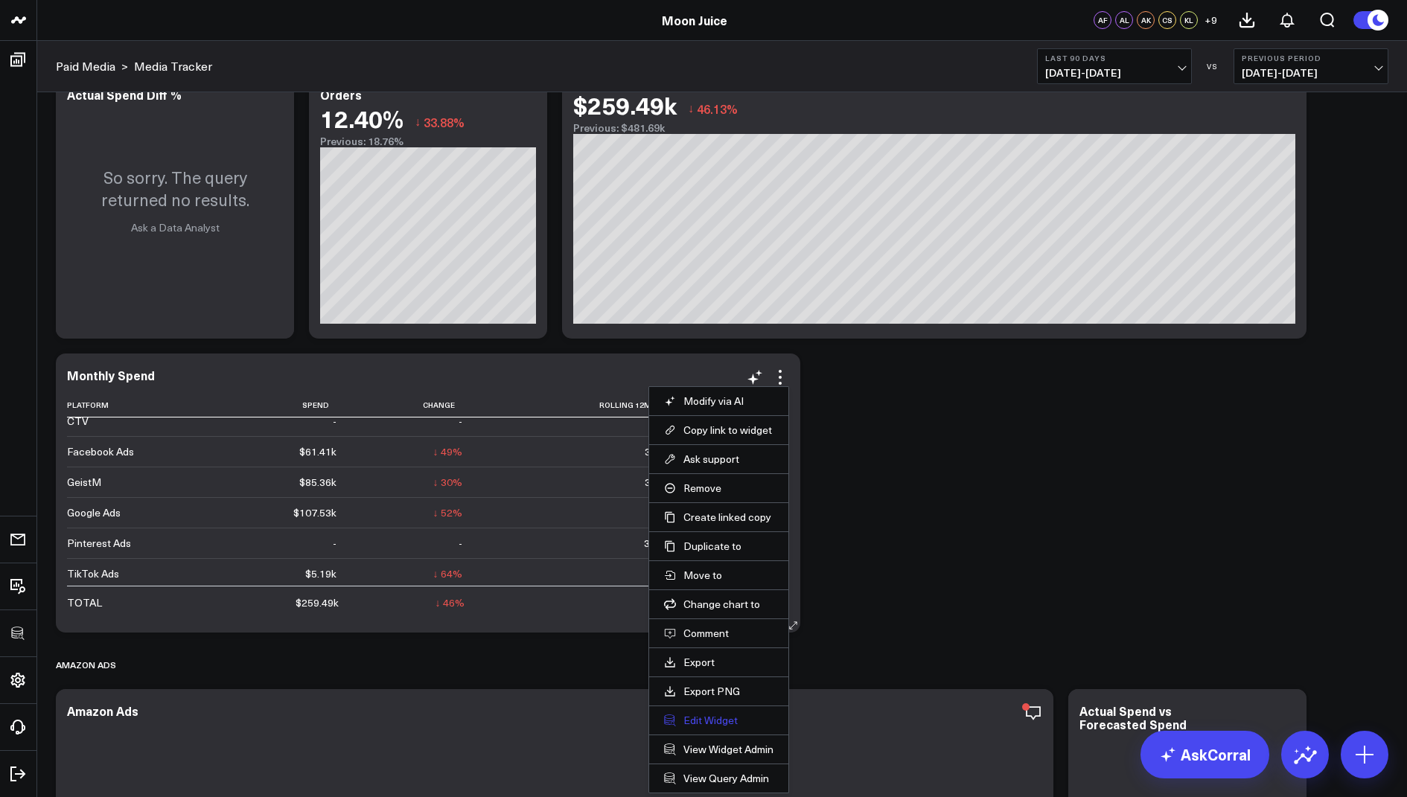
click at [697, 720] on button "Edit Widget" at bounding box center [718, 720] width 109 height 13
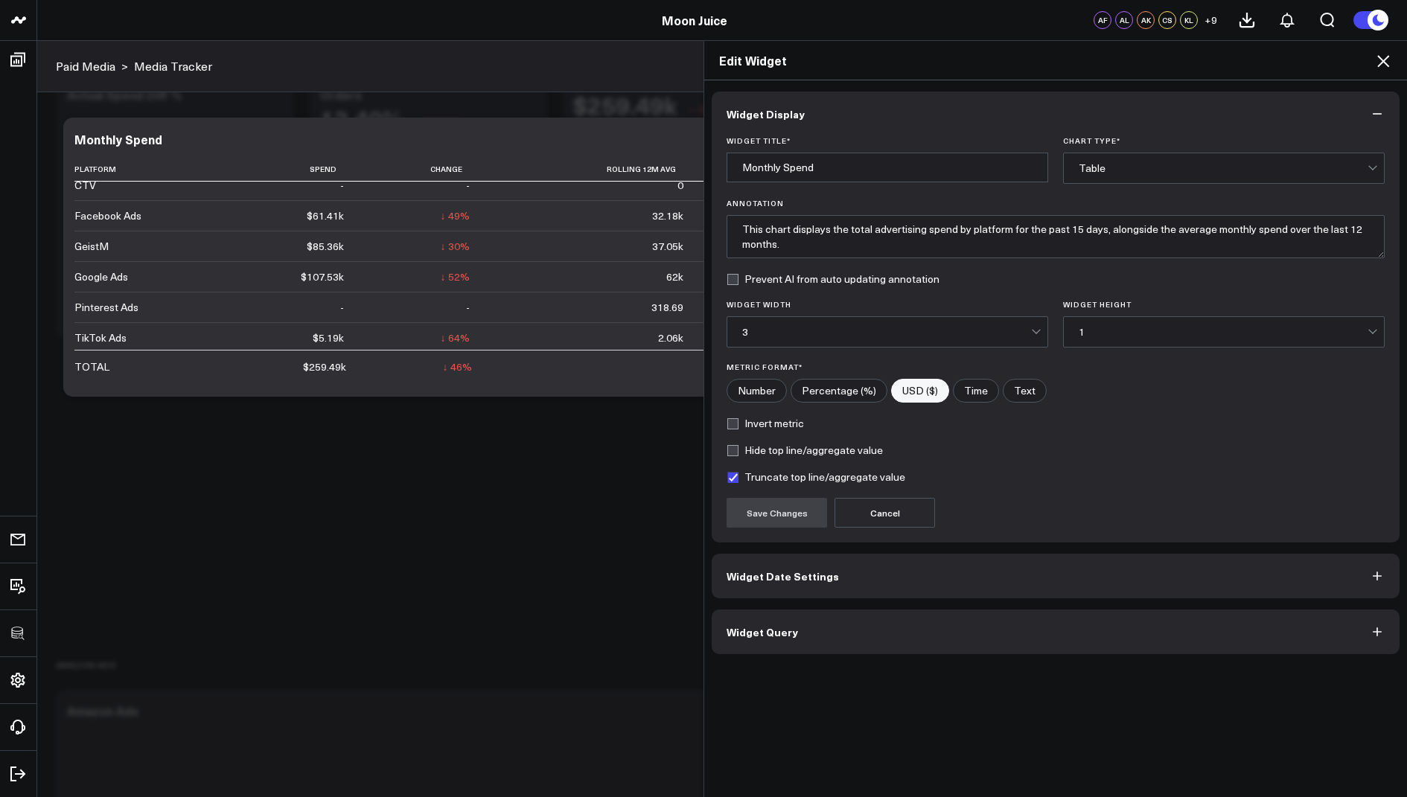
click at [775, 634] on span "Widget Query" at bounding box center [761, 632] width 71 height 12
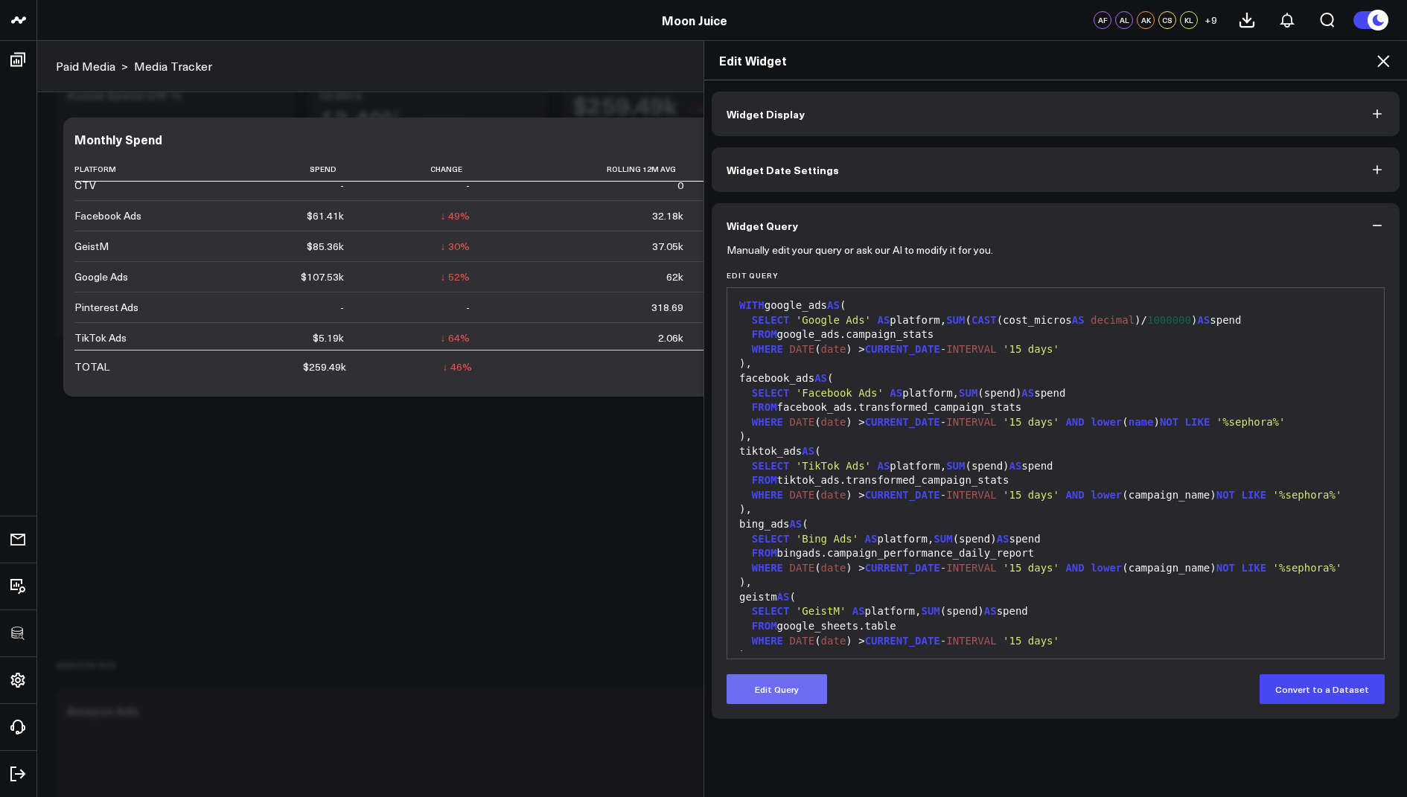
click at [769, 693] on button "Edit Query" at bounding box center [776, 689] width 100 height 30
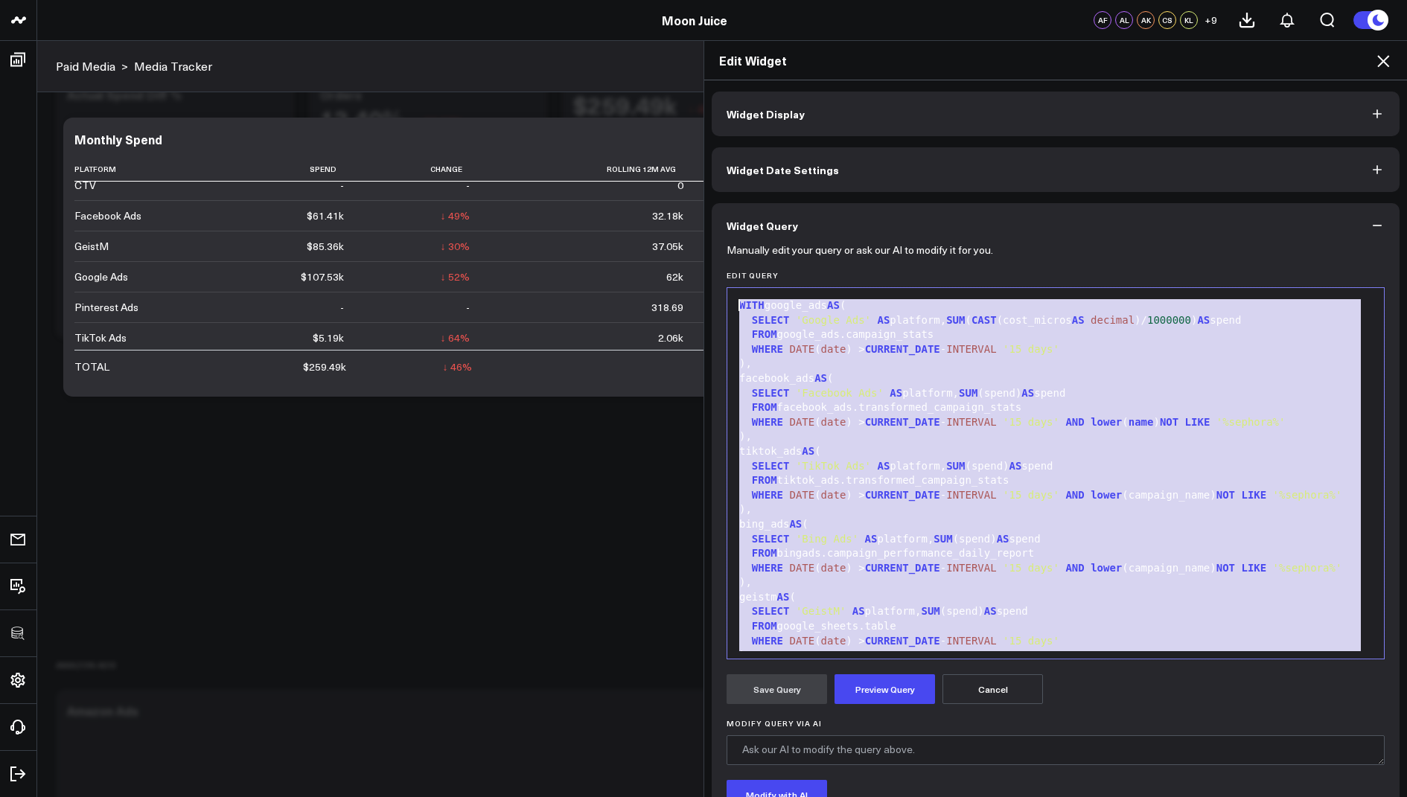
drag, startPoint x: 895, startPoint y: 560, endPoint x: 991, endPoint y: 179, distance: 392.8
click at [991, 179] on div "Widget Display Widget Date Settings Widget Query Manually edit your query or as…" at bounding box center [1056, 498] width 688 height 812
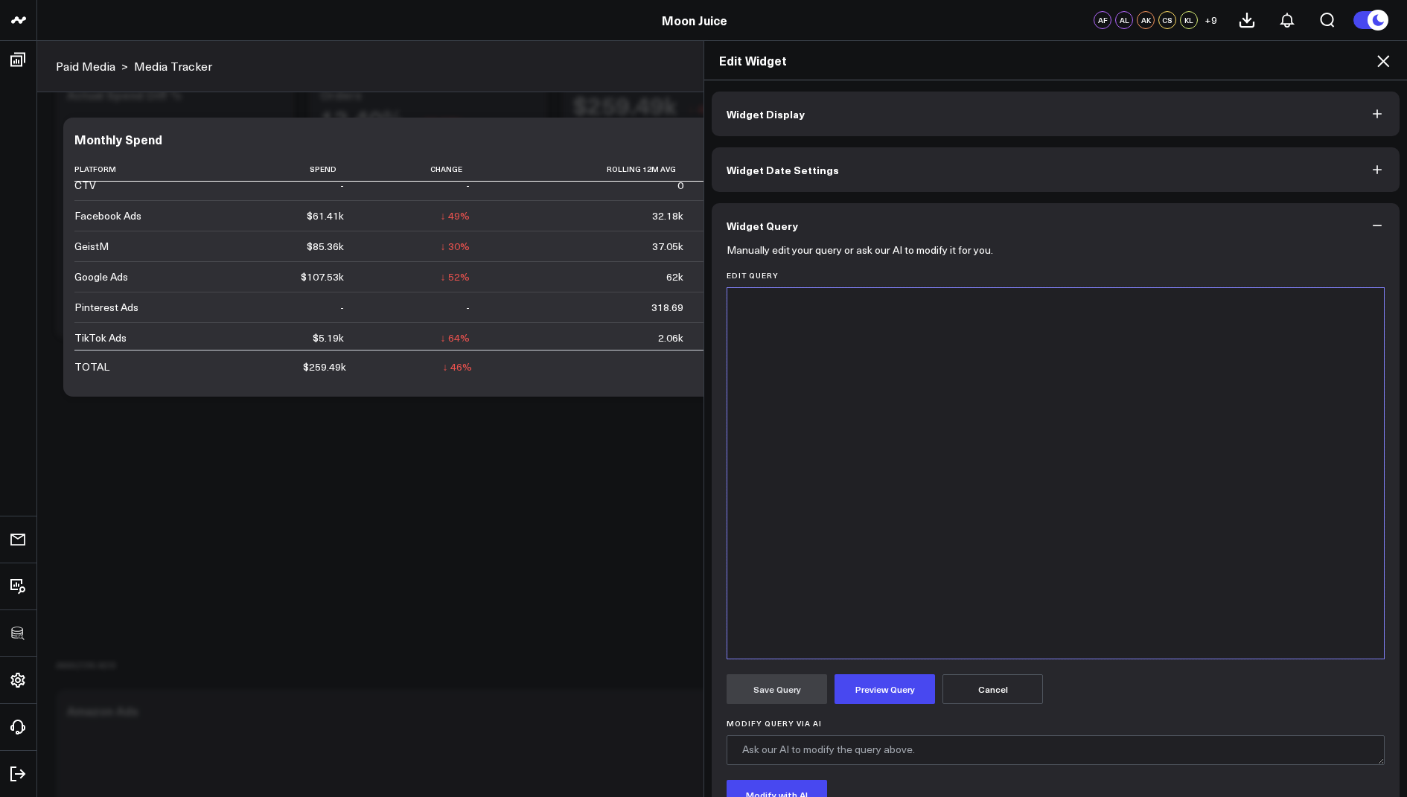
scroll to position [1632, 0]
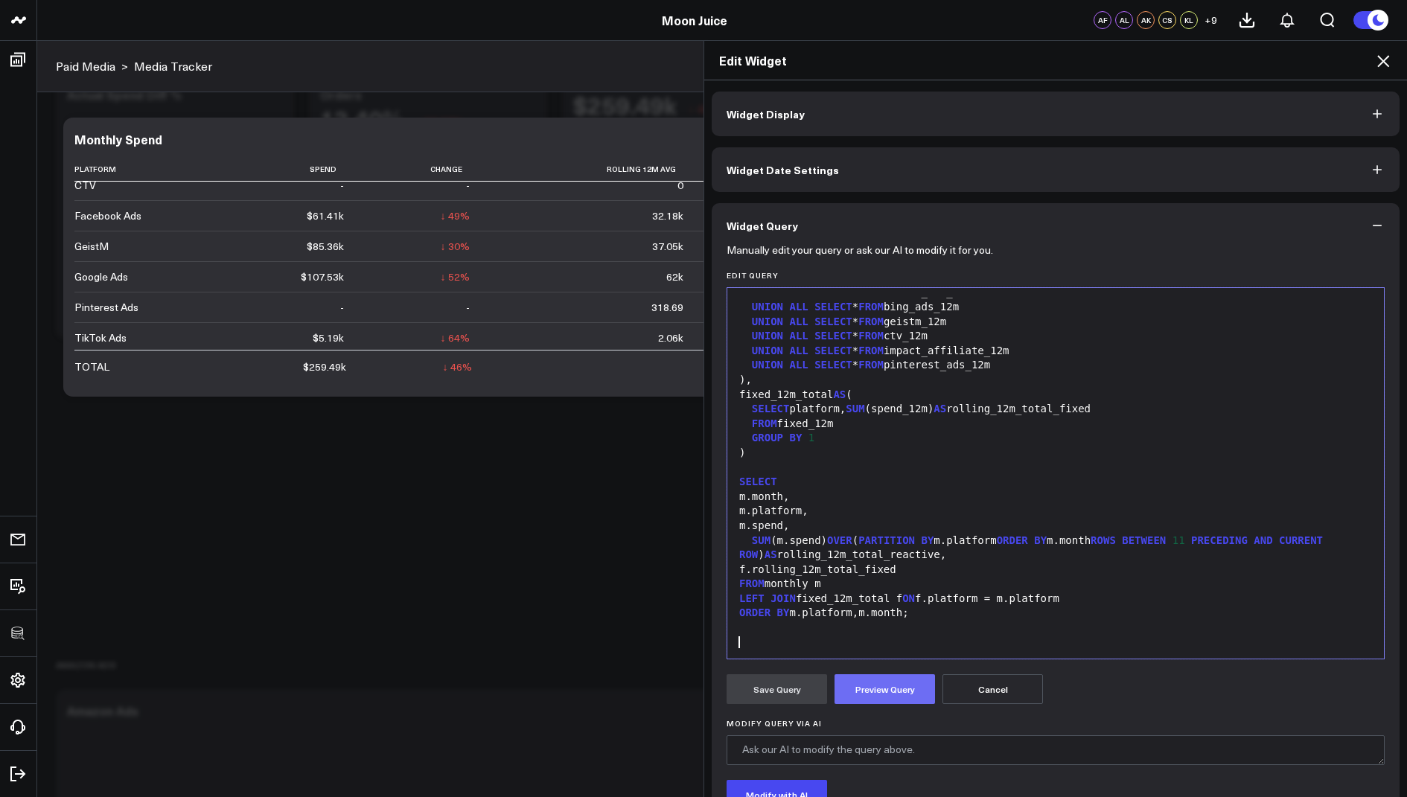
click at [856, 682] on button "Preview Query" at bounding box center [884, 689] width 100 height 30
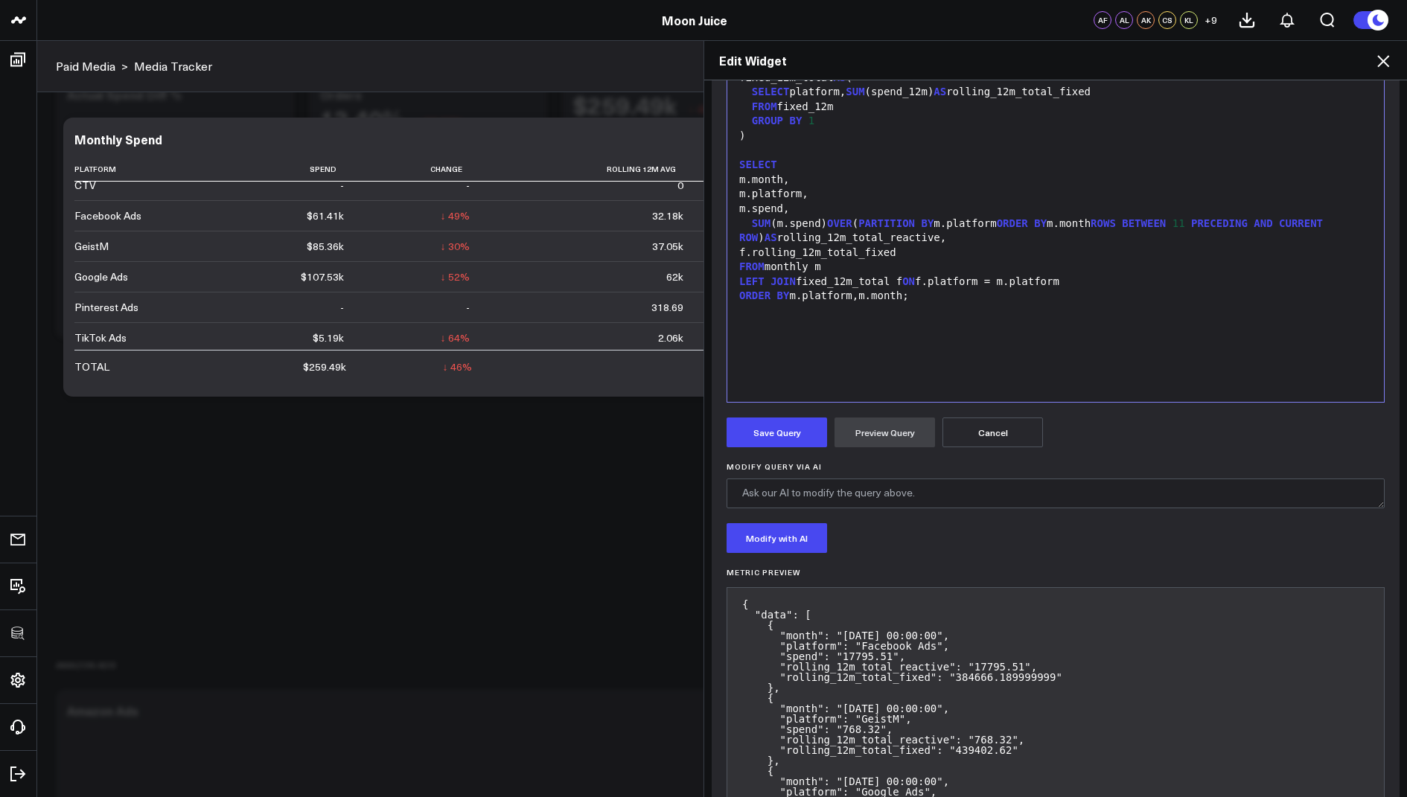
scroll to position [263, 0]
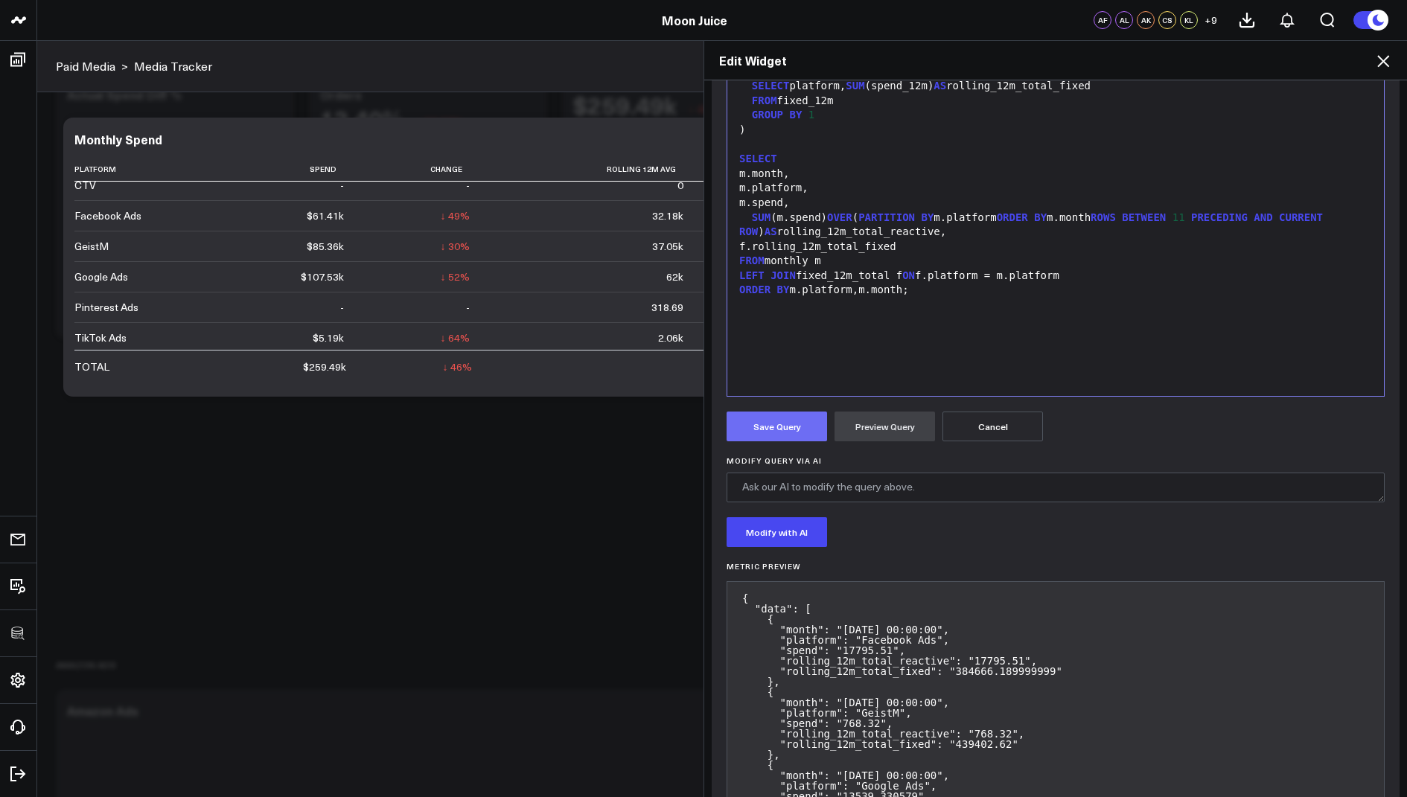
click at [767, 420] on button "Save Query" at bounding box center [776, 427] width 100 height 30
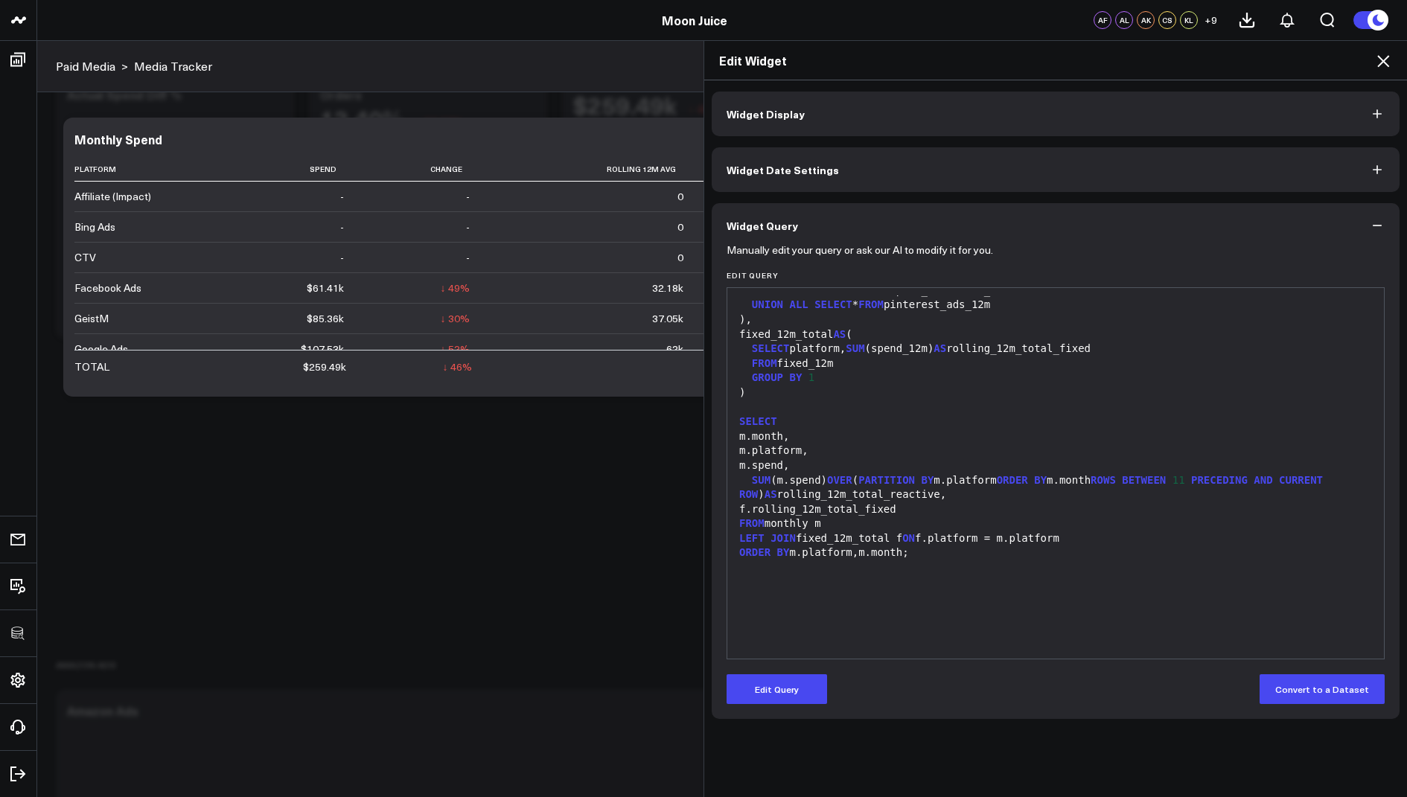
scroll to position [0, 0]
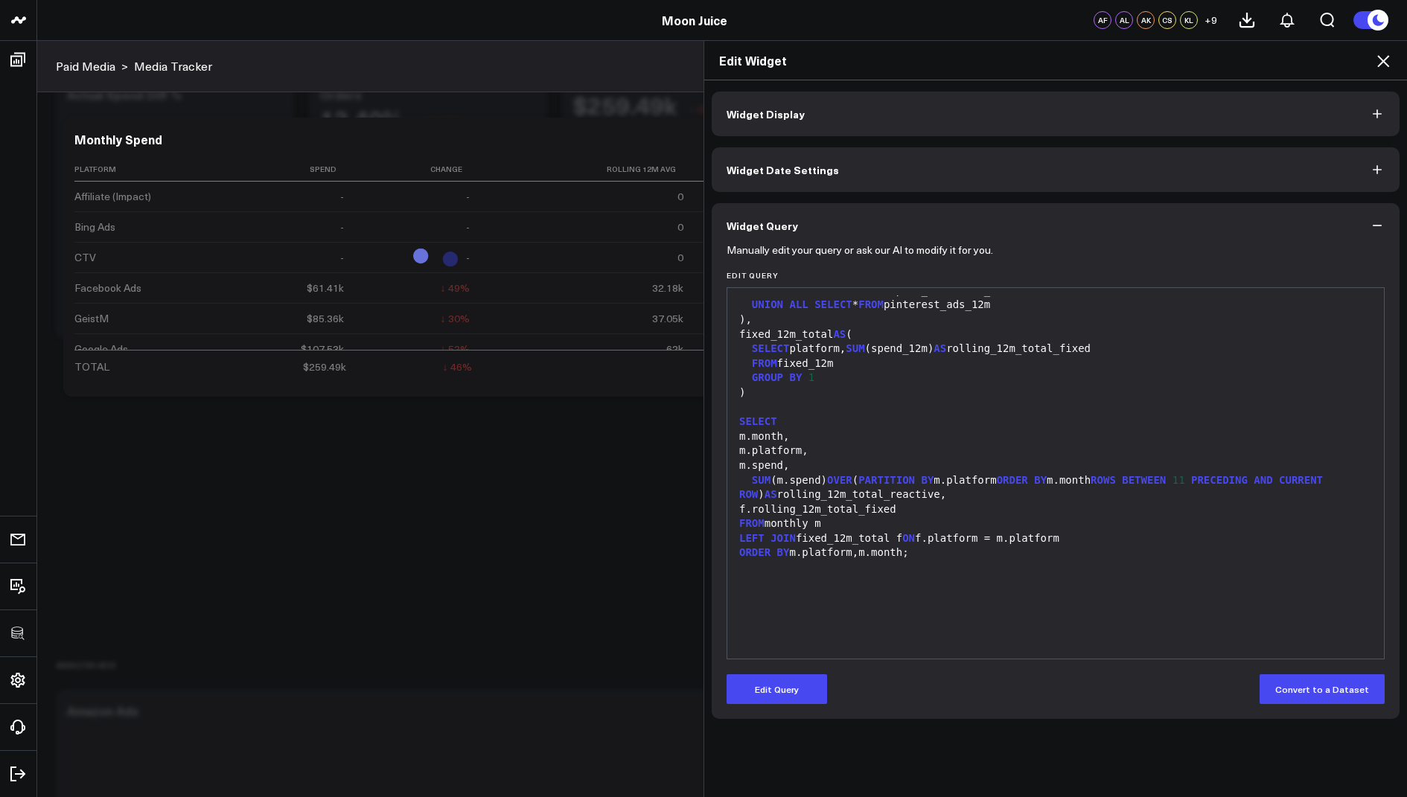
click at [1384, 54] on icon at bounding box center [1383, 61] width 18 height 18
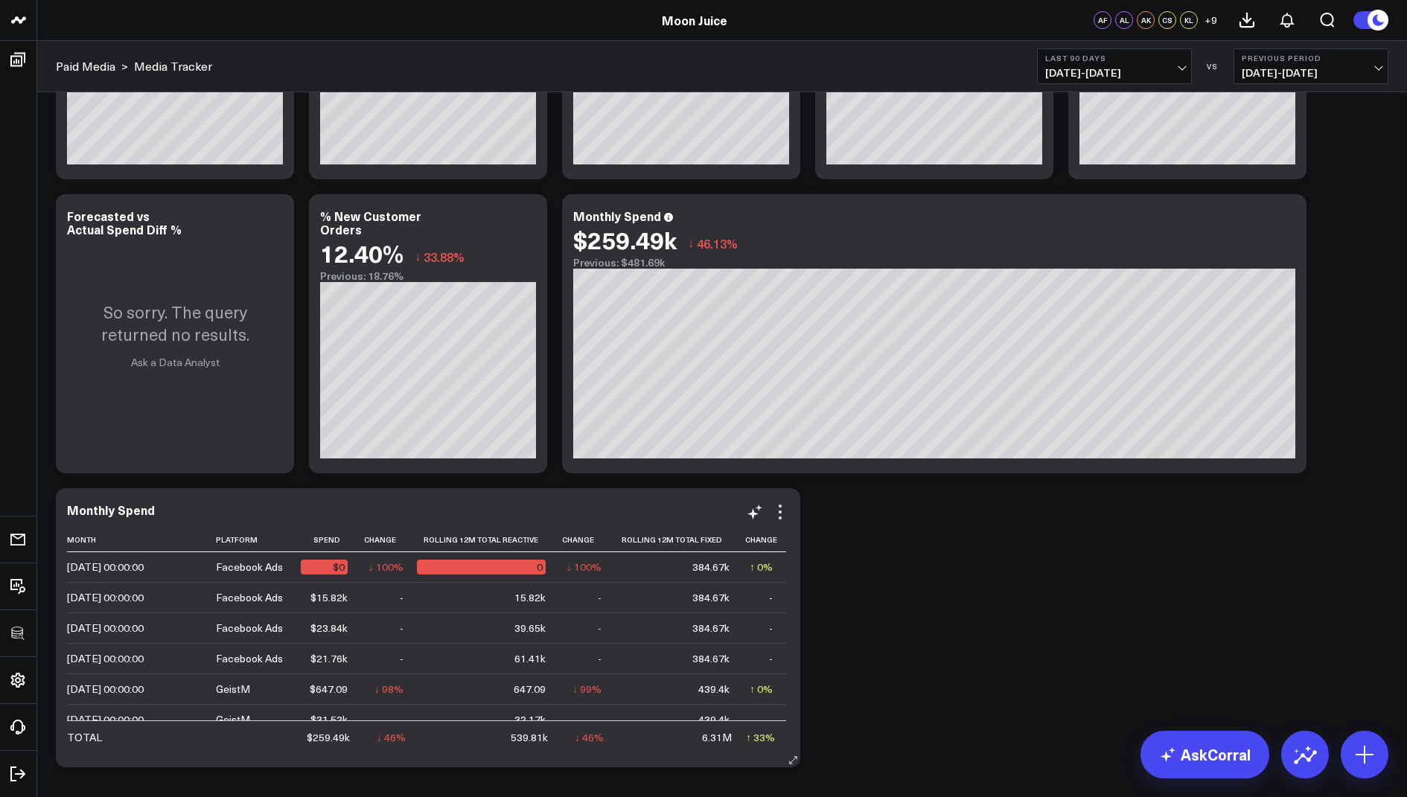
scroll to position [668, 0]
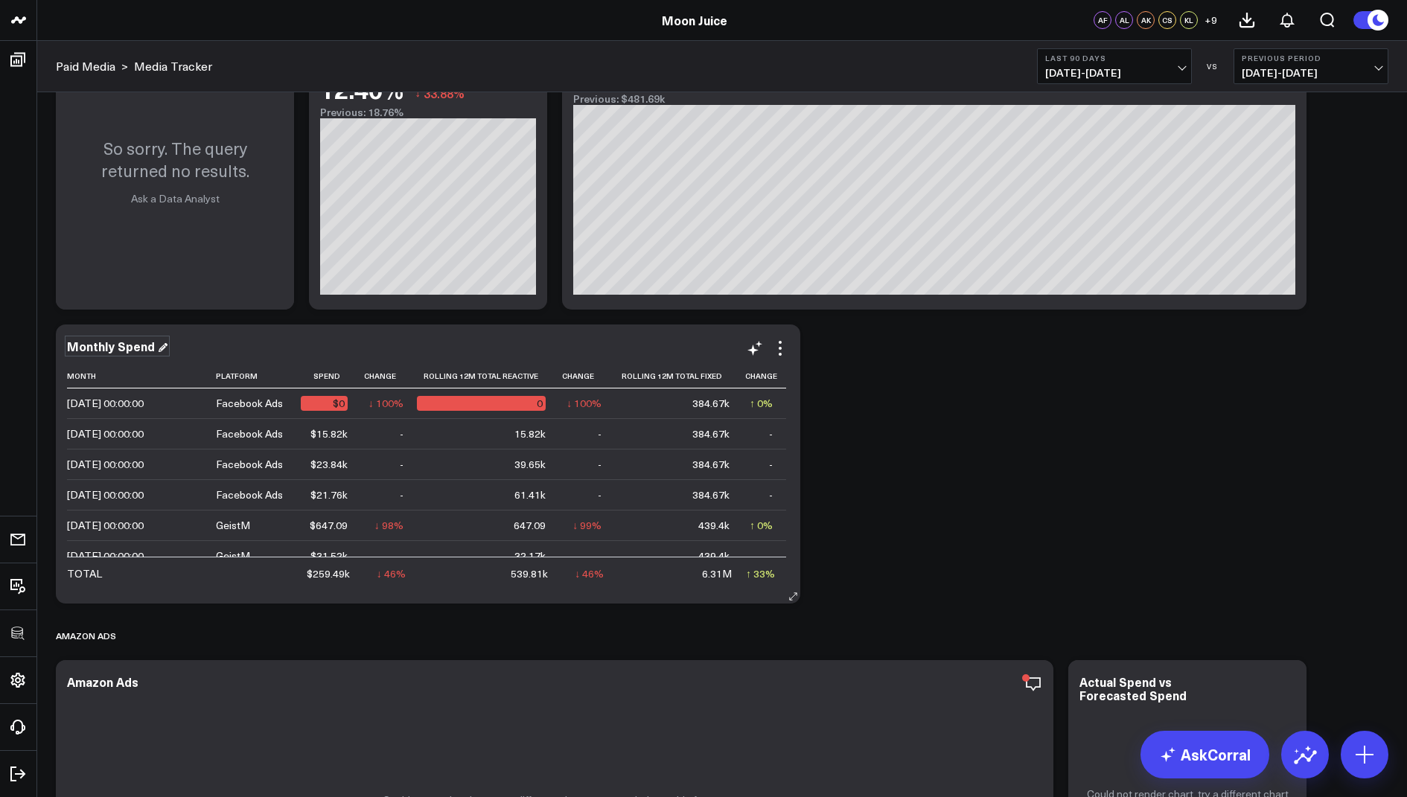
click at [137, 345] on div "Monthly Spend" at bounding box center [117, 346] width 100 height 16
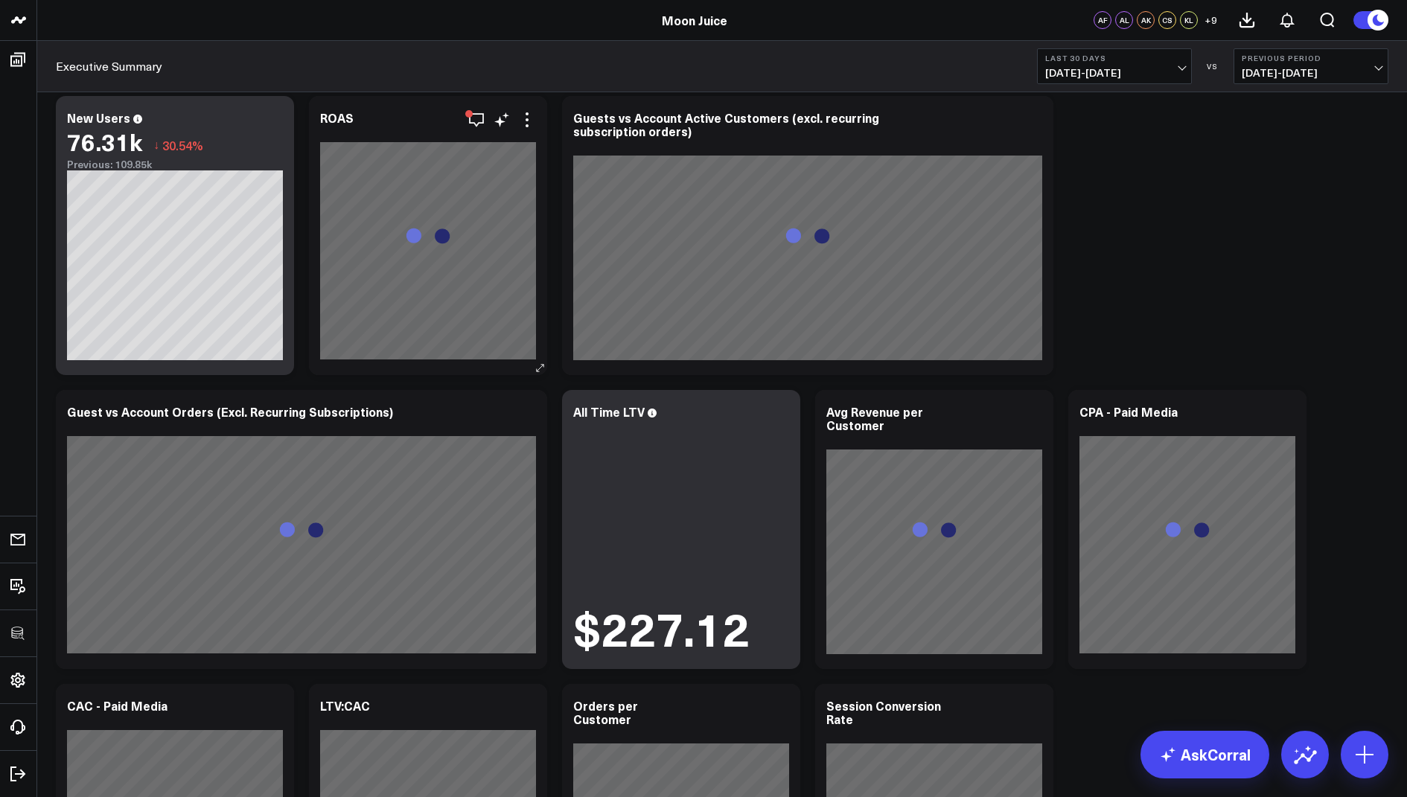
scroll to position [568, 0]
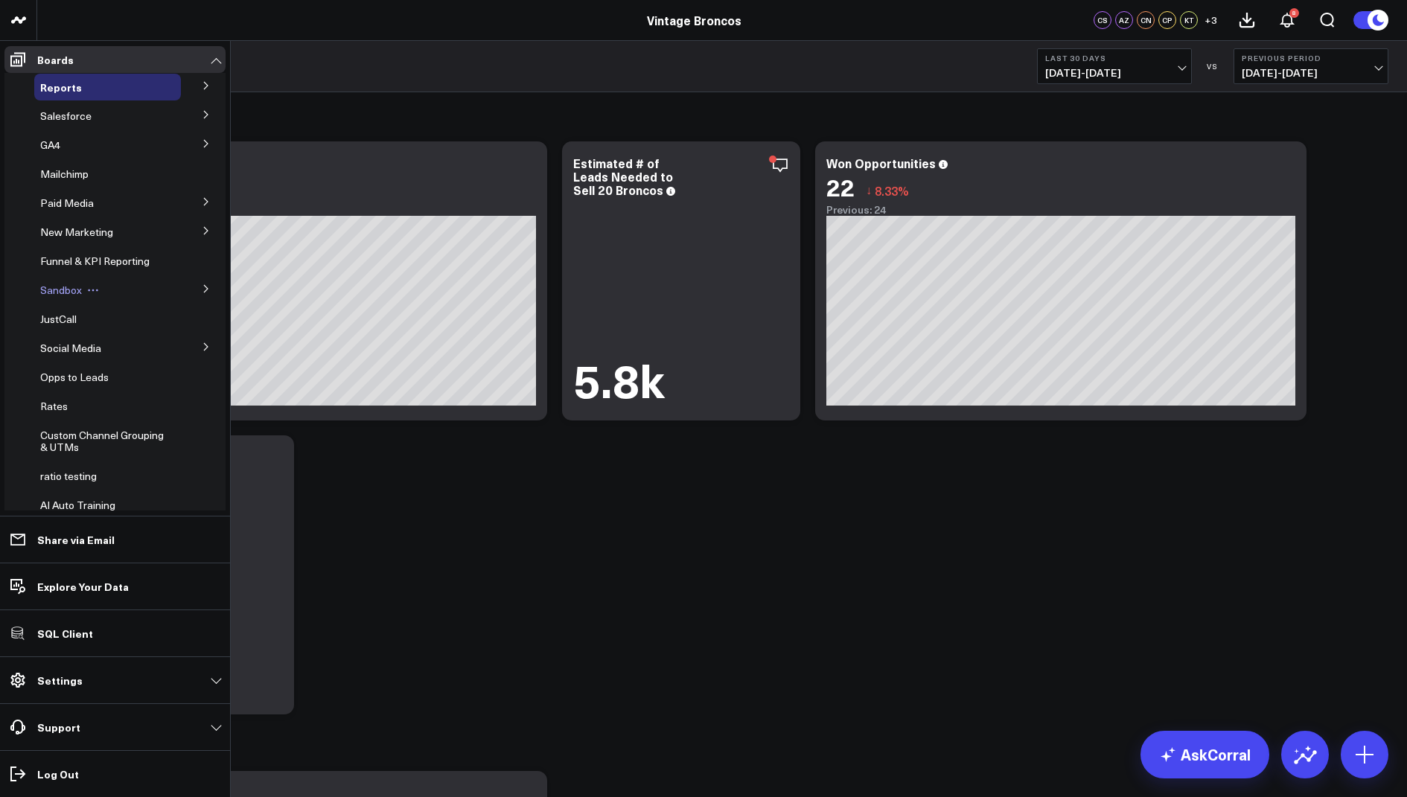
scroll to position [7, 0]
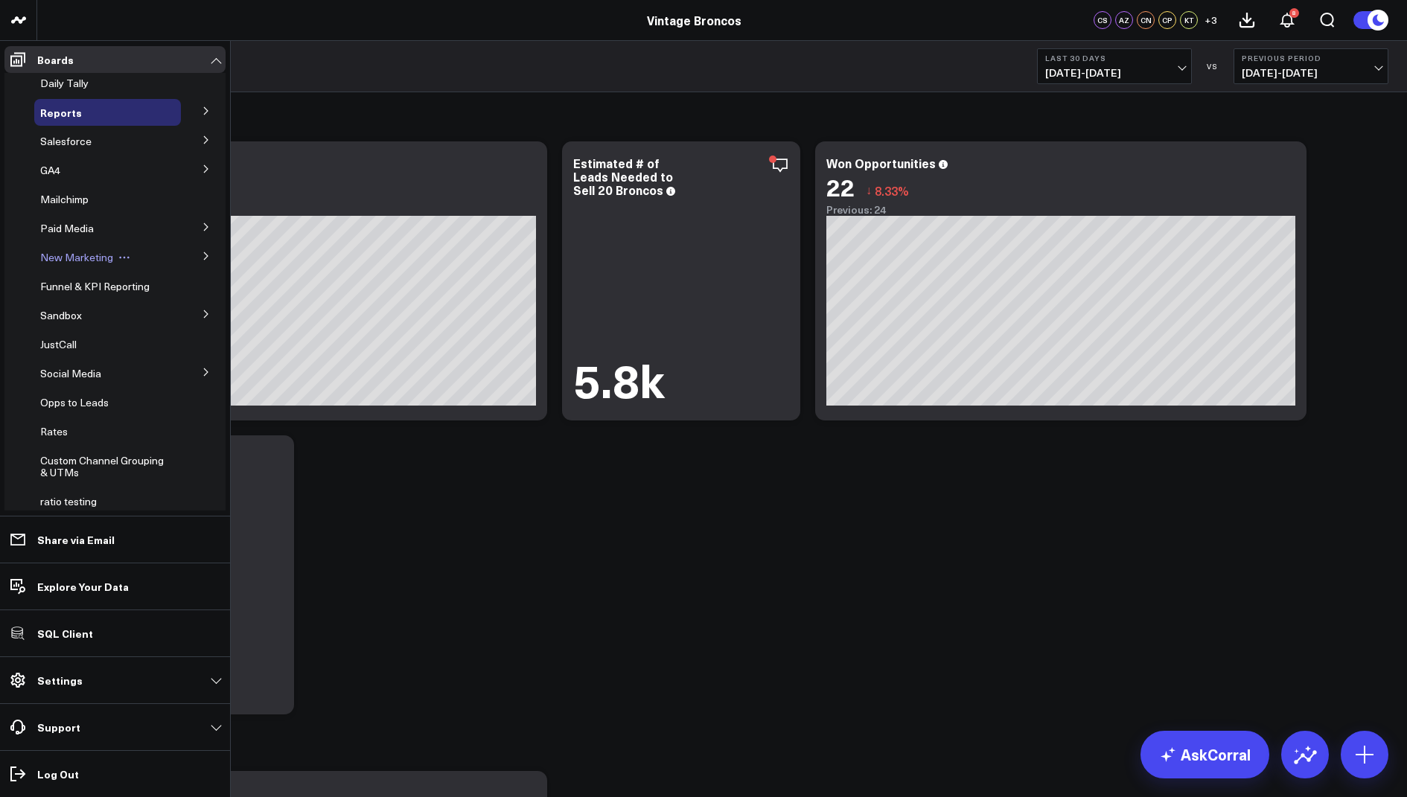
click at [83, 255] on span "New Marketing" at bounding box center [76, 257] width 73 height 14
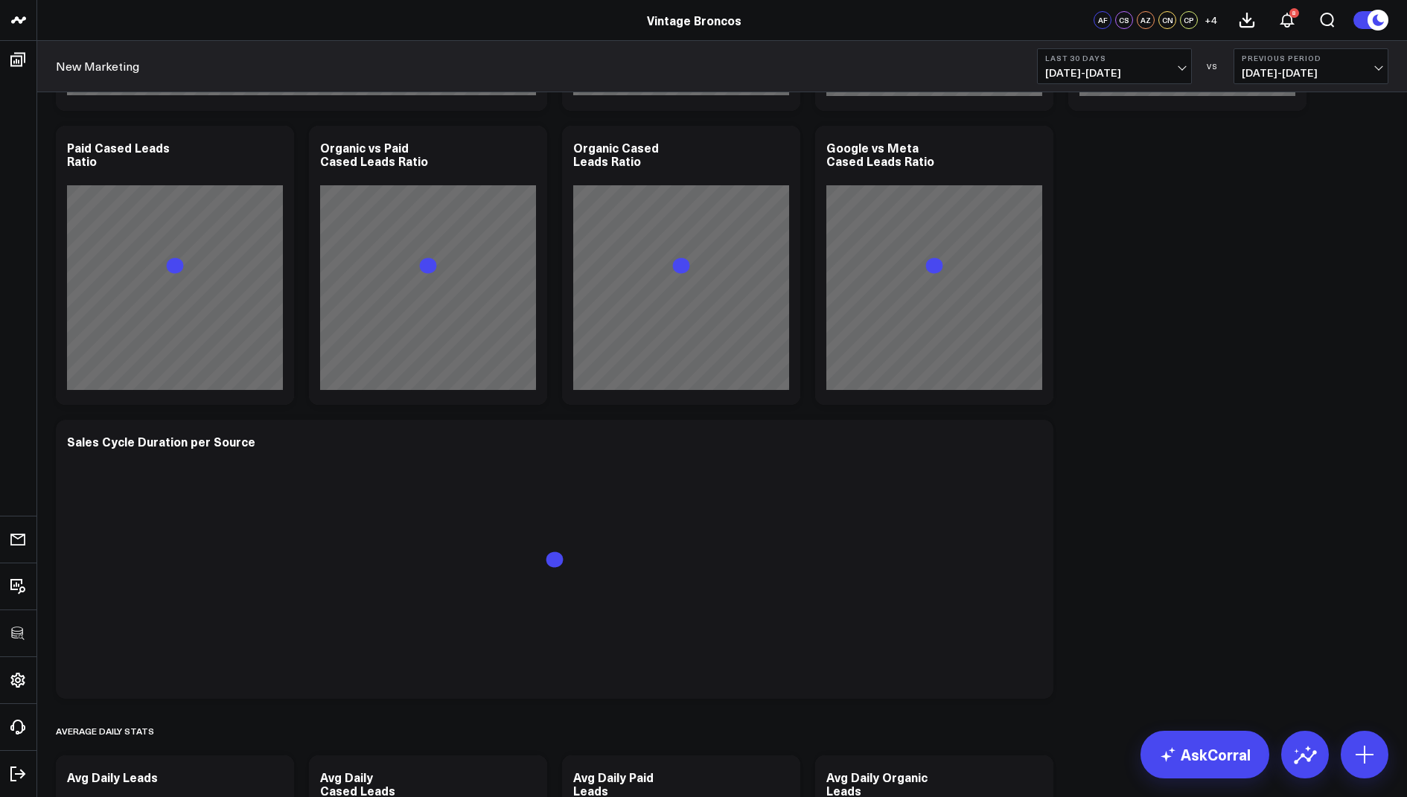
scroll to position [1697, 0]
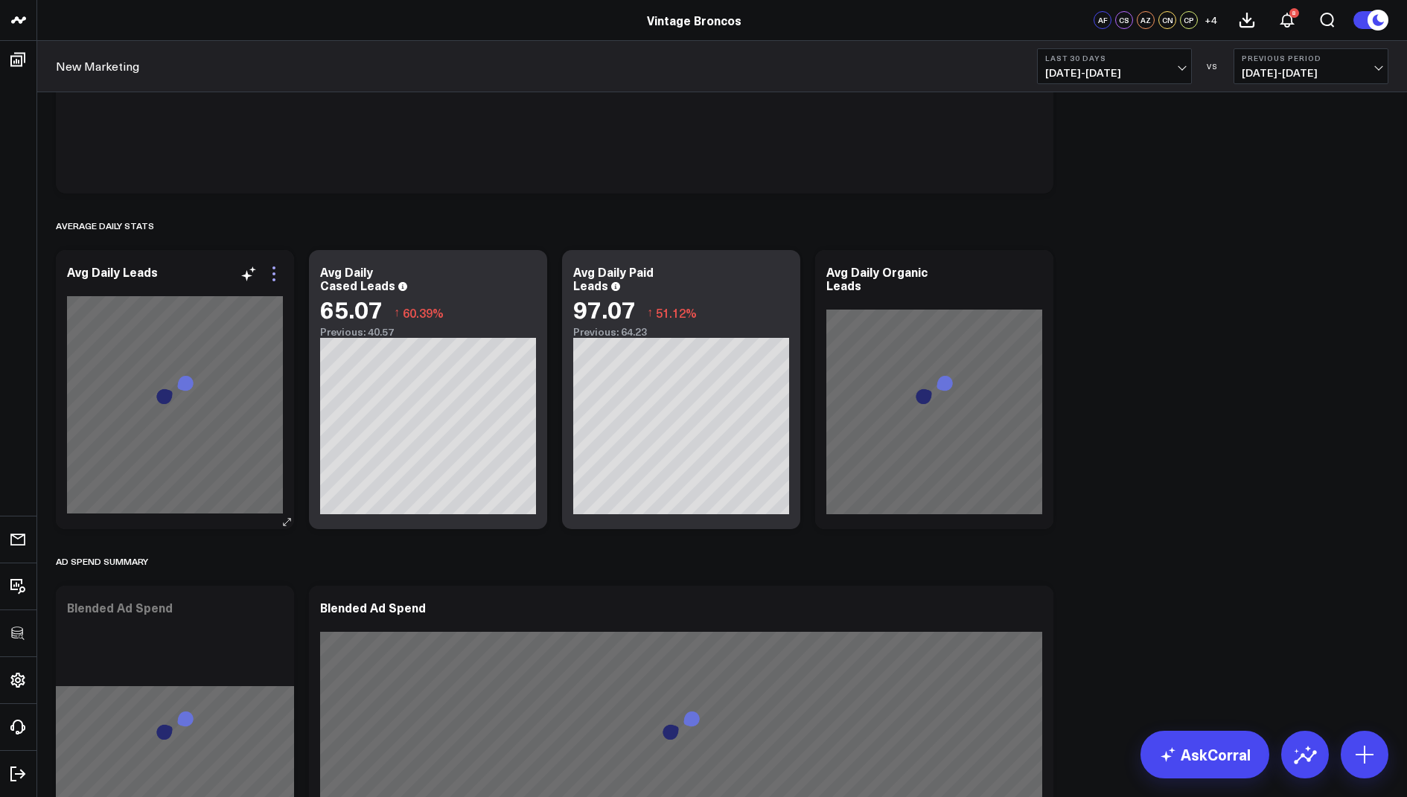
click at [270, 269] on icon at bounding box center [274, 274] width 18 height 18
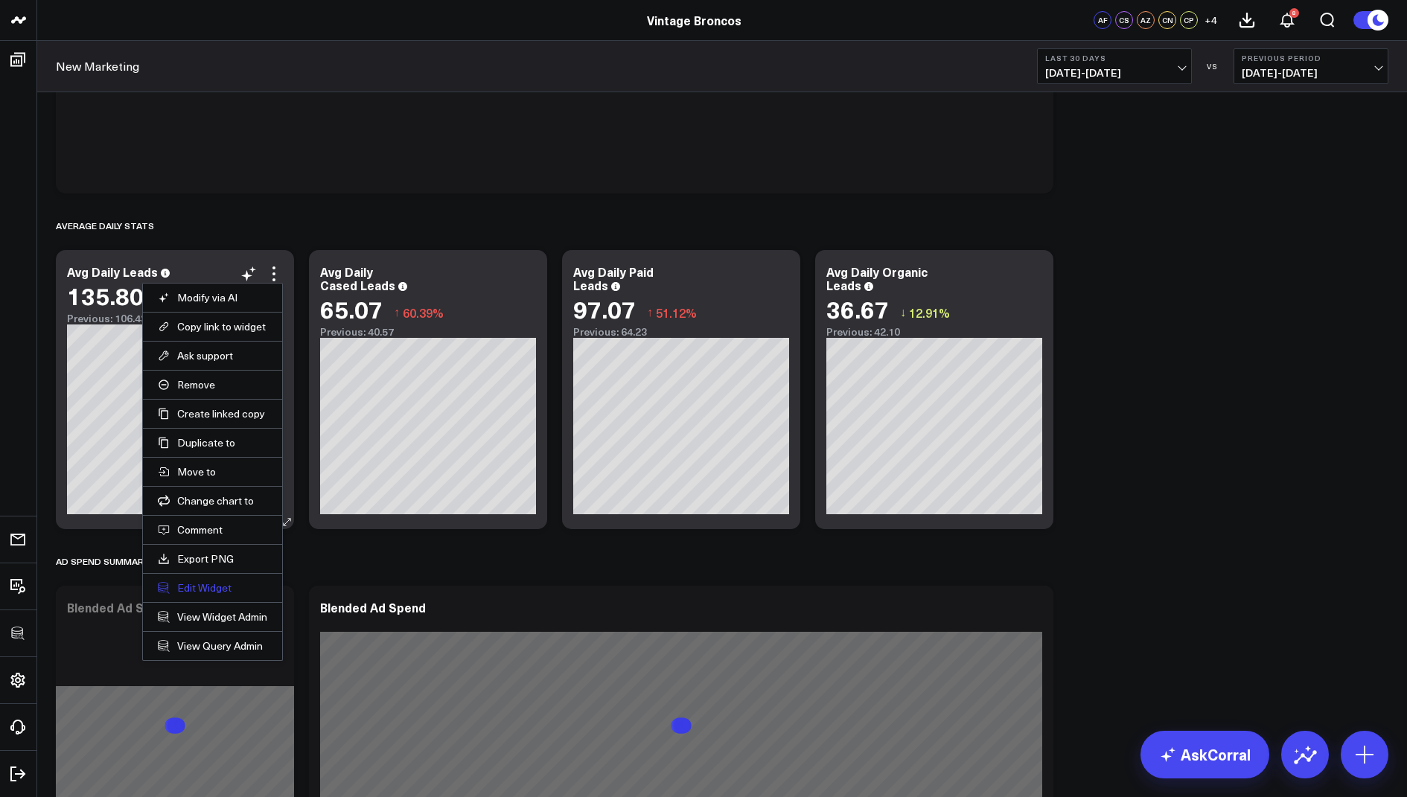
click at [185, 585] on button "Edit Widget" at bounding box center [212, 587] width 109 height 13
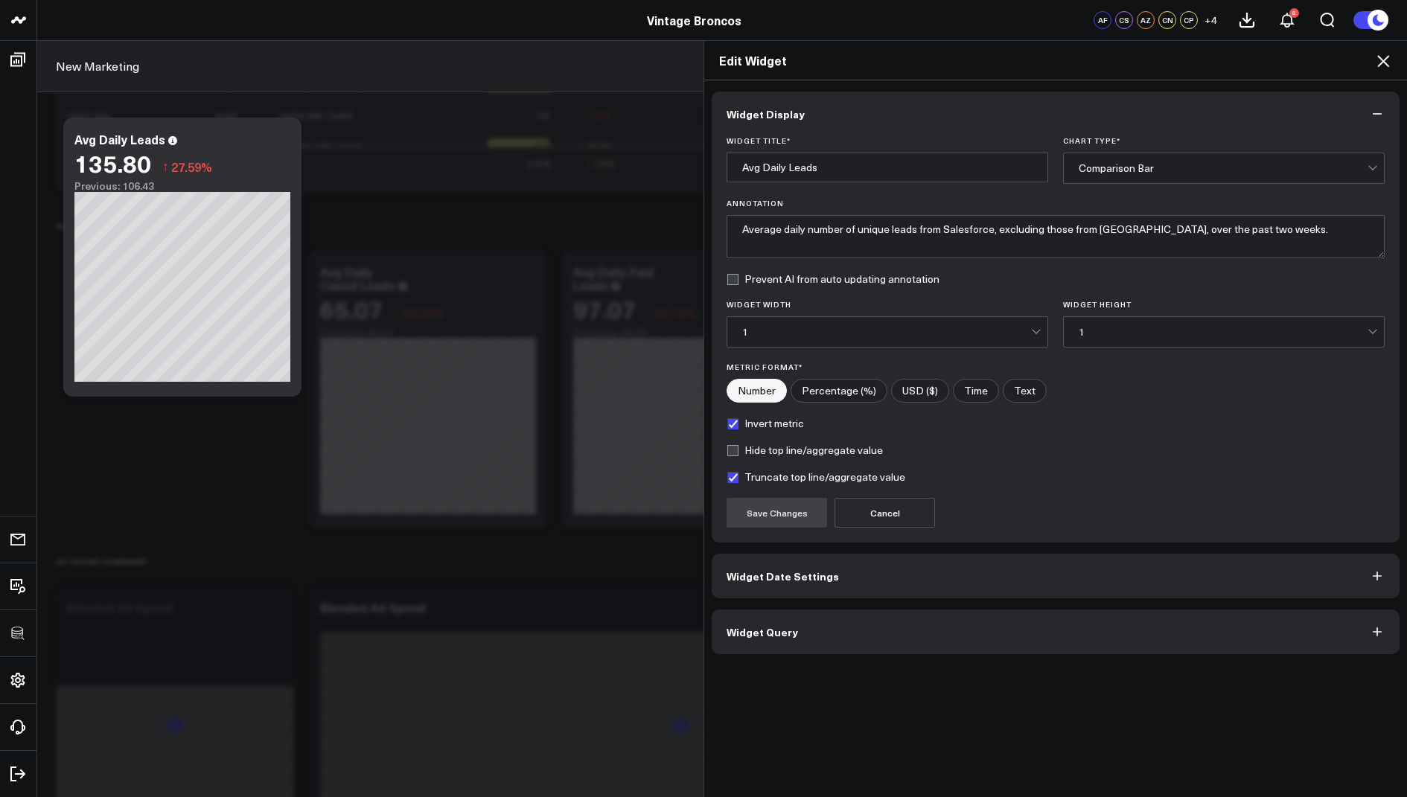
click at [732, 421] on label "Invert metric" at bounding box center [764, 424] width 77 height 12
click at [732, 421] on input "Invert metric" at bounding box center [732, 424] width 12 height 12
checkbox input "false"
click at [784, 506] on button "Save Changes" at bounding box center [776, 513] width 100 height 30
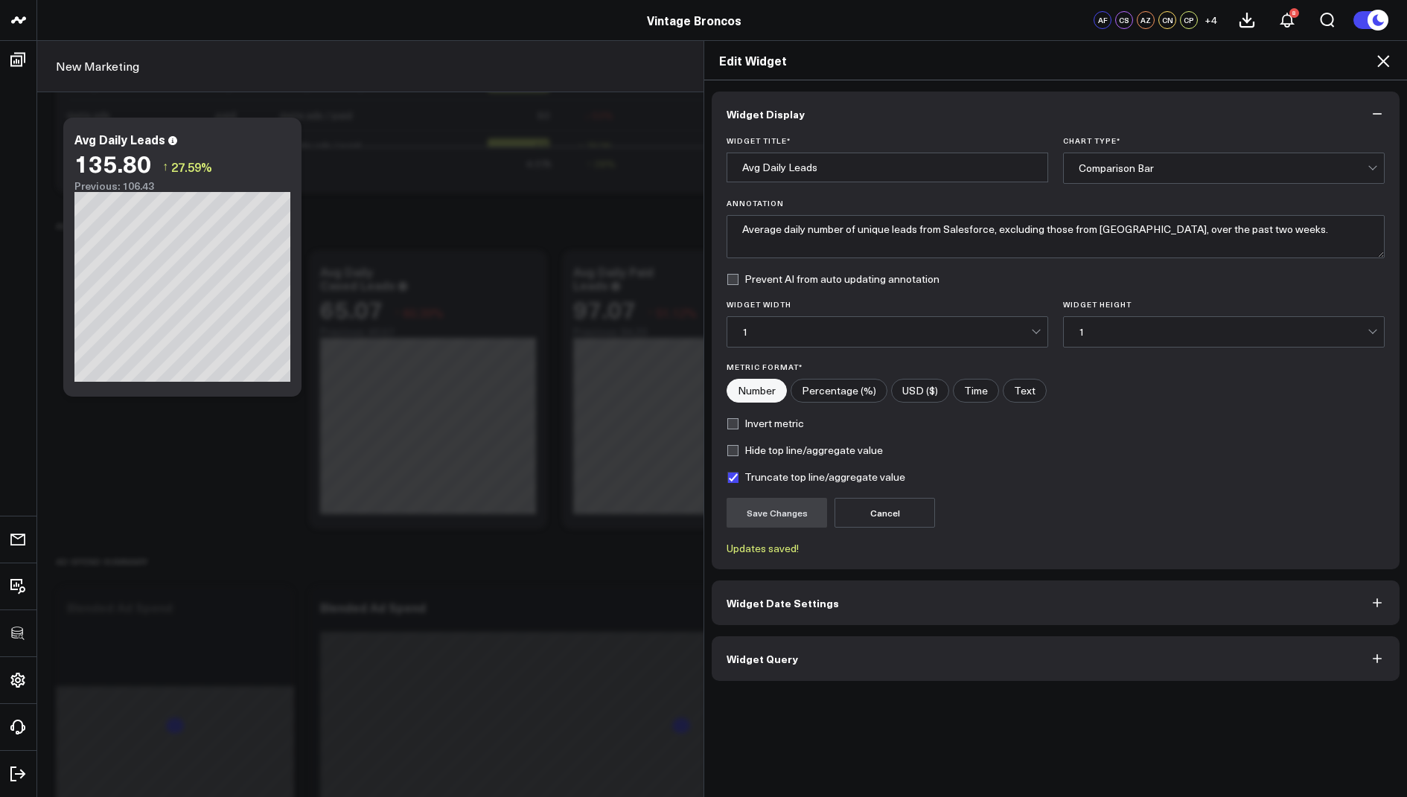
click at [1384, 70] on div "Edit Widget" at bounding box center [1055, 60] width 703 height 39
click at [1391, 62] on icon at bounding box center [1383, 61] width 18 height 18
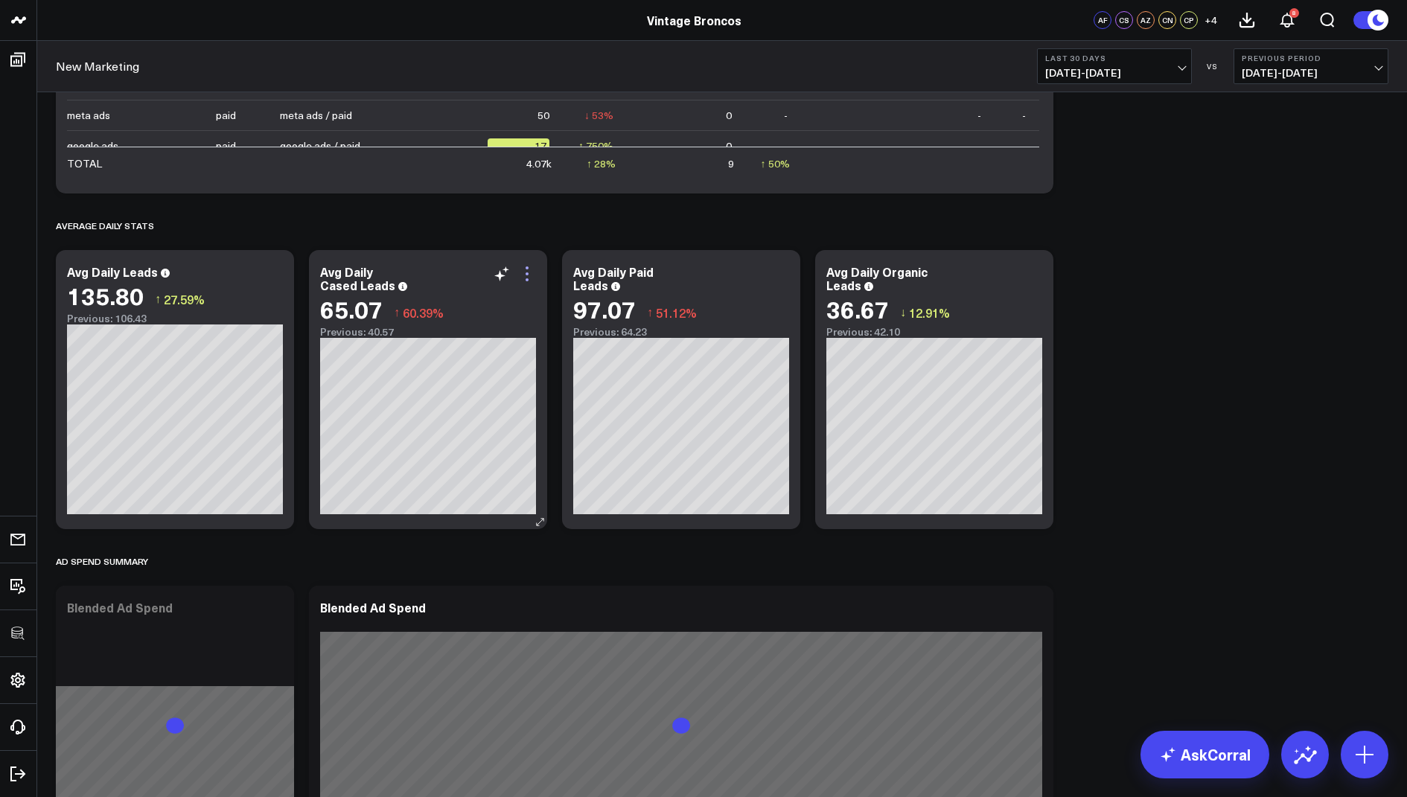
click at [522, 275] on icon at bounding box center [527, 274] width 18 height 18
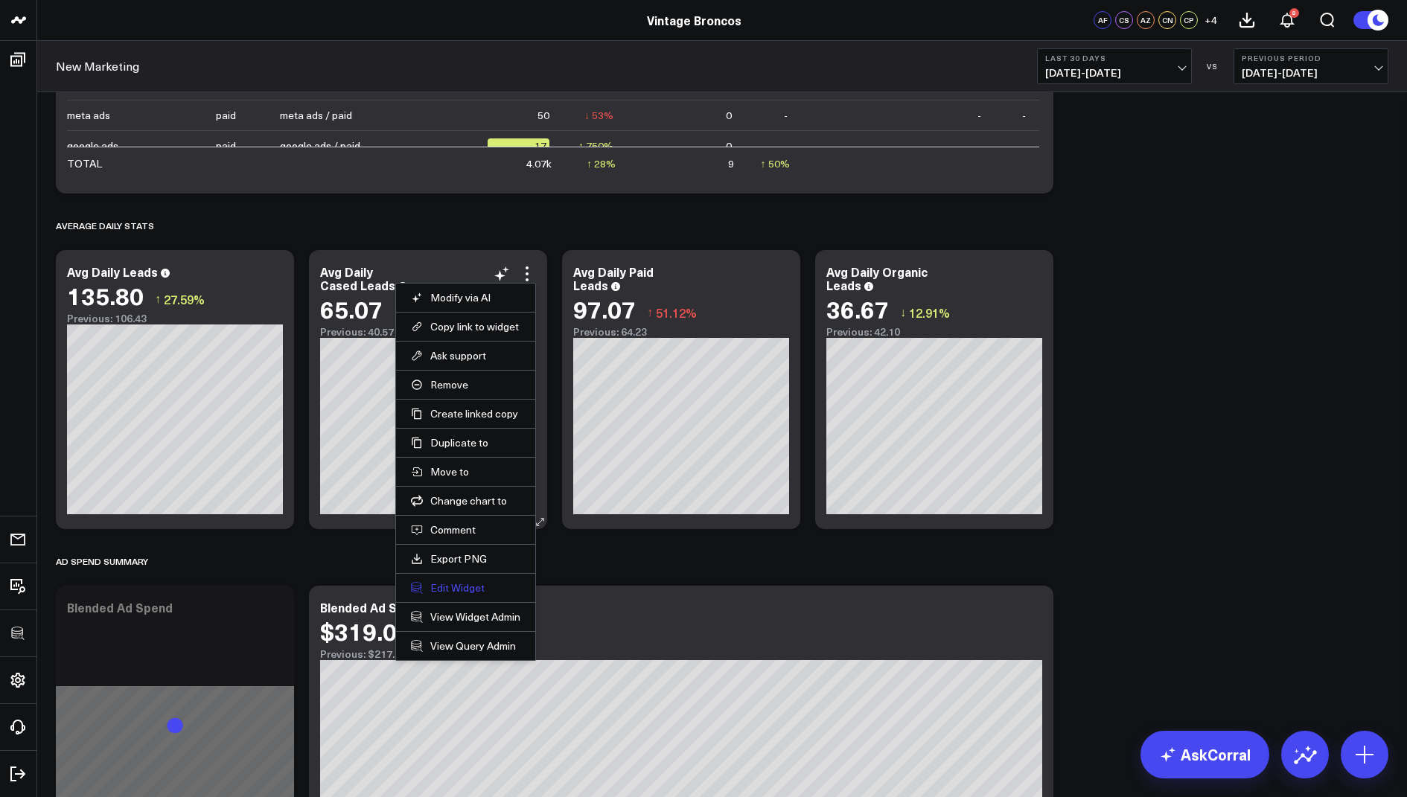
click at [447, 589] on button "Edit Widget" at bounding box center [465, 587] width 109 height 13
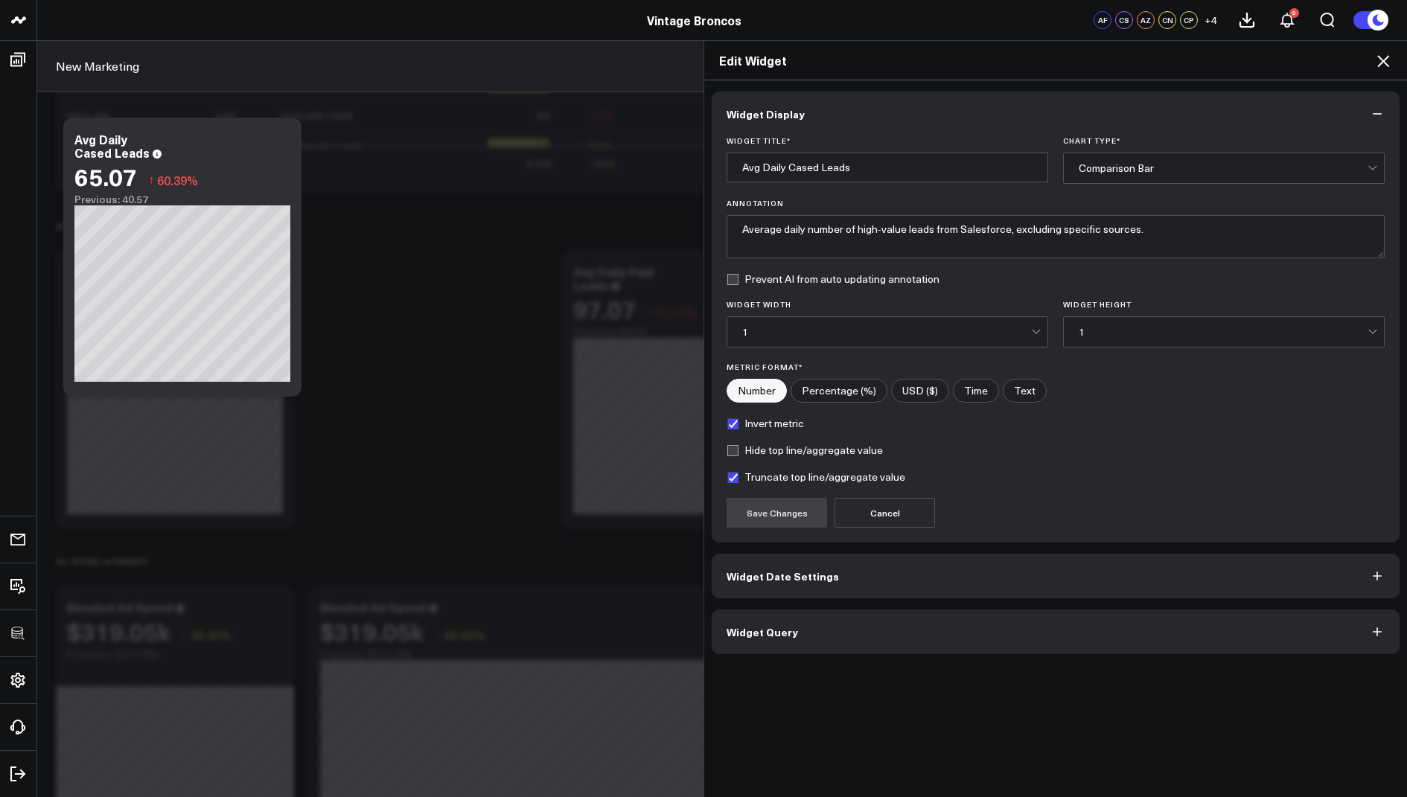
click at [734, 424] on label "Invert metric" at bounding box center [764, 424] width 77 height 12
click at [734, 424] on input "Invert metric" at bounding box center [732, 424] width 12 height 12
checkbox input "false"
click at [773, 507] on button "Save Changes" at bounding box center [776, 513] width 100 height 30
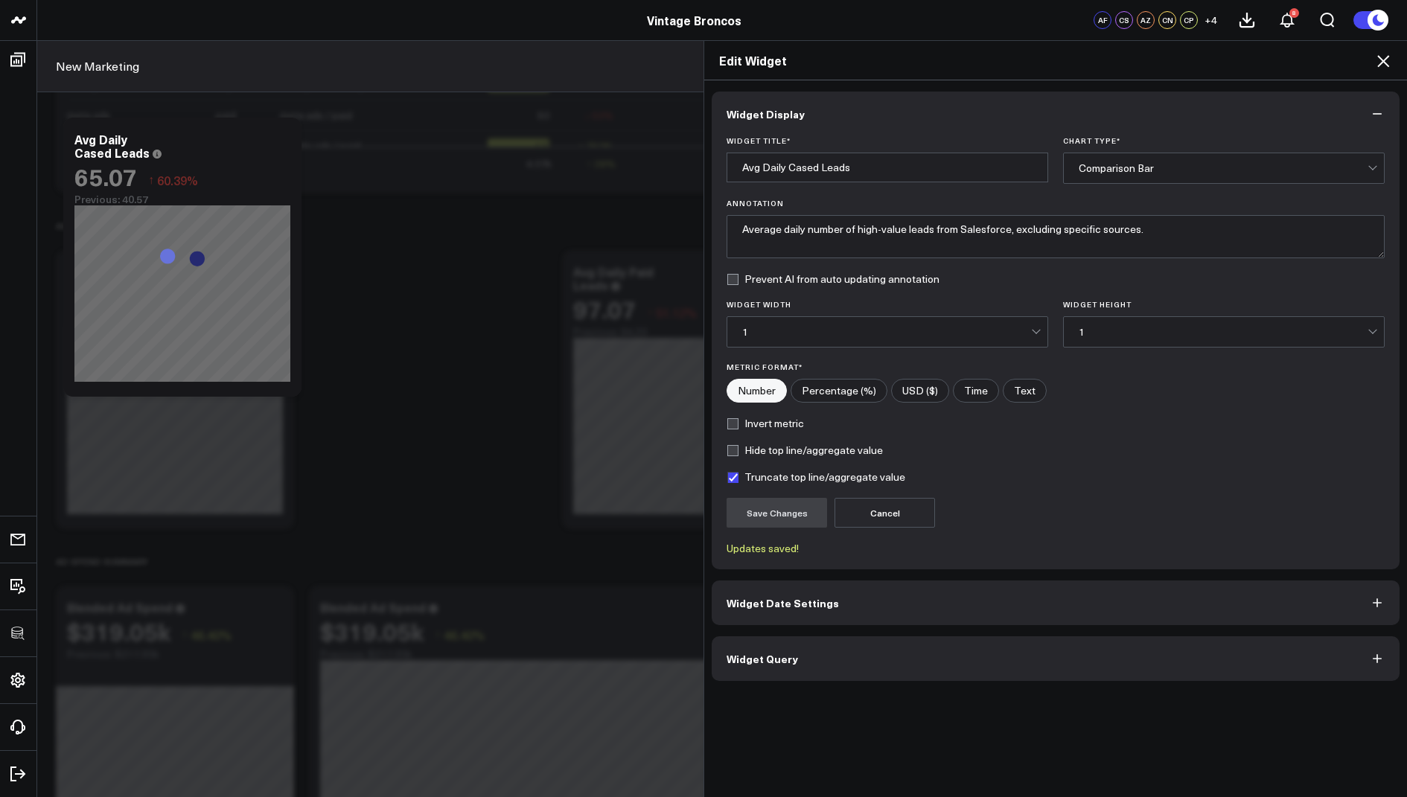
click at [1383, 60] on icon at bounding box center [1383, 61] width 12 height 12
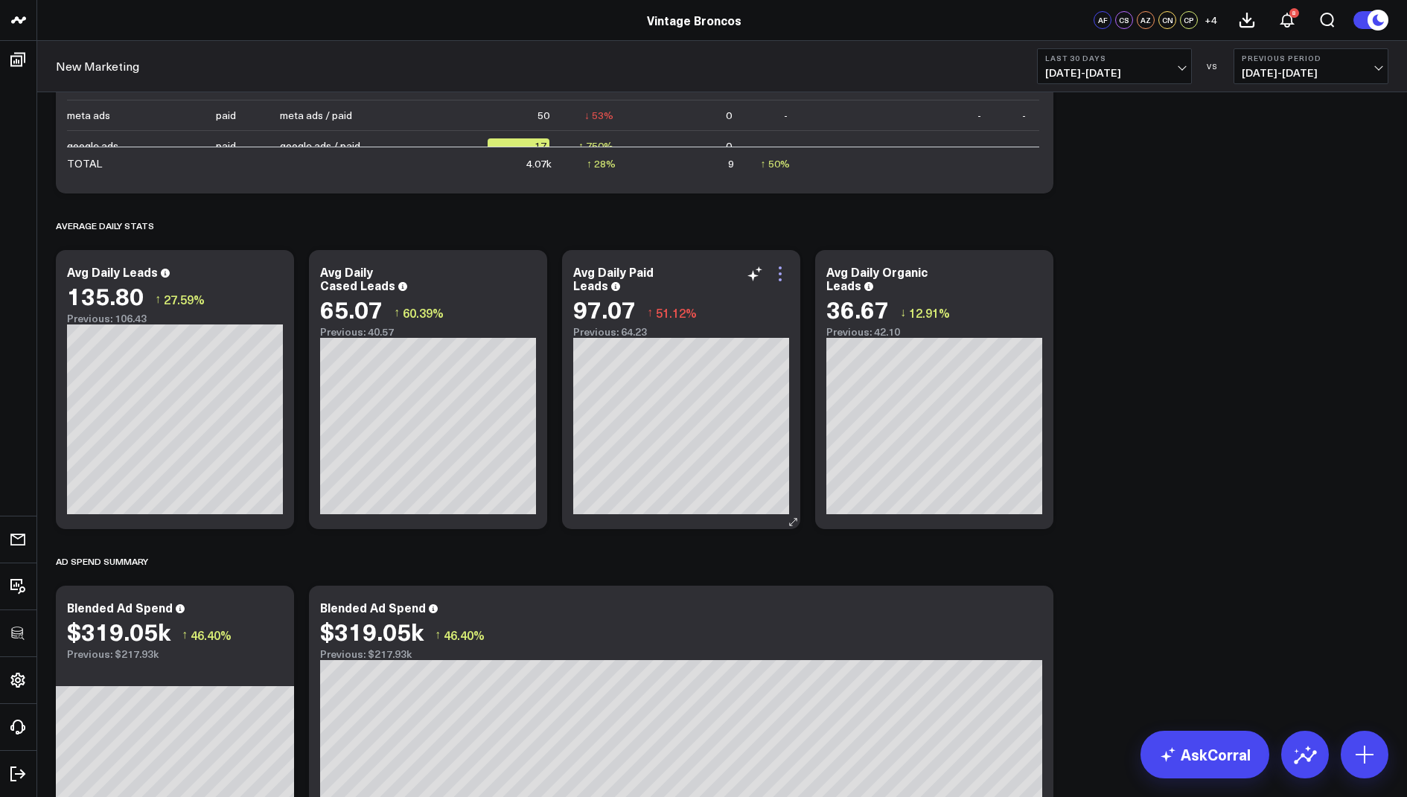
click at [773, 266] on icon at bounding box center [780, 274] width 18 height 18
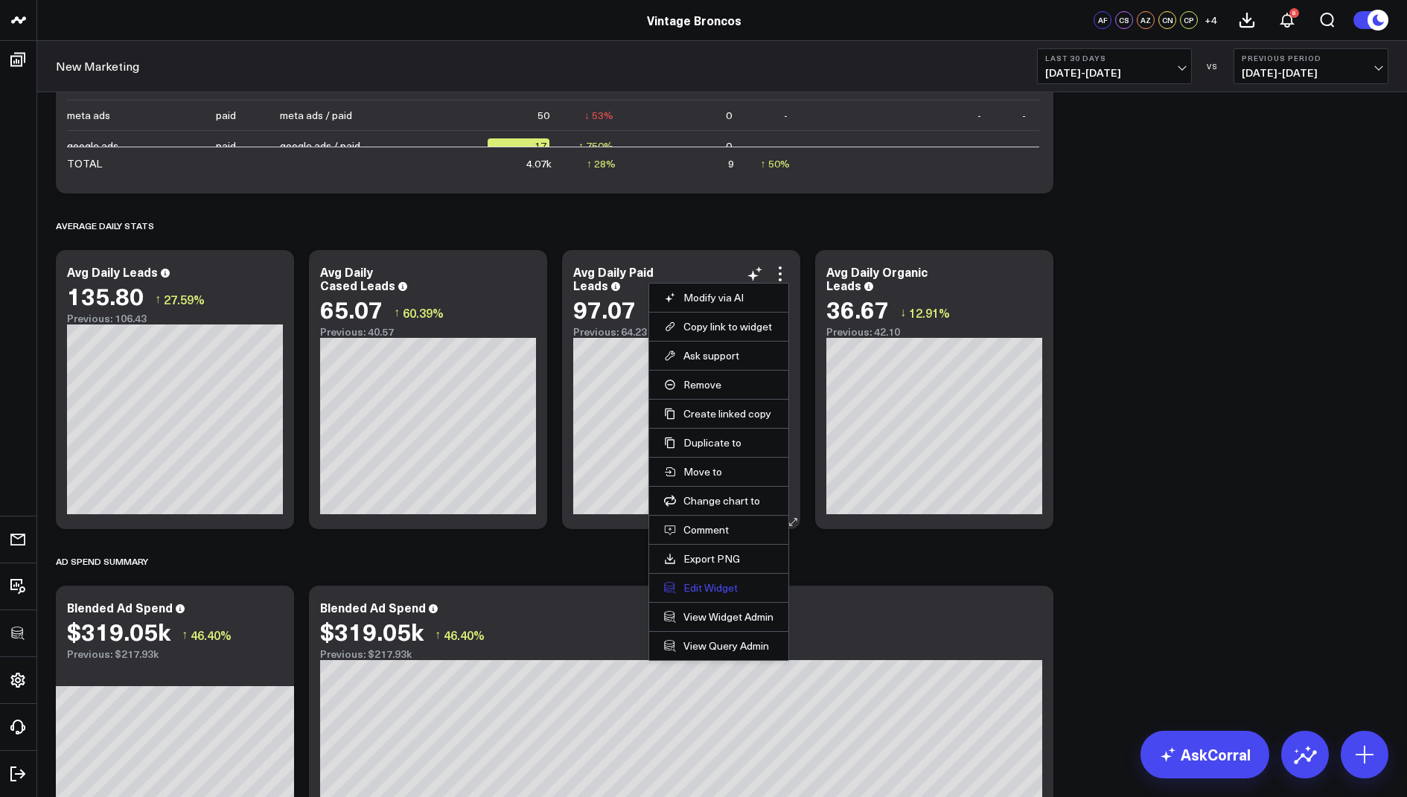
click at [709, 581] on button "Edit Widget" at bounding box center [718, 587] width 109 height 13
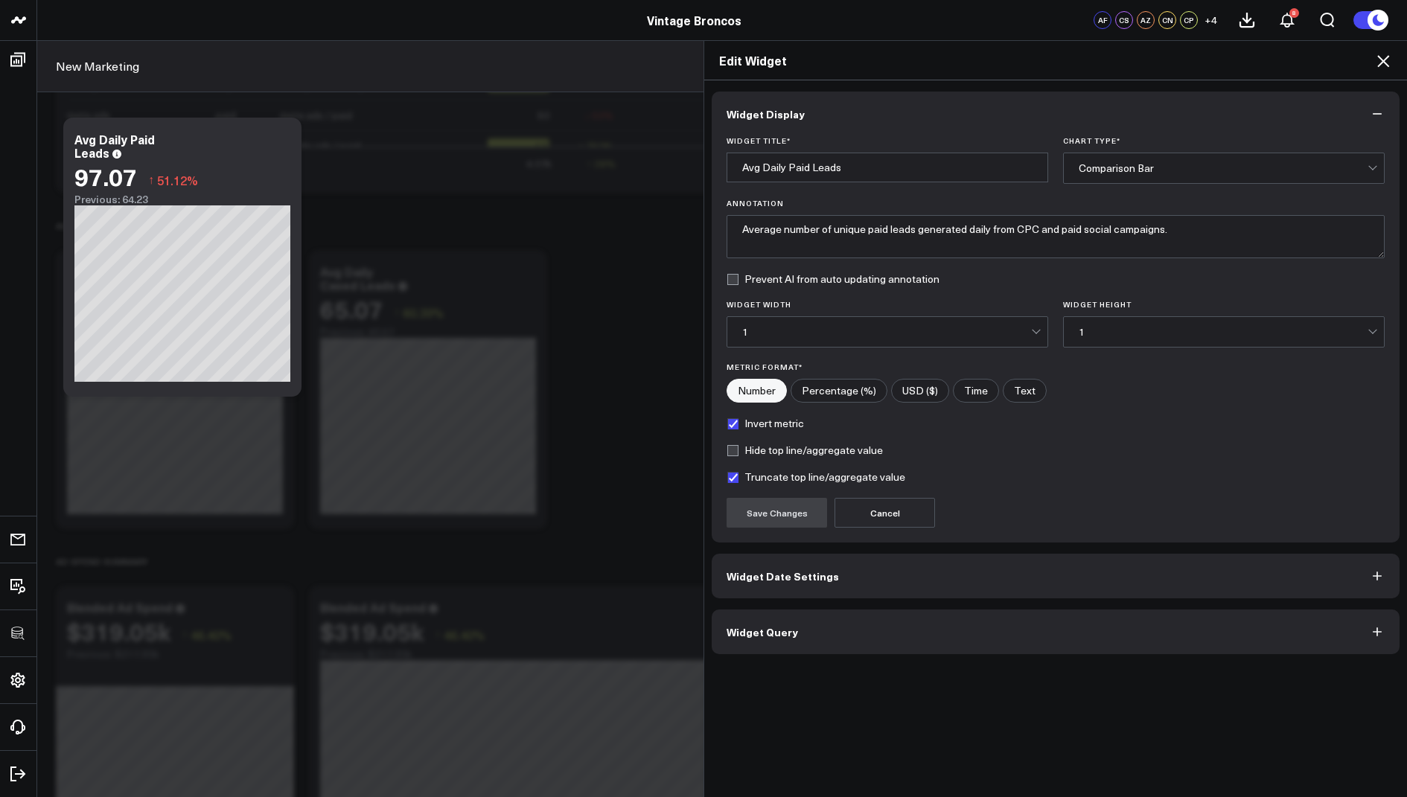
click at [737, 419] on label "Invert metric" at bounding box center [764, 424] width 77 height 12
click at [737, 419] on input "Invert metric" at bounding box center [732, 424] width 12 height 12
checkbox input "false"
click at [763, 506] on button "Save Changes" at bounding box center [776, 513] width 100 height 30
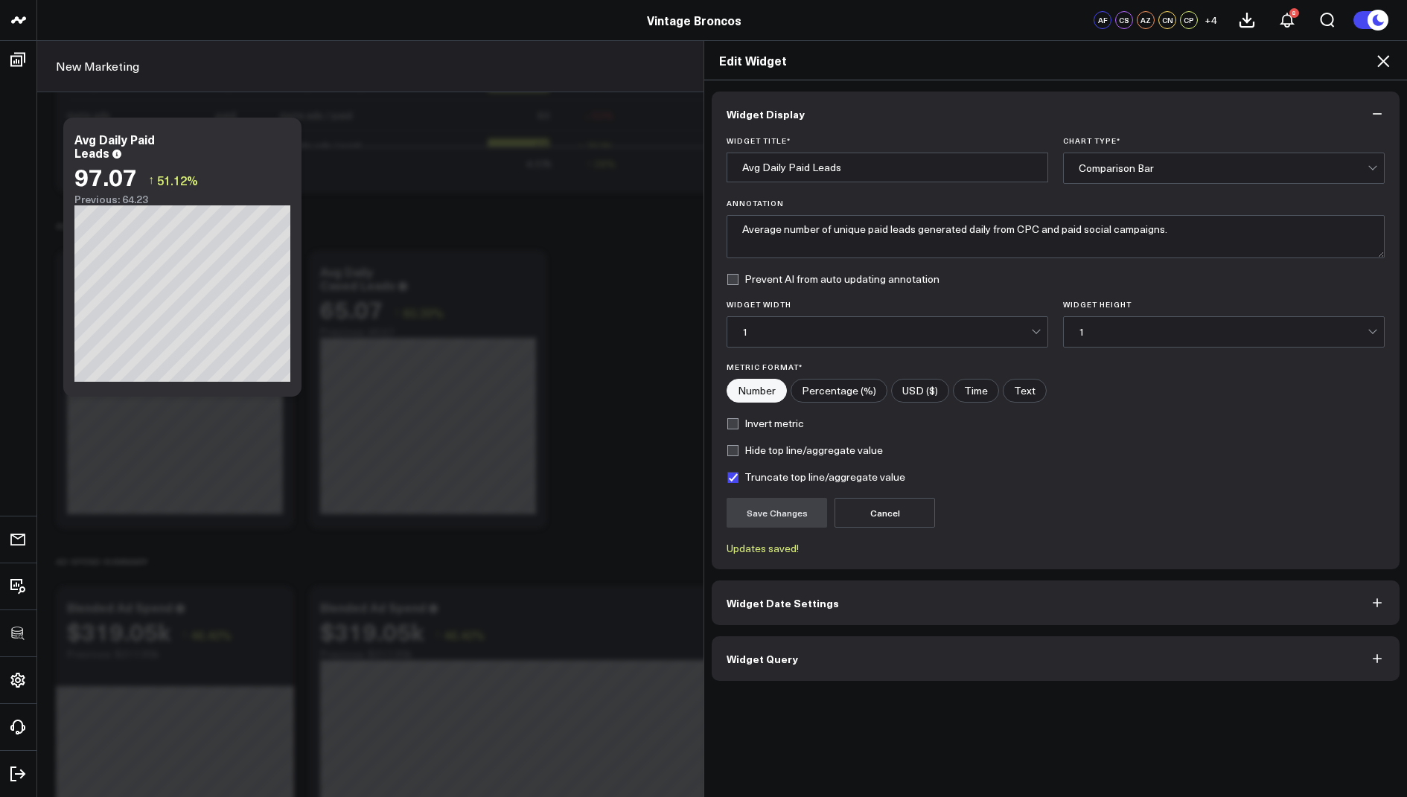
click at [1387, 52] on icon at bounding box center [1383, 61] width 18 height 18
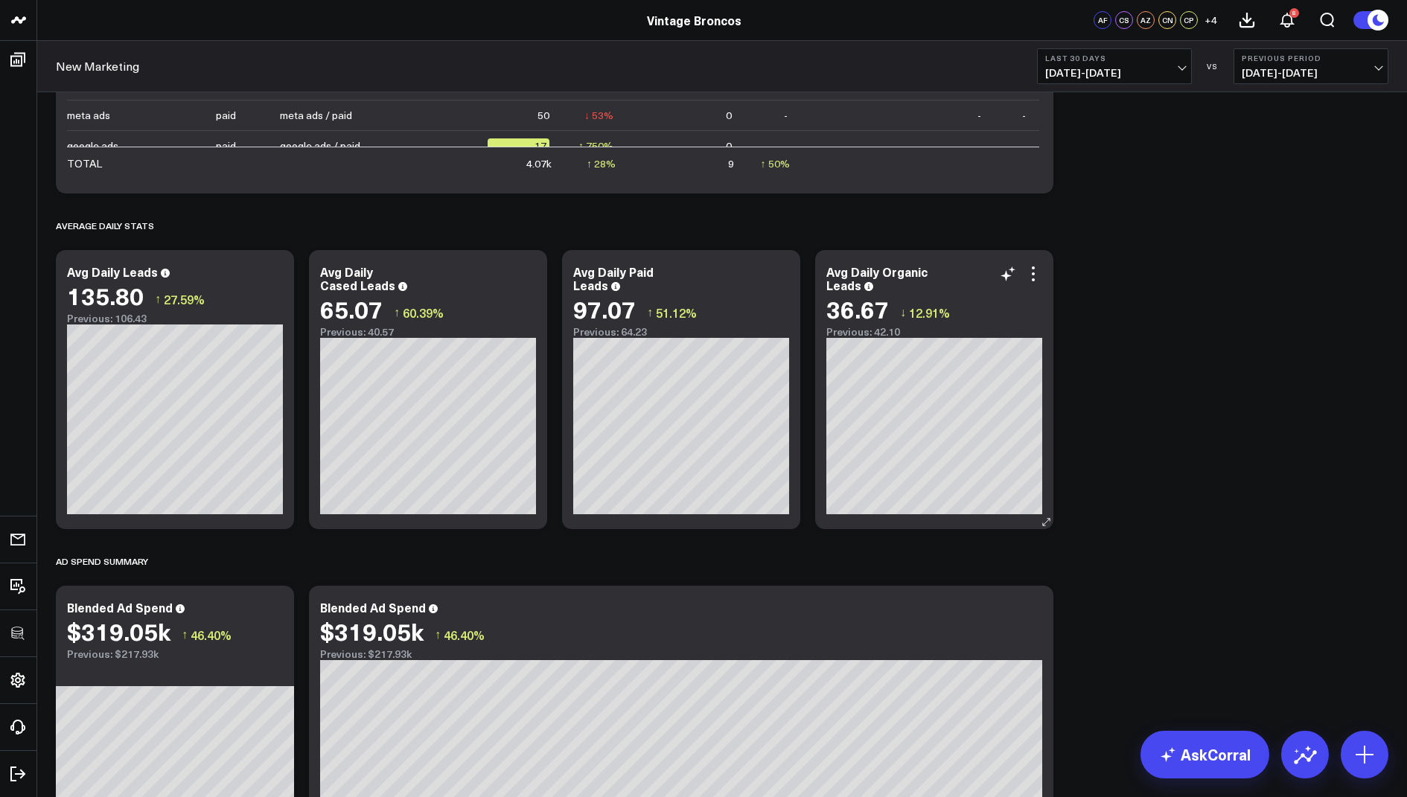
click at [1032, 263] on div "Avg Daily Organic Leads 36.67 ↓ 12.91% Previous: 42.10" at bounding box center [934, 389] width 238 height 279
click at [1045, 263] on div "Avg Daily Organic Leads 36.67 ↓ 12.91% Previous: 42.10" at bounding box center [934, 389] width 238 height 279
click at [1040, 267] on icon at bounding box center [1033, 274] width 18 height 18
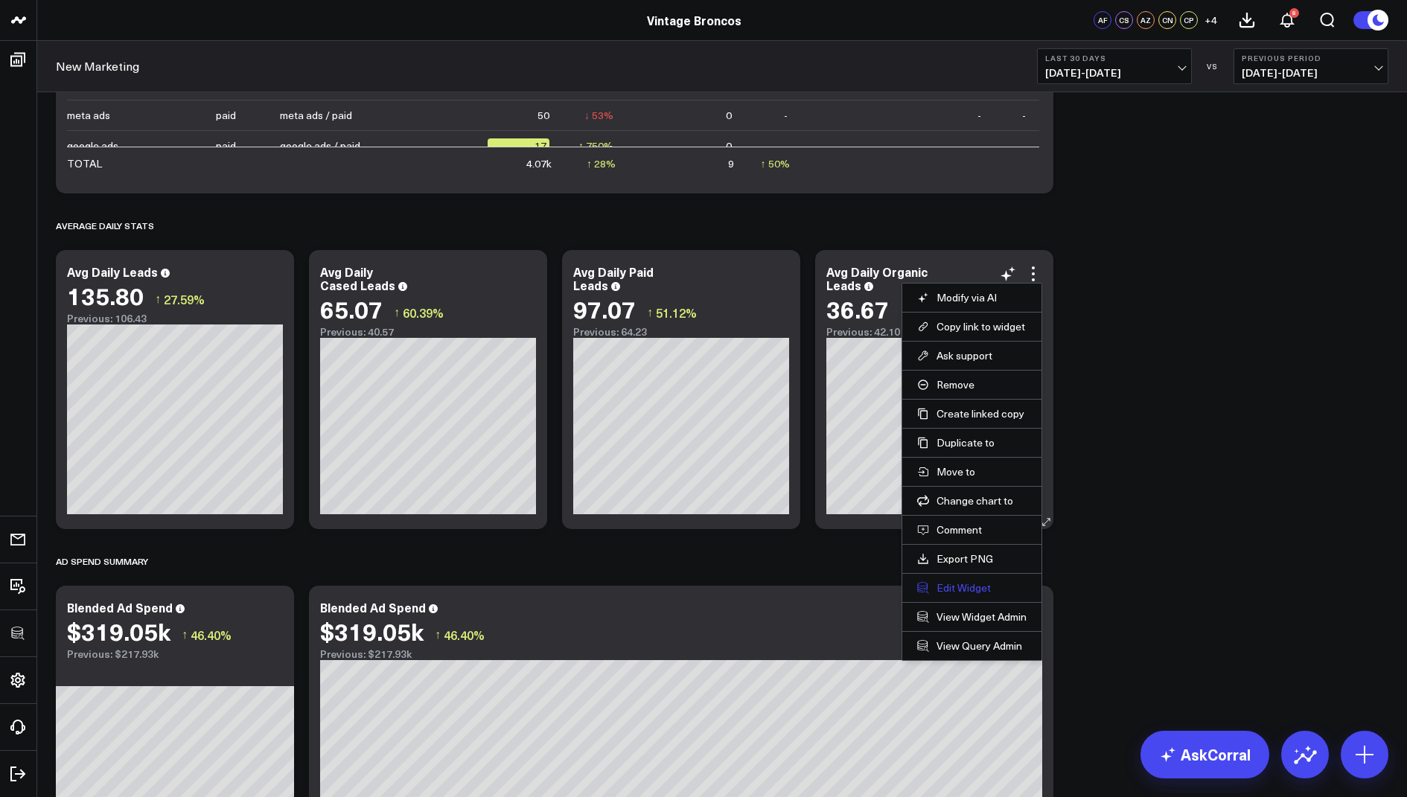
click at [941, 581] on button "Edit Widget" at bounding box center [971, 587] width 109 height 13
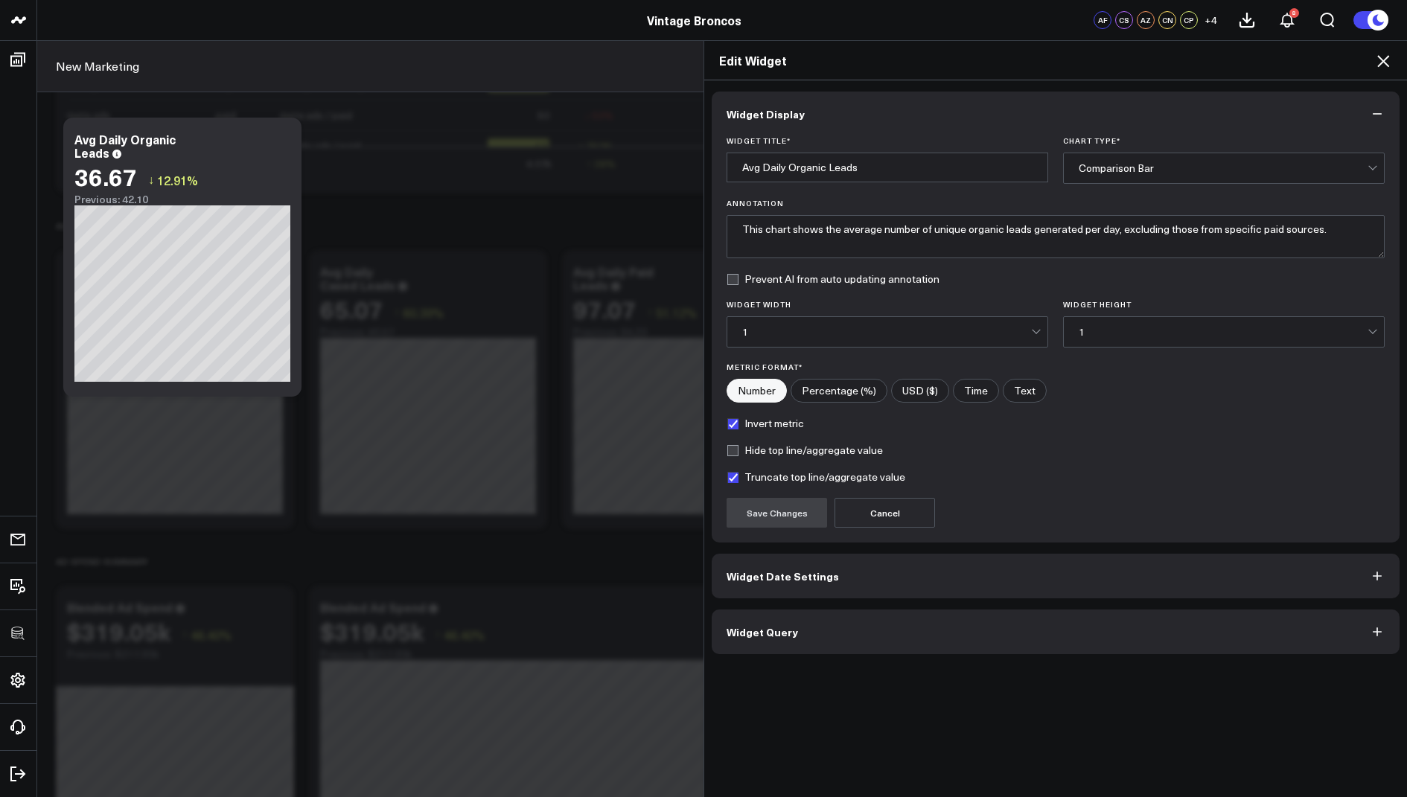
click at [738, 418] on label "Invert metric" at bounding box center [764, 424] width 77 height 12
click at [738, 418] on input "Invert metric" at bounding box center [732, 424] width 12 height 12
checkbox input "false"
click at [784, 507] on button "Save Changes" at bounding box center [776, 513] width 100 height 30
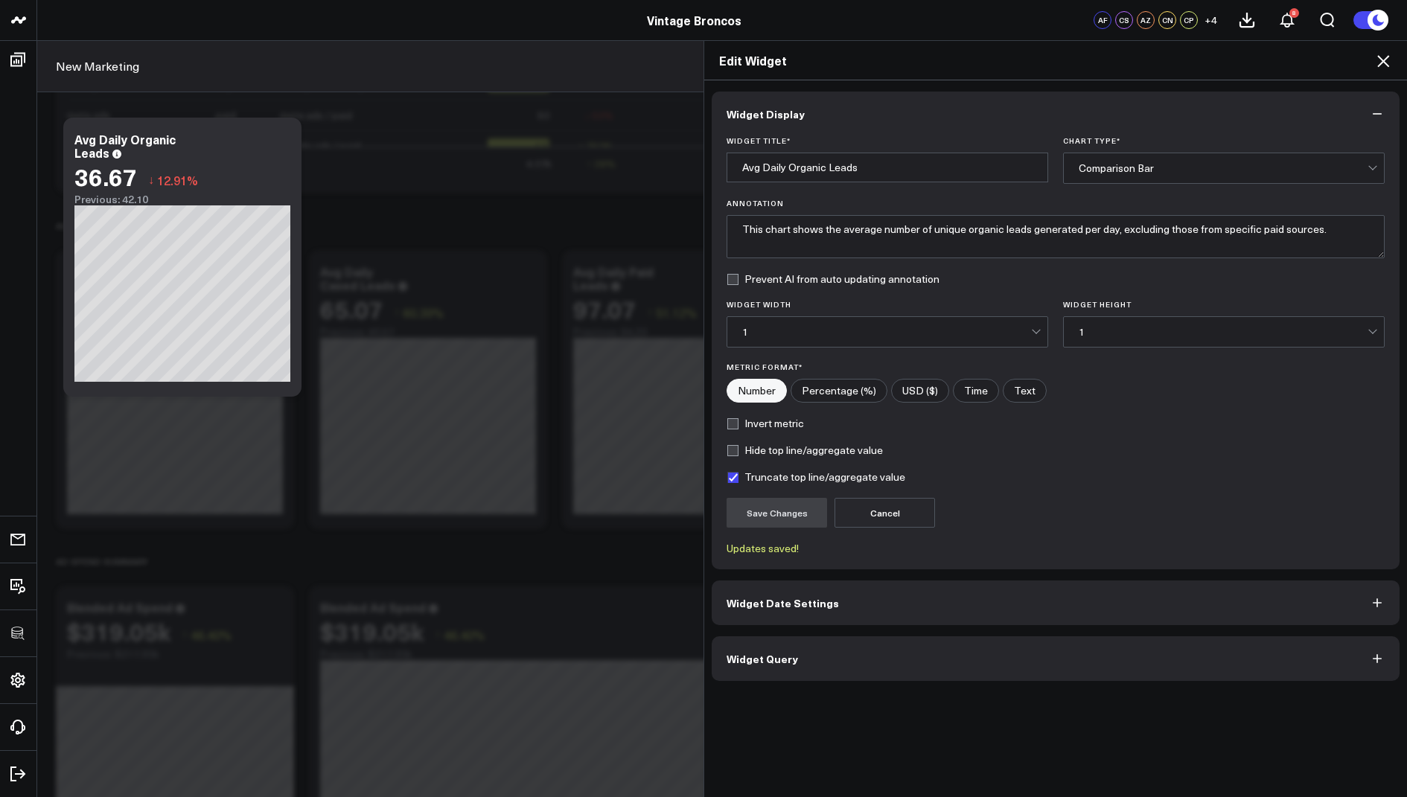
click at [1387, 53] on icon at bounding box center [1383, 61] width 18 height 18
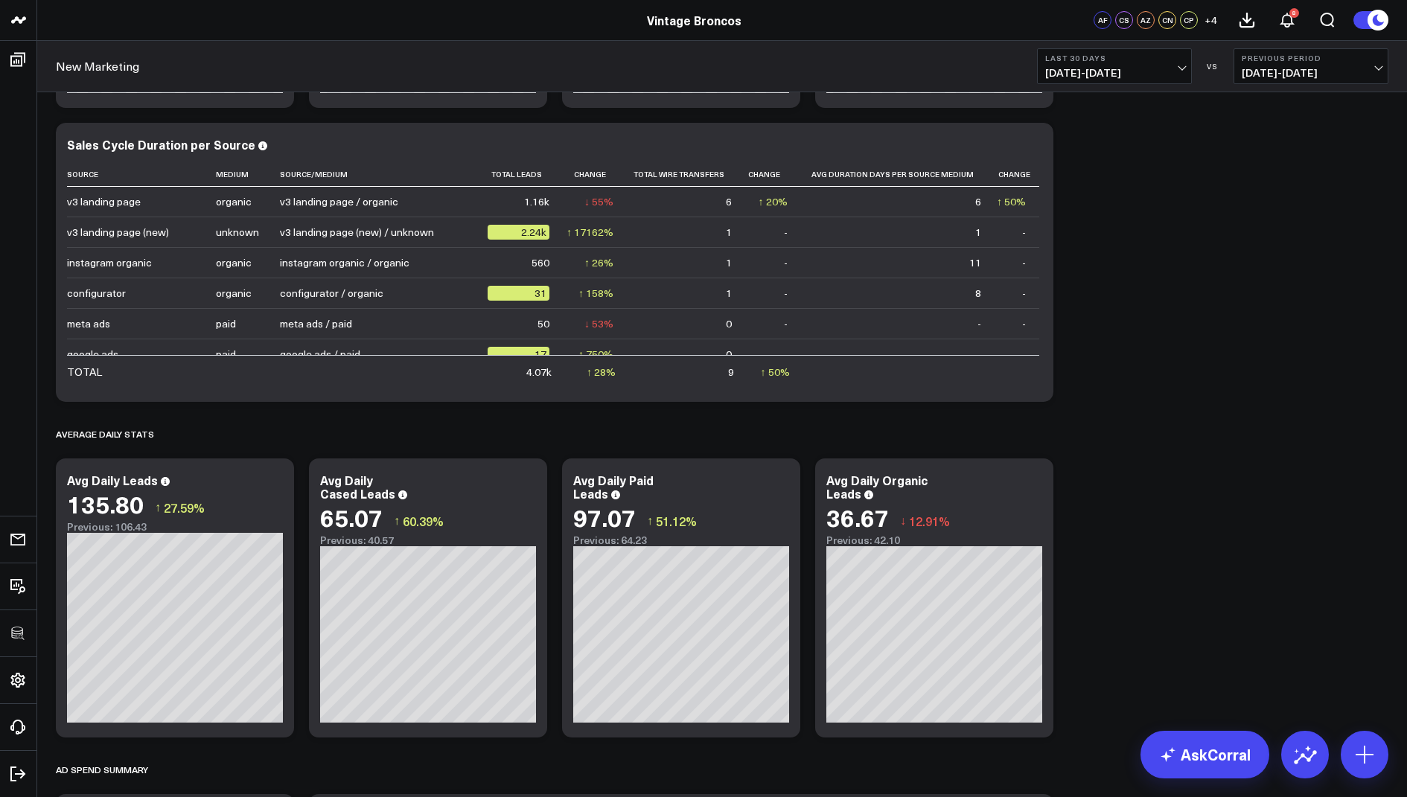
scroll to position [1485, 0]
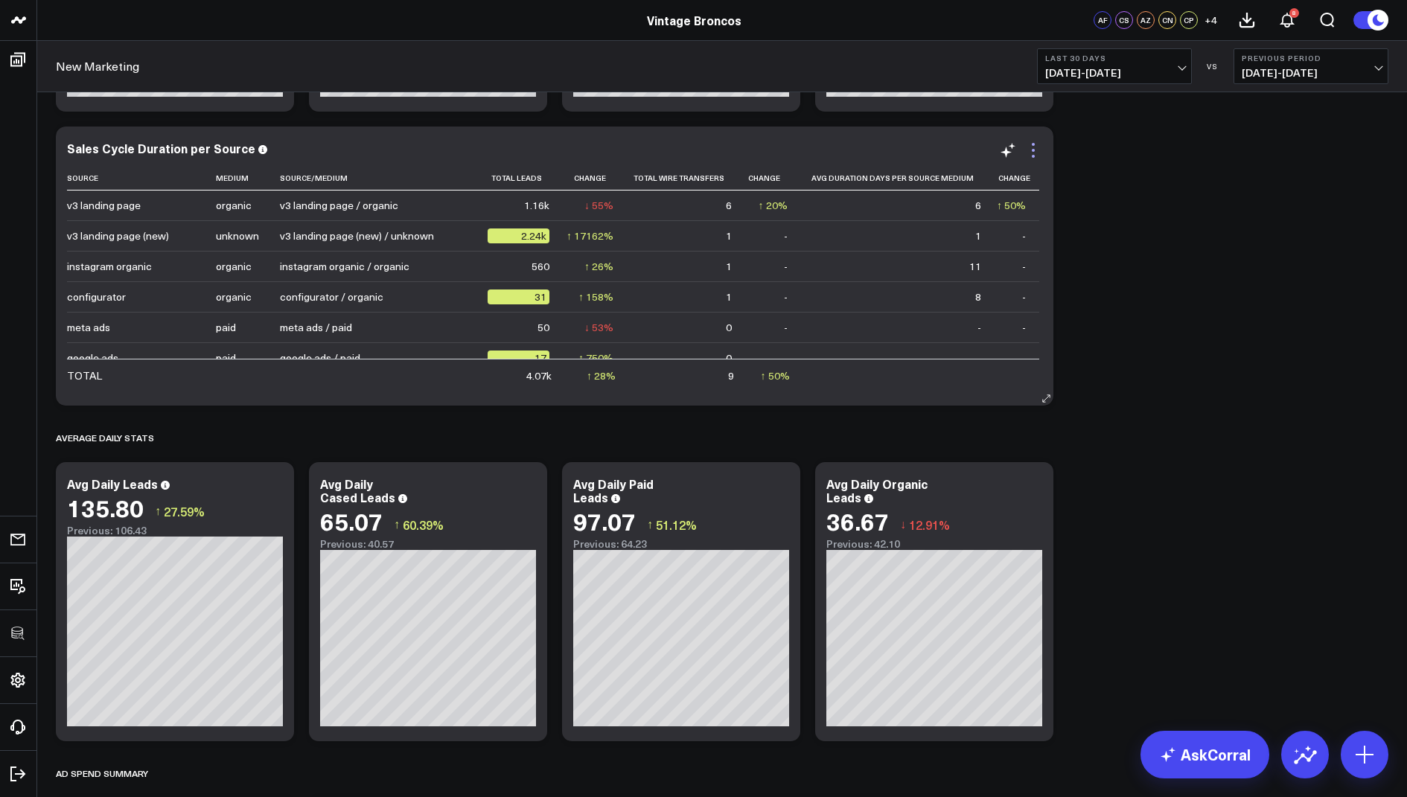
click at [1034, 146] on icon at bounding box center [1033, 150] width 18 height 18
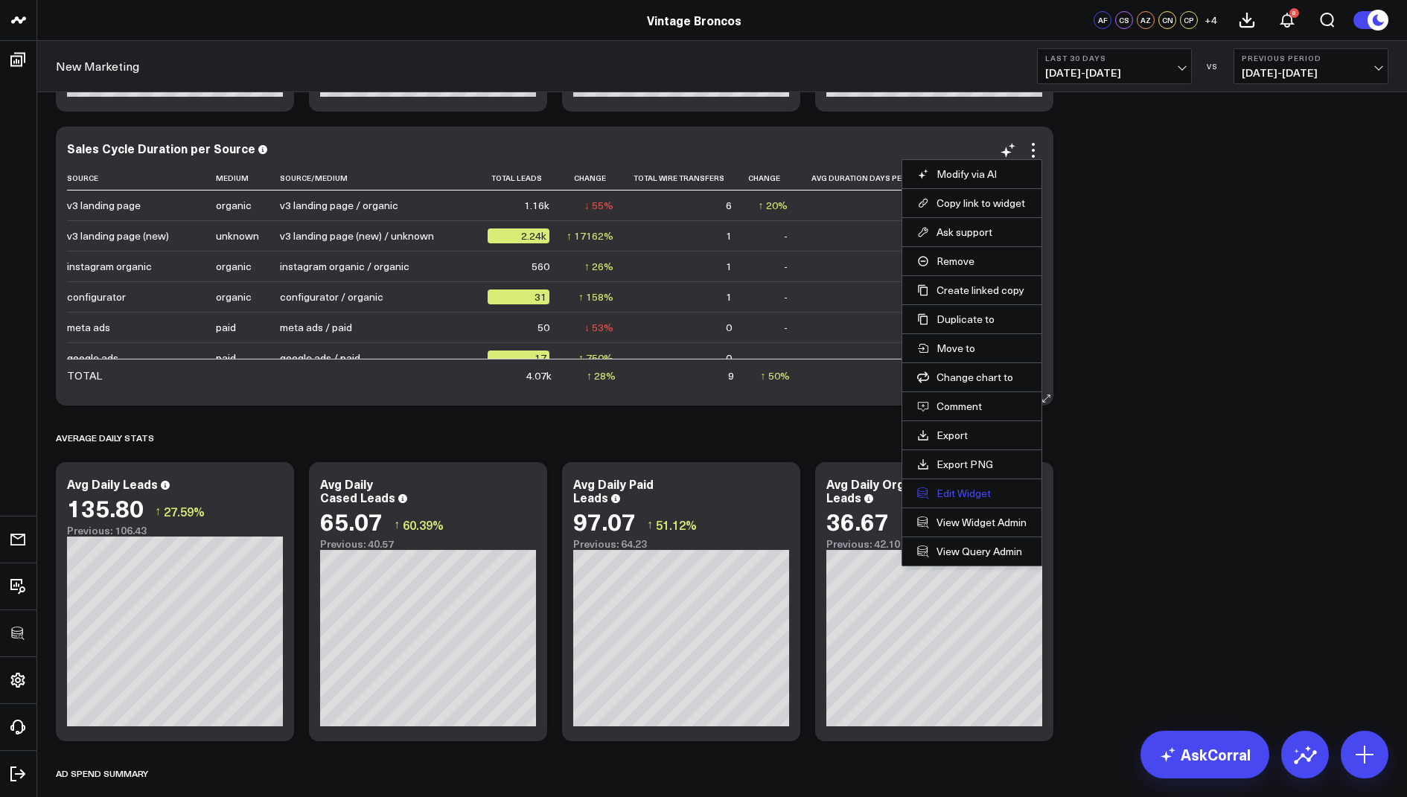
click at [947, 490] on button "Edit Widget" at bounding box center [971, 493] width 109 height 13
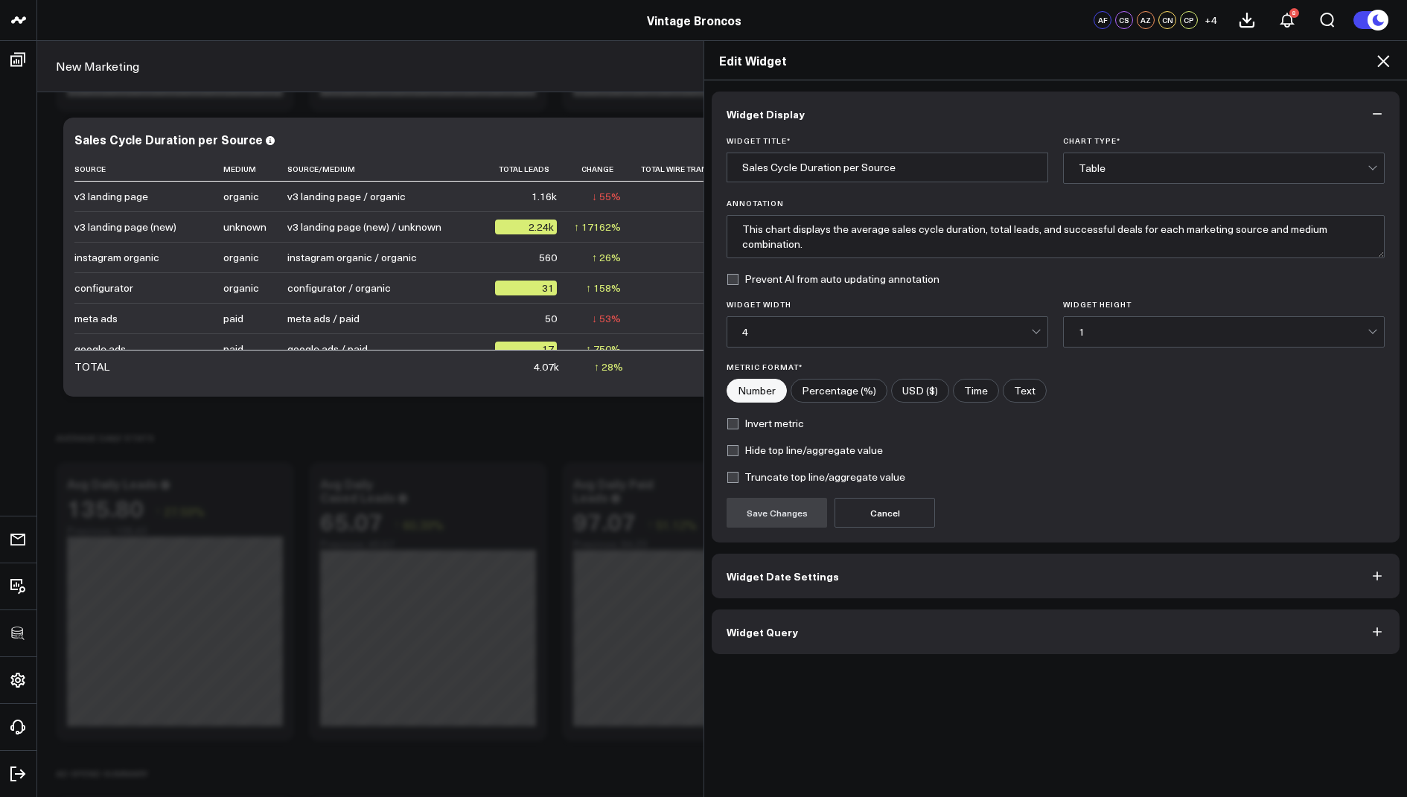
click at [787, 626] on span "Widget Query" at bounding box center [761, 632] width 71 height 12
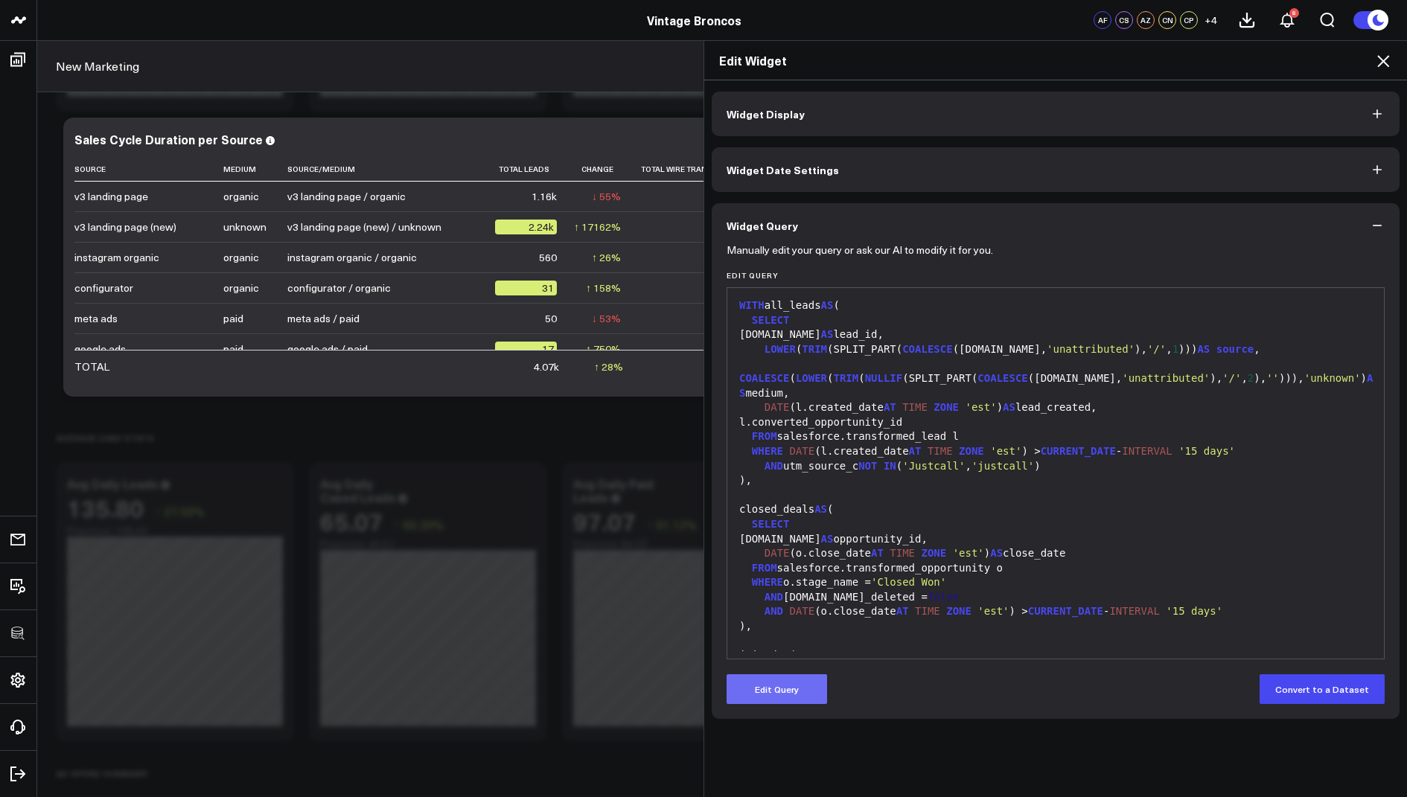
click at [770, 688] on button "Edit Query" at bounding box center [776, 689] width 100 height 30
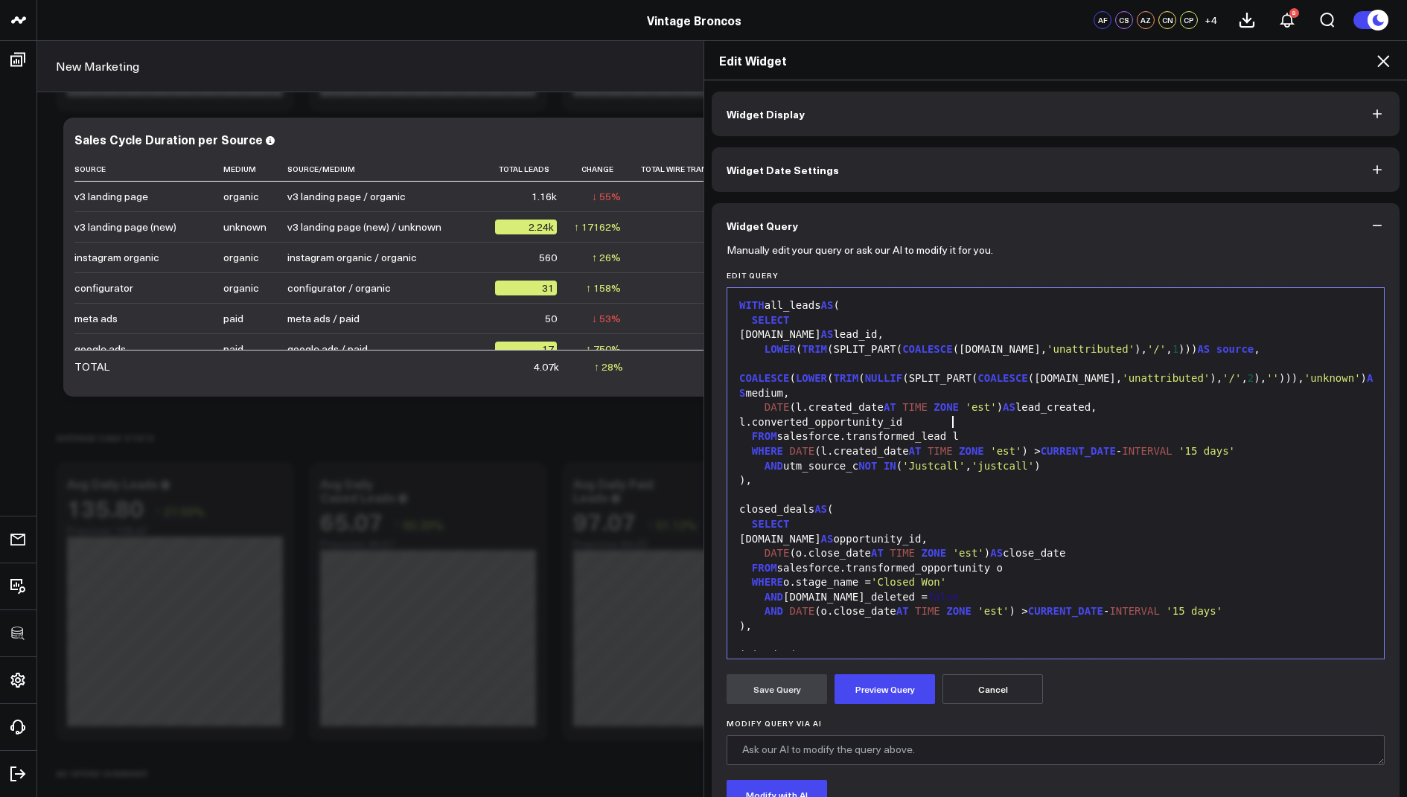
click at [951, 429] on div "FROM salesforce.transformed_lead l" at bounding box center [1056, 436] width 642 height 15
click at [866, 694] on button "Preview Query" at bounding box center [884, 689] width 100 height 30
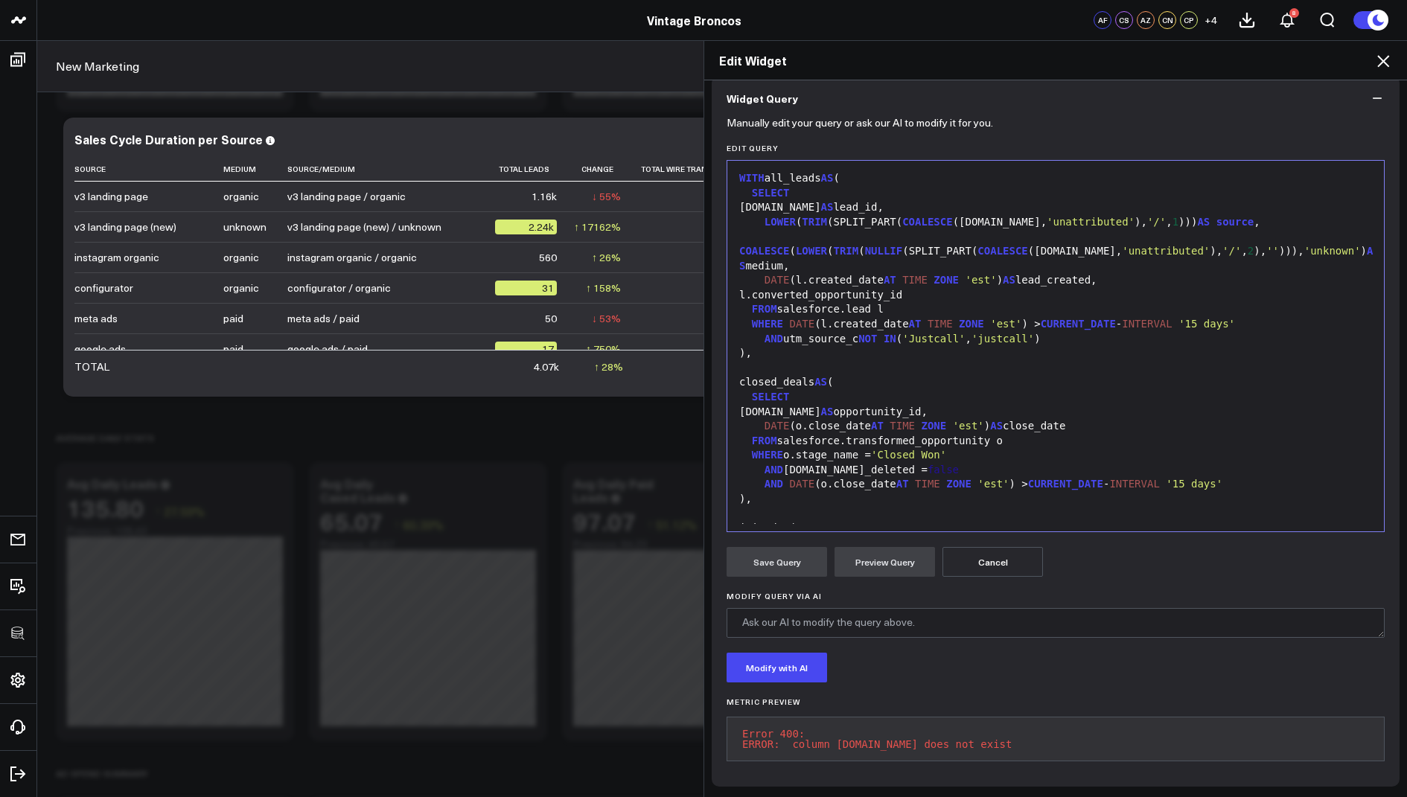
scroll to position [30, 0]
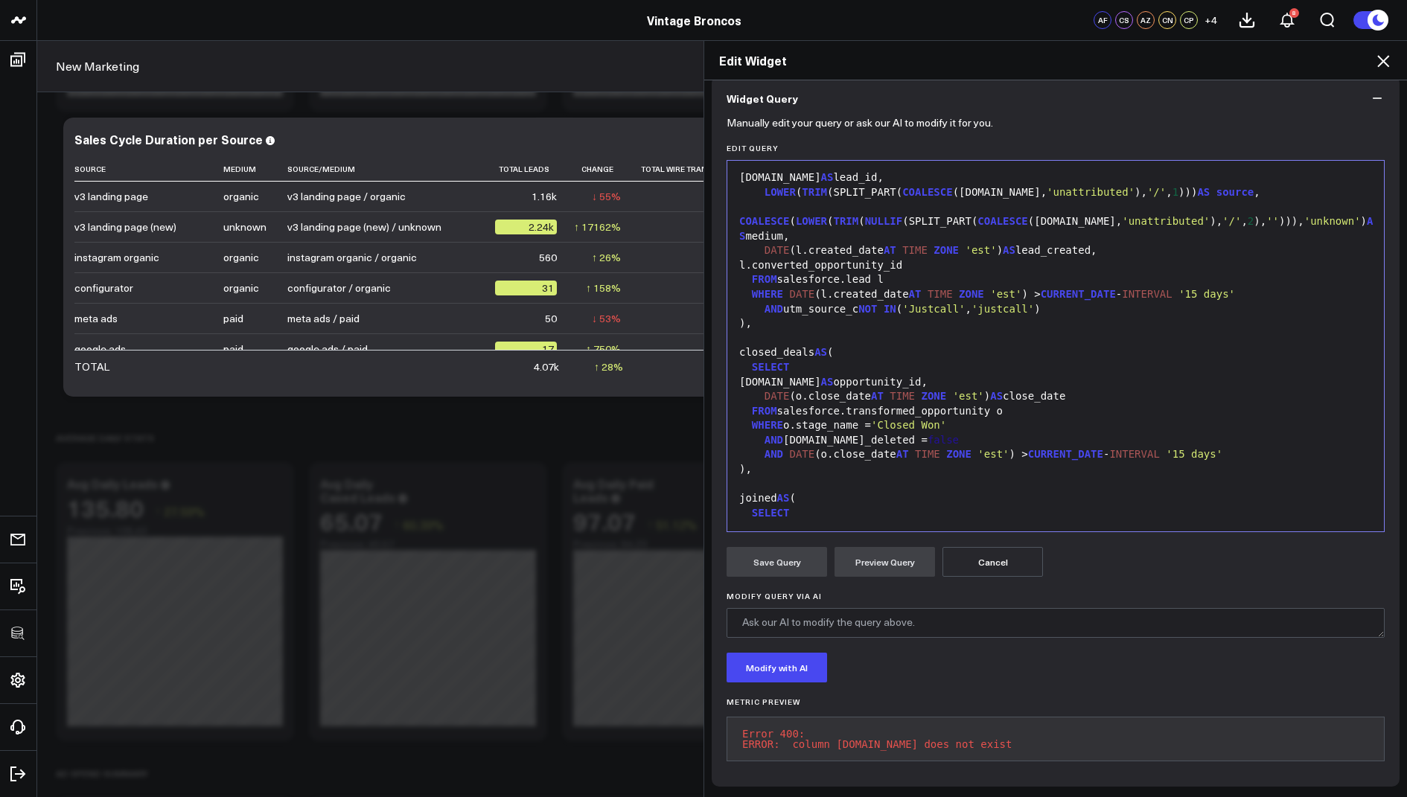
click at [991, 553] on button "Cancel" at bounding box center [992, 562] width 100 height 30
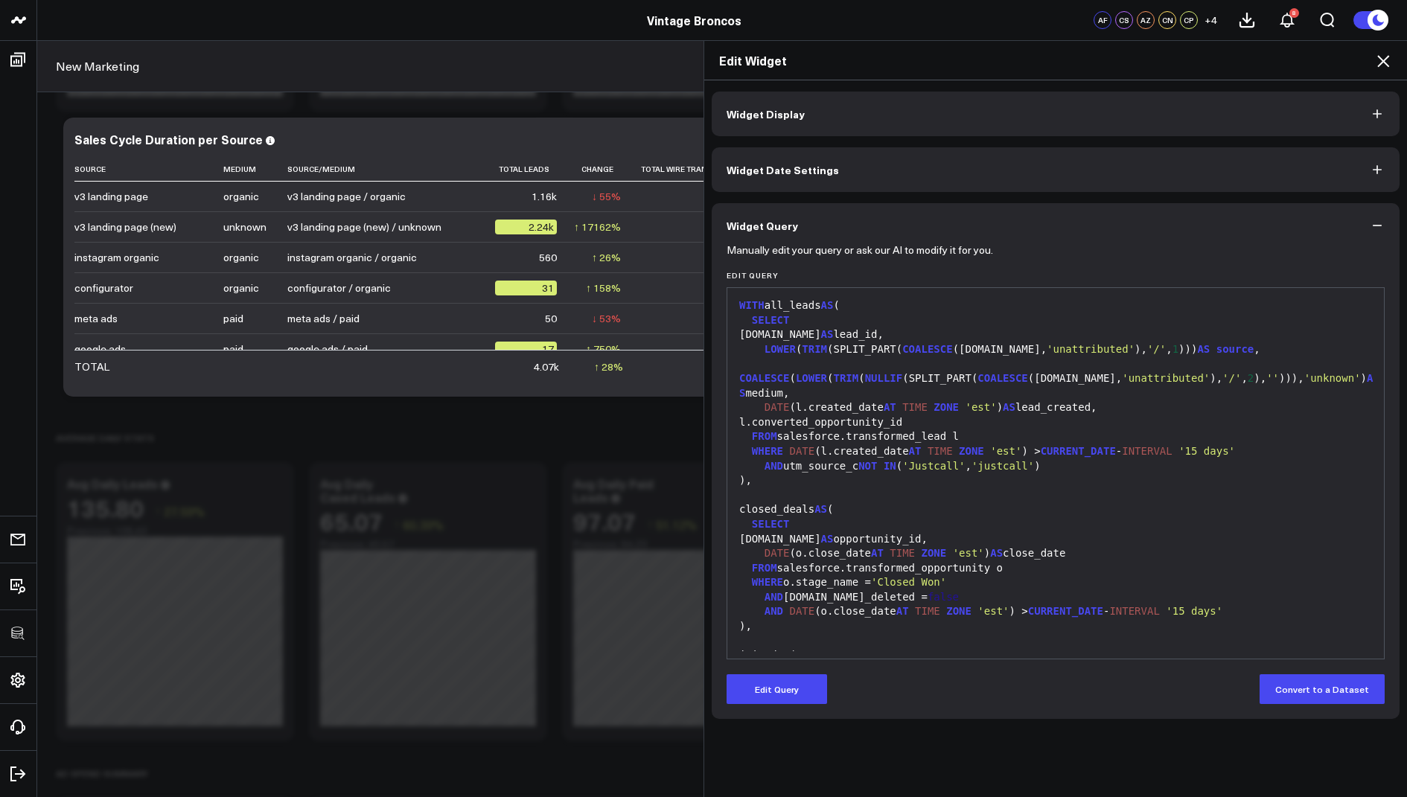
click at [1387, 62] on icon at bounding box center [1383, 61] width 18 height 18
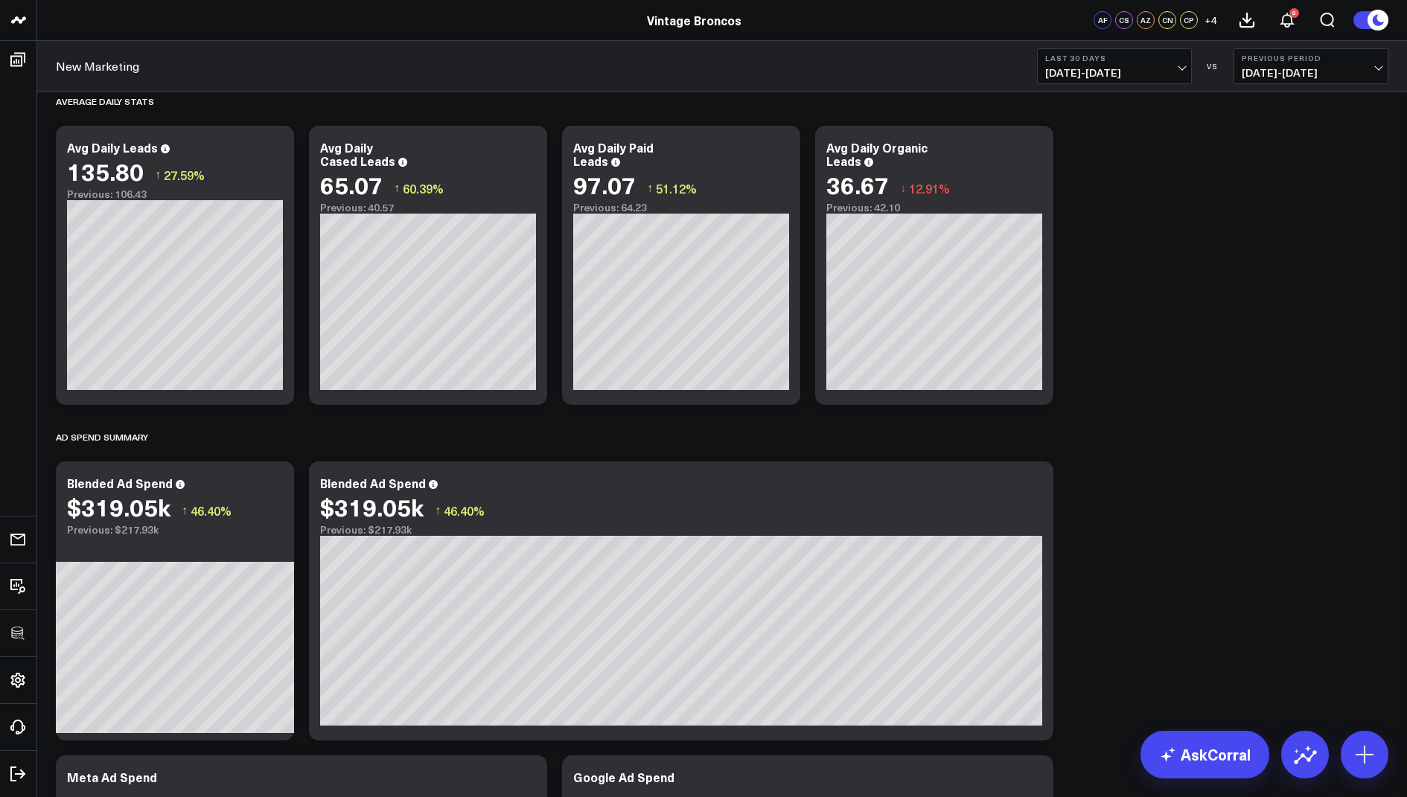
scroll to position [1850, 0]
